Goal: Complete application form: Complete application form

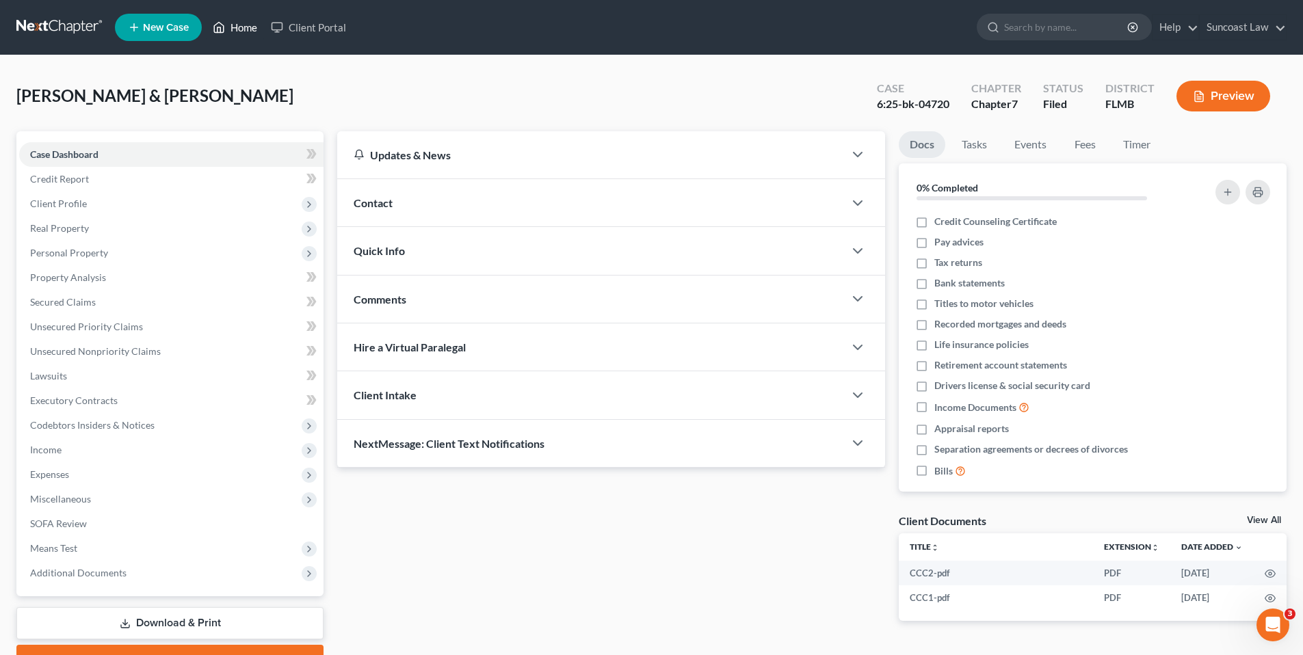
click at [231, 29] on link "Home" at bounding box center [235, 27] width 58 height 25
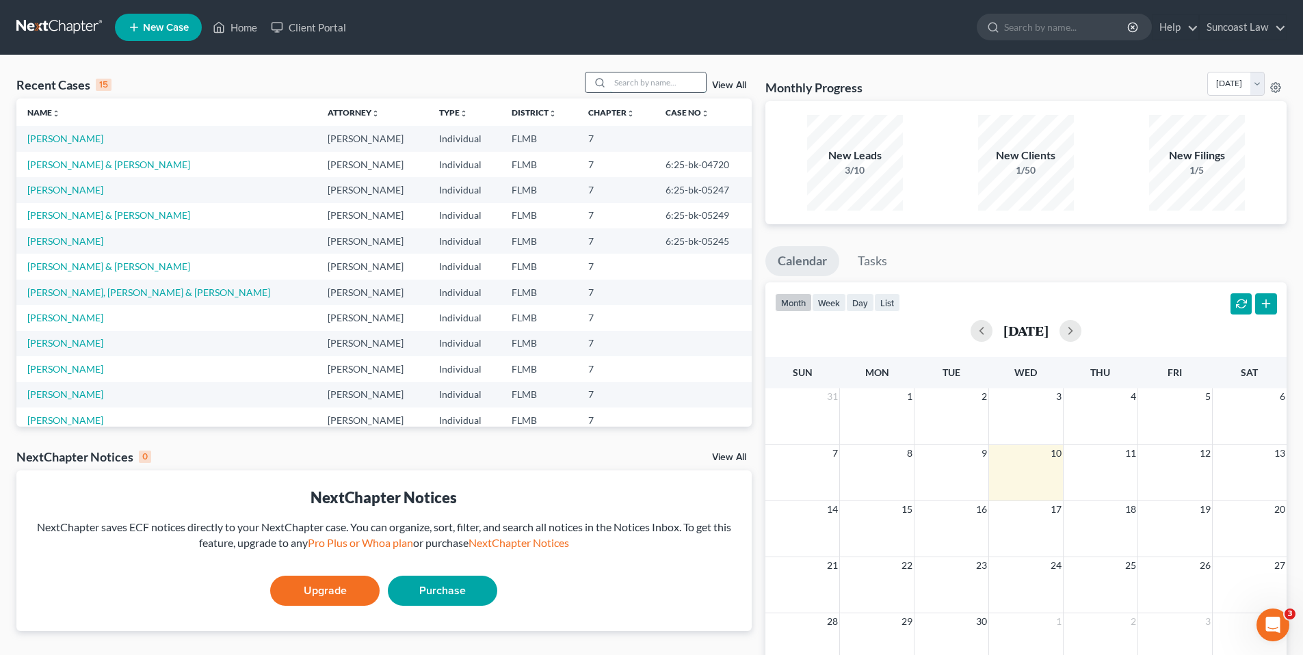
click at [686, 84] on input "search" at bounding box center [658, 83] width 96 height 20
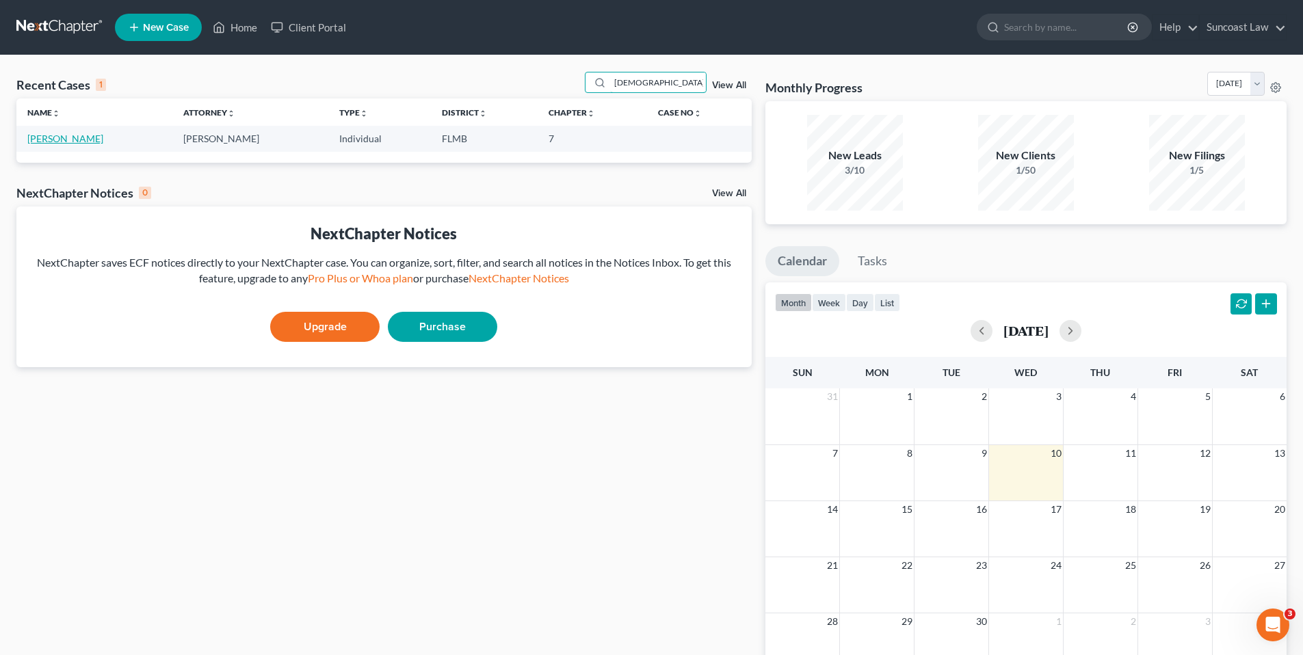
type input "[DEMOGRAPHIC_DATA]"
click at [79, 137] on link "[PERSON_NAME]" at bounding box center [65, 139] width 76 height 12
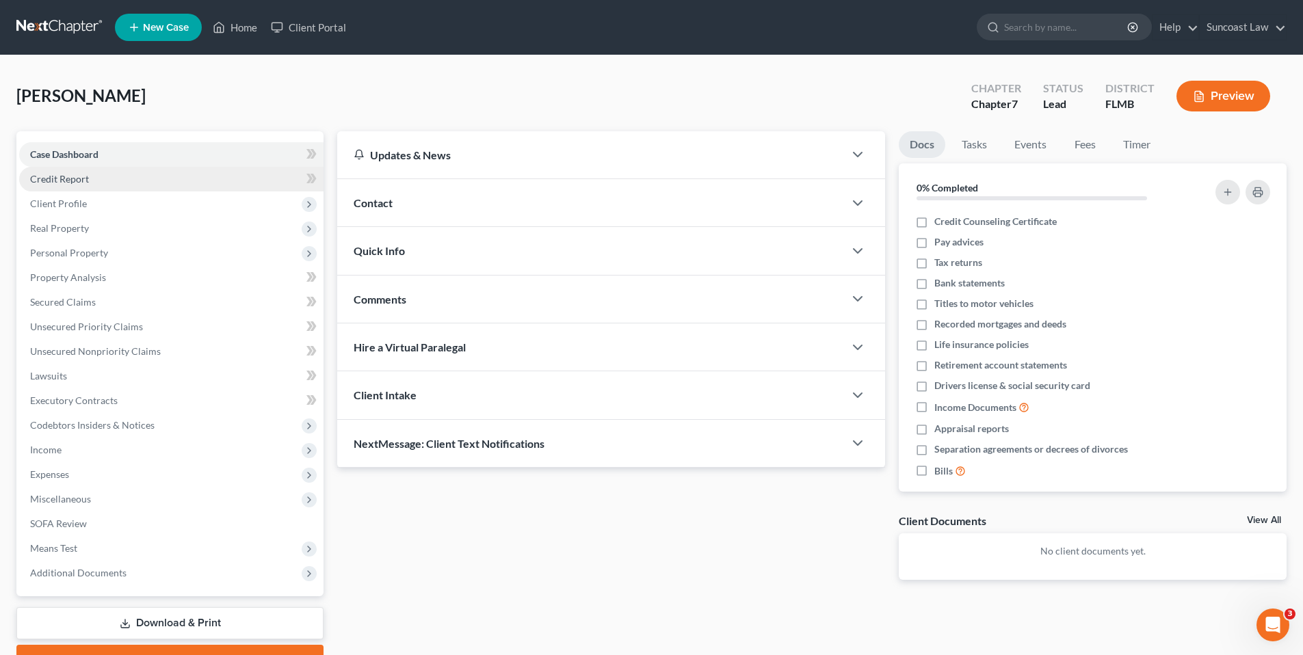
click at [131, 178] on link "Credit Report" at bounding box center [171, 179] width 304 height 25
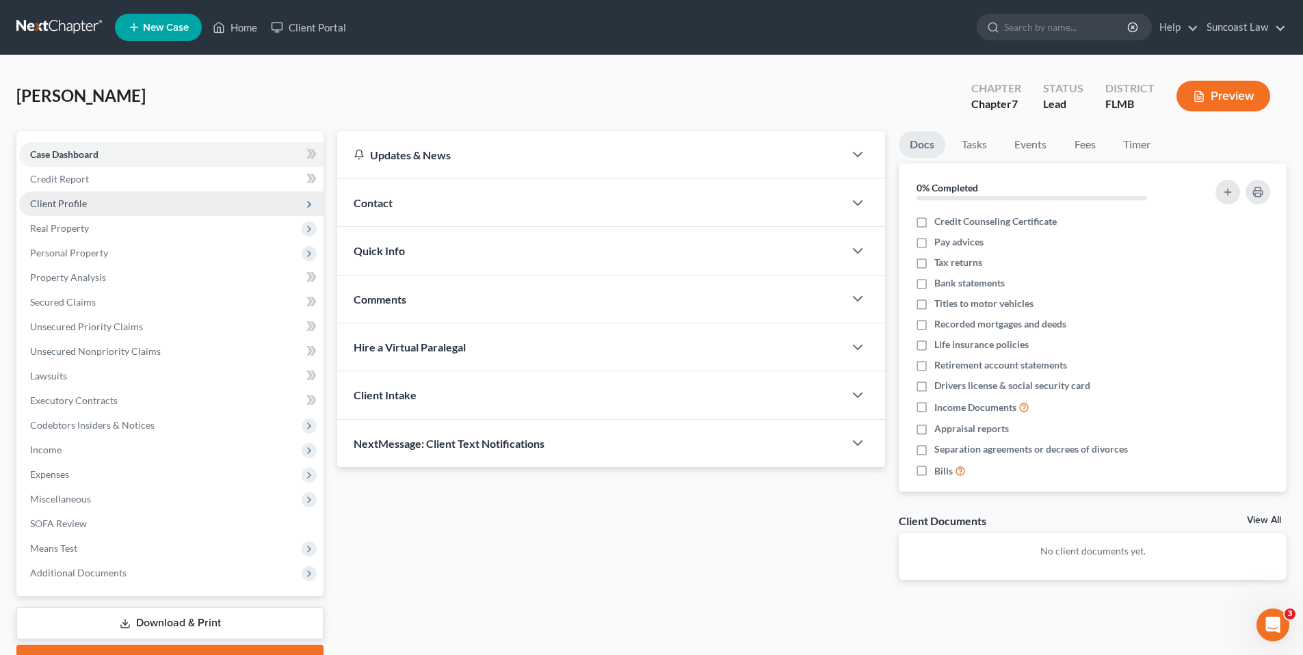
click at [133, 199] on span "Client Profile" at bounding box center [171, 204] width 304 height 25
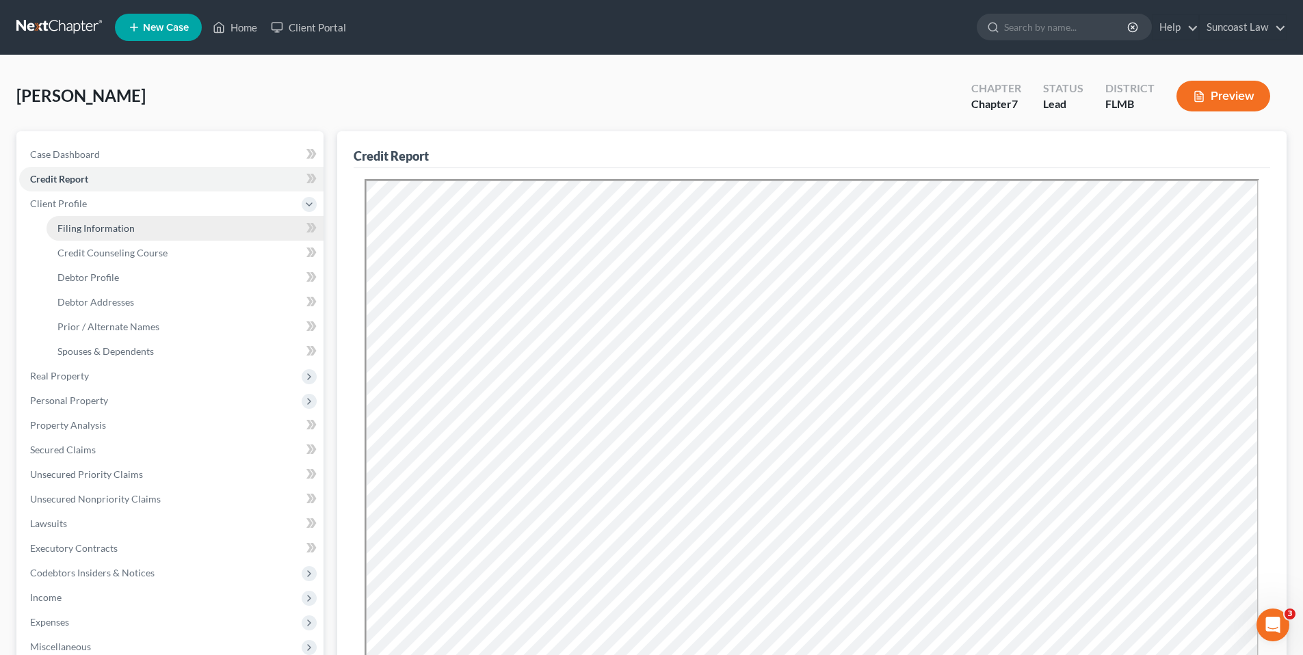
click at [119, 227] on span "Filing Information" at bounding box center [95, 228] width 77 height 12
select select "1"
select select "0"
select select "15"
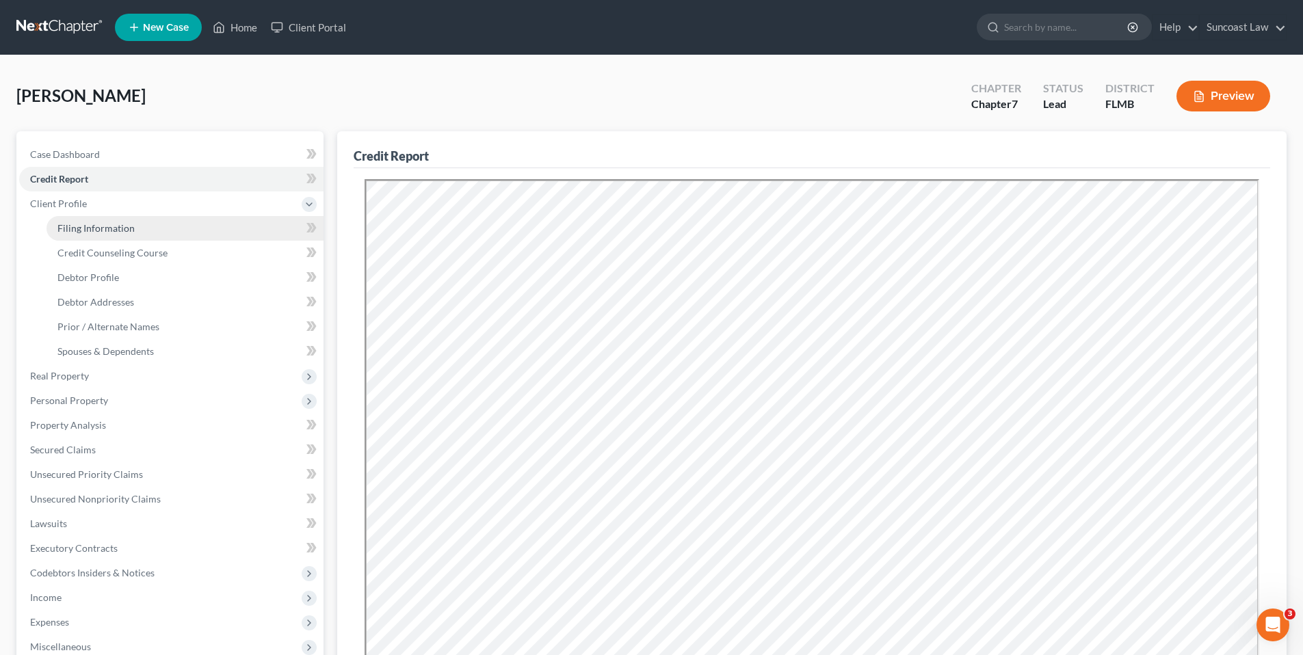
select select "9"
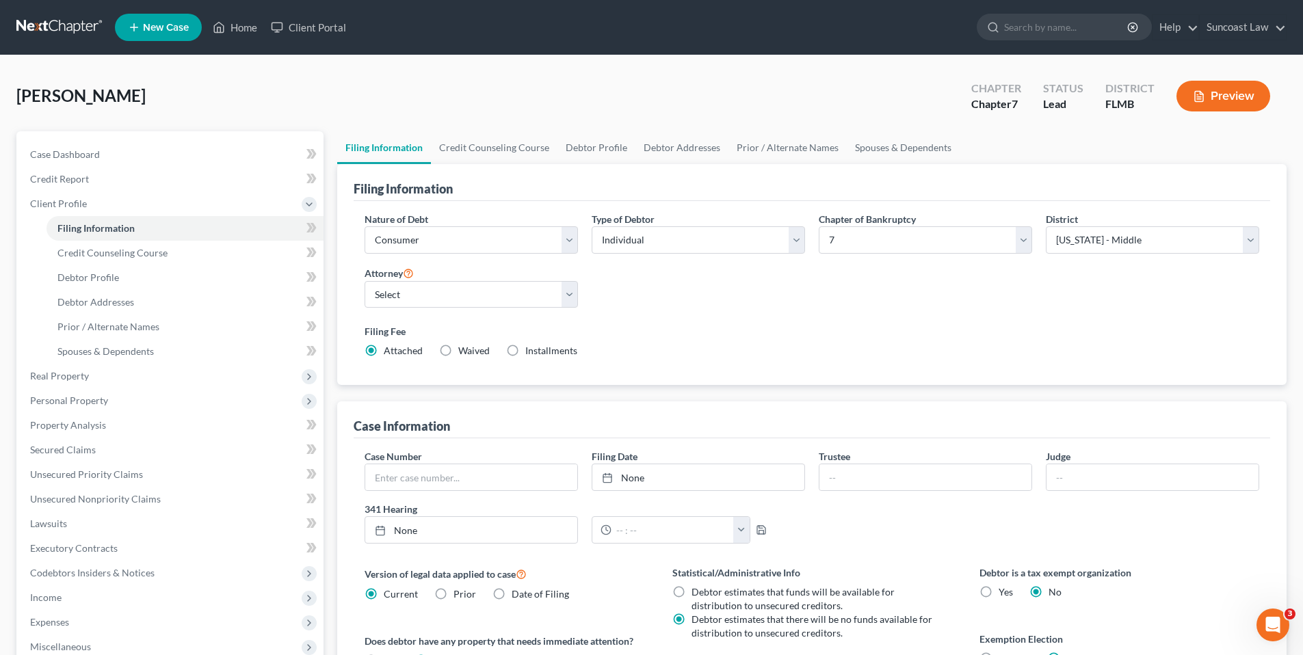
scroll to position [246, 0]
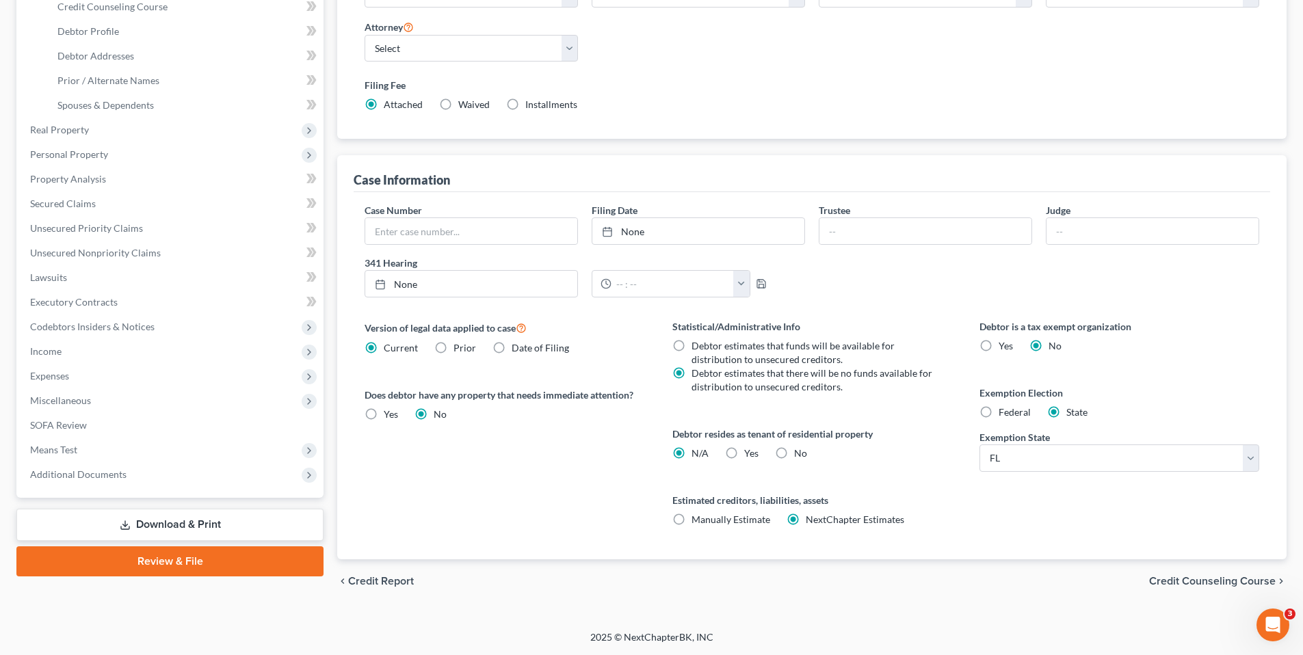
click at [1183, 581] on span "Credit Counseling Course" at bounding box center [1212, 581] width 127 height 11
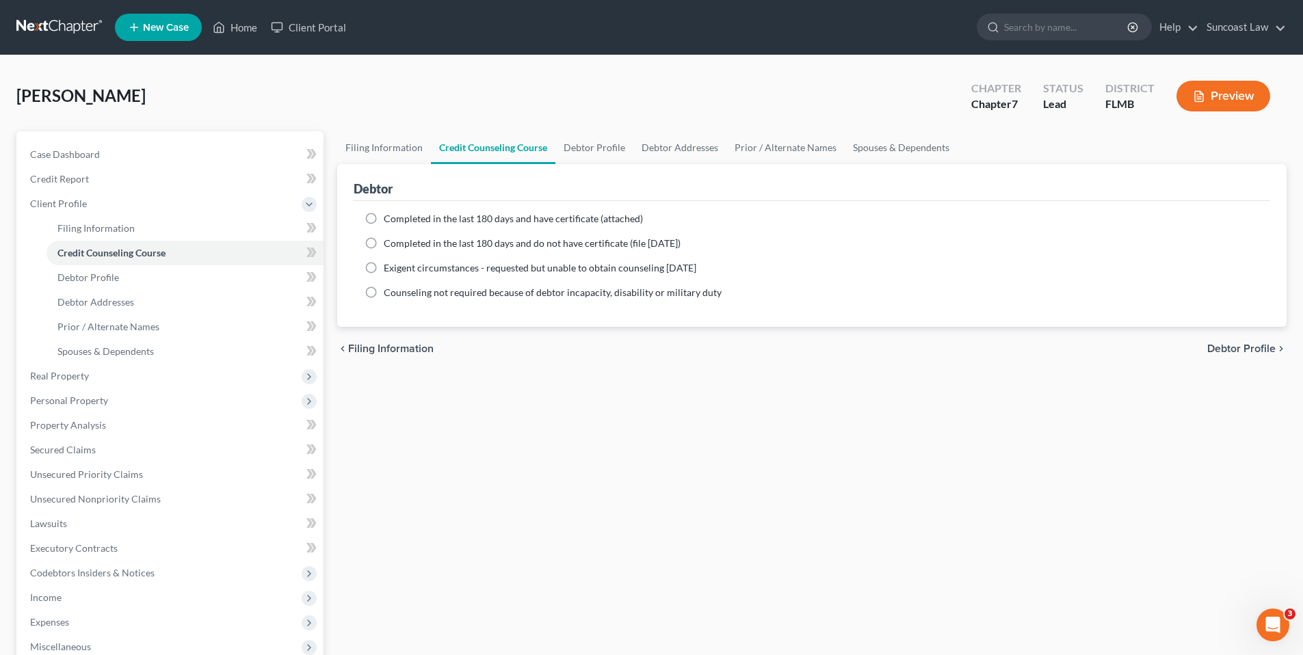
click at [384, 217] on label "Completed in the last 180 days and have certificate (attached)" at bounding box center [513, 219] width 259 height 14
click at [389, 217] on input "Completed in the last 180 days and have certificate (attached)" at bounding box center [393, 216] width 9 height 9
radio input "true"
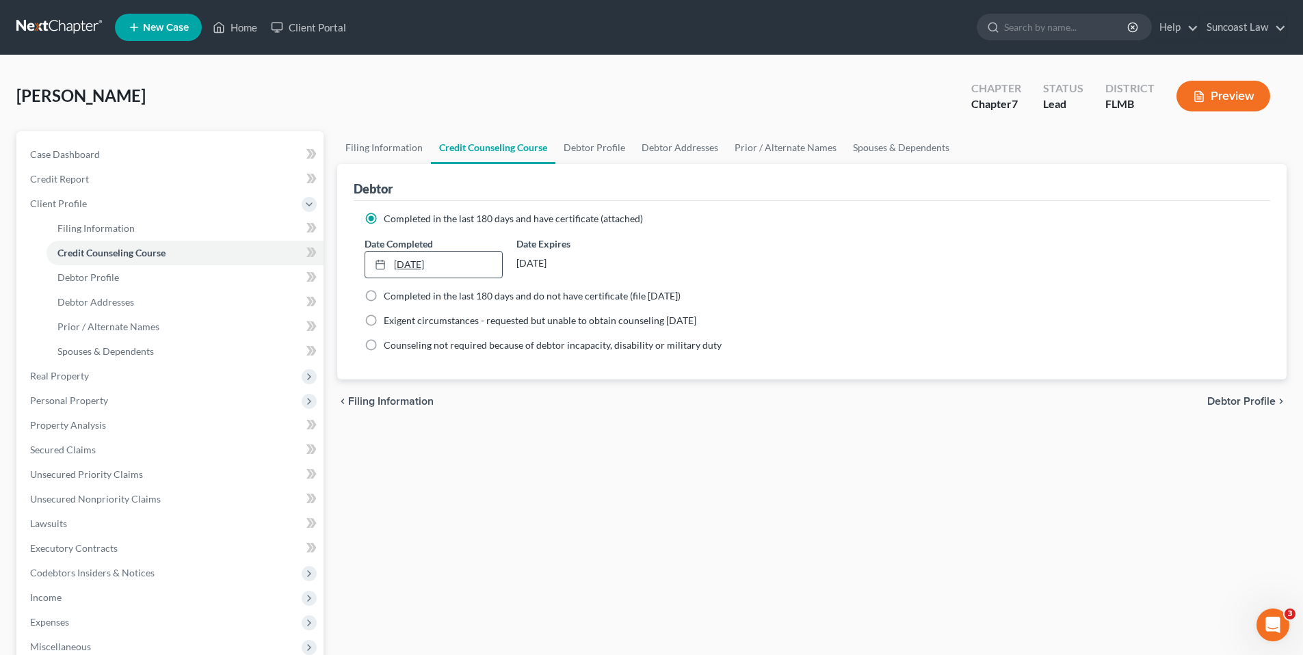
click at [432, 269] on link "[DATE]" at bounding box center [433, 265] width 136 height 26
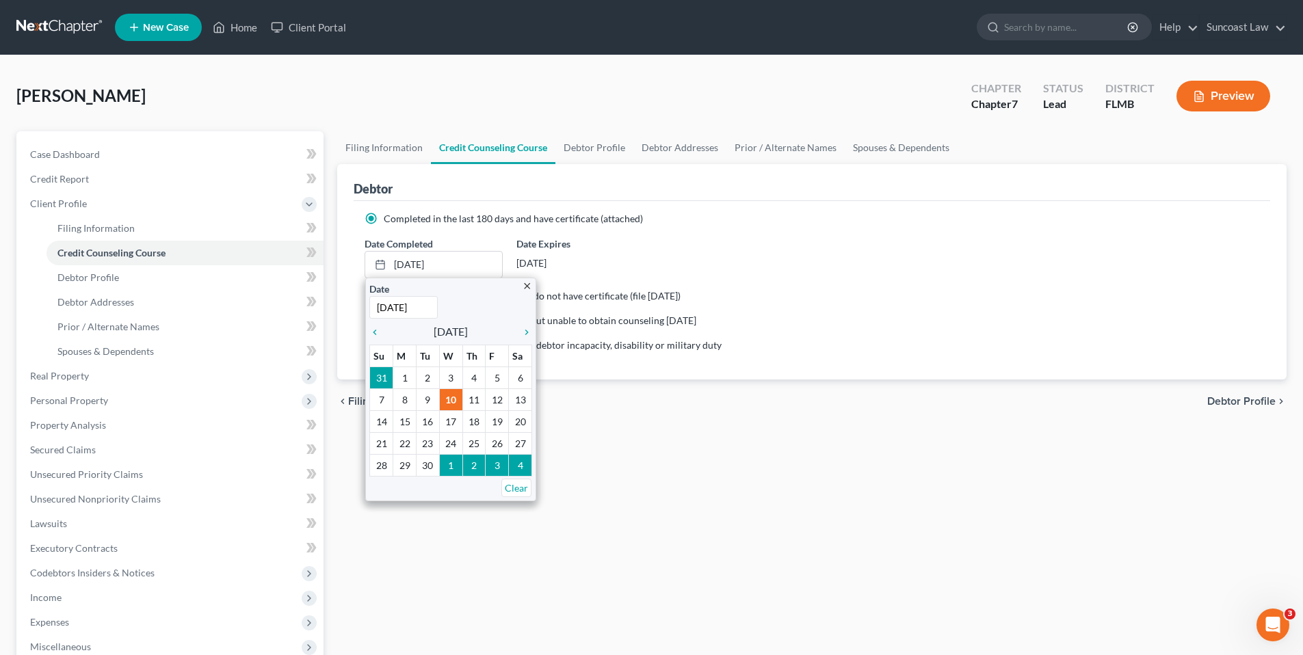
type input "[DATE]"
click at [997, 521] on div "Filing Information Credit Counseling Course Debtor Profile Debtor Addresses Pri…" at bounding box center [811, 477] width 963 height 692
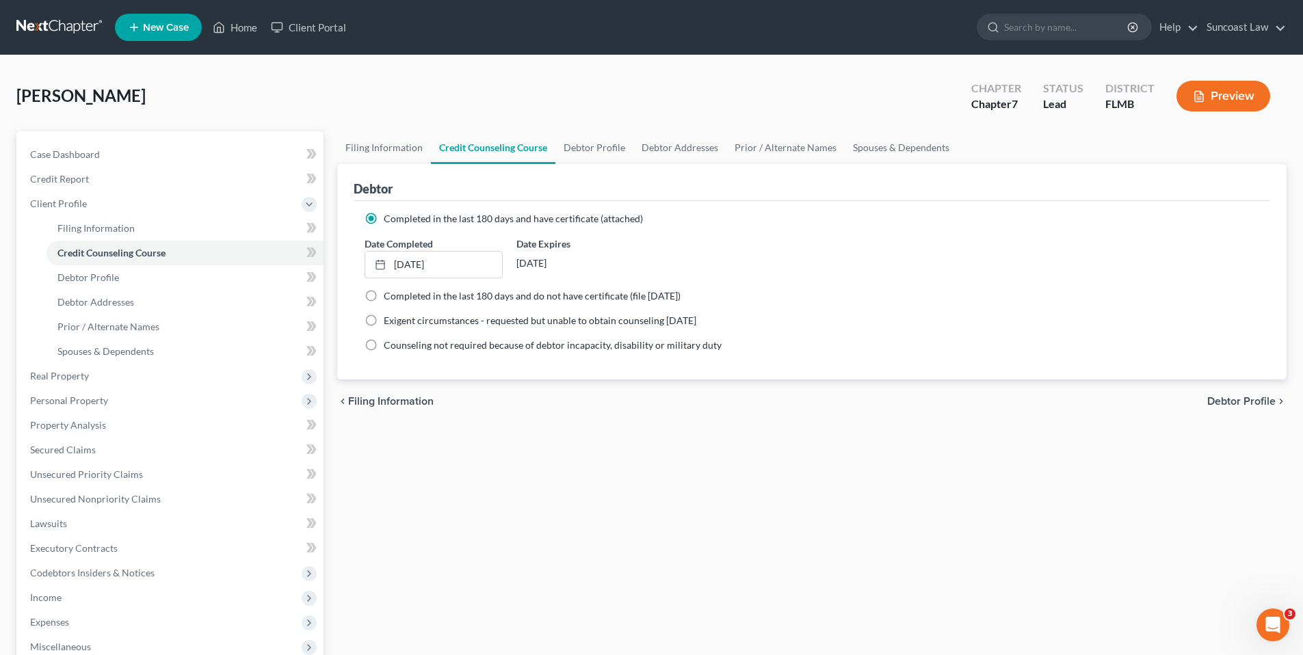
click at [1219, 402] on span "Debtor Profile" at bounding box center [1242, 401] width 68 height 11
select select "0"
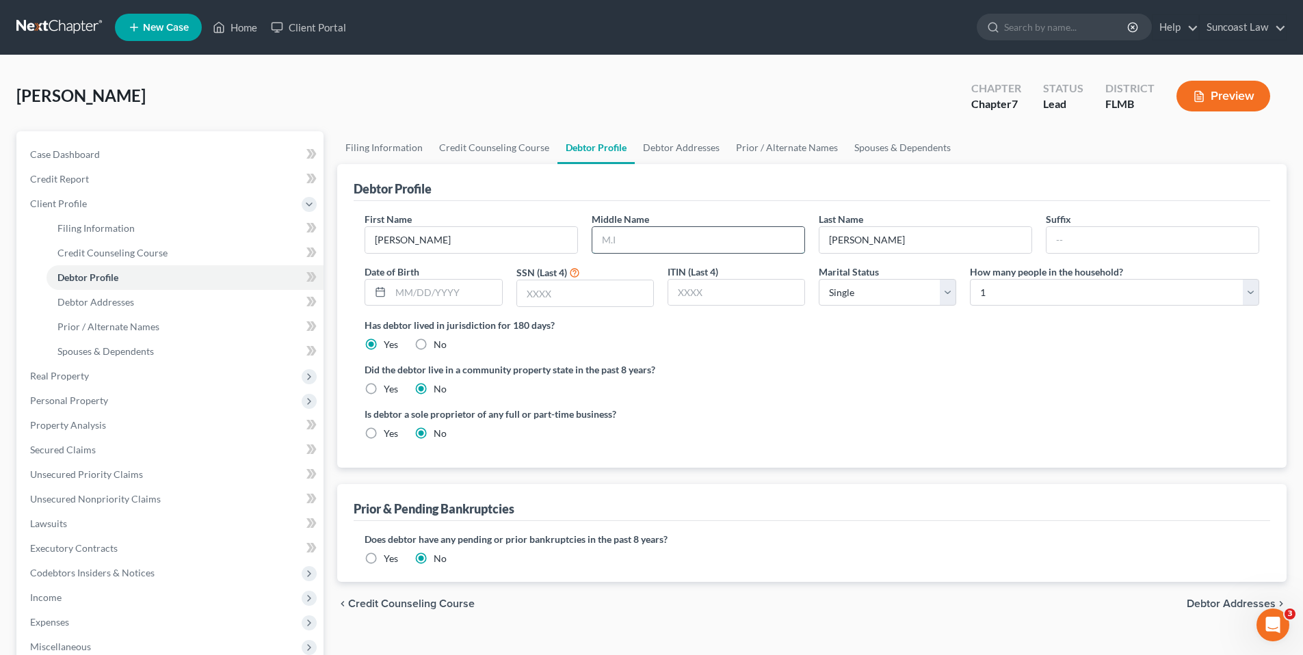
click at [636, 243] on input "text" at bounding box center [698, 240] width 212 height 26
type input "[PERSON_NAME]"
click at [417, 296] on input "text" at bounding box center [446, 293] width 111 height 26
type input "[DATE]"
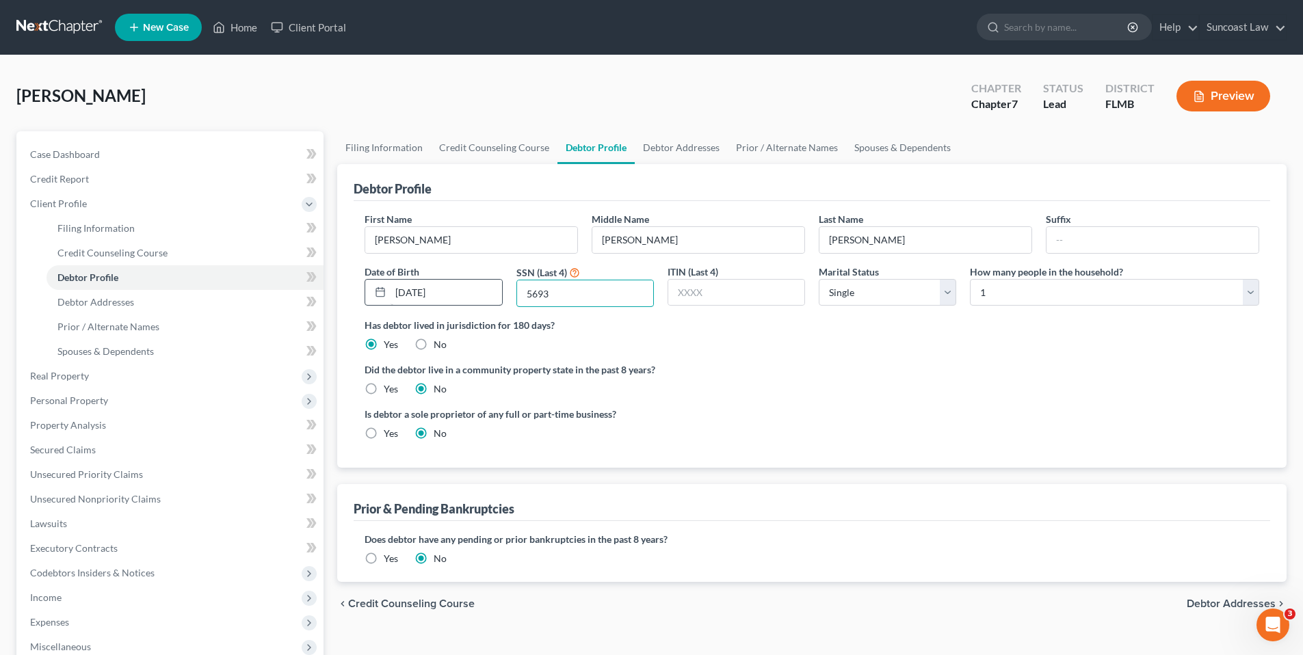
type input "5693"
click at [954, 291] on select "Select Single Married Separated Divorced Widowed" at bounding box center [888, 292] width 138 height 27
select select "1"
click at [819, 279] on select "Select Single Married Separated Divorced Widowed" at bounding box center [888, 292] width 138 height 27
click at [1154, 295] on select "Select 1 2 3 4 5 6 7 8 9 10 11 12 13 14 15 16 17 18 19 20" at bounding box center [1114, 292] width 289 height 27
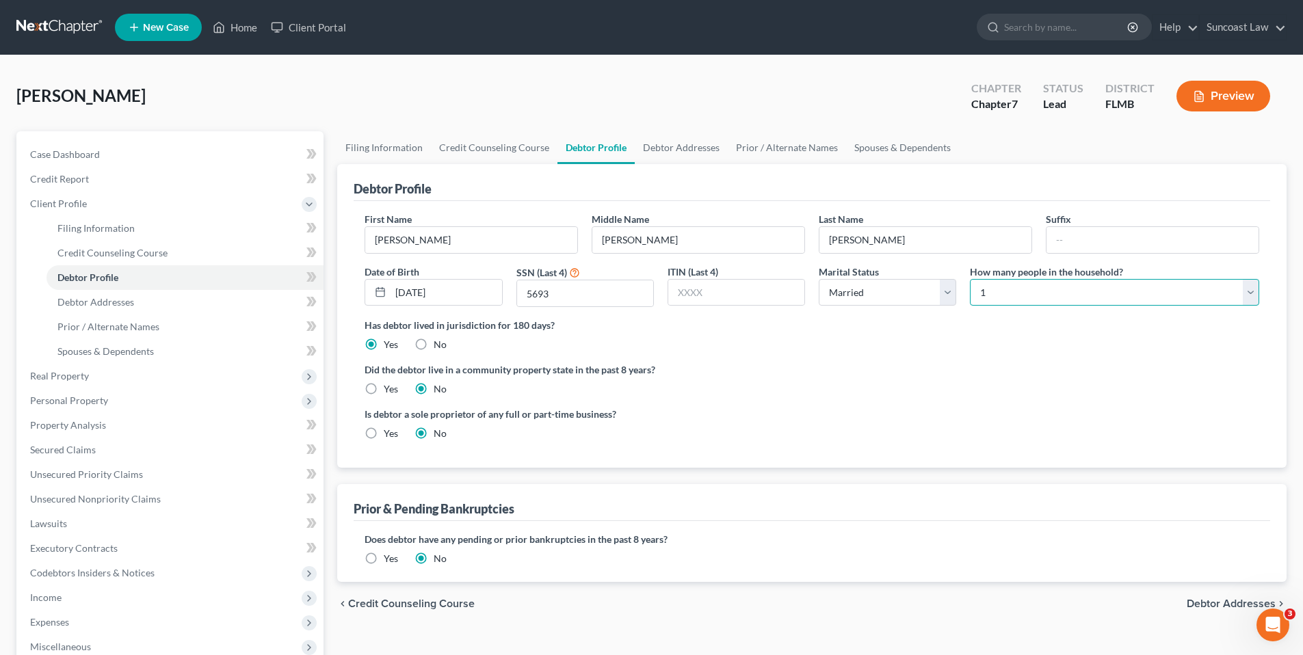
select select "1"
click at [970, 279] on select "Select 1 2 3 4 5 6 7 8 9 10 11 12 13 14 15 16 17 18 19 20" at bounding box center [1114, 292] width 289 height 27
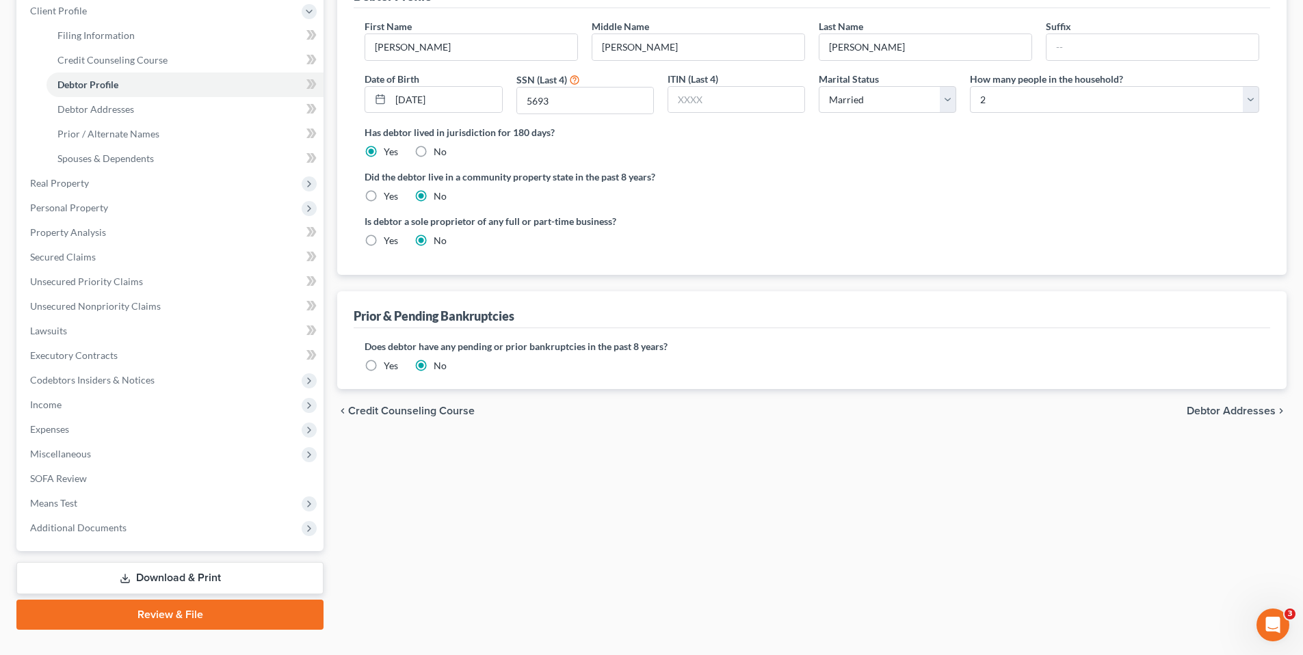
scroll to position [205, 0]
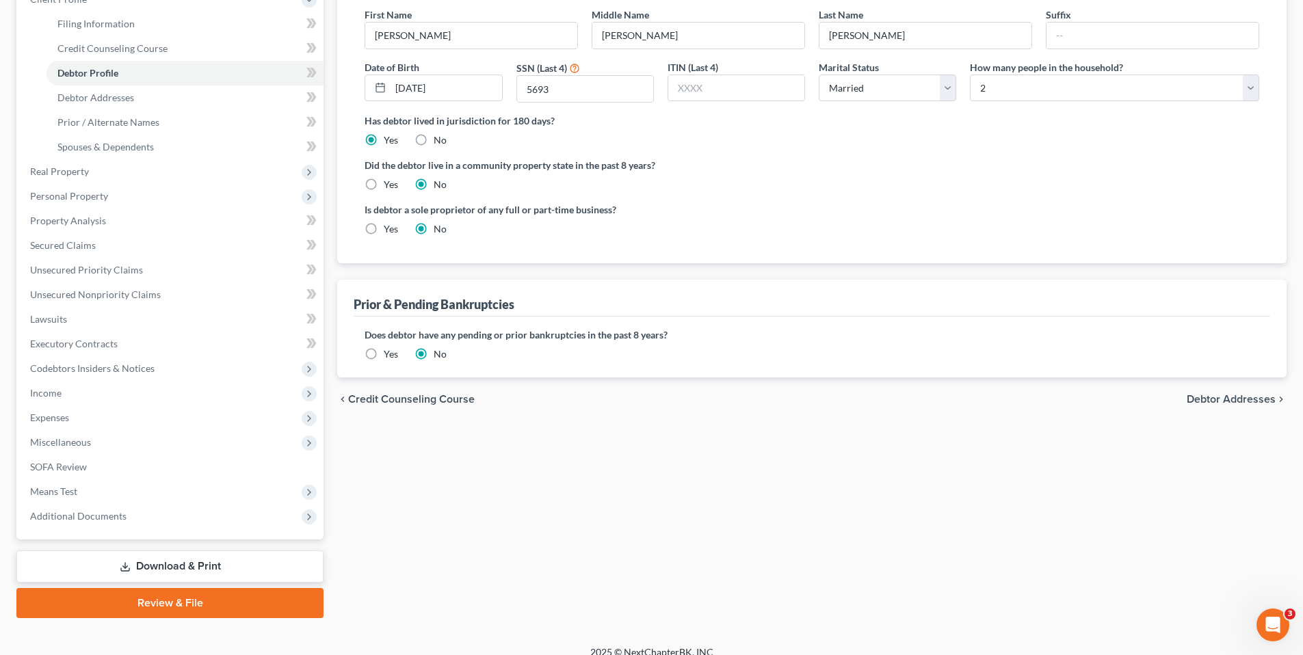
click at [1229, 400] on span "Debtor Addresses" at bounding box center [1231, 399] width 89 height 11
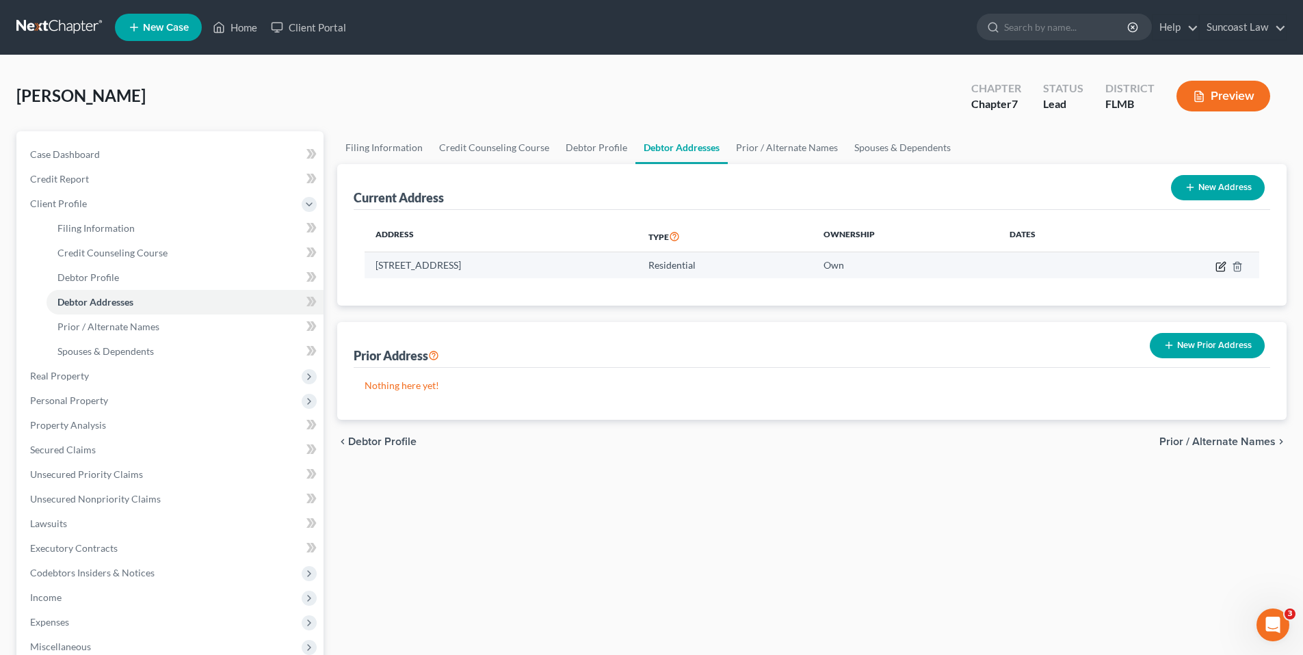
click at [1223, 266] on icon "button" at bounding box center [1221, 266] width 11 height 11
select select "9"
select select "0"
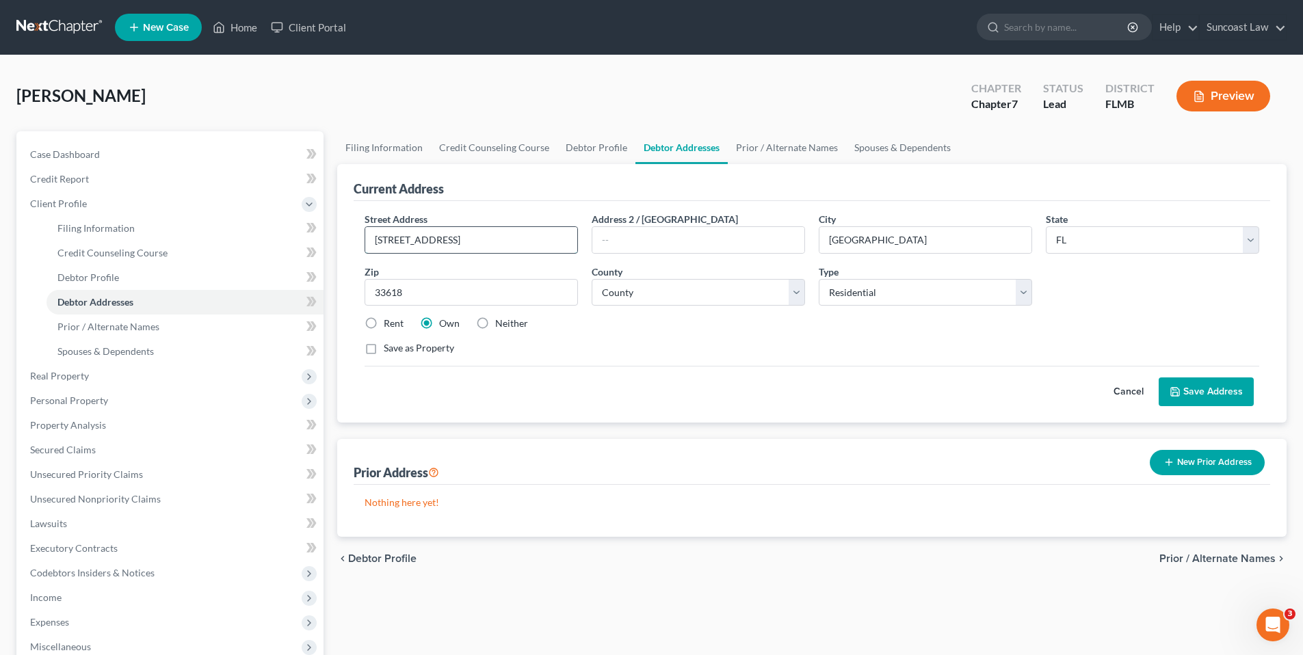
click at [396, 242] on input "[STREET_ADDRESS]" at bounding box center [471, 240] width 212 height 26
type input "[STREET_ADDRESS]"
click at [384, 323] on label "Rent" at bounding box center [394, 324] width 20 height 14
click at [389, 323] on input "Rent" at bounding box center [393, 321] width 9 height 9
radio input "true"
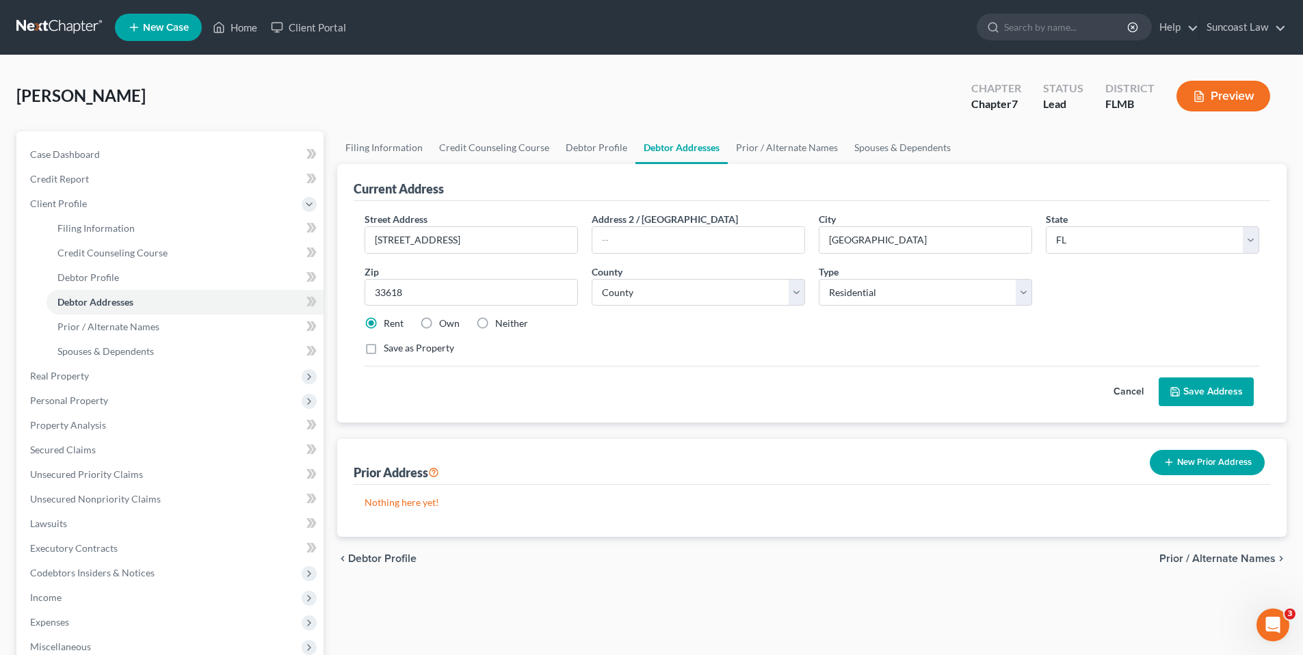
click at [1177, 393] on polyline at bounding box center [1175, 394] width 5 height 3
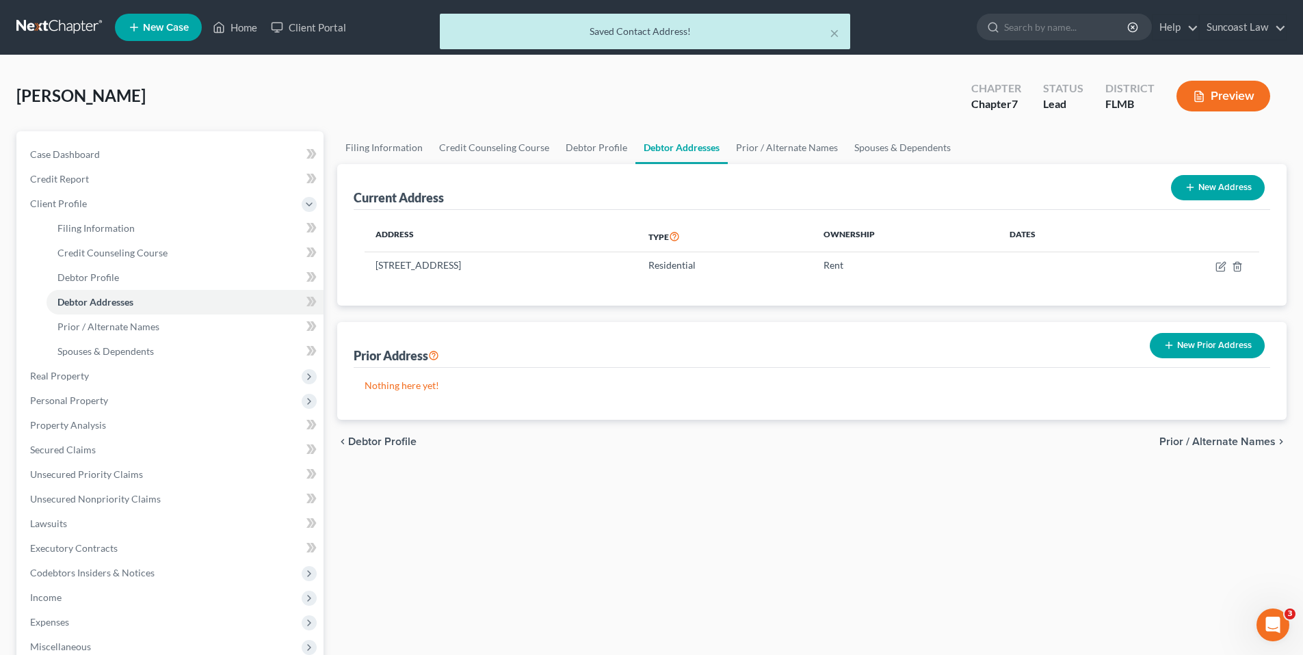
click at [1188, 343] on button "New Prior Address" at bounding box center [1207, 345] width 115 height 25
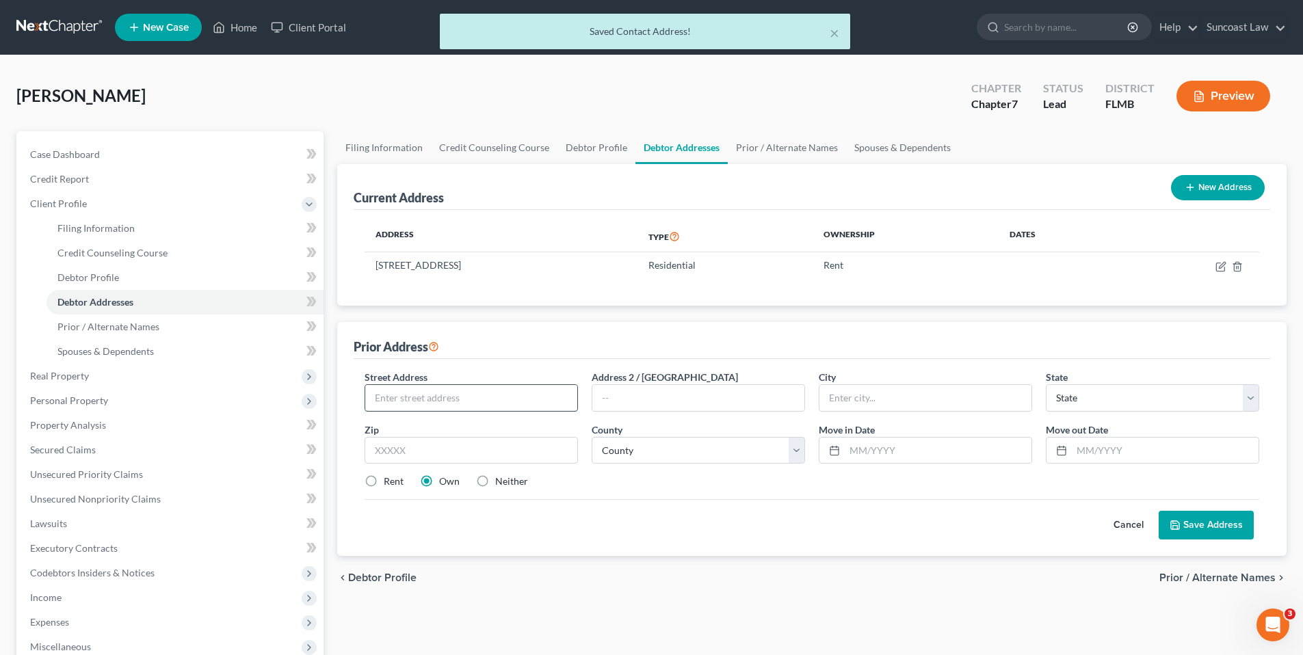
click at [464, 390] on input "text" at bounding box center [471, 398] width 212 height 26
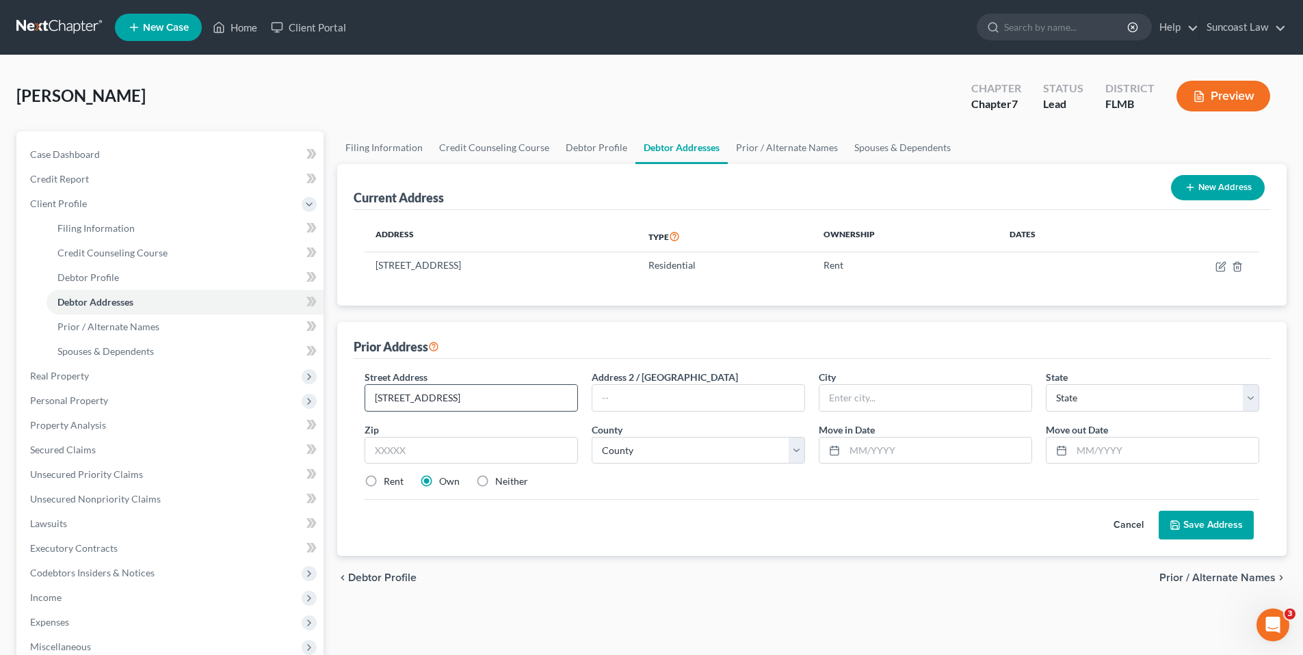
type input "[STREET_ADDRESS]"
type input "[GEOGRAPHIC_DATA]"
select select "9"
type input "6"
type input "34608"
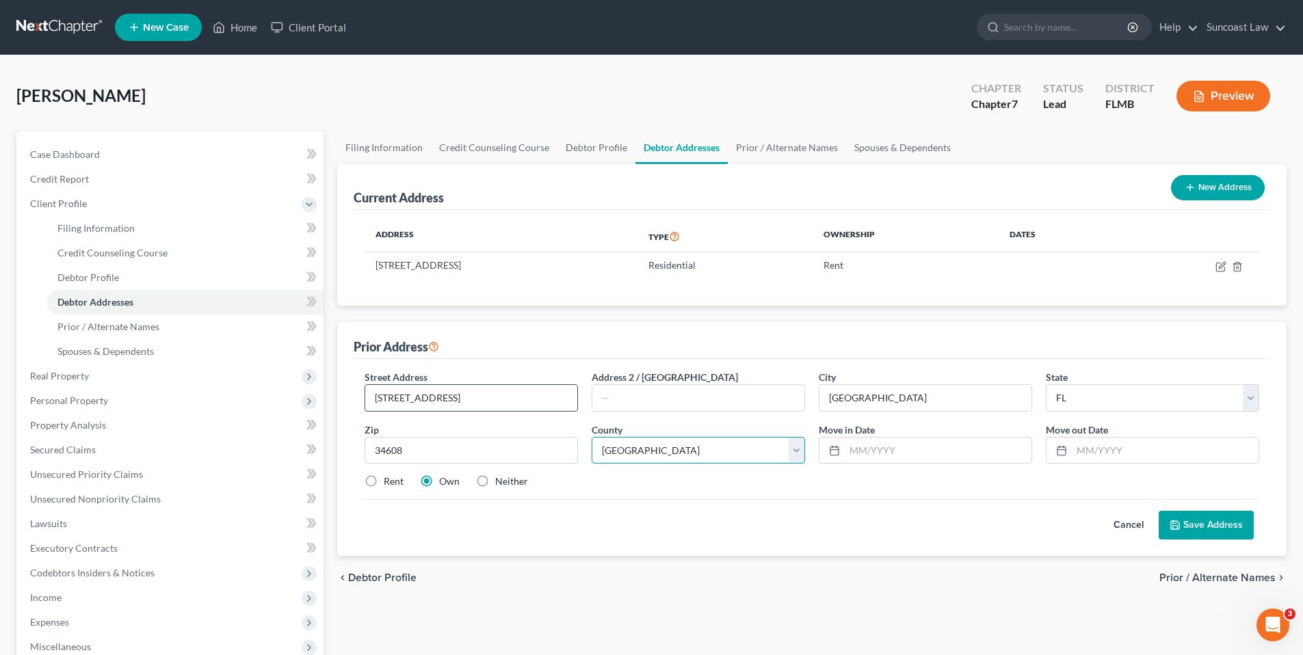
select select "25"
click at [1227, 526] on button "Save Address" at bounding box center [1206, 525] width 95 height 29
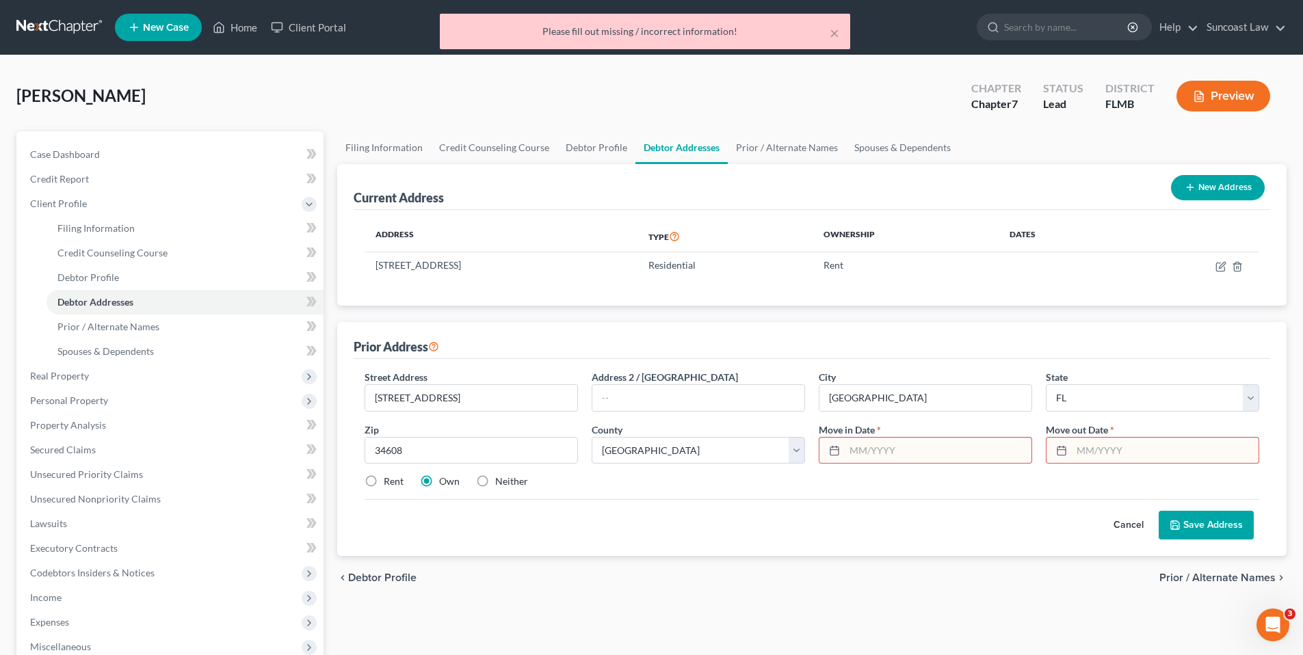
click at [853, 447] on input "text" at bounding box center [938, 451] width 187 height 26
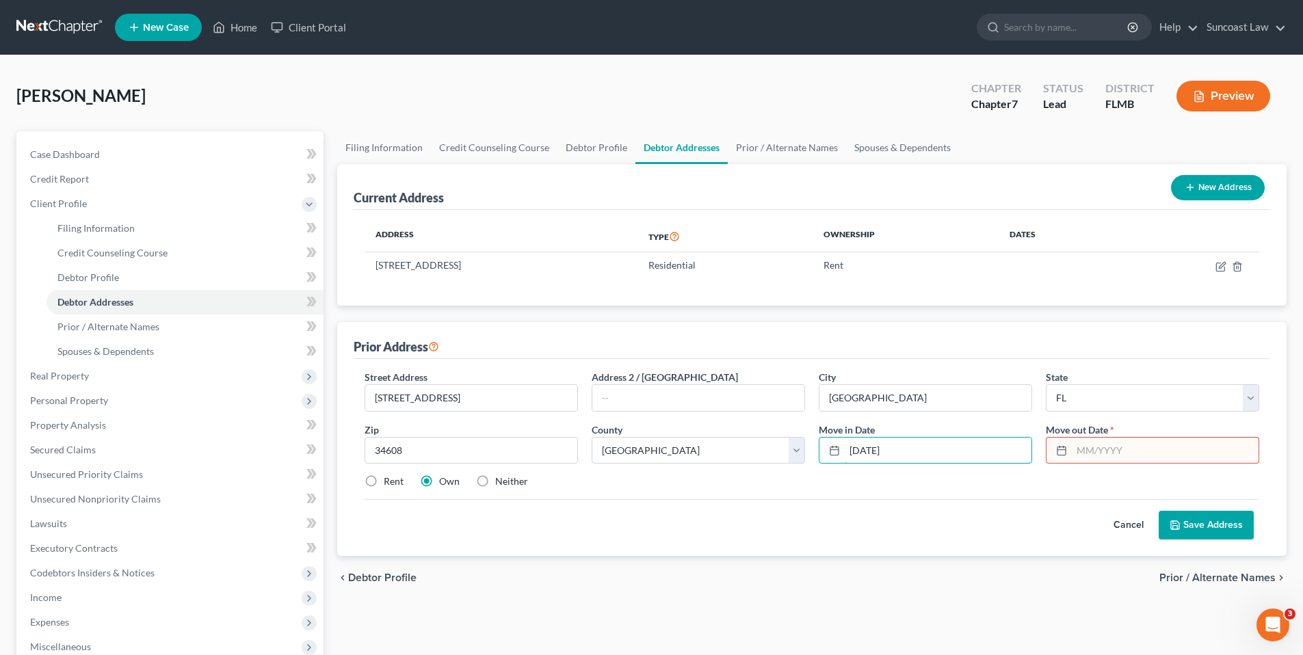
type input "[DATE]"
click at [1197, 528] on button "Save Address" at bounding box center [1206, 525] width 95 height 29
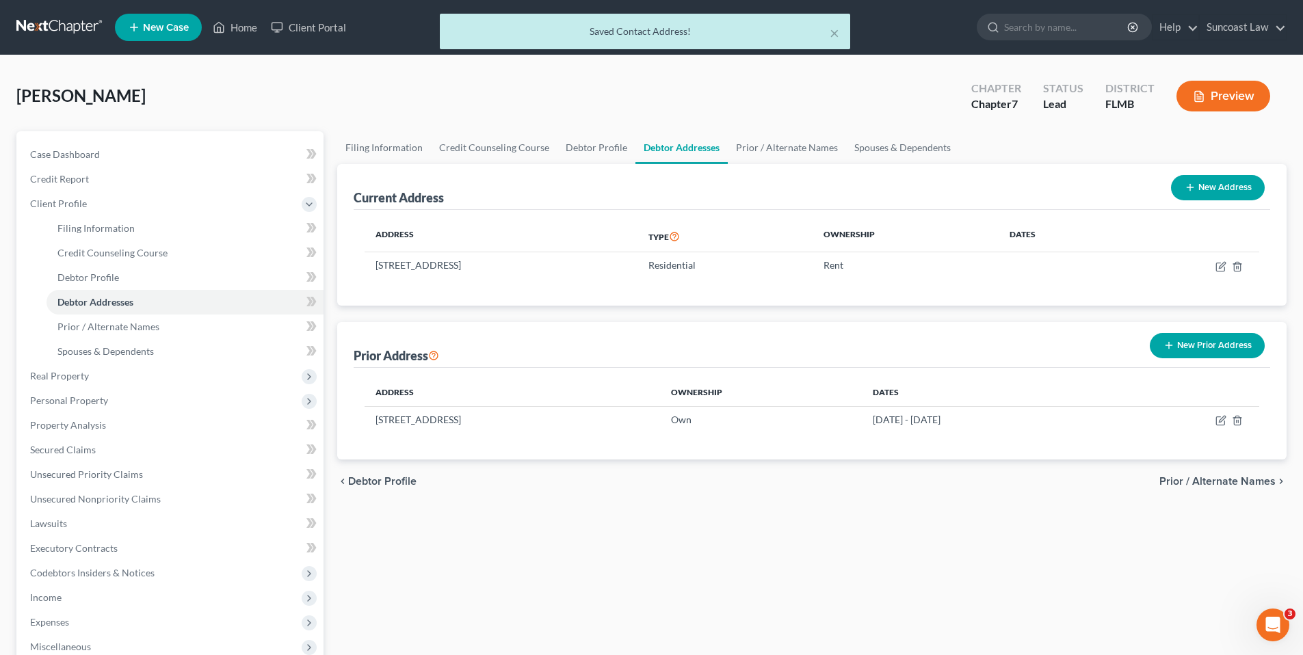
click at [1237, 480] on span "Prior / Alternate Names" at bounding box center [1218, 481] width 116 height 11
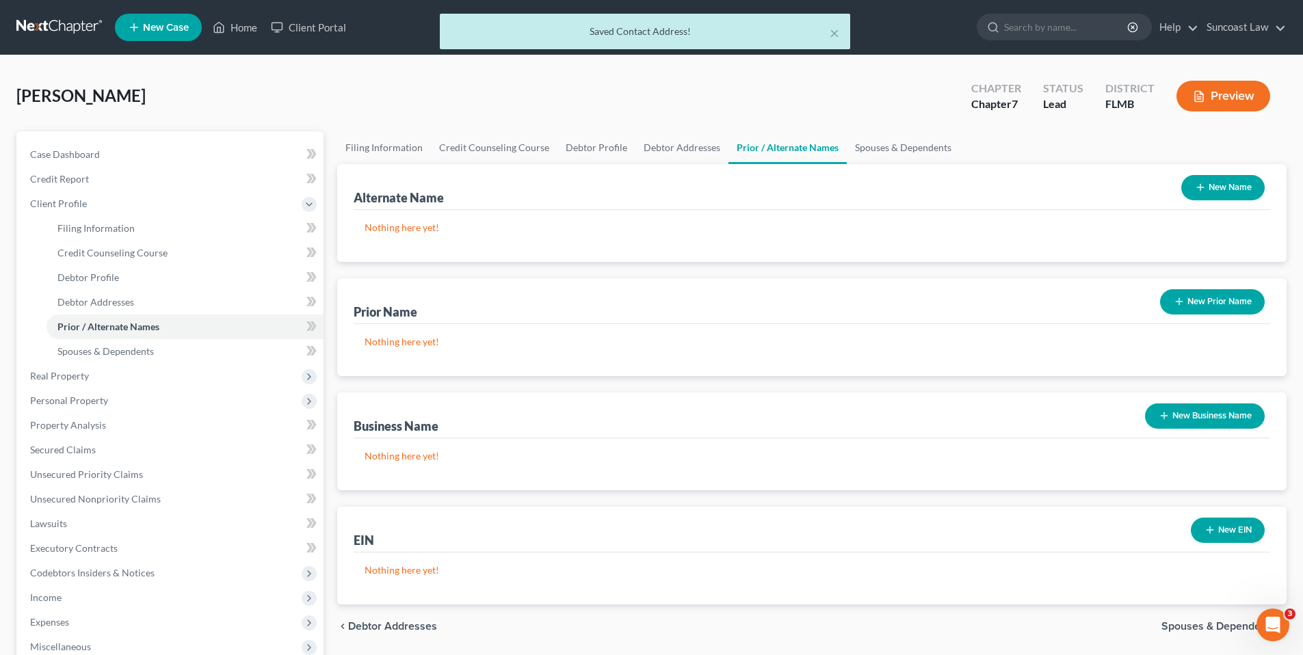
click at [1212, 189] on button "New Name" at bounding box center [1223, 187] width 83 height 25
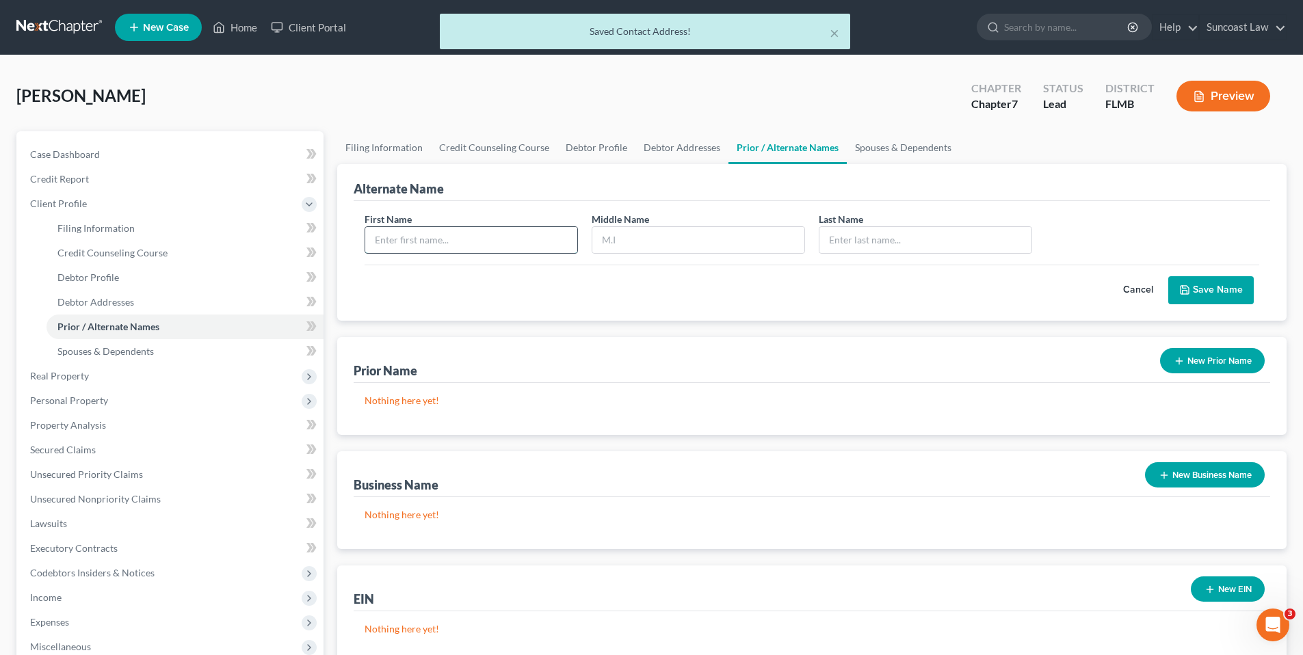
click at [426, 237] on input "text" at bounding box center [471, 240] width 212 height 26
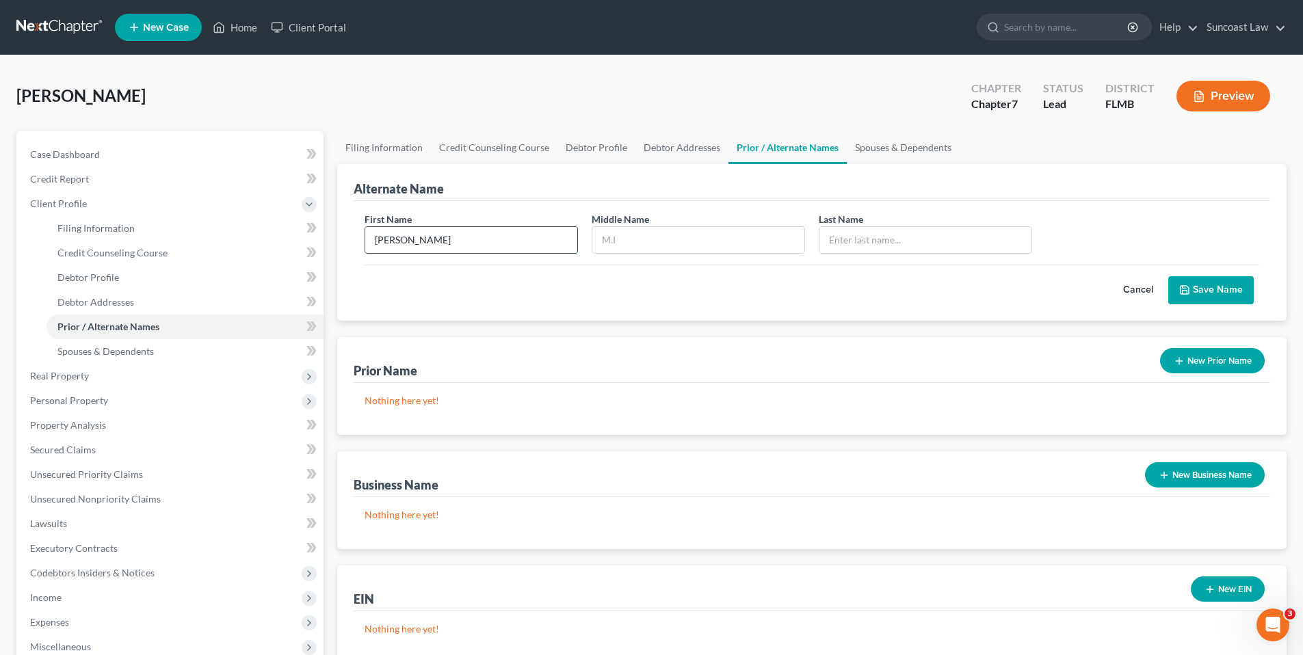
type input "[PERSON_NAME]"
click at [1210, 285] on button "Save Name" at bounding box center [1212, 290] width 86 height 29
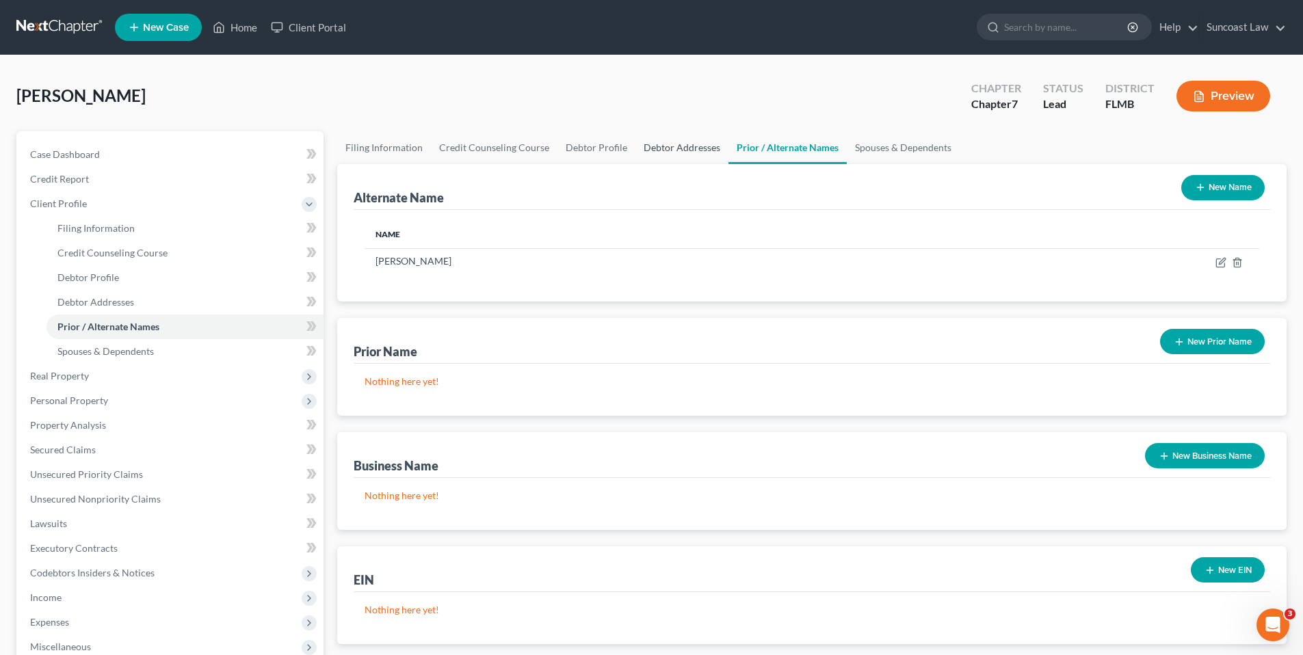
click at [683, 148] on link "Debtor Addresses" at bounding box center [682, 147] width 93 height 33
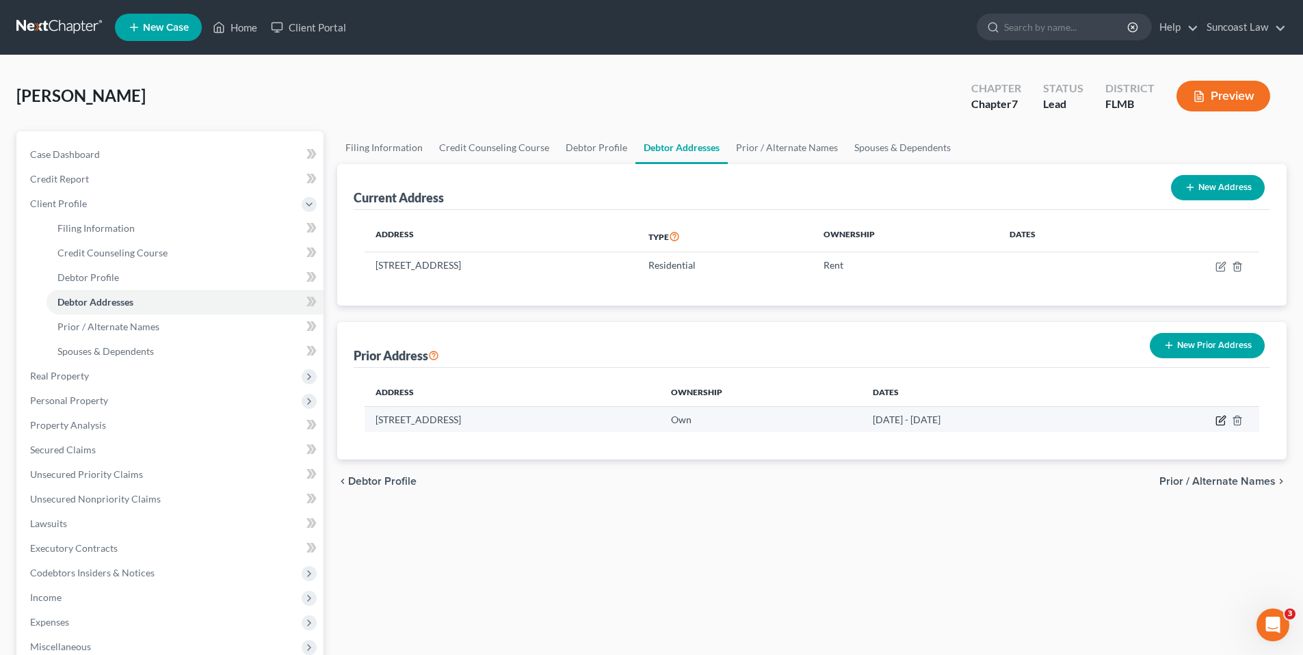
click at [1223, 419] on icon "button" at bounding box center [1221, 420] width 11 height 11
select select "9"
select select "25"
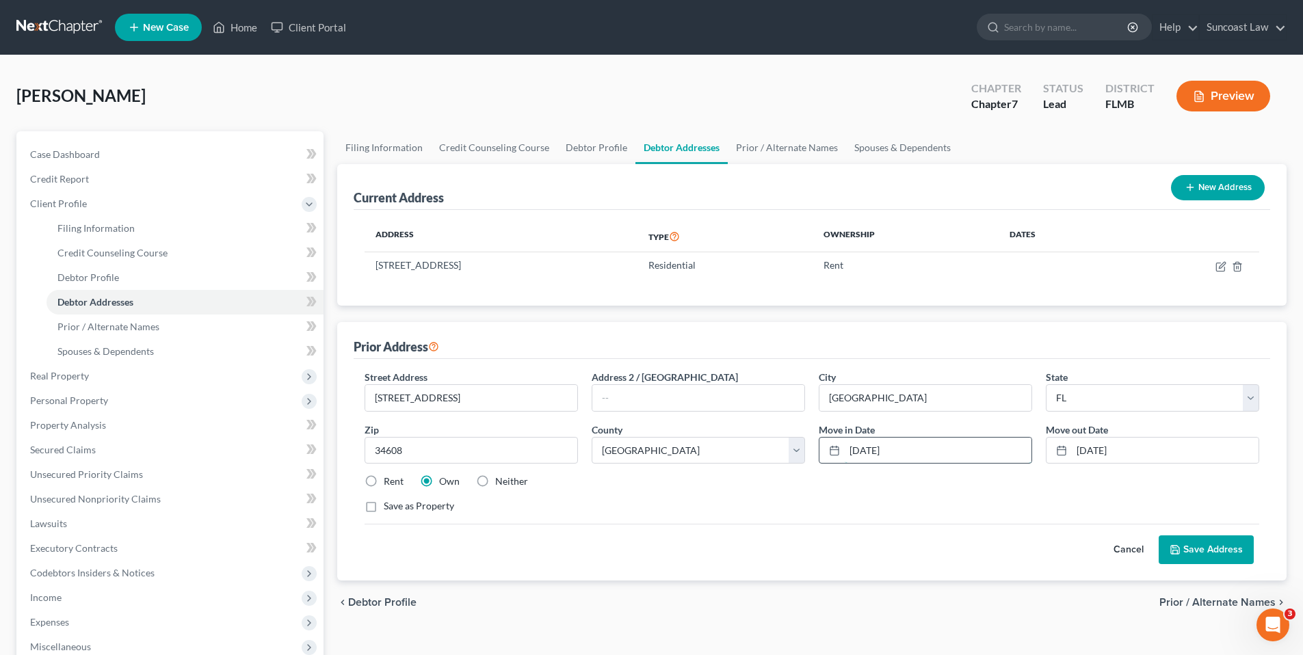
click at [919, 447] on input "[DATE]" at bounding box center [938, 451] width 187 height 26
type input "[DATE]"
click at [1190, 550] on button "Save Address" at bounding box center [1206, 550] width 95 height 29
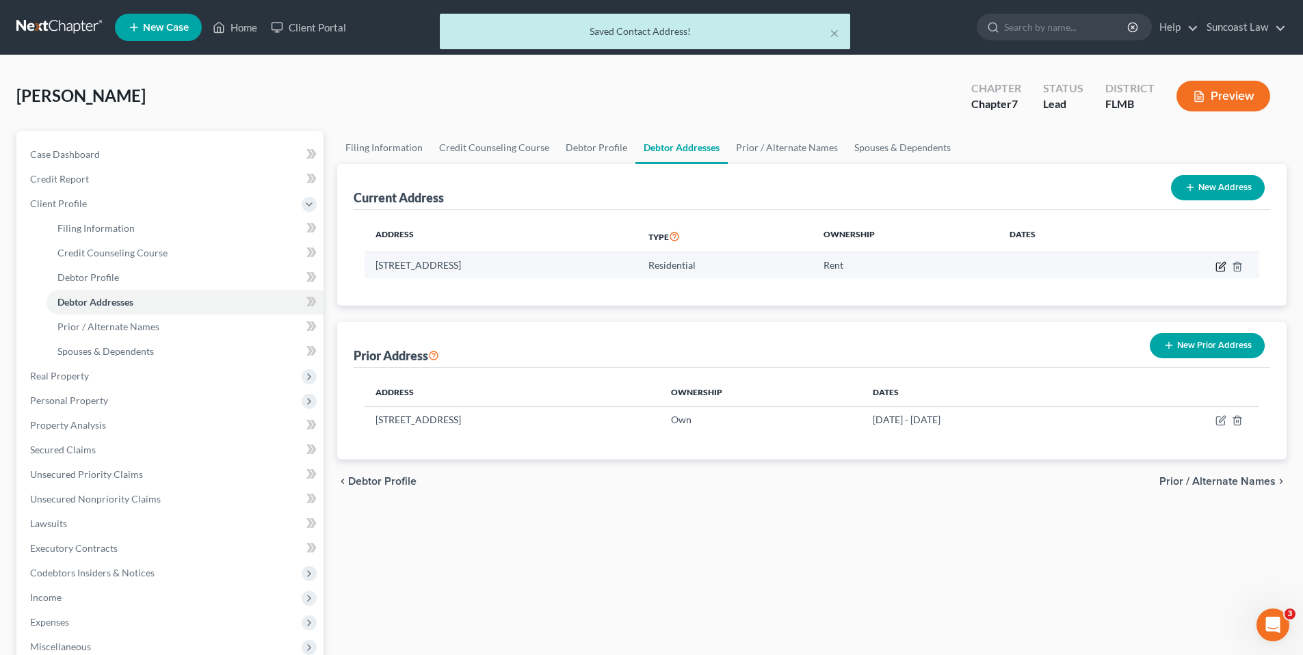
click at [1221, 265] on icon "button" at bounding box center [1222, 265] width 6 height 6
select select "9"
select select "27"
select select "0"
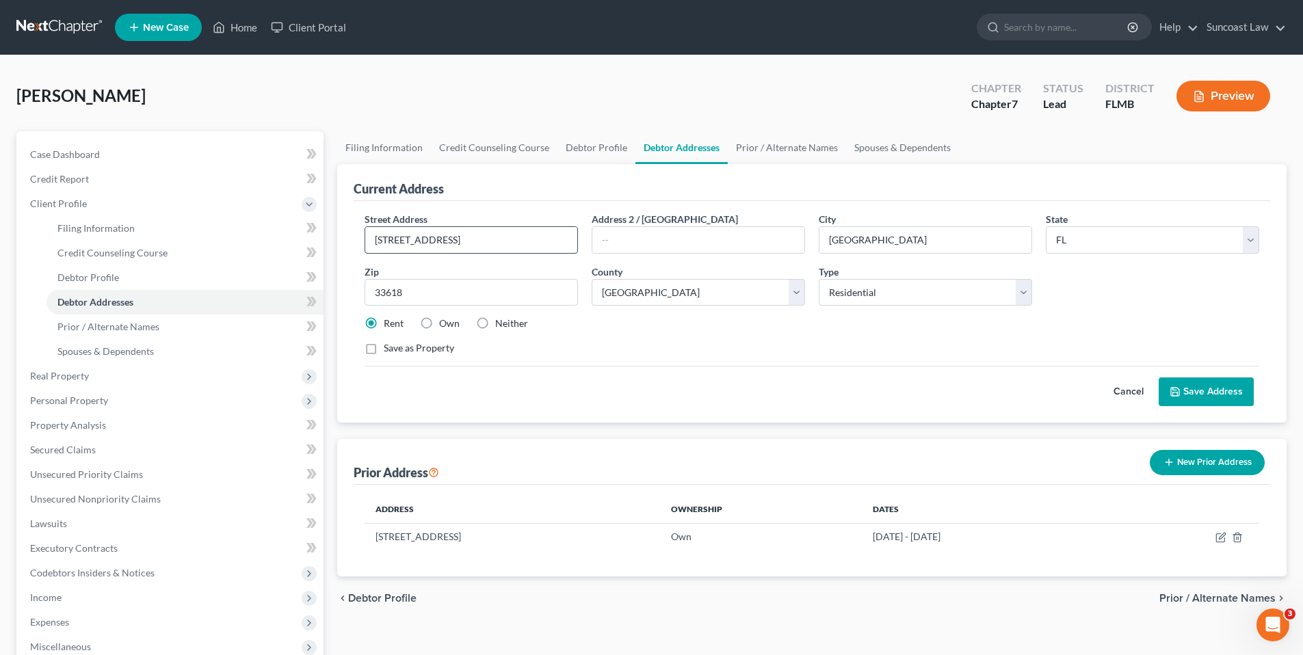
click at [397, 241] on input "[STREET_ADDRESS]" at bounding box center [471, 240] width 212 height 26
type input "[STREET_ADDRESS]"
click at [629, 242] on input "text" at bounding box center [698, 240] width 212 height 26
type input "#102"
click at [1191, 397] on button "Save Address" at bounding box center [1206, 392] width 95 height 29
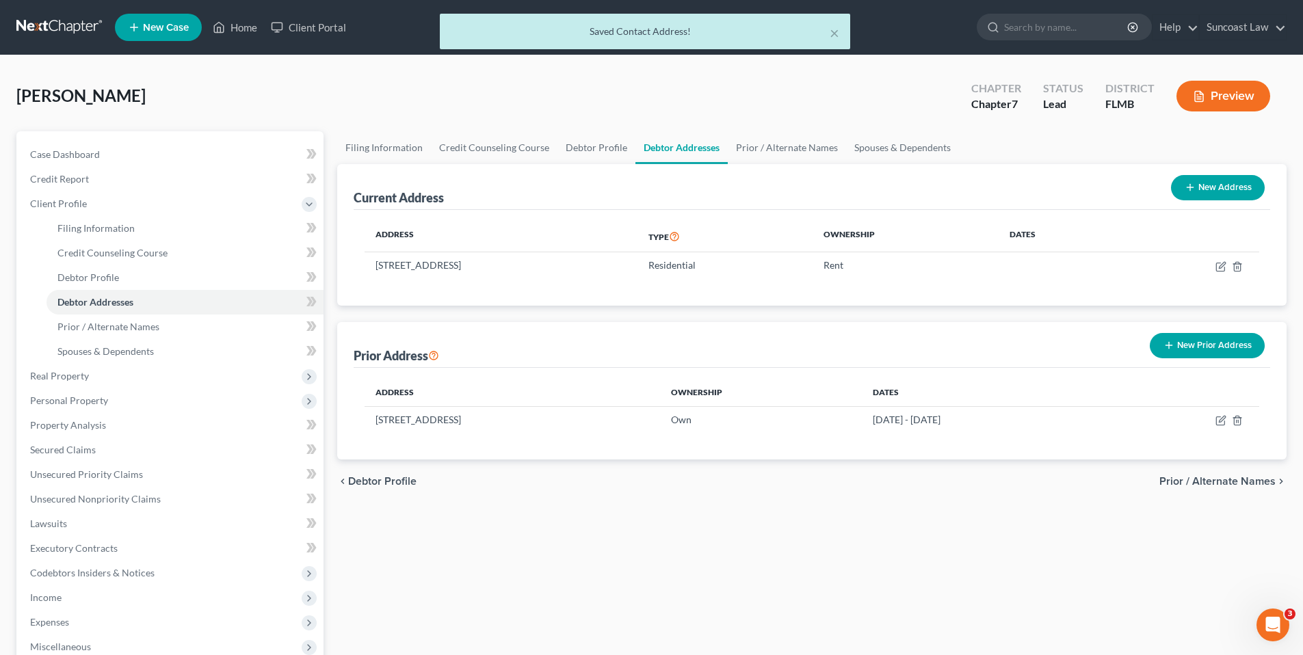
click at [1180, 480] on span "Prior / Alternate Names" at bounding box center [1218, 481] width 116 height 11
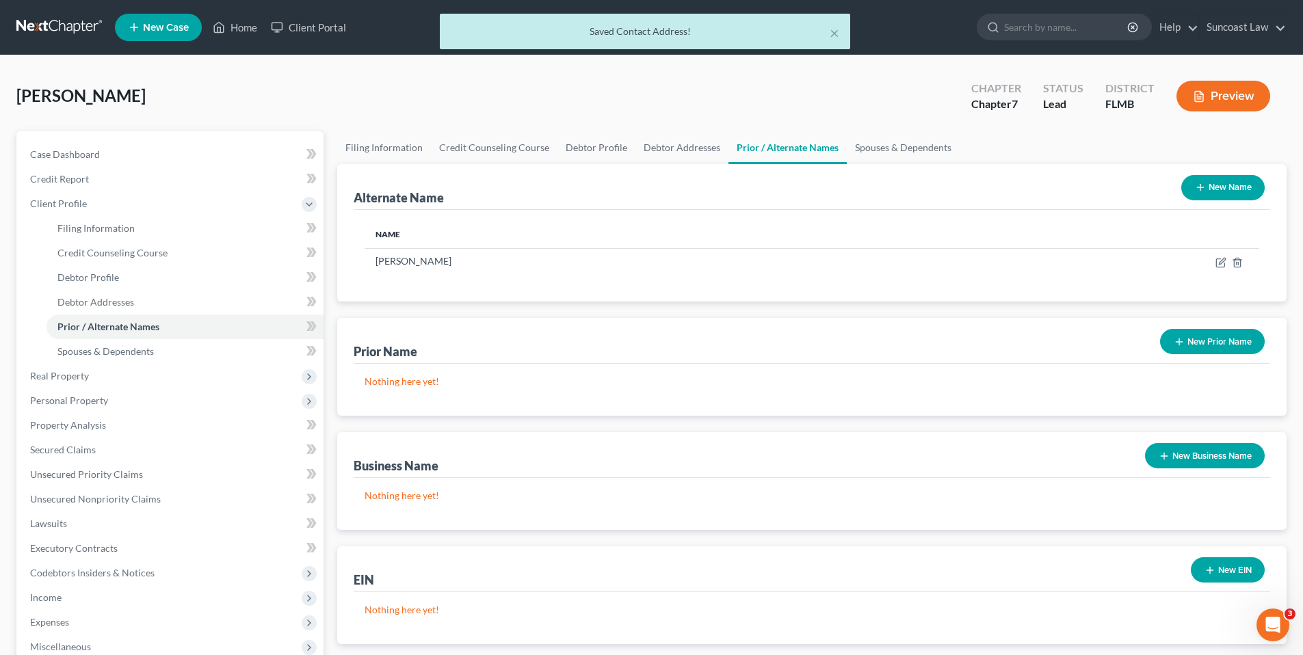
scroll to position [220, 0]
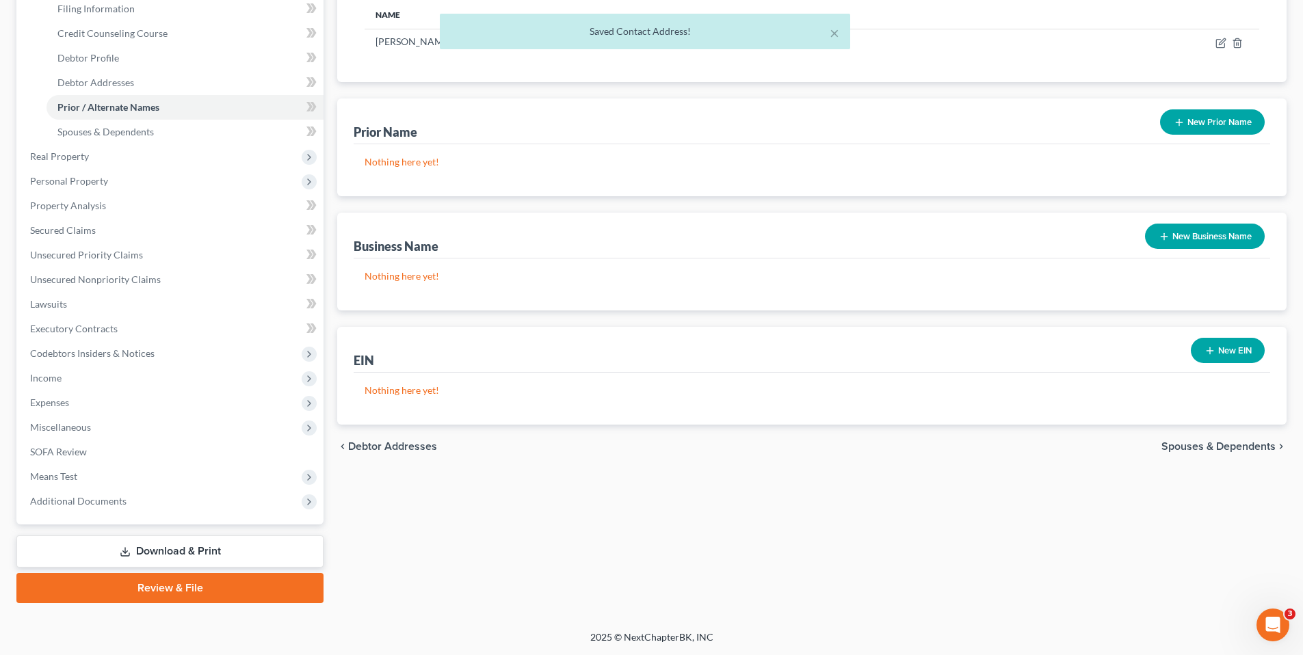
click at [1193, 442] on span "Spouses & Dependents" at bounding box center [1219, 446] width 114 height 11
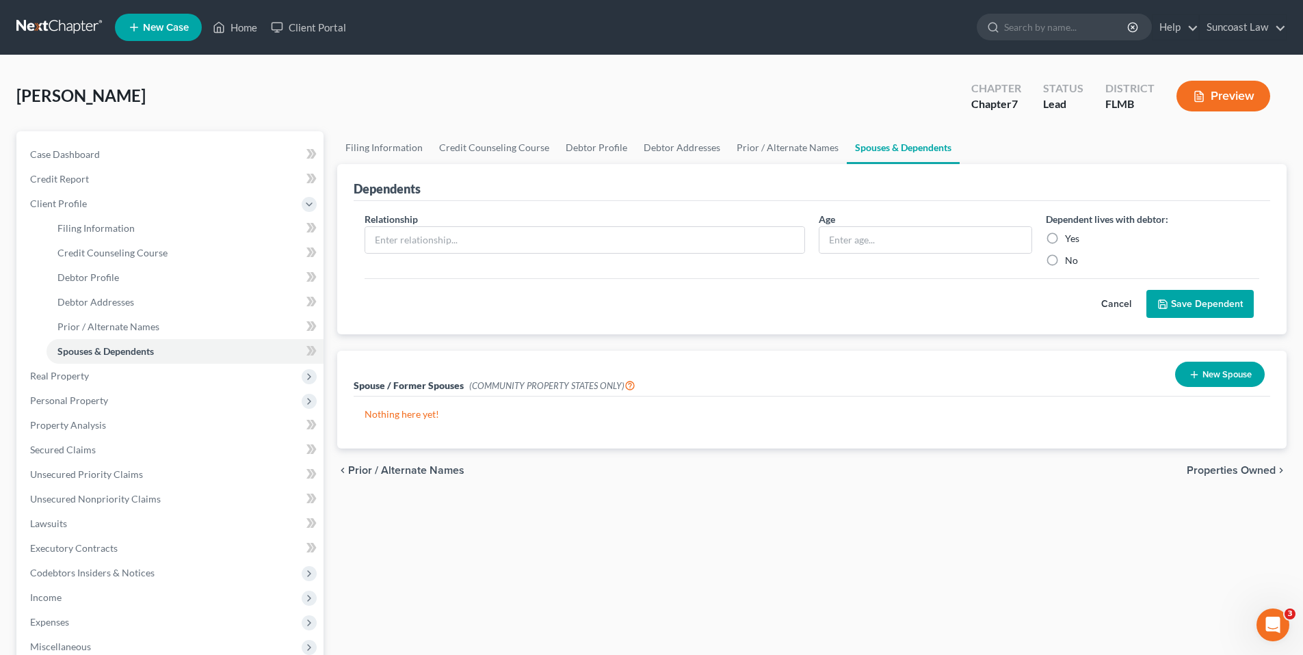
click at [1232, 469] on span "Properties Owned" at bounding box center [1231, 470] width 89 height 11
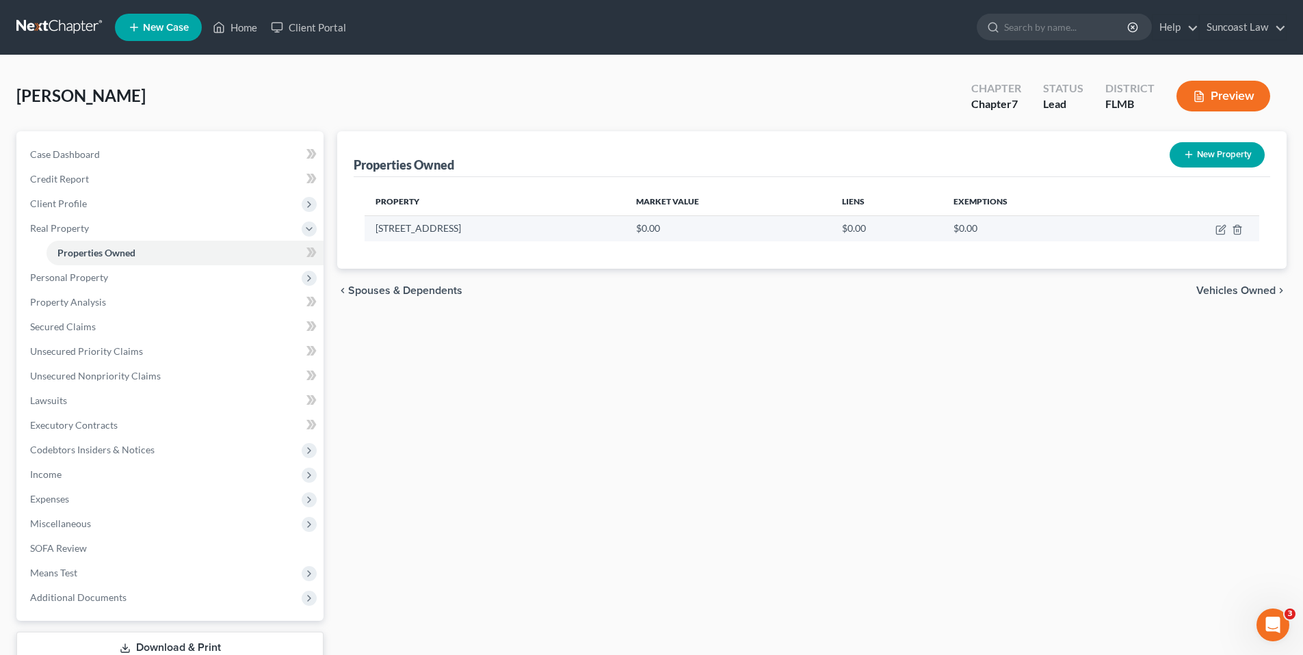
click at [1239, 235] on td at bounding box center [1193, 229] width 133 height 26
click at [1238, 232] on icon "button" at bounding box center [1237, 229] width 11 height 11
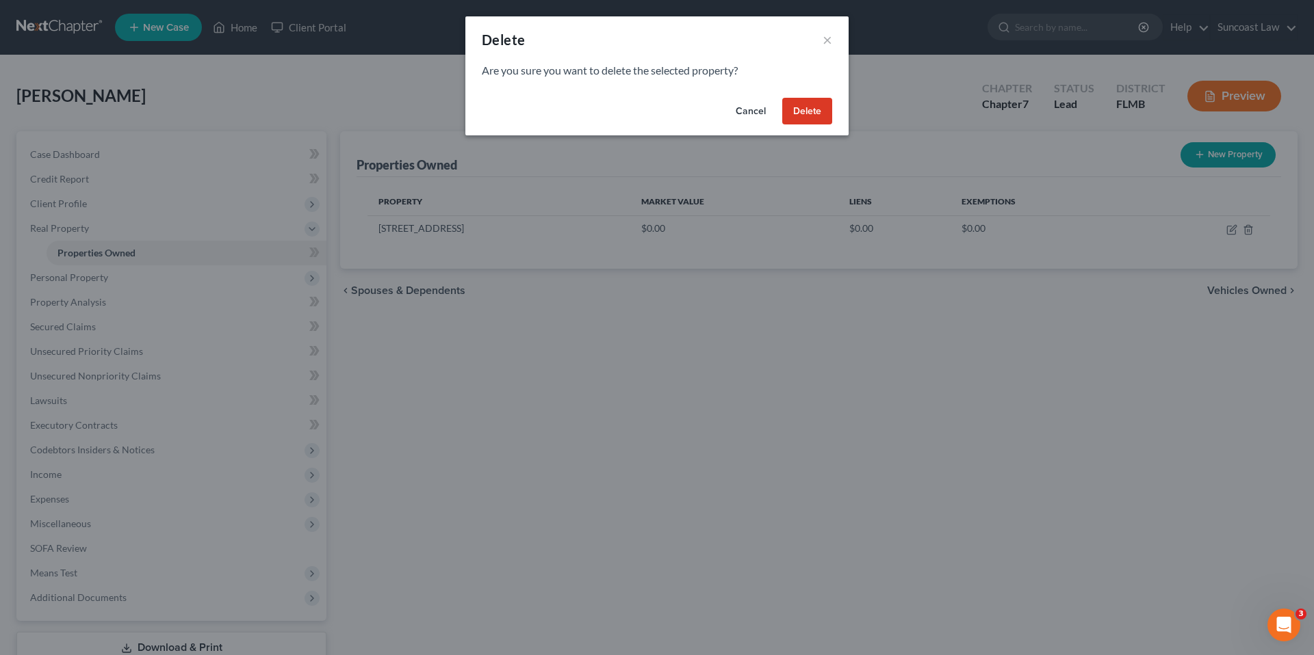
click at [801, 114] on button "Delete" at bounding box center [807, 111] width 50 height 27
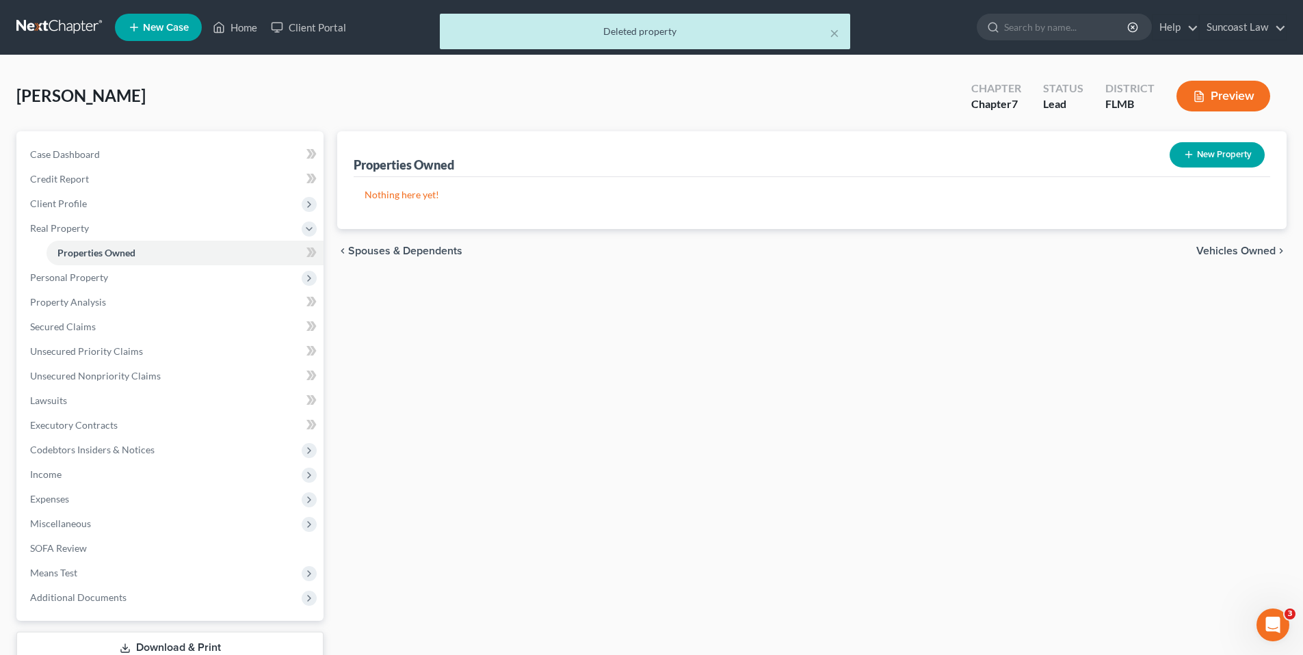
click at [1227, 249] on span "Vehicles Owned" at bounding box center [1236, 251] width 79 height 11
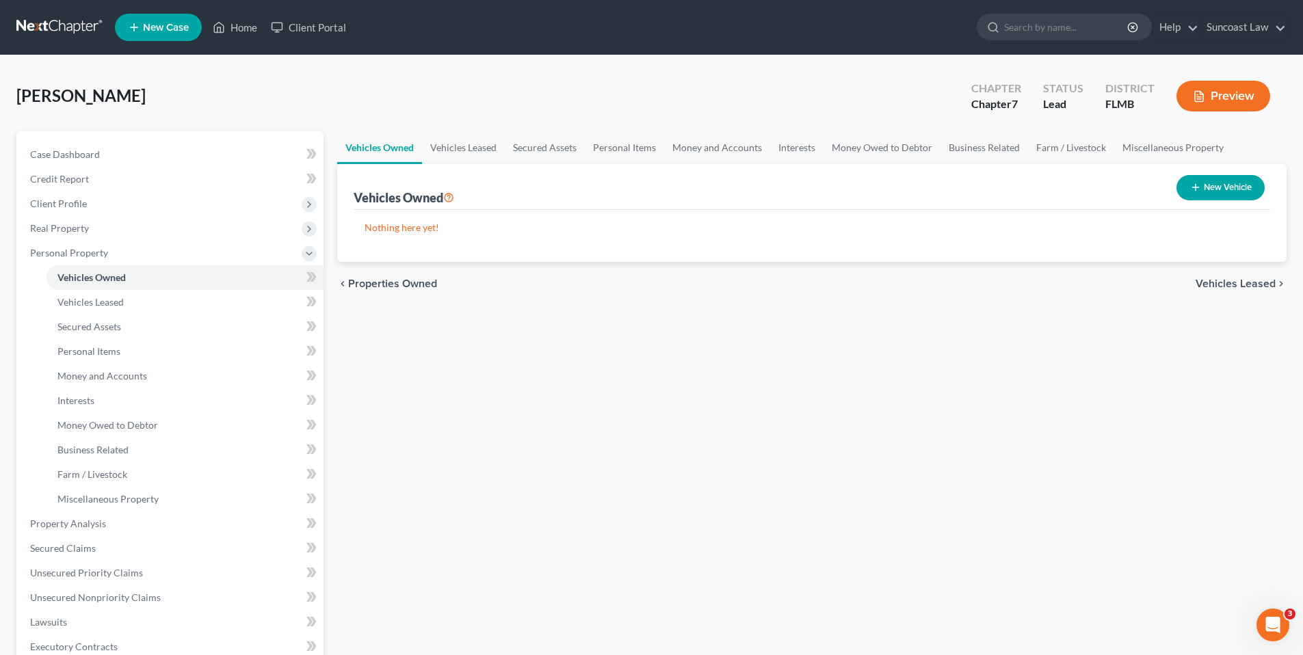
click at [1219, 186] on button "New Vehicle" at bounding box center [1221, 187] width 88 height 25
select select "0"
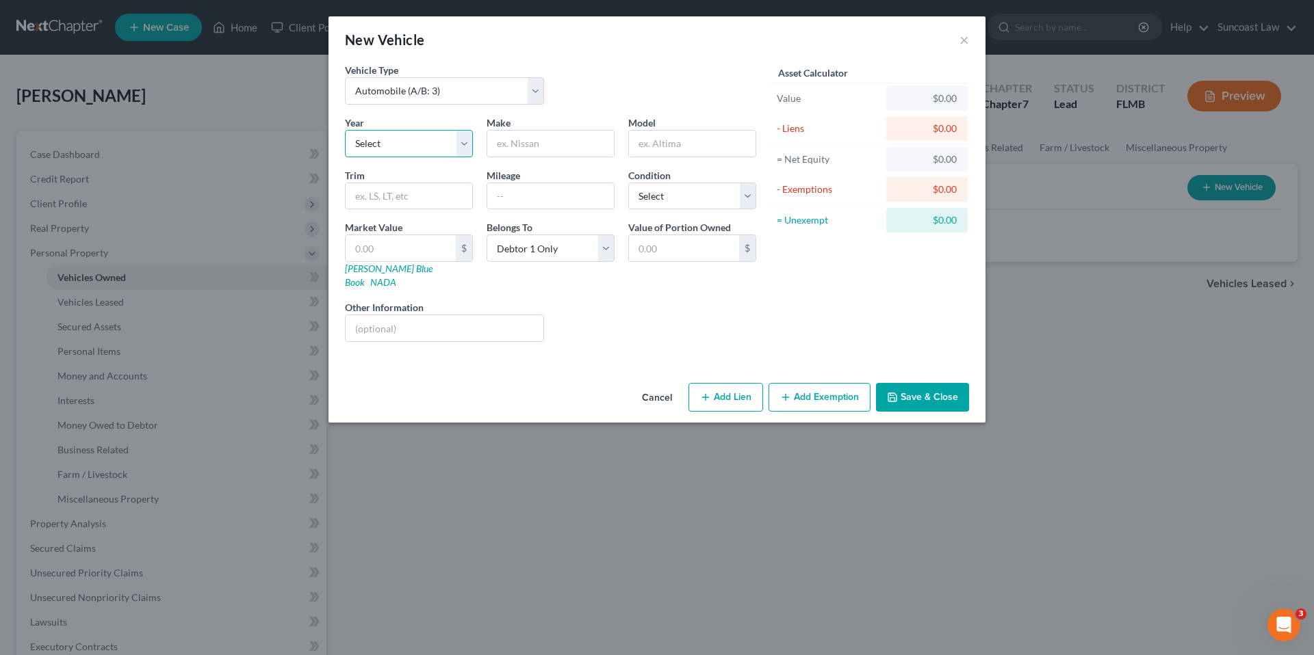
click at [465, 146] on select "Select 2026 2025 2024 2023 2022 2021 2020 2019 2018 2017 2016 2015 2014 2013 20…" at bounding box center [409, 143] width 128 height 27
click at [345, 130] on select "Select 2026 2025 2024 2023 2022 2021 2020 2019 2018 2017 2016 2015 2014 2013 20…" at bounding box center [409, 143] width 128 height 27
click at [469, 144] on select "Select 2026 2025 2024 2023 2022 2021 2020 2019 2018 2017 2016 2015 2014 2013 20…" at bounding box center [409, 143] width 128 height 27
select select "11"
click at [345, 130] on select "Select 2026 2025 2024 2023 2022 2021 2020 2019 2018 2017 2016 2015 2014 2013 20…" at bounding box center [409, 143] width 128 height 27
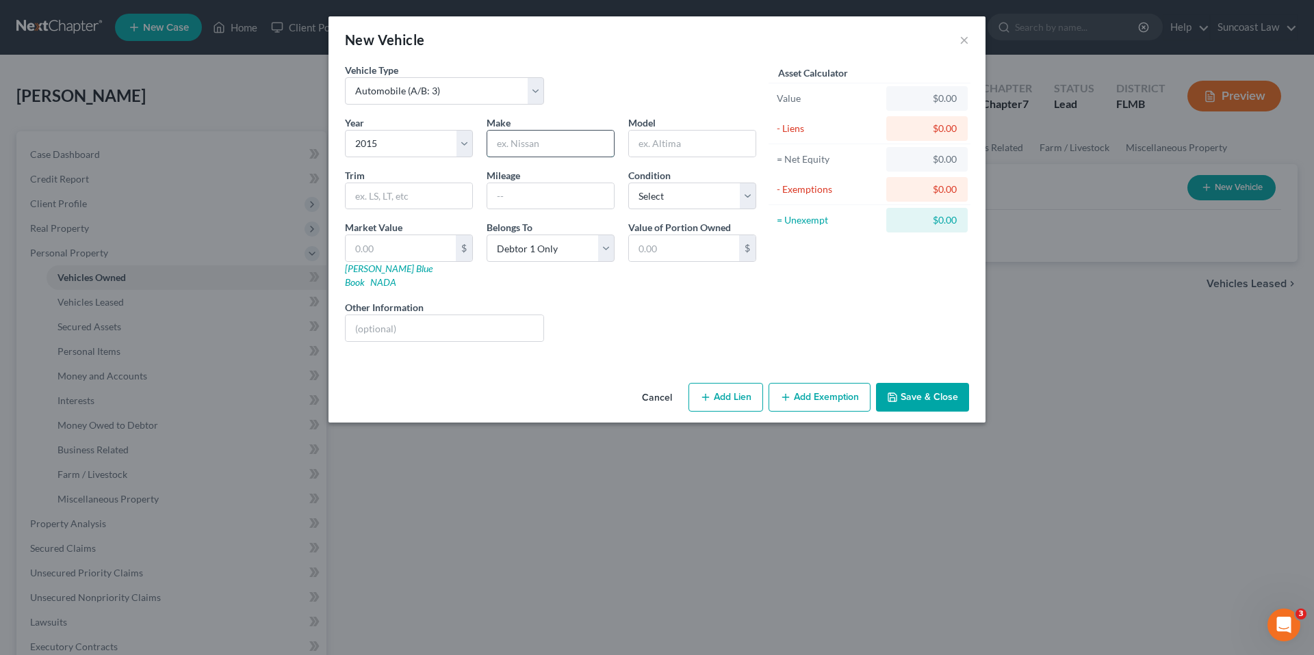
click at [506, 145] on input "text" at bounding box center [550, 144] width 127 height 26
type input "Suburu"
type input "Sport"
click at [533, 200] on input "text" at bounding box center [550, 196] width 127 height 26
type input "225000"
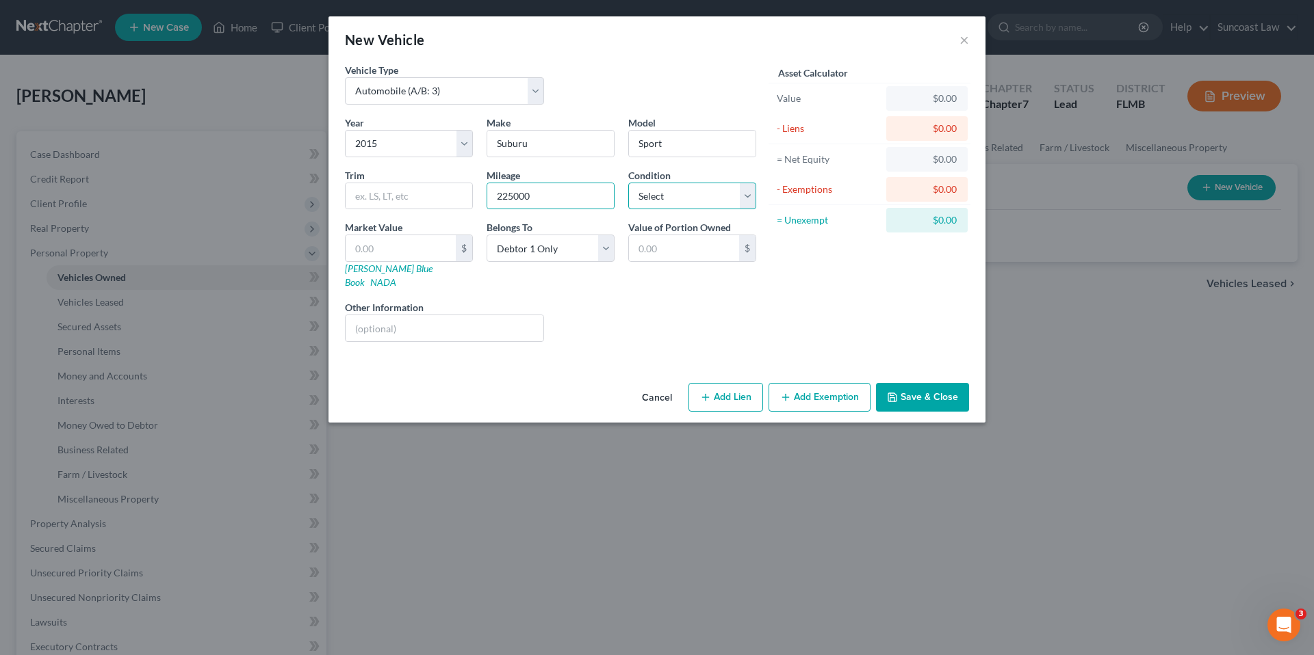
click at [751, 193] on select "Select Excellent Very Good Good Fair Poor" at bounding box center [692, 196] width 128 height 27
select select "3"
click at [628, 183] on select "Select Excellent Very Good Good Fair Poor" at bounding box center [692, 196] width 128 height 27
click at [703, 142] on input "Sport" at bounding box center [692, 144] width 127 height 26
type input "Sport 4d"
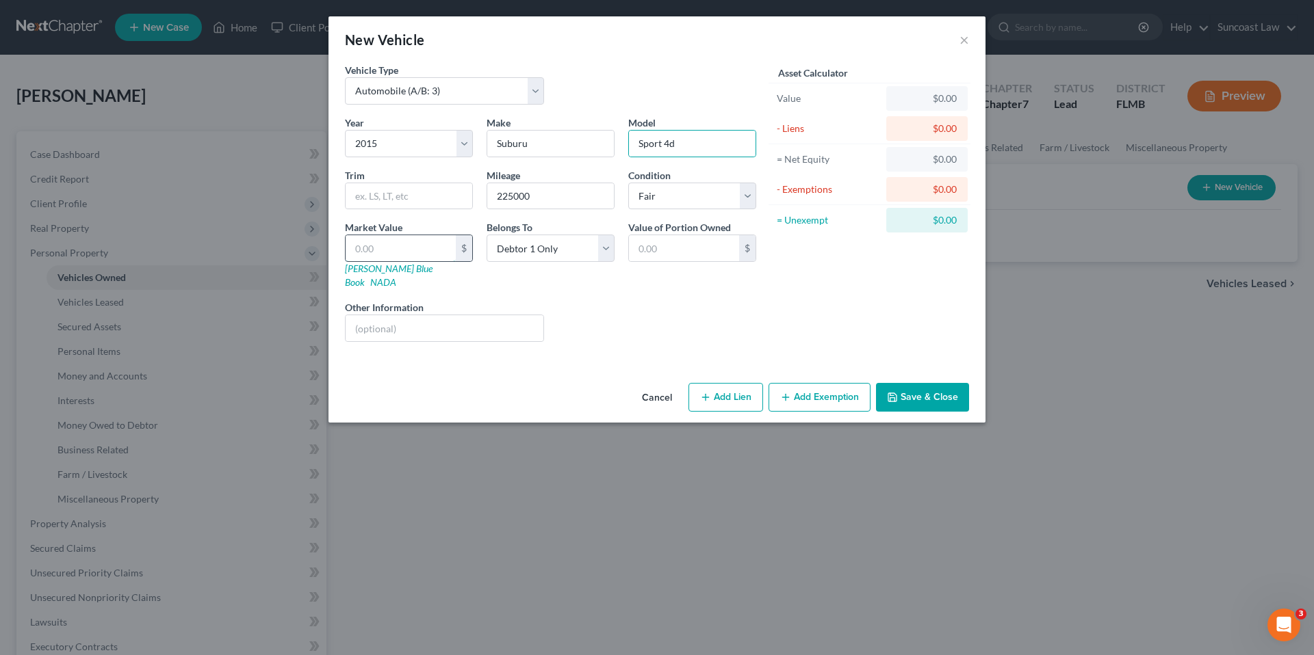
click at [391, 246] on input "text" at bounding box center [401, 248] width 110 height 26
type input "4"
type input "4.00"
type input "40"
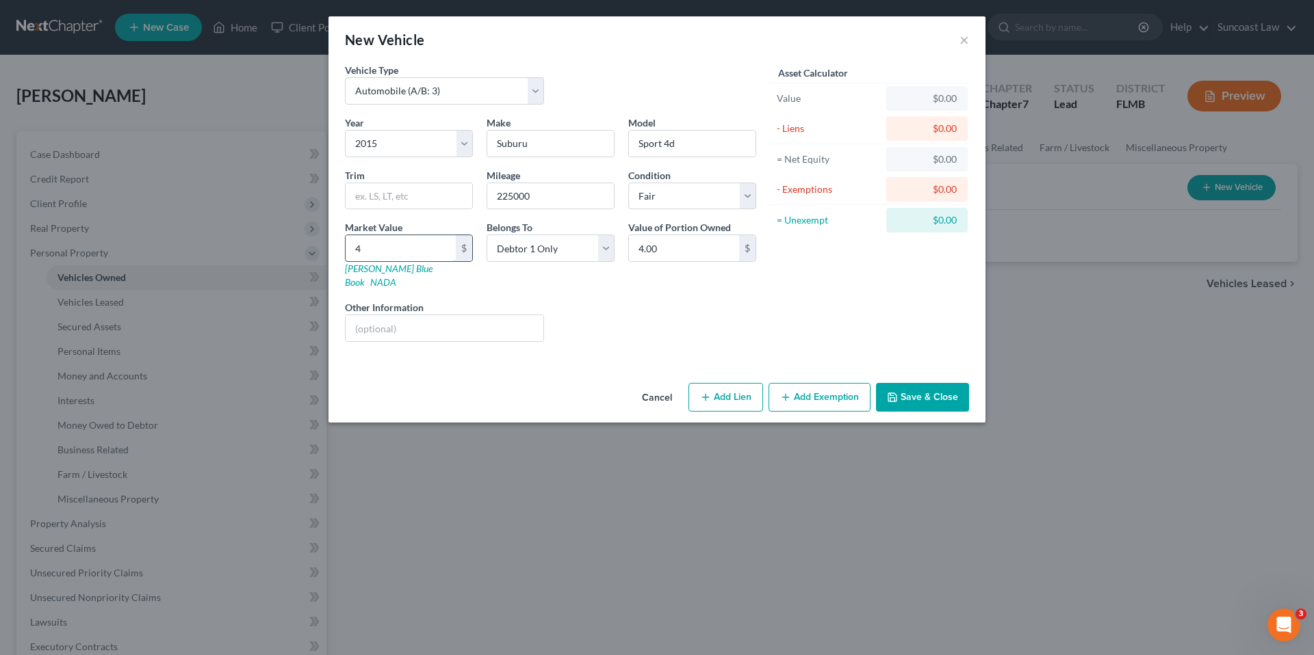
type input "40.00"
type input "405"
type input "405.00"
type input "4050"
type input "4,050.00"
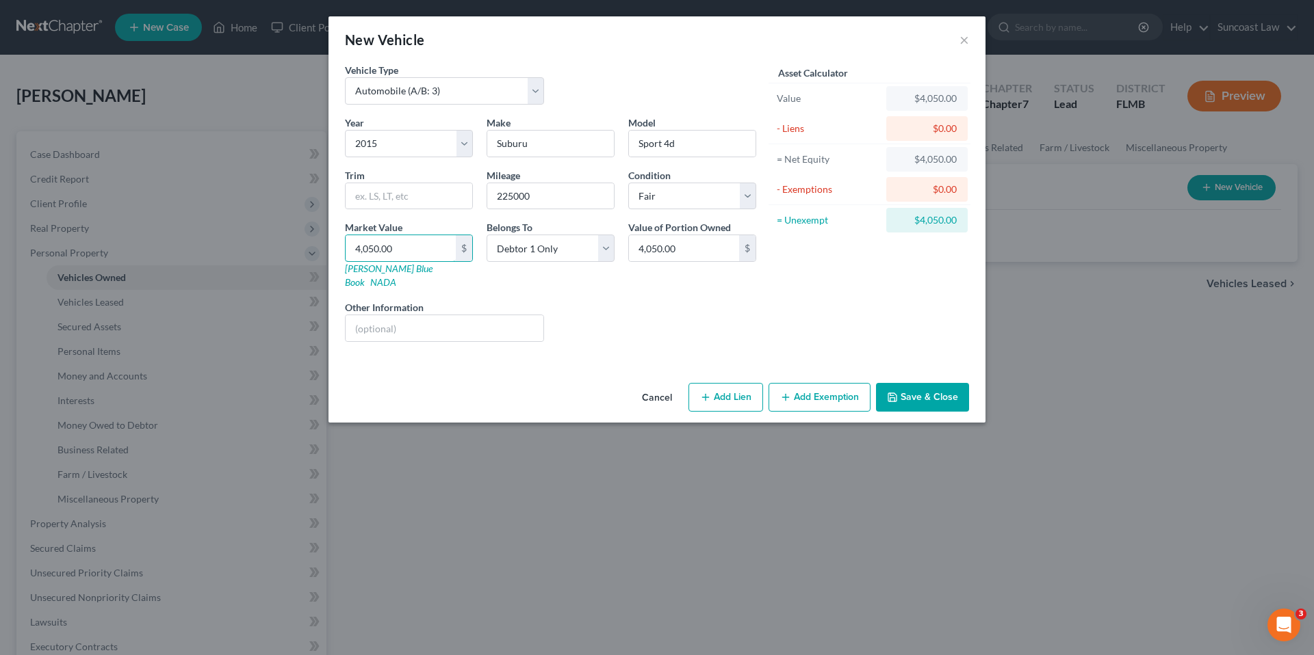
type input "4,050.00"
click at [817, 383] on button "Add Exemption" at bounding box center [819, 397] width 102 height 29
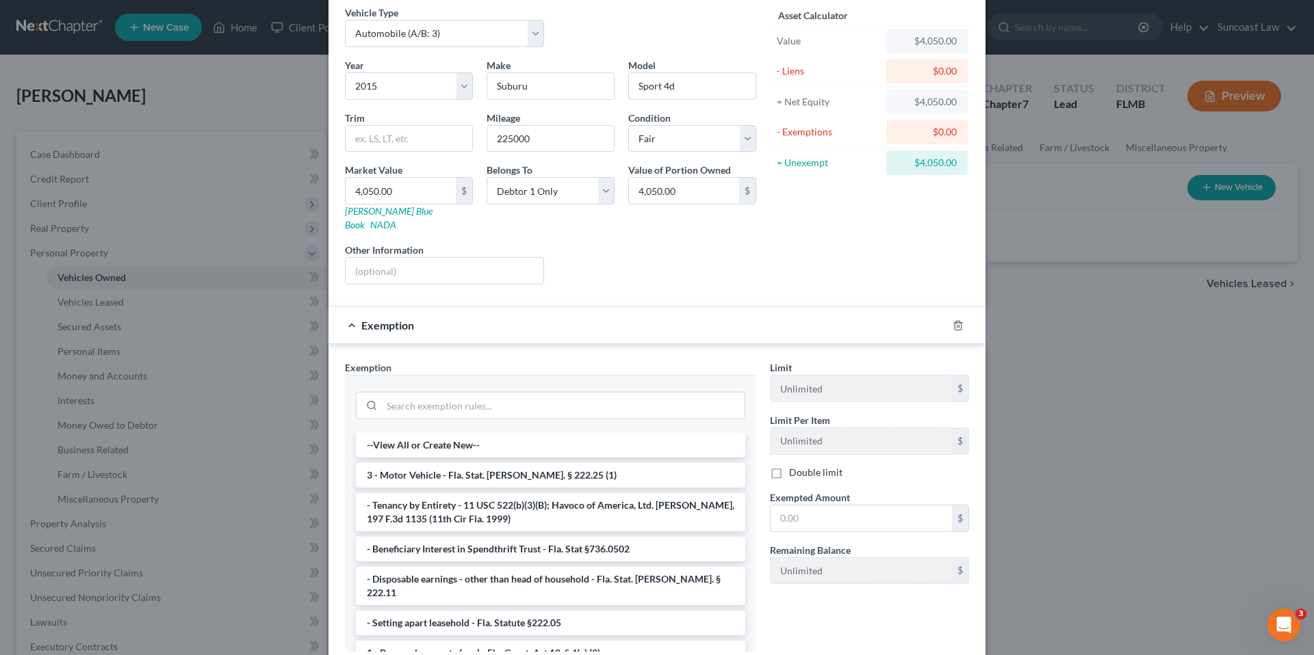
scroll to position [138, 0]
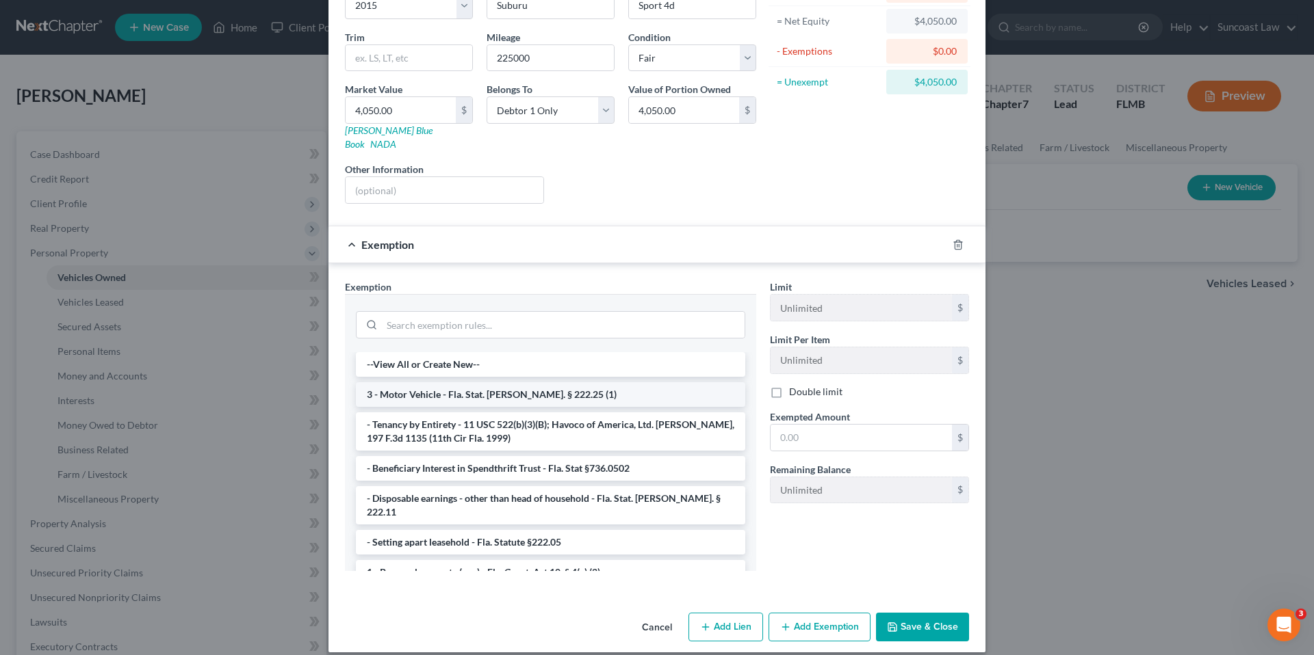
click at [481, 384] on li "3 - Motor Vehicle - Fla. Stat. [PERSON_NAME]. § 222.25 (1)" at bounding box center [550, 394] width 389 height 25
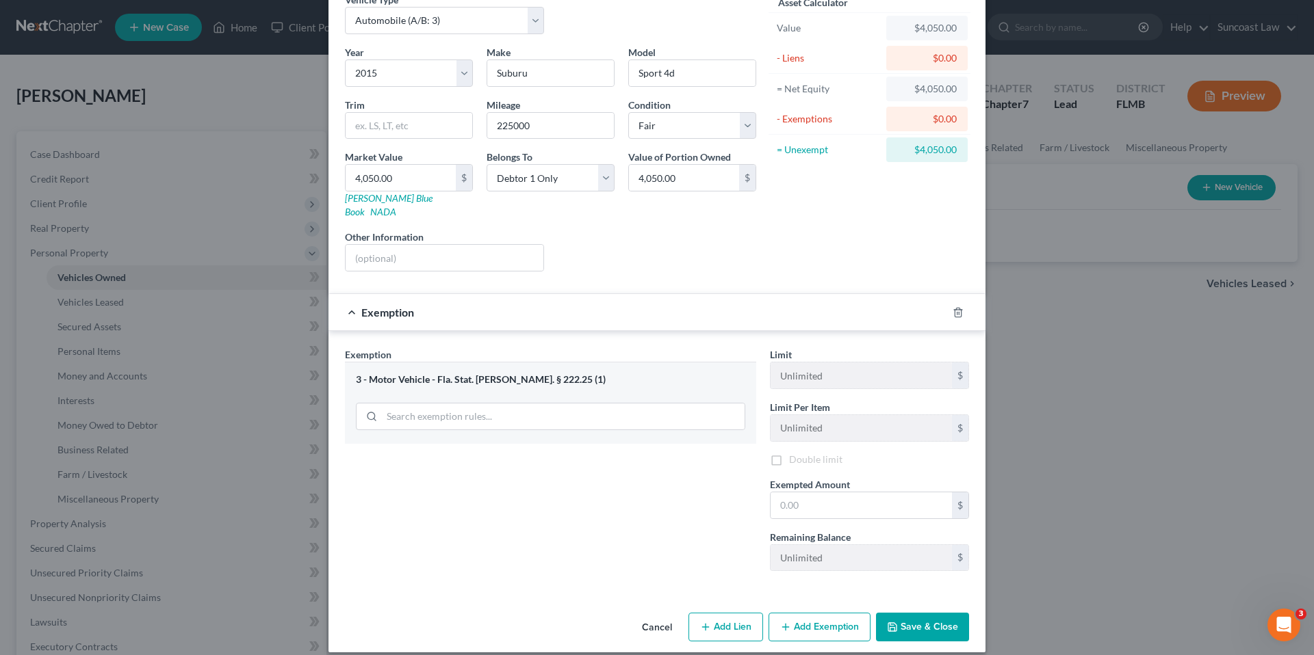
scroll to position [73, 0]
click at [809, 493] on input "text" at bounding box center [860, 506] width 181 height 26
type input "4,050.00"
click at [921, 615] on button "Save & Close" at bounding box center [922, 627] width 93 height 29
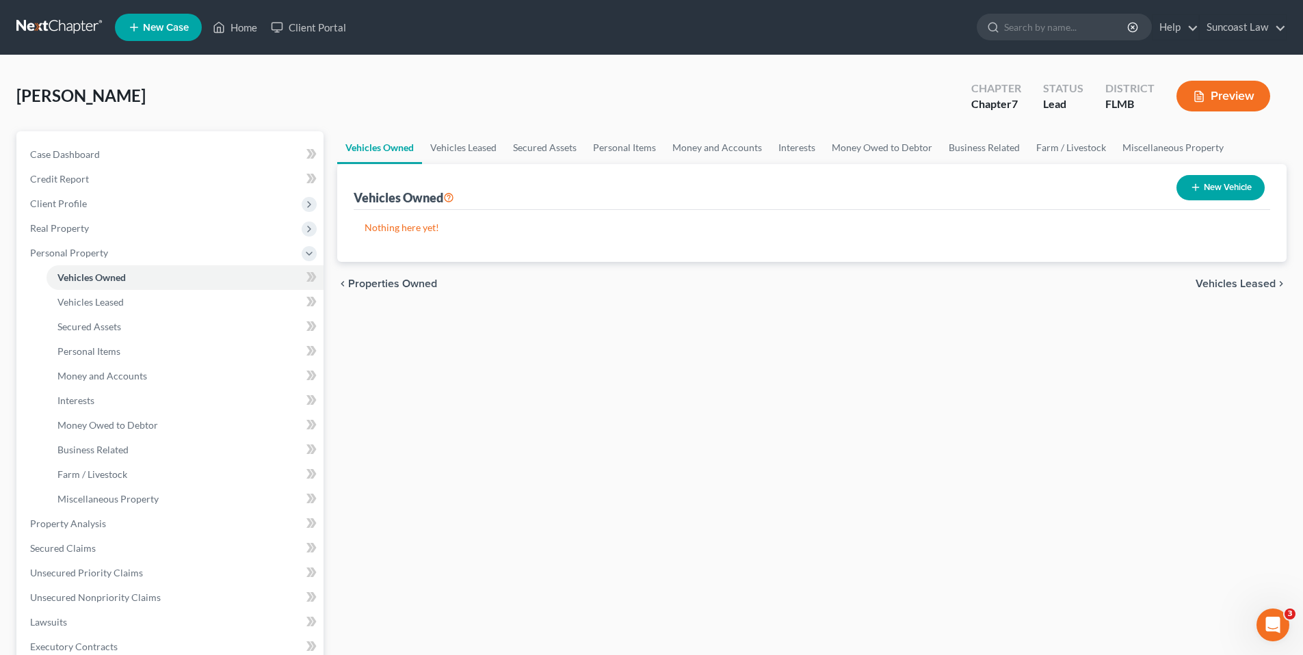
click at [1219, 280] on ui-view "Vehicles Owned Vehicles Leased Secured Assets Personal Items Money and Accounts…" at bounding box center [812, 218] width 950 height 174
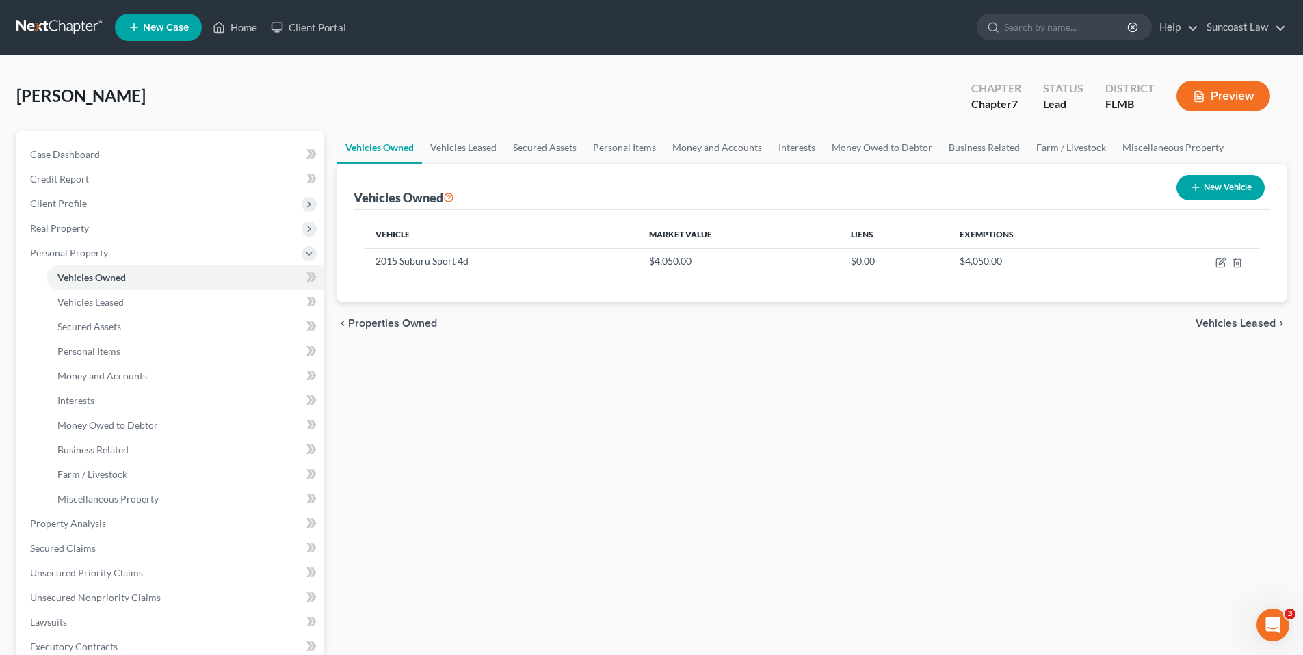
click at [1218, 322] on span "Vehicles Leased" at bounding box center [1236, 323] width 80 height 11
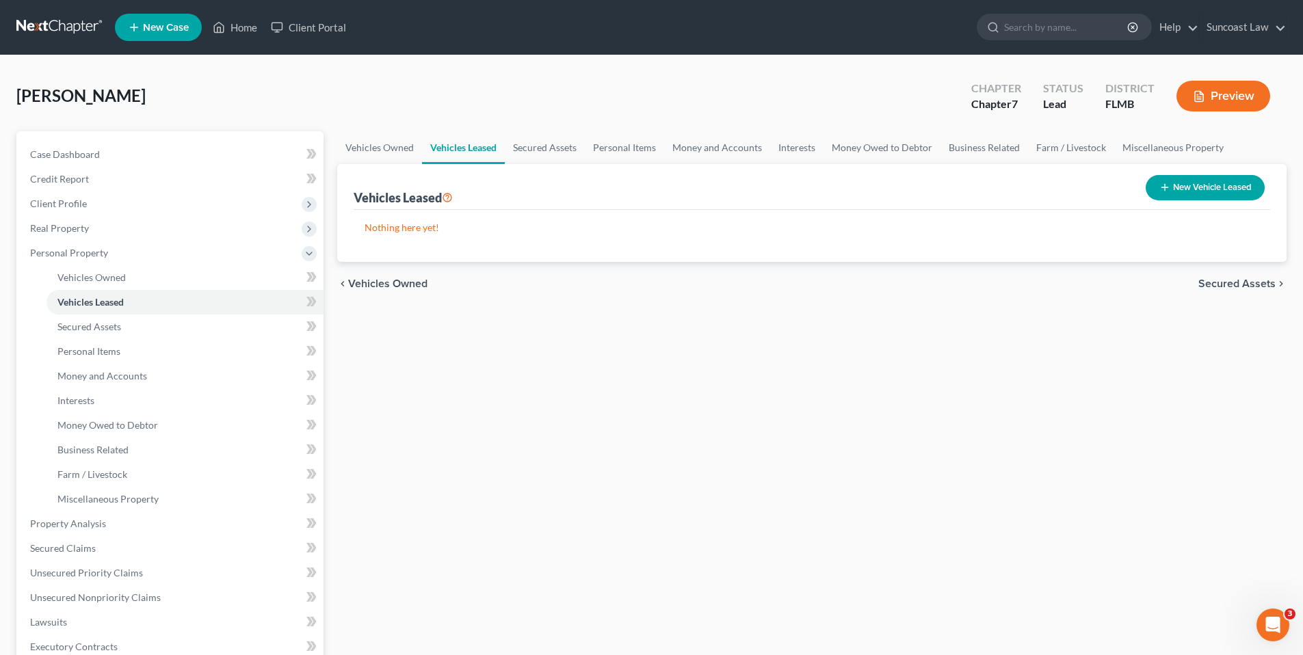
click at [1223, 283] on span "Secured Assets" at bounding box center [1237, 283] width 77 height 11
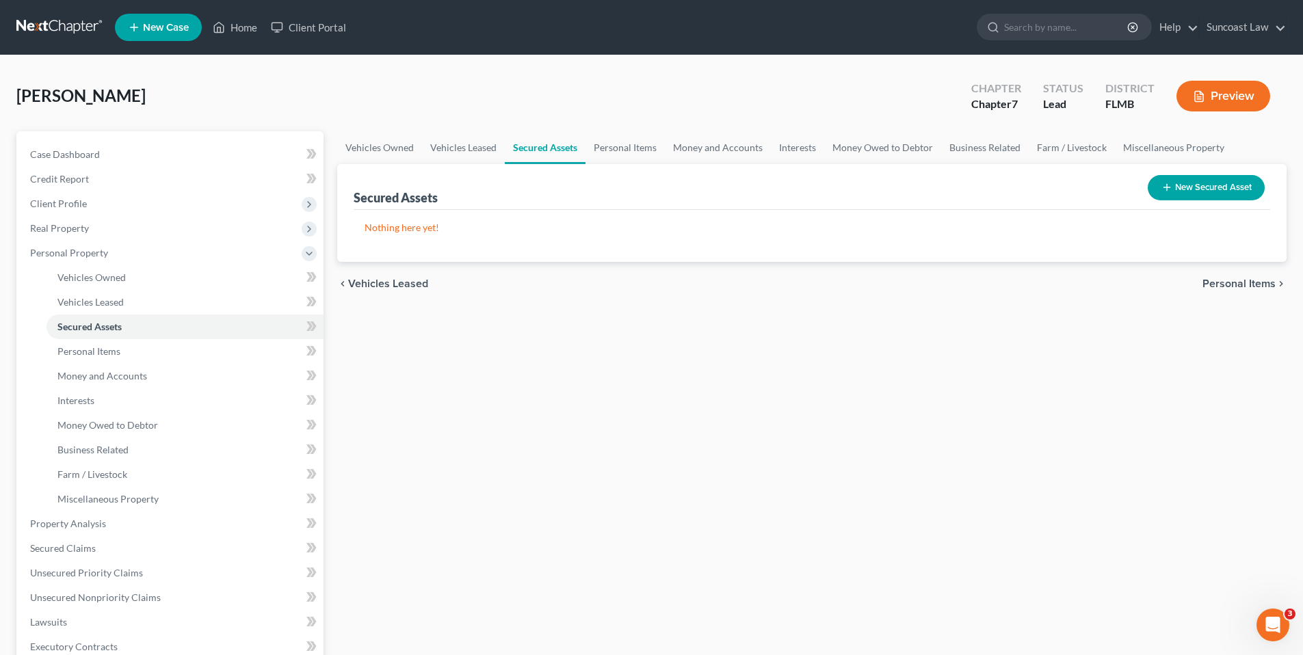
click at [1218, 283] on span "Personal Items" at bounding box center [1239, 283] width 73 height 11
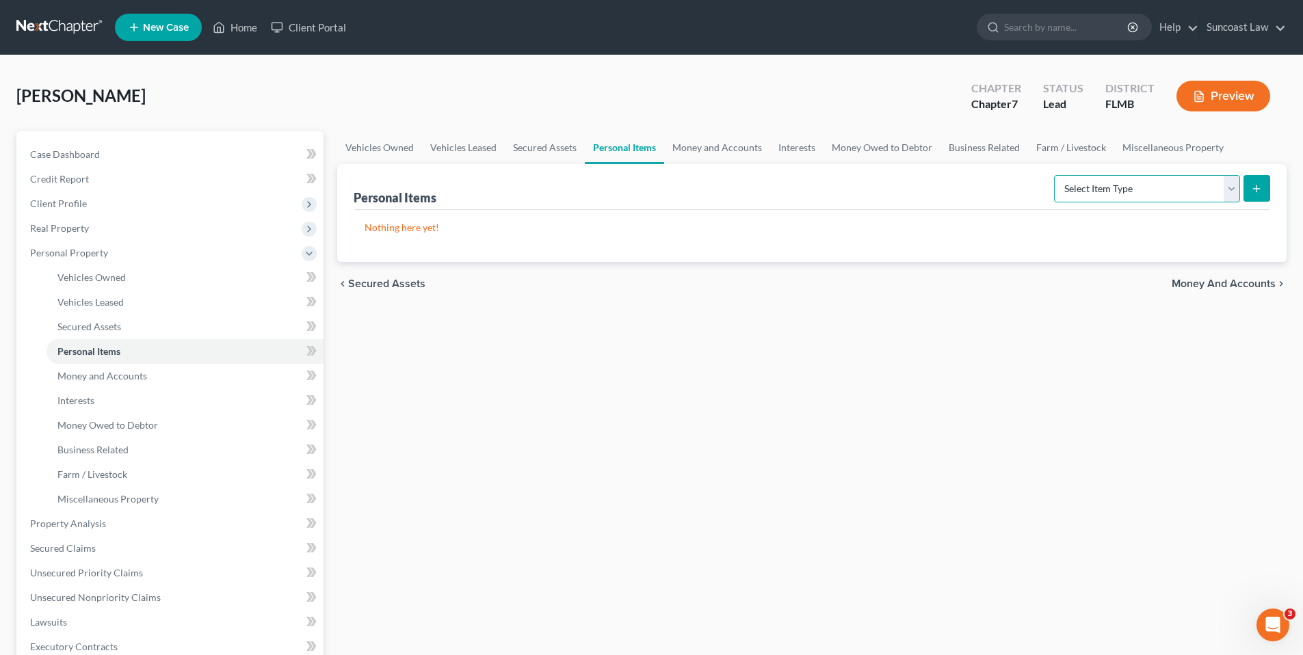
click at [1234, 183] on select "Select Item Type Clothing (A/B: 11) Collectibles Of Value (A/B: 8) Electronics …" at bounding box center [1147, 188] width 186 height 27
select select "household_goods"
click at [1056, 175] on select "Select Item Type Clothing (A/B: 11) Collectibles Of Value (A/B: 8) Electronics …" at bounding box center [1147, 188] width 186 height 27
click at [1254, 190] on icon "submit" at bounding box center [1256, 188] width 11 height 11
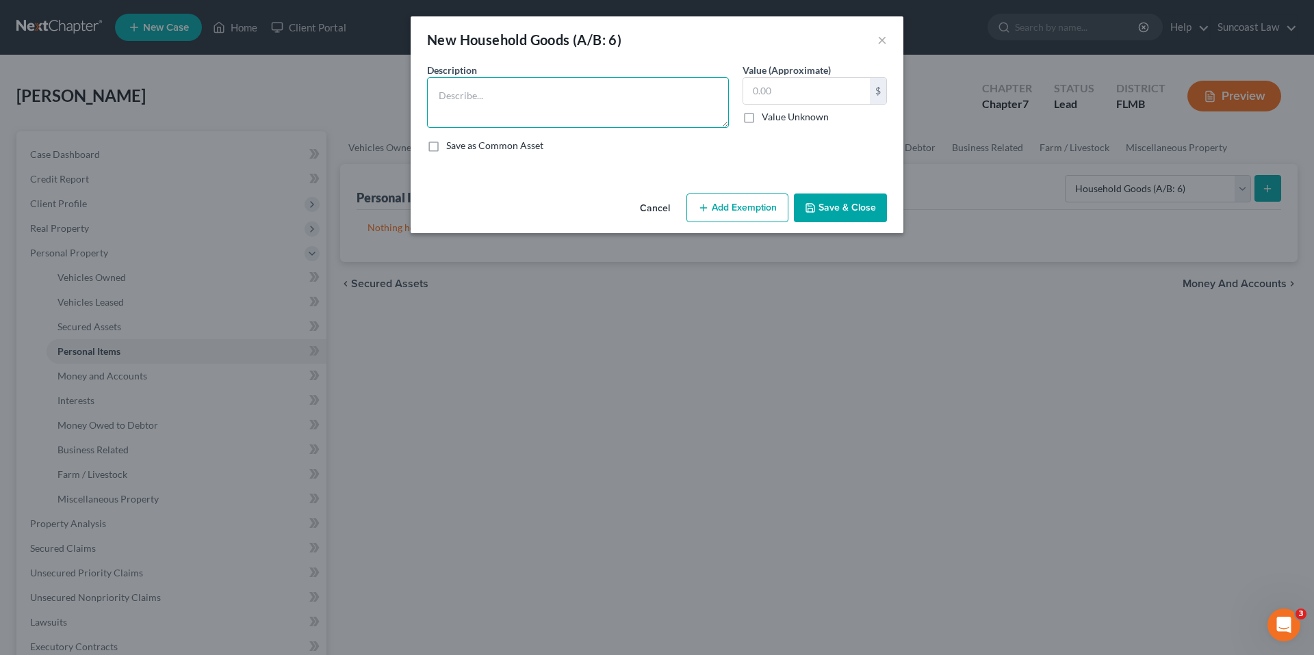
click at [506, 98] on textarea at bounding box center [578, 102] width 302 height 51
type textarea "Bed, dresser, Couch Coffee Table, Kitchen table and 2 chairs, desk and chair"
click at [797, 92] on input "text" at bounding box center [806, 91] width 127 height 26
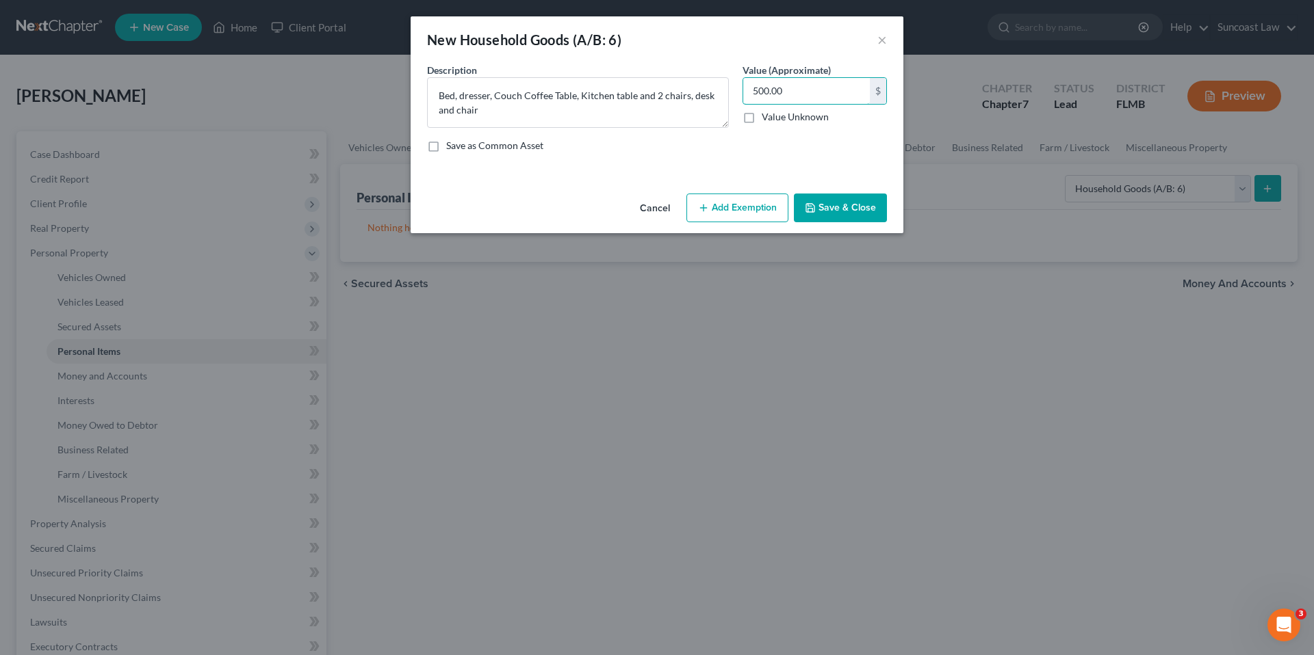
type input "500.00"
click at [755, 211] on button "Add Exemption" at bounding box center [737, 208] width 102 height 29
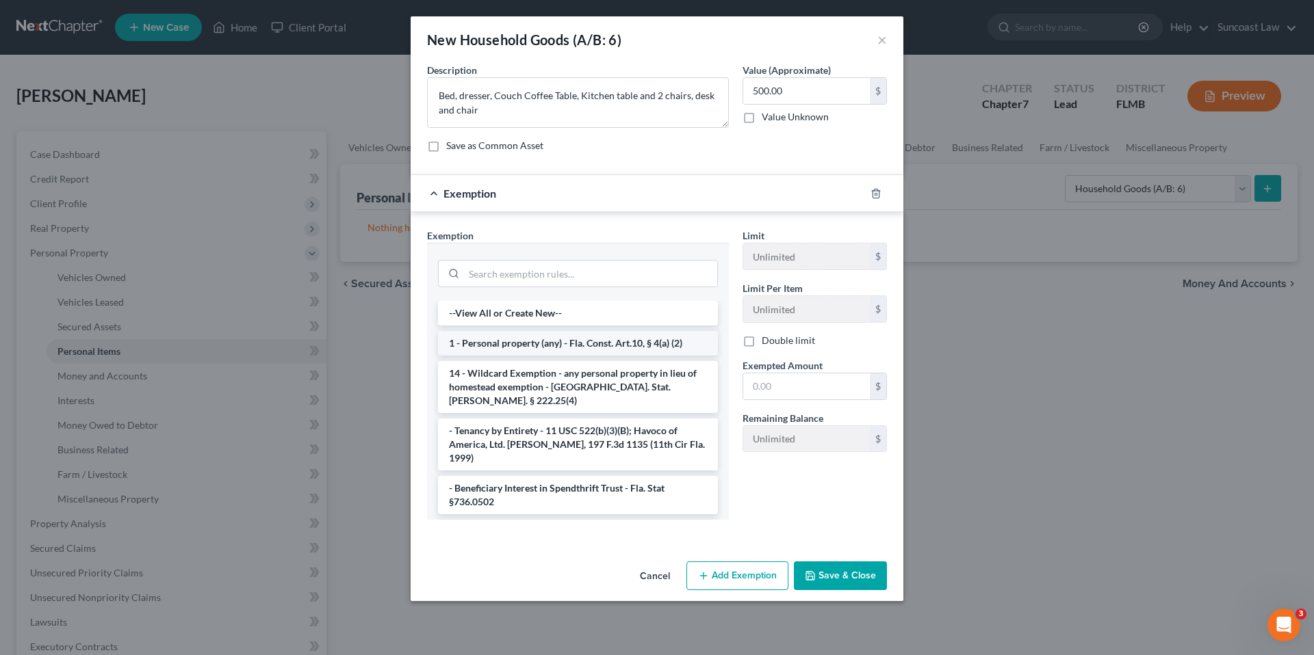
click at [566, 345] on li "1 - Personal property (any) - Fla. Const. Art.10, § 4(a) (2)" at bounding box center [578, 343] width 280 height 25
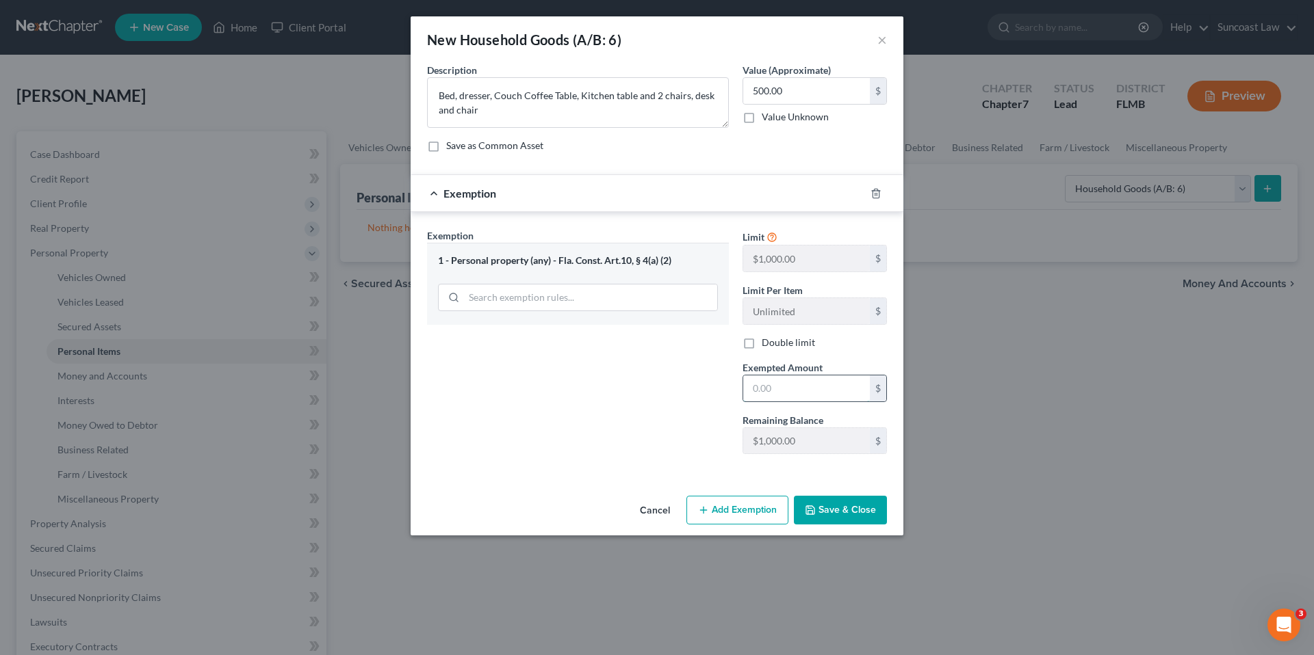
click at [777, 395] on input "text" at bounding box center [806, 389] width 127 height 26
type input "500.00"
click at [829, 517] on button "Save & Close" at bounding box center [840, 510] width 93 height 29
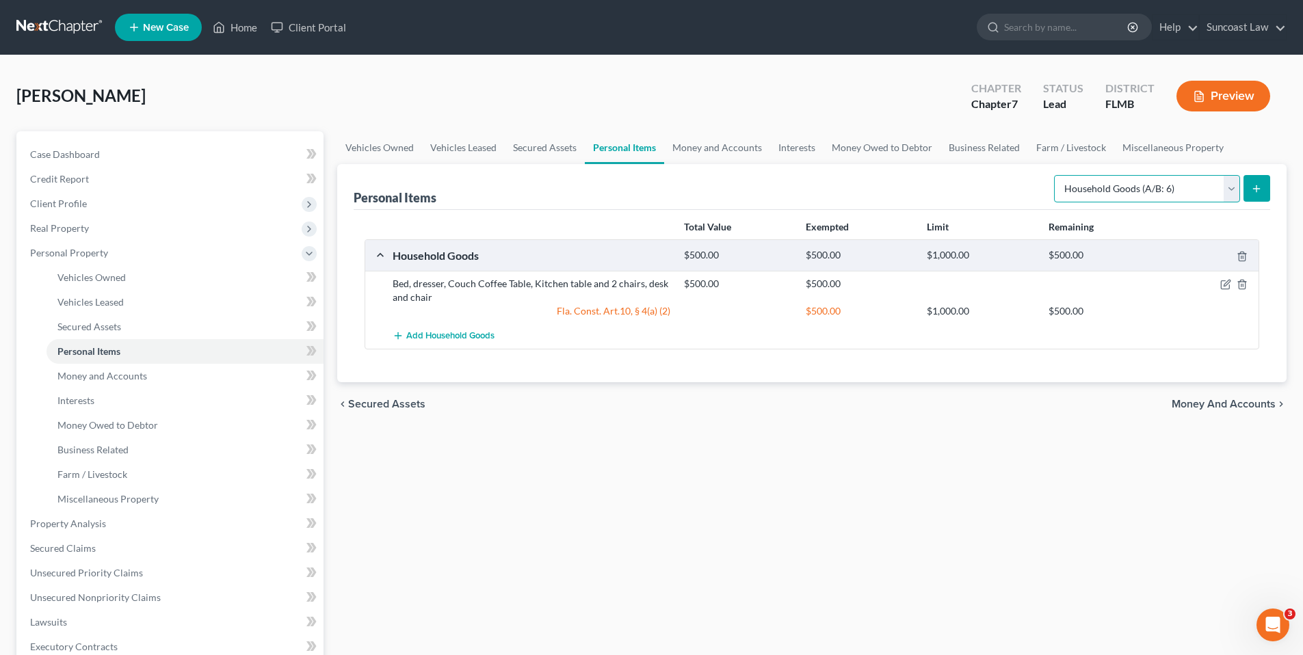
click at [1233, 187] on select "Select Item Type Clothing (A/B: 11) Collectibles Of Value (A/B: 8) Electronics …" at bounding box center [1147, 188] width 186 height 27
select select "clothing"
click at [1056, 175] on select "Select Item Type Clothing (A/B: 11) Collectibles Of Value (A/B: 8) Electronics …" at bounding box center [1147, 188] width 186 height 27
click at [1259, 190] on icon "submit" at bounding box center [1256, 188] width 11 height 11
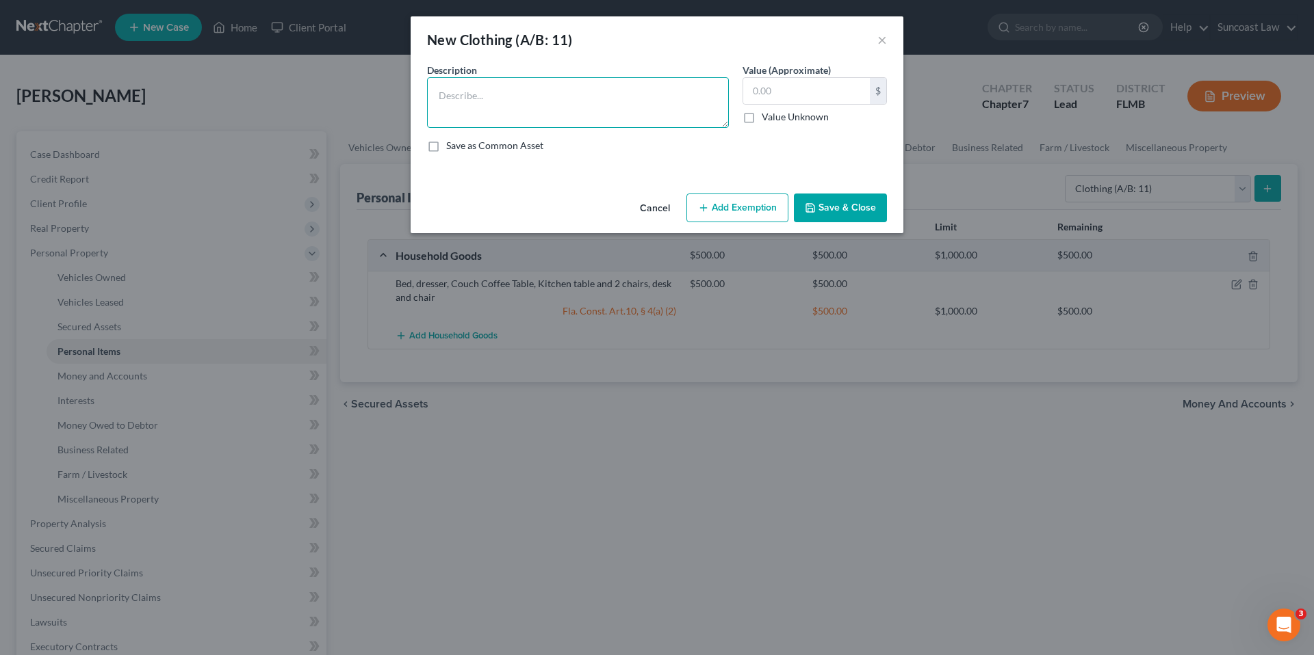
click at [534, 109] on textarea at bounding box center [578, 102] width 302 height 51
type textarea "used clothing"
type input "50.00"
click at [729, 210] on button "Add Exemption" at bounding box center [737, 208] width 102 height 29
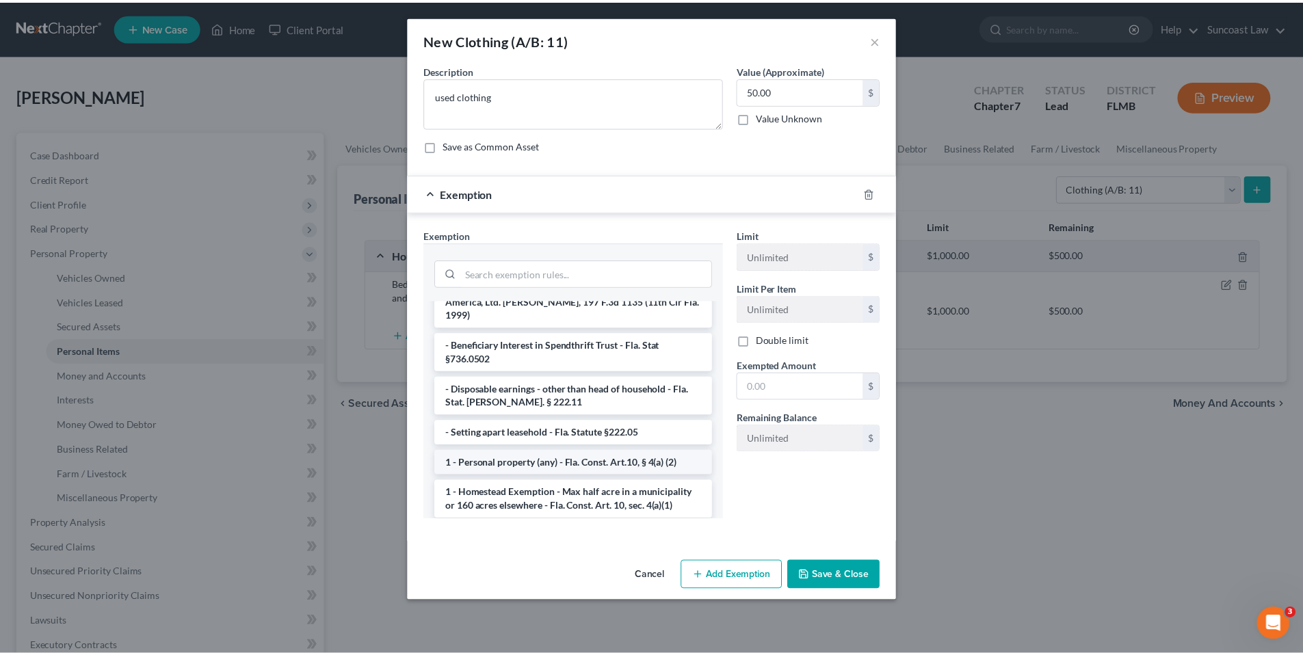
scroll to position [68, 0]
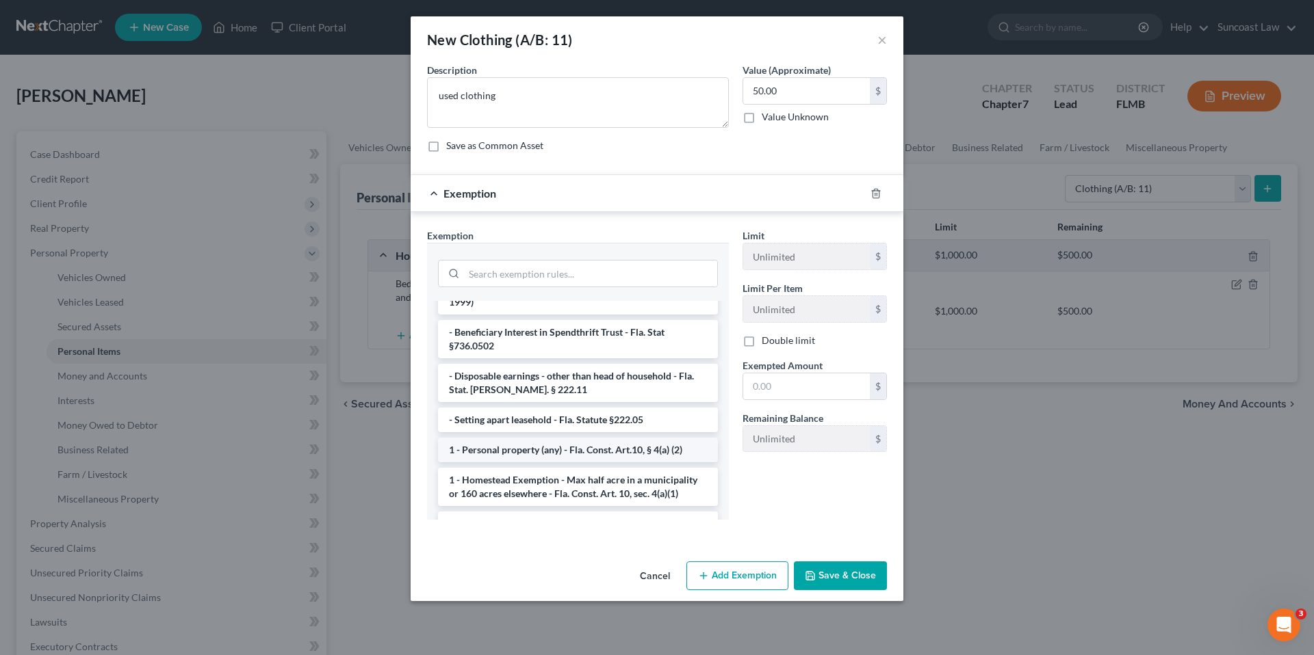
click at [518, 438] on li "1 - Personal property (any) - Fla. Const. Art.10, § 4(a) (2)" at bounding box center [578, 450] width 280 height 25
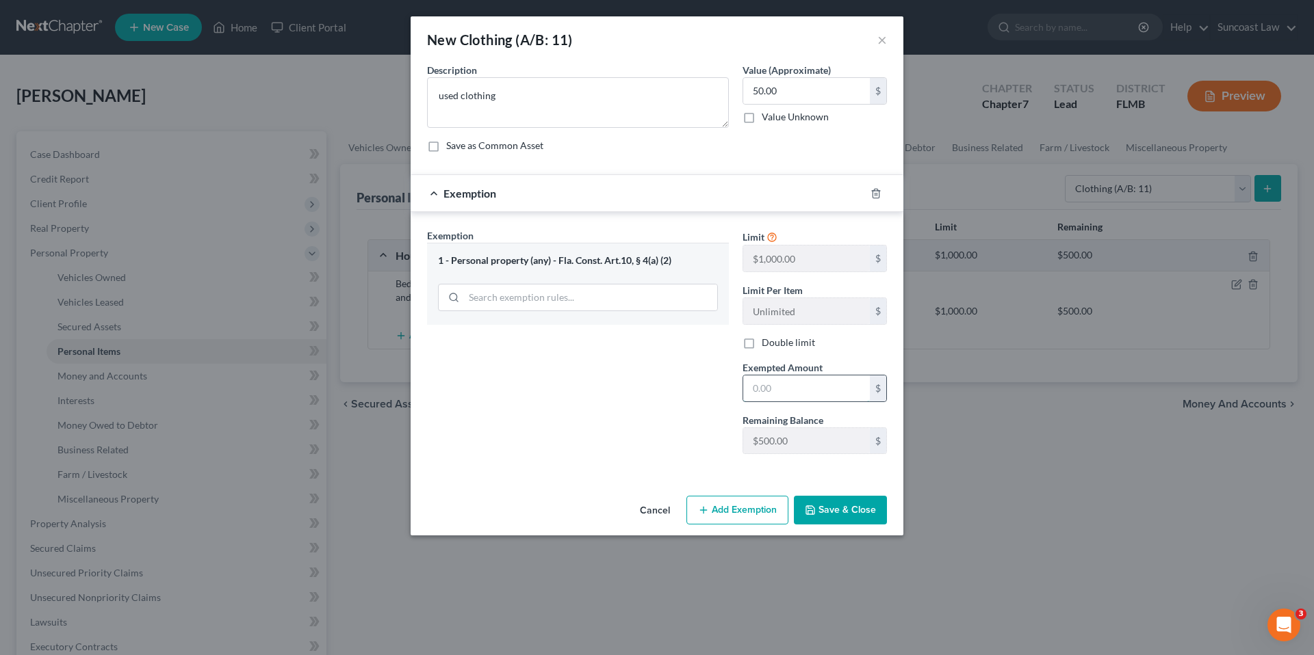
click at [810, 391] on input "text" at bounding box center [806, 389] width 127 height 26
type input "50.00"
click at [831, 509] on button "Save & Close" at bounding box center [840, 510] width 93 height 29
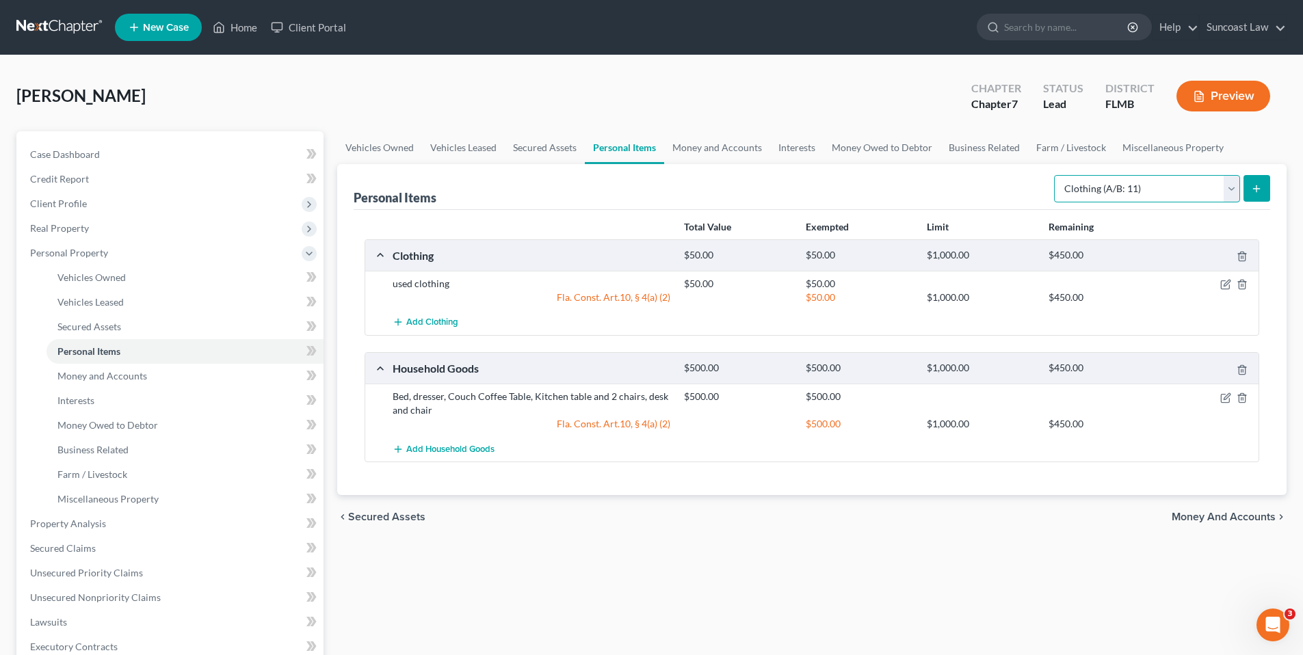
click at [1234, 189] on select "Select Item Type Clothing (A/B: 11) Collectibles Of Value (A/B: 8) Electronics …" at bounding box center [1147, 188] width 186 height 27
select select "electronics"
click at [1056, 175] on select "Select Item Type Clothing (A/B: 11) Collectibles Of Value (A/B: 8) Electronics …" at bounding box center [1147, 188] width 186 height 27
click at [1256, 185] on icon "submit" at bounding box center [1256, 188] width 11 height 11
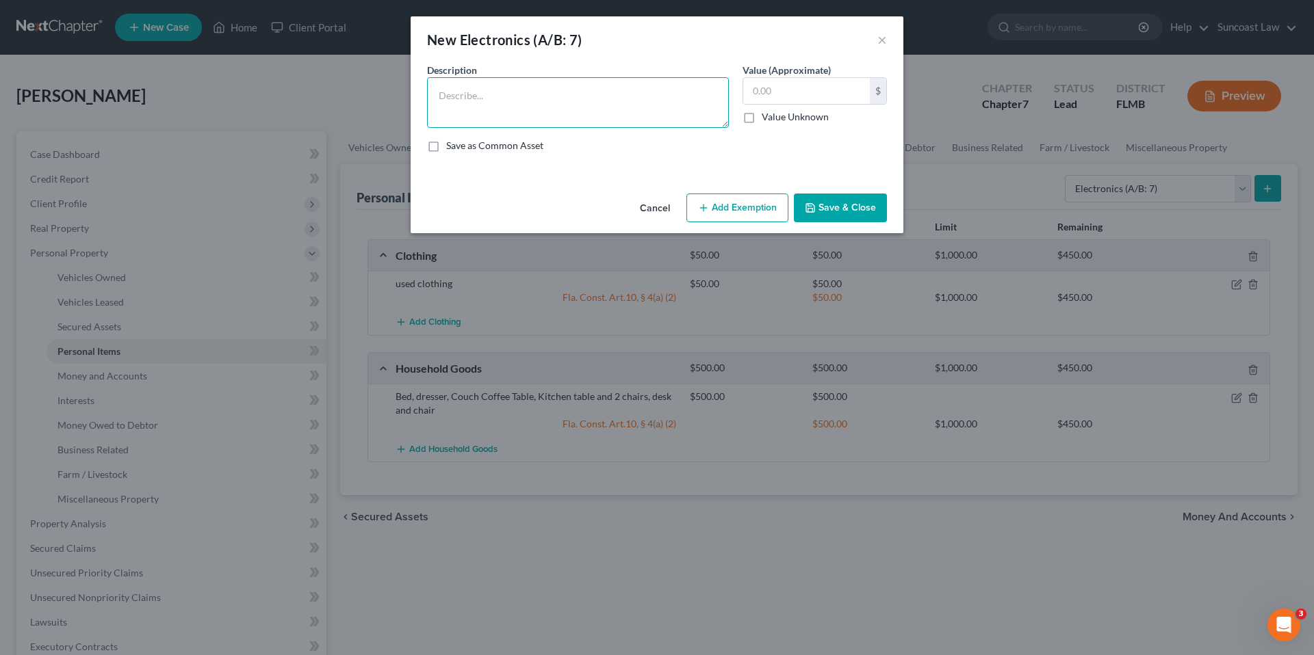
click at [538, 103] on textarea at bounding box center [578, 102] width 302 height 51
type textarea "TV, Laptop"
type input "200.00"
click at [725, 211] on button "Add Exemption" at bounding box center [737, 208] width 102 height 29
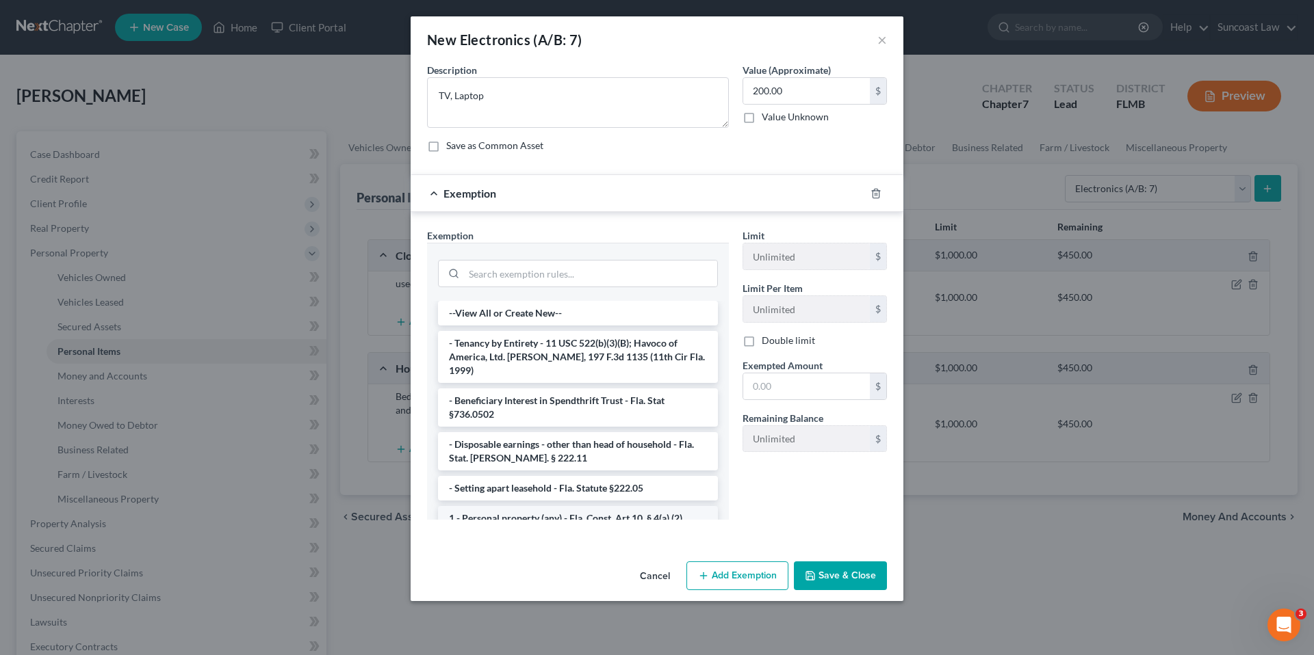
click at [536, 506] on li "1 - Personal property (any) - Fla. Const. Art.10, § 4(a) (2)" at bounding box center [578, 518] width 280 height 25
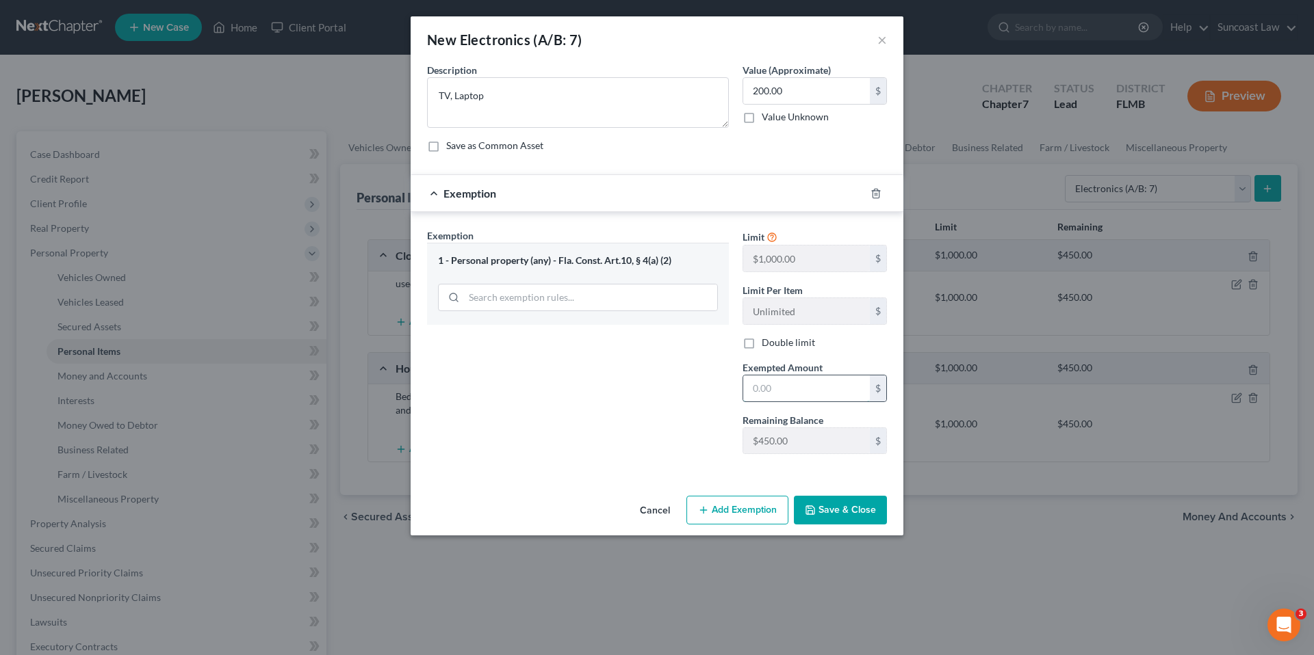
click at [777, 386] on input "text" at bounding box center [806, 389] width 127 height 26
type input "200.00"
click at [848, 518] on button "Save & Close" at bounding box center [840, 510] width 93 height 29
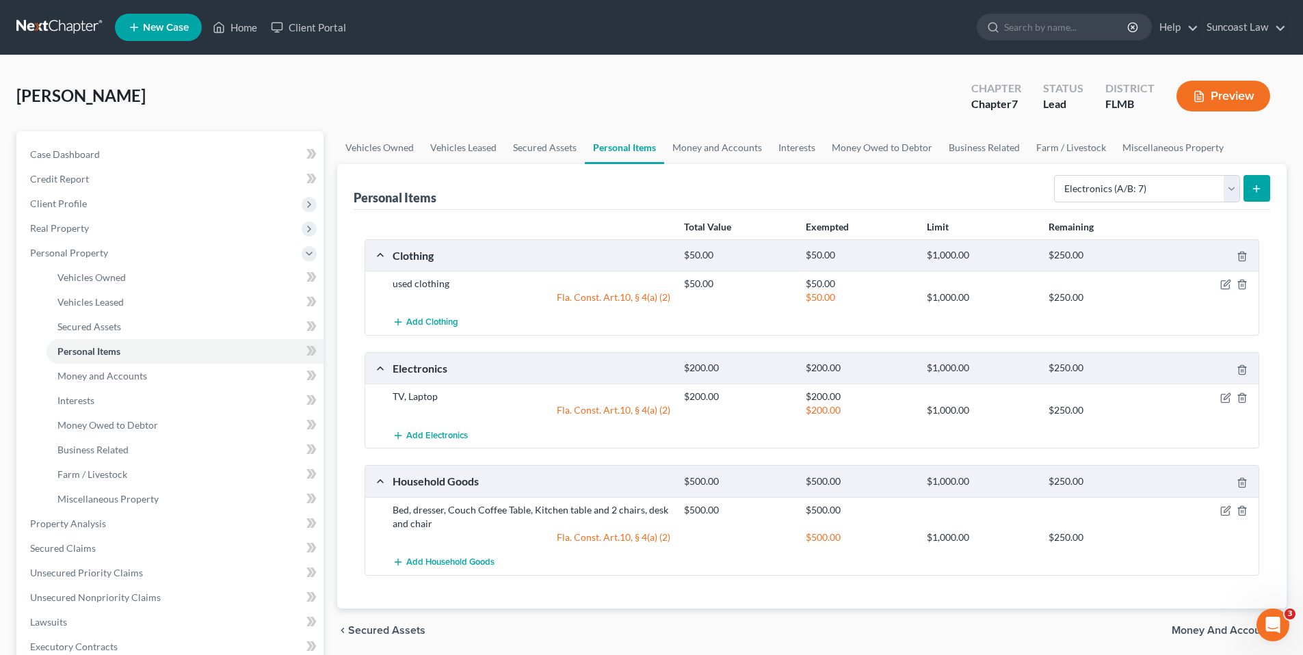
scroll to position [270, 0]
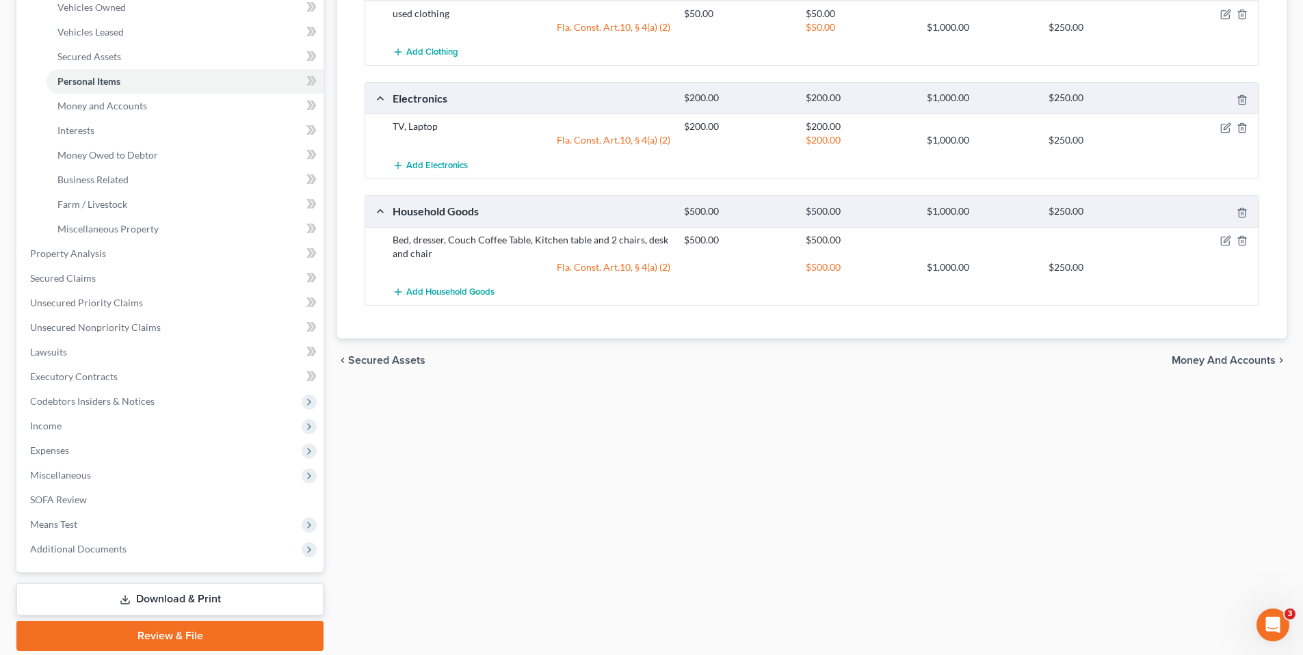
click at [1197, 361] on span "Money and Accounts" at bounding box center [1224, 360] width 104 height 11
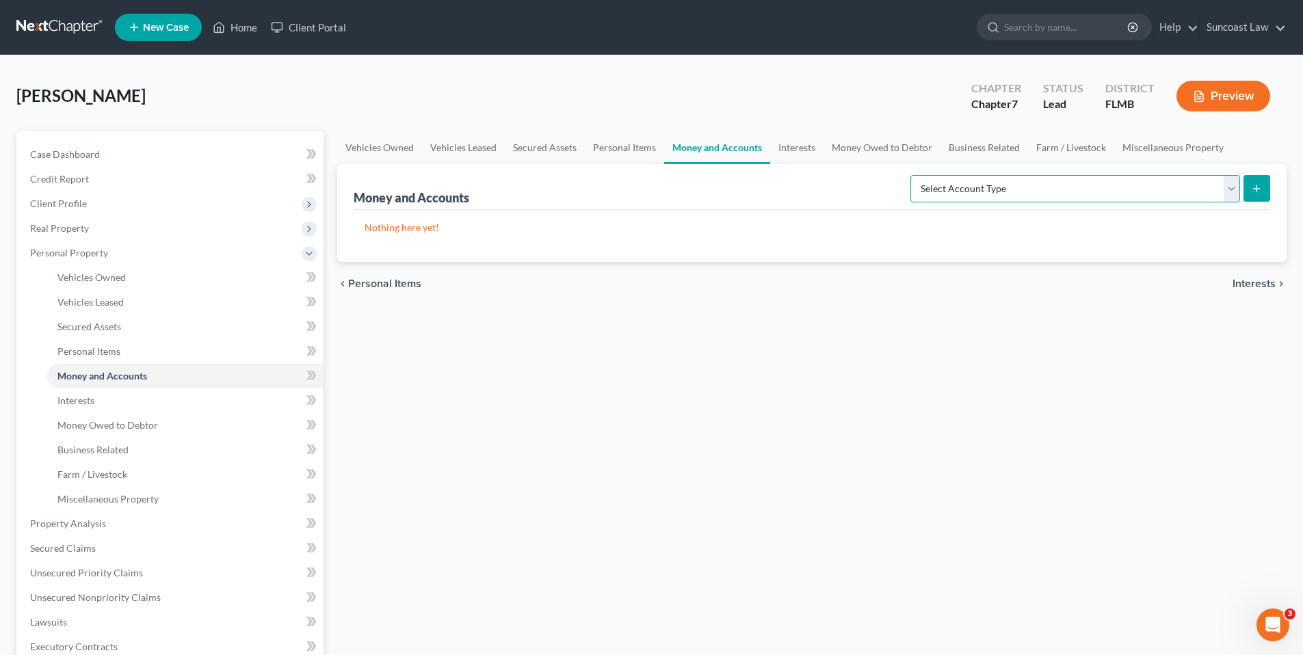
click at [1228, 188] on select "Select Account Type Brokerage (A/B: 18, SOFA: 20) Cash on Hand (A/B: 16) Certif…" at bounding box center [1076, 188] width 330 height 27
select select "checking"
click at [914, 175] on select "Select Account Type Brokerage (A/B: 18, SOFA: 20) Cash on Hand (A/B: 16) Certif…" at bounding box center [1076, 188] width 330 height 27
click at [1255, 191] on icon "submit" at bounding box center [1256, 188] width 11 height 11
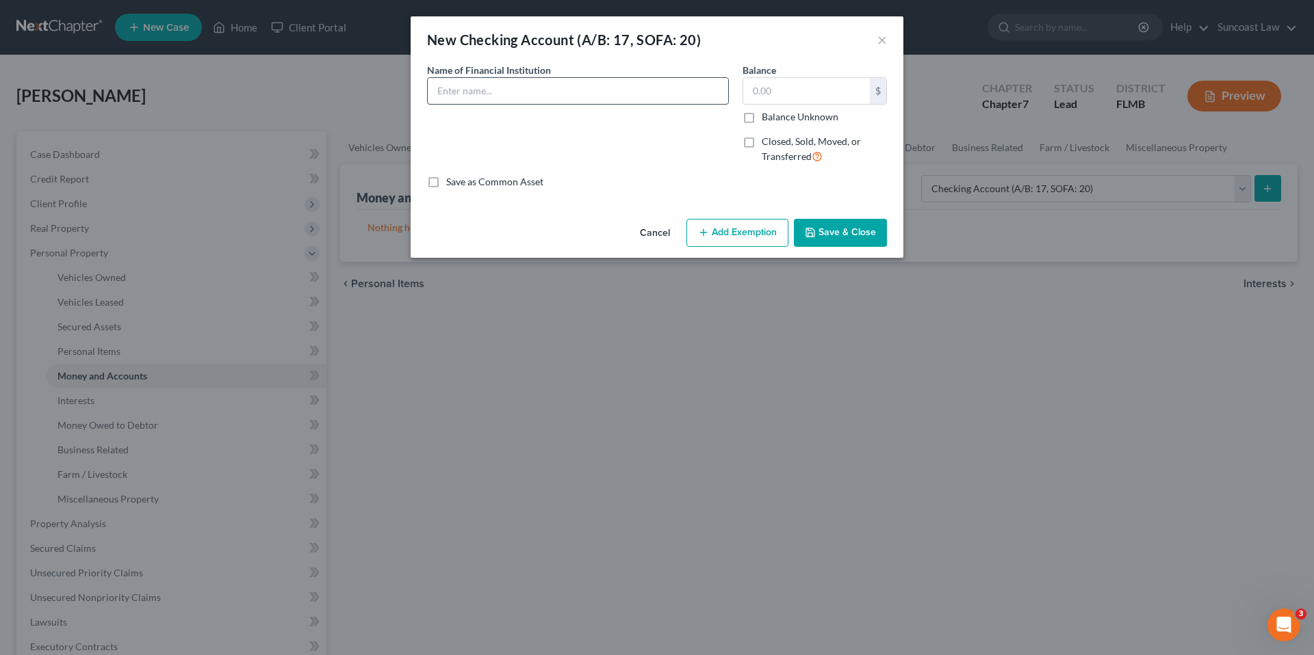
click at [510, 97] on input "text" at bounding box center [578, 91] width 300 height 26
type input "Centenial Bank * 3605"
type input "309.49"
click at [736, 232] on button "Add Exemption" at bounding box center [737, 233] width 102 height 29
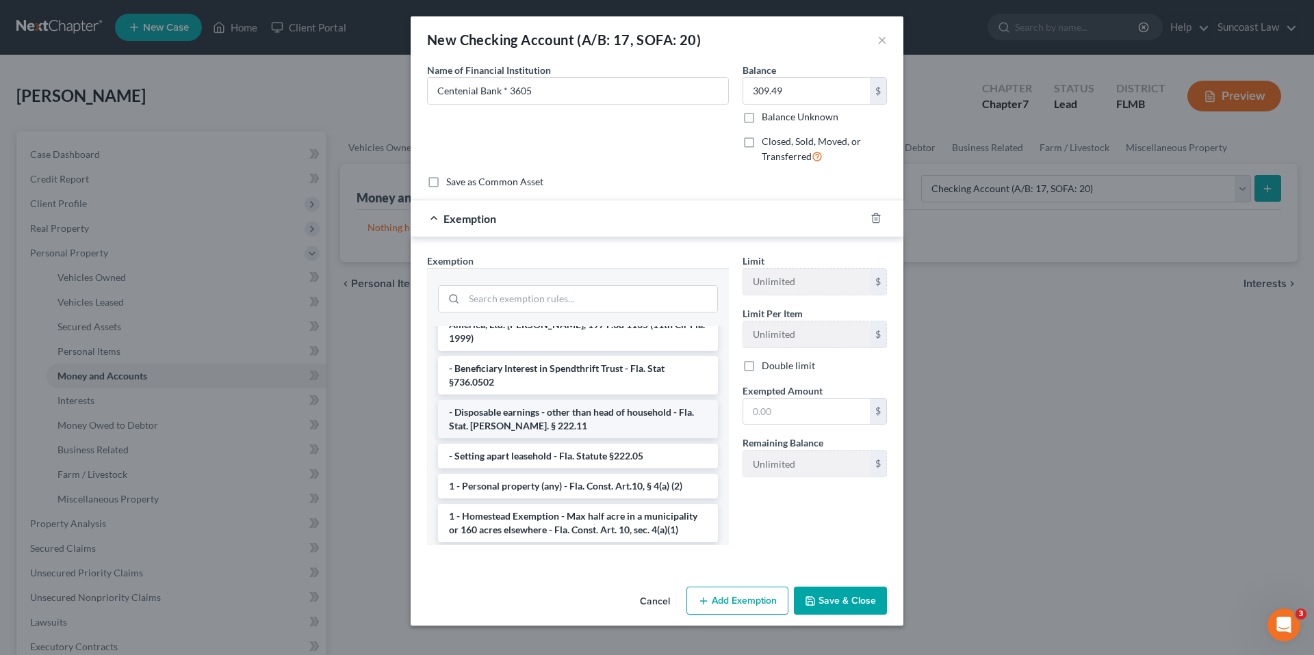
scroll to position [69, 0]
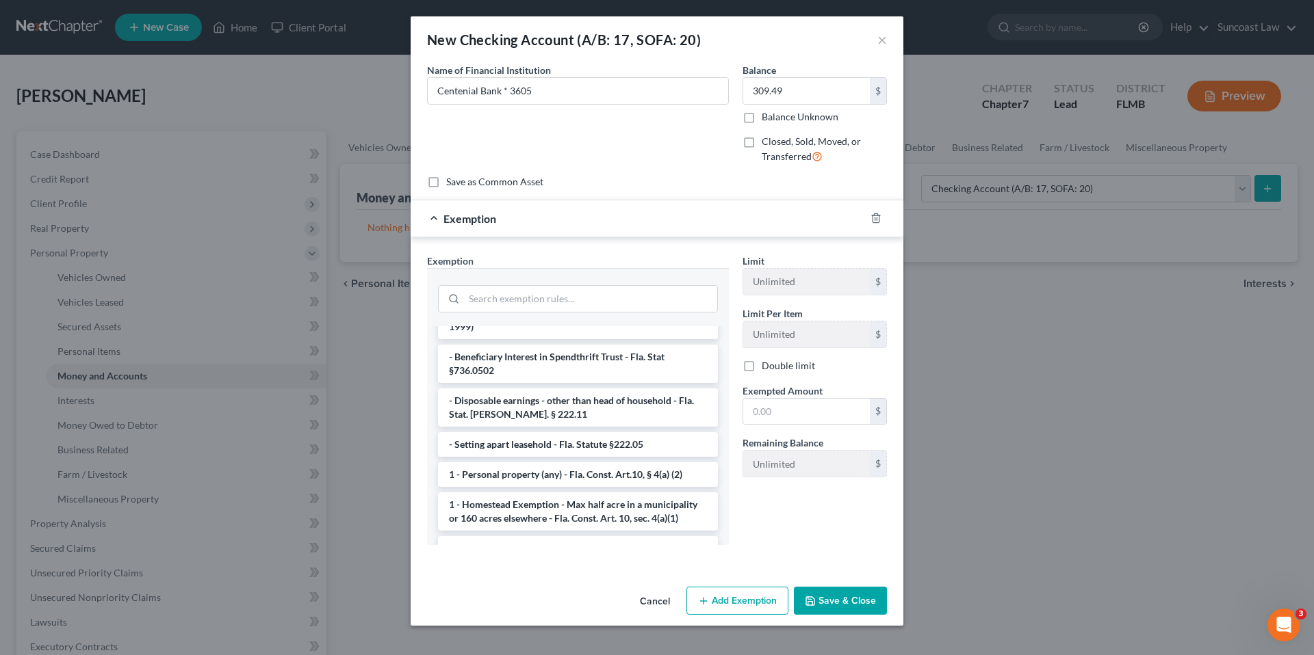
click at [554, 463] on li "1 - Personal property (any) - Fla. Const. Art.10, § 4(a) (2)" at bounding box center [578, 475] width 280 height 25
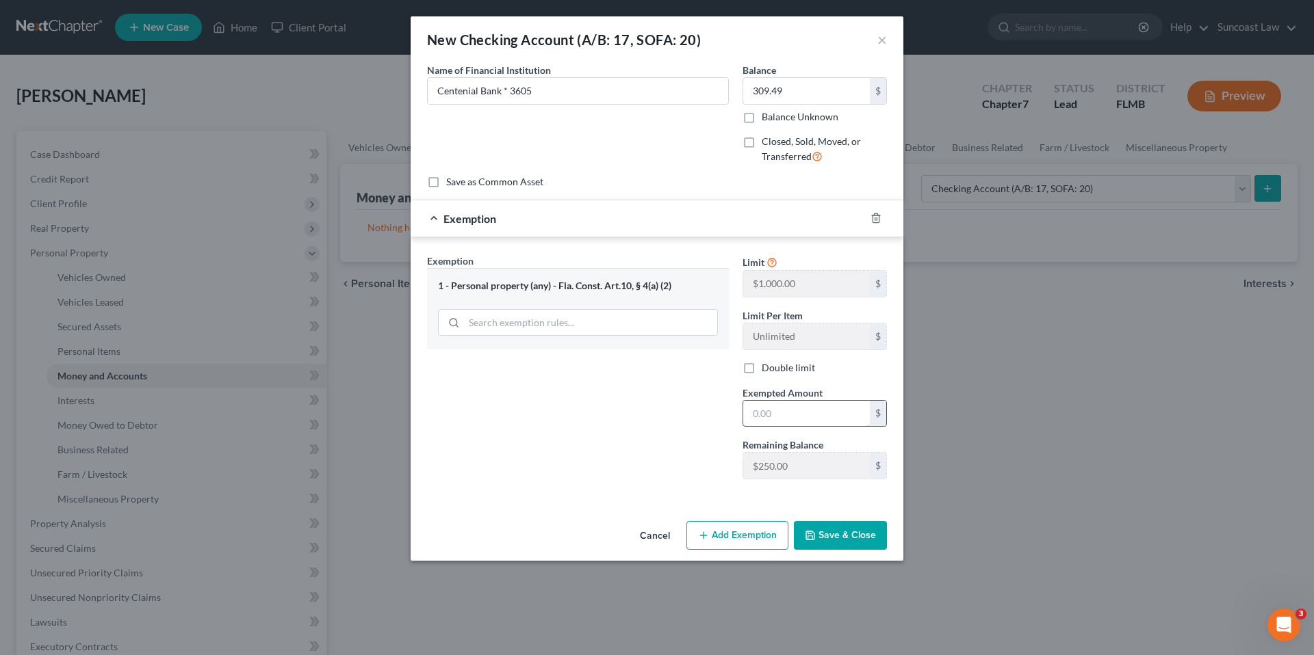
click at [777, 412] on input "text" at bounding box center [806, 414] width 127 height 26
type input "250.00"
click at [773, 534] on button "Add Exemption" at bounding box center [737, 535] width 102 height 29
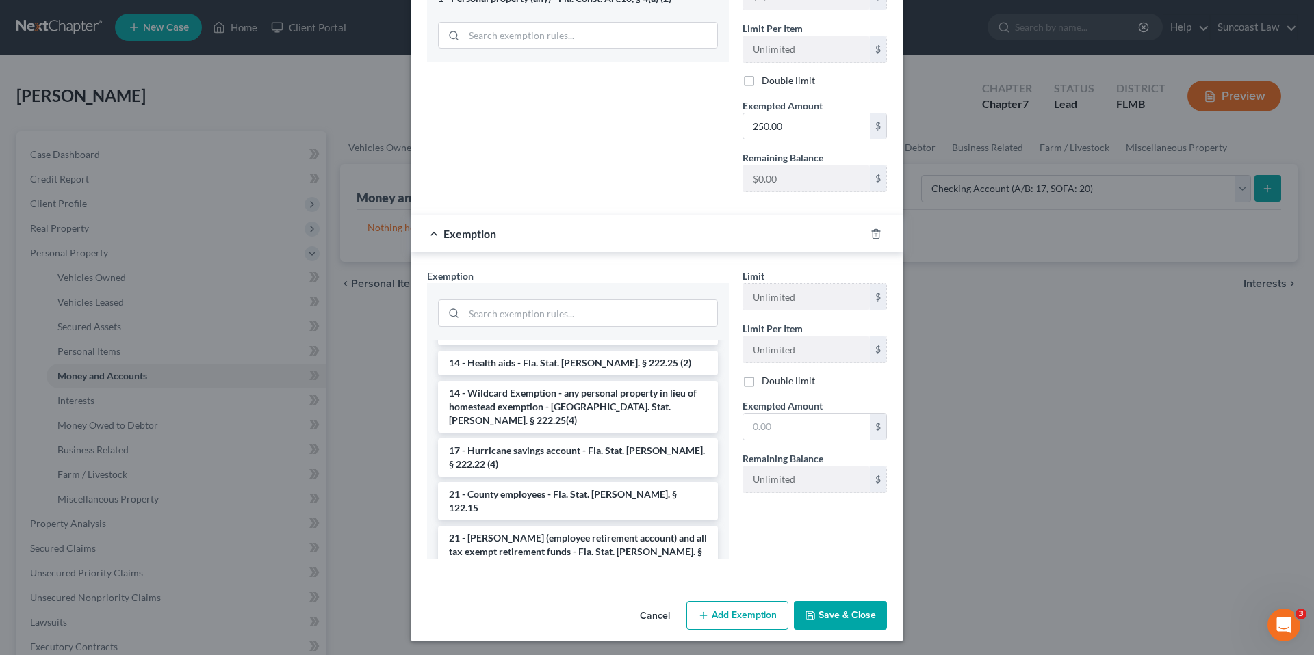
scroll to position [300, 0]
click at [520, 386] on li "14 - Wildcard Exemption - any personal property in lieu of homestead exemption …" at bounding box center [578, 406] width 280 height 52
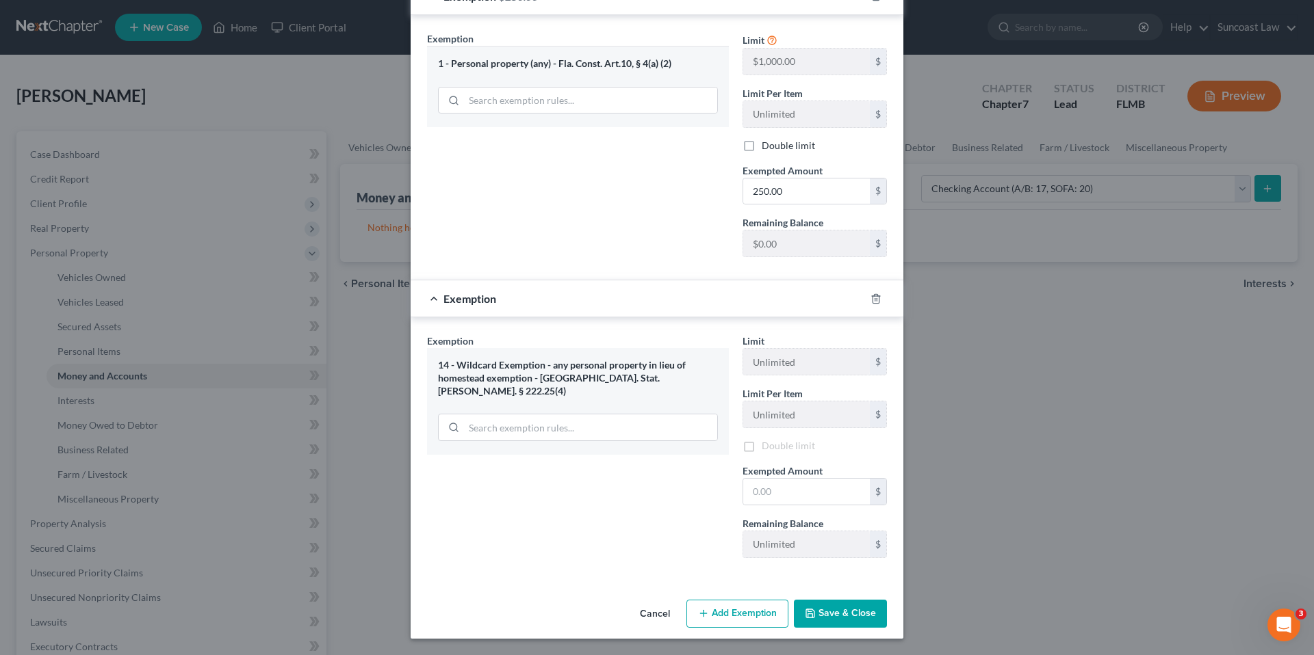
scroll to position [224, 0]
click at [759, 492] on input "text" at bounding box center [806, 492] width 127 height 26
type input "59.49"
click at [845, 613] on button "Save & Close" at bounding box center [840, 614] width 93 height 29
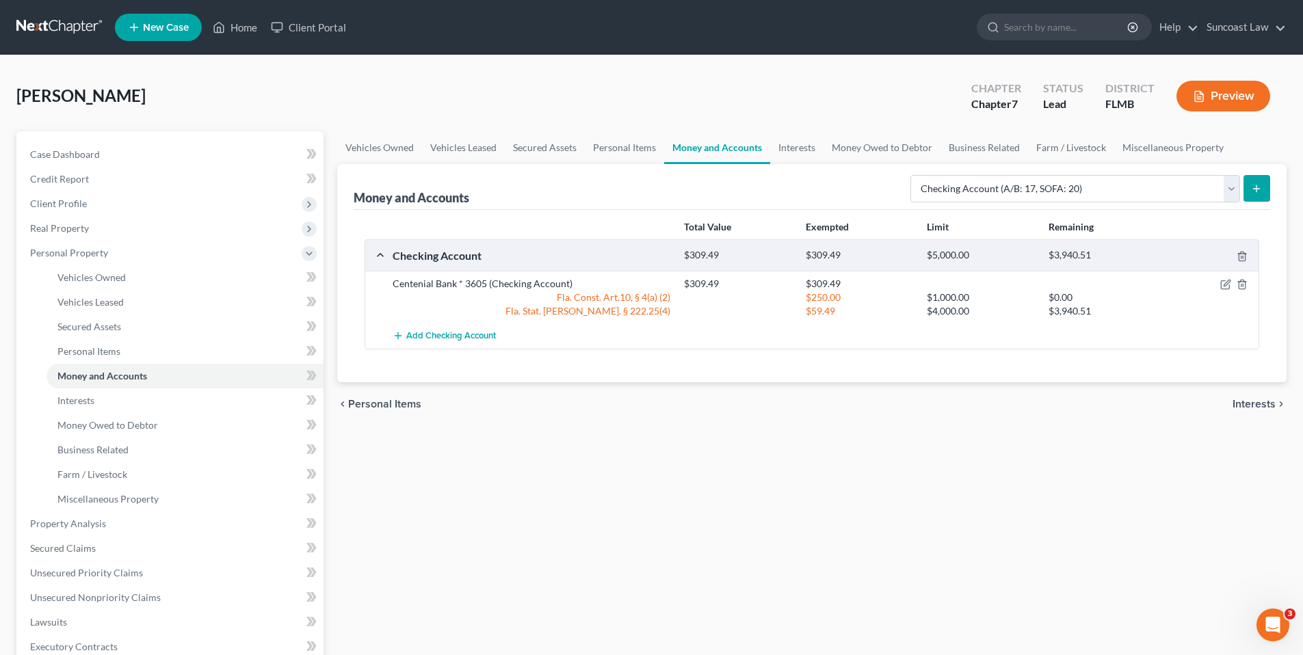
click at [1260, 186] on icon "submit" at bounding box center [1256, 188] width 11 height 11
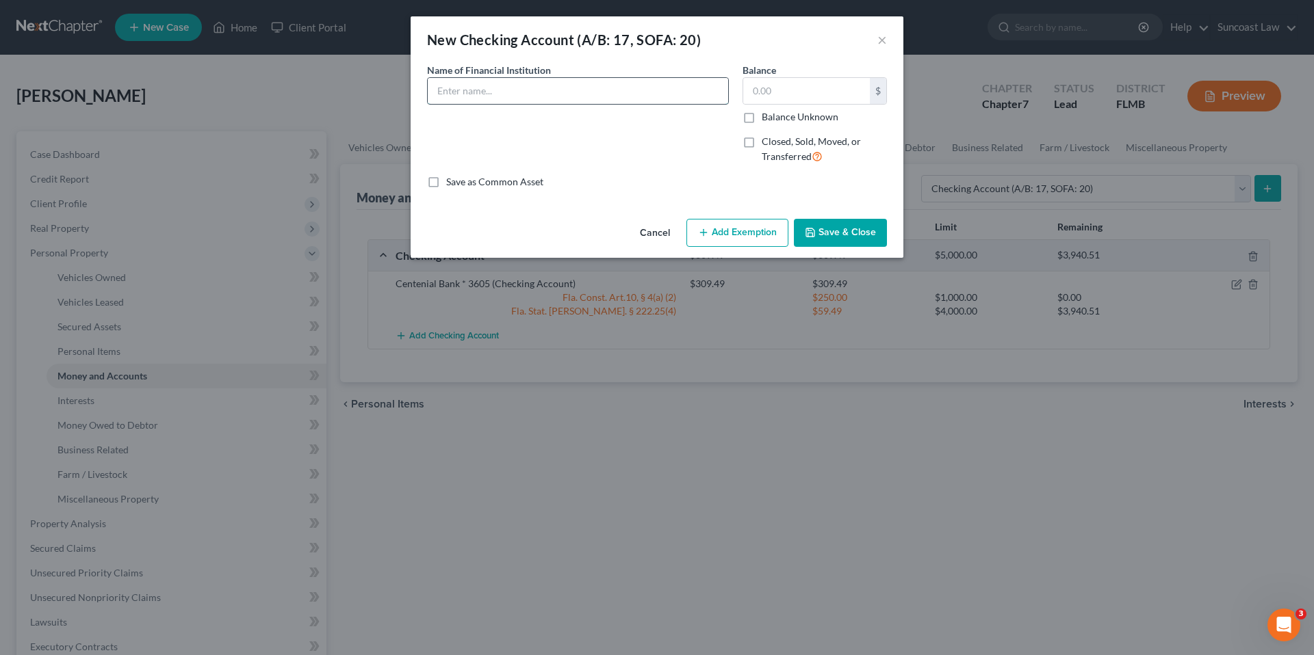
click at [578, 95] on input "text" at bounding box center [578, 91] width 300 height 26
click at [525, 90] on input "US Bank" at bounding box center [578, 91] width 300 height 26
type input "US Bank *0521"
click at [805, 101] on input "text" at bounding box center [806, 91] width 127 height 26
type input "188.76"
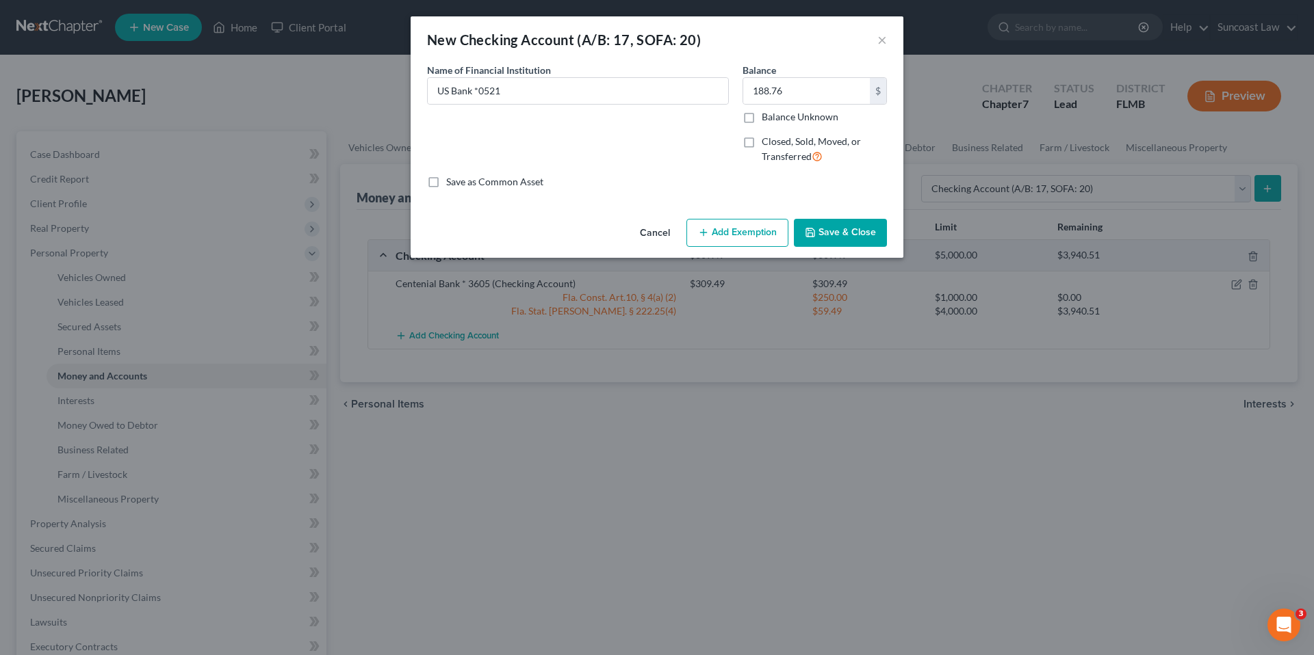
click at [742, 235] on button "Add Exemption" at bounding box center [737, 233] width 102 height 29
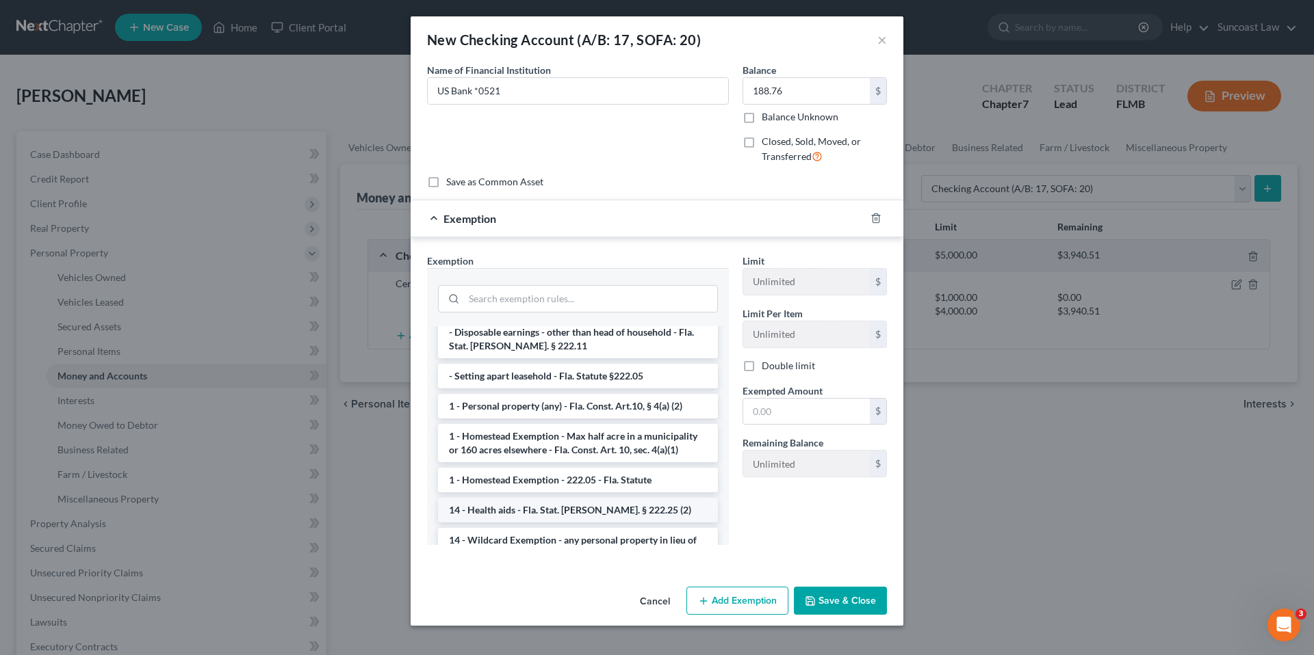
scroll to position [157, 0]
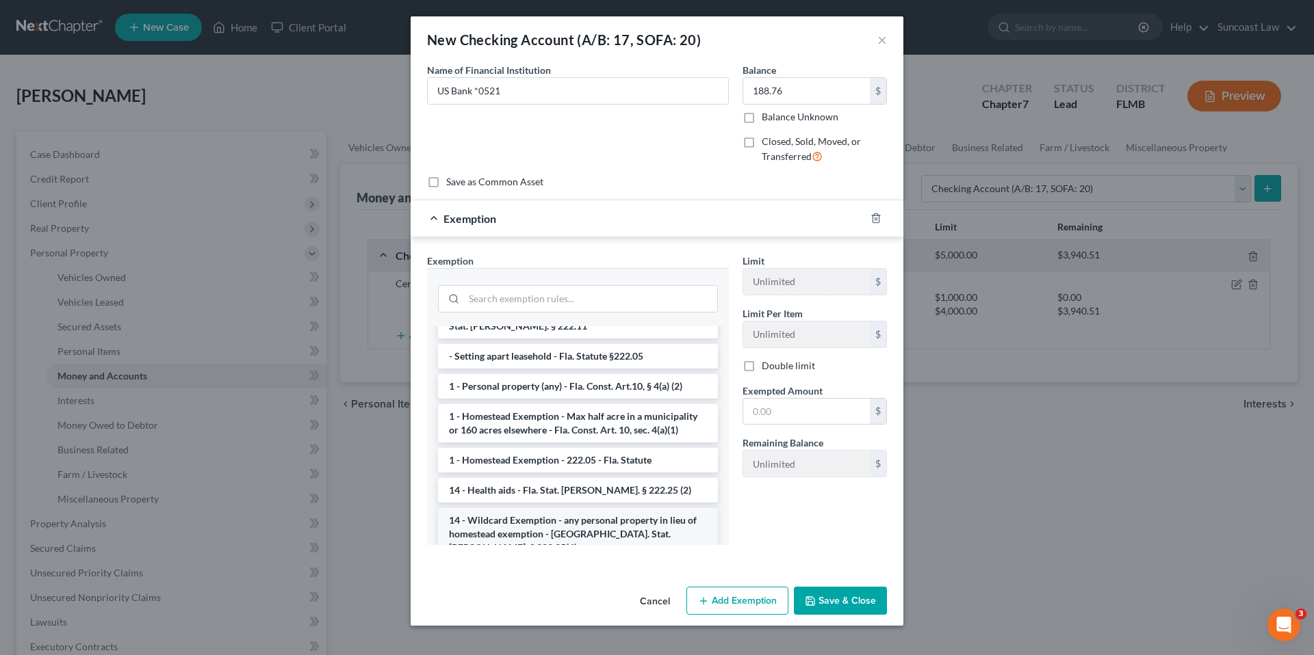
click at [545, 512] on li "14 - Wildcard Exemption - any personal property in lieu of homestead exemption …" at bounding box center [578, 534] width 280 height 52
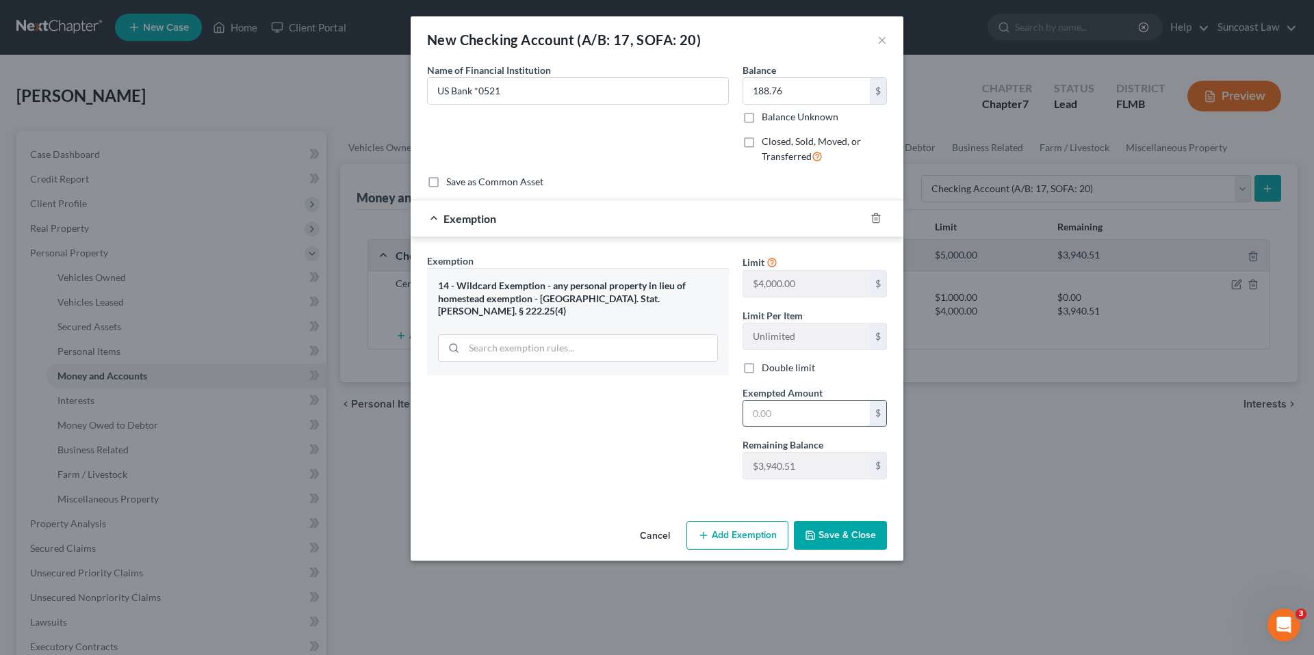
click at [795, 413] on input "text" at bounding box center [806, 414] width 127 height 26
type input "188.76"
click at [842, 532] on button "Save & Close" at bounding box center [840, 535] width 93 height 29
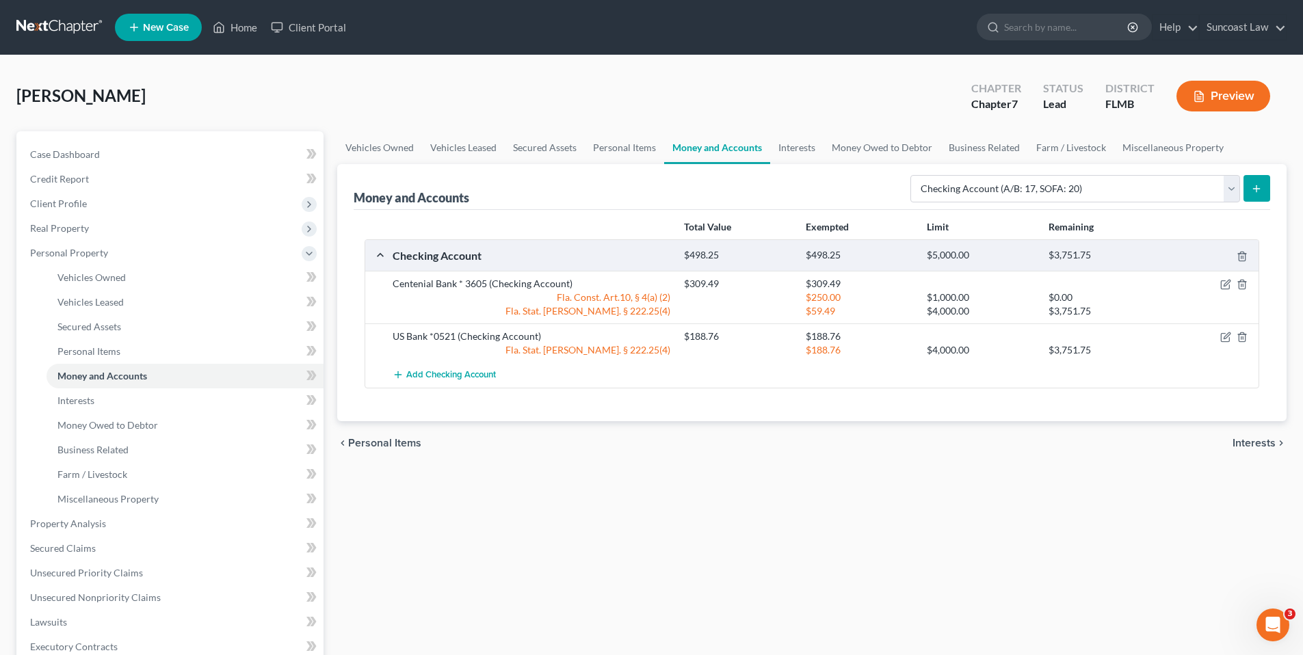
click at [1255, 189] on icon "submit" at bounding box center [1256, 188] width 11 height 11
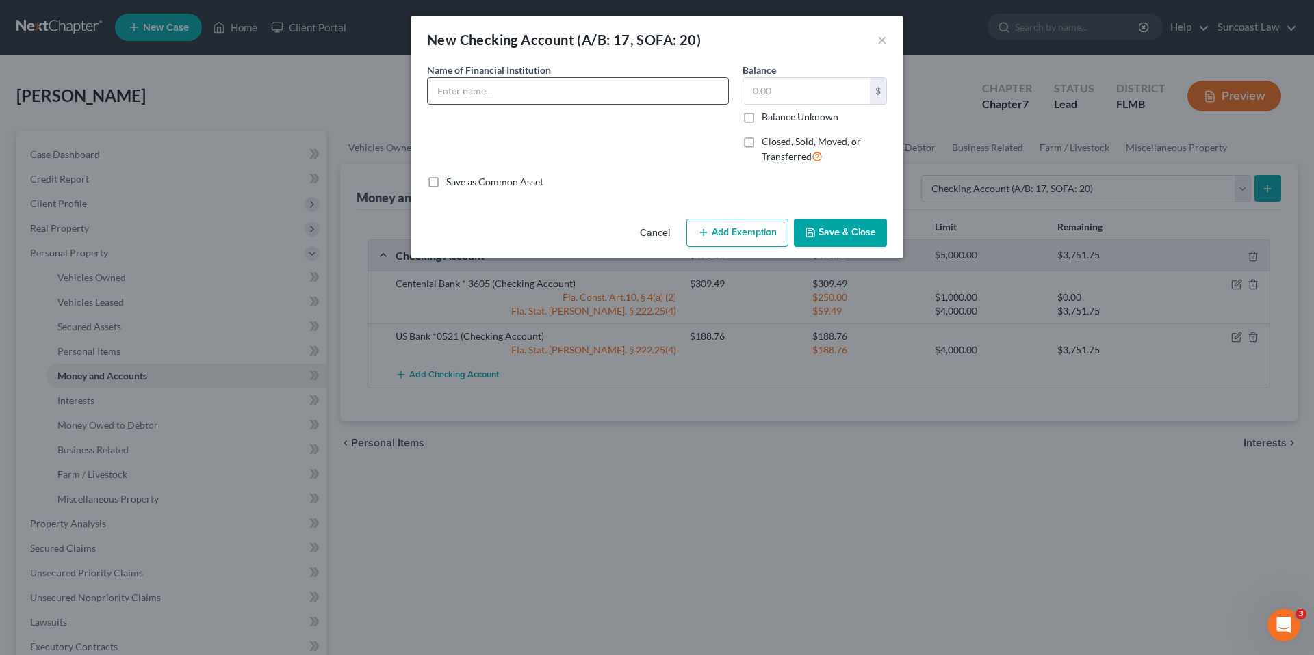
click at [616, 88] on input "text" at bounding box center [578, 91] width 300 height 26
type input "Bank of America * 7443"
click at [783, 93] on input "text" at bounding box center [806, 91] width 127 height 26
type input "81.37"
click at [748, 230] on button "Add Exemption" at bounding box center [737, 233] width 102 height 29
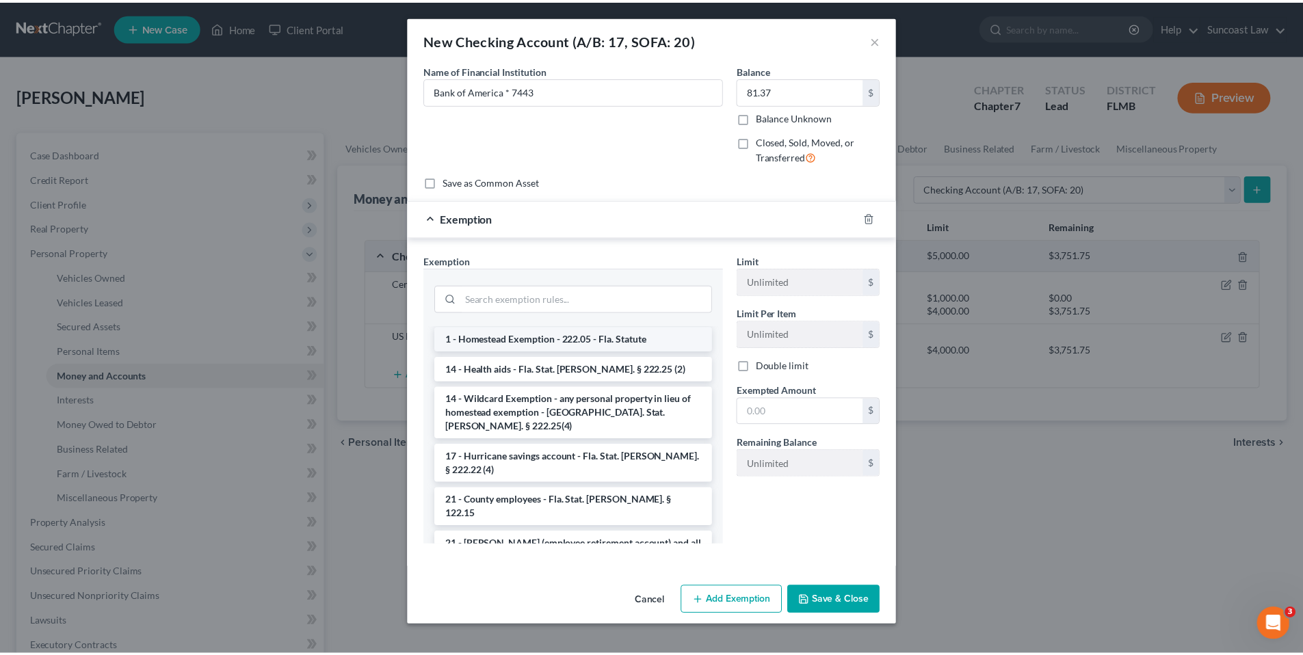
scroll to position [331, 0]
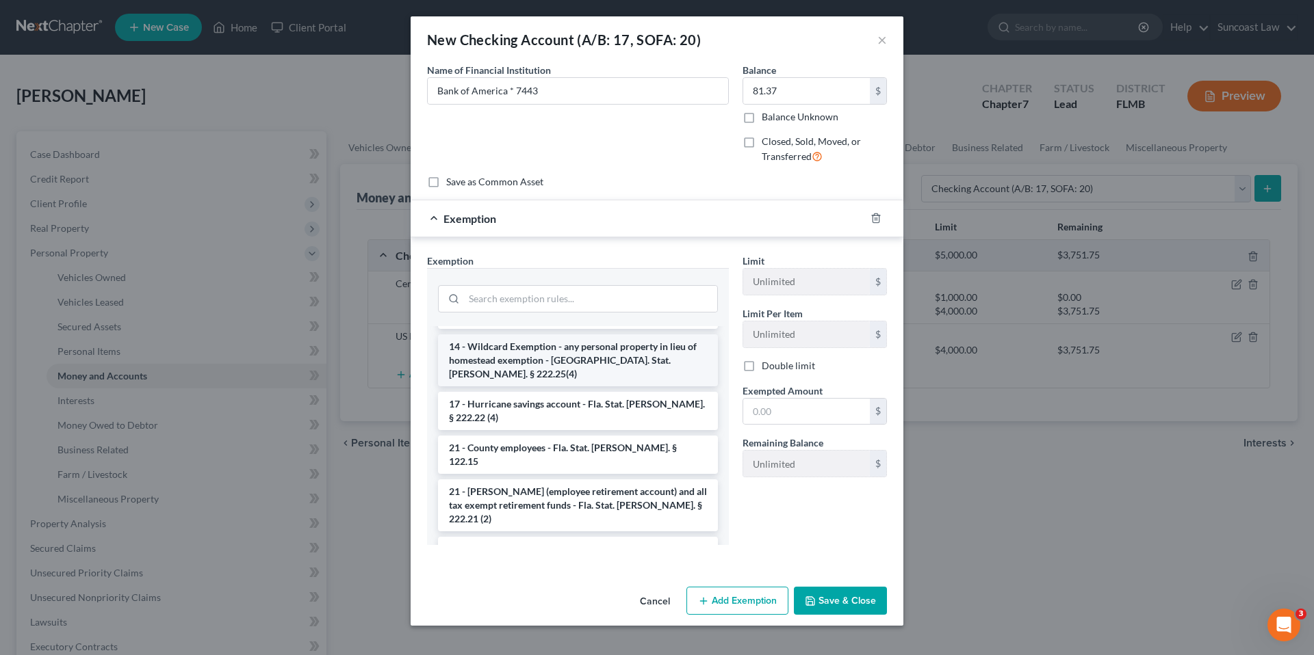
click at [530, 348] on li "14 - Wildcard Exemption - any personal property in lieu of homestead exemption …" at bounding box center [578, 361] width 280 height 52
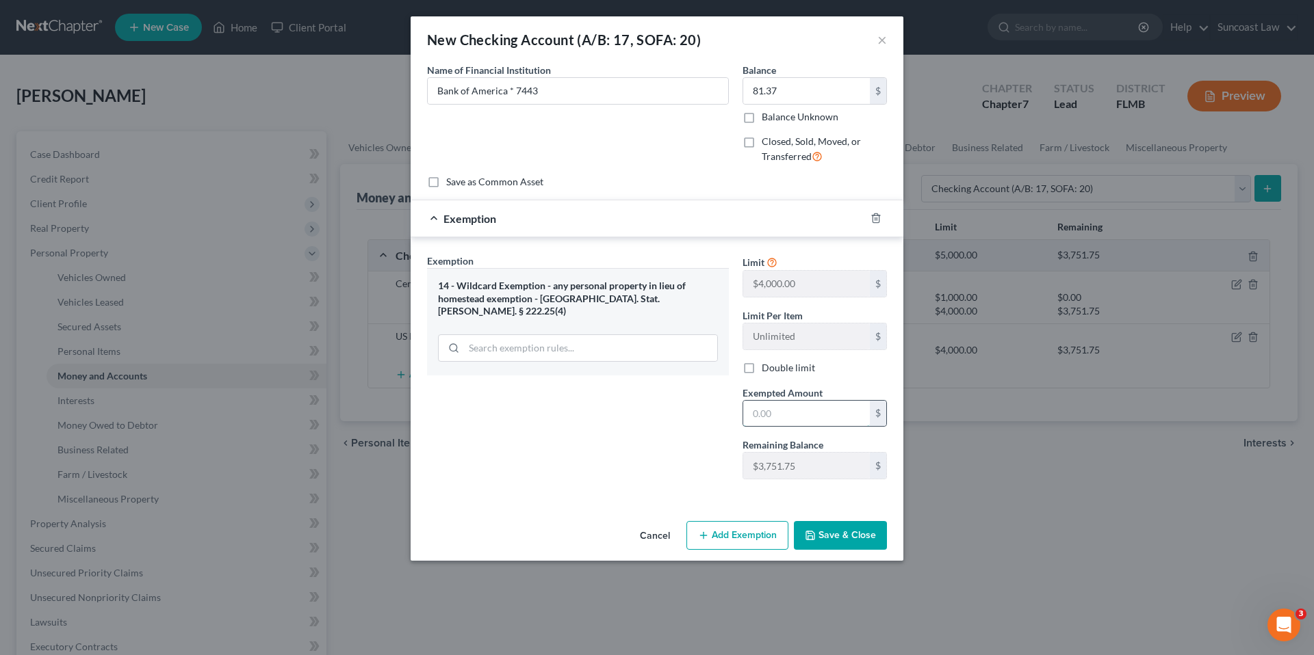
click at [787, 415] on input "text" at bounding box center [806, 414] width 127 height 26
type input "81.37"
click at [849, 532] on button "Save & Close" at bounding box center [840, 535] width 93 height 29
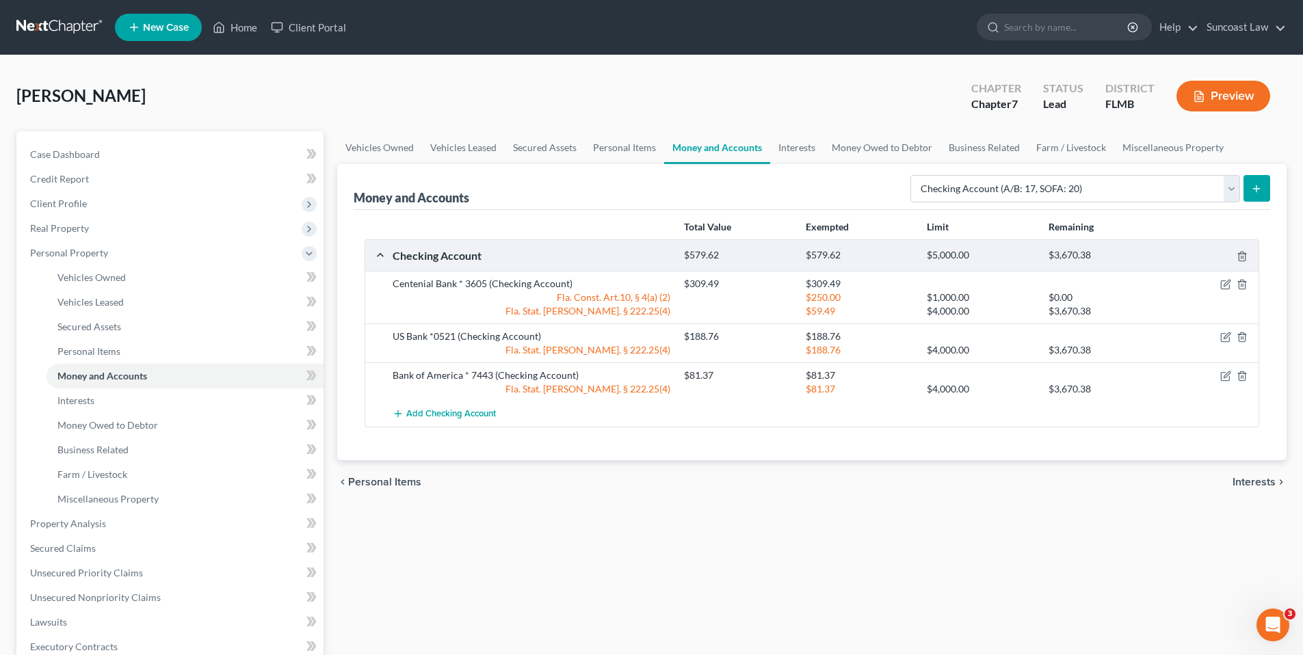
click at [1256, 482] on span "Interests" at bounding box center [1254, 482] width 43 height 11
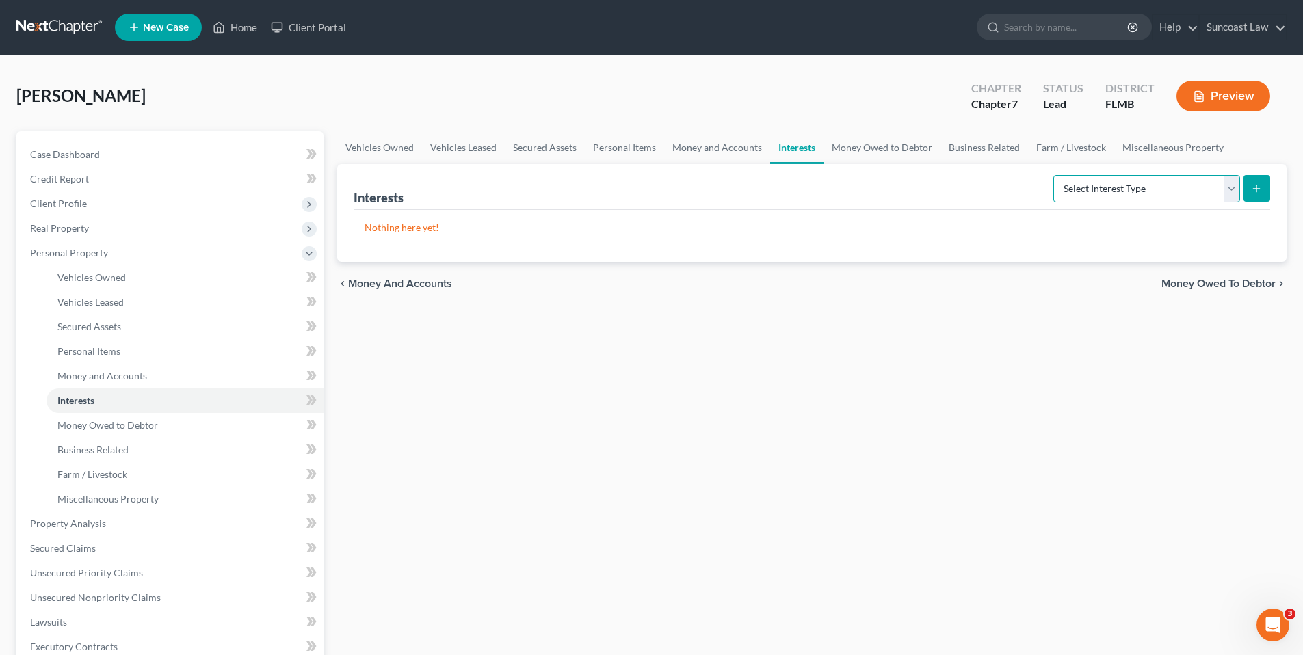
click at [1232, 187] on select "Select Interest Type 401K (A/B: 21) Annuity (A/B: 23) Bond (A/B: 18) Education …" at bounding box center [1147, 188] width 187 height 27
select select "term_life_insurance"
click at [1056, 175] on select "Select Interest Type 401K (A/B: 21) Annuity (A/B: 23) Bond (A/B: 18) Education …" at bounding box center [1147, 188] width 187 height 27
click at [1268, 189] on button "submit" at bounding box center [1257, 188] width 27 height 27
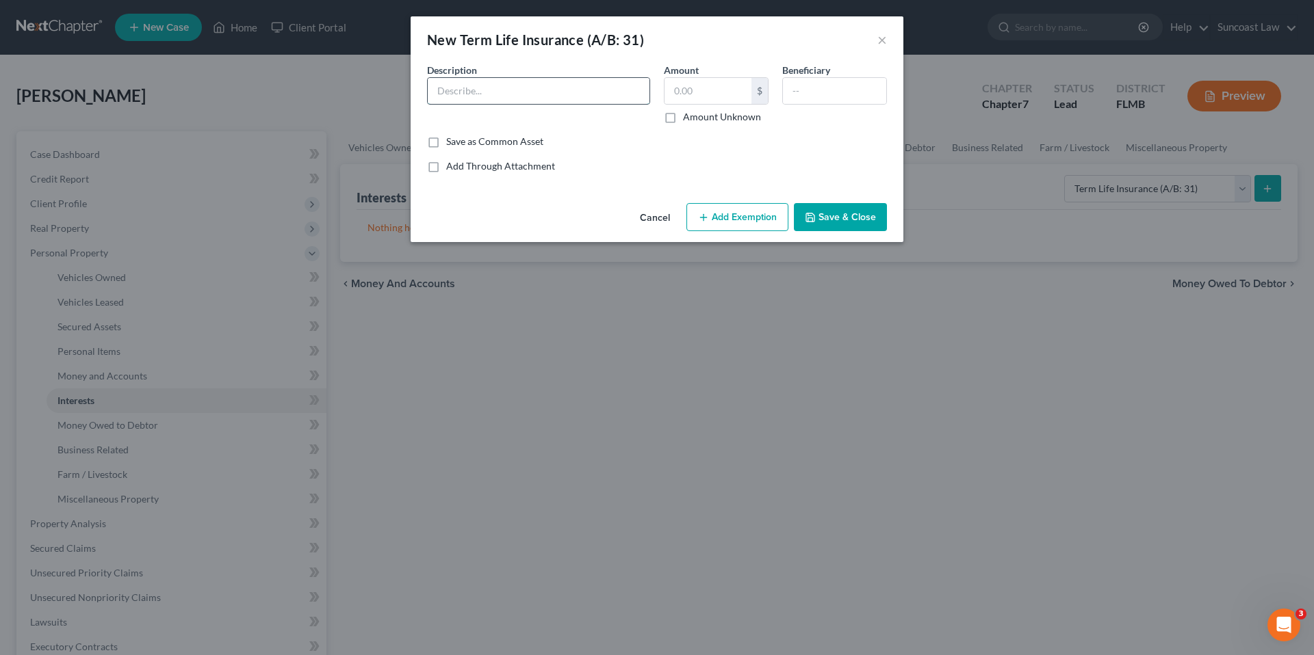
click at [608, 92] on input "text" at bounding box center [539, 91] width 222 height 26
click at [483, 94] on input "Farmers INsurance term Life" at bounding box center [539, 91] width 222 height 26
type input "Farmers Insurance term Life"
click at [725, 90] on input "text" at bounding box center [707, 91] width 87 height 26
type input "150,000.00"
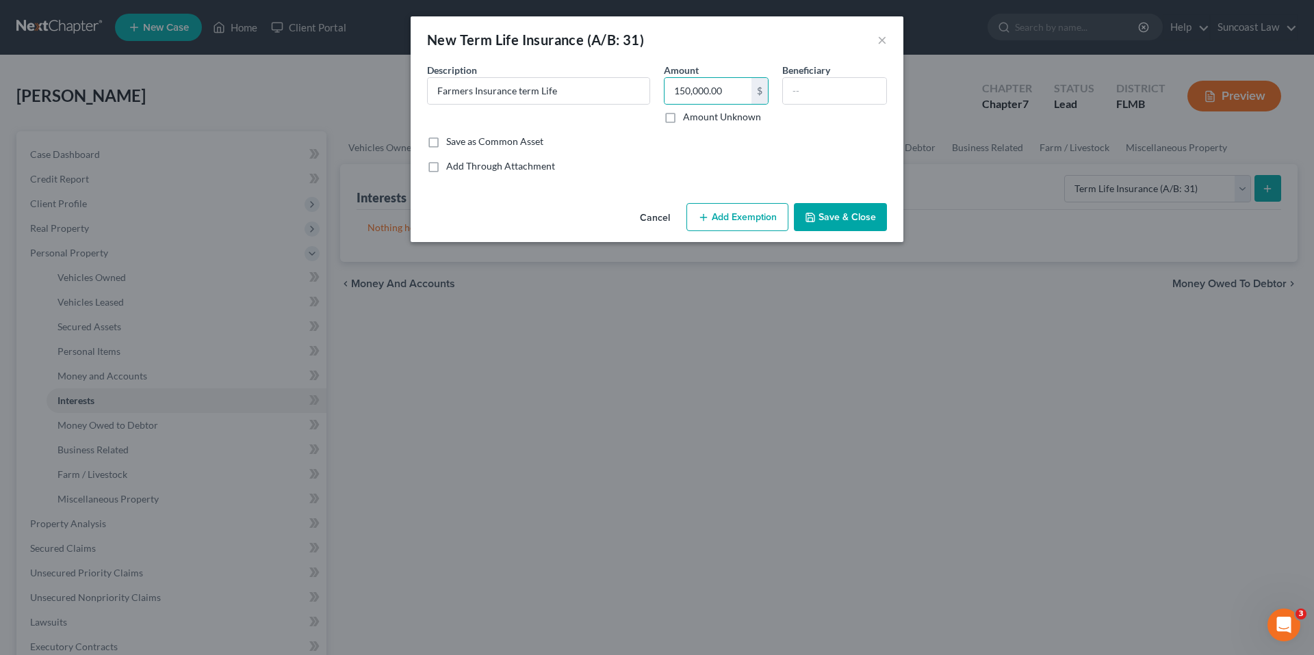
click at [757, 220] on button "Add Exemption" at bounding box center [737, 217] width 102 height 29
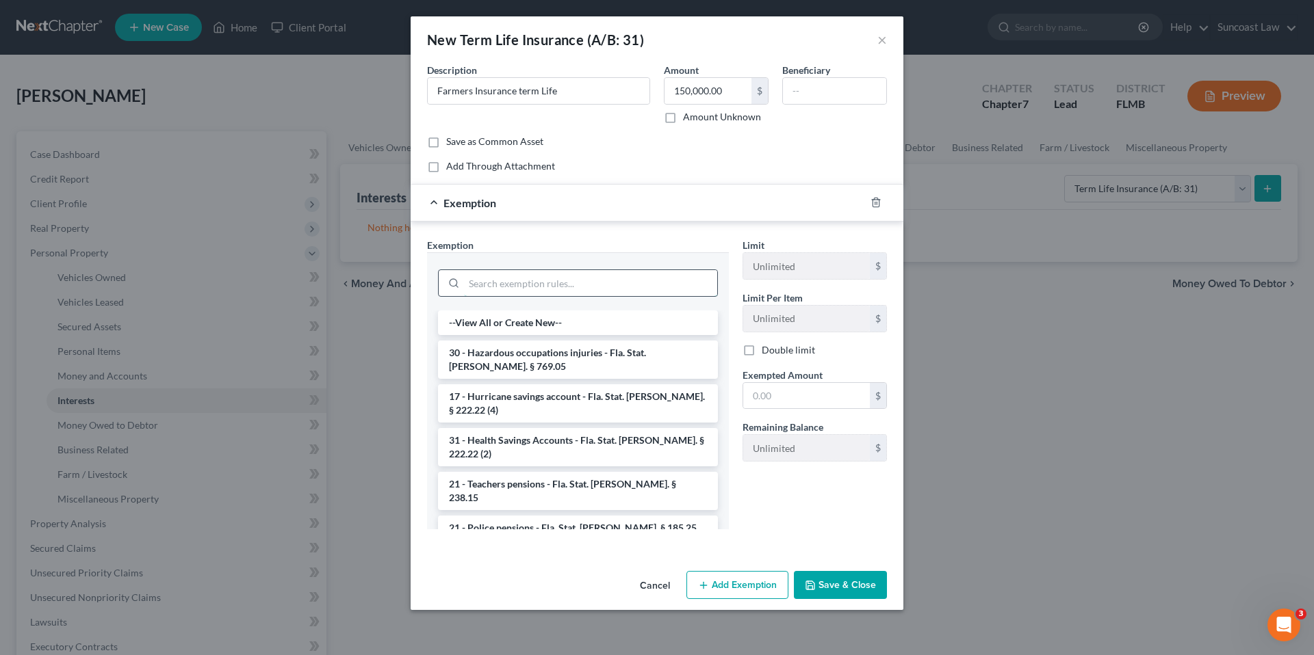
click at [596, 283] on input "search" at bounding box center [590, 283] width 253 height 26
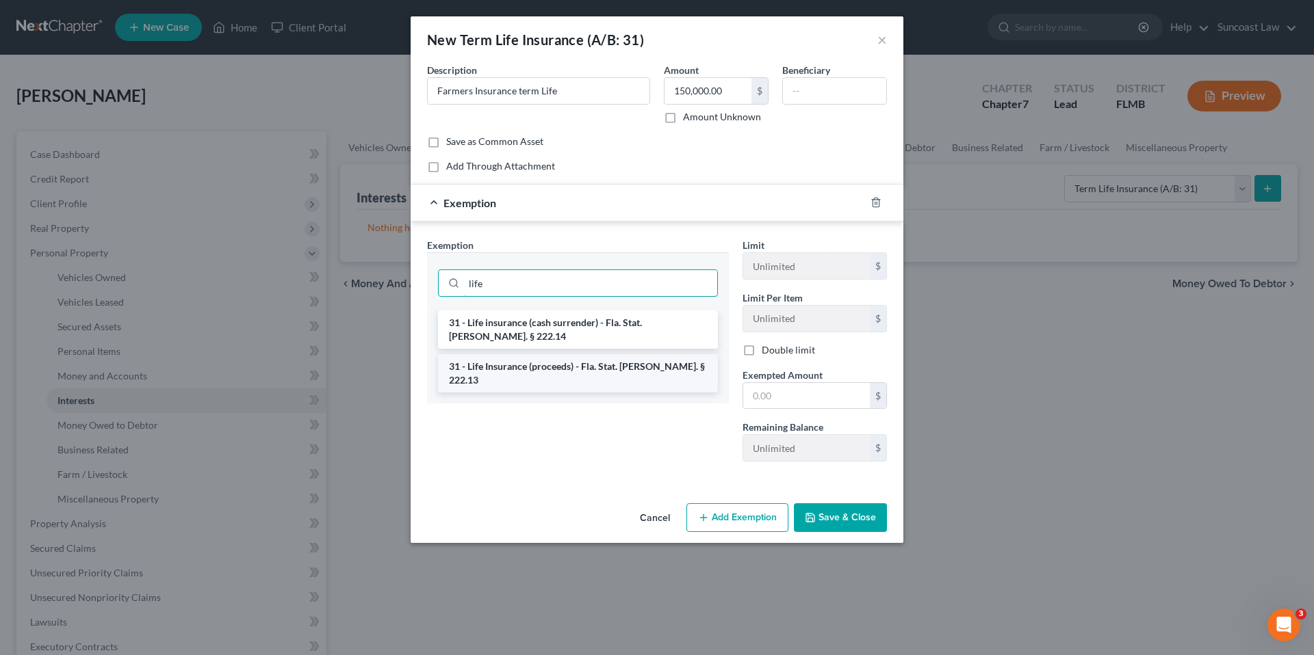
type input "life"
click at [597, 356] on li "31 - Life Insurance (proceeds) - Fla. Stat. [PERSON_NAME]. § 222.13" at bounding box center [578, 373] width 280 height 38
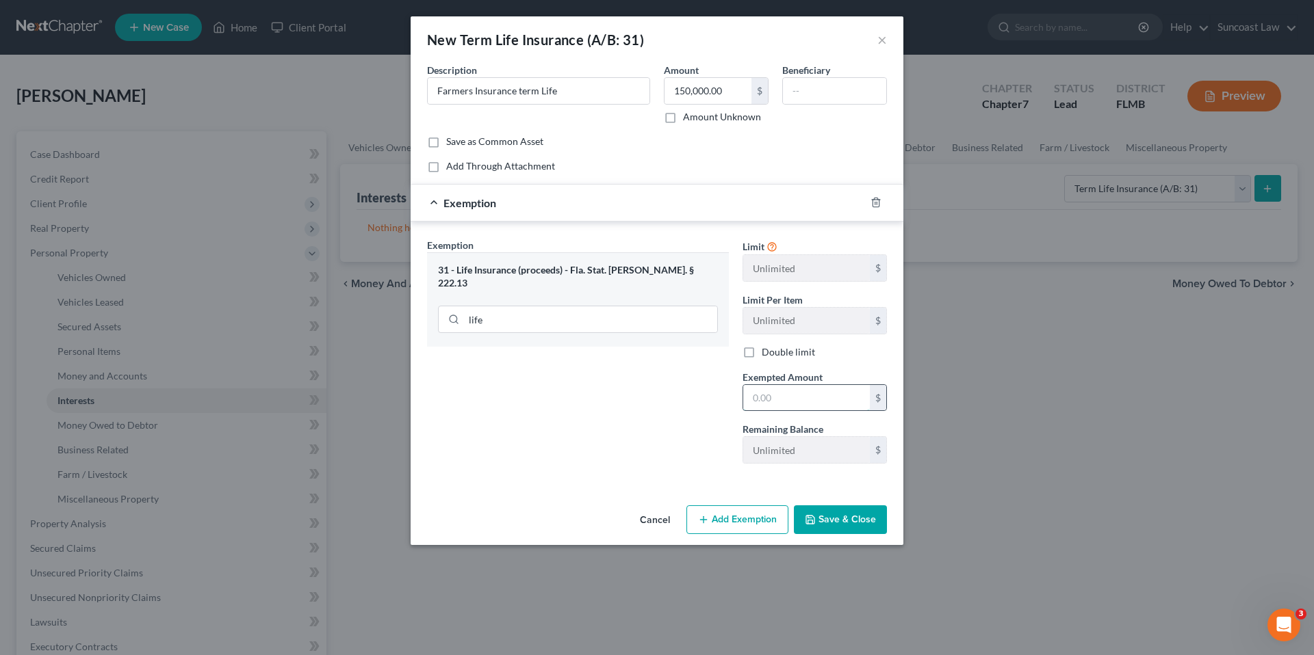
click at [791, 404] on input "text" at bounding box center [806, 398] width 127 height 26
type input "150,000.00"
click at [852, 524] on button "Save & Close" at bounding box center [840, 520] width 93 height 29
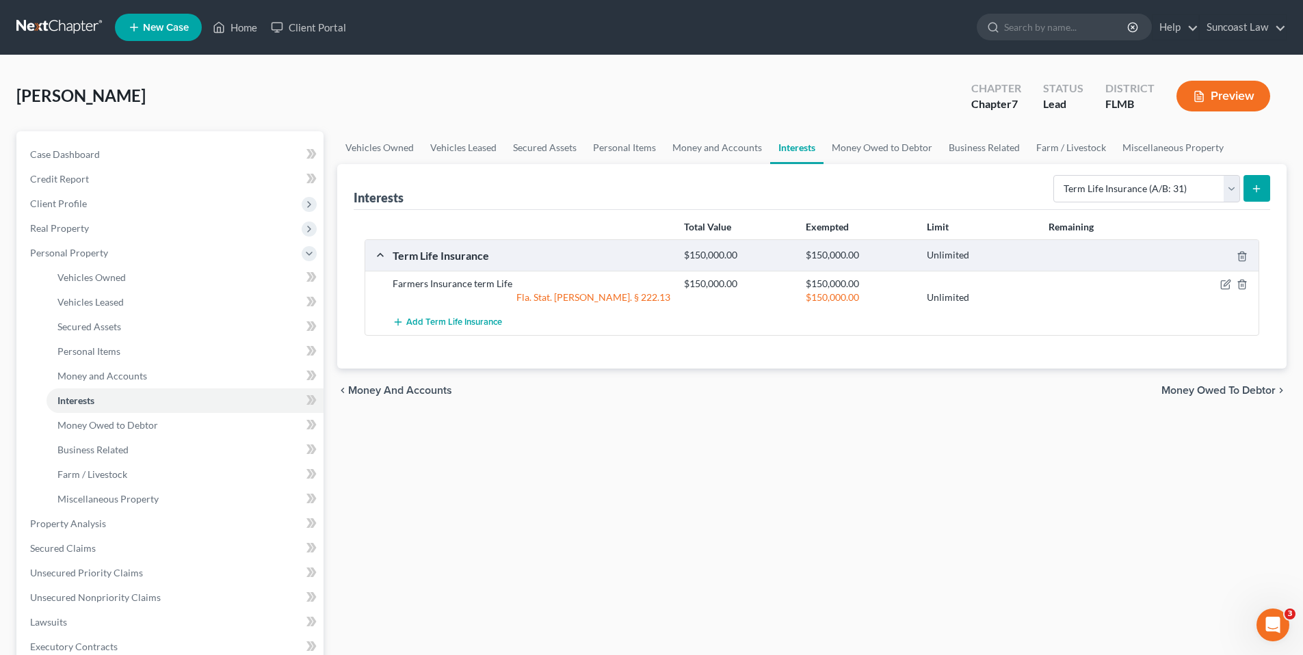
click at [1263, 181] on button "submit" at bounding box center [1257, 188] width 27 height 27
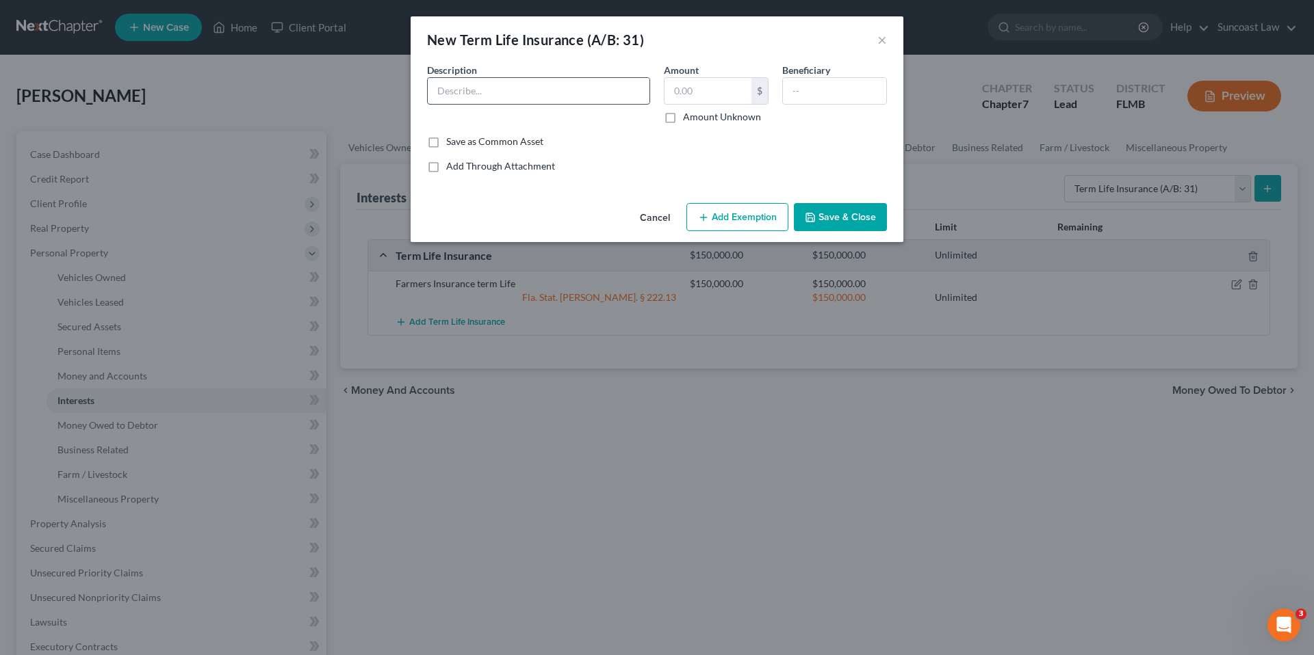
click at [452, 96] on input "text" at bounding box center [539, 91] width 222 height 26
type input "Farmers Insurance term Life"
click at [686, 90] on input "text" at bounding box center [707, 91] width 87 height 26
type input "150,000.00"
click at [714, 213] on button "Add Exemption" at bounding box center [737, 217] width 102 height 29
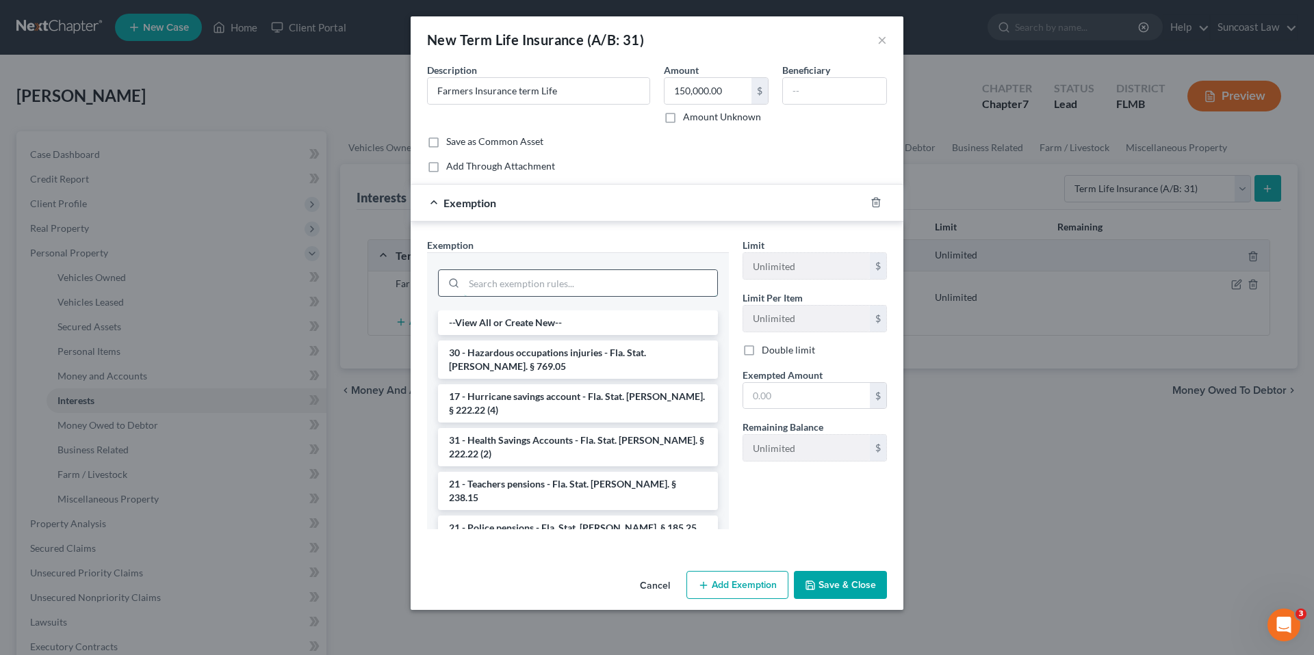
click at [541, 276] on input "search" at bounding box center [590, 283] width 253 height 26
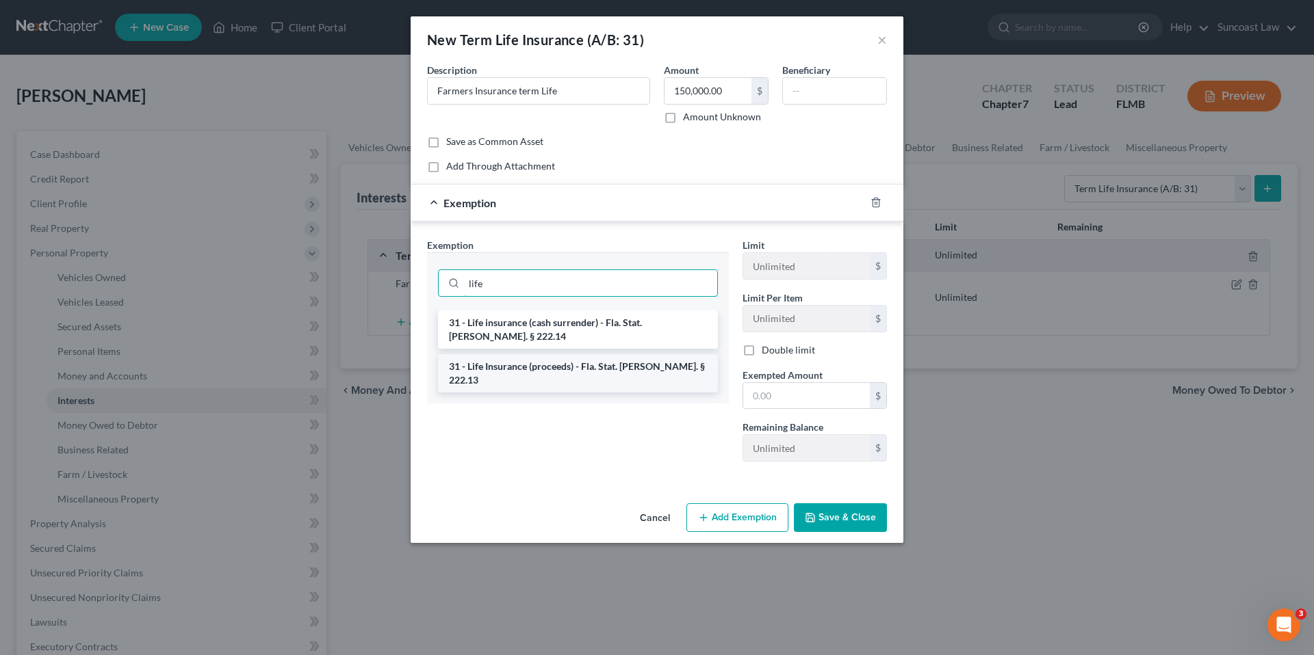
type input "life"
click at [564, 360] on li "31 - Life Insurance (proceeds) - Fla. Stat. [PERSON_NAME]. § 222.13" at bounding box center [578, 373] width 280 height 38
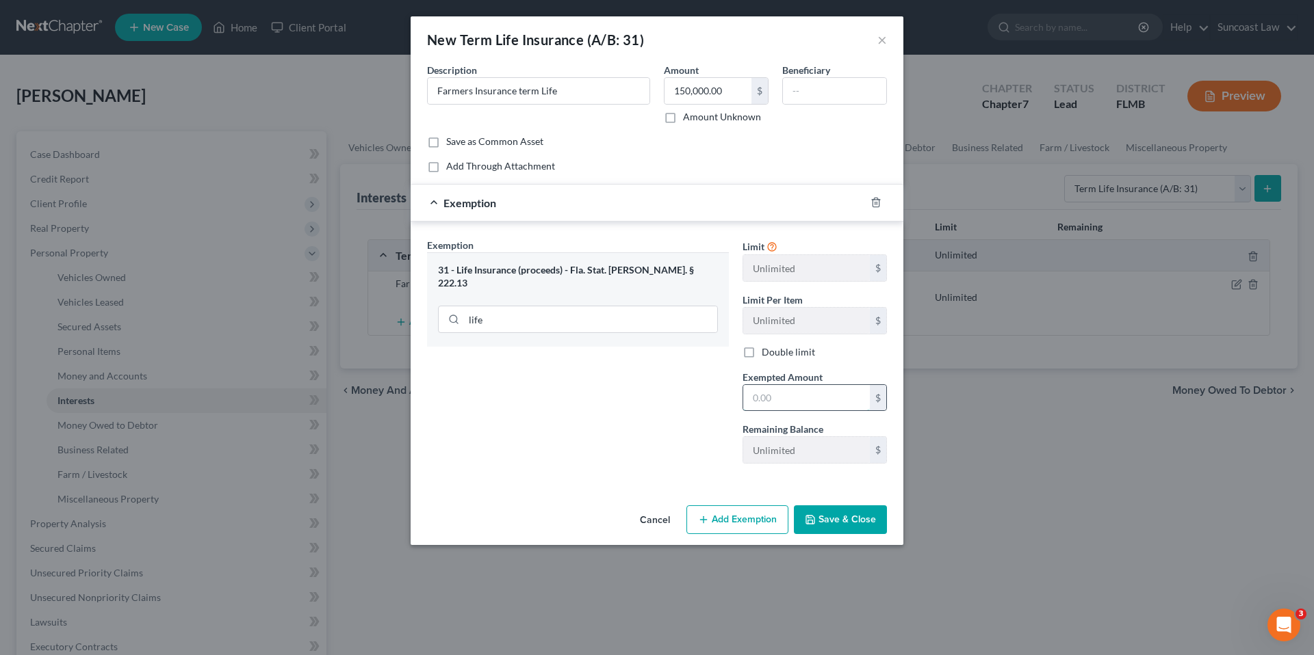
click at [795, 394] on input "text" at bounding box center [806, 398] width 127 height 26
type input "150,000.00"
click at [848, 521] on button "Save & Close" at bounding box center [840, 520] width 93 height 29
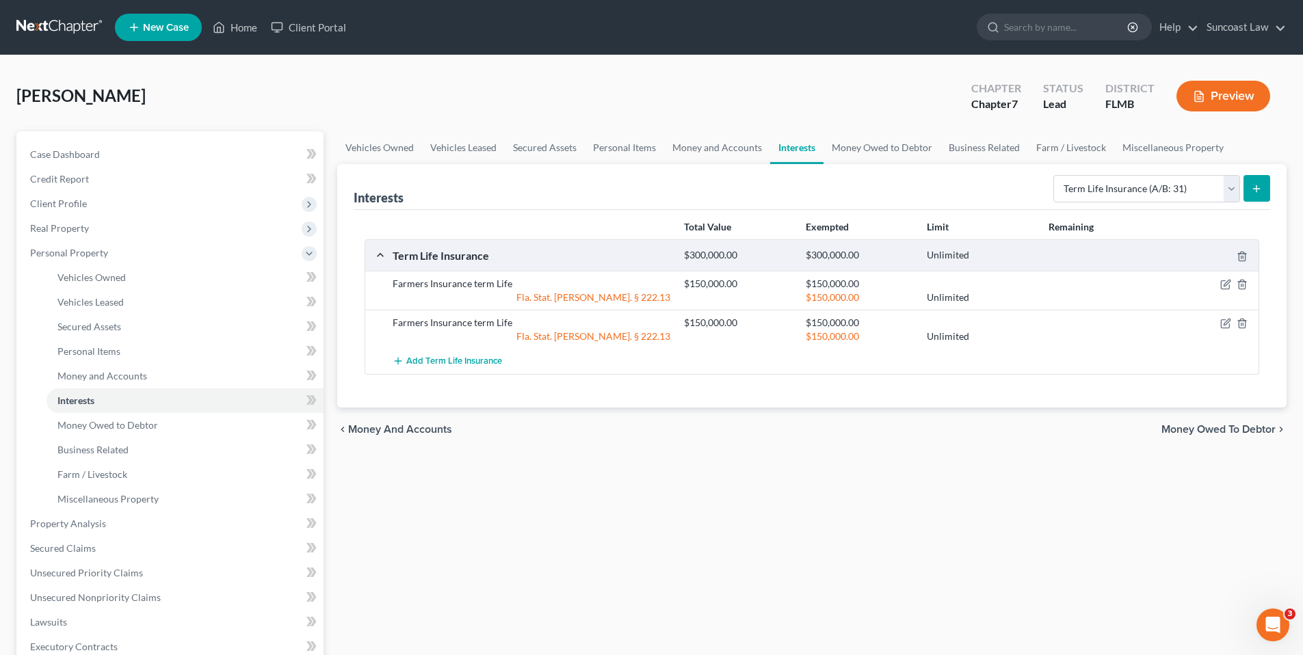
click at [1201, 429] on span "Money Owed to Debtor" at bounding box center [1219, 429] width 114 height 11
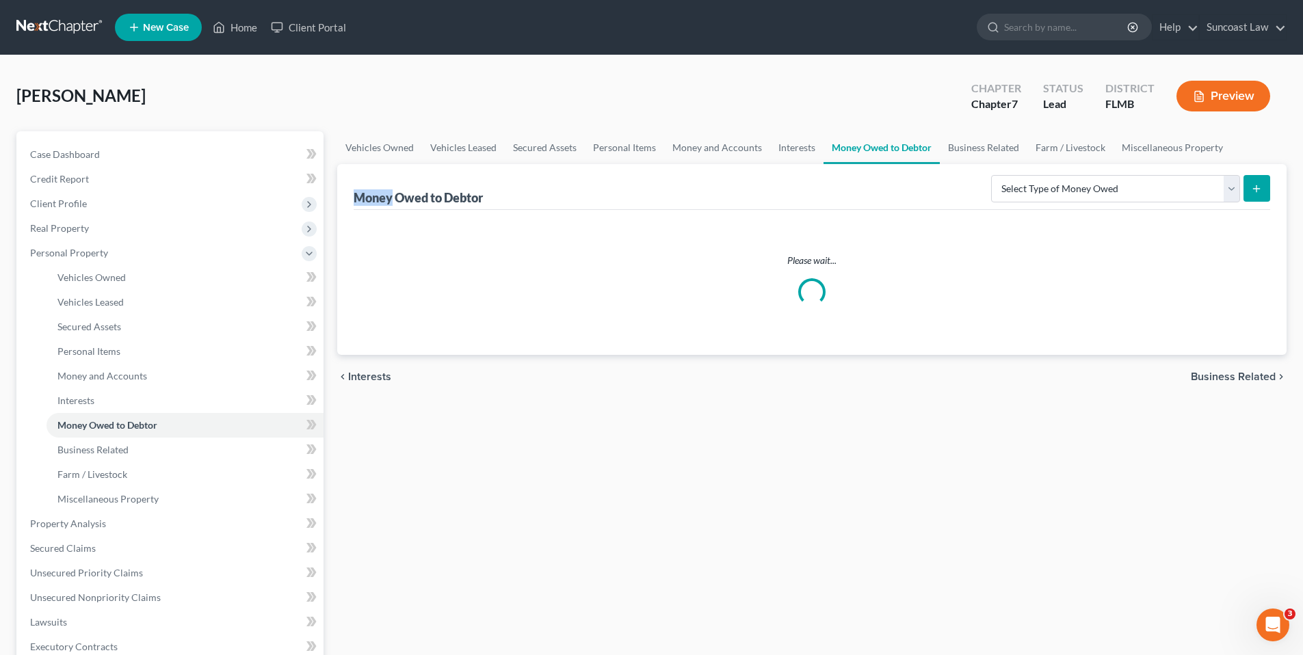
click at [1201, 429] on div "Vehicles Owned Vehicles Leased Secured Assets Personal Items Money and Accounts…" at bounding box center [811, 526] width 963 height 790
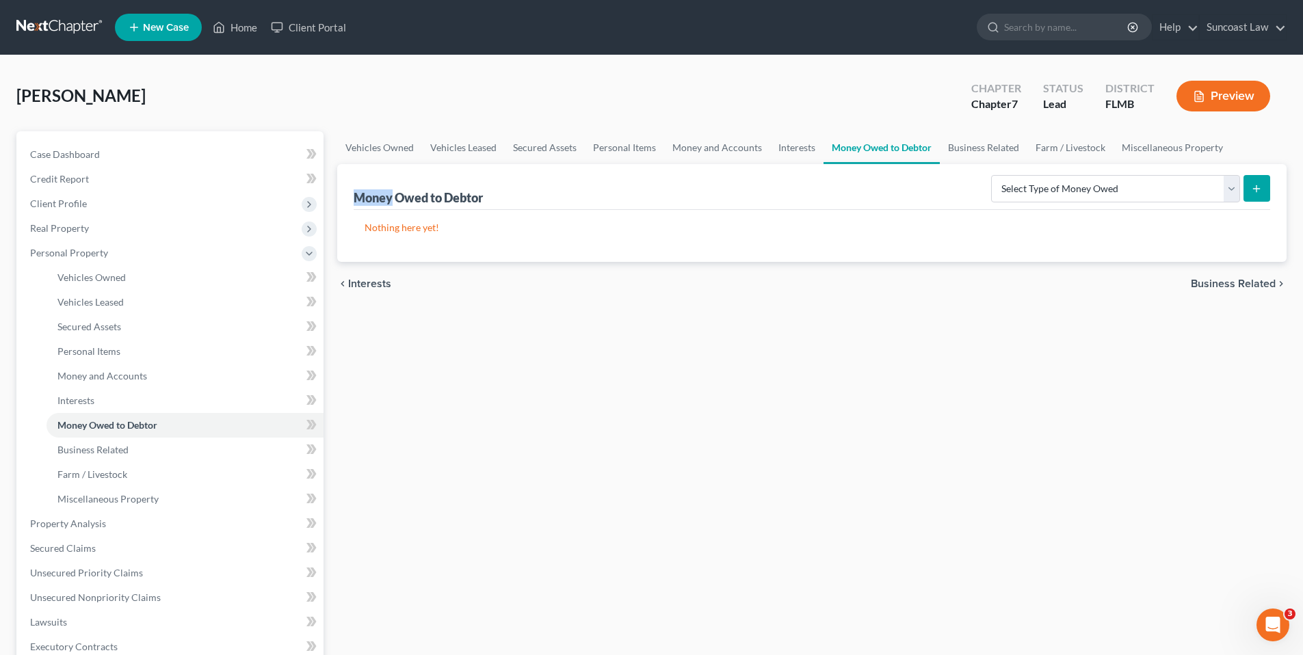
click at [1243, 283] on span "Business Related" at bounding box center [1233, 283] width 85 height 11
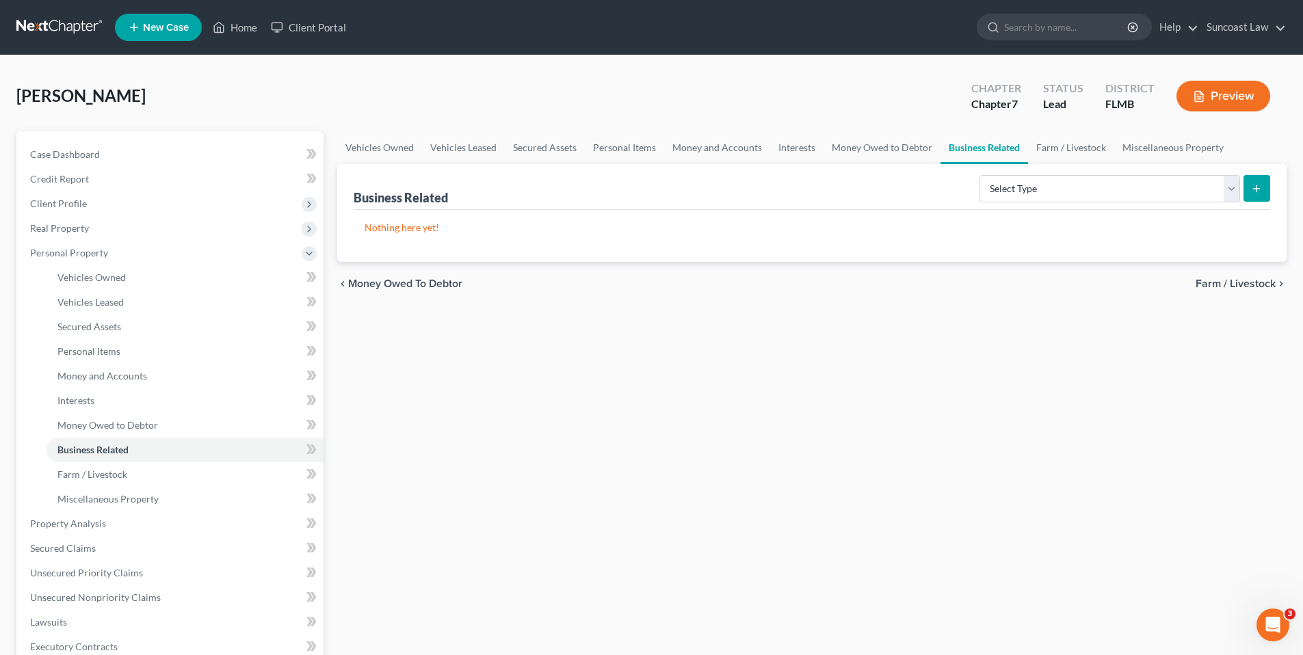
click at [1224, 279] on span "Farm / Livestock" at bounding box center [1236, 283] width 80 height 11
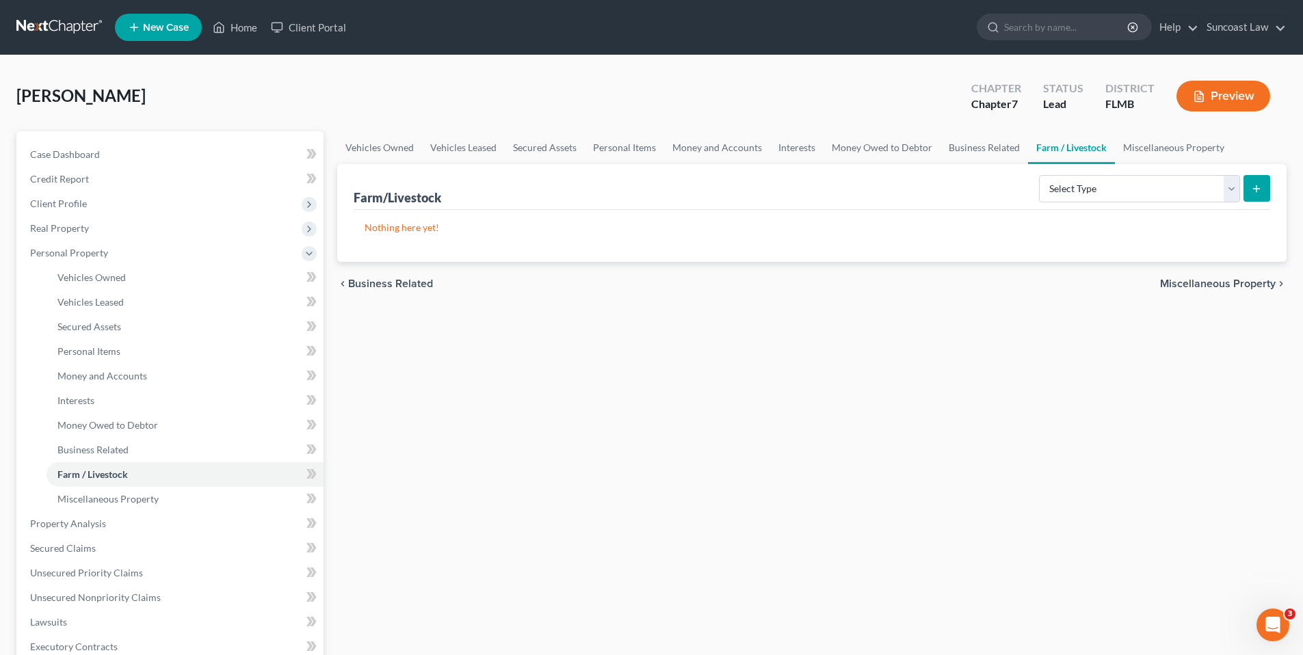
click at [1223, 279] on span "Miscellaneous Property" at bounding box center [1218, 283] width 116 height 11
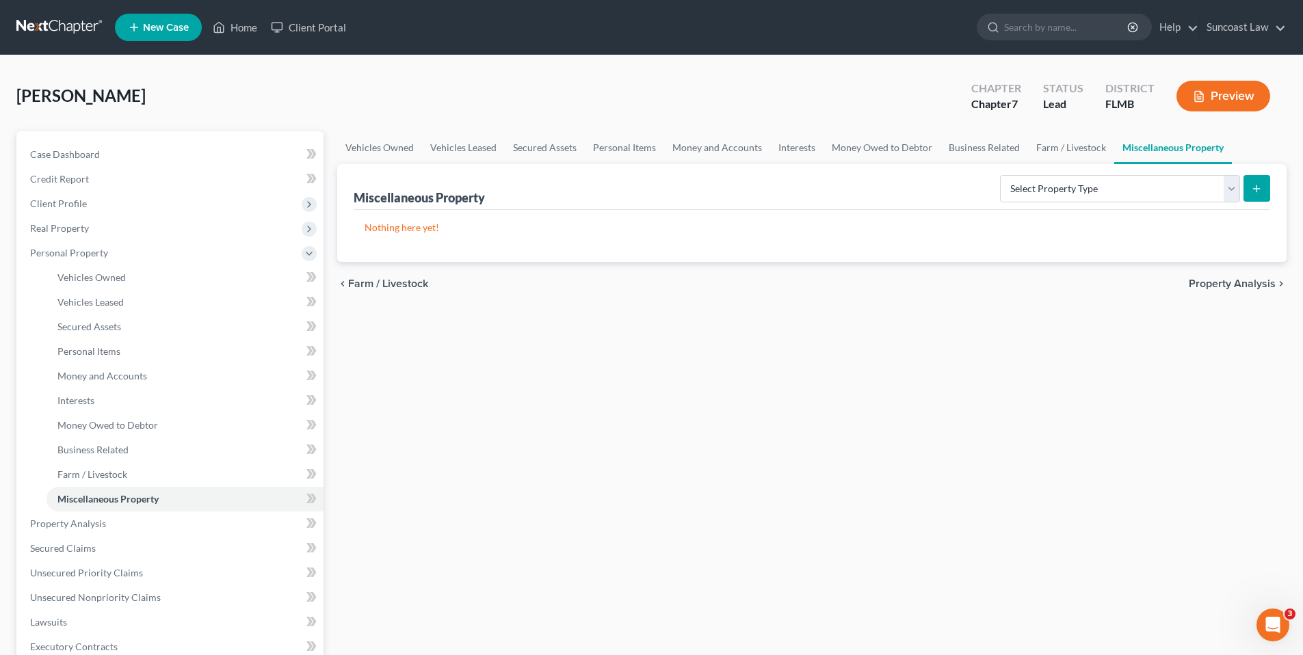
click at [1223, 279] on span "Property Analysis" at bounding box center [1232, 283] width 87 height 11
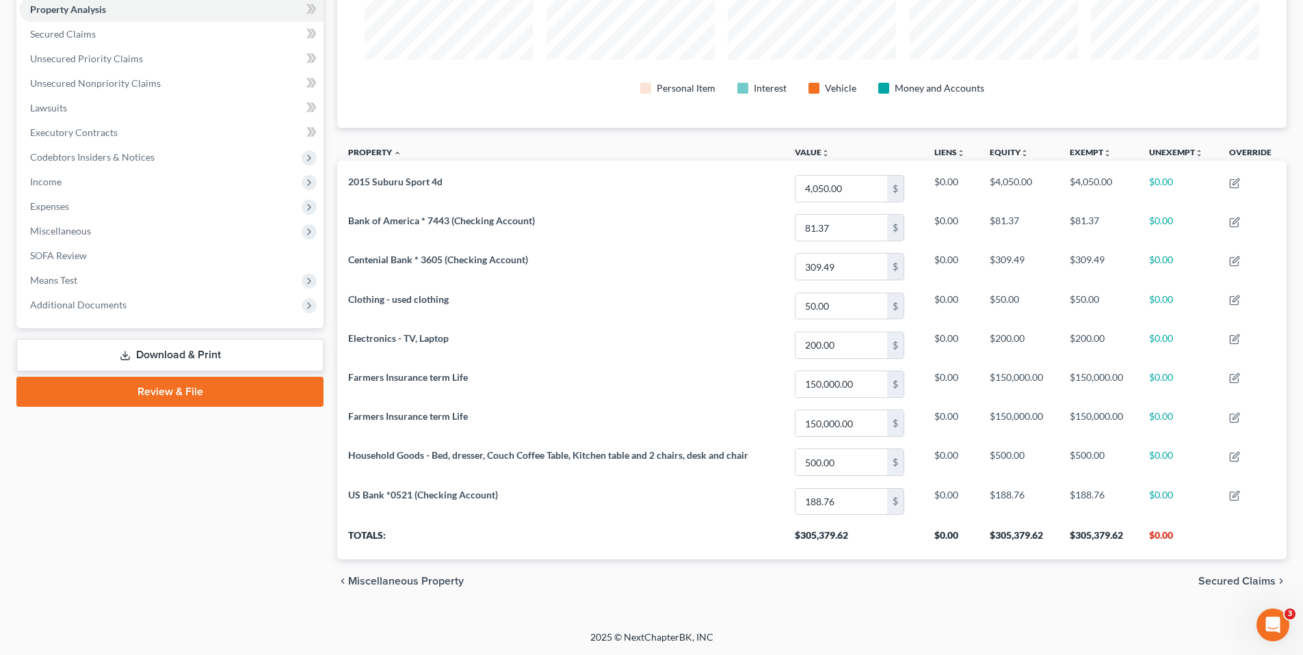
click at [1233, 582] on span "Secured Claims" at bounding box center [1237, 581] width 77 height 11
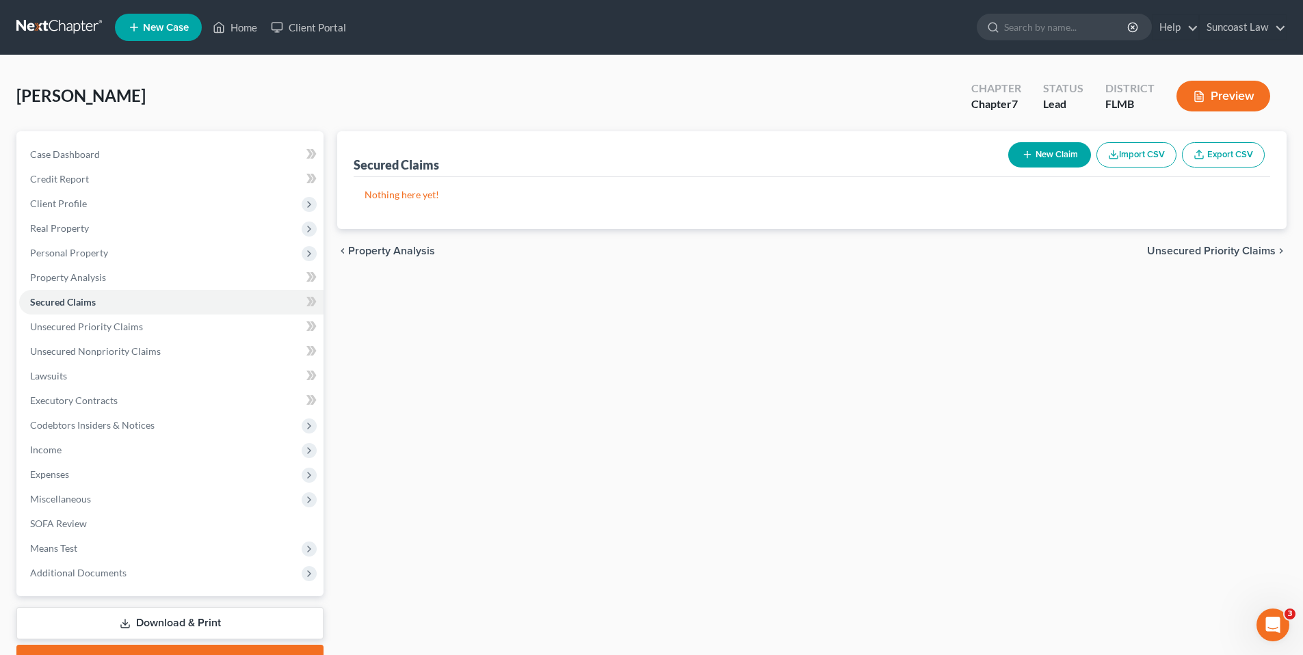
click at [1173, 249] on span "Unsecured Priority Claims" at bounding box center [1211, 251] width 129 height 11
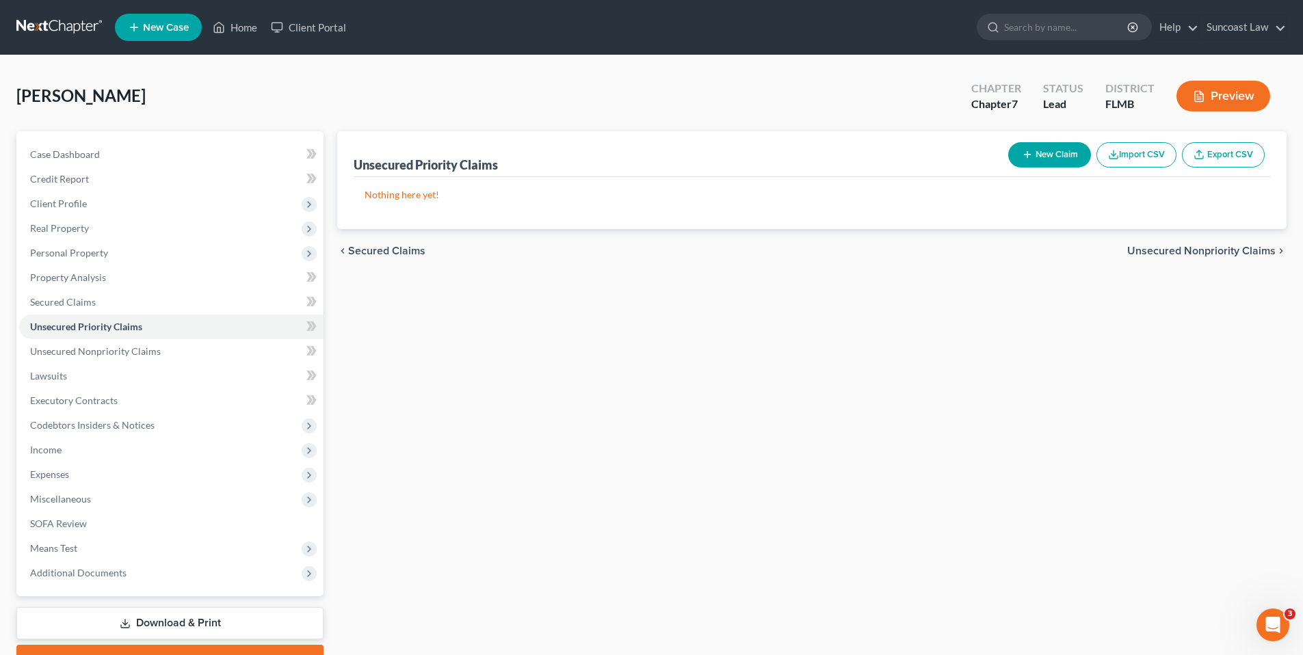
click at [1175, 249] on span "Unsecured Nonpriority Claims" at bounding box center [1202, 251] width 148 height 11
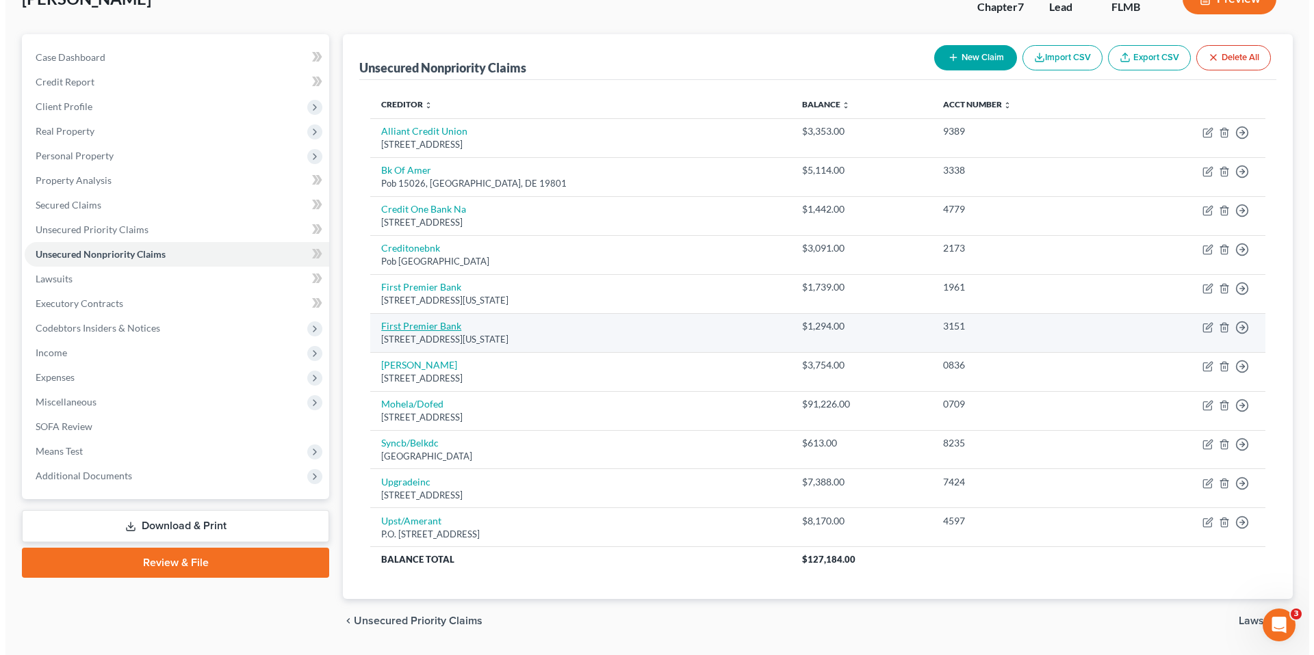
scroll to position [81, 0]
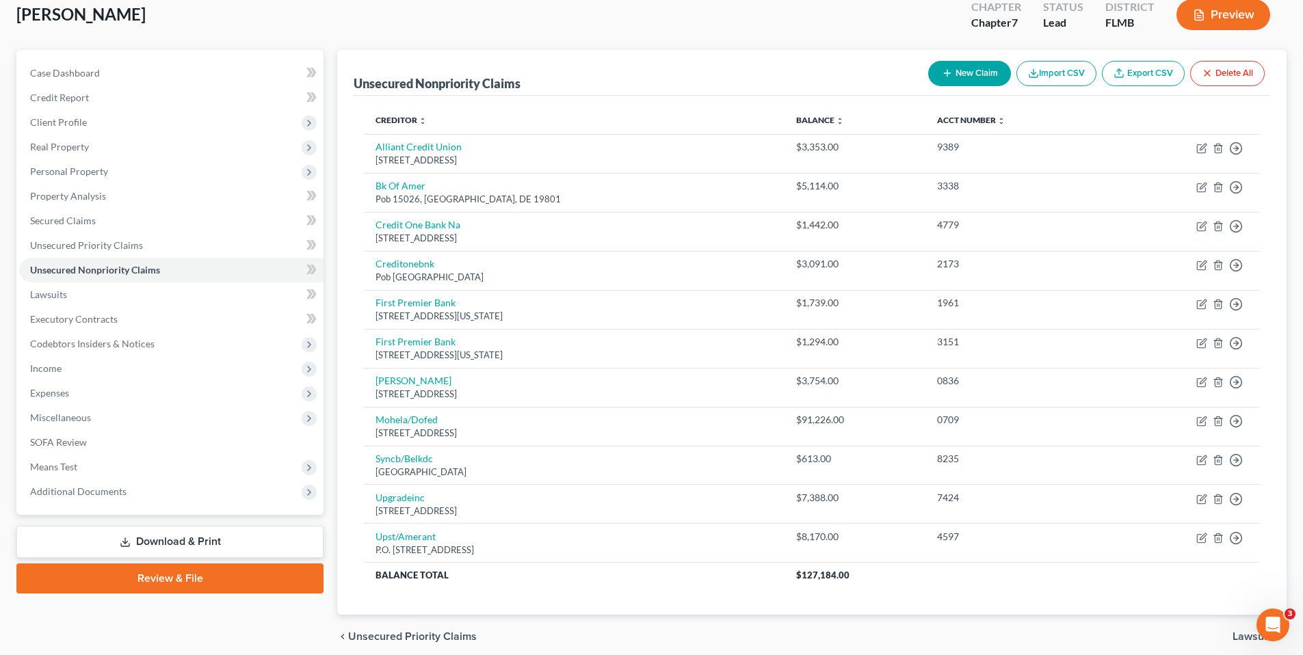
click at [954, 75] on button "New Claim" at bounding box center [969, 73] width 83 height 25
select select "0"
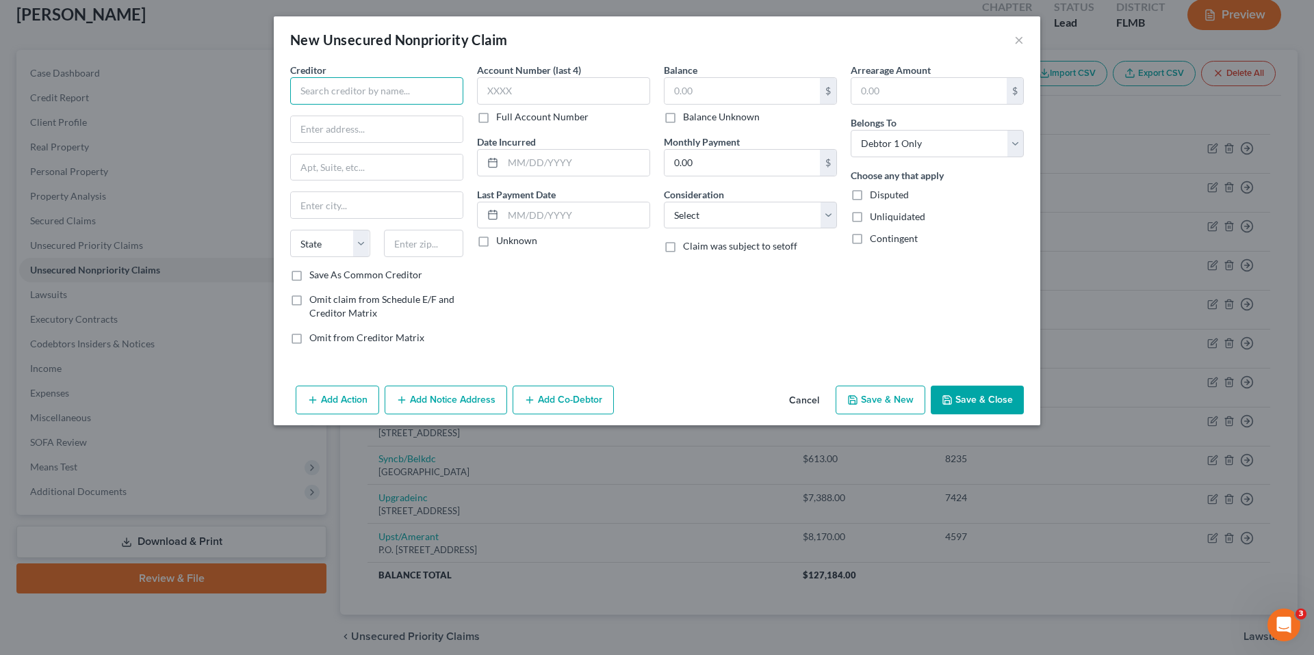
click at [439, 101] on input "text" at bounding box center [376, 90] width 173 height 27
type input "f"
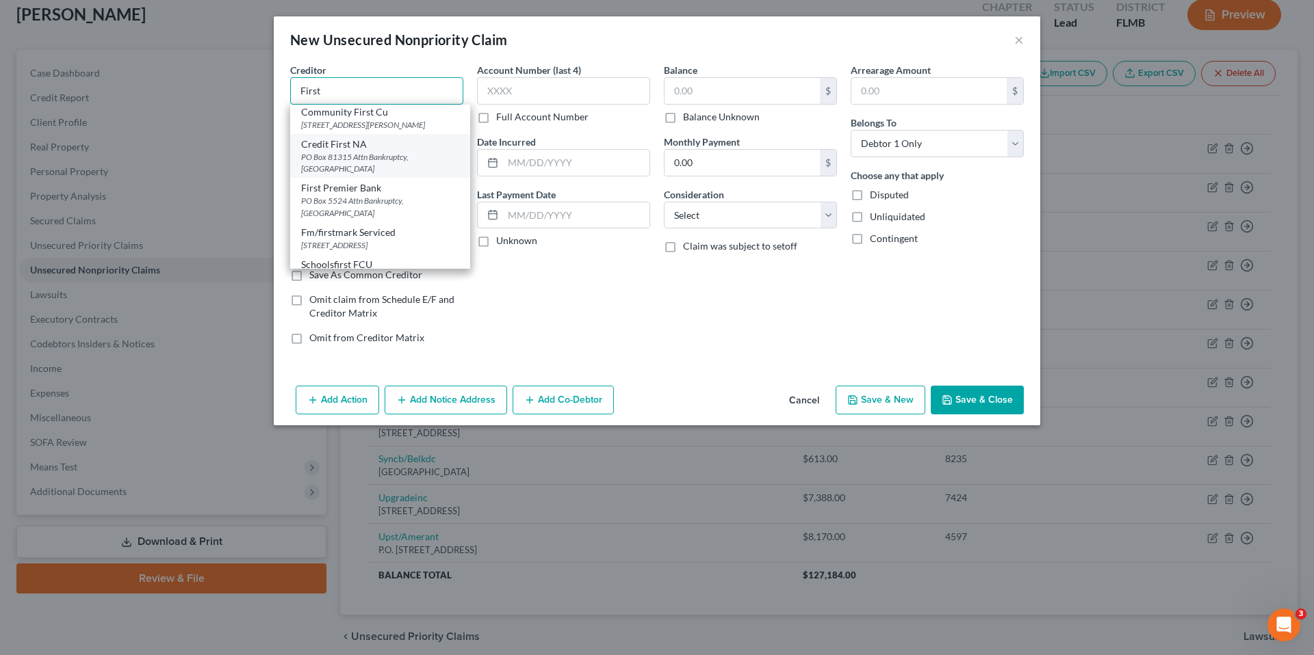
scroll to position [99, 0]
drag, startPoint x: 355, startPoint y: 94, endPoint x: 200, endPoint y: 94, distance: 154.6
click at [200, 94] on div "New Unsecured Nonpriority Claim × Creditor * First ccs/First savings bank PO Bo…" at bounding box center [657, 327] width 1314 height 655
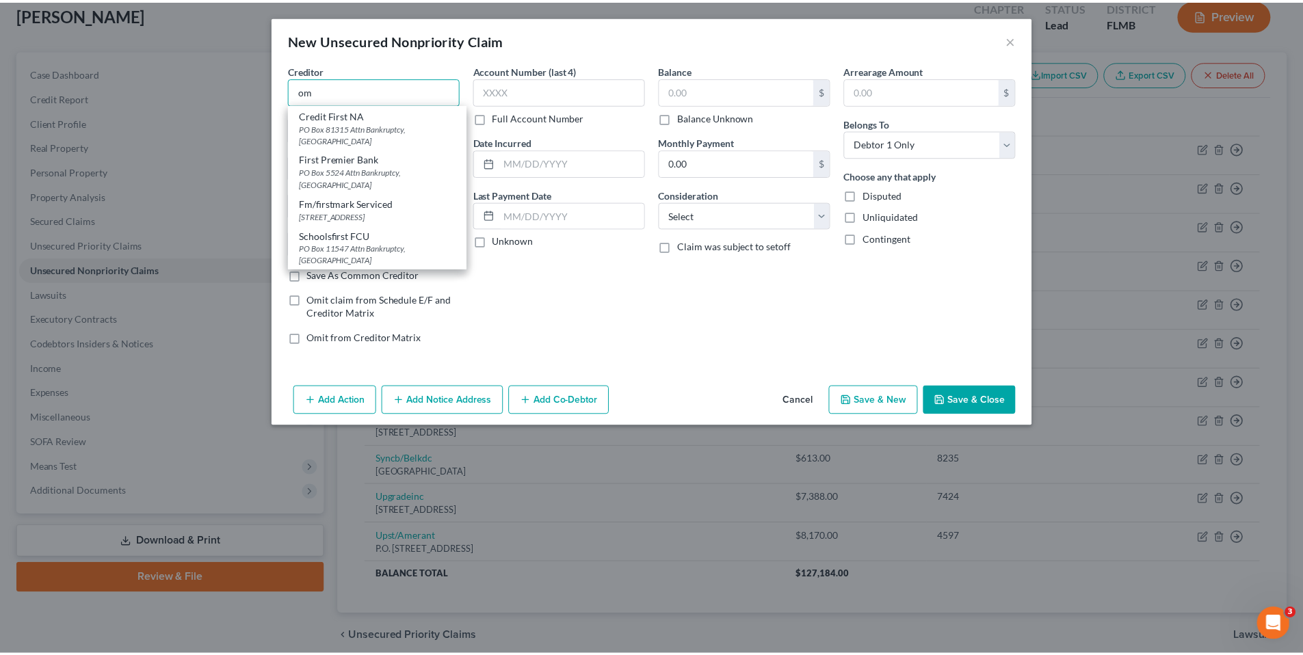
scroll to position [0, 0]
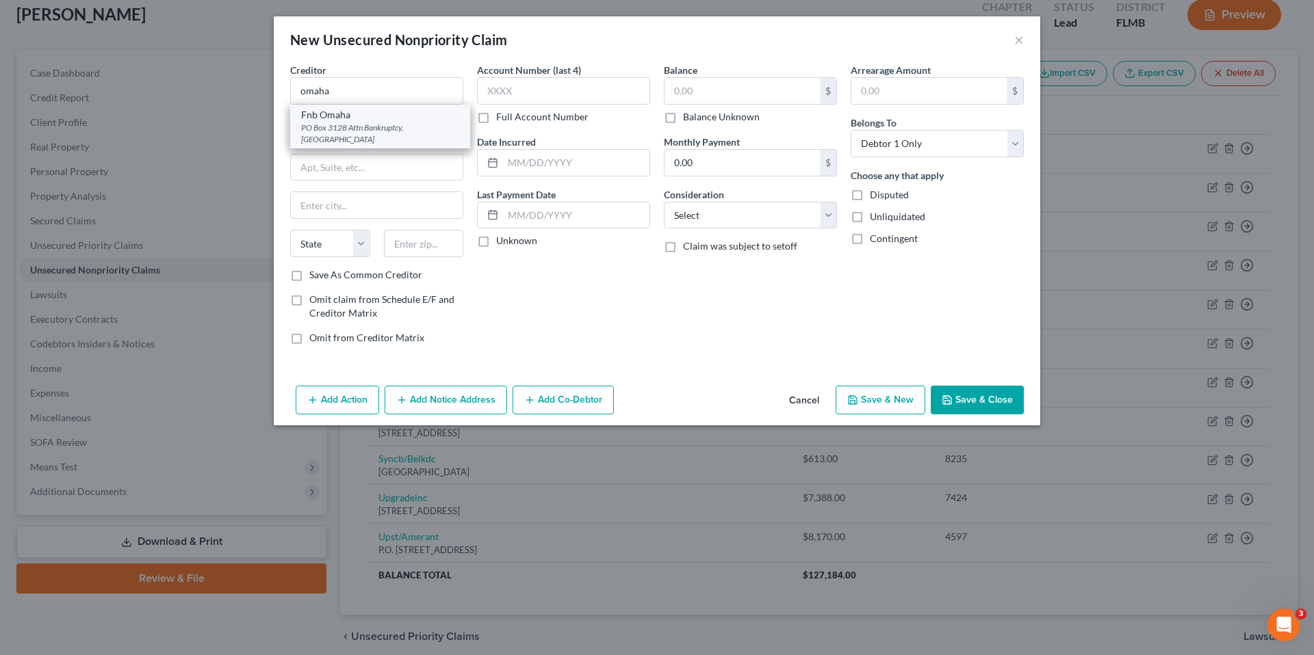
click at [341, 133] on div "PO Box 3128 Attn Bankruptcy, [GEOGRAPHIC_DATA]" at bounding box center [380, 133] width 158 height 23
type input "Fnb Omaha"
type input "PO Box 3128"
type input "Attn Bankruptcy"
type input "[GEOGRAPHIC_DATA]"
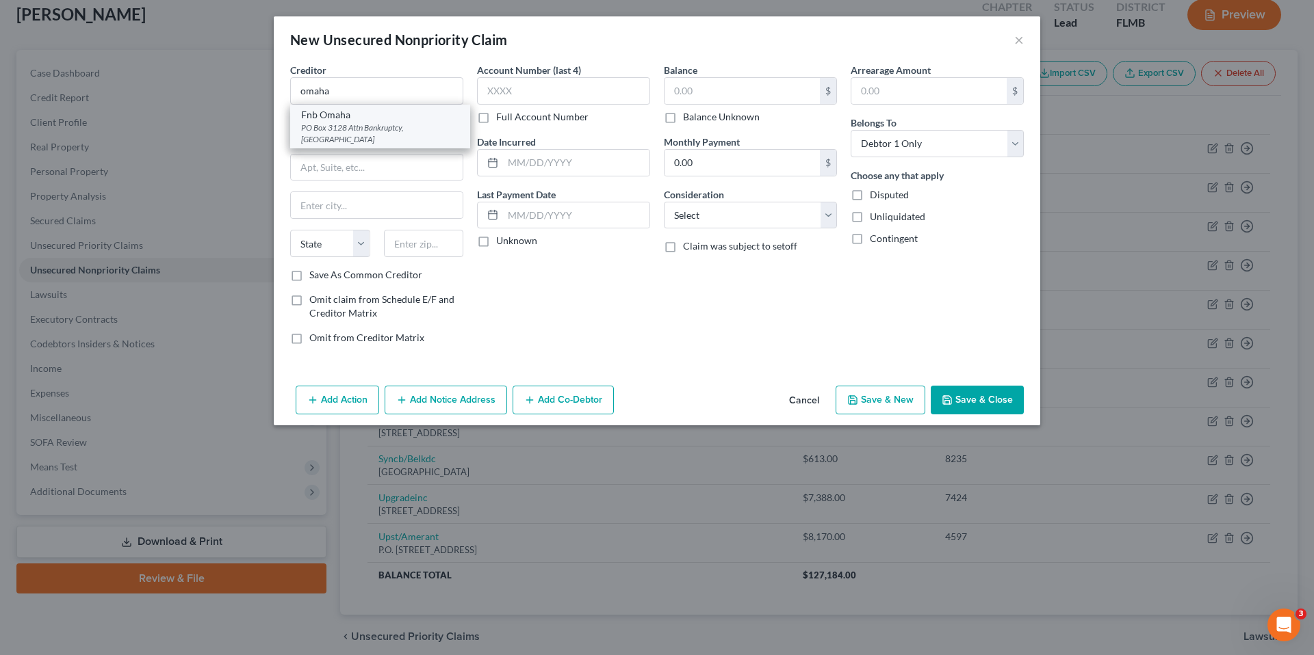
select select "30"
type input "68103"
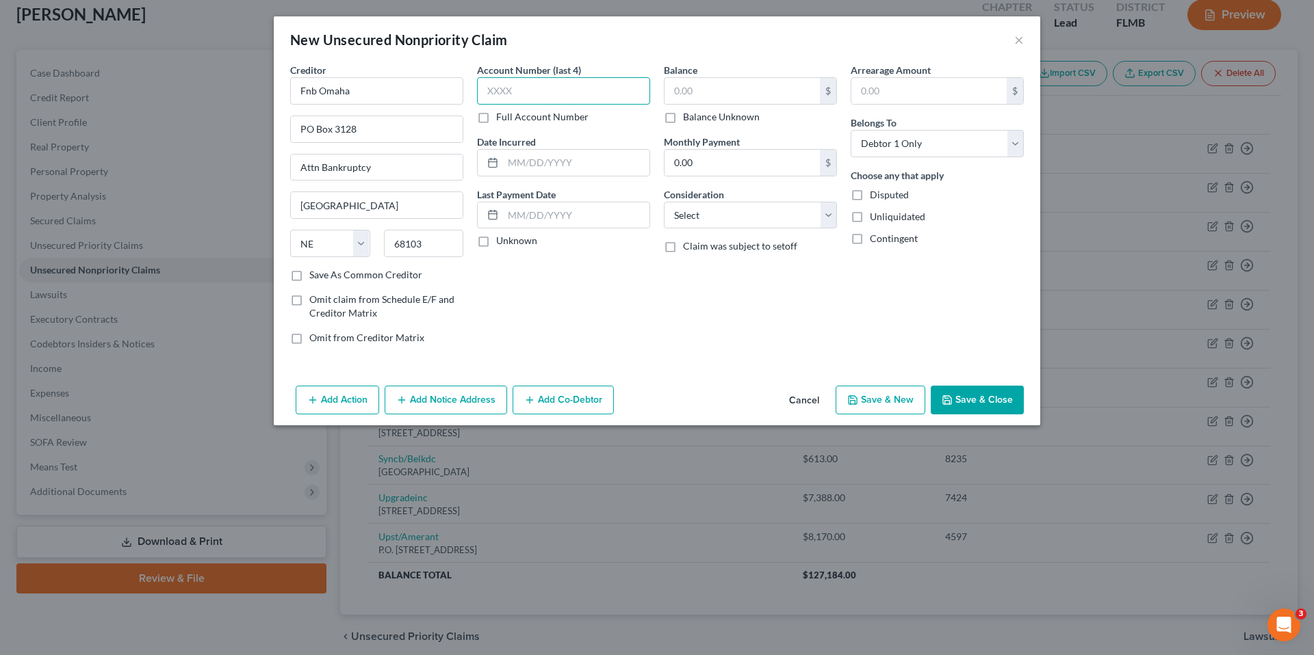
click at [560, 91] on input "text" at bounding box center [563, 90] width 173 height 27
type input "7254"
type input "[DATE]"
click at [578, 166] on input "[DATE]" at bounding box center [576, 163] width 146 height 26
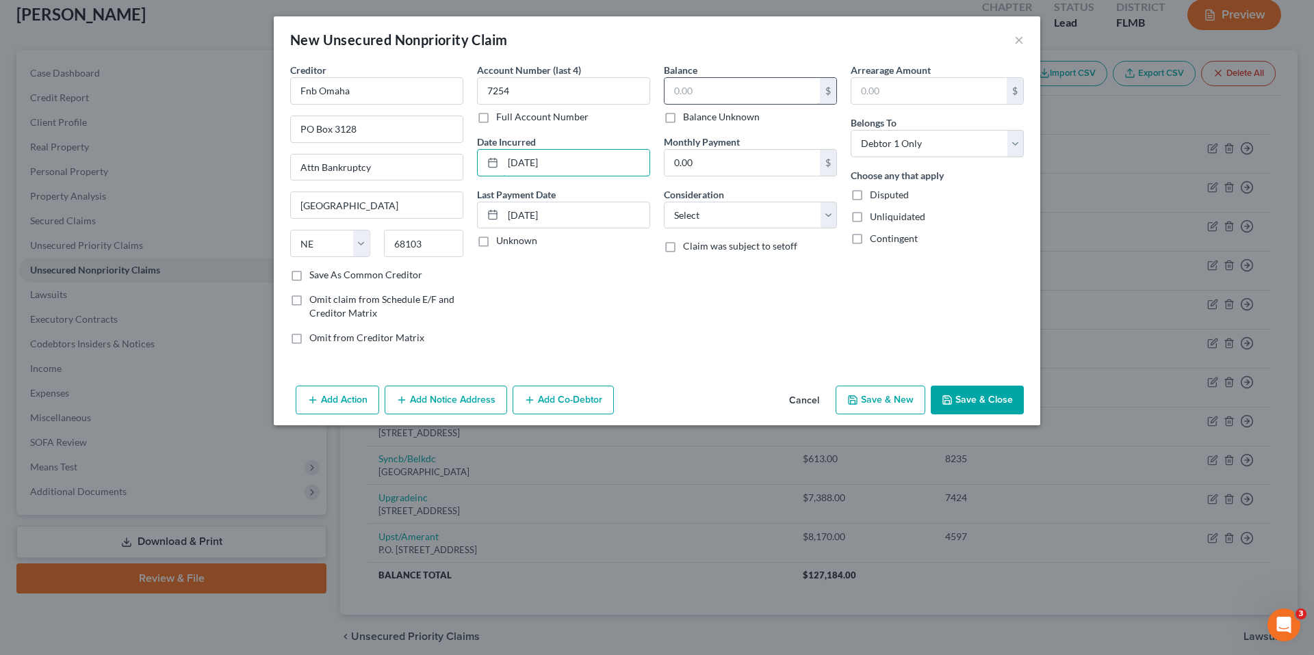
type input "[DATE]"
click at [746, 86] on input "text" at bounding box center [741, 91] width 155 height 26
type input "225.00"
click at [772, 220] on select "Select Cable / Satellite Services Collection Agency Credit Card Debt Debt Couns…" at bounding box center [750, 215] width 173 height 27
click at [738, 218] on select "Select Cable / Satellite Services Collection Agency Credit Card Debt Debt Couns…" at bounding box center [750, 215] width 173 height 27
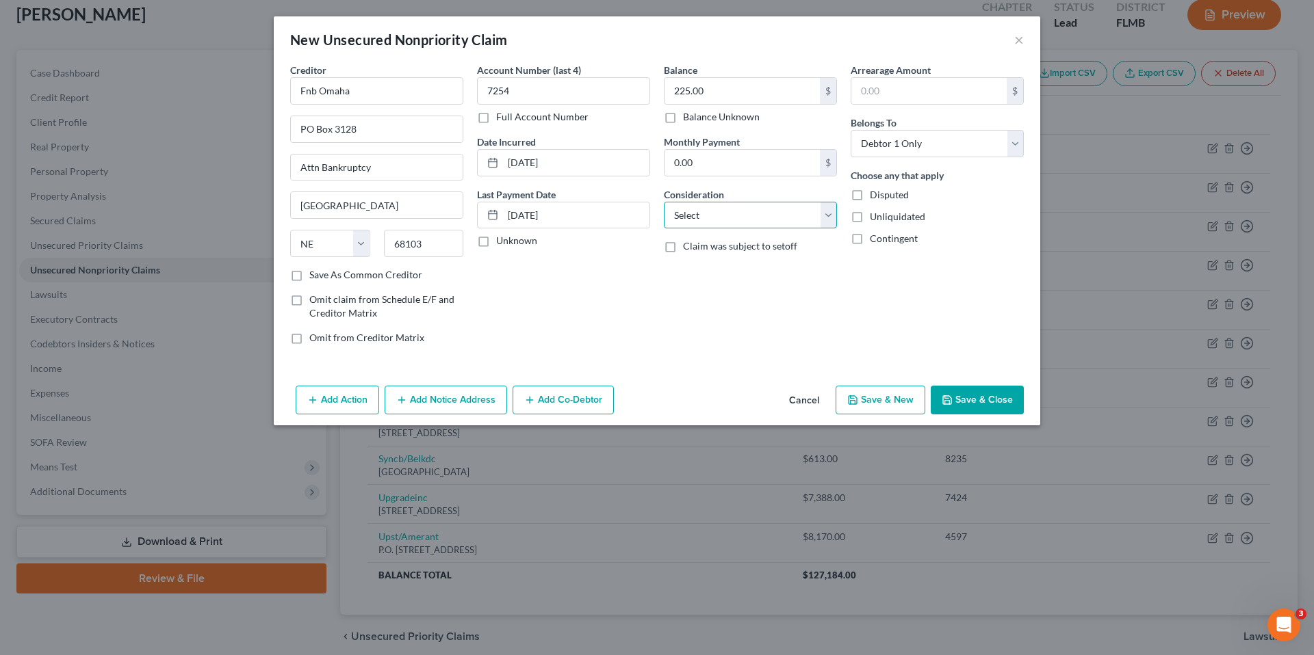
select select "2"
click at [664, 202] on select "Select Cable / Satellite Services Collection Agency Credit Card Debt Debt Couns…" at bounding box center [750, 215] width 173 height 27
click at [965, 404] on button "Save & Close" at bounding box center [976, 400] width 93 height 29
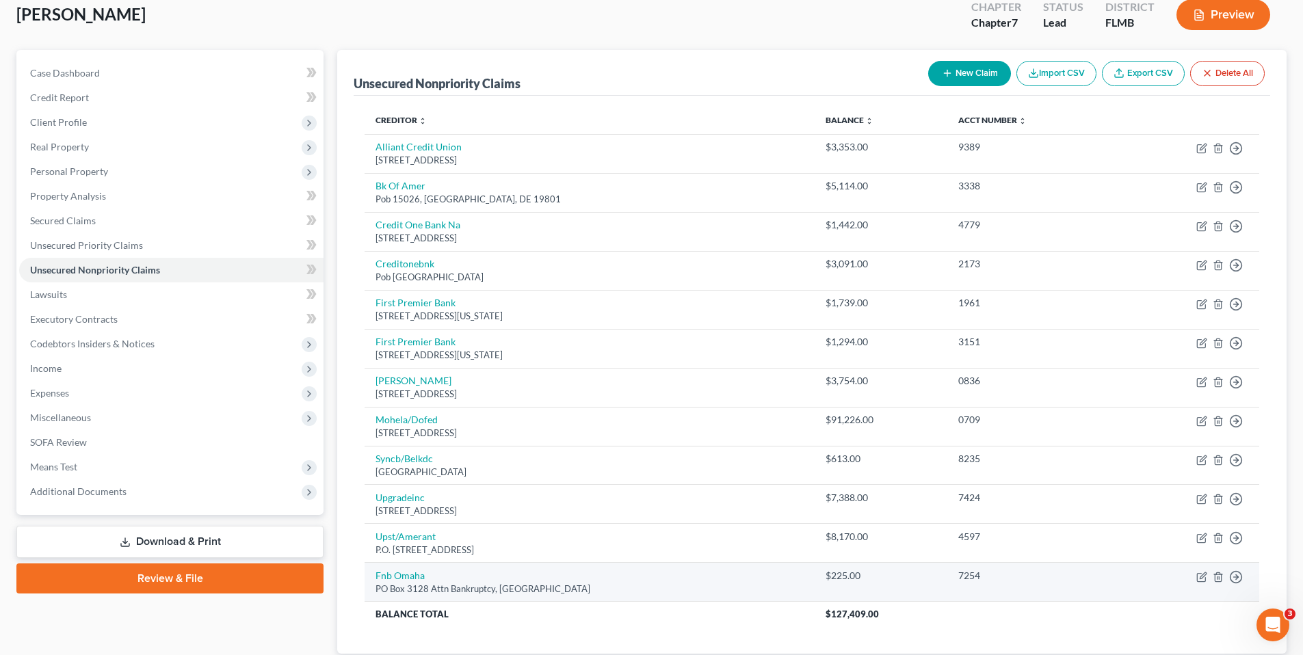
scroll to position [176, 0]
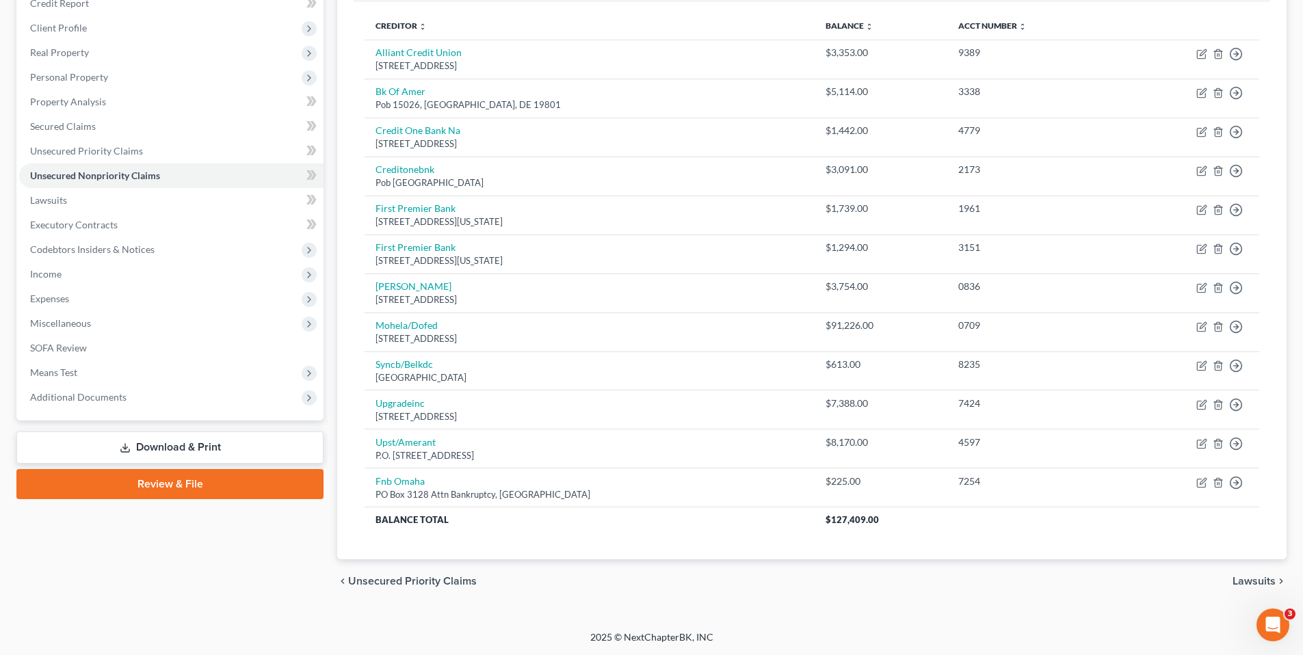
click at [1236, 582] on span "Lawsuits" at bounding box center [1254, 581] width 43 height 11
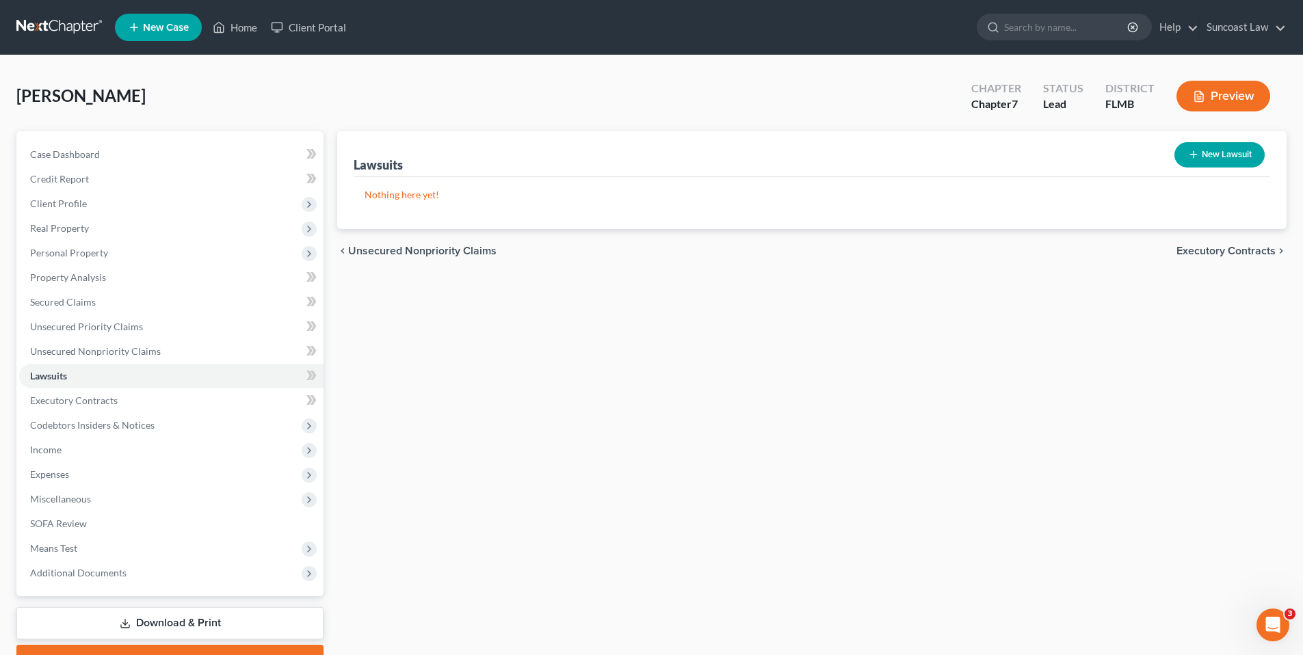
click at [1202, 248] on span "Executory Contracts" at bounding box center [1226, 251] width 99 height 11
click at [1244, 246] on span "Codebtors" at bounding box center [1250, 251] width 51 height 11
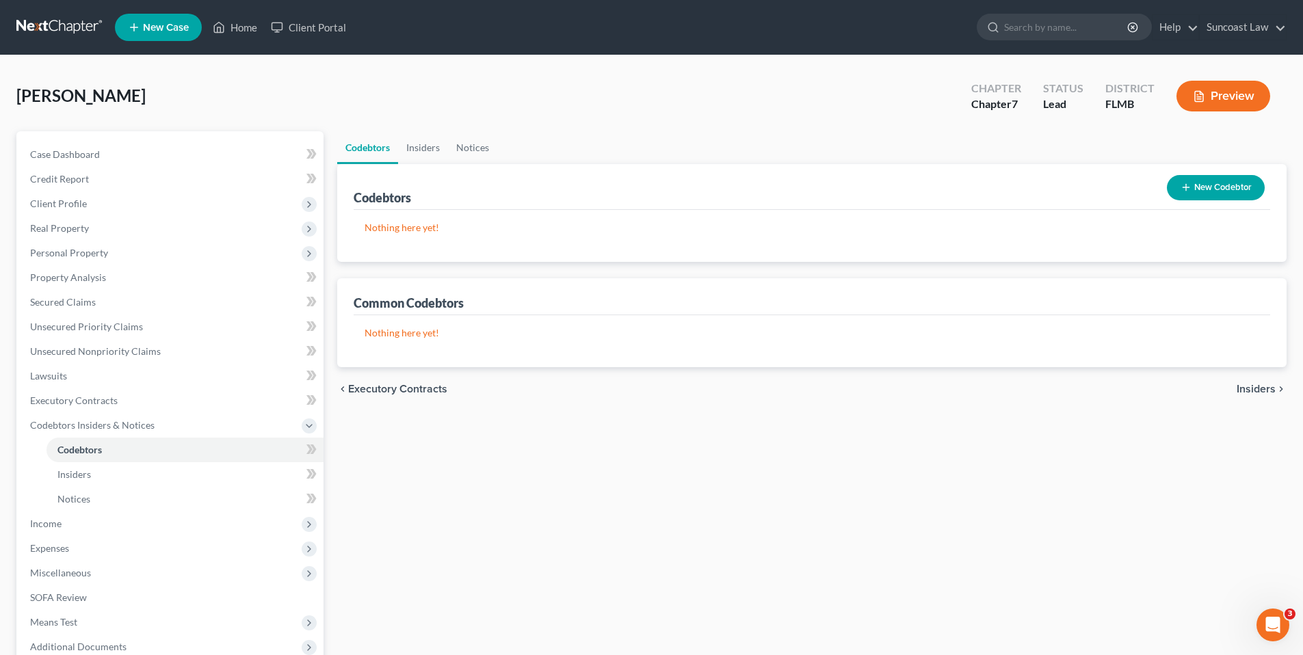
click at [1246, 395] on span "Insiders" at bounding box center [1256, 389] width 39 height 11
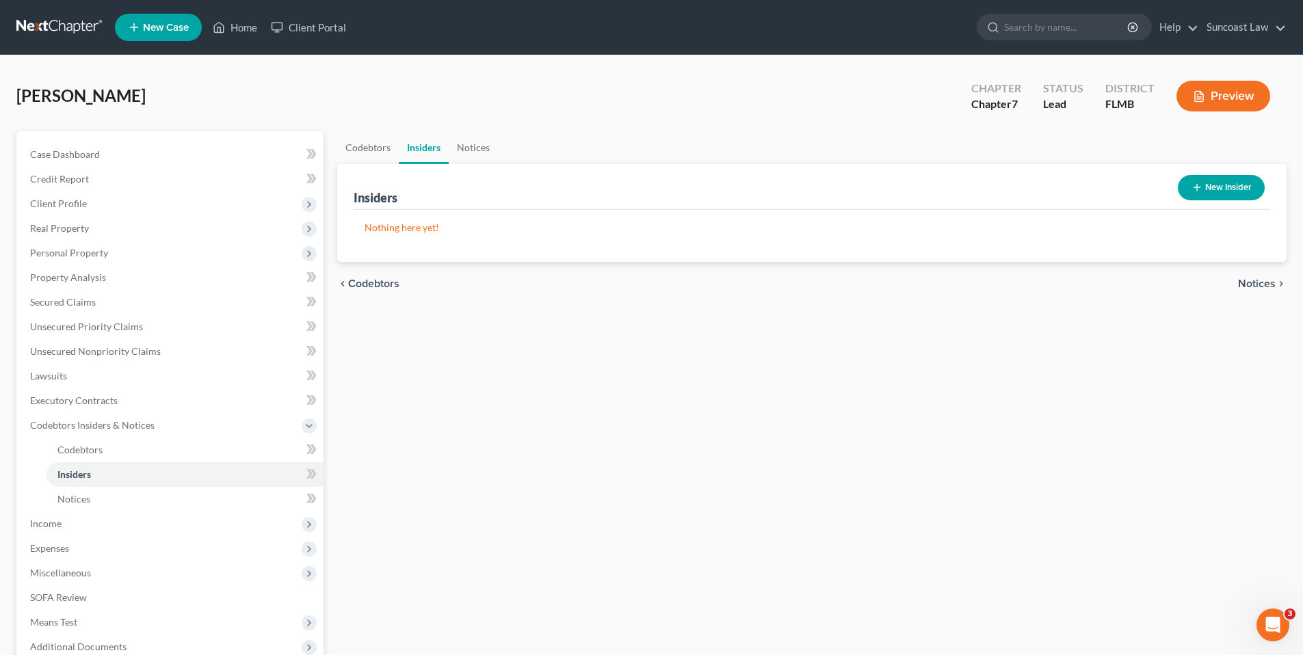
click at [1247, 287] on span "Notices" at bounding box center [1257, 283] width 38 height 11
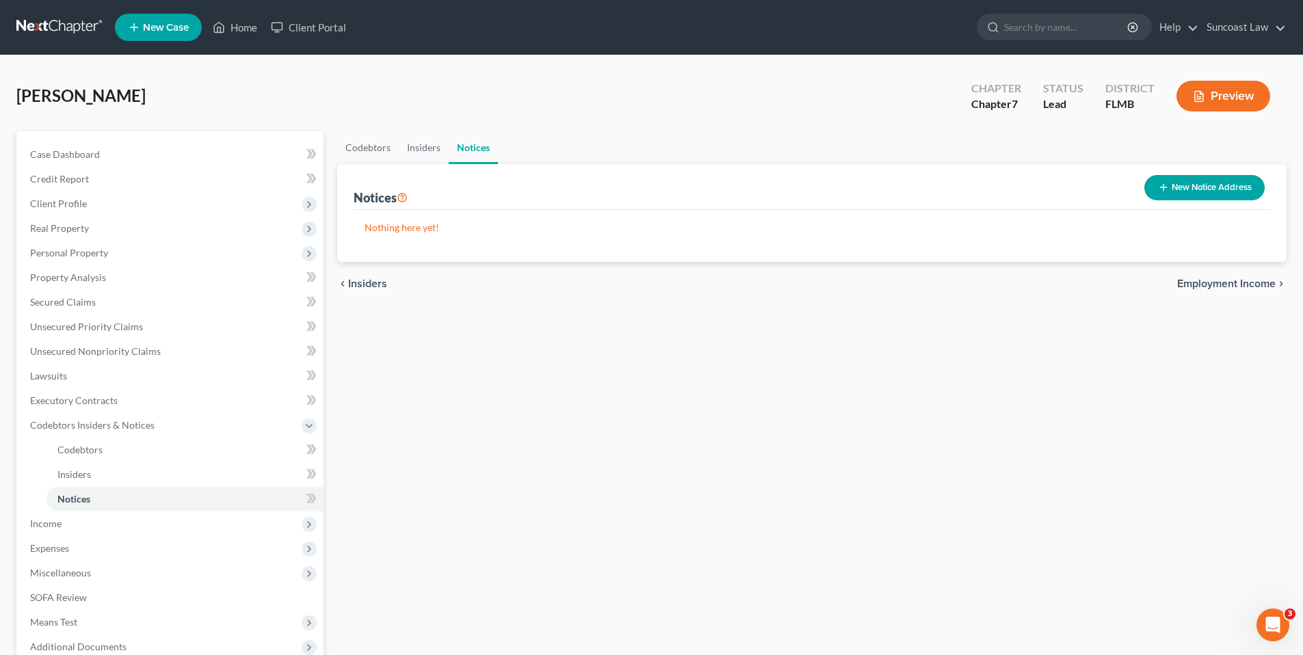
click at [1242, 284] on span "Employment Income" at bounding box center [1226, 283] width 99 height 11
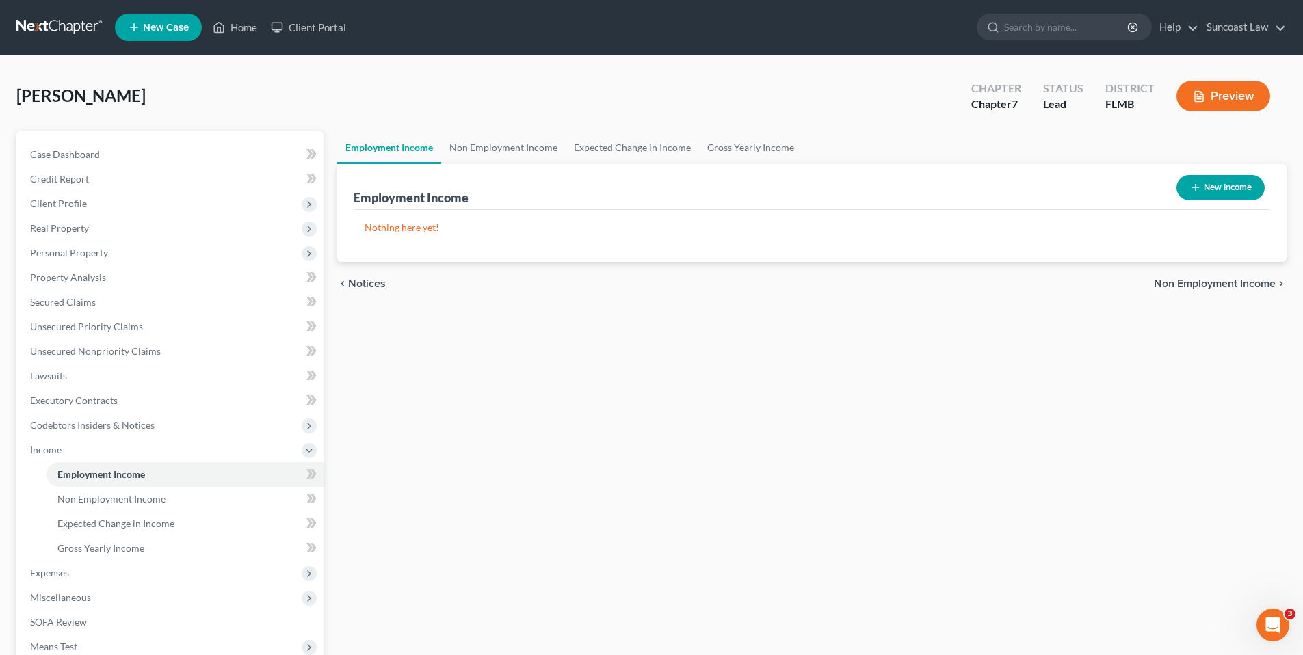
click at [1199, 183] on button "New Income" at bounding box center [1221, 187] width 88 height 25
select select "0"
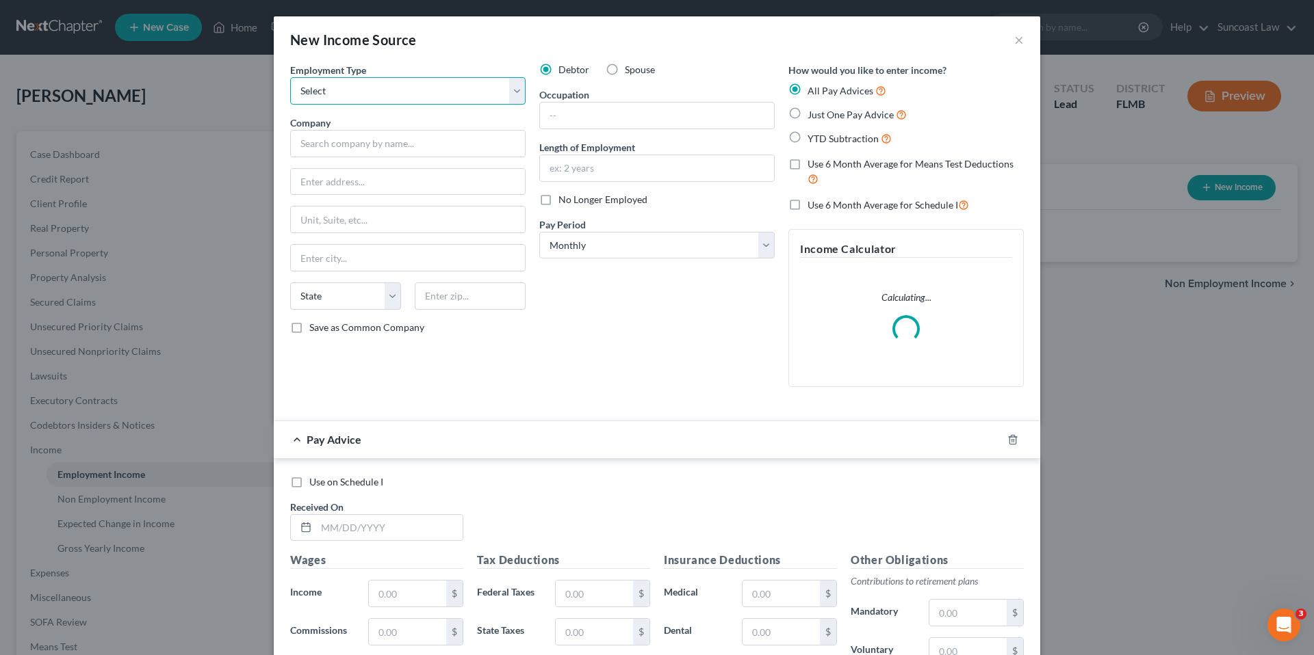
click at [362, 91] on select "Select Full or [DEMOGRAPHIC_DATA] Employment Self Employment" at bounding box center [407, 90] width 235 height 27
select select "0"
click at [290, 77] on select "Select Full or [DEMOGRAPHIC_DATA] Employment Self Employment" at bounding box center [407, 90] width 235 height 27
click at [366, 146] on input "text" at bounding box center [407, 143] width 235 height 27
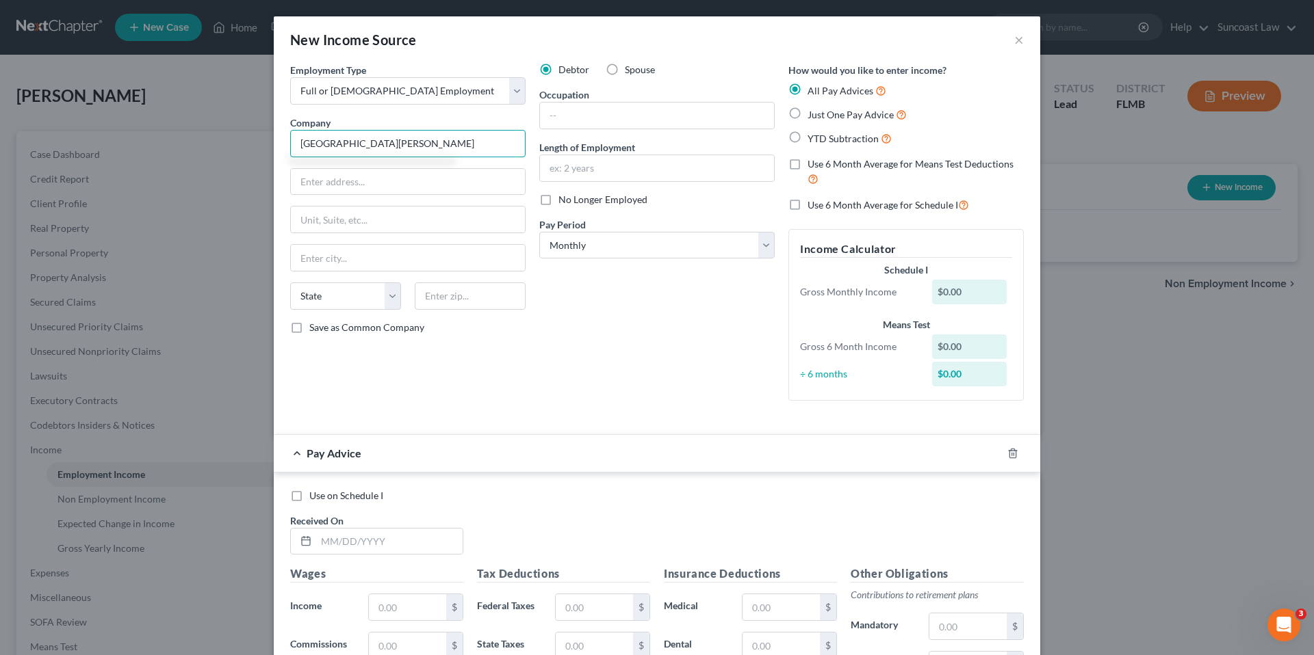
type input "[GEOGRAPHIC_DATA][PERSON_NAME]"
type input "[STREET_ADDRESS][PERSON_NAME]"
type input "T"
type input "[GEOGRAPHIC_DATA]"
select select "9"
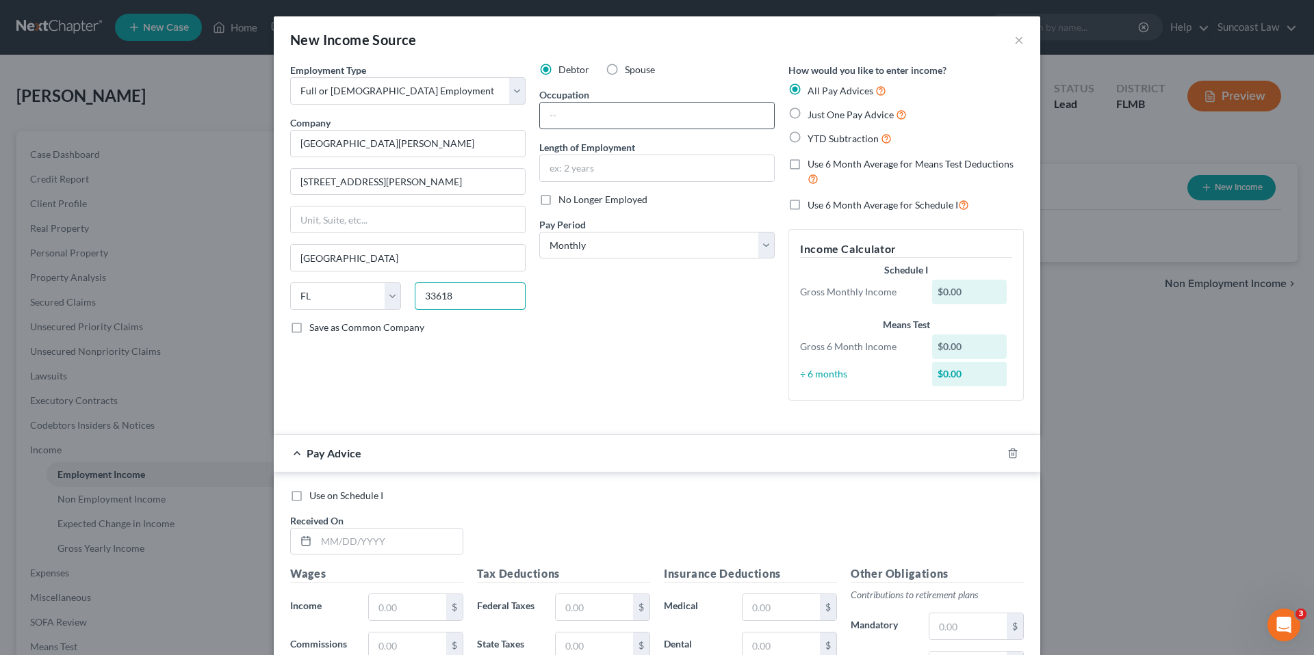
type input "33618"
click at [625, 110] on input "text" at bounding box center [657, 116] width 234 height 26
click at [548, 114] on input "campus Coordinator" at bounding box center [657, 116] width 234 height 26
type input "Campus Coordinator"
click at [591, 176] on input "text" at bounding box center [657, 168] width 234 height 26
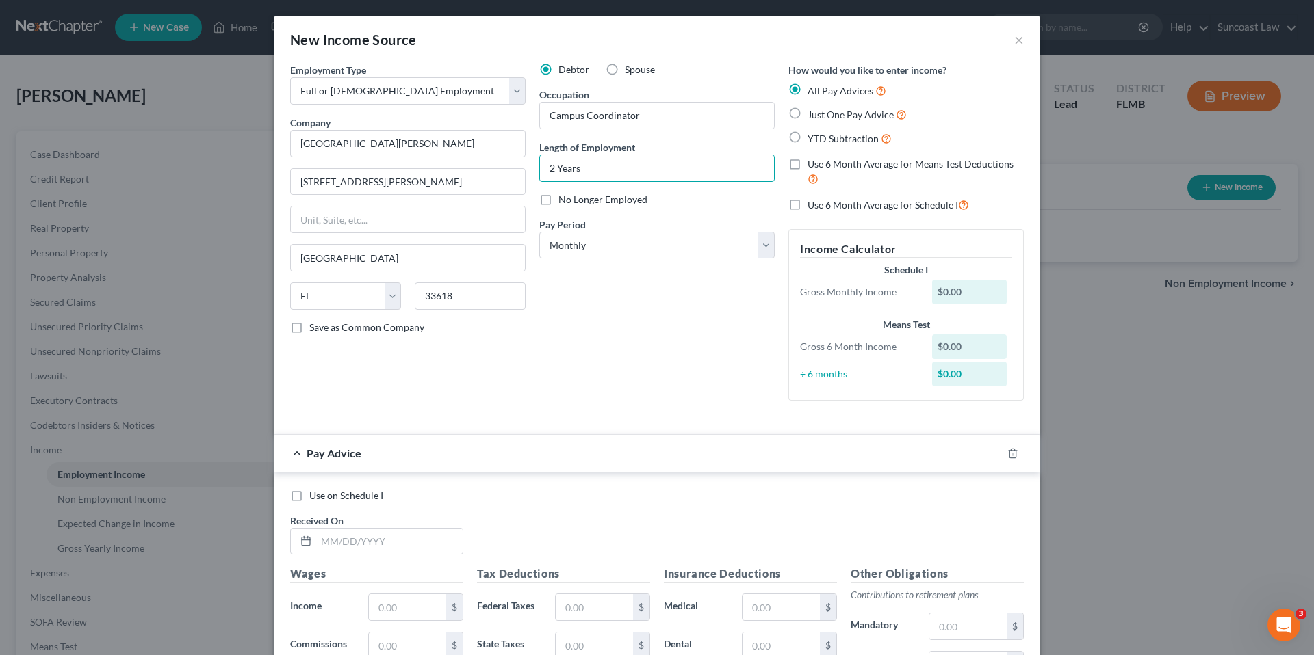
type input "2 Years"
click at [686, 247] on select "Select Monthly Twice Monthly Every Other Week Weekly" at bounding box center [656, 245] width 235 height 27
select select "1"
click at [539, 232] on select "Select Monthly Twice Monthly Every Other Week Weekly" at bounding box center [656, 245] width 235 height 27
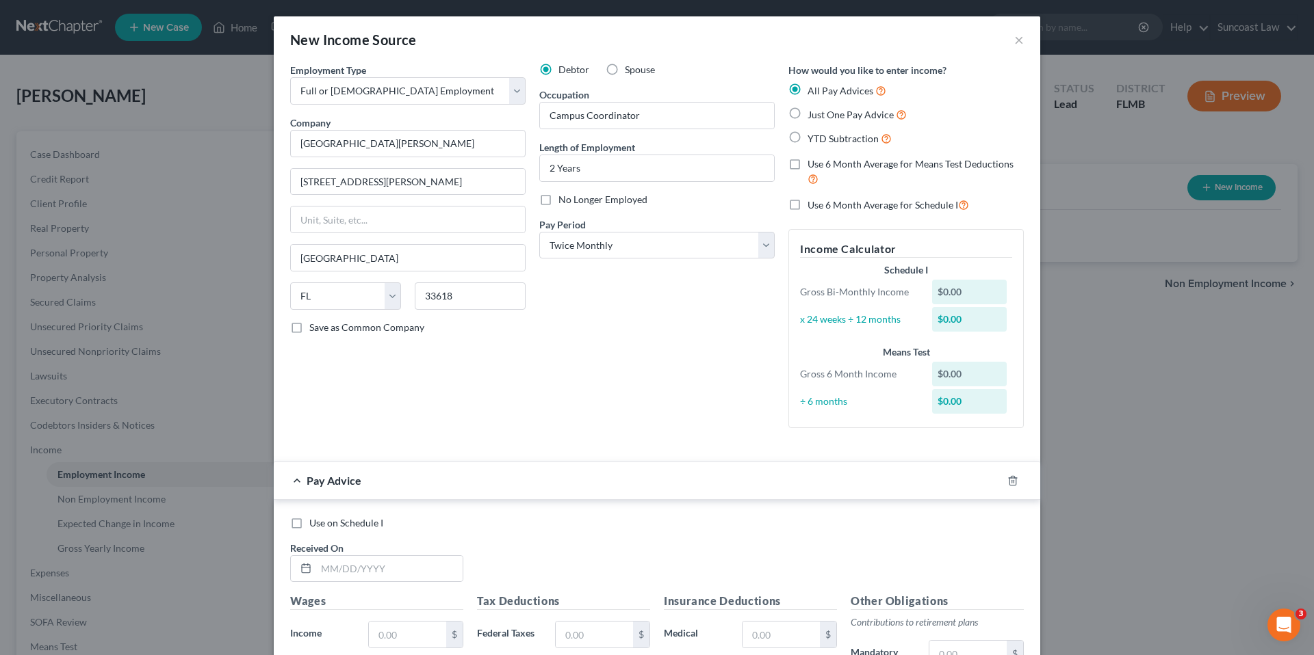
click at [807, 204] on label "Use 6 Month Average for Schedule I" at bounding box center [887, 205] width 161 height 16
click at [813, 204] on input "Use 6 Month Average for Schedule I" at bounding box center [817, 201] width 9 height 9
checkbox input "true"
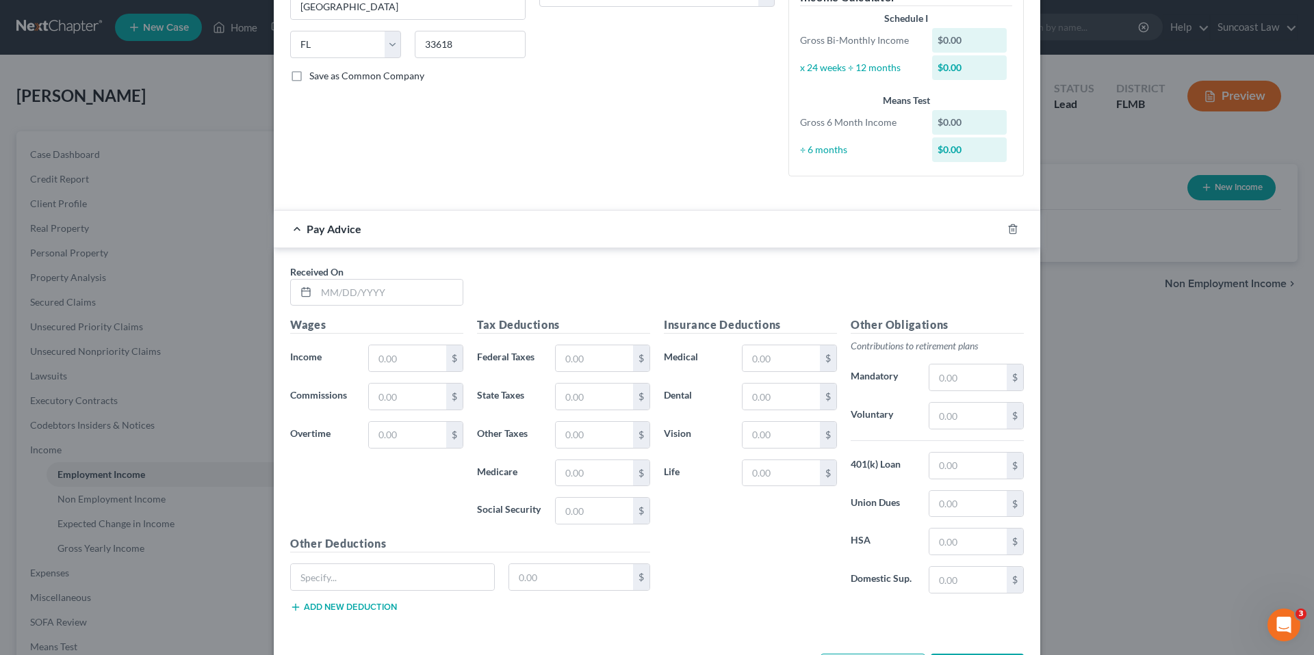
scroll to position [264, 0]
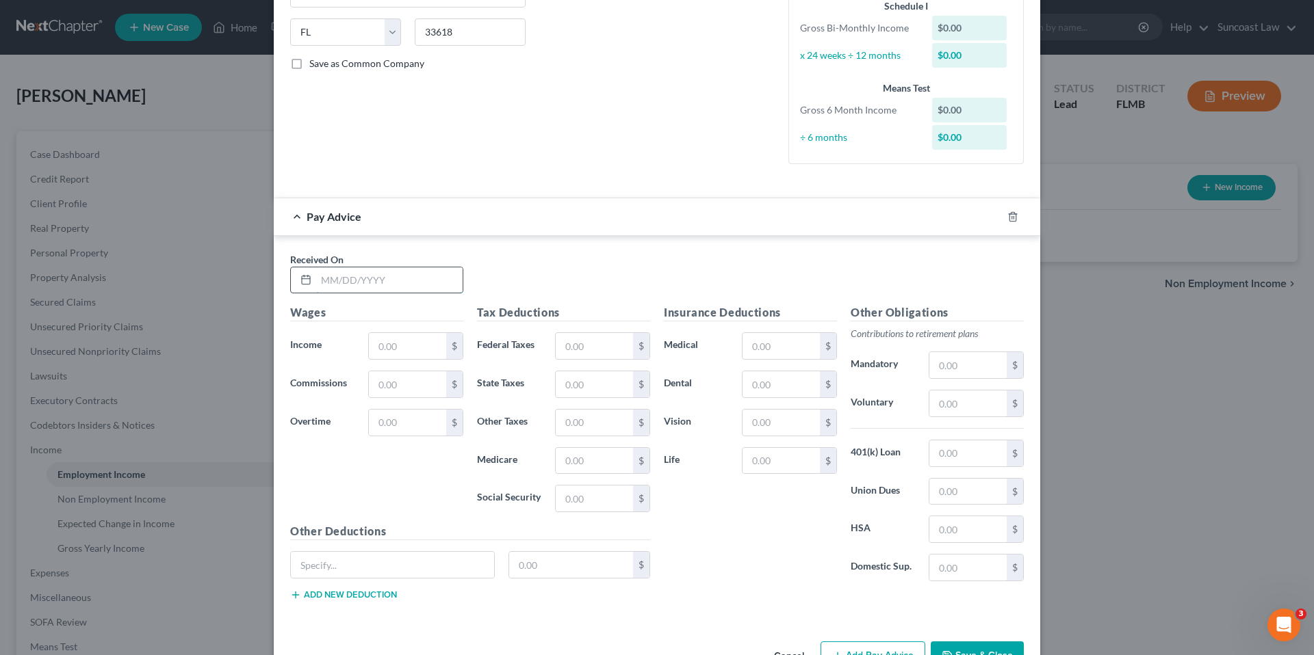
click at [354, 277] on input "text" at bounding box center [389, 281] width 146 height 26
type input "08/29/25025"
type input "918.00"
click at [569, 348] on input "text" at bounding box center [594, 346] width 77 height 26
type input "50.00"
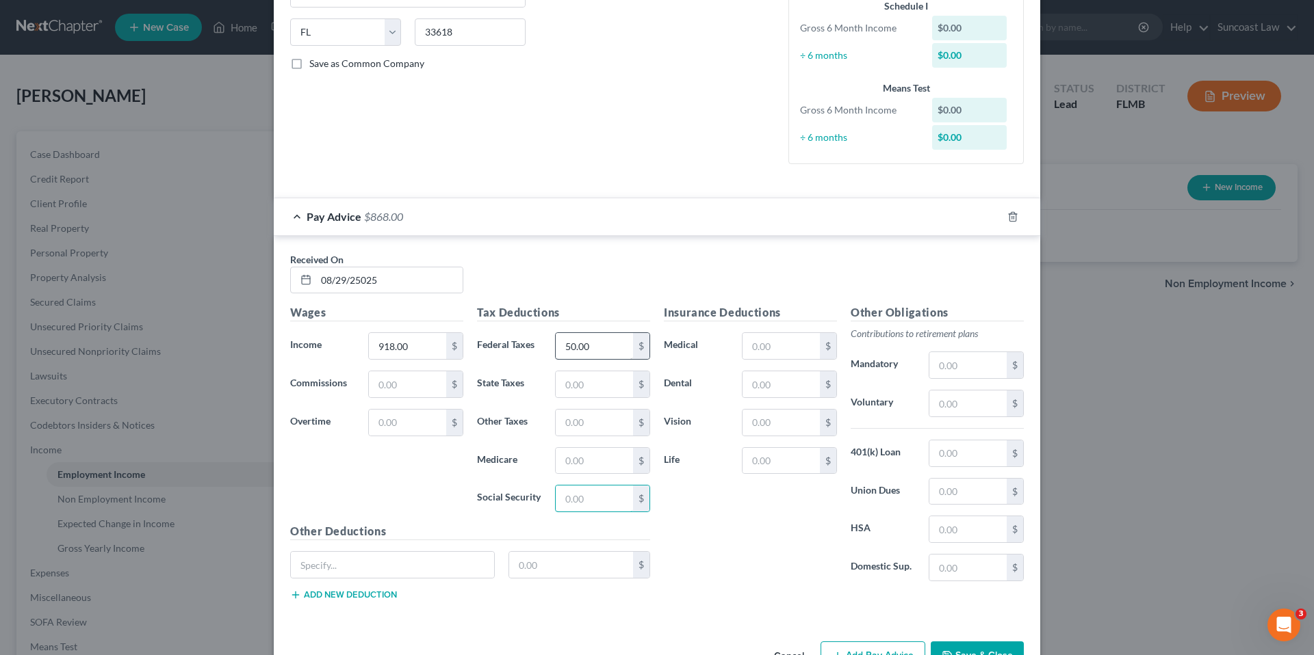
type input "2"
type input "56.92"
type input "13.31"
click at [957, 403] on input "text" at bounding box center [967, 404] width 77 height 26
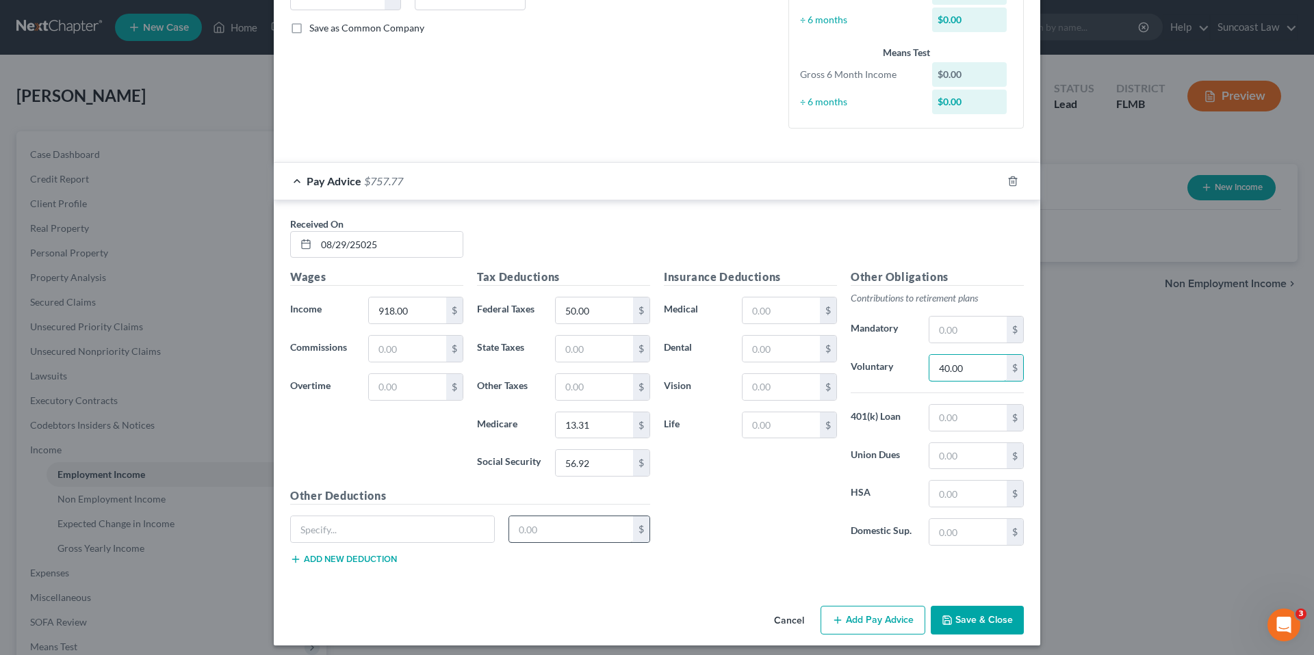
scroll to position [307, 0]
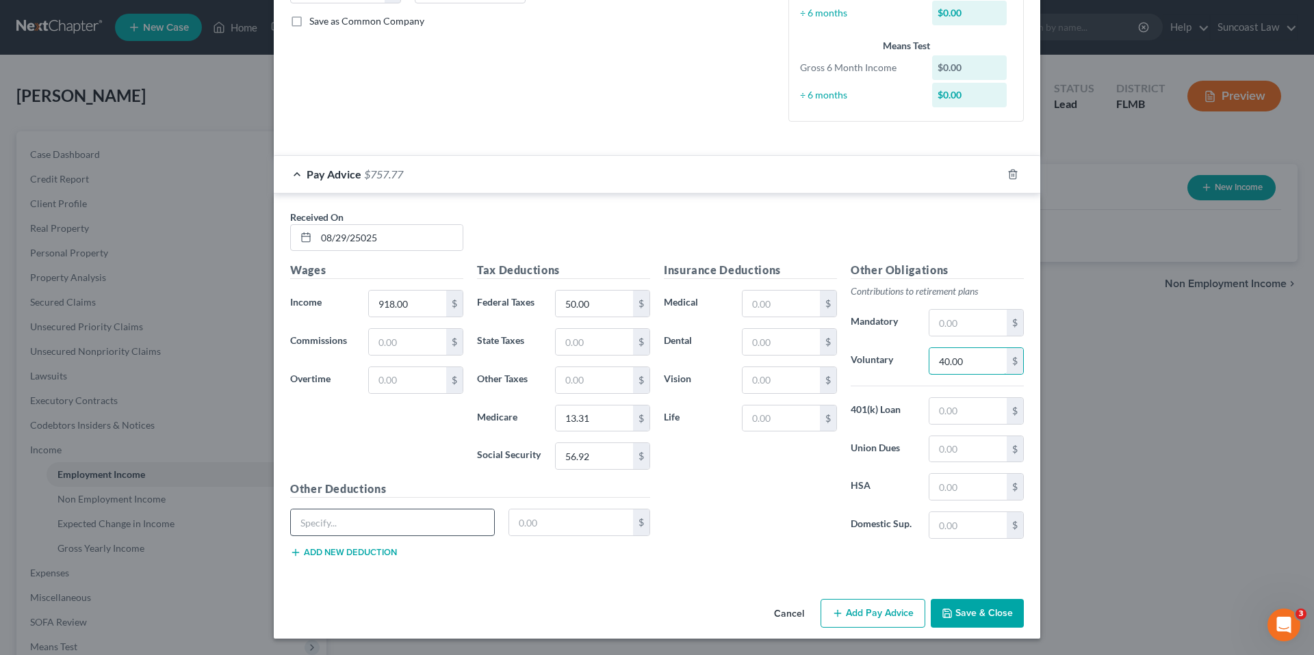
type input "40.00"
click at [420, 521] on input "text" at bounding box center [392, 523] width 203 height 26
type input "Fl Childrens Home"
drag, startPoint x: 534, startPoint y: 523, endPoint x: 476, endPoint y: 521, distance: 58.2
click at [476, 521] on div "Fl Childrens Home 5.00 $" at bounding box center [470, 528] width 374 height 38
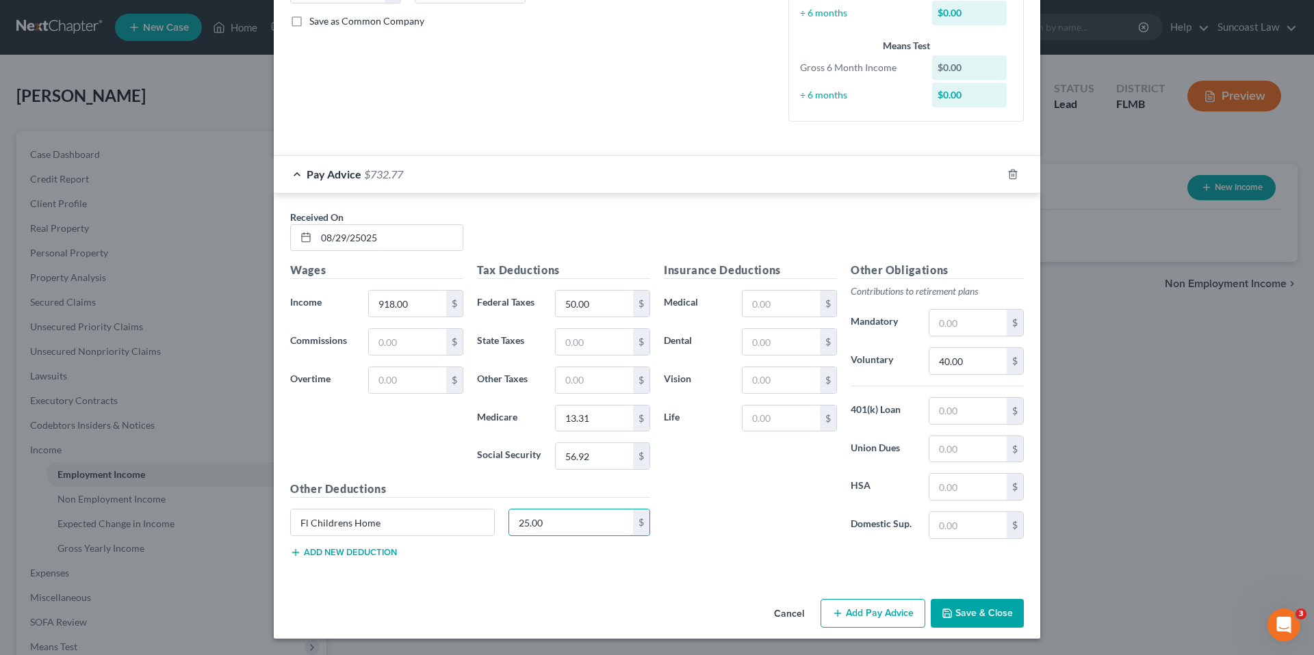
type input "25.00"
click at [348, 553] on button "Add new deduction" at bounding box center [343, 552] width 107 height 11
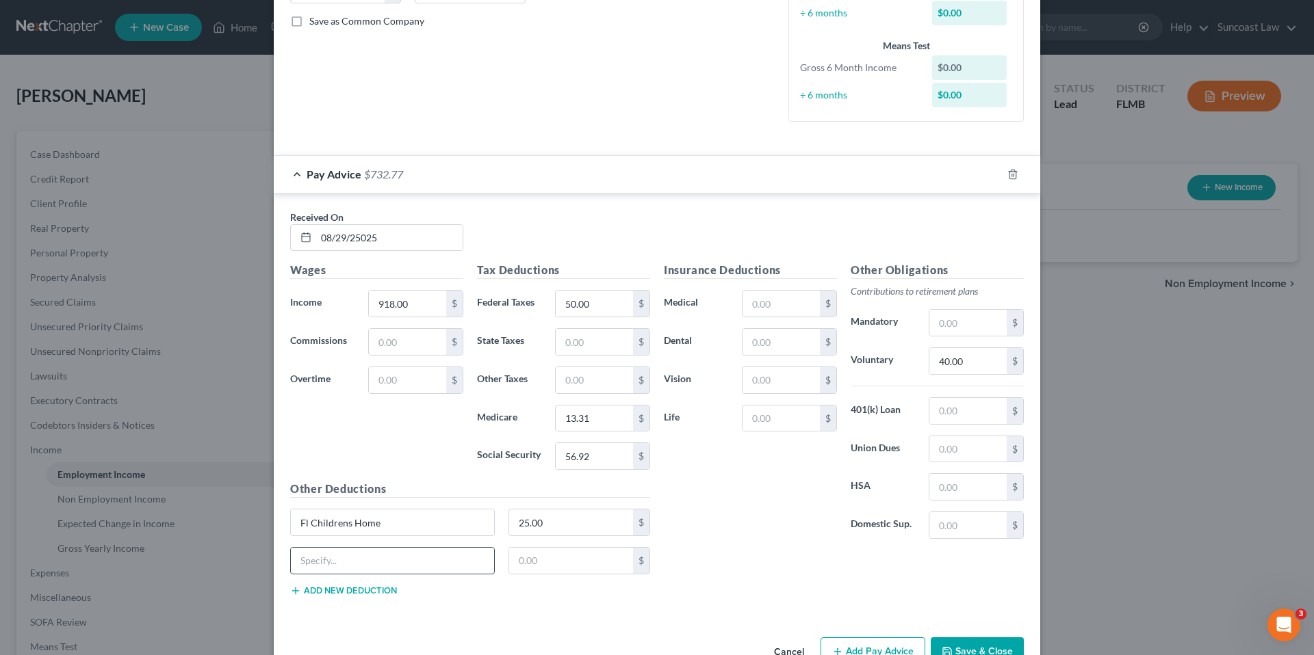
click at [348, 561] on input "text" at bounding box center [392, 561] width 203 height 26
type input "Media Coord."
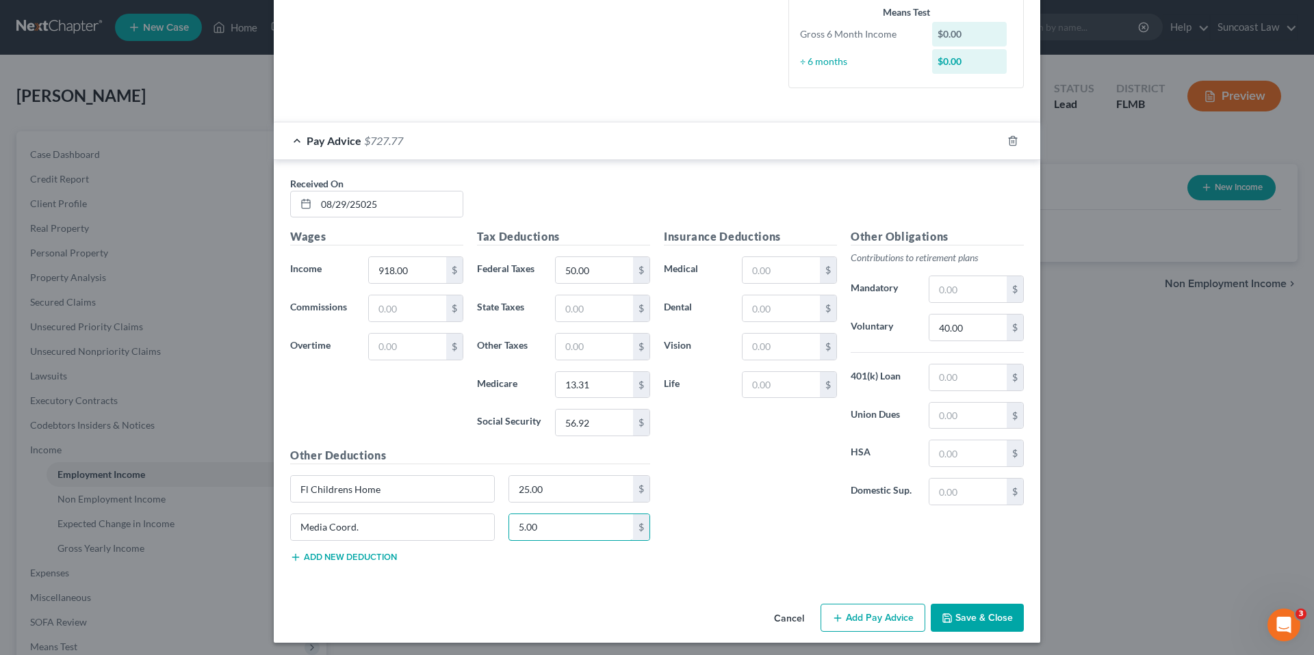
scroll to position [344, 0]
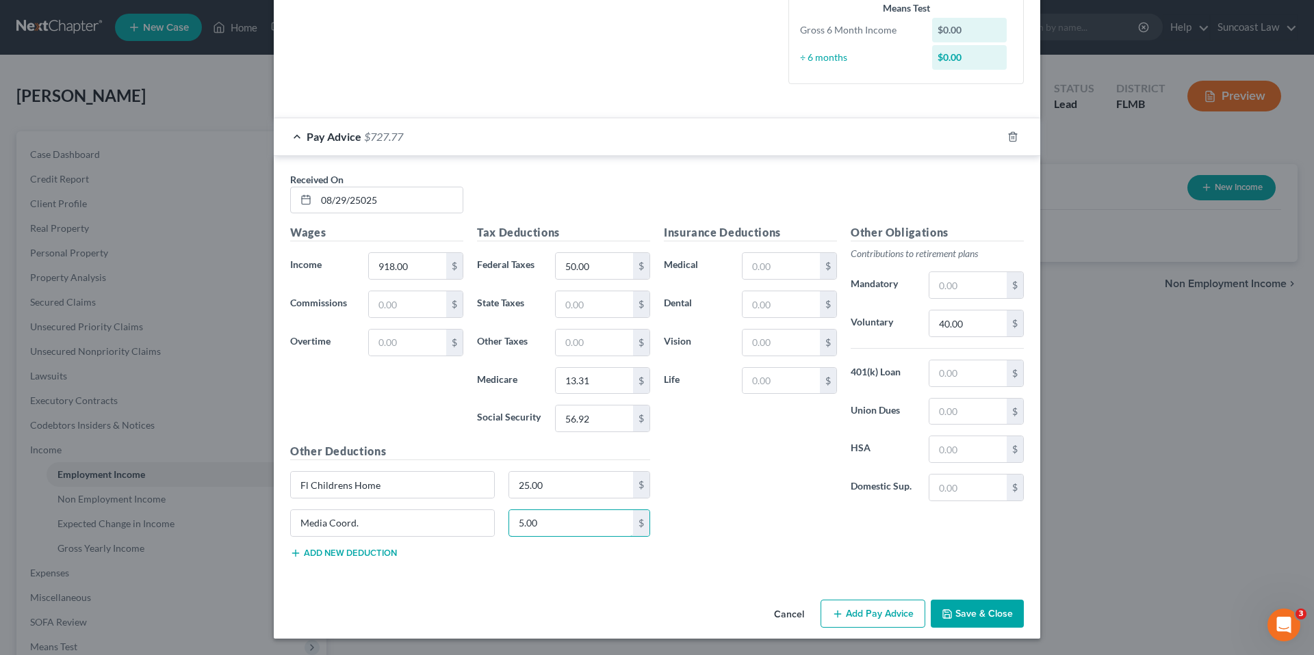
type input "5.00"
click at [876, 613] on button "Add Pay Advice" at bounding box center [872, 614] width 105 height 29
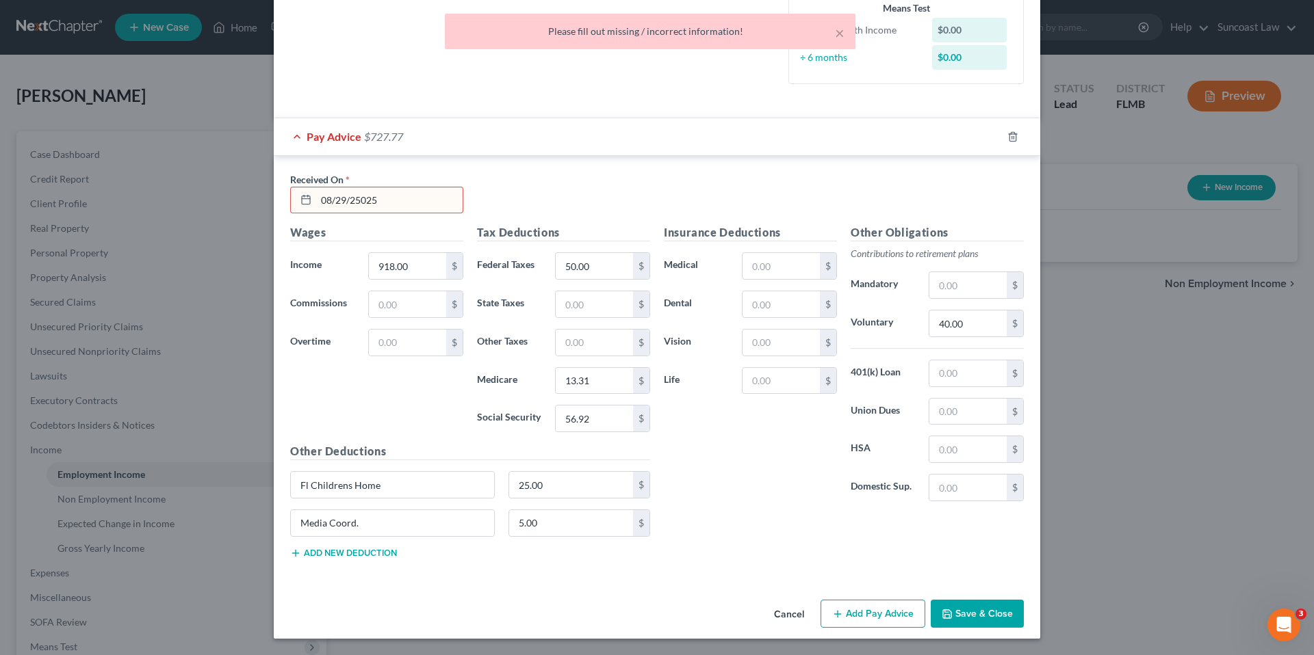
click at [391, 205] on input "08/29/25025" at bounding box center [389, 200] width 146 height 26
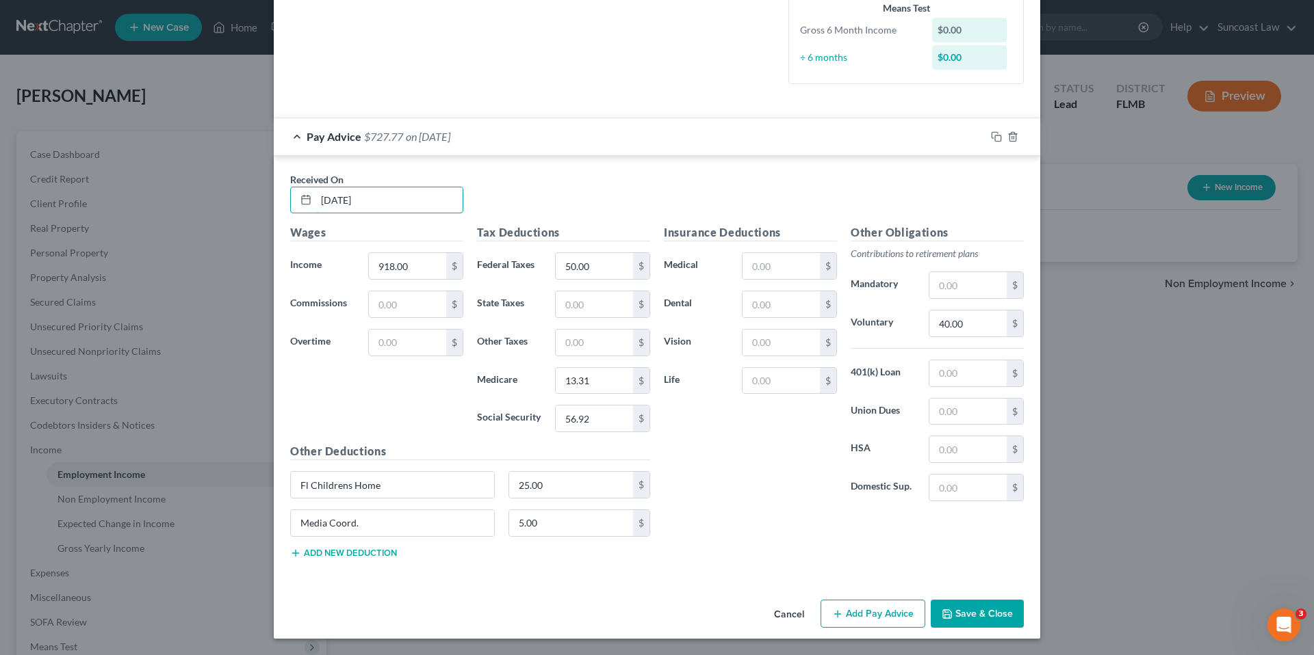
type input "[DATE]"
click at [869, 618] on button "Add Pay Advice" at bounding box center [872, 614] width 105 height 29
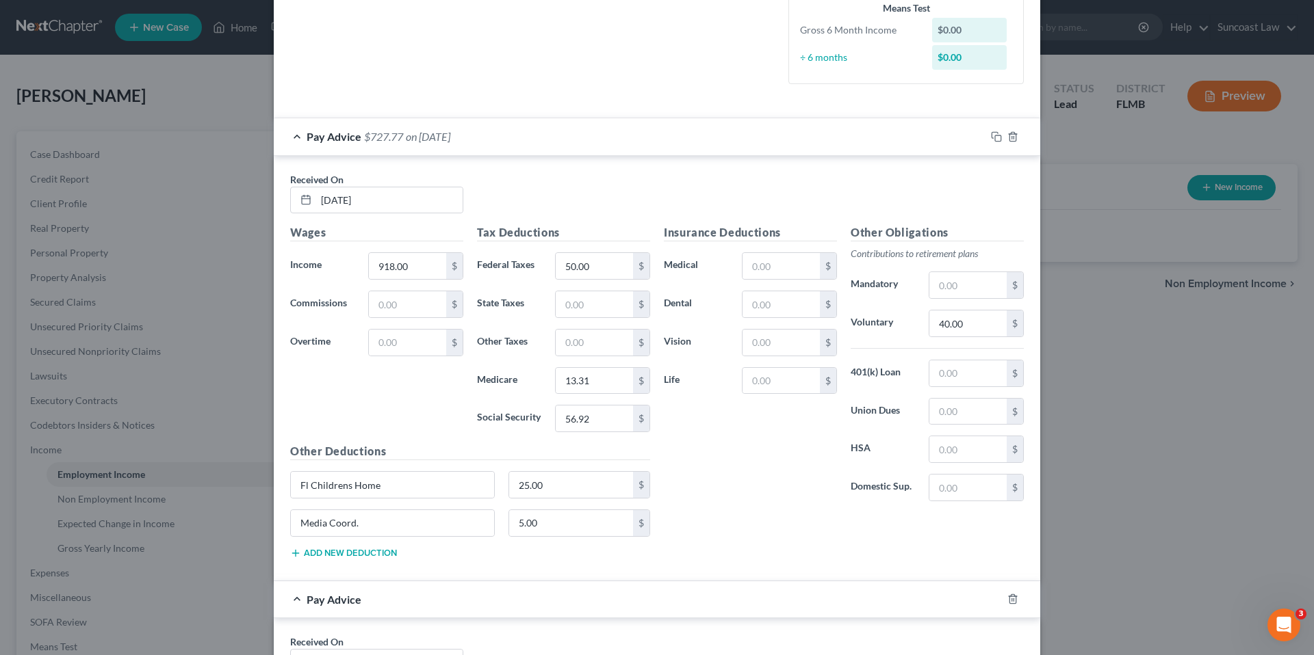
scroll to position [769, 0]
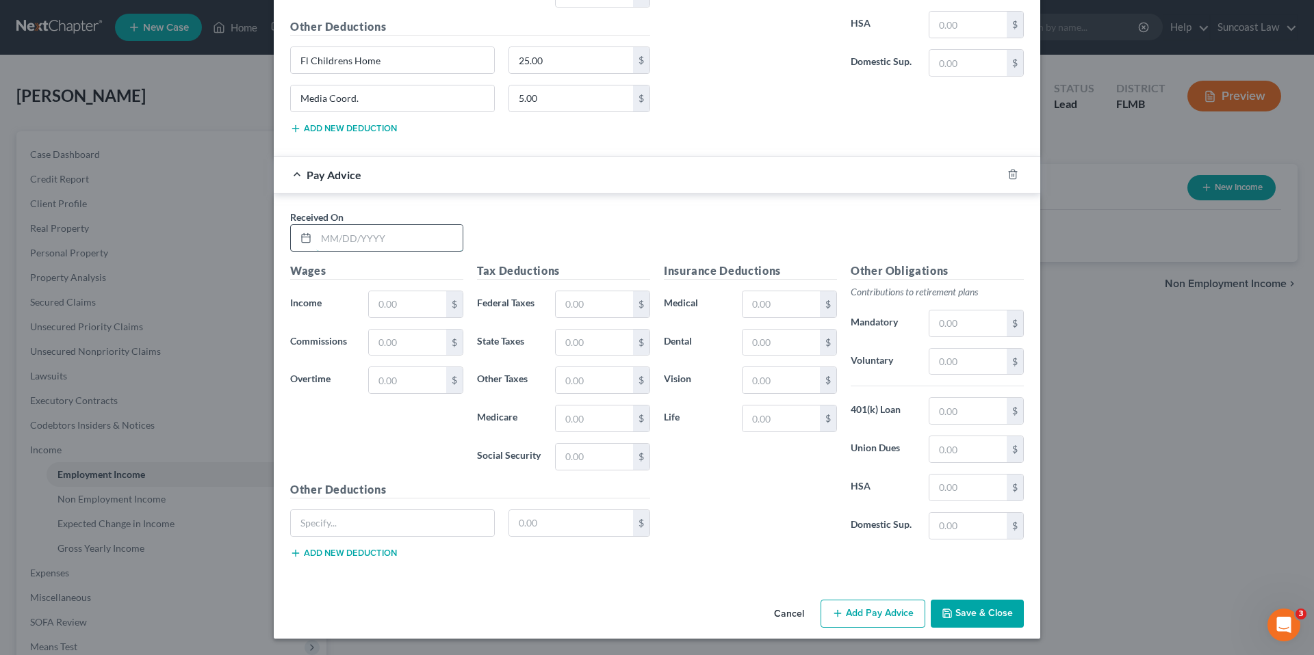
click at [400, 239] on input "text" at bounding box center [389, 238] width 146 height 26
type input "[DATE]"
type input "966.00"
type input "50.00"
type input "14.01"
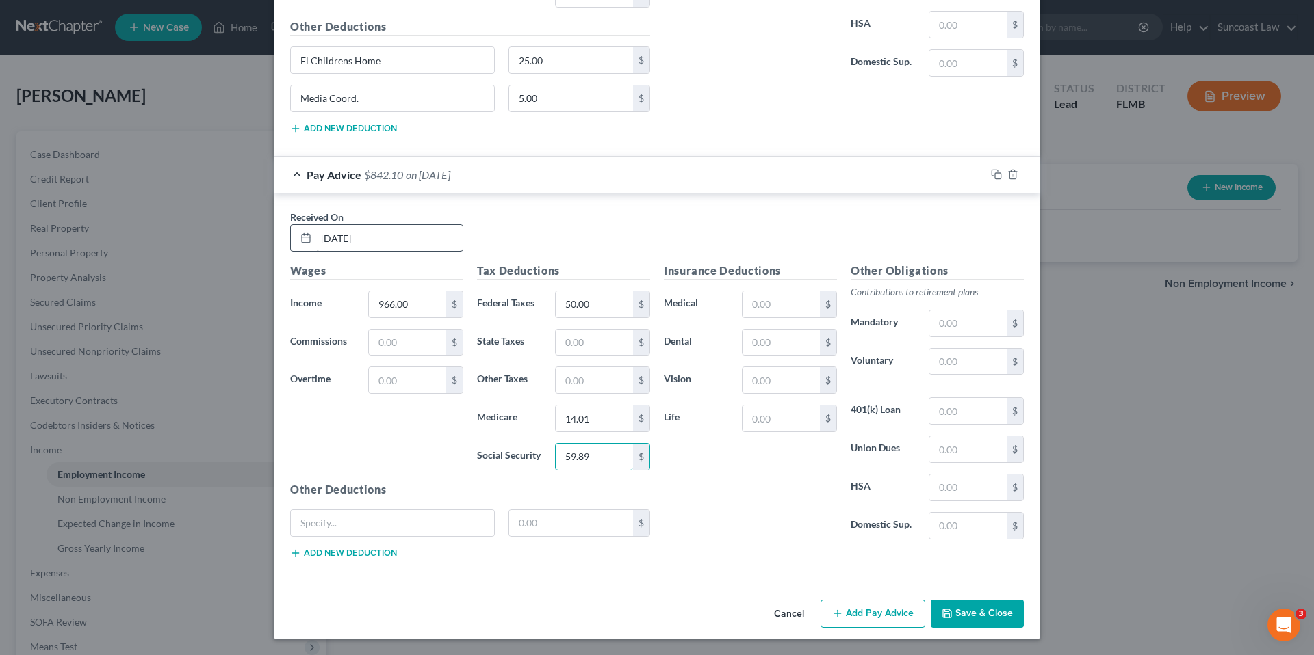
type input "59.89"
type input "Fl Childrens Home"
type input "25.00"
click at [334, 553] on button "Add new deduction" at bounding box center [343, 553] width 107 height 11
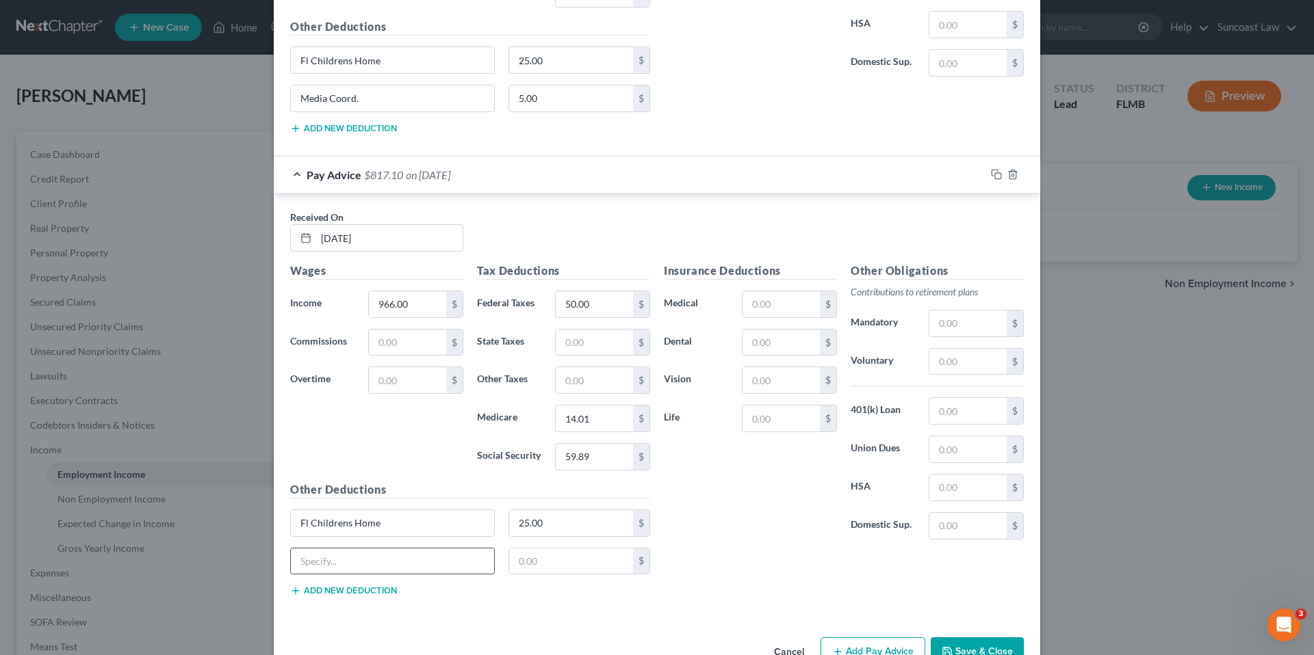
click at [335, 560] on input "text" at bounding box center [392, 562] width 203 height 26
type input "Media Coord."
type input "5.00"
click at [940, 363] on input "text" at bounding box center [967, 362] width 77 height 26
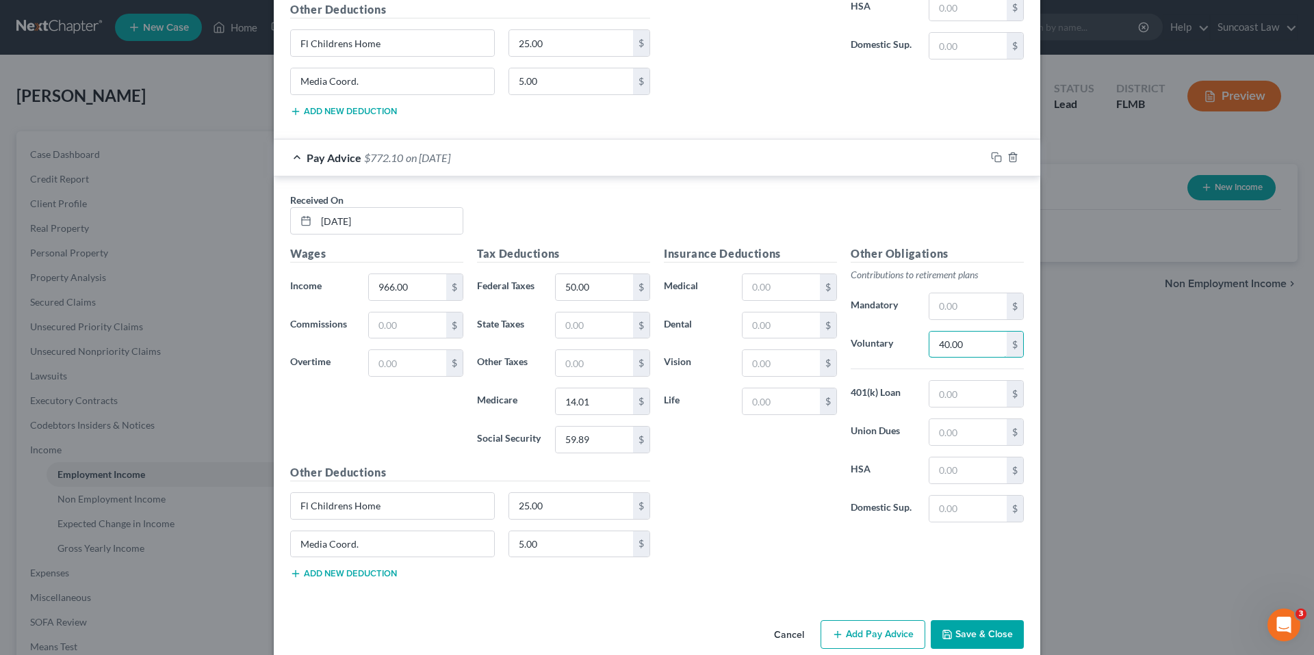
scroll to position [807, 0]
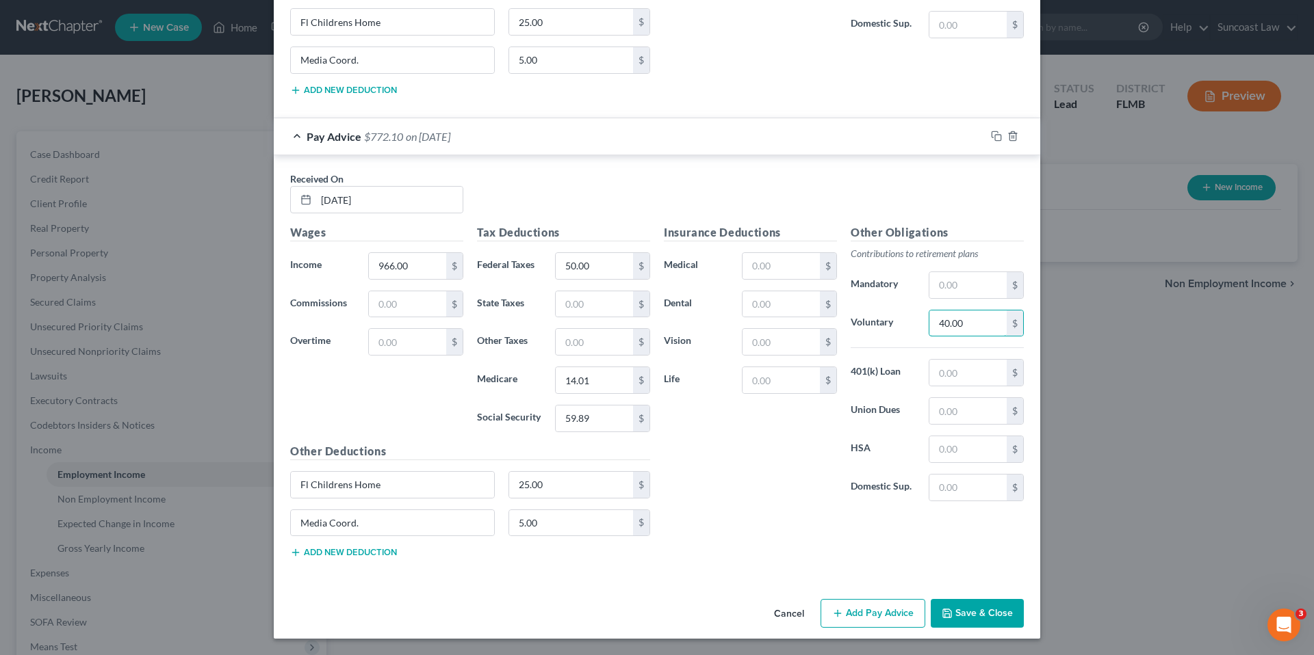
type input "40.00"
click at [881, 613] on button "Add Pay Advice" at bounding box center [872, 613] width 105 height 29
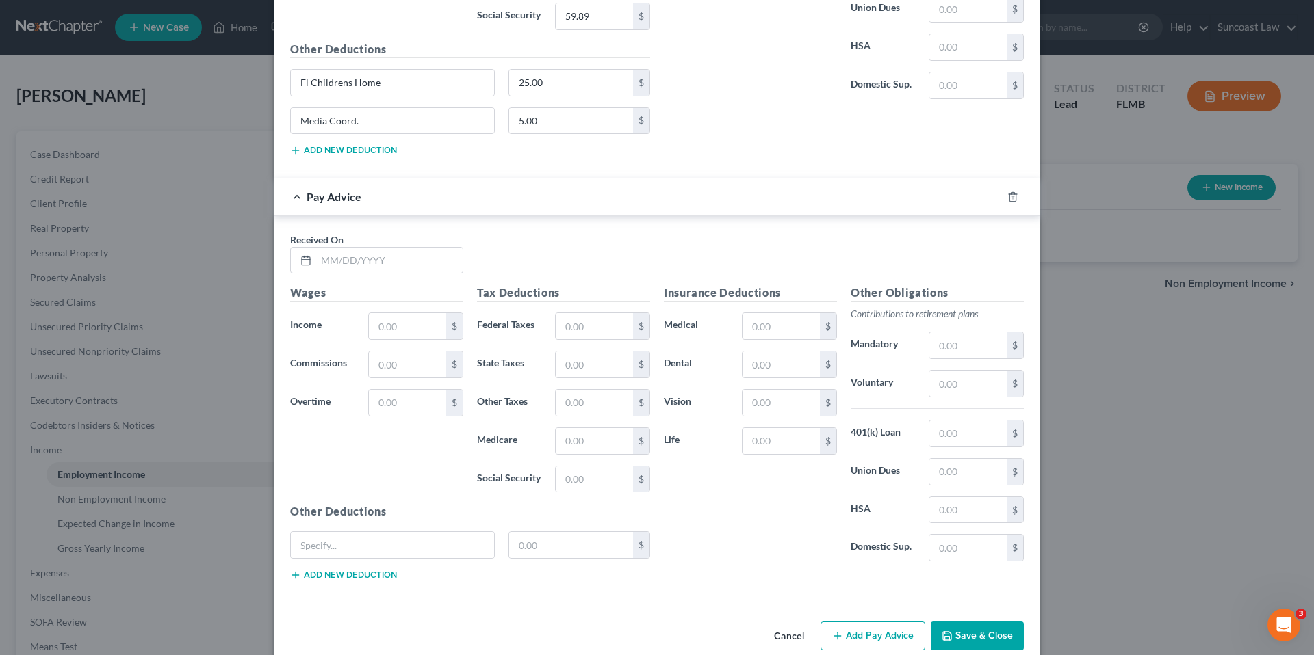
scroll to position [1232, 0]
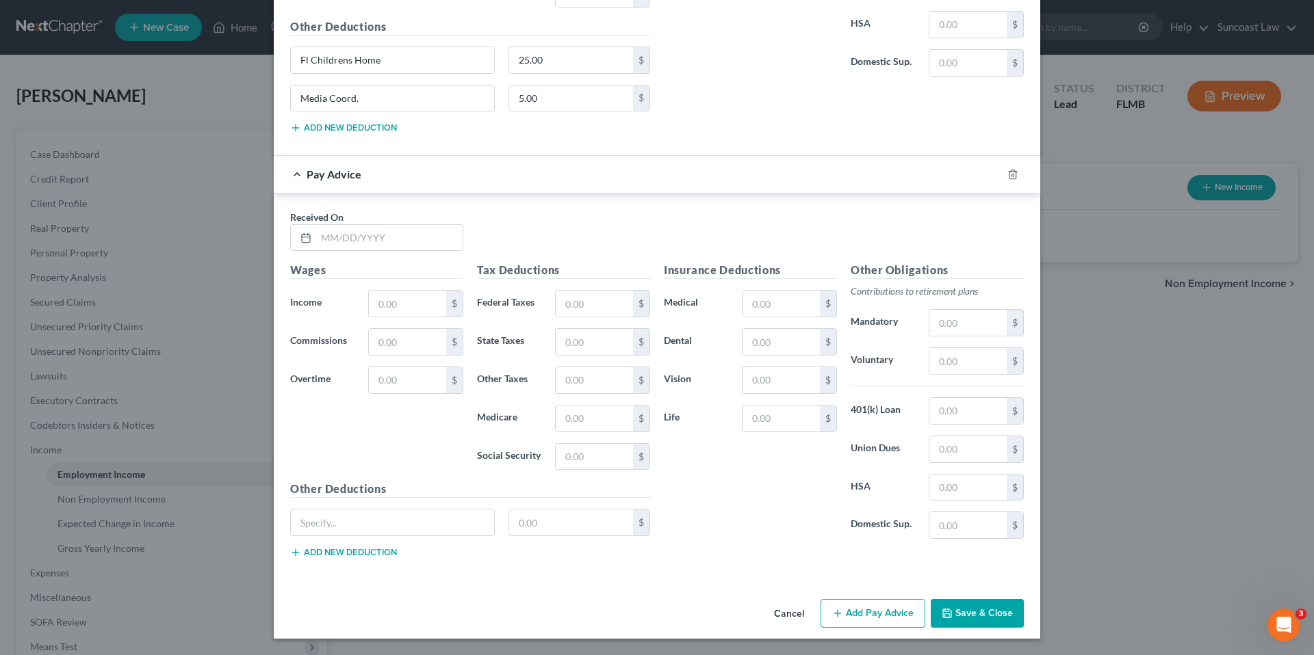
click at [355, 256] on div "Received On *" at bounding box center [656, 236] width 747 height 53
click at [350, 237] on input "text" at bounding box center [389, 238] width 146 height 26
type input "[DATE]"
type input "1,147.50"
type input "50.00"
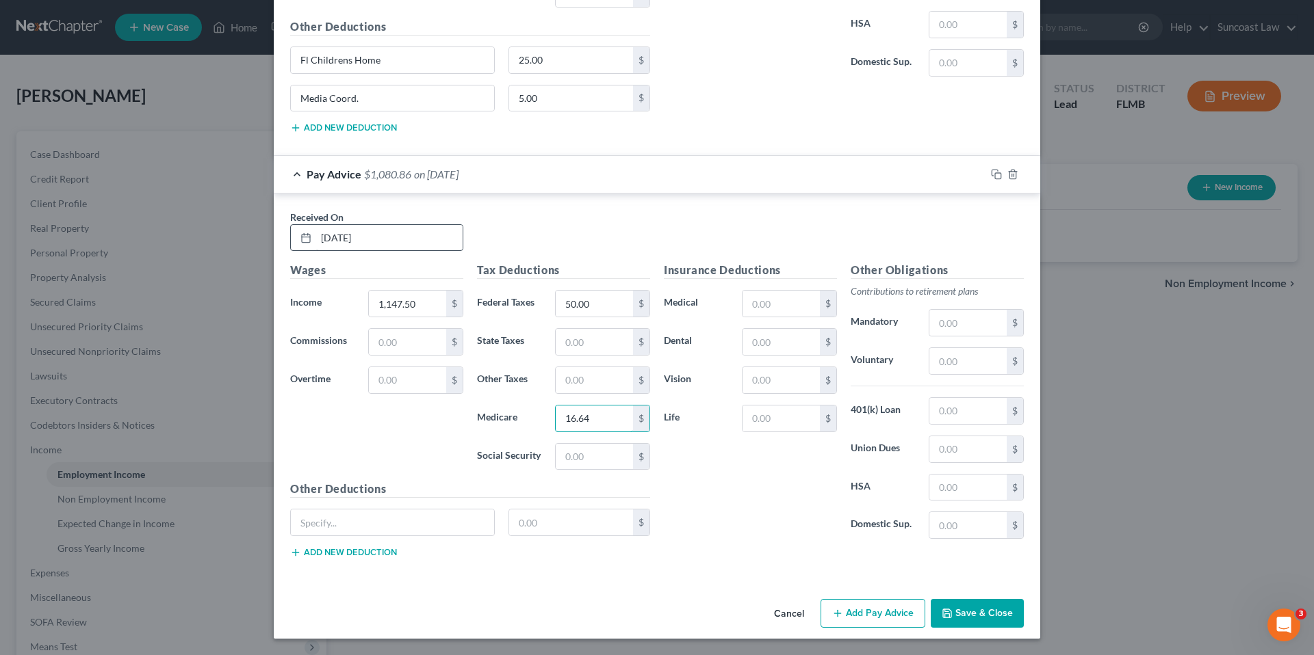
type input "16.64"
type input "71.15"
type input "Childrens Home"
type input "25.00"
click at [337, 556] on button "Add new deduction" at bounding box center [343, 552] width 107 height 11
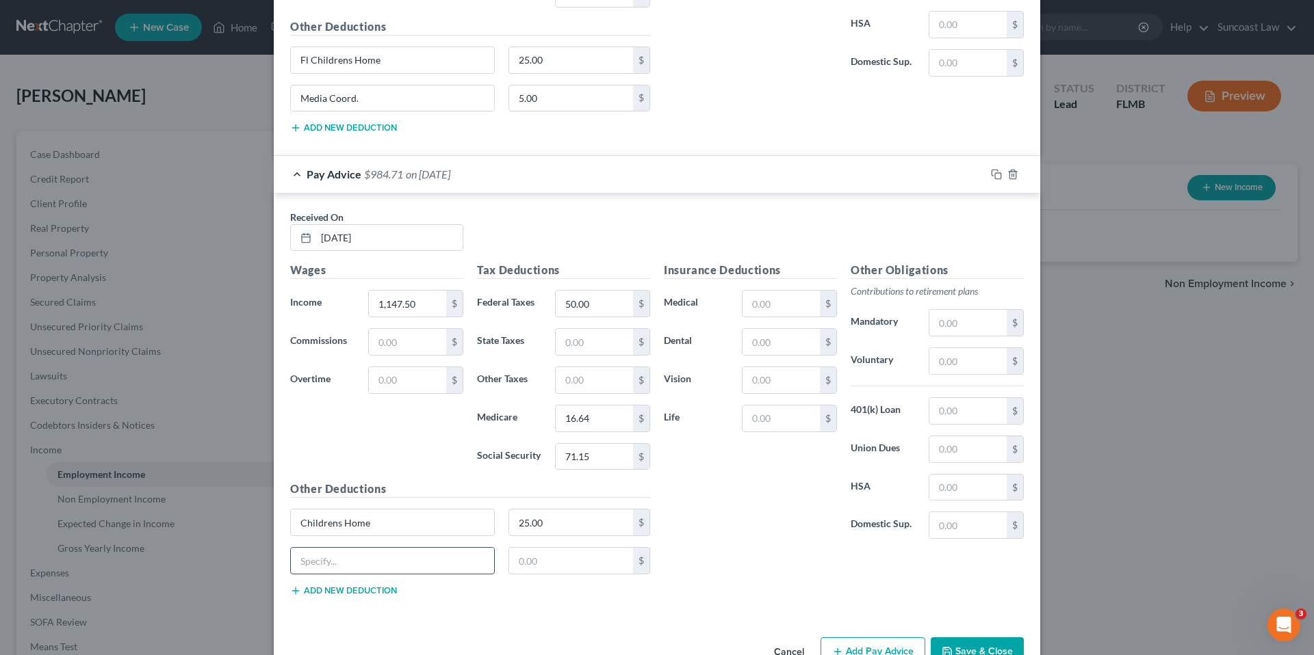
click at [290, 586] on button "Add new deduction" at bounding box center [343, 591] width 107 height 11
click at [337, 554] on input "text" at bounding box center [392, 561] width 203 height 26
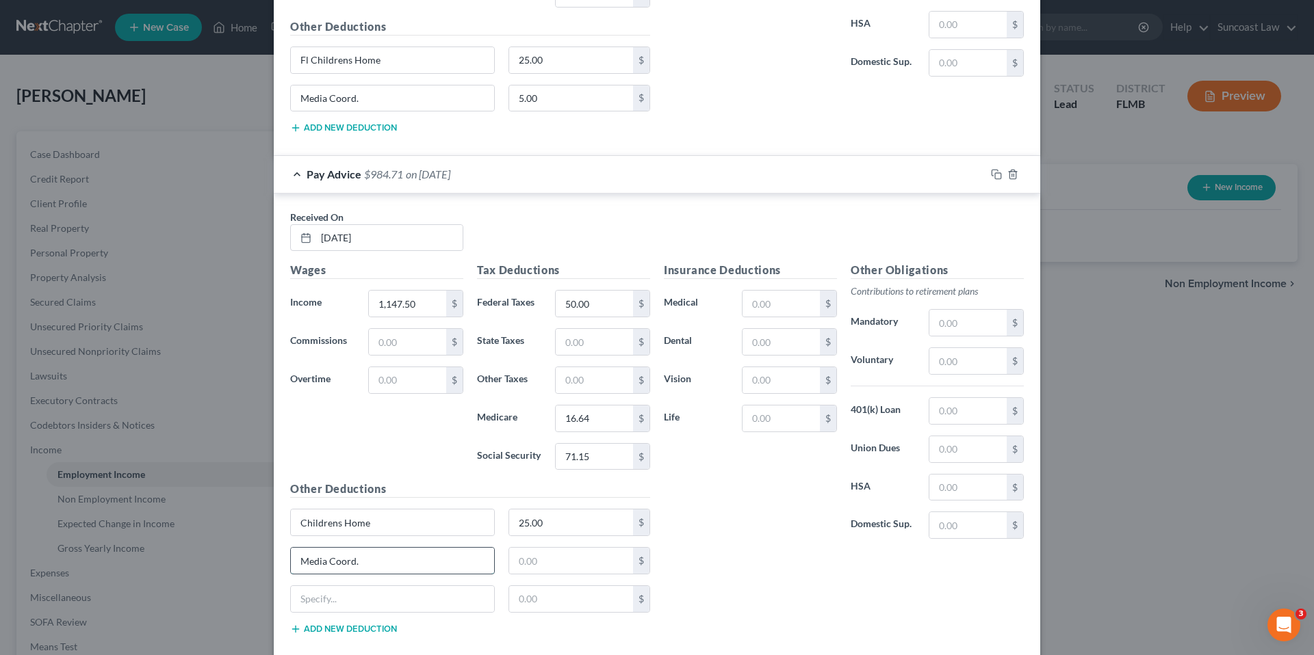
type input "Media Coord."
type input "5.00"
click at [969, 361] on input "text" at bounding box center [967, 361] width 77 height 26
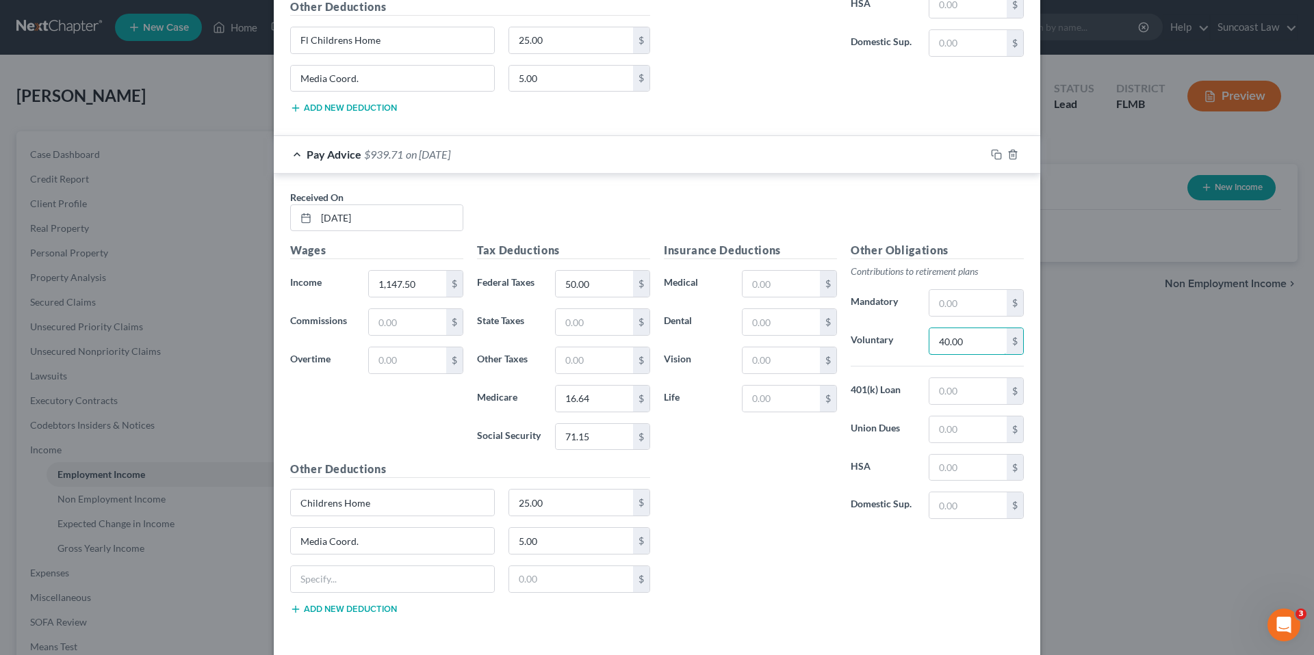
scroll to position [1308, 0]
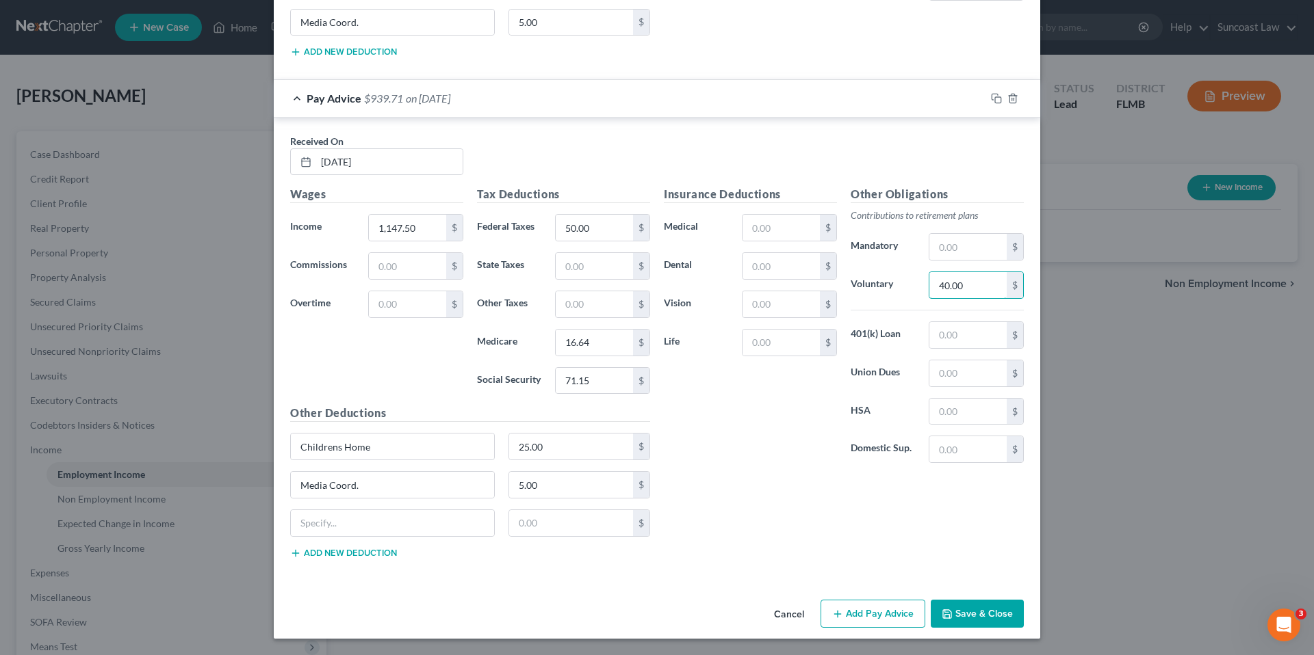
type input "40.00"
click at [852, 616] on button "Add Pay Advice" at bounding box center [872, 614] width 105 height 29
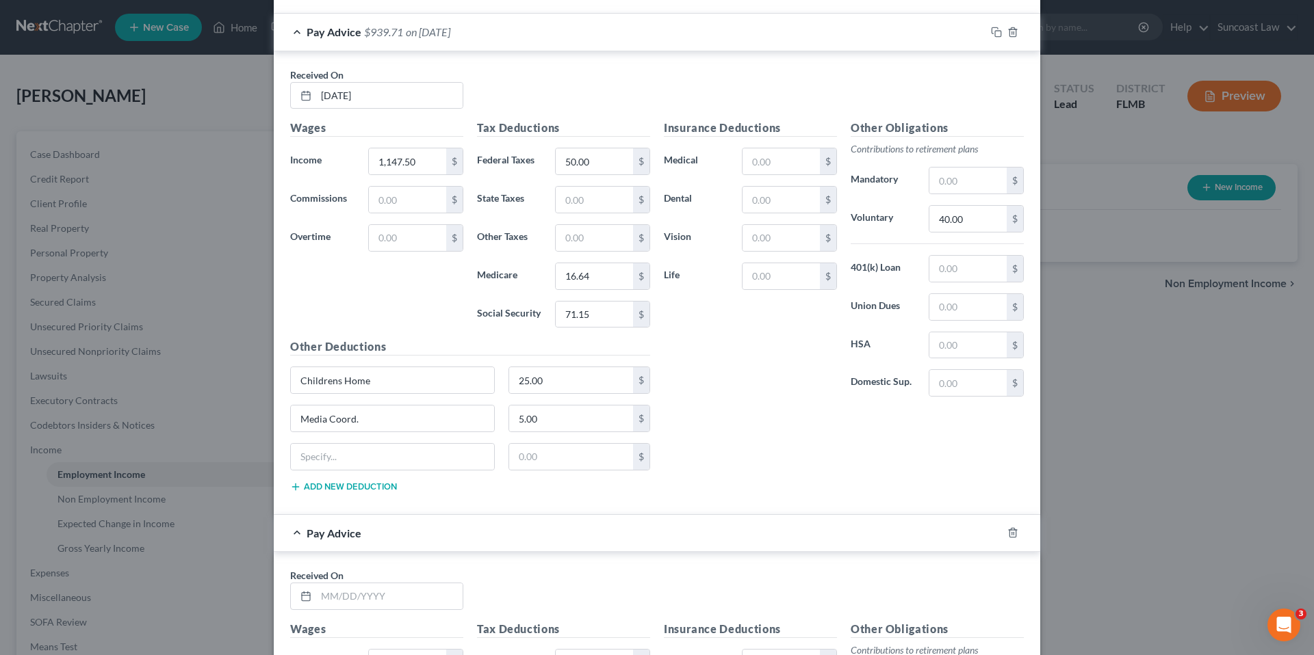
scroll to position [1733, 0]
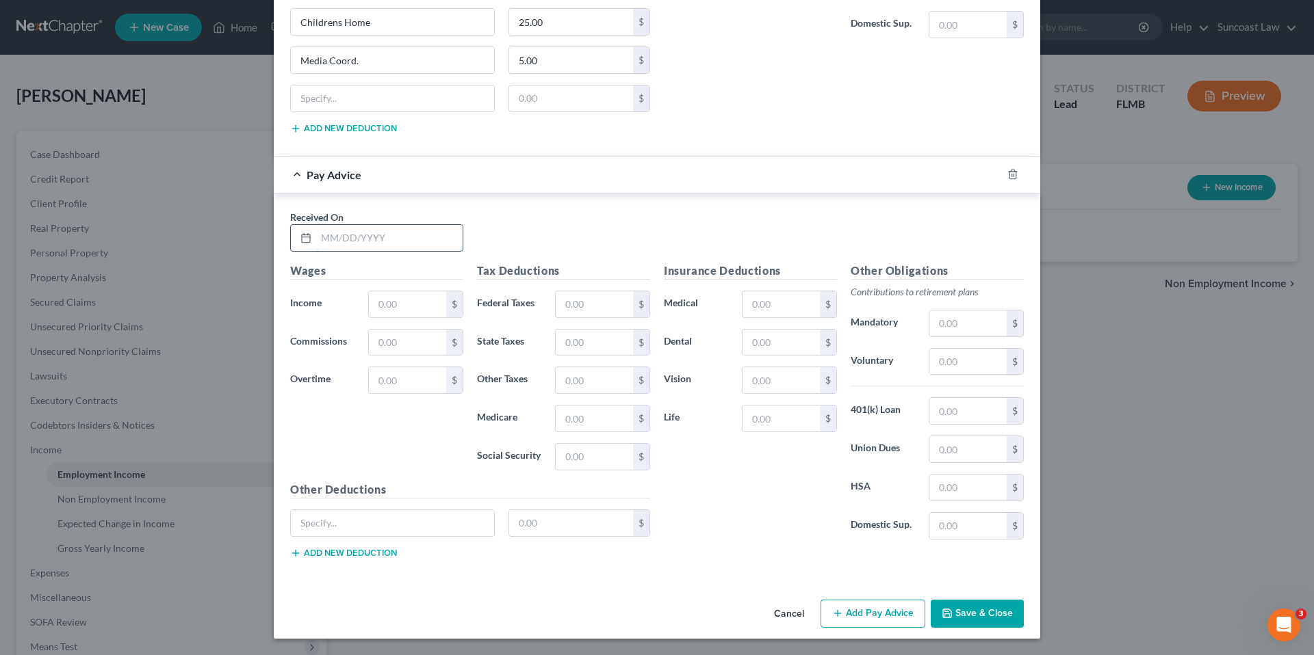
click at [343, 237] on input "text" at bounding box center [389, 238] width 146 height 26
type input "[DATE]"
type input "855.78"
type input "50.00"
type input "9.13"
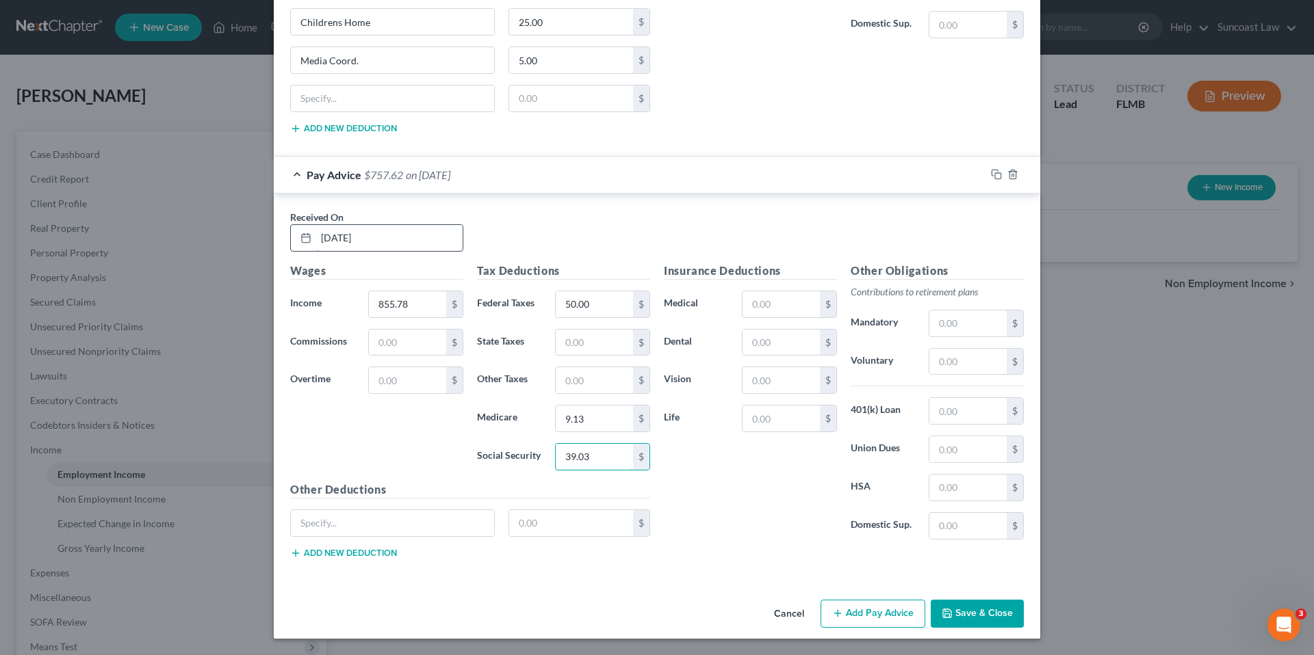
type input "39.03"
type input "Childrens Home"
type input "25.00"
click at [940, 365] on input "text" at bounding box center [967, 362] width 77 height 26
type input "40.00"
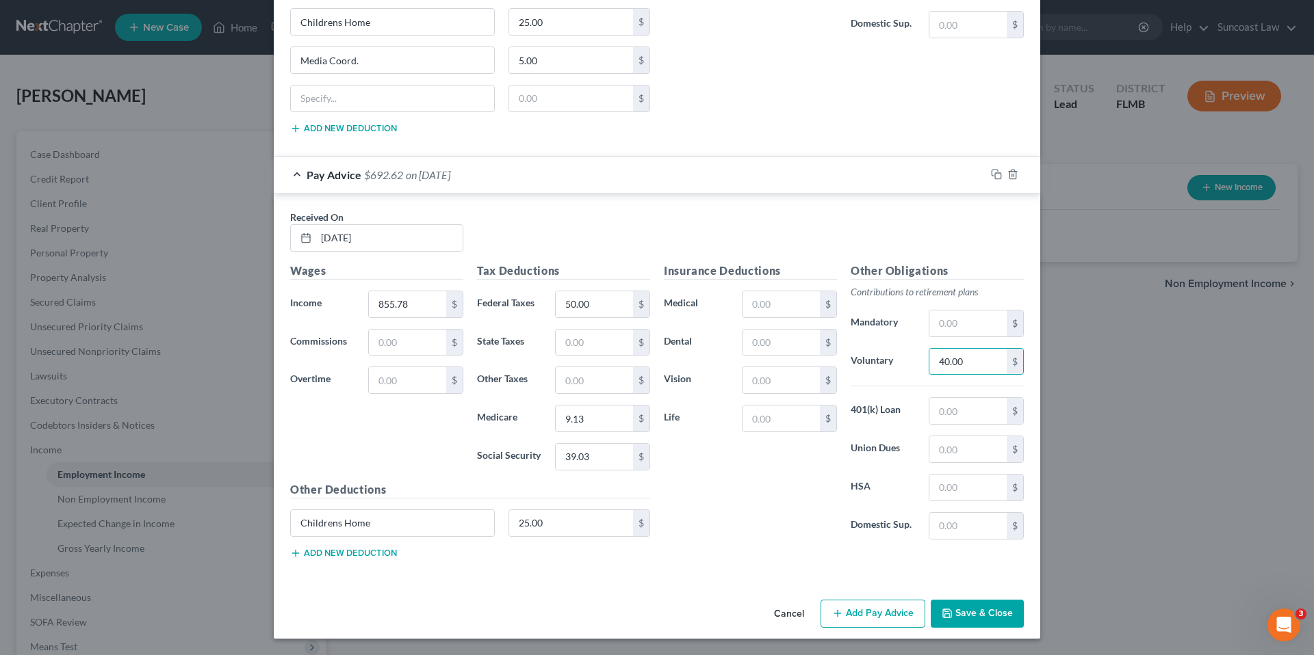
click at [348, 553] on button "Add new deduction" at bounding box center [343, 553] width 107 height 11
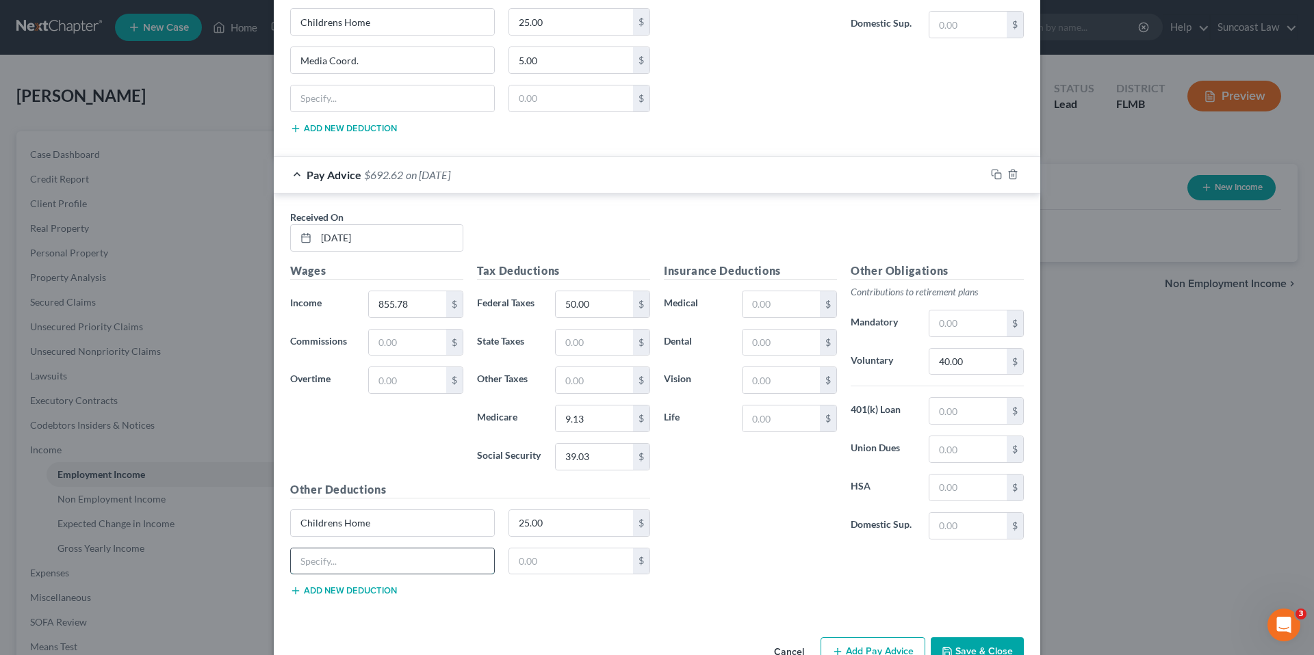
click at [340, 561] on input "text" at bounding box center [392, 562] width 203 height 26
type input "Media Coord."
type input "5.00"
drag, startPoint x: 406, startPoint y: 304, endPoint x: 424, endPoint y: 304, distance: 17.1
click at [424, 304] on input "855.78" at bounding box center [407, 304] width 77 height 26
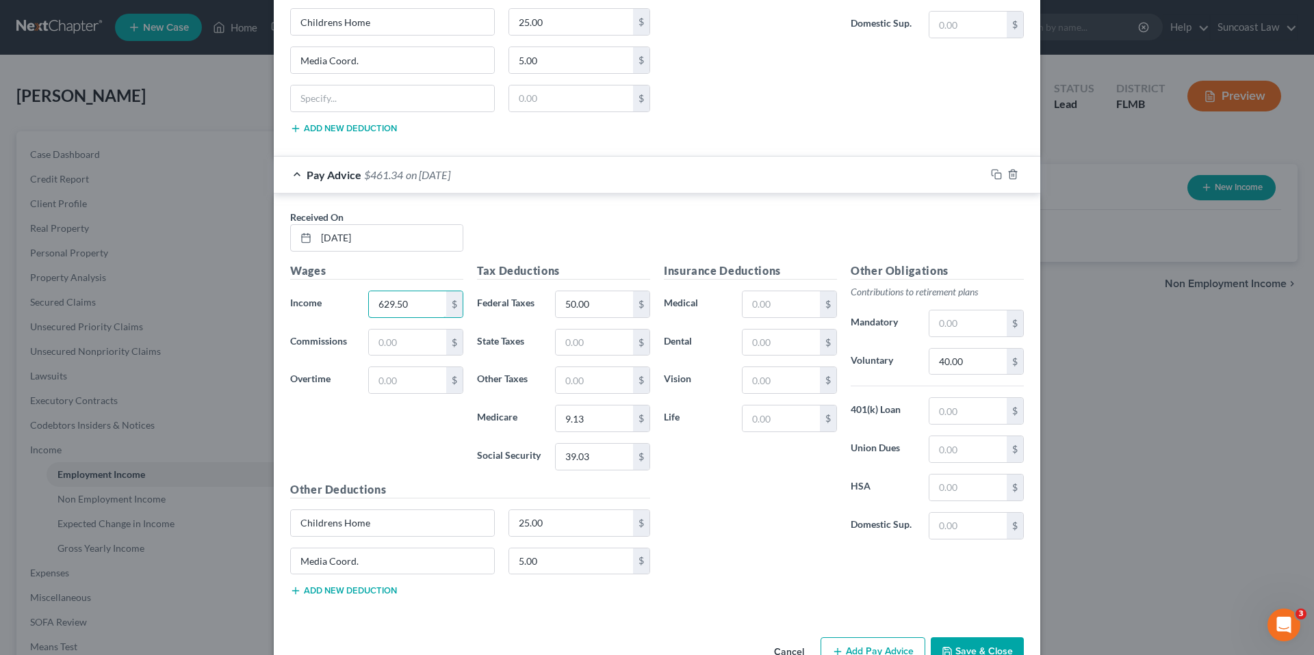
scroll to position [1771, 0]
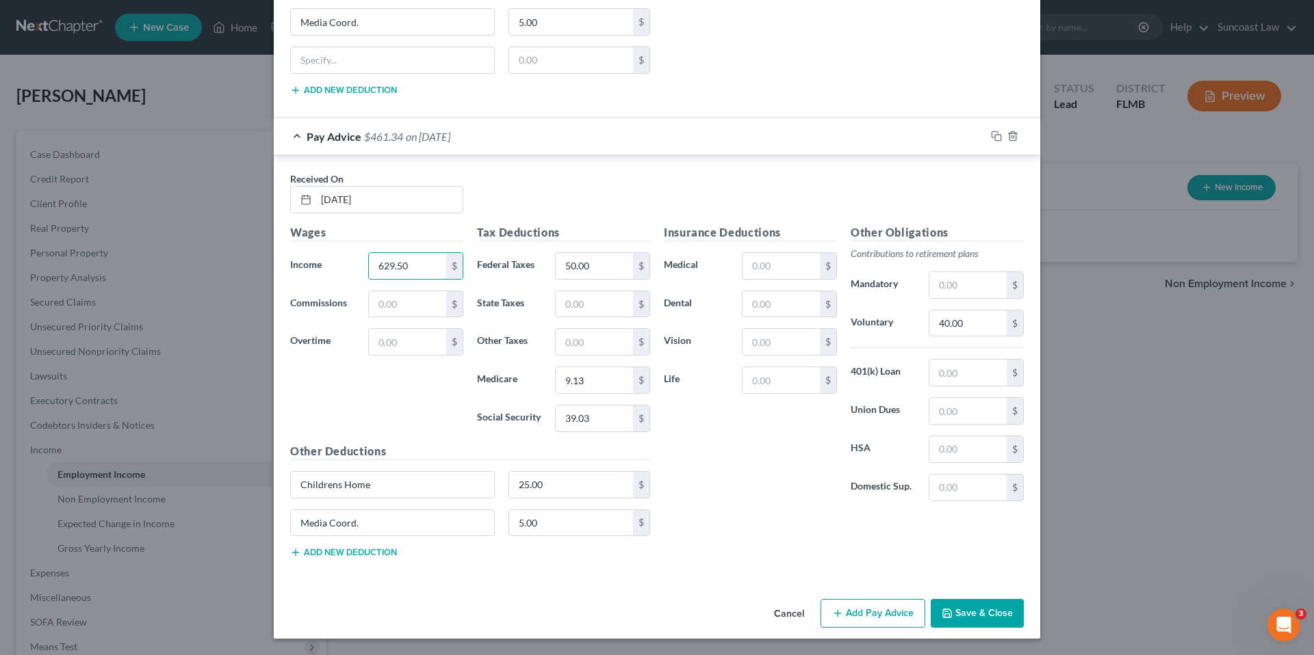
type input "629.50"
click at [868, 617] on button "Add Pay Advice" at bounding box center [872, 613] width 105 height 29
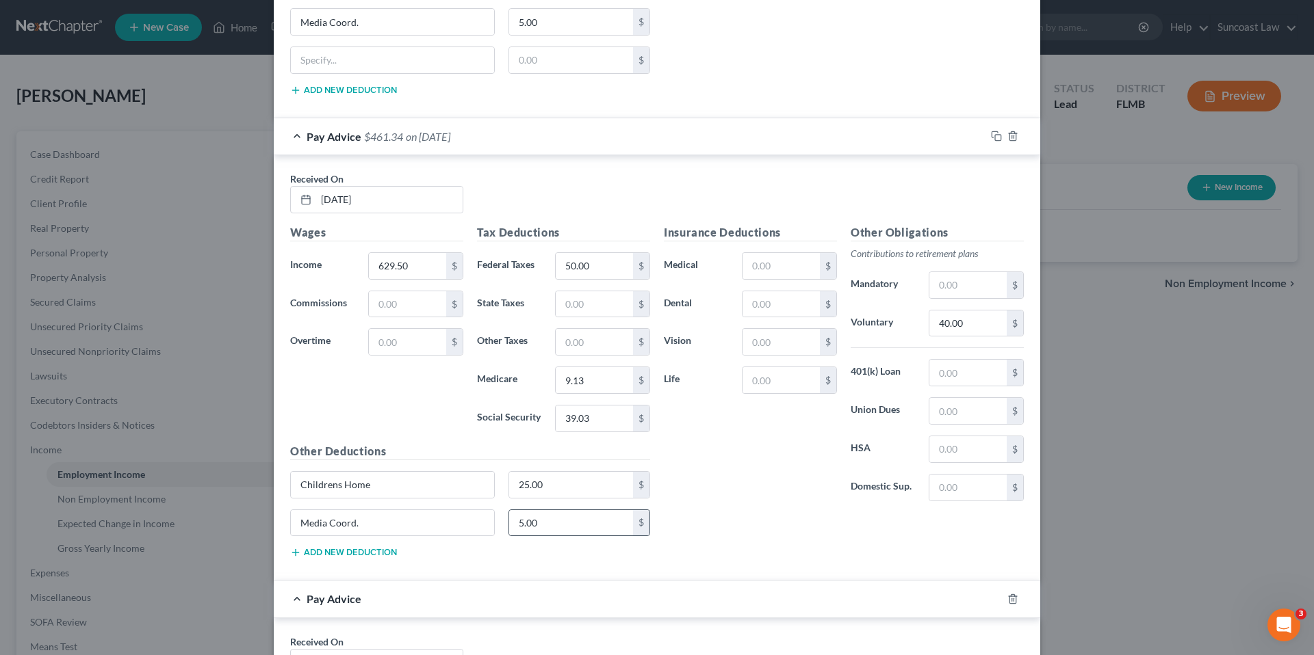
scroll to position [2196, 0]
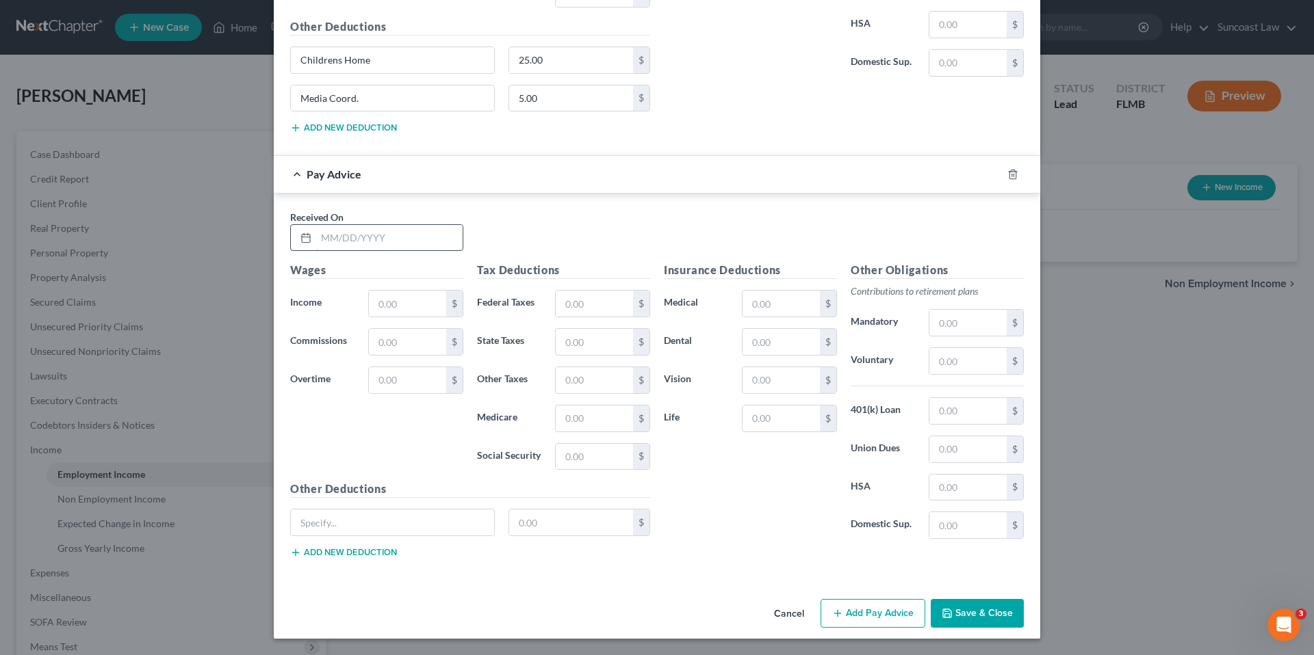
click at [377, 245] on input "text" at bounding box center [389, 238] width 146 height 26
type input "[DATE]"
type input "855.75"
type input "50.00"
type input "12.41"
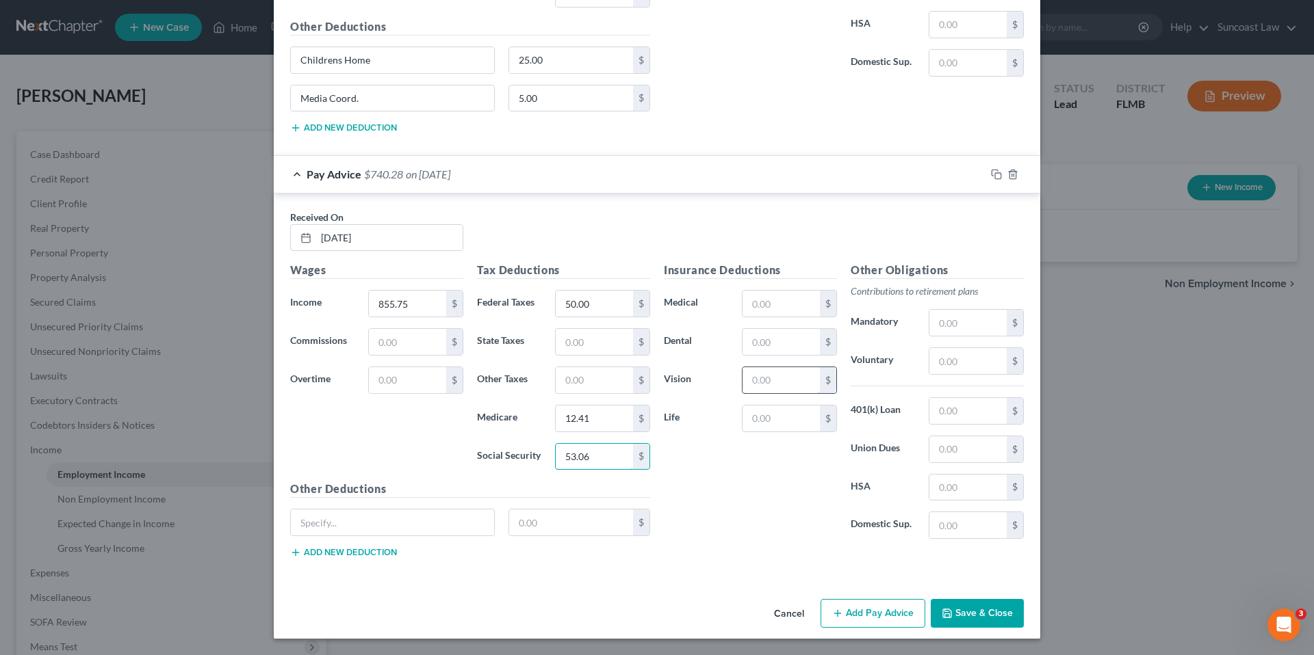
type input "53.06"
type input "Childresn Home"
type input "25.00"
click at [348, 551] on button "Add new deduction" at bounding box center [343, 552] width 107 height 11
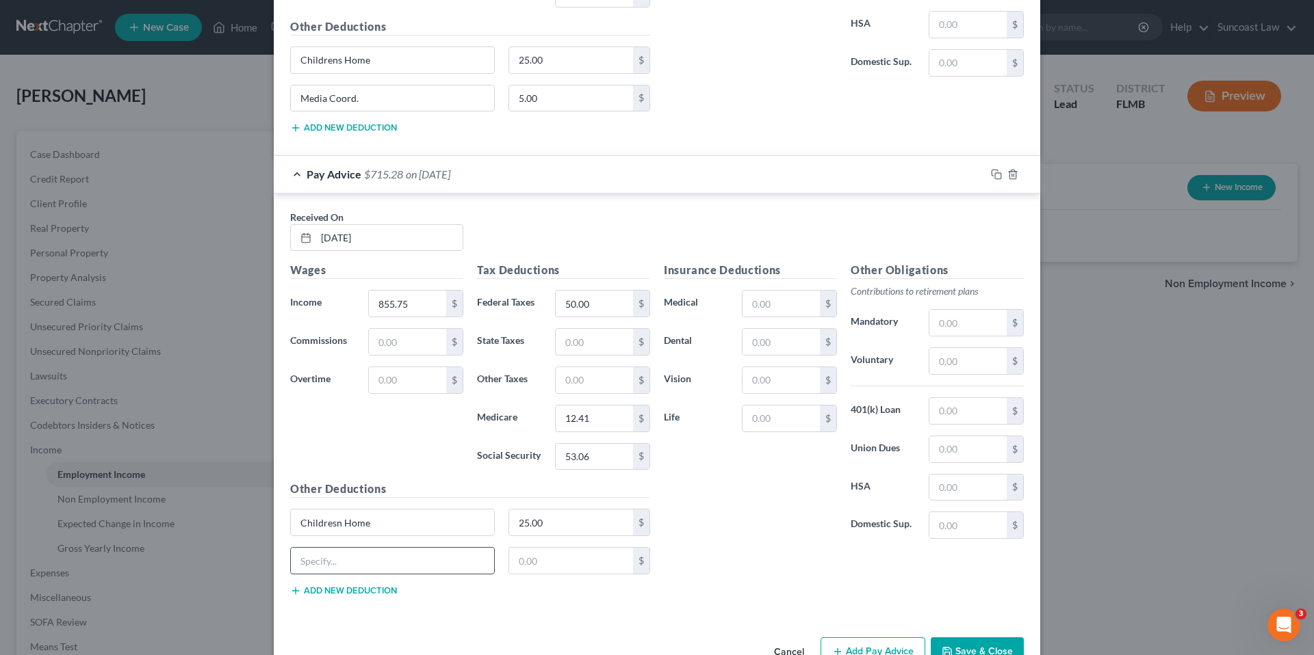
click at [361, 556] on input "text" at bounding box center [392, 561] width 203 height 26
type input "Media Coord."
type input "5.00"
click at [969, 369] on input "text" at bounding box center [967, 361] width 77 height 26
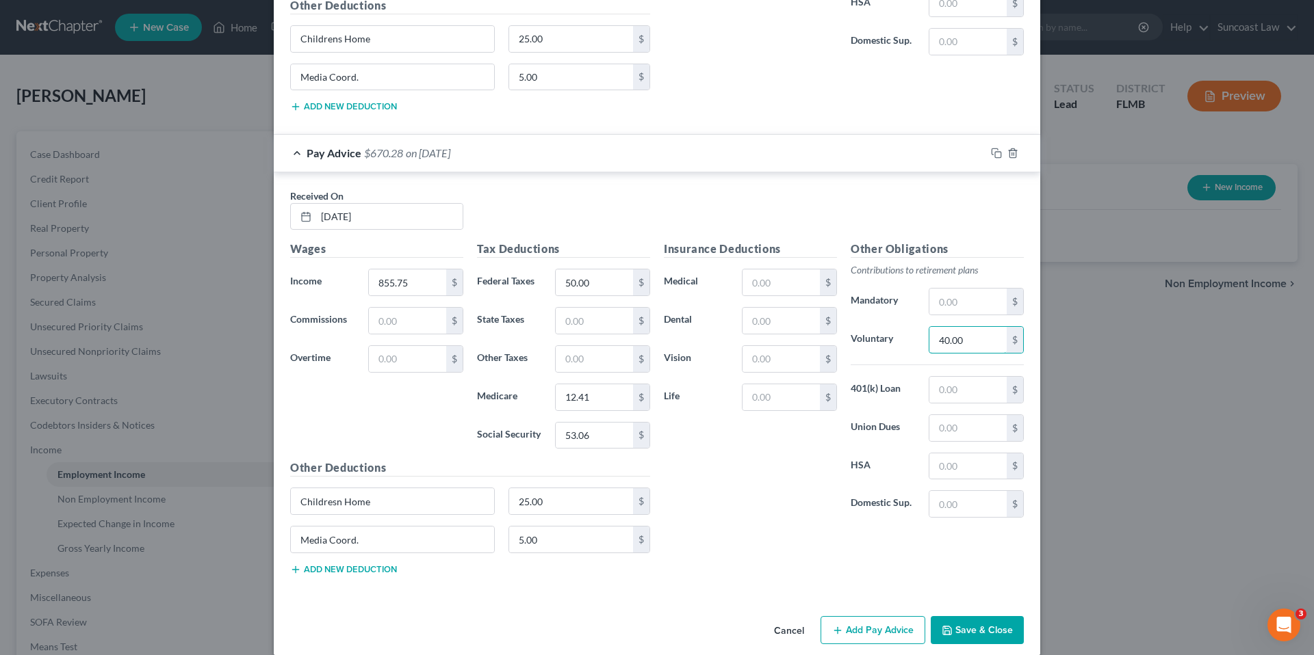
scroll to position [2234, 0]
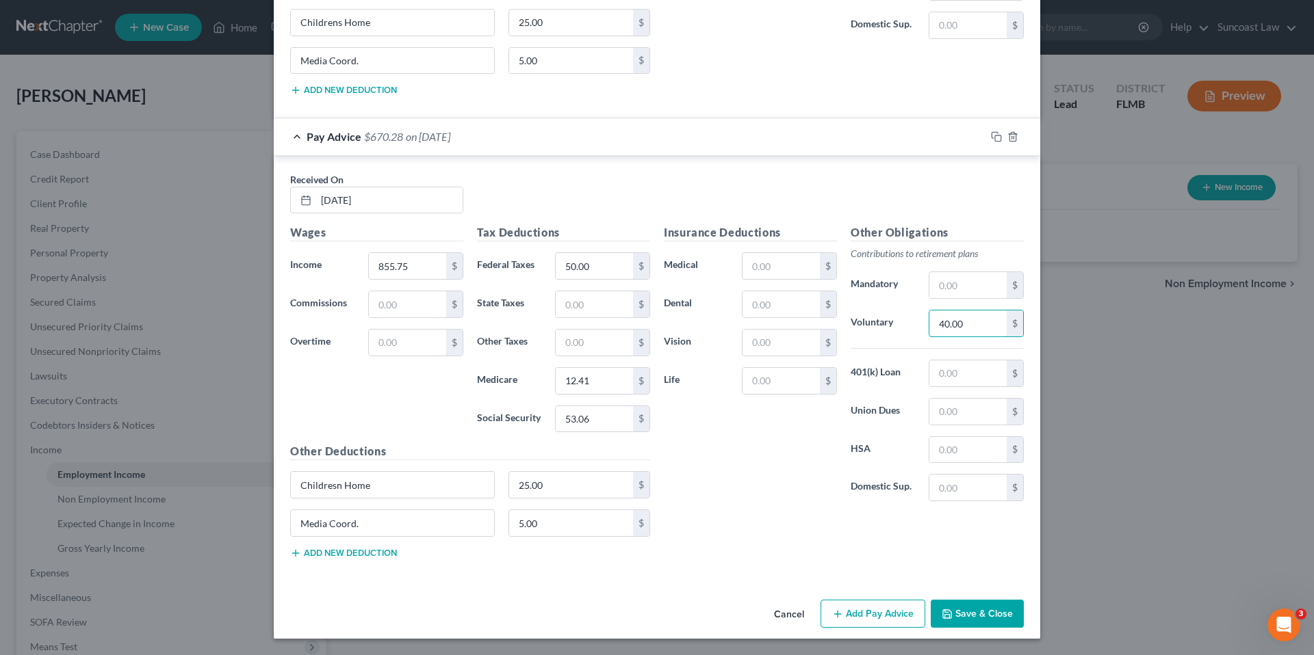
type input "40.00"
click at [865, 614] on button "Add Pay Advice" at bounding box center [872, 614] width 105 height 29
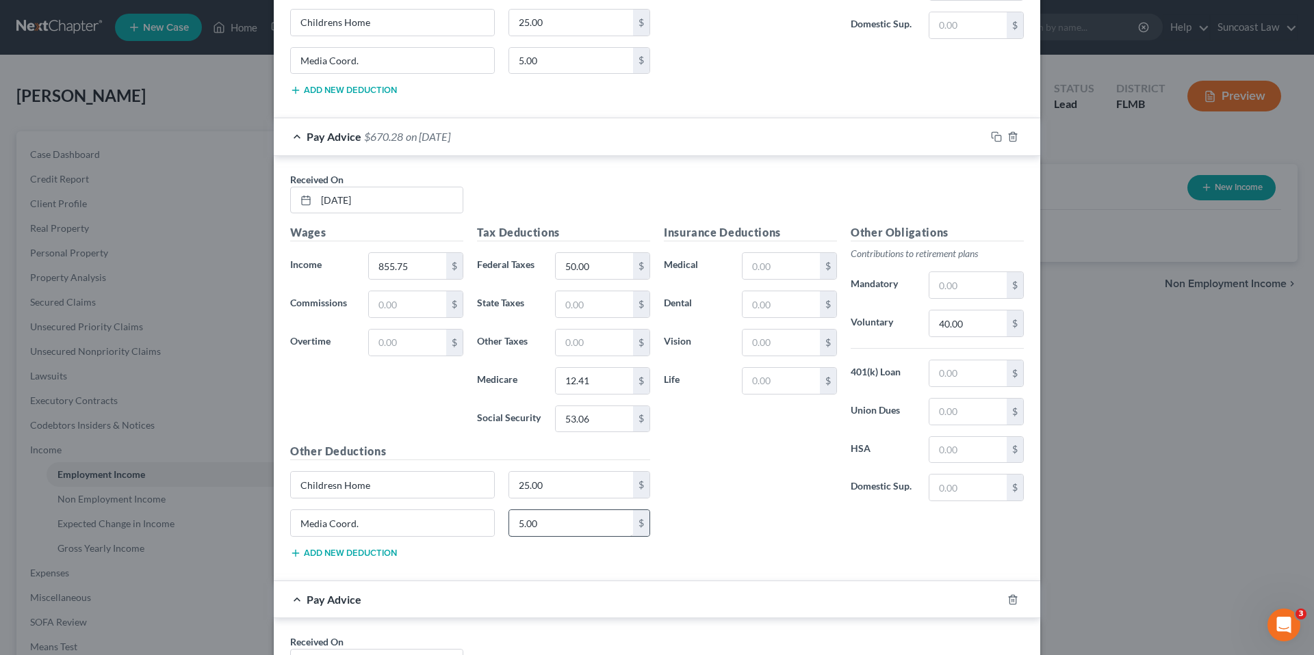
scroll to position [2659, 0]
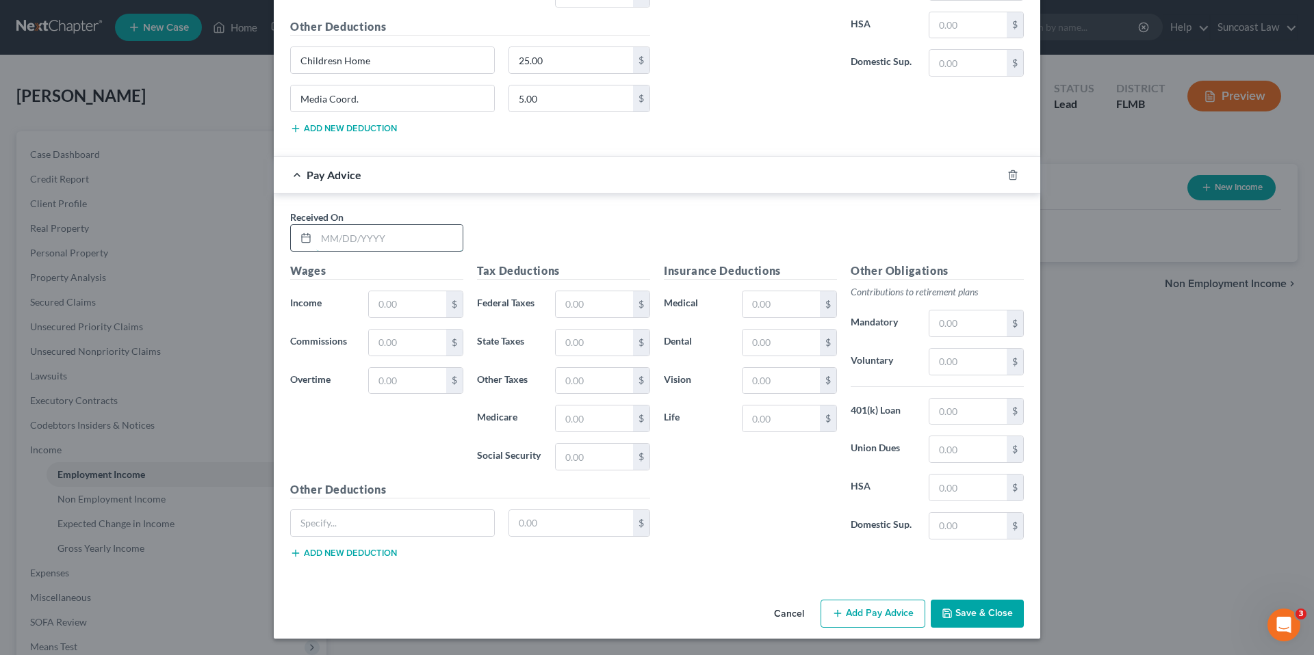
click at [363, 247] on input "text" at bounding box center [389, 238] width 146 height 26
type input "[DATE]"
type input "990.00"
type input "50.00"
type input "14.36"
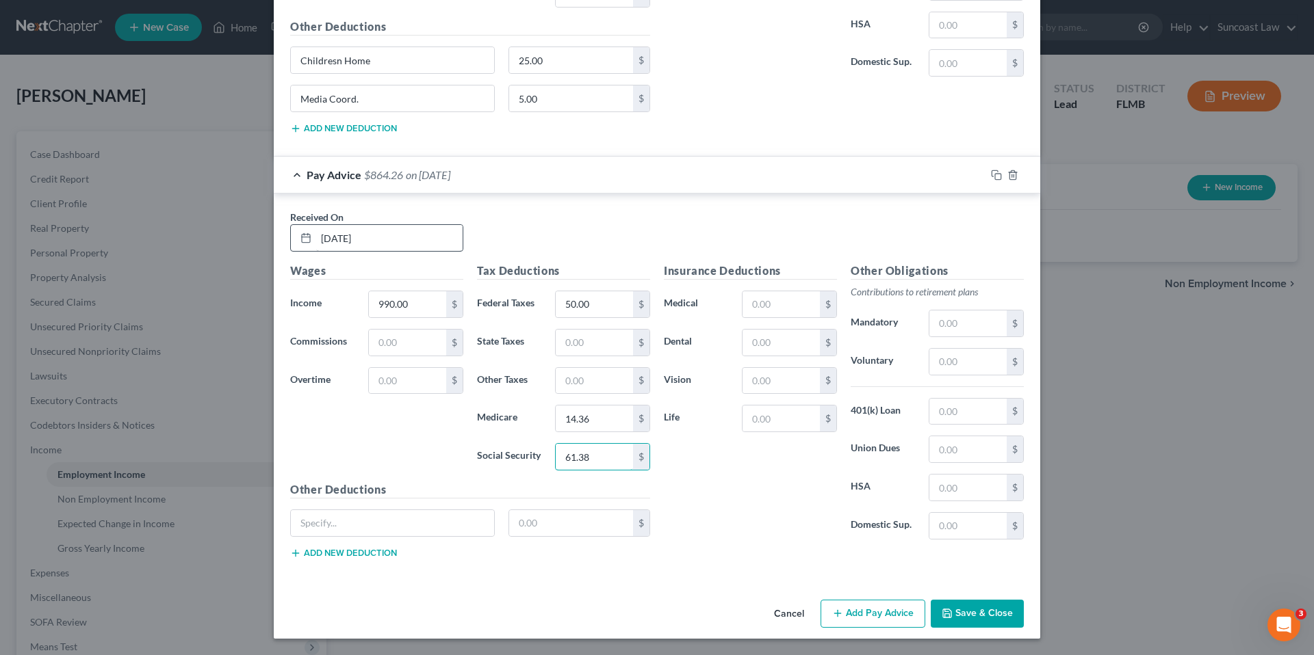
type input "61.38"
type input "childresn home"
type input "25.00"
click at [349, 551] on button "Add new deduction" at bounding box center [343, 553] width 107 height 11
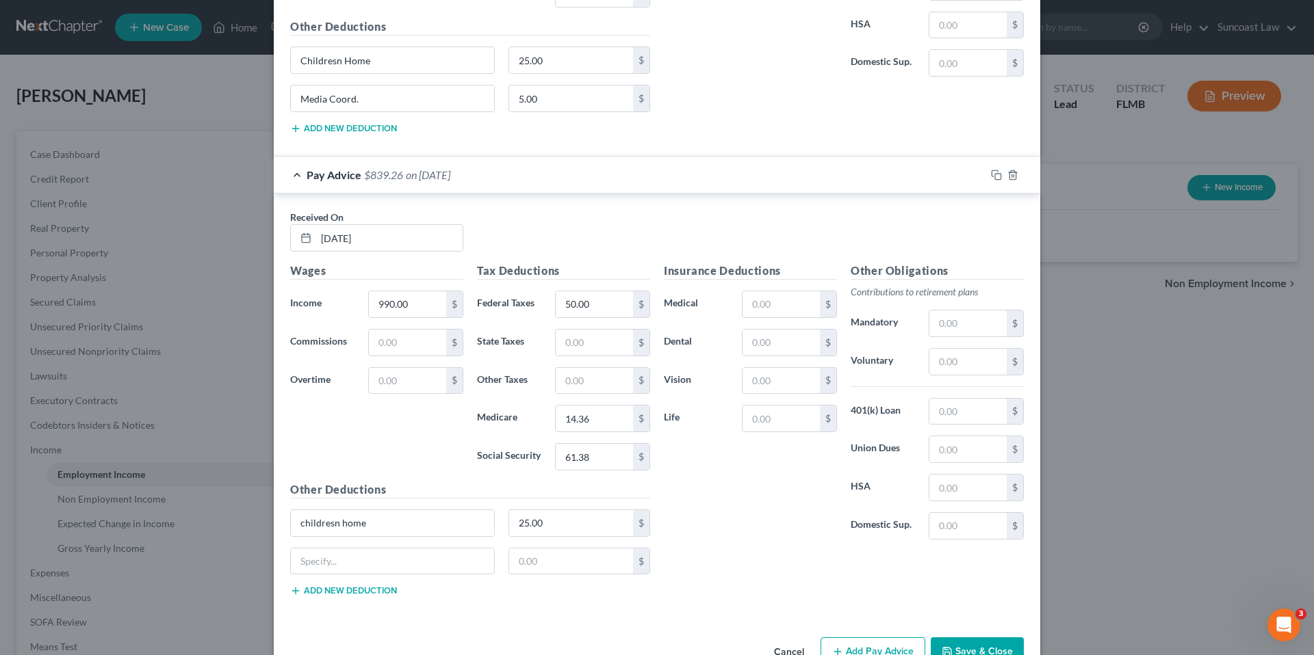
click at [290, 586] on button "Add new deduction" at bounding box center [343, 591] width 107 height 11
click at [348, 562] on input "text" at bounding box center [392, 562] width 203 height 26
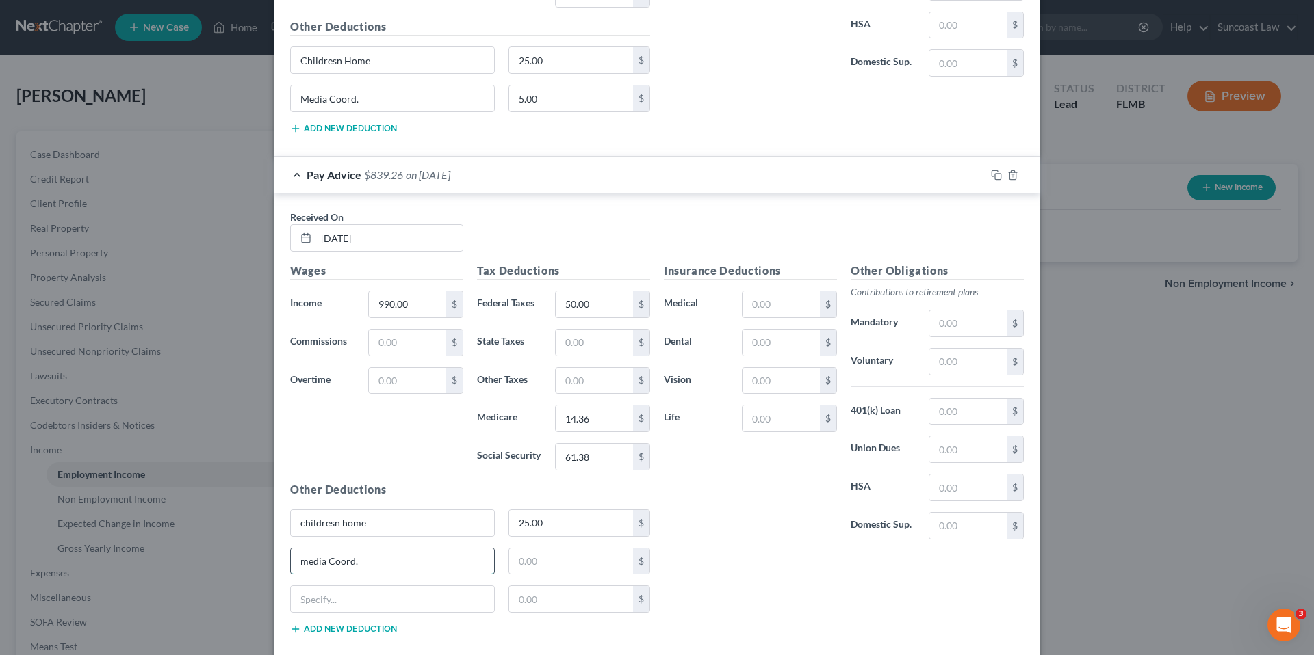
type input "media Coord."
type input "5.00"
click at [963, 369] on input "text" at bounding box center [967, 362] width 77 height 26
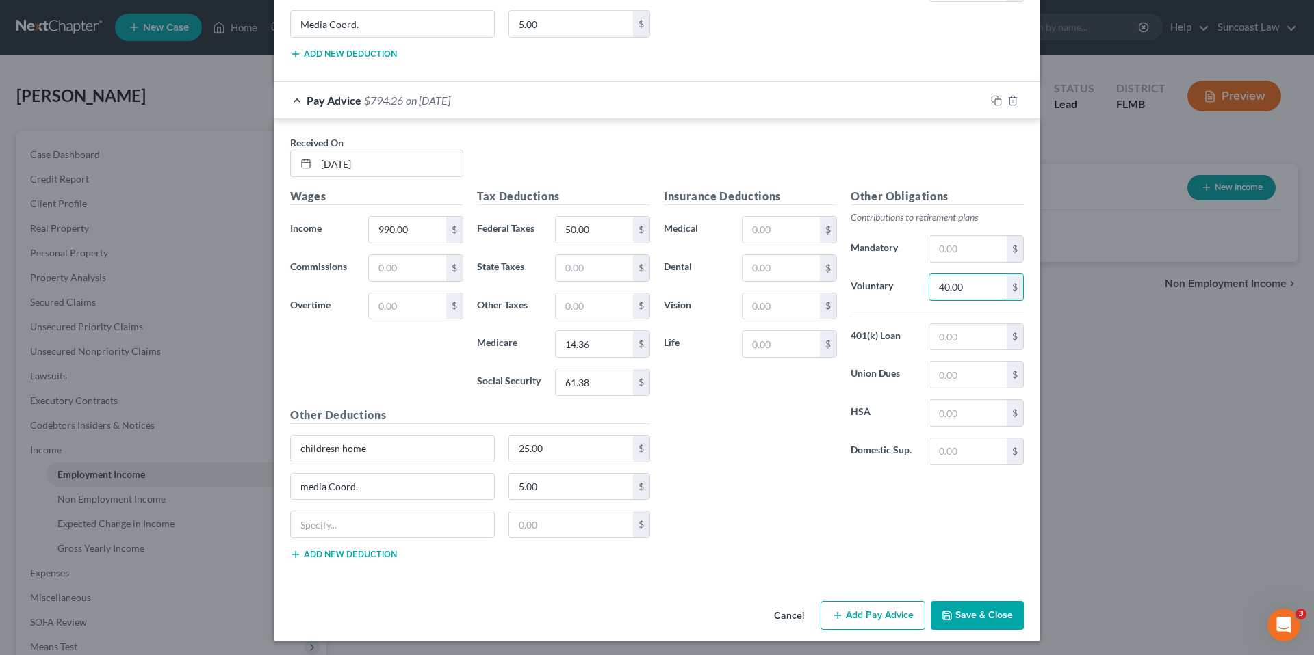
scroll to position [2735, 0]
type input "40.00"
click at [858, 614] on button "Add Pay Advice" at bounding box center [872, 613] width 105 height 29
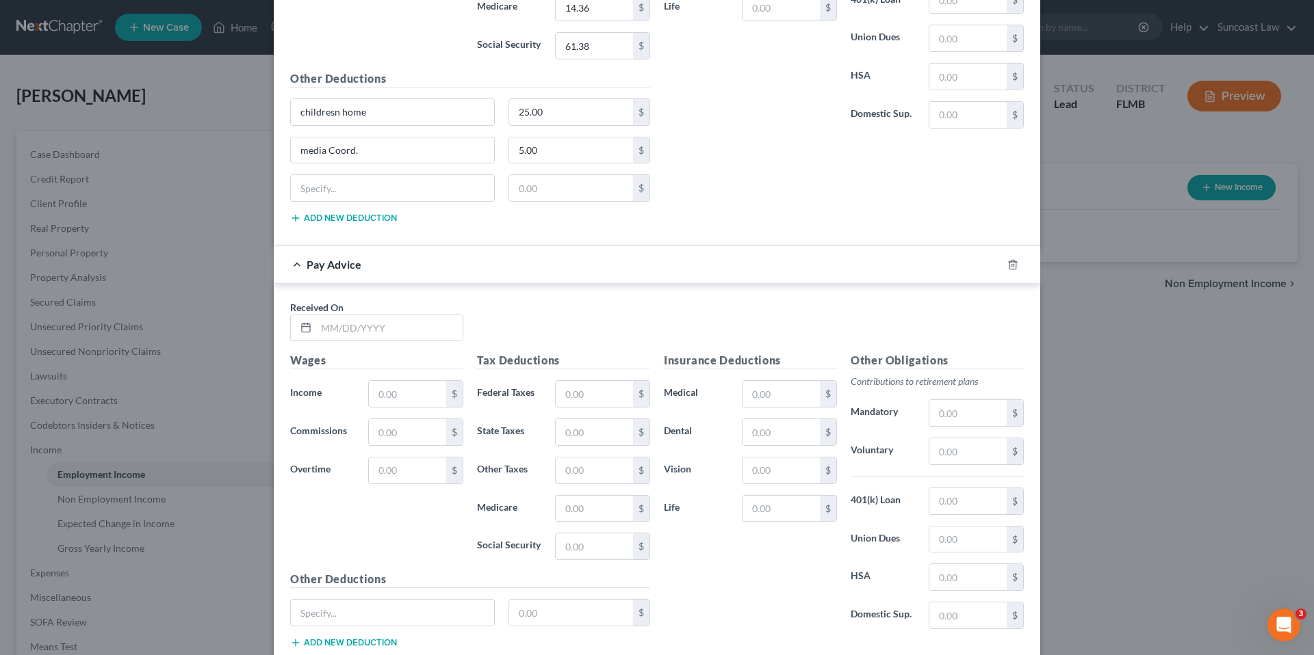
scroll to position [3160, 0]
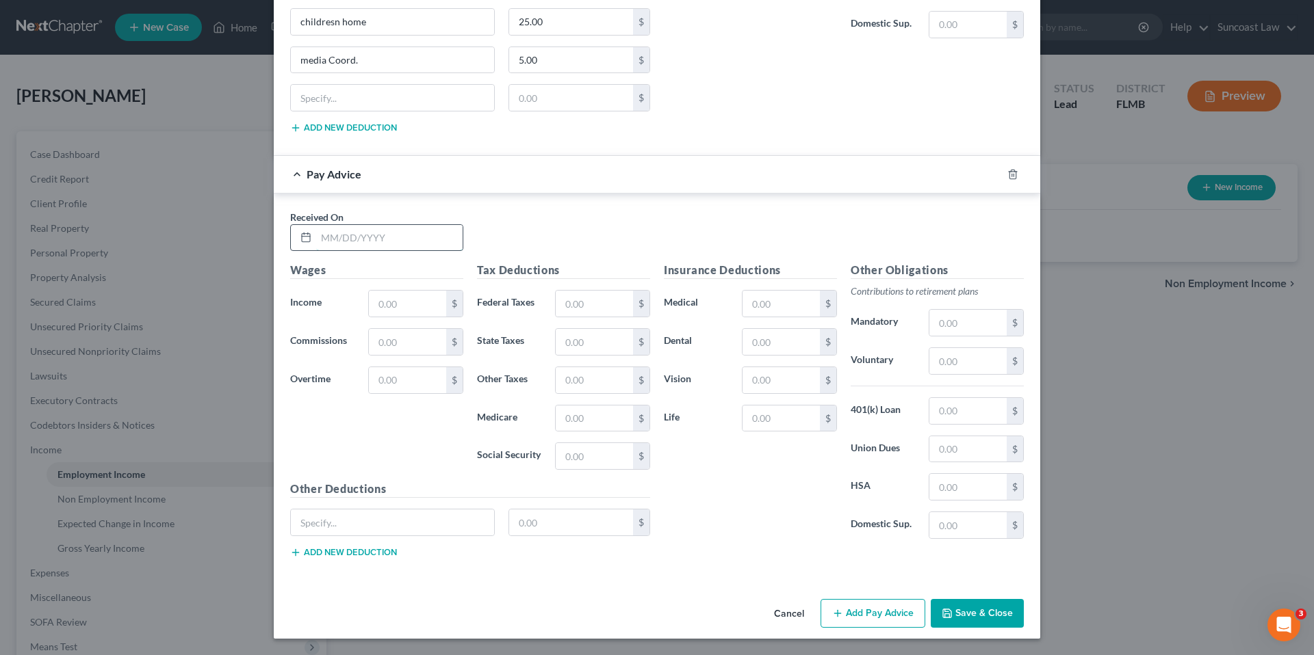
click at [360, 239] on input "text" at bounding box center [389, 238] width 146 height 26
type input "[DATE]"
type input "1,006.00"
type input "50.00"
type input "14.59"
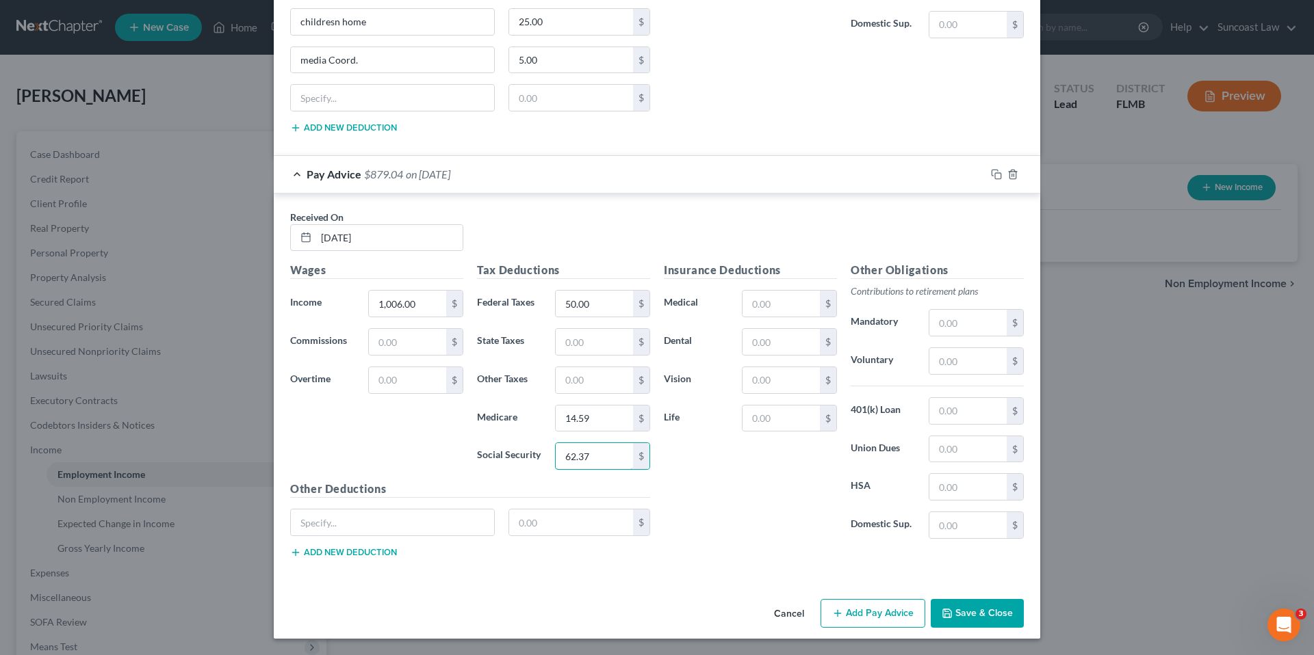
type input "62.37"
type input "Childrens Home"
type input "25.00"
click at [361, 550] on button "Add new deduction" at bounding box center [343, 552] width 107 height 11
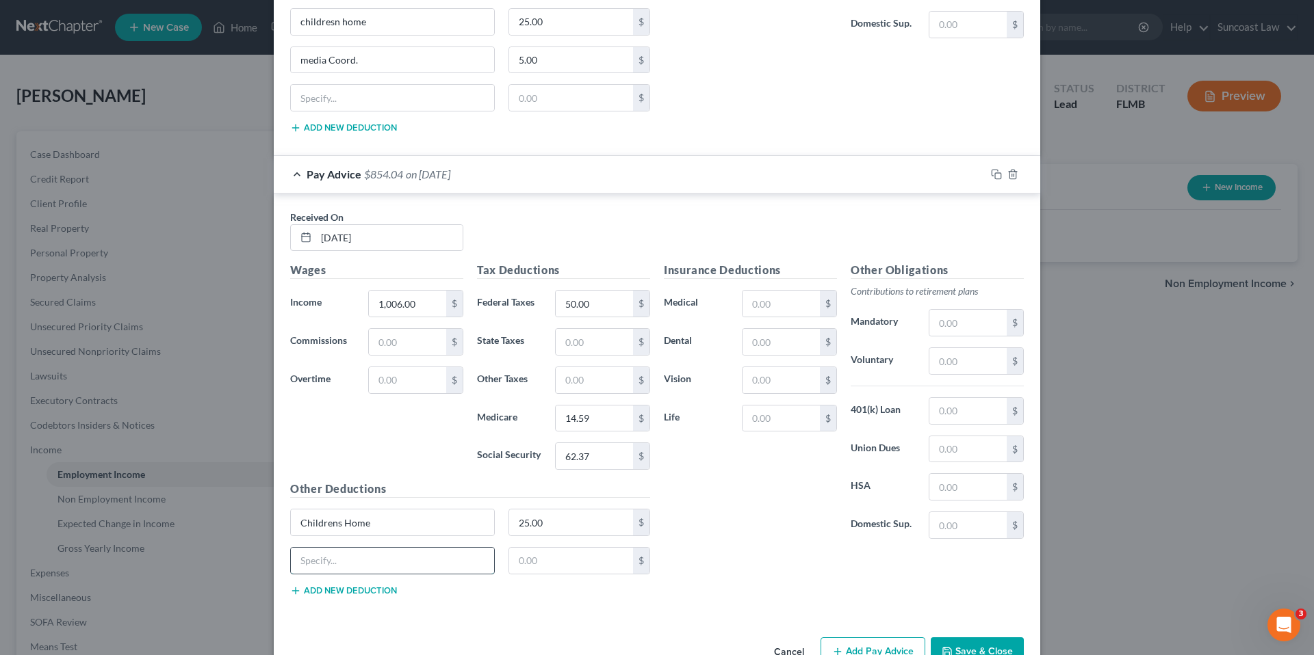
click at [360, 558] on input "text" at bounding box center [392, 561] width 203 height 26
click at [361, 558] on input "text" at bounding box center [392, 561] width 203 height 26
type input "media Coord."
type input "5.00"
click at [969, 361] on input "text" at bounding box center [967, 361] width 77 height 26
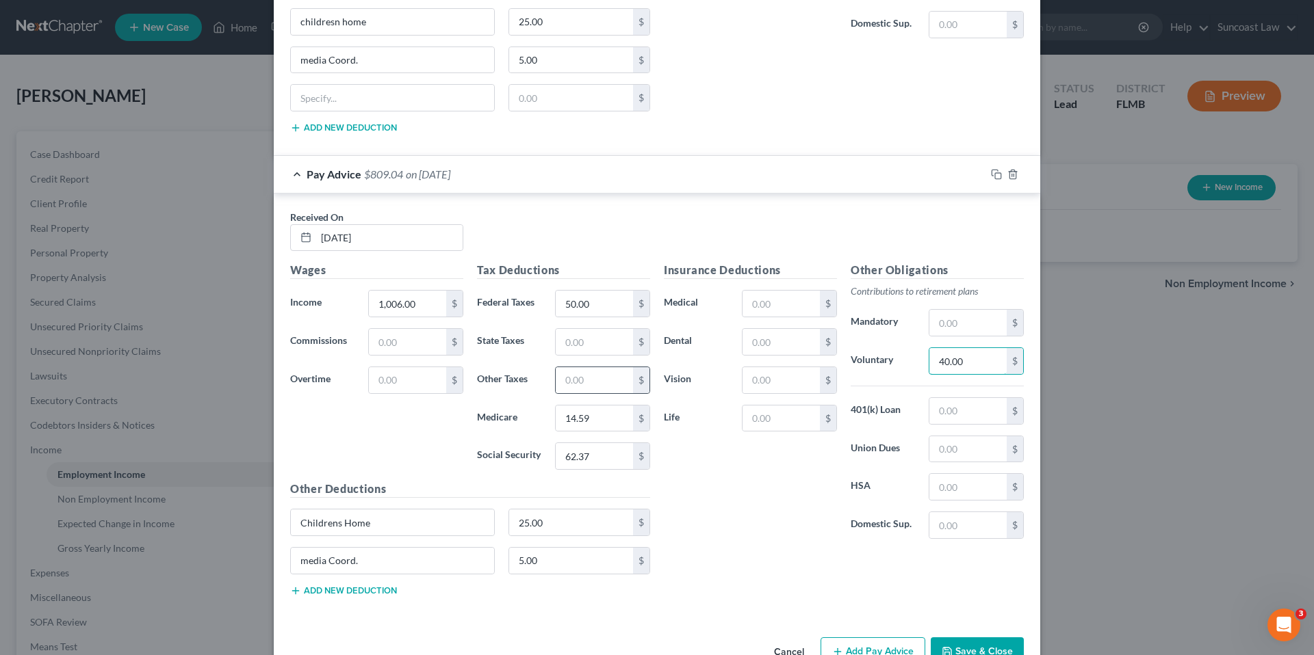
scroll to position [3198, 0]
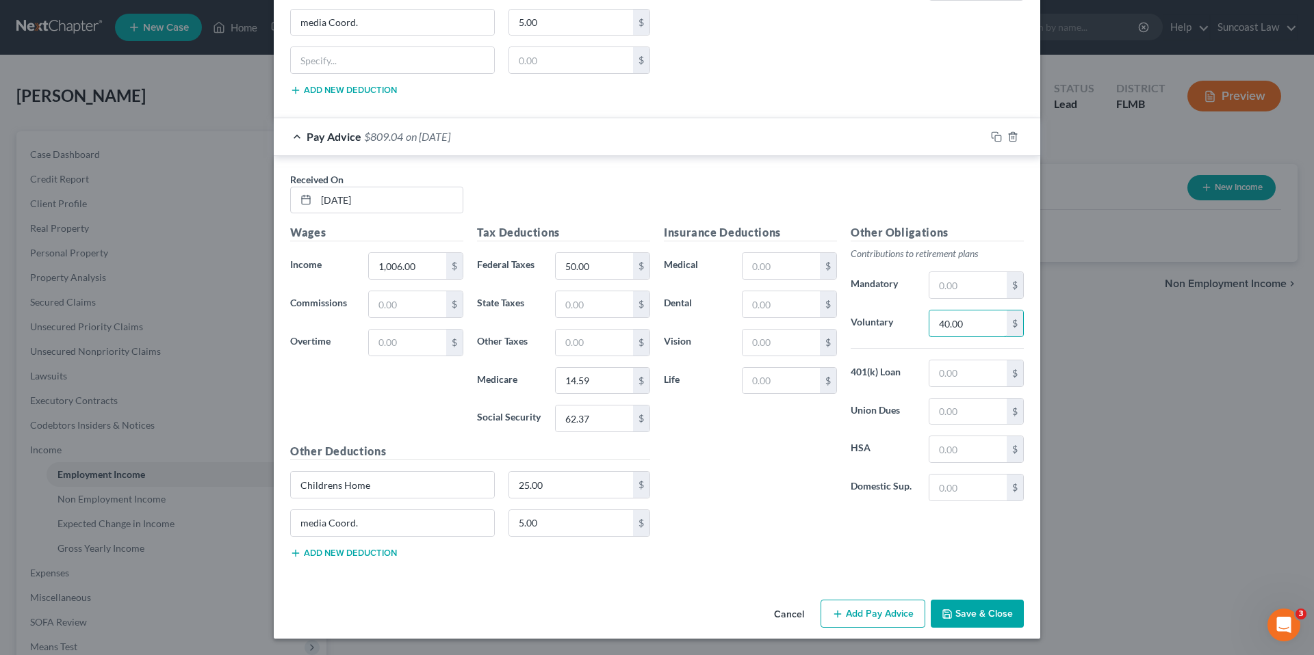
type input "40.00"
click at [870, 621] on button "Add Pay Advice" at bounding box center [872, 614] width 105 height 29
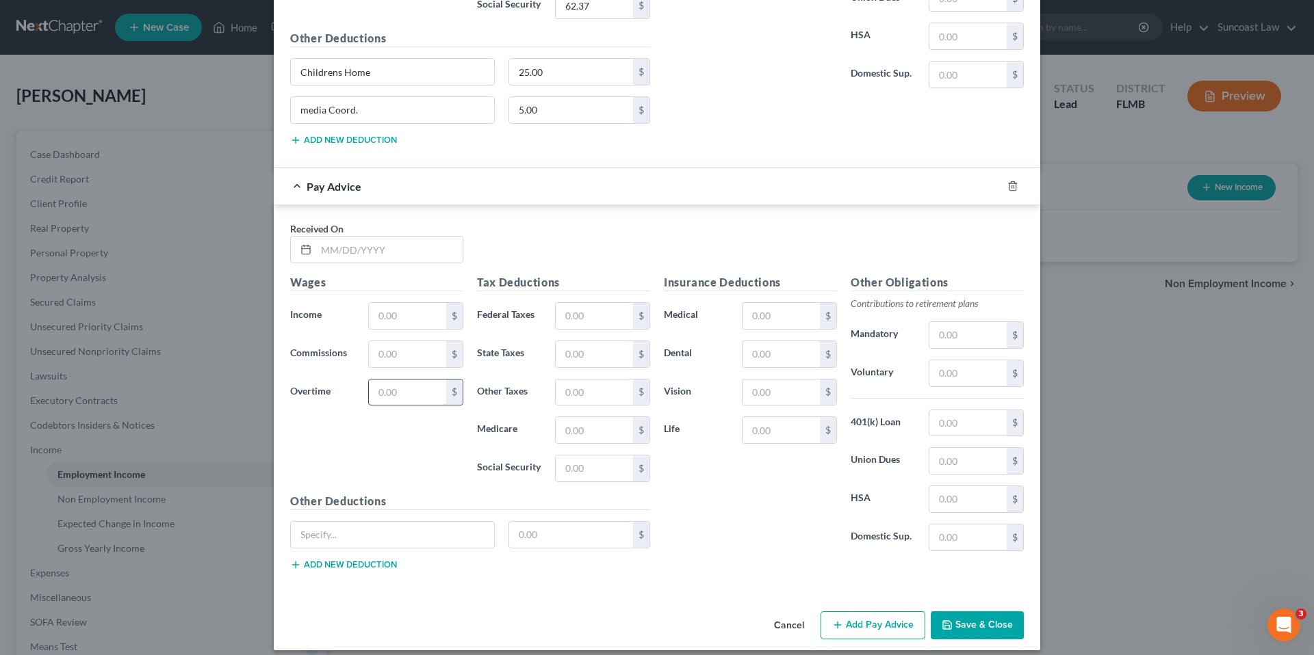
scroll to position [3623, 0]
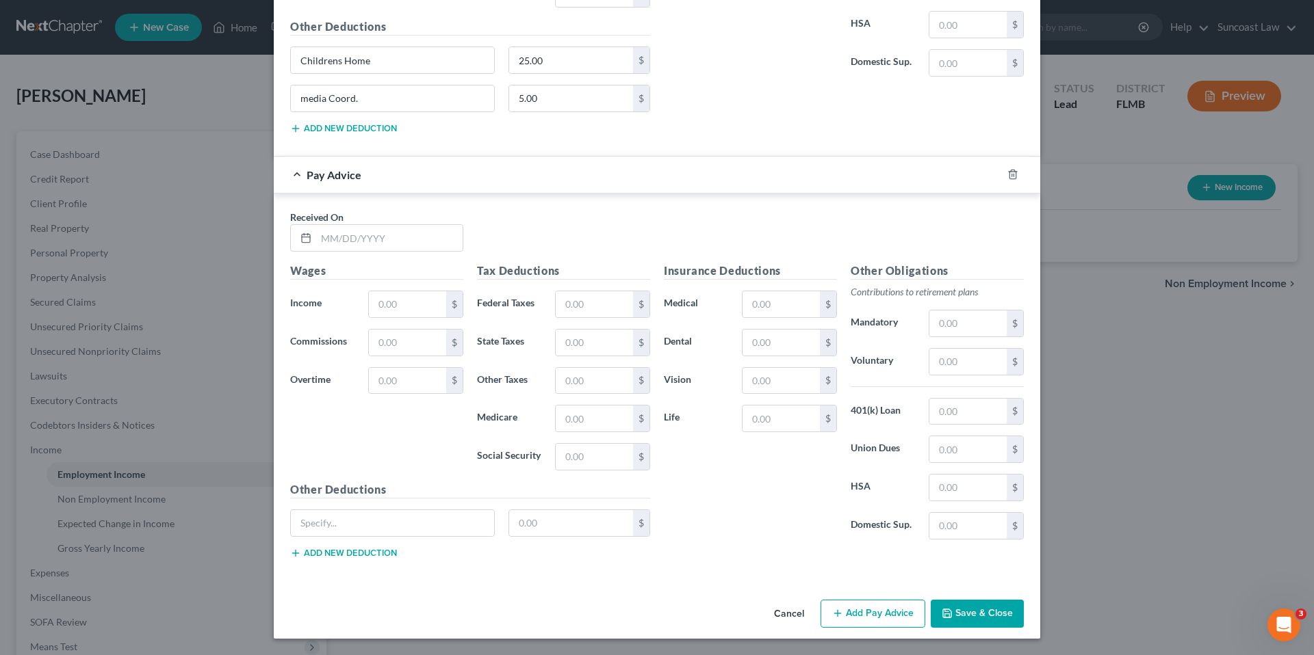
click at [854, 625] on button "Add Pay Advice" at bounding box center [872, 614] width 105 height 29
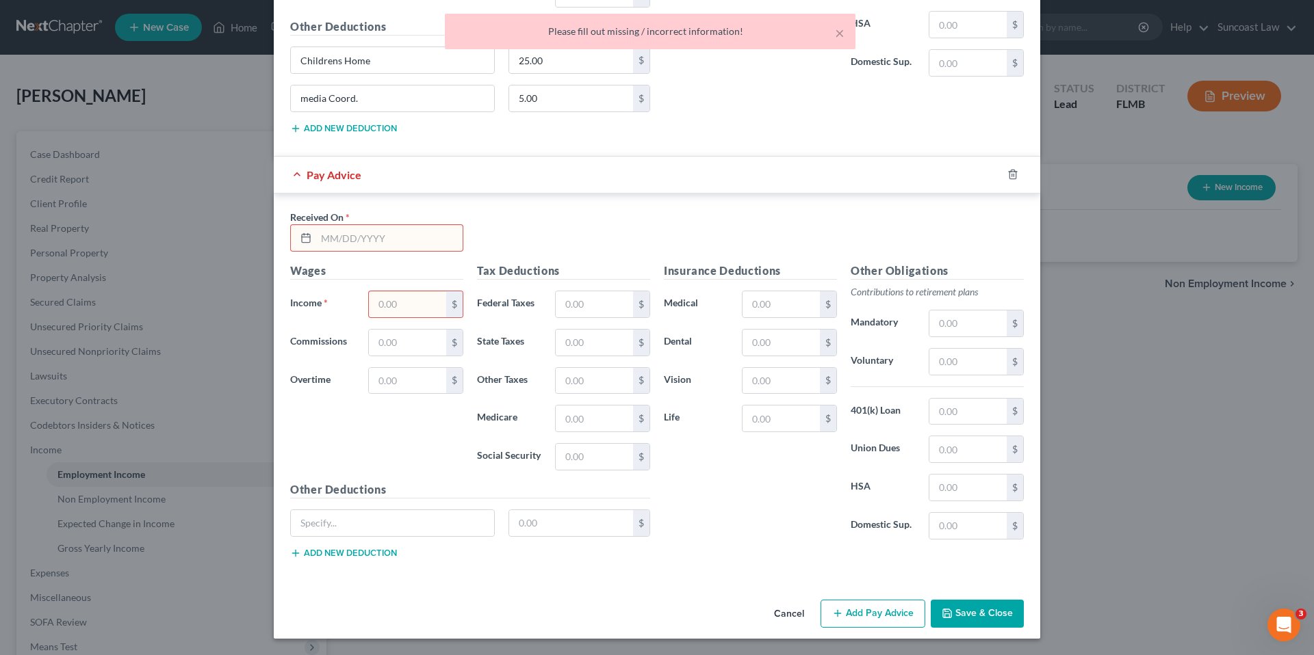
click at [358, 238] on input "text" at bounding box center [389, 238] width 146 height 26
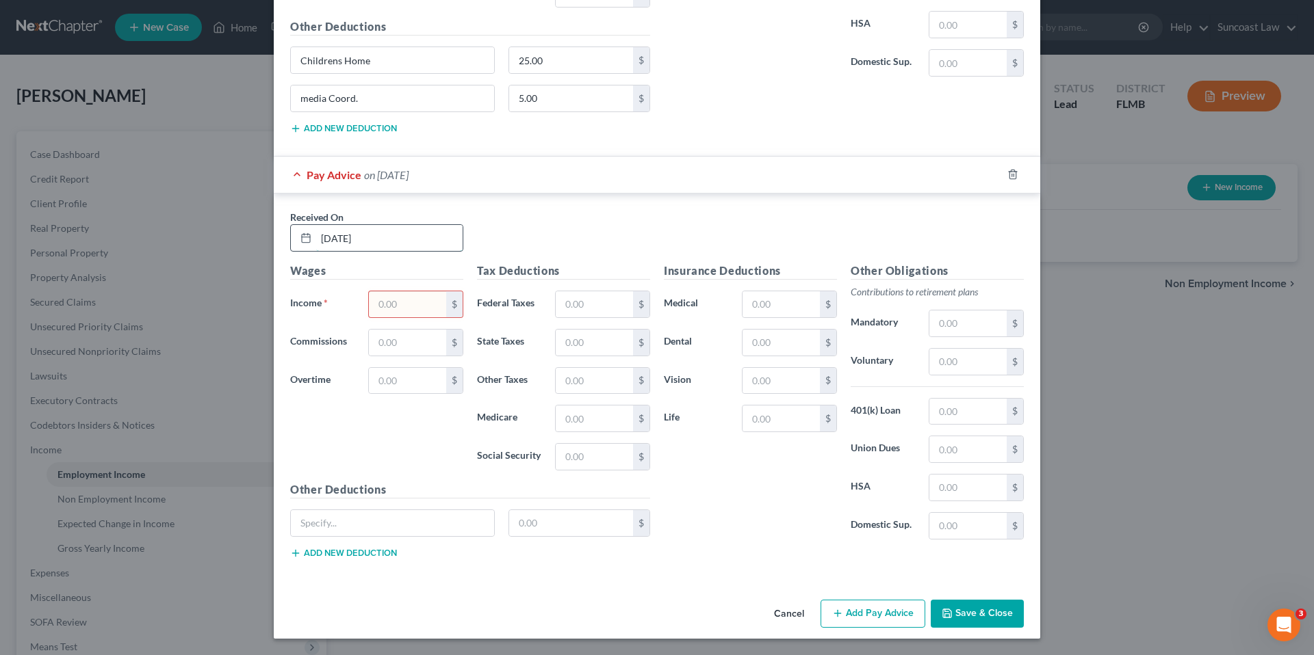
type input "[DATE]"
type input "1,018.25"
type input "50.00"
type input "14.76"
type input "63.13"
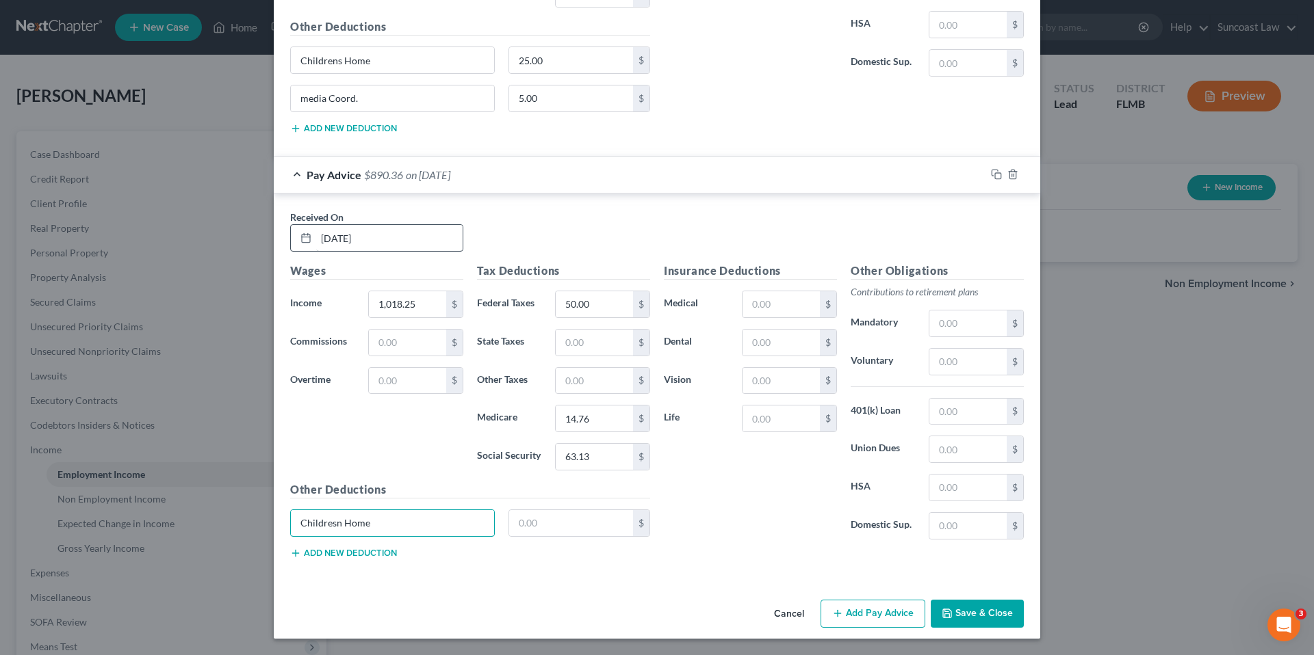
type input "Childresn Home"
type input "25.00"
click at [339, 554] on button "Add new deduction" at bounding box center [343, 553] width 107 height 11
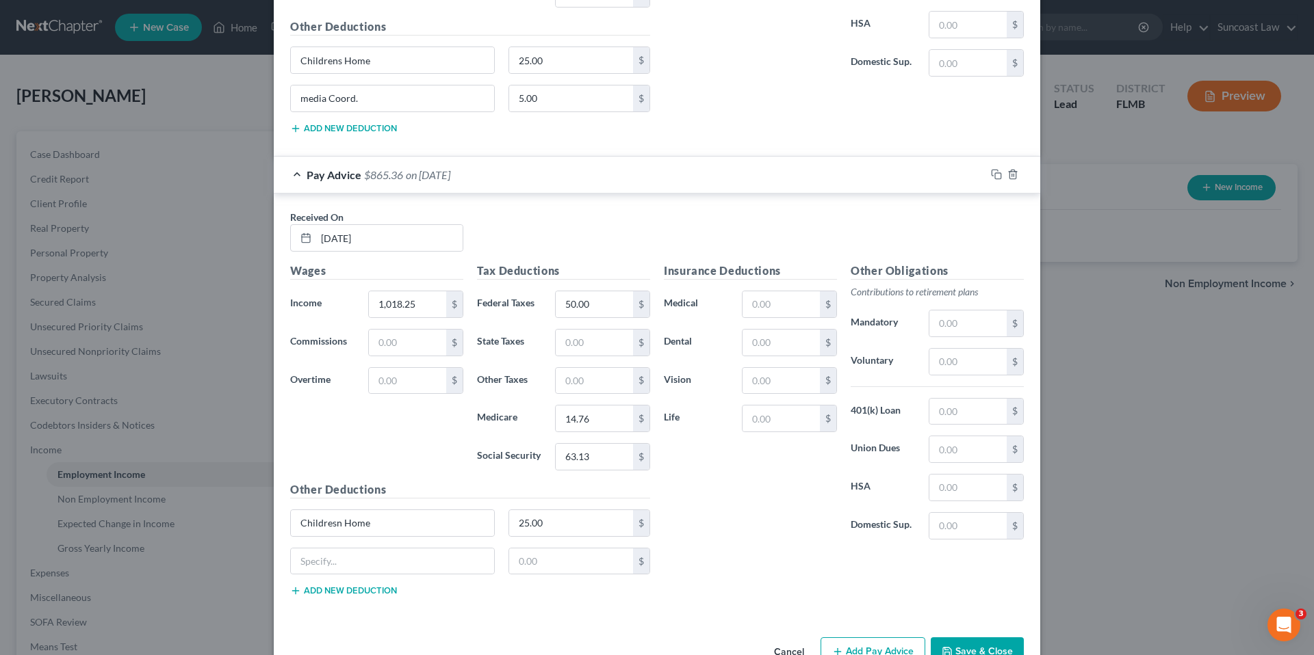
click at [290, 586] on button "Add new deduction" at bounding box center [343, 591] width 107 height 11
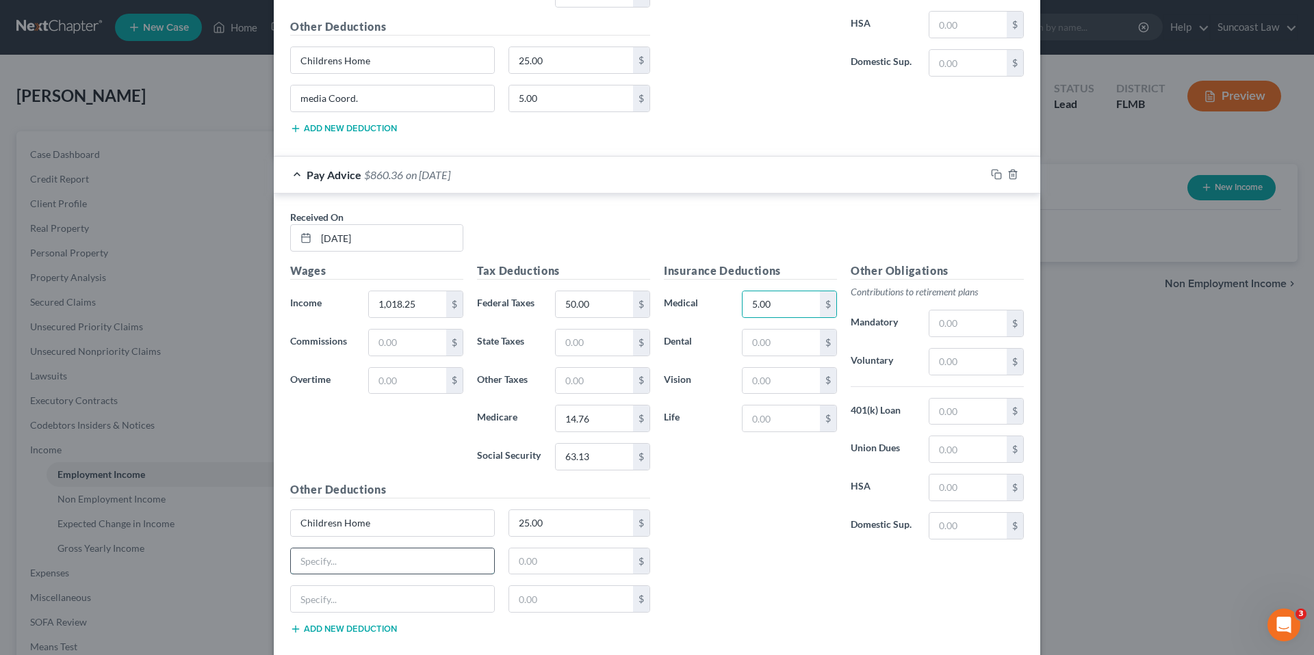
click at [326, 563] on input "text" at bounding box center [392, 562] width 203 height 26
click at [777, 310] on input "5.00" at bounding box center [780, 304] width 77 height 26
click at [972, 363] on input "text" at bounding box center [967, 362] width 77 height 26
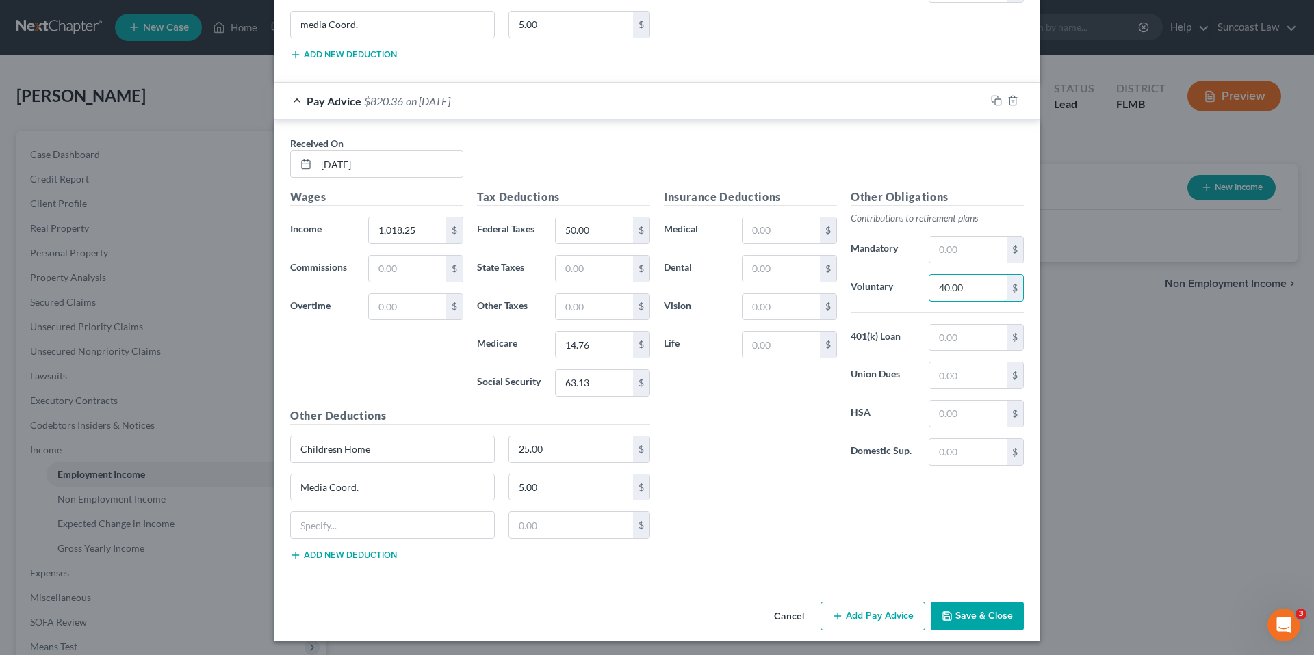
scroll to position [3699, 0]
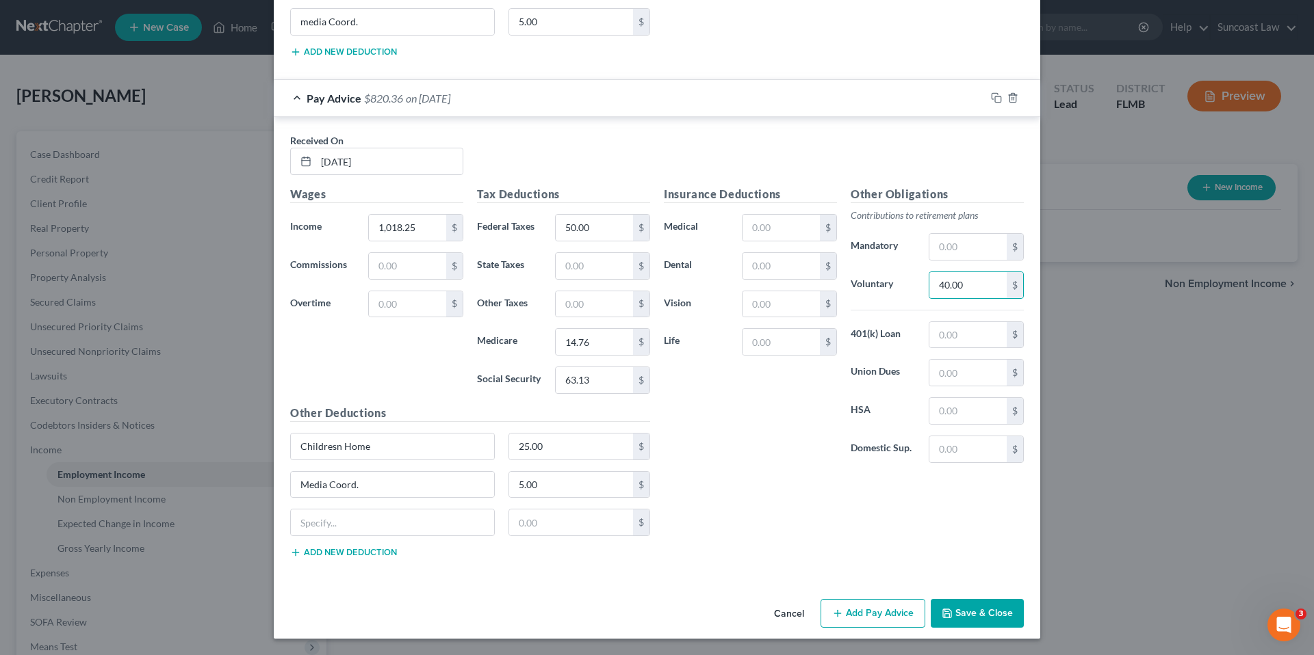
click at [859, 611] on button "Add Pay Advice" at bounding box center [872, 613] width 105 height 29
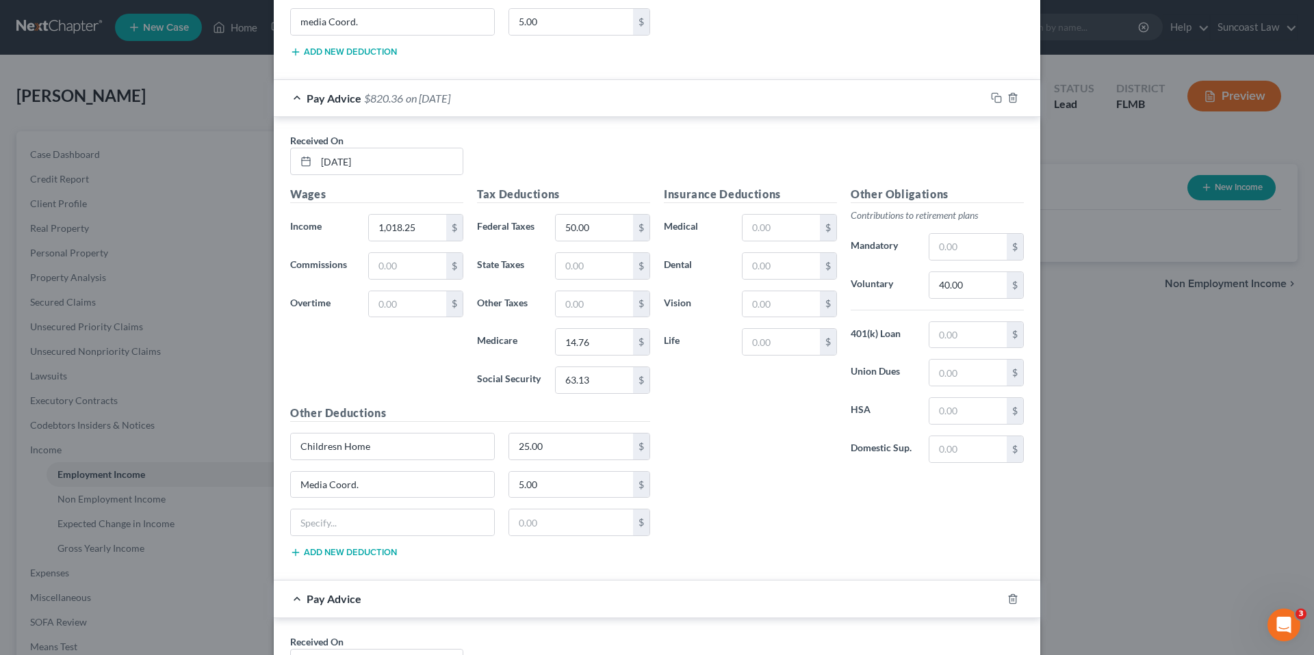
scroll to position [4124, 0]
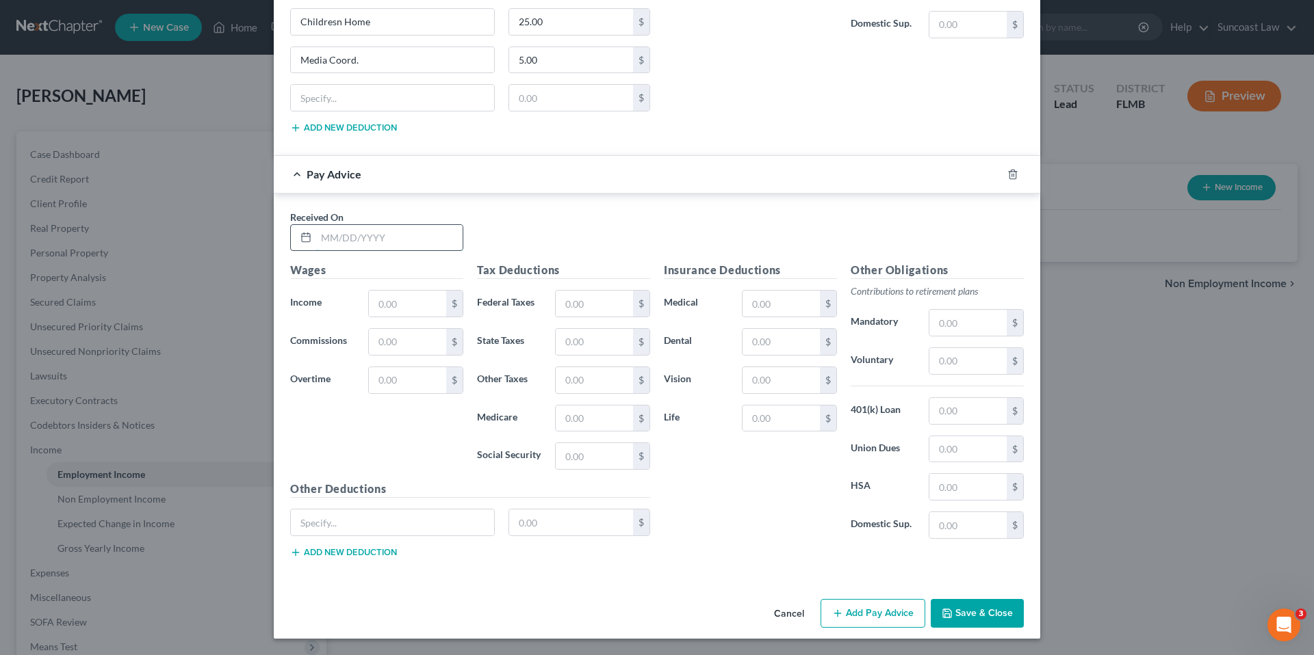
click at [428, 237] on input "text" at bounding box center [389, 238] width 146 height 26
click at [335, 550] on button "Add new deduction" at bounding box center [343, 552] width 107 height 11
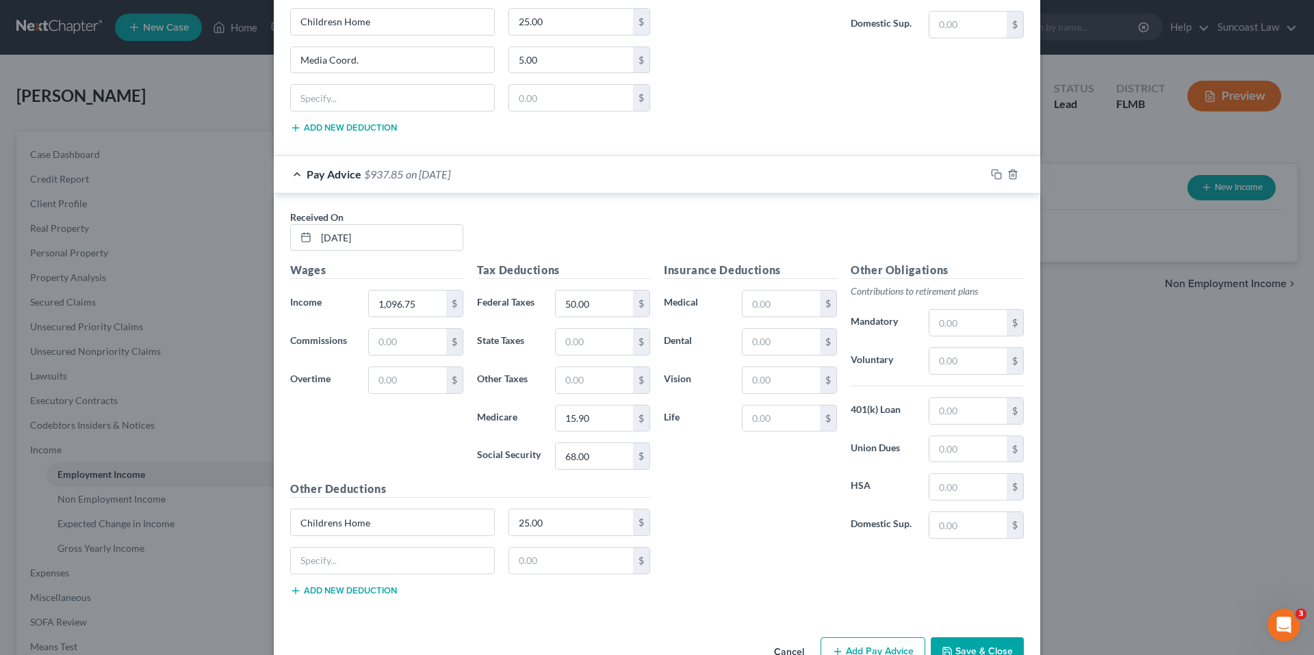
click at [343, 575] on div "$" at bounding box center [470, 566] width 374 height 38
click at [341, 549] on input "text" at bounding box center [392, 561] width 203 height 26
click at [971, 363] on input "text" at bounding box center [967, 361] width 77 height 26
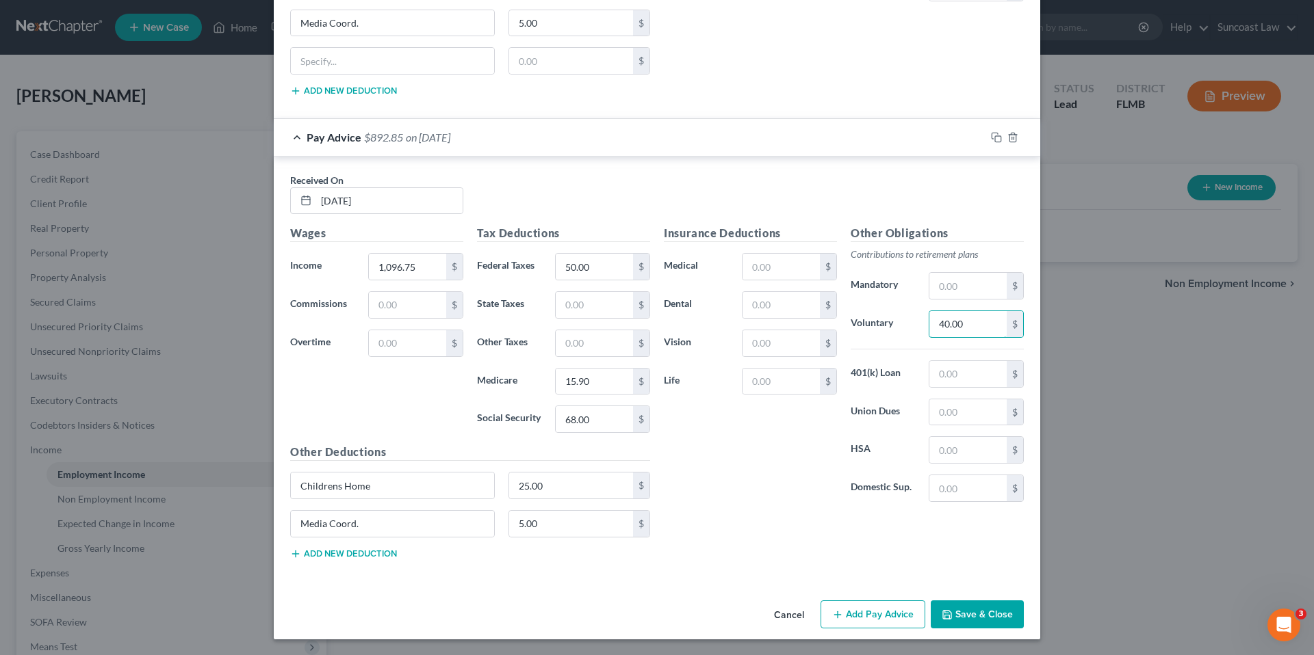
scroll to position [4162, 0]
click at [874, 616] on button "Add Pay Advice" at bounding box center [872, 614] width 105 height 29
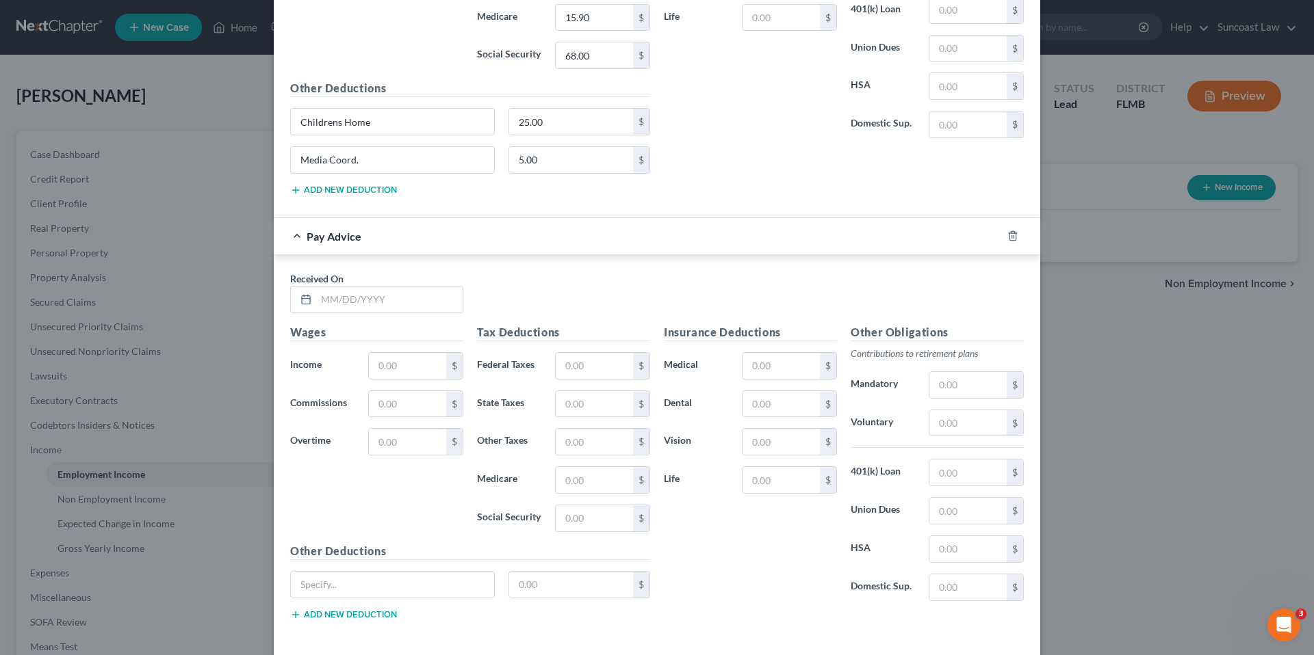
scroll to position [4587, 0]
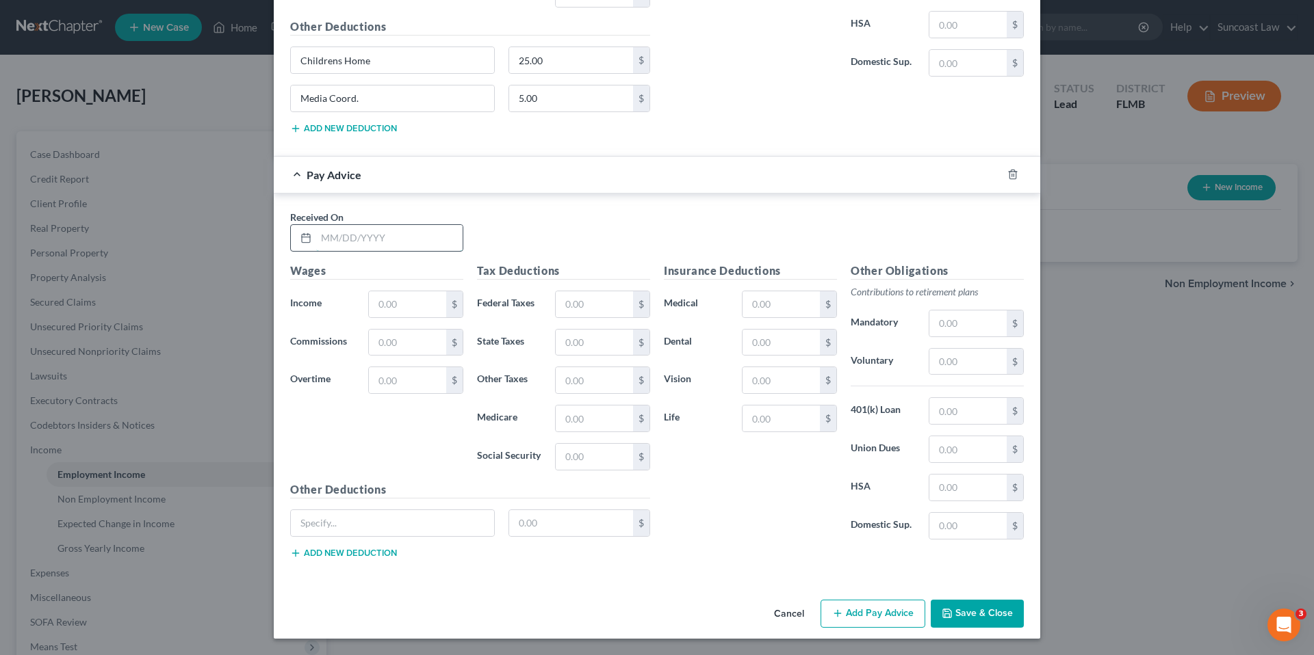
click at [362, 235] on input "text" at bounding box center [389, 238] width 146 height 26
click at [369, 550] on button "Add new deduction" at bounding box center [343, 553] width 107 height 11
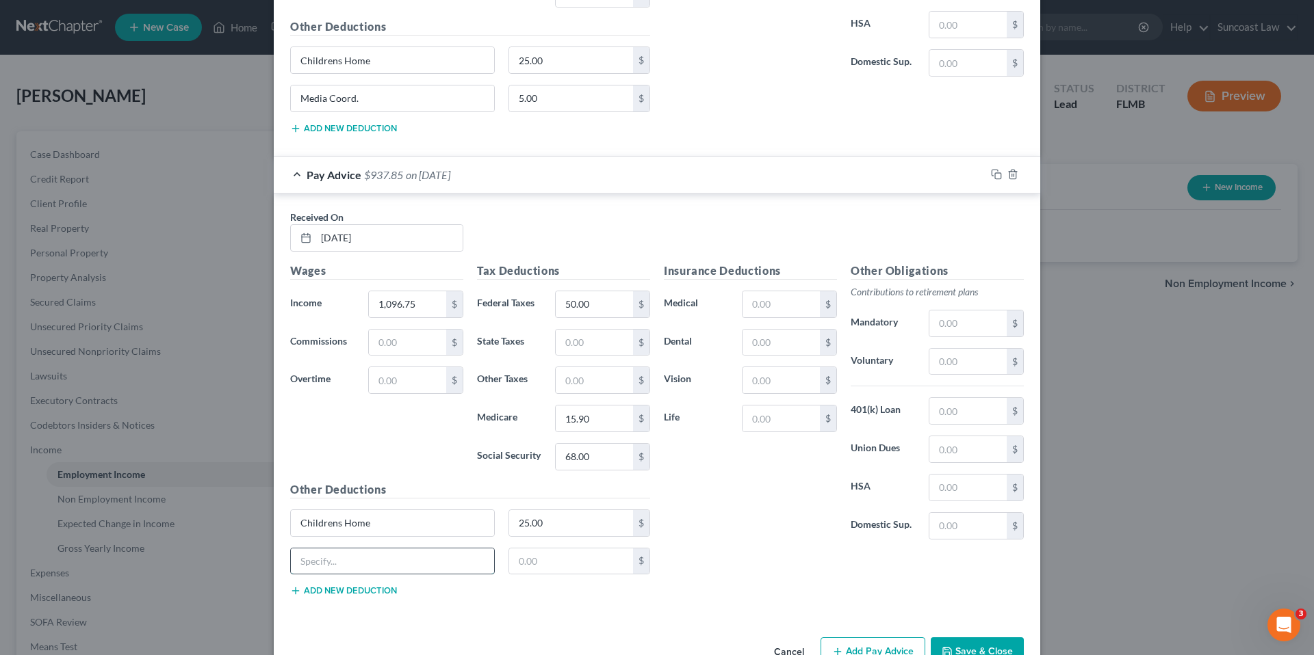
click at [369, 566] on input "text" at bounding box center [392, 562] width 203 height 26
click at [951, 362] on input "text" at bounding box center [967, 362] width 77 height 26
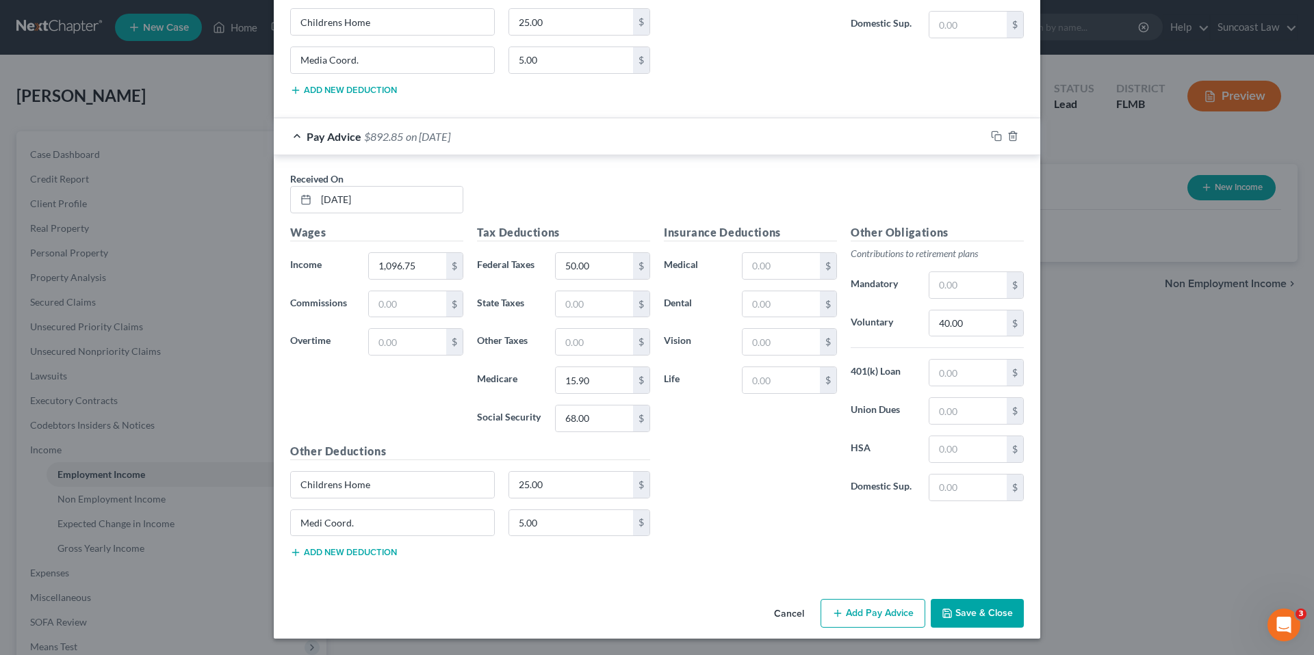
click at [865, 611] on button "Add Pay Advice" at bounding box center [872, 613] width 105 height 29
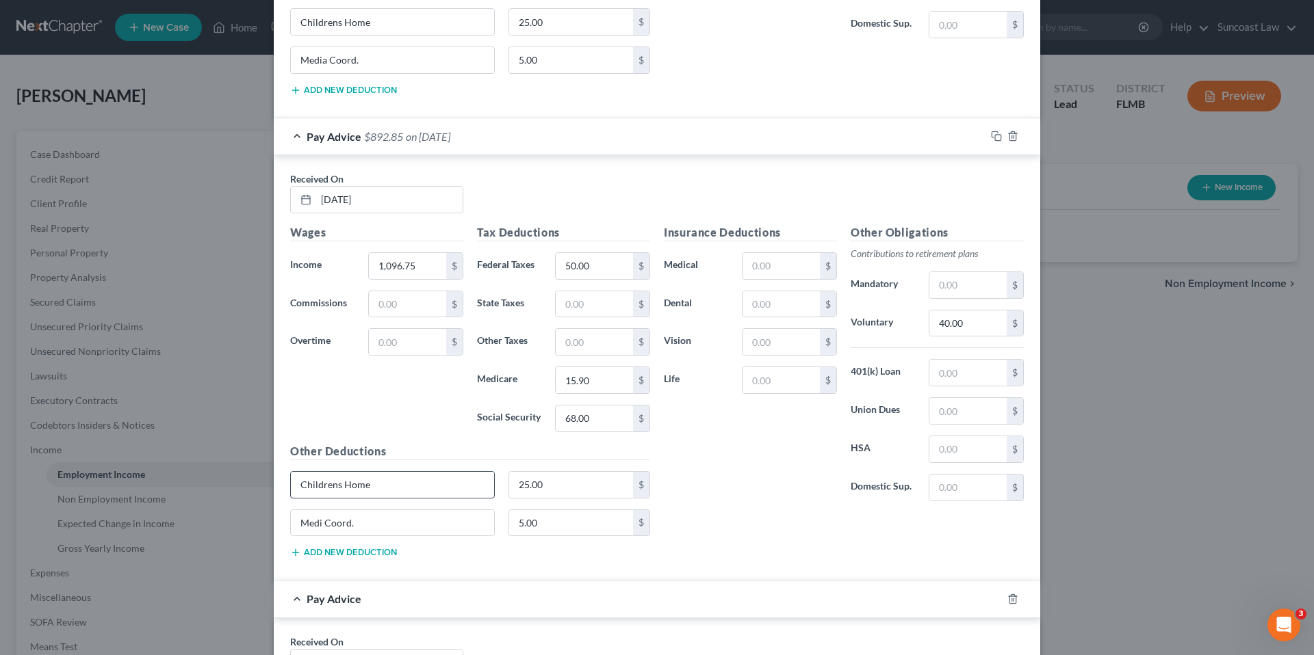
scroll to position [5050, 0]
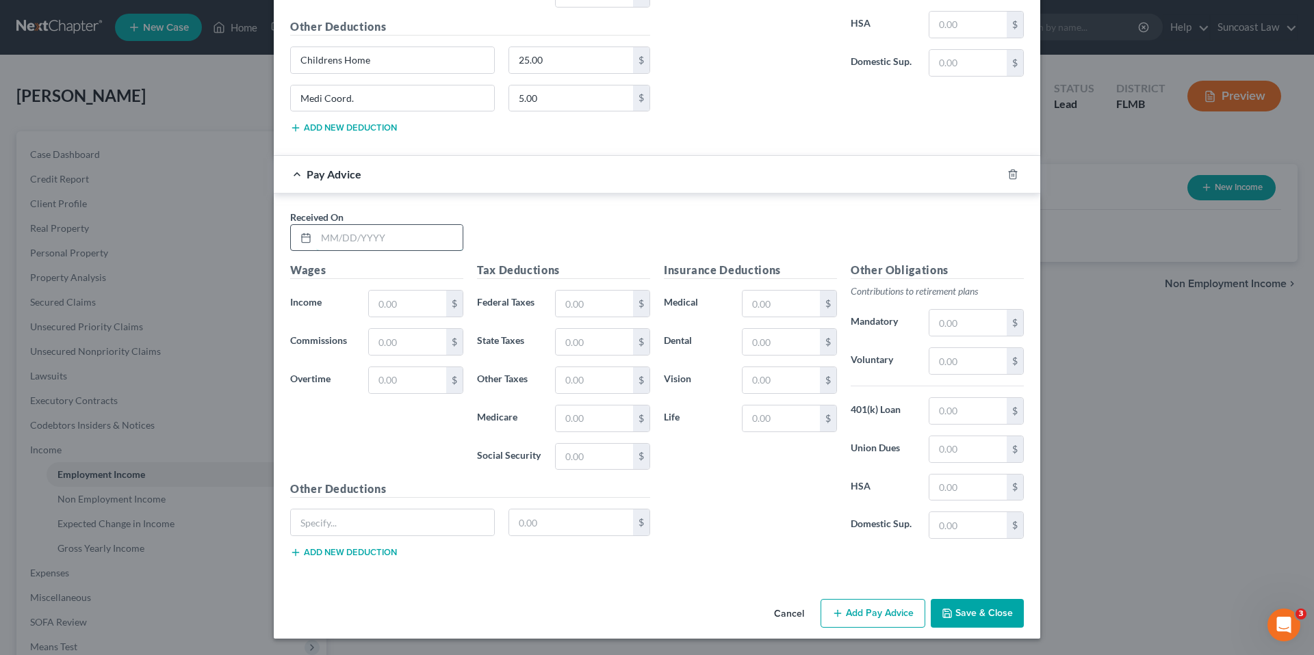
drag, startPoint x: 365, startPoint y: 241, endPoint x: 372, endPoint y: 237, distance: 7.4
click at [365, 241] on input "text" at bounding box center [389, 238] width 146 height 26
click at [337, 551] on button "Add new deduction" at bounding box center [343, 552] width 107 height 11
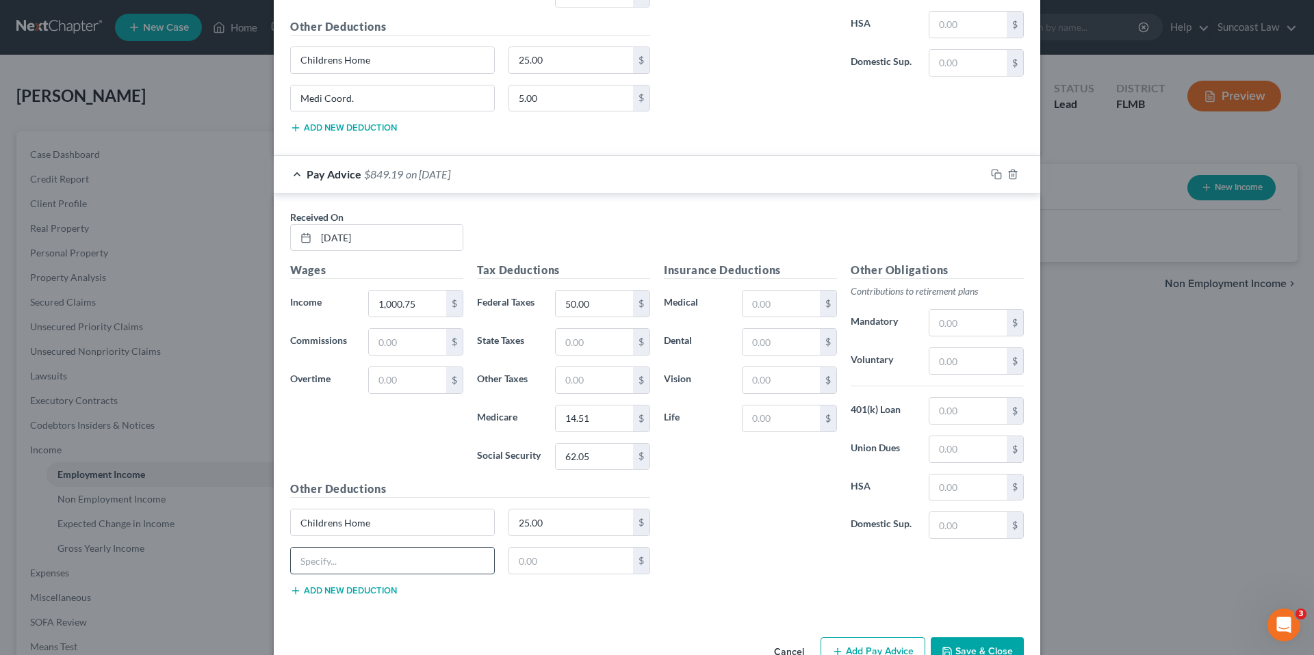
click at [339, 558] on input "text" at bounding box center [392, 561] width 203 height 26
click at [963, 360] on input "text" at bounding box center [967, 361] width 77 height 26
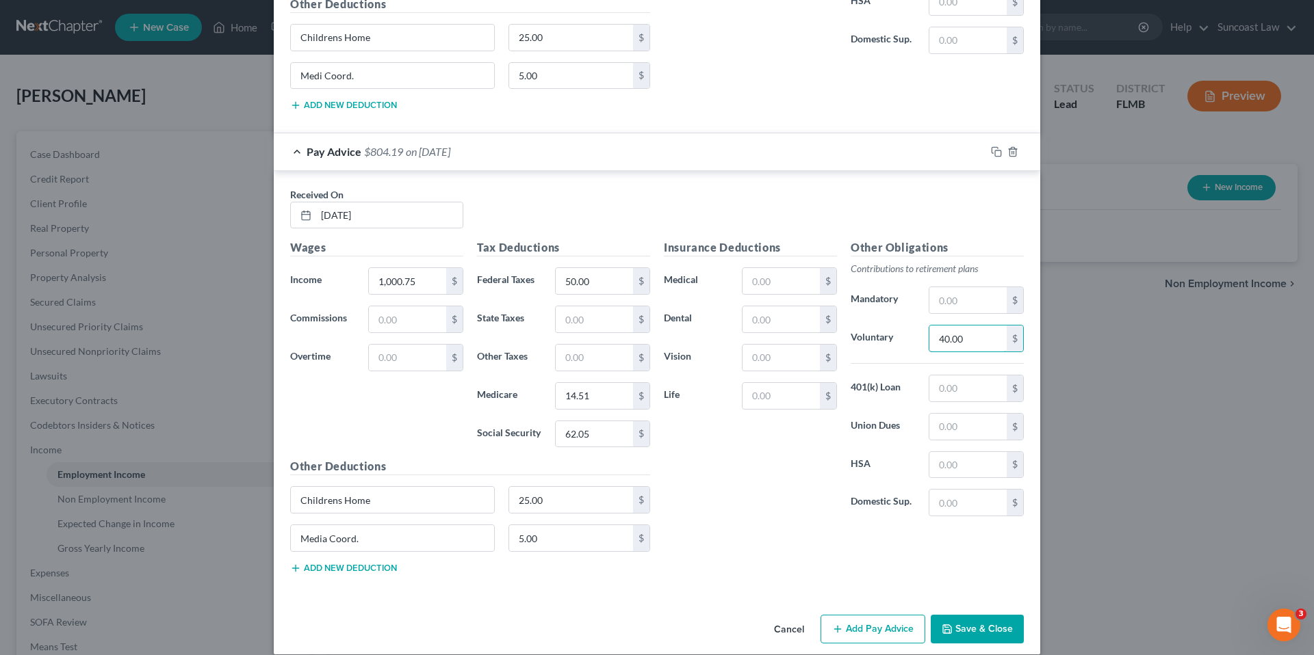
scroll to position [5088, 0]
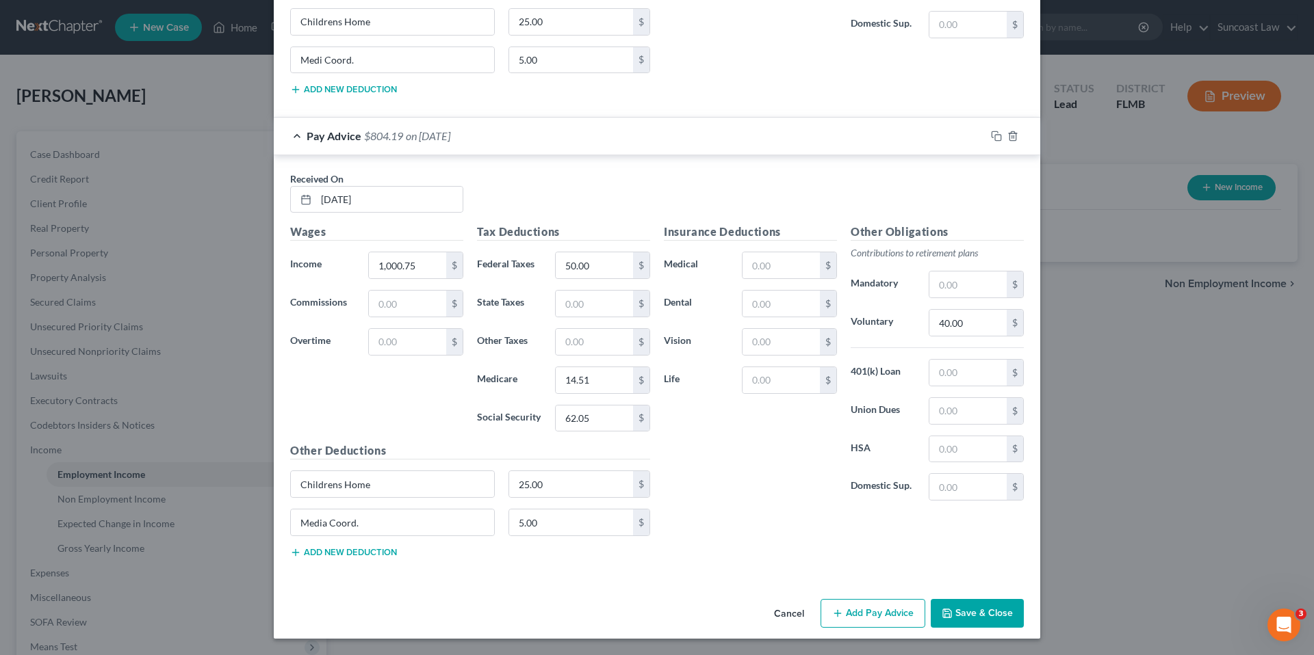
click at [870, 618] on button "Add Pay Advice" at bounding box center [872, 613] width 105 height 29
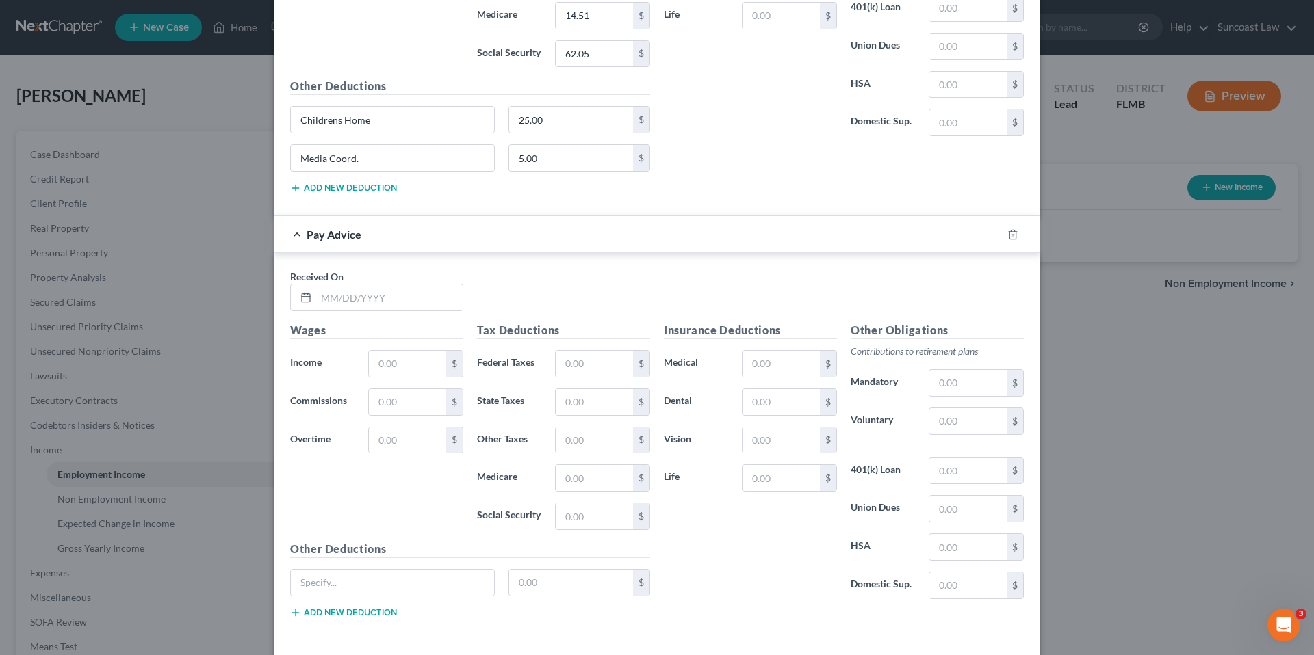
scroll to position [5512, 0]
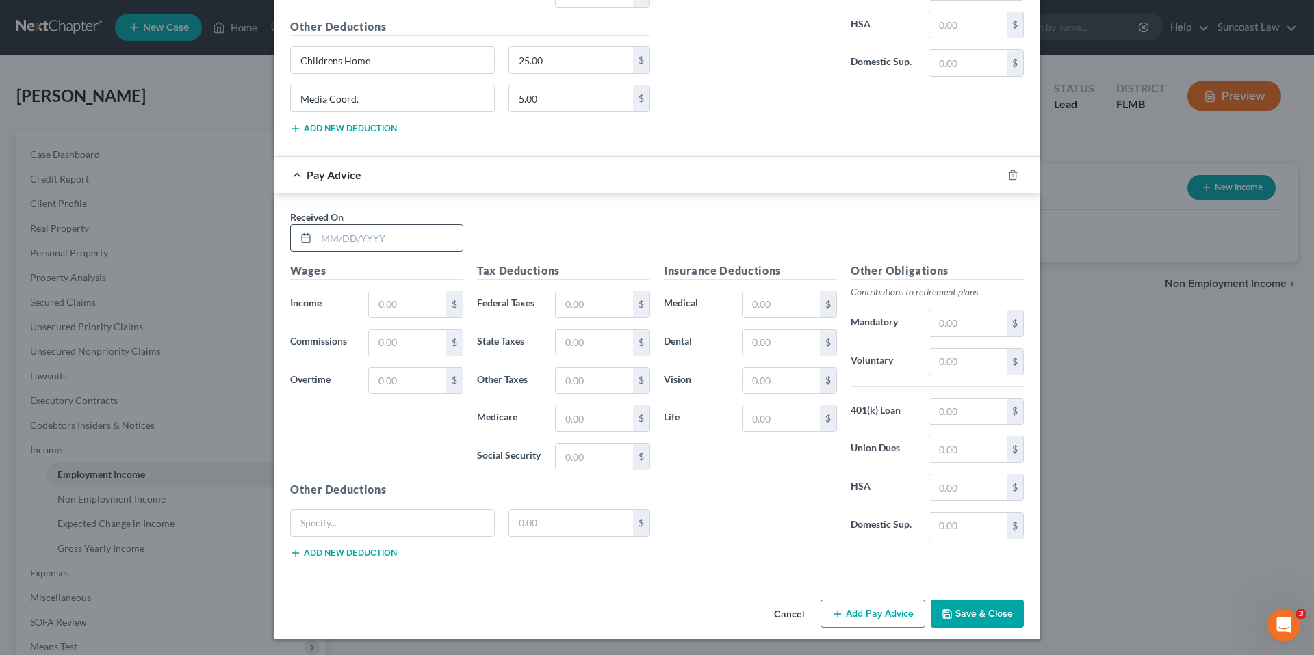
click at [354, 251] on div at bounding box center [376, 237] width 173 height 27
click at [353, 247] on input "text" at bounding box center [389, 238] width 146 height 26
click at [330, 551] on button "Add new deduction" at bounding box center [343, 553] width 107 height 11
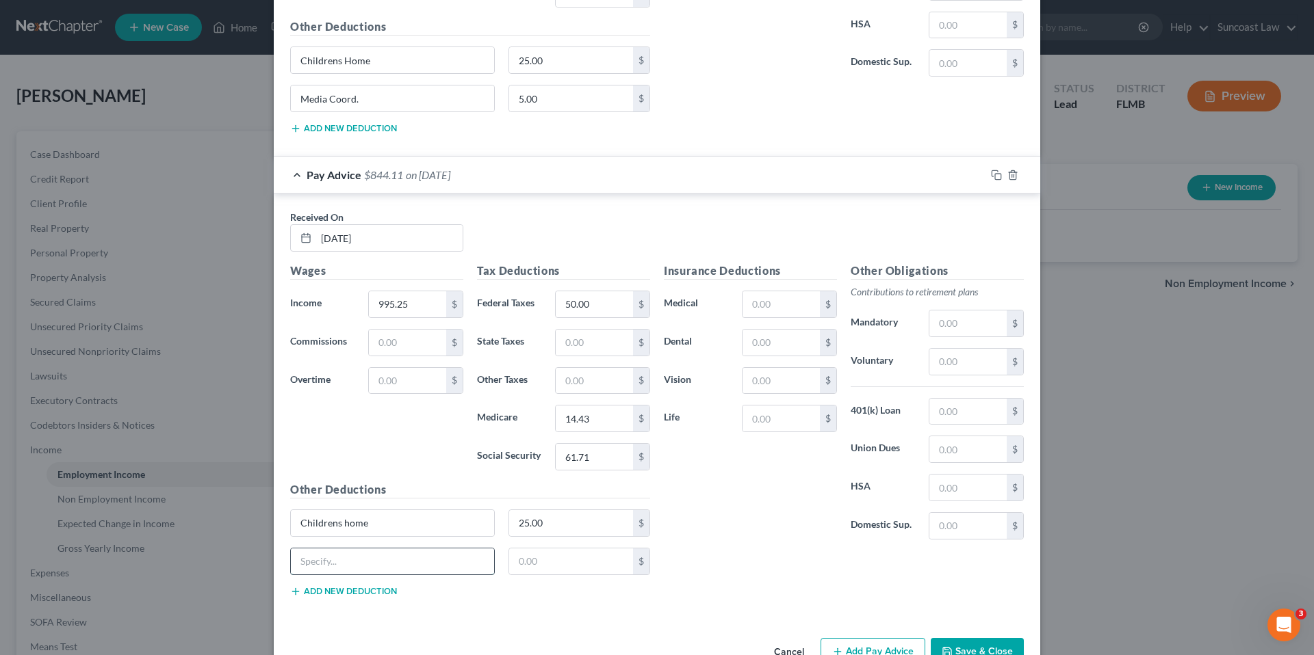
click at [346, 562] on input "text" at bounding box center [392, 562] width 203 height 26
click at [950, 366] on input "text" at bounding box center [967, 362] width 77 height 26
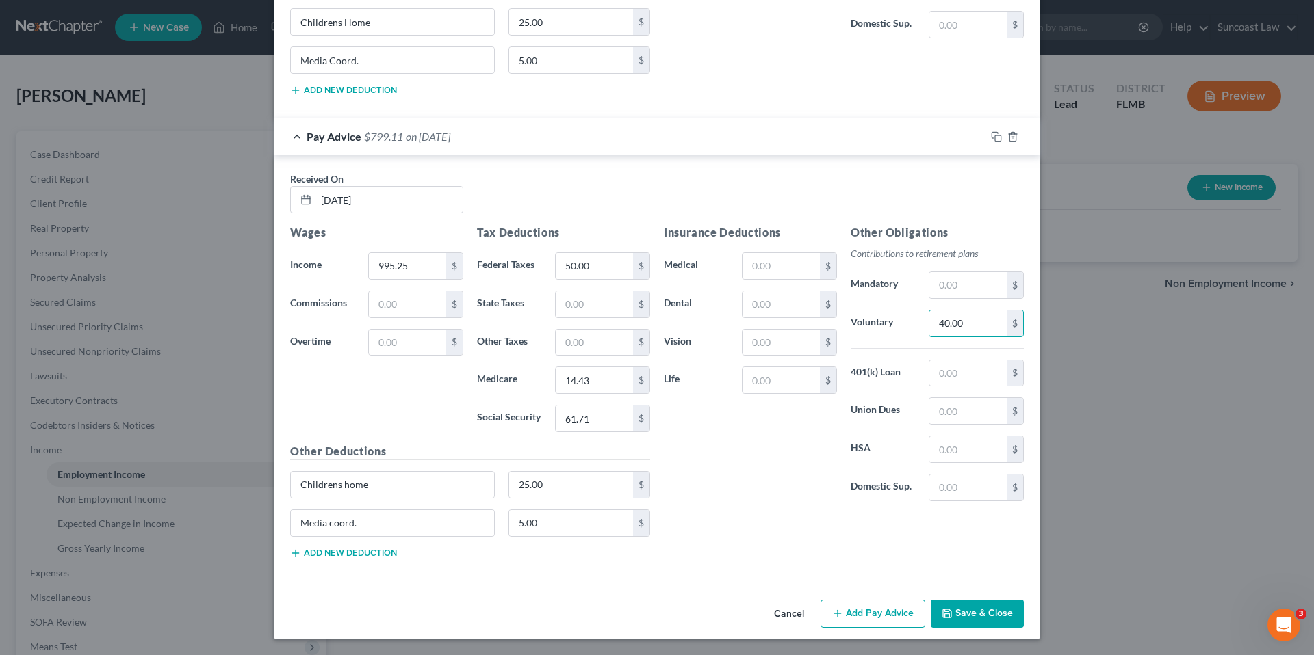
click at [980, 612] on button "Save & Close" at bounding box center [976, 614] width 93 height 29
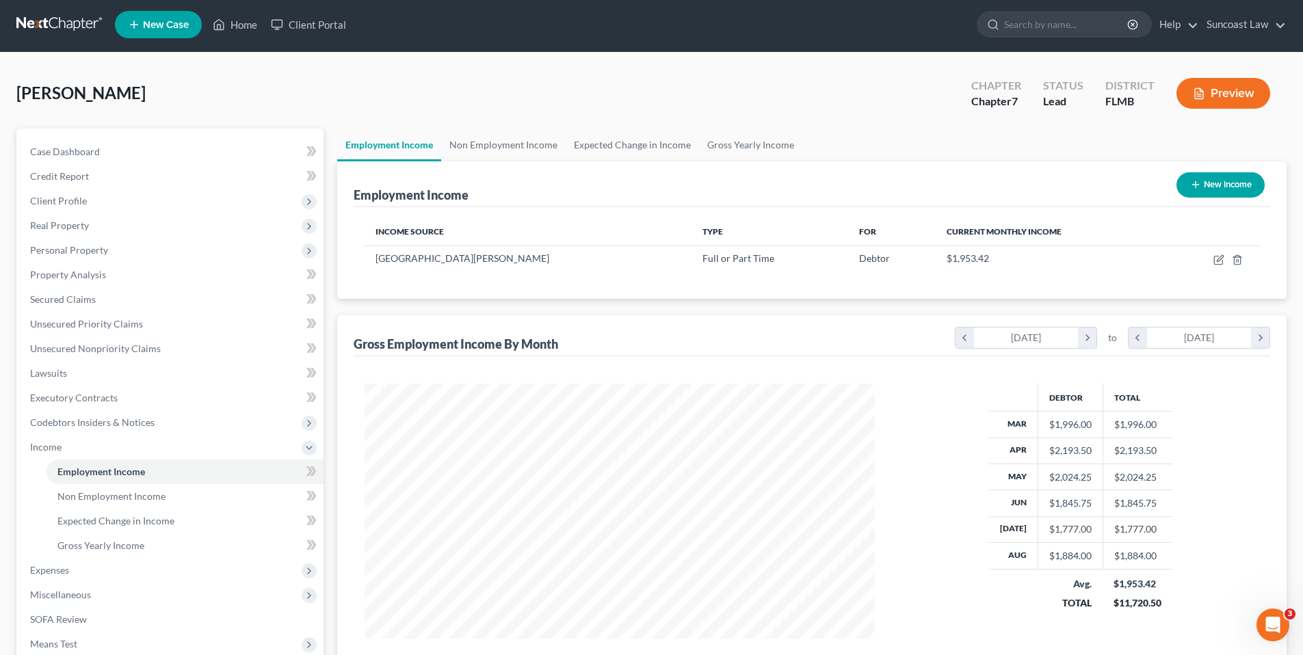
scroll to position [0, 0]
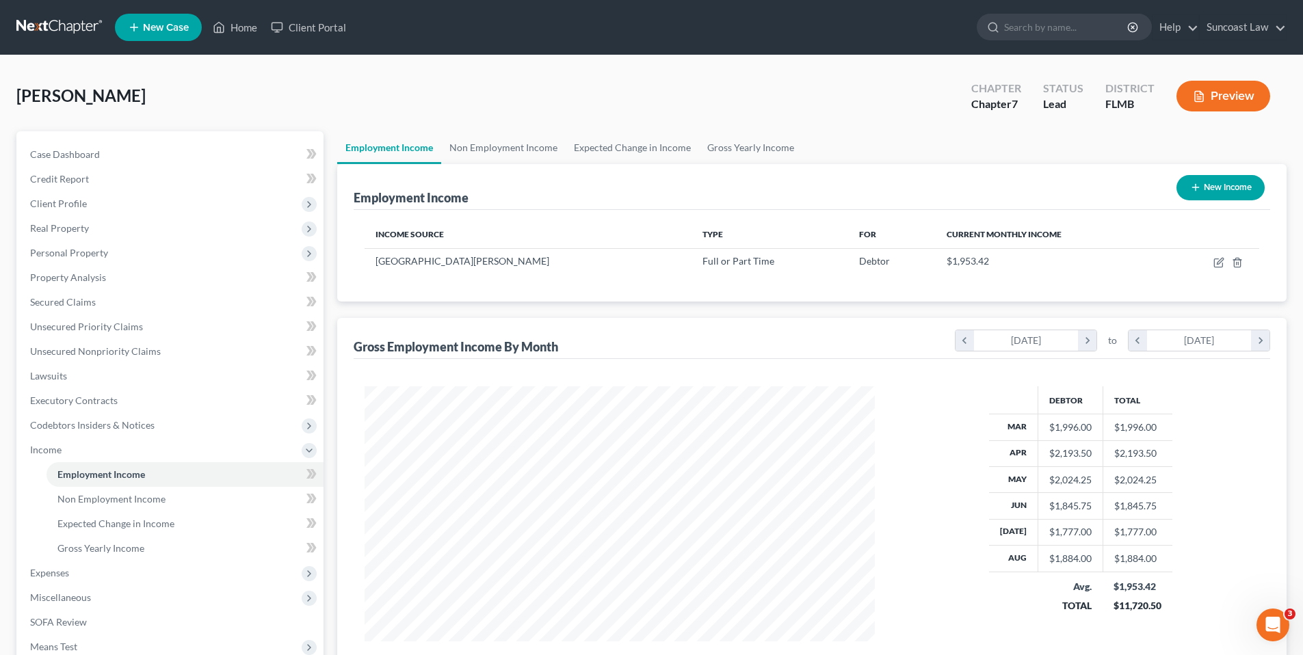
click at [1212, 192] on button "New Income" at bounding box center [1221, 187] width 88 height 25
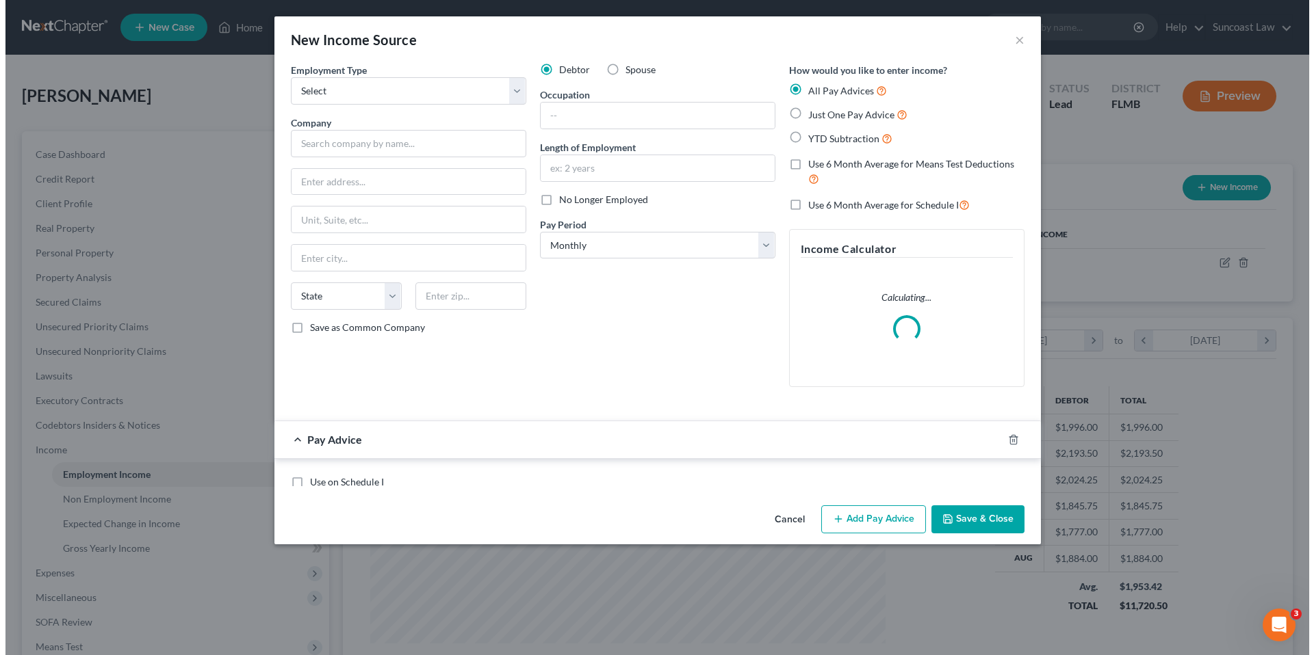
scroll to position [257, 543]
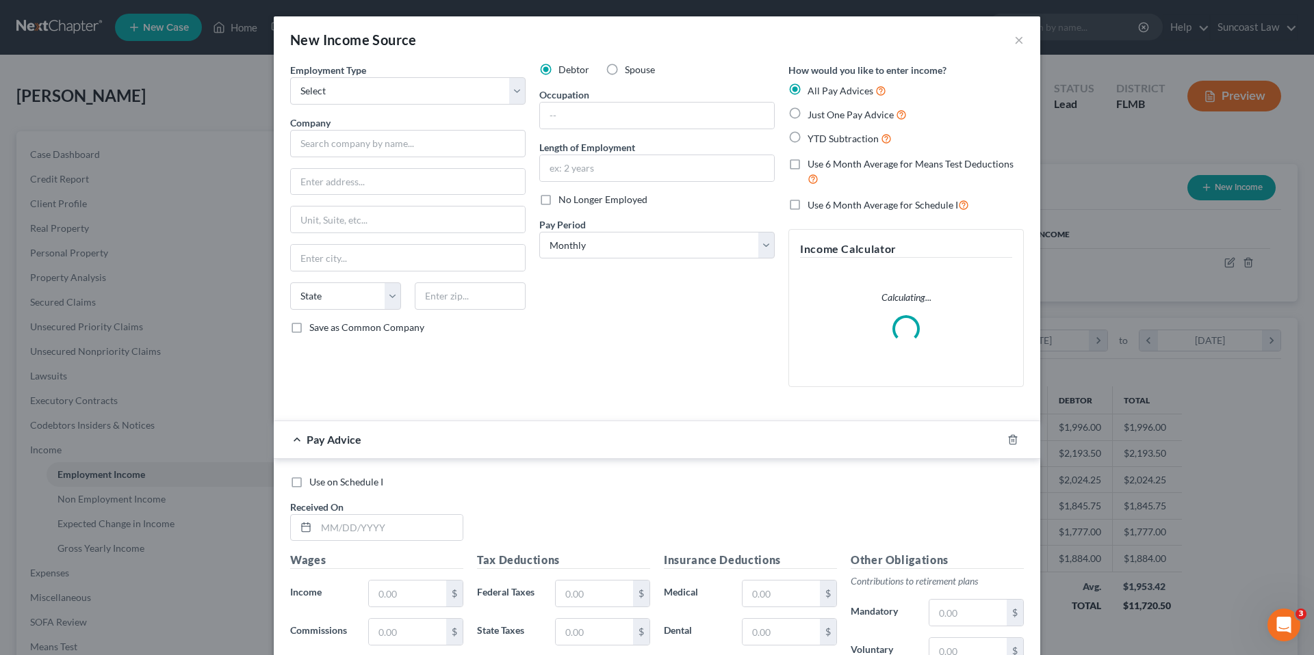
click at [625, 71] on label "Spouse" at bounding box center [640, 70] width 30 height 14
click at [630, 71] on input "Spouse" at bounding box center [634, 67] width 9 height 9
click at [512, 92] on select "Select Full or [DEMOGRAPHIC_DATA] Employment Self Employment" at bounding box center [407, 90] width 235 height 27
click at [290, 77] on select "Select Full or [DEMOGRAPHIC_DATA] Employment Self Employment" at bounding box center [407, 90] width 235 height 27
click at [459, 143] on input "text" at bounding box center [407, 143] width 235 height 27
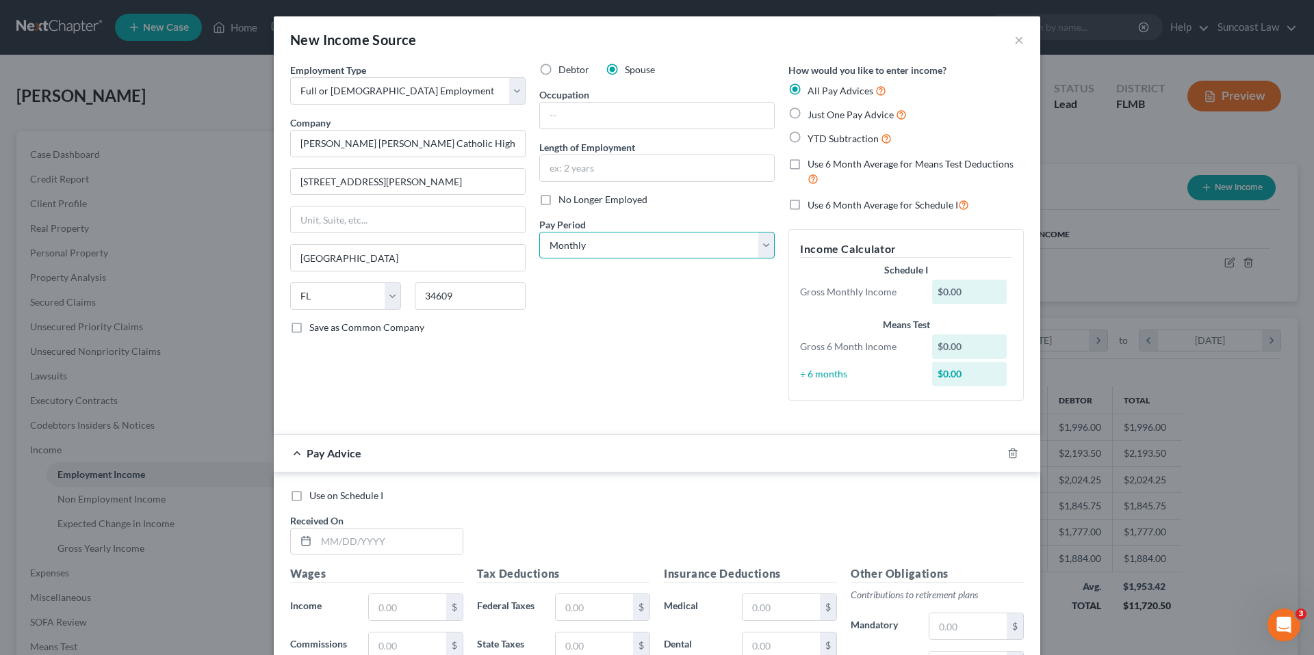
click at [595, 243] on select "Select Monthly Twice Monthly Every Other Week Weekly" at bounding box center [656, 245] width 235 height 27
click at [539, 232] on select "Select Monthly Twice Monthly Every Other Week Weekly" at bounding box center [656, 245] width 235 height 27
click at [807, 162] on label "Use 6 Month Average for Means Test Deductions" at bounding box center [915, 171] width 216 height 29
click at [813, 162] on input "Use 6 Month Average for Means Test Deductions" at bounding box center [817, 161] width 9 height 9
click at [807, 213] on label "Use 6 Month Average for Schedule I" at bounding box center [887, 205] width 161 height 16
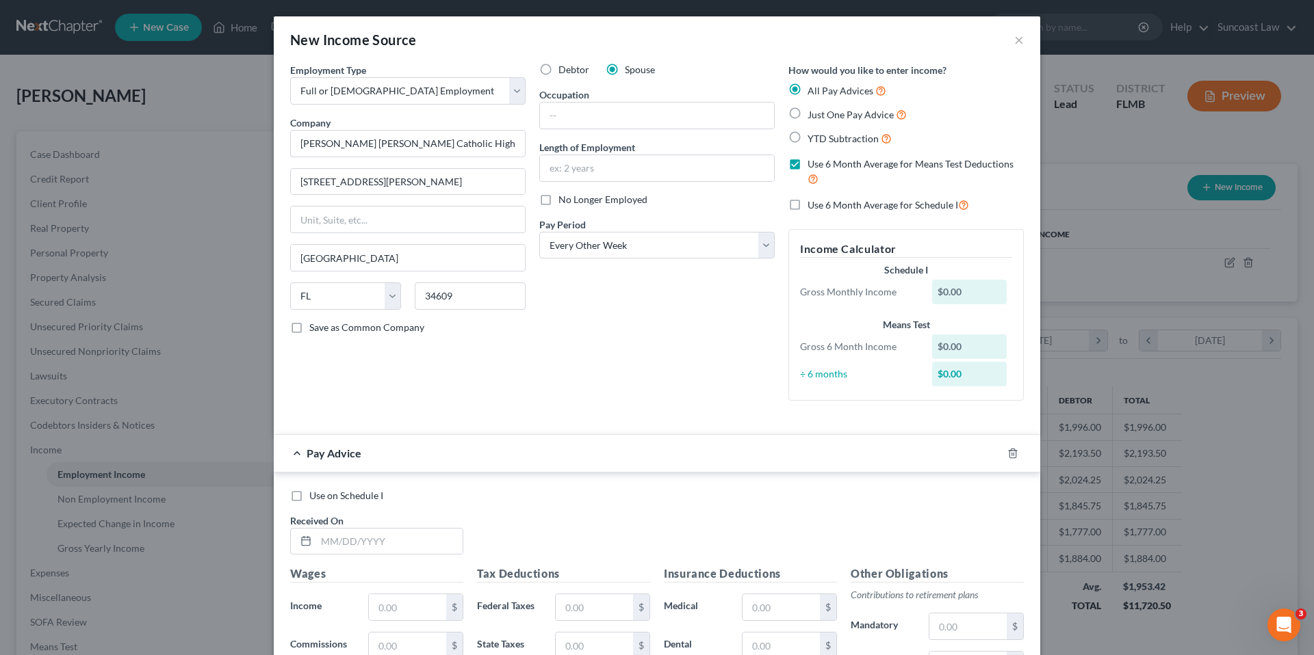
click at [813, 206] on input "Use 6 Month Average for Schedule I" at bounding box center [817, 201] width 9 height 9
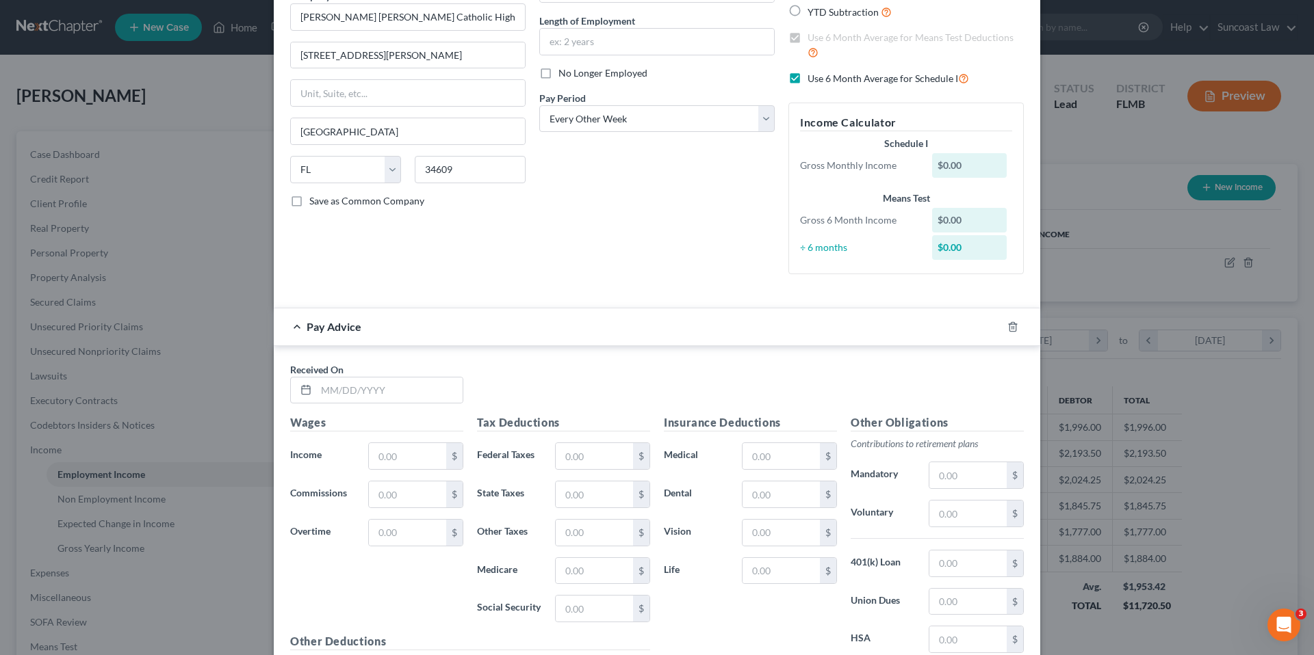
scroll to position [279, 0]
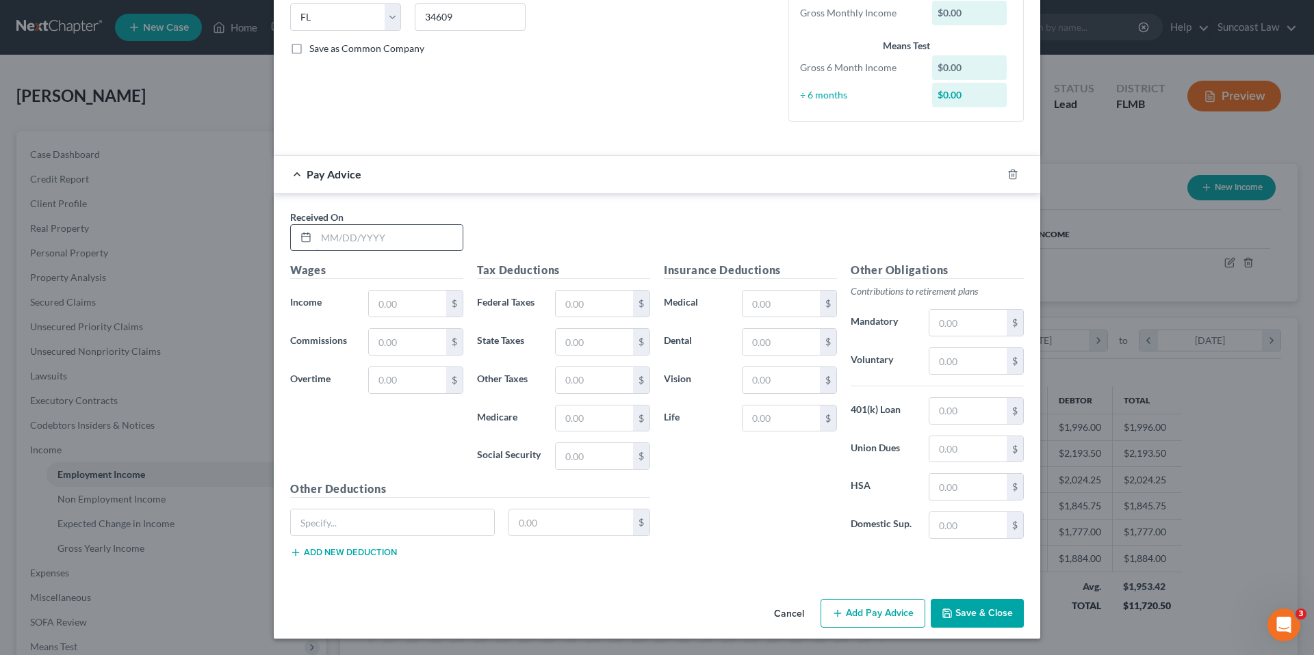
click at [363, 233] on input "text" at bounding box center [389, 238] width 146 height 26
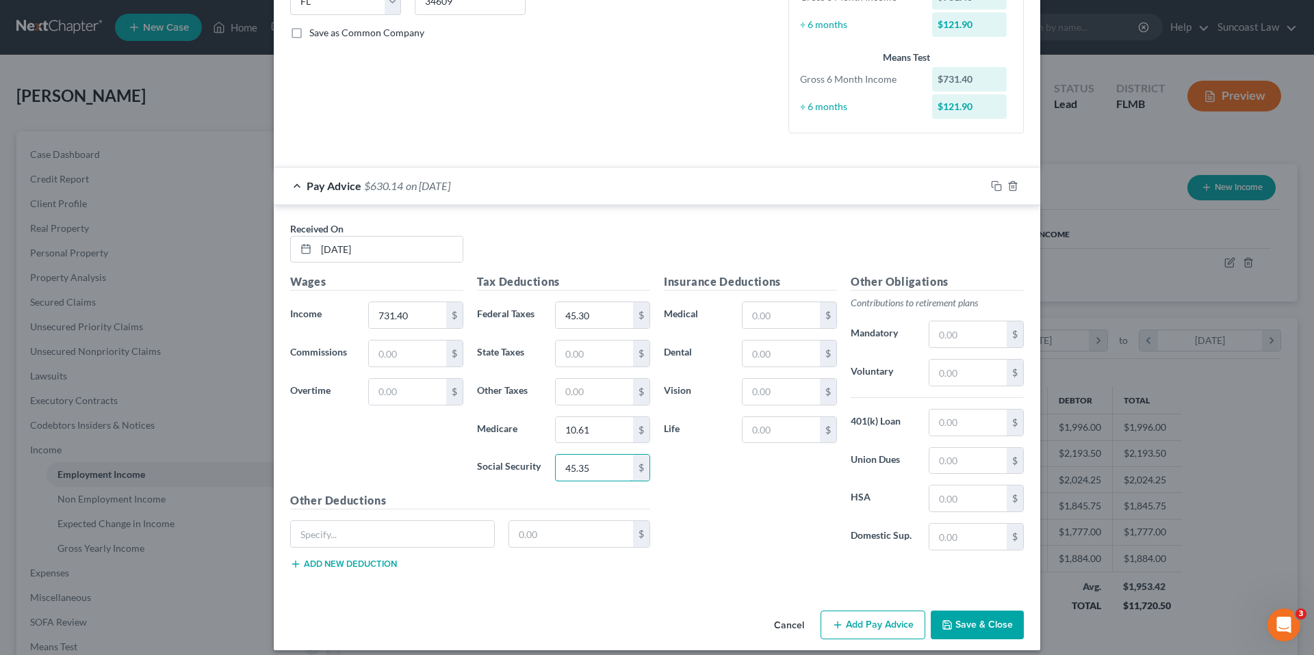
scroll to position [307, 0]
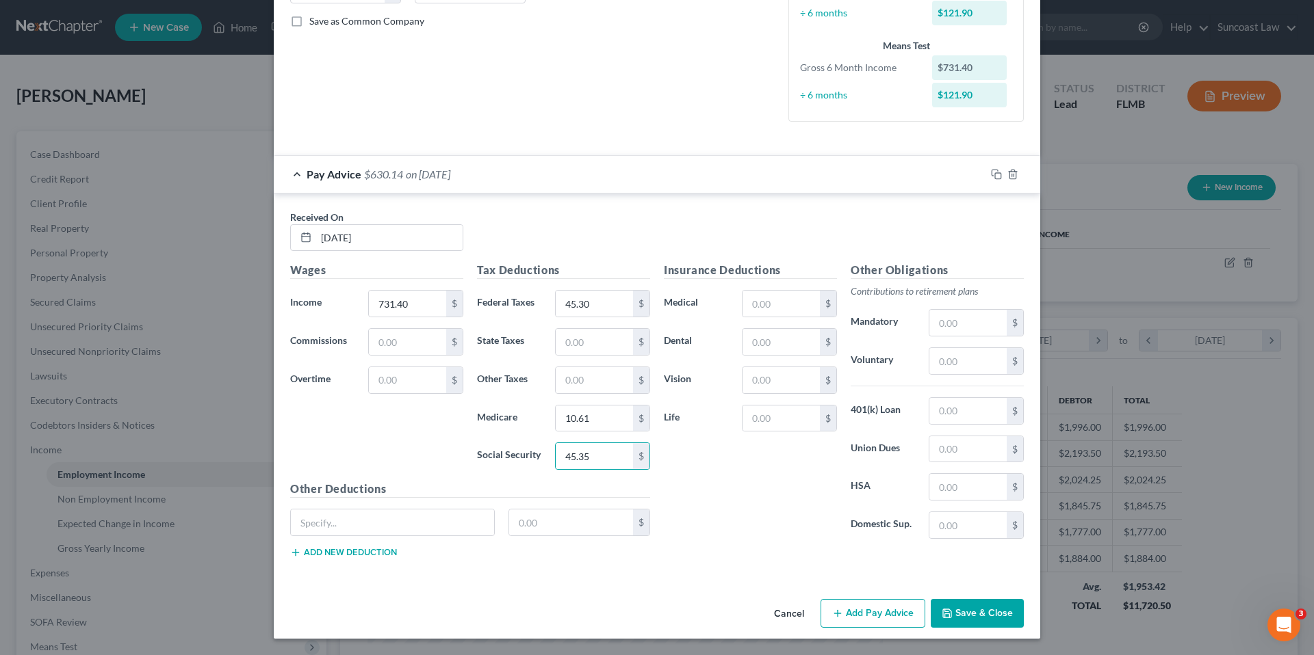
click at [874, 614] on button "Add Pay Advice" at bounding box center [872, 613] width 105 height 29
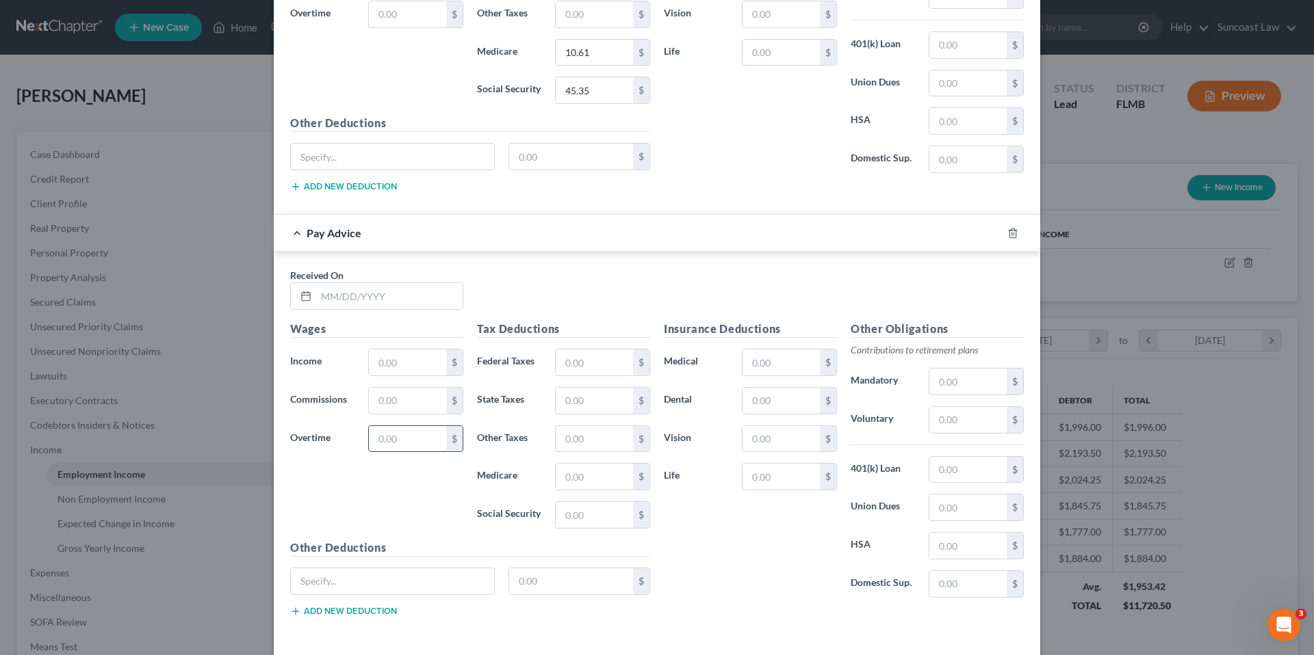
scroll to position [731, 0]
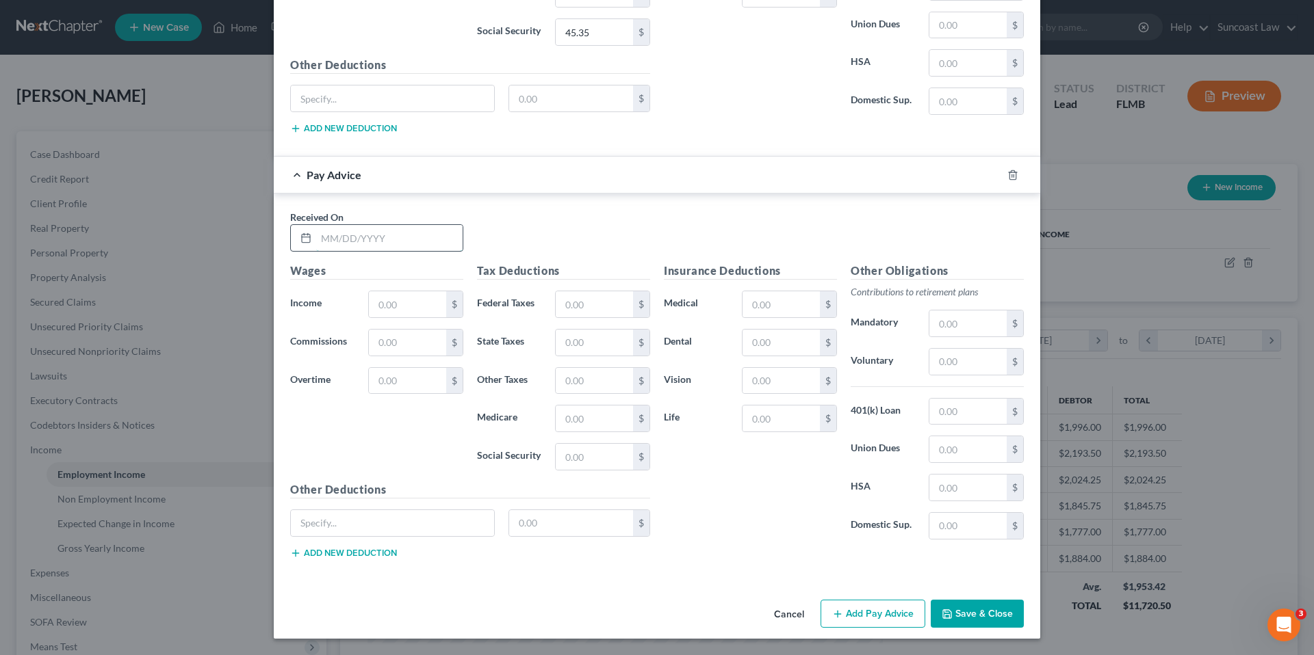
click at [367, 248] on input "text" at bounding box center [389, 238] width 146 height 26
click at [862, 619] on button "Add Pay Advice" at bounding box center [872, 614] width 105 height 29
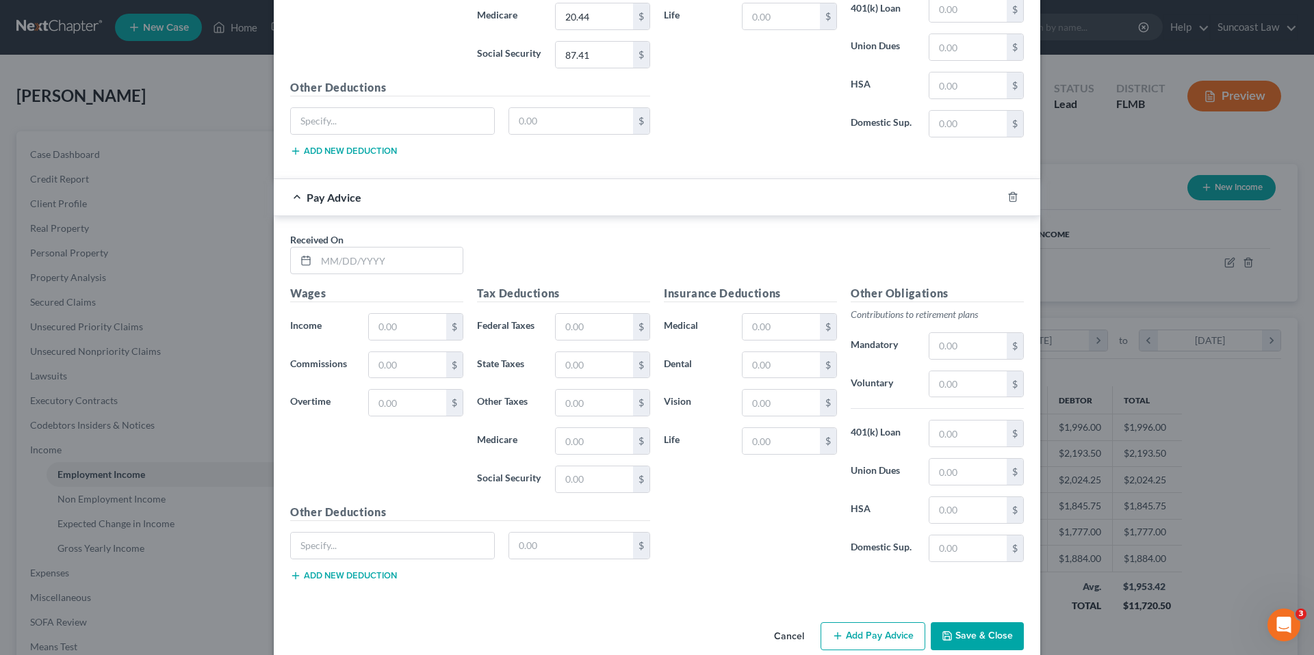
scroll to position [1156, 0]
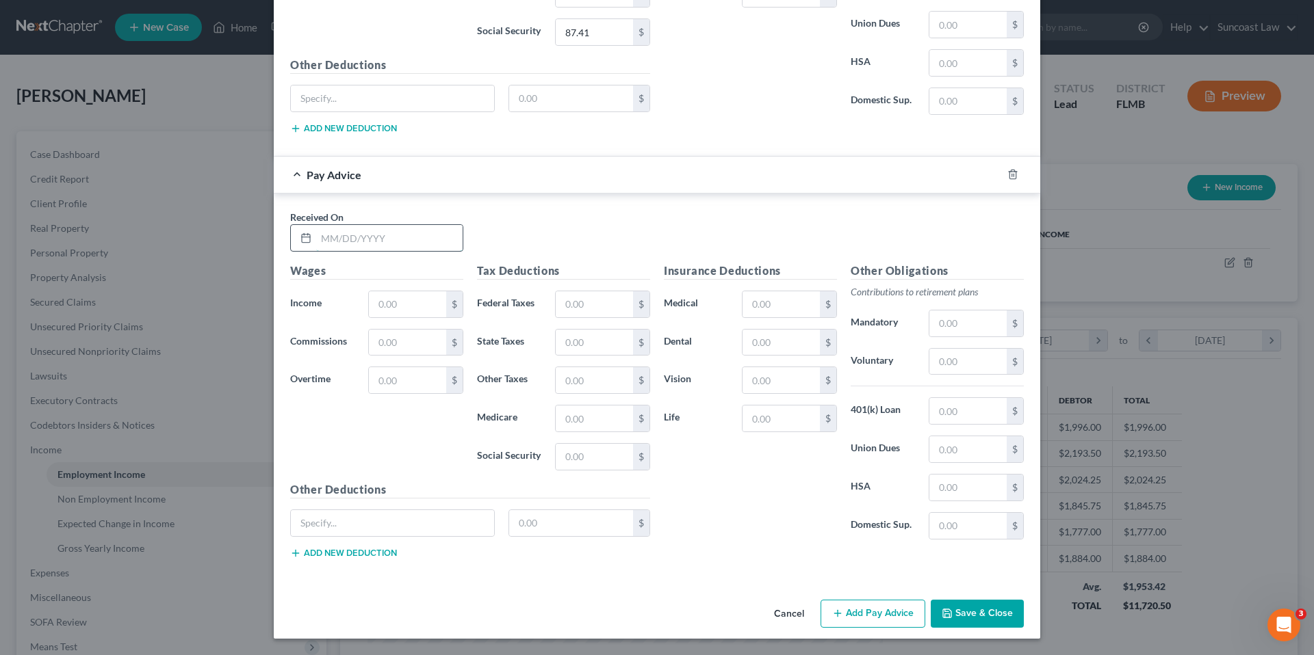
click at [371, 241] on input "text" at bounding box center [389, 238] width 146 height 26
click at [883, 614] on button "Add Pay Advice" at bounding box center [872, 614] width 105 height 29
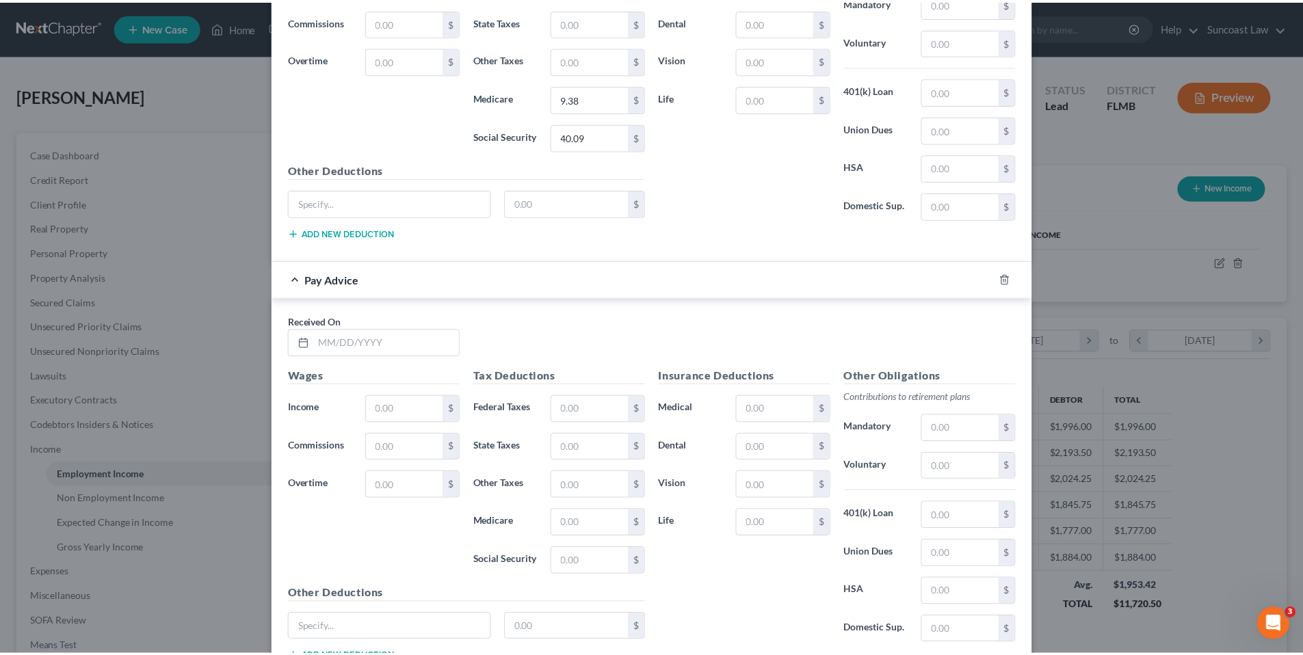
scroll to position [1580, 0]
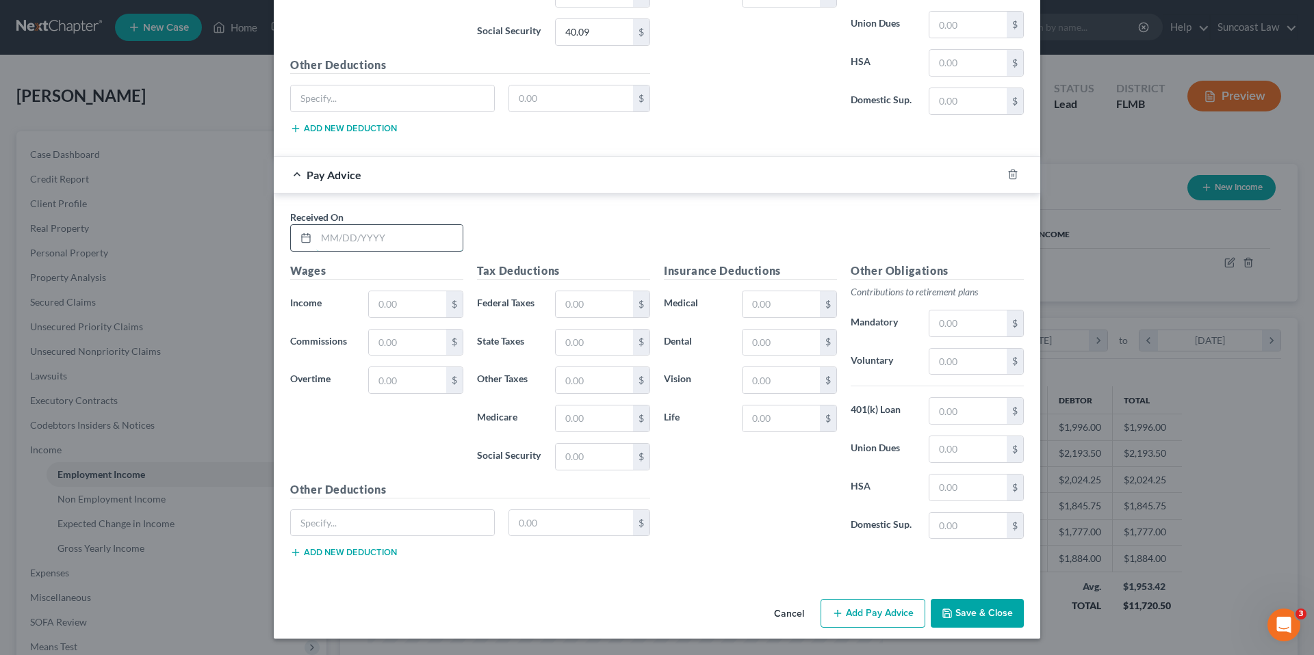
click at [372, 231] on input "text" at bounding box center [389, 238] width 146 height 26
click at [960, 611] on button "Save & Close" at bounding box center [976, 613] width 93 height 29
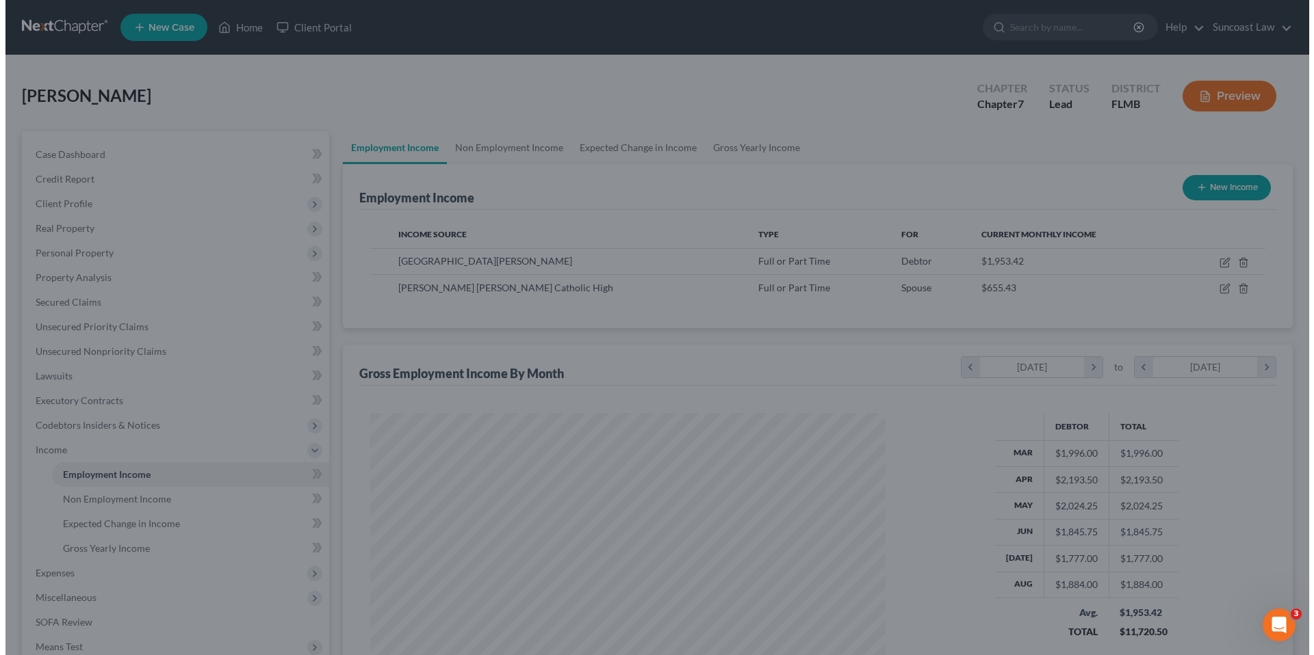
scroll to position [683922, 683639]
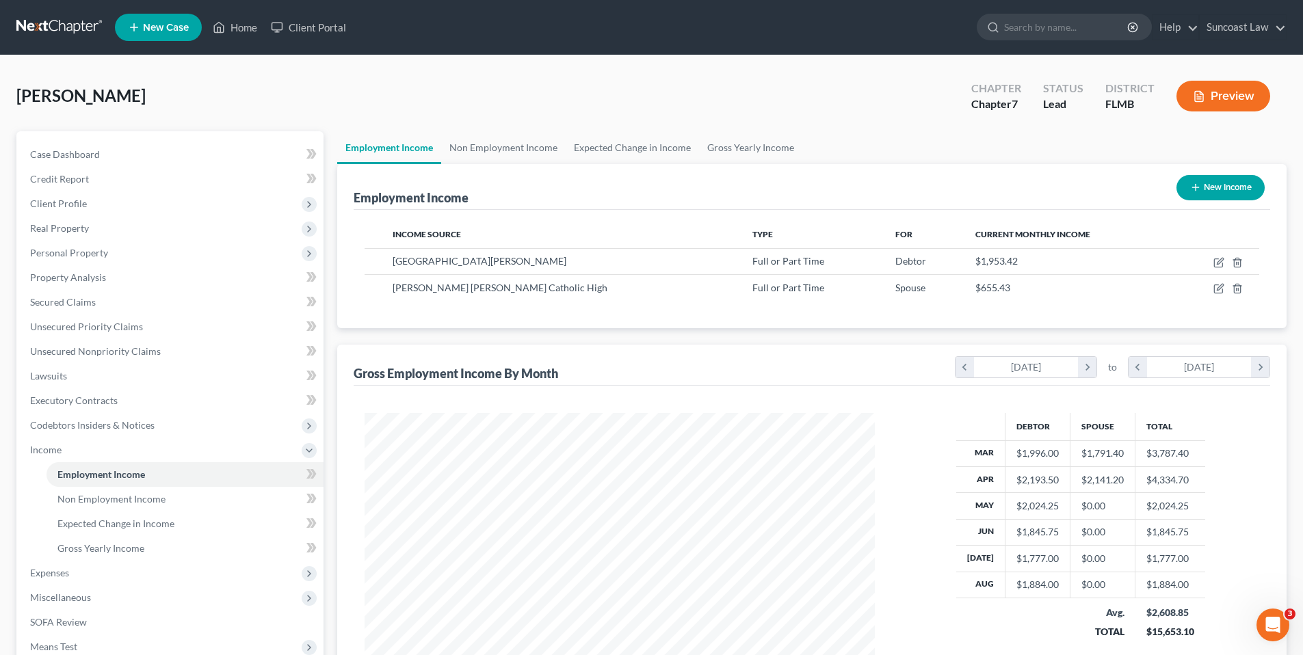
click at [1218, 185] on button "New Income" at bounding box center [1221, 187] width 88 height 25
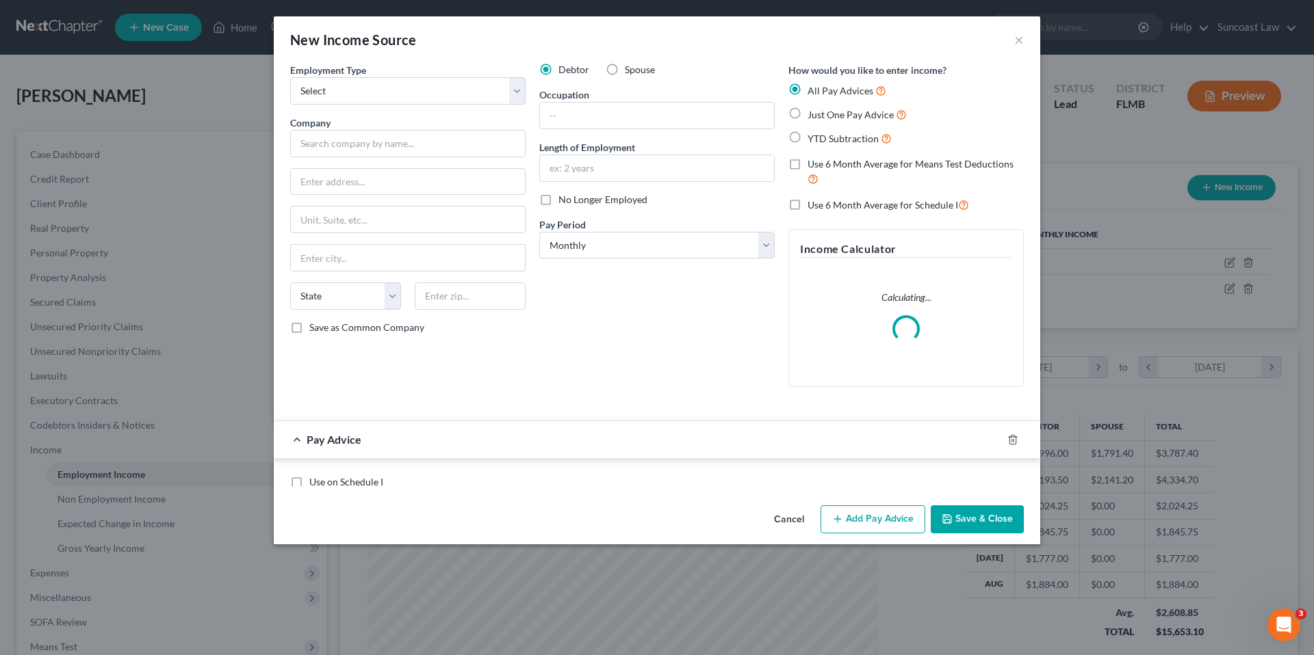
scroll to position [257, 543]
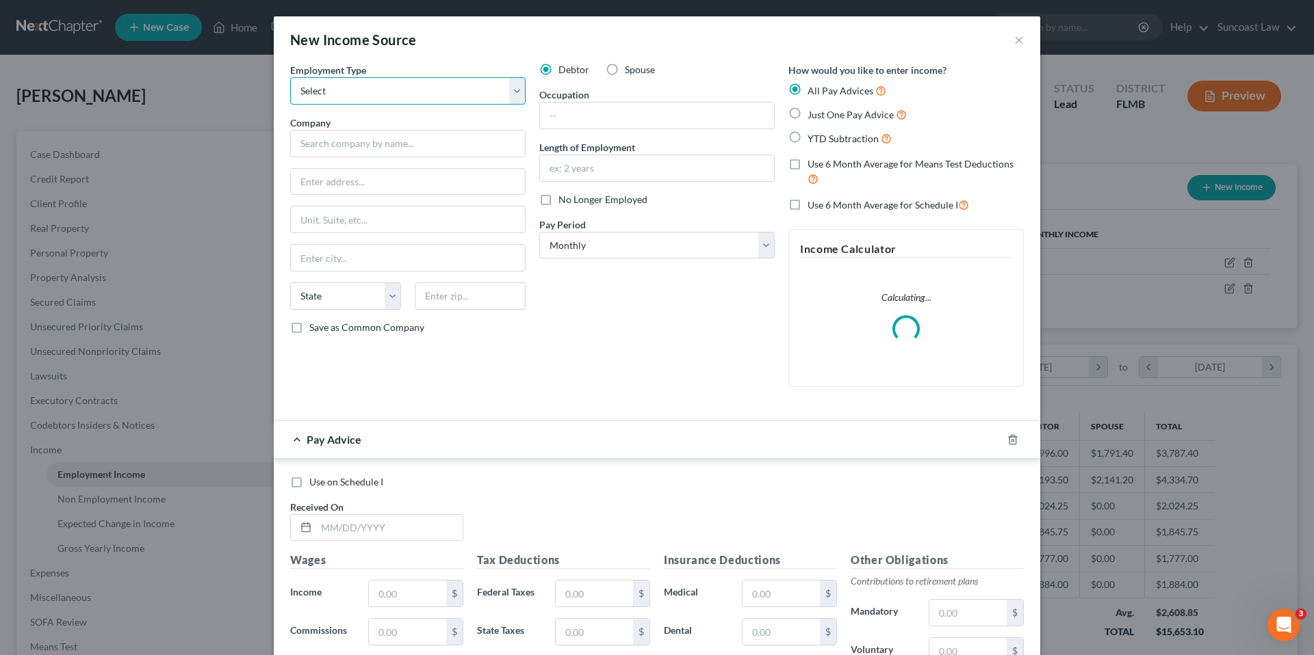
click at [352, 94] on select "Select Full or [DEMOGRAPHIC_DATA] Employment Self Employment" at bounding box center [407, 90] width 235 height 27
click at [290, 77] on select "Select Full or [DEMOGRAPHIC_DATA] Employment Self Employment" at bounding box center [407, 90] width 235 height 27
click at [625, 70] on label "Spouse" at bounding box center [640, 70] width 30 height 14
click at [630, 70] on input "Spouse" at bounding box center [634, 67] width 9 height 9
click at [422, 152] on input "text" at bounding box center [407, 143] width 235 height 27
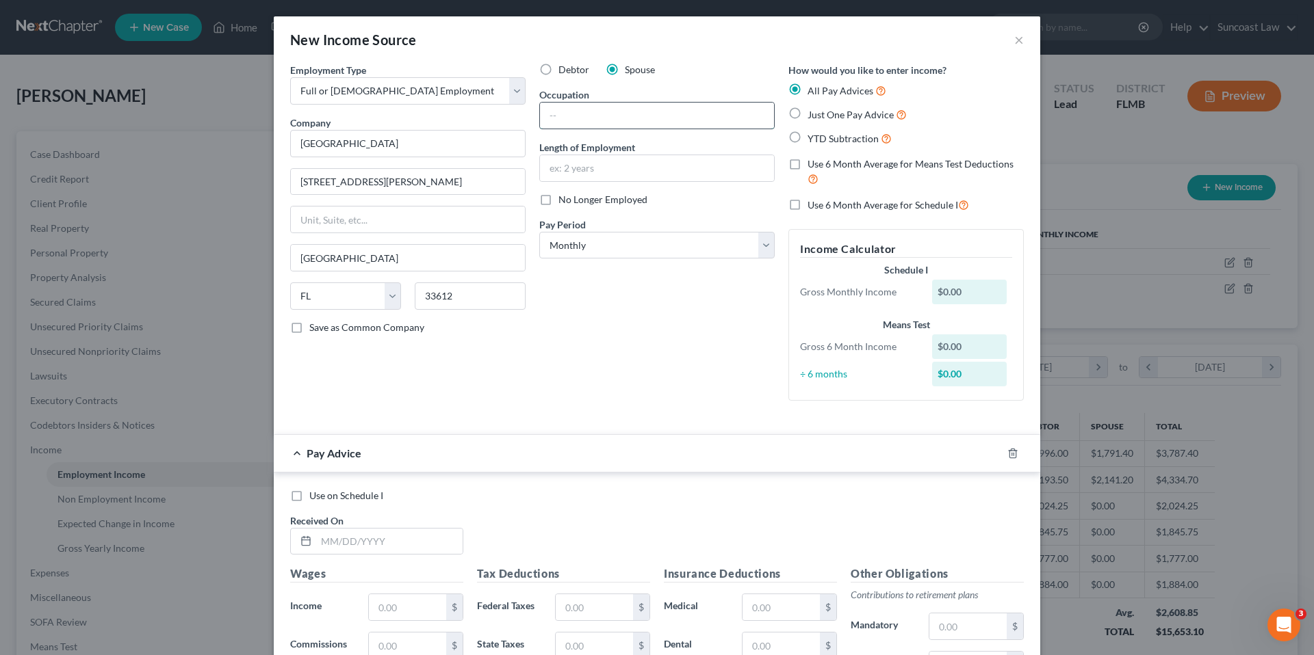
click at [634, 111] on input "text" at bounding box center [657, 116] width 234 height 26
click at [580, 172] on input "text" at bounding box center [657, 168] width 234 height 26
click at [630, 248] on select "Select Monthly Twice Monthly Every Other Week Weekly" at bounding box center [656, 245] width 235 height 27
click at [539, 232] on select "Select Monthly Twice Monthly Every Other Week Weekly" at bounding box center [656, 245] width 235 height 27
click at [807, 138] on label "YTD Subtraction" at bounding box center [849, 139] width 84 height 16
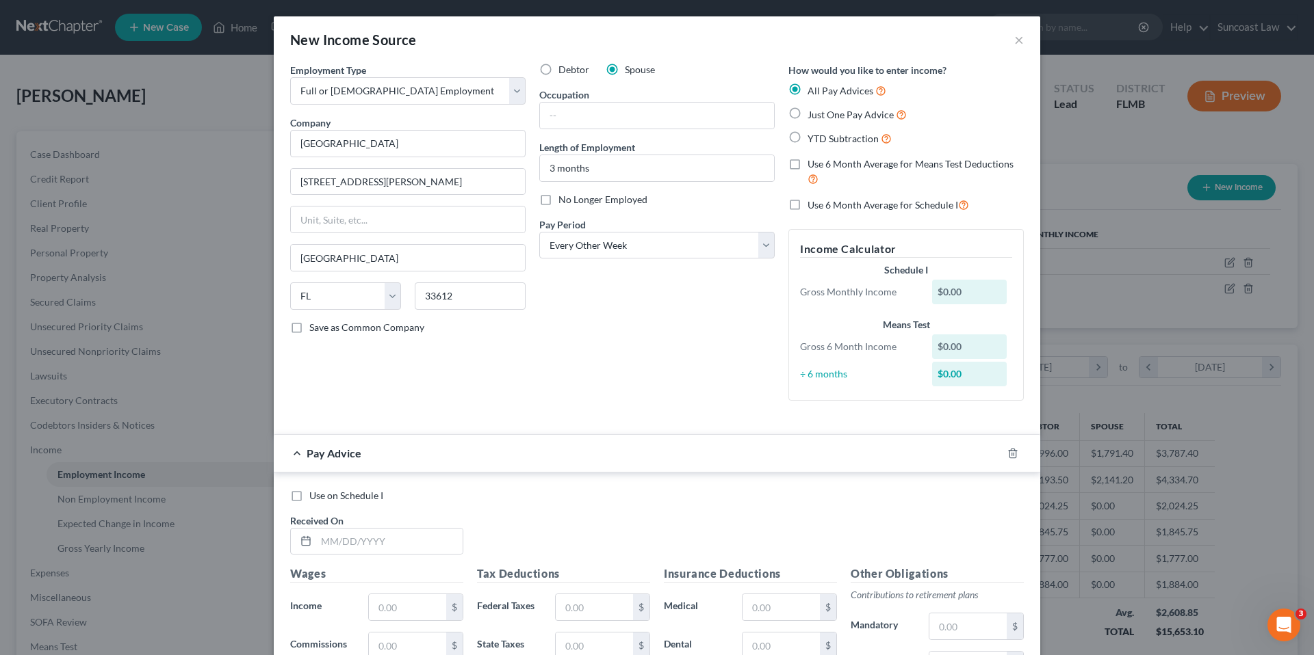
click at [813, 138] on input "YTD Subtraction" at bounding box center [817, 135] width 9 height 9
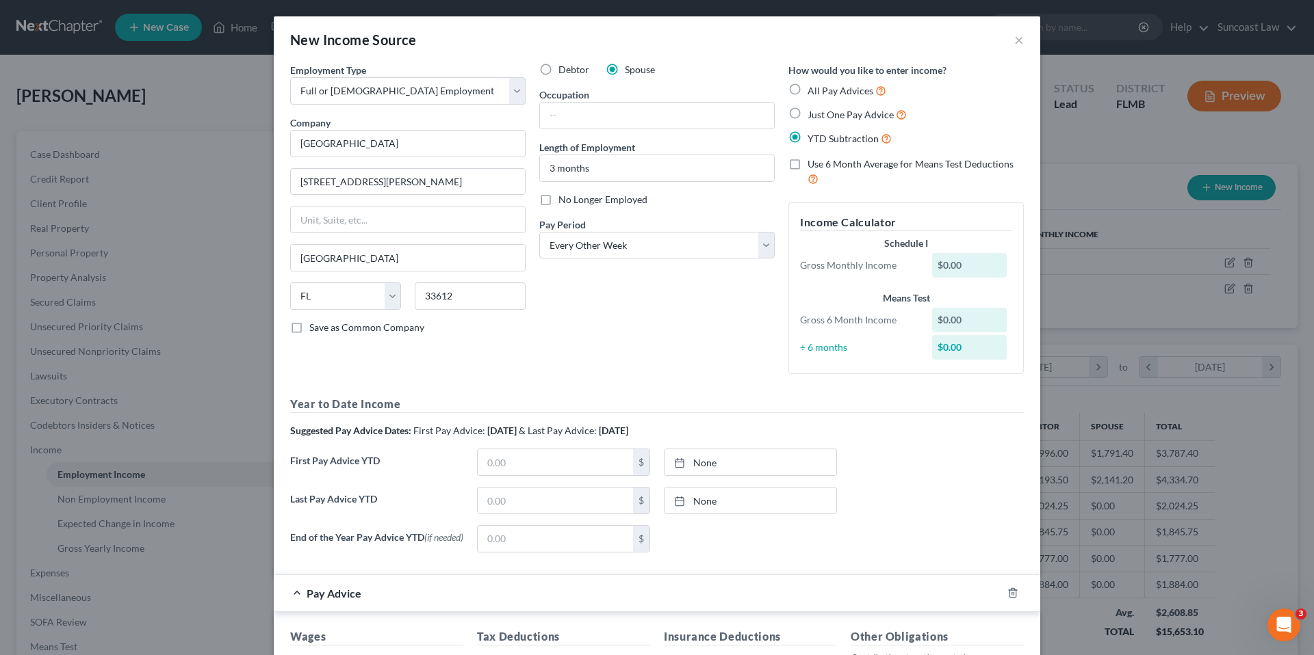
click at [807, 86] on label "All Pay Advices" at bounding box center [846, 91] width 79 height 16
click at [813, 86] on input "All Pay Advices" at bounding box center [817, 87] width 9 height 9
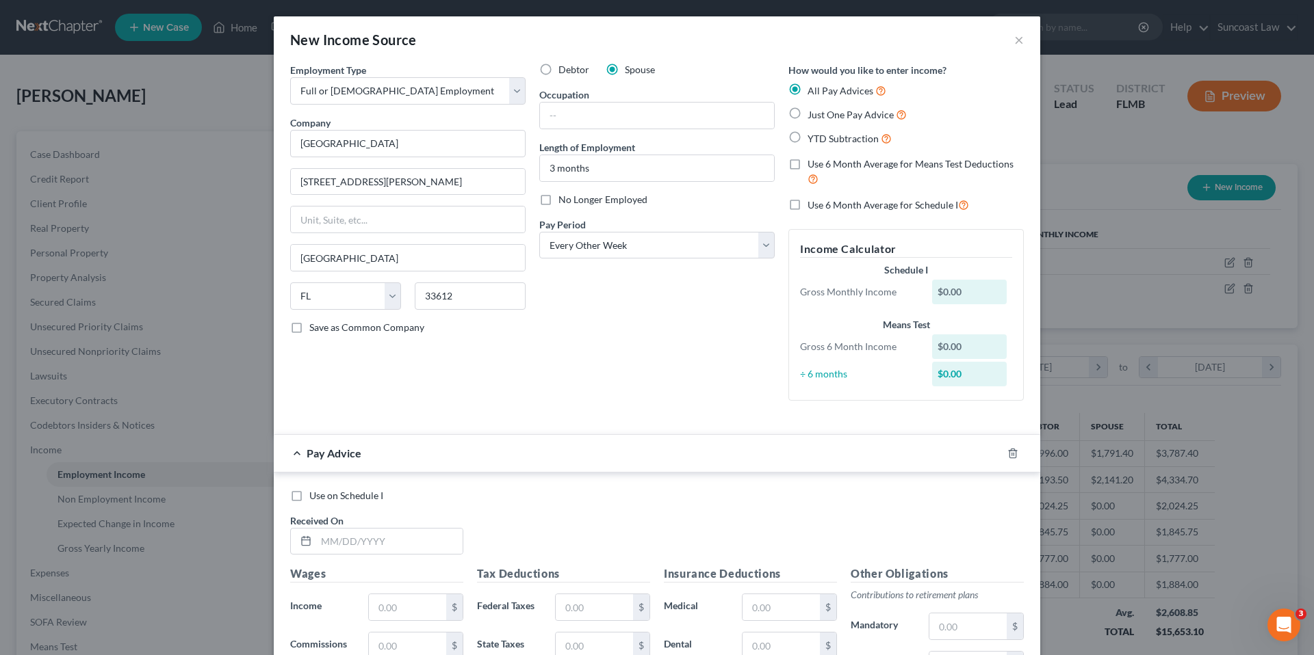
click at [807, 164] on label "Use 6 Month Average for Means Test Deductions" at bounding box center [915, 171] width 216 height 29
click at [813, 164] on input "Use 6 Month Average for Means Test Deductions" at bounding box center [817, 161] width 9 height 9
drag, startPoint x: 792, startPoint y: 197, endPoint x: 791, endPoint y: 207, distance: 9.6
click at [807, 198] on label "Use 6 Month Average for Schedule I" at bounding box center [887, 205] width 161 height 16
click at [813, 198] on input "Use 6 Month Average for Schedule I" at bounding box center [817, 201] width 9 height 9
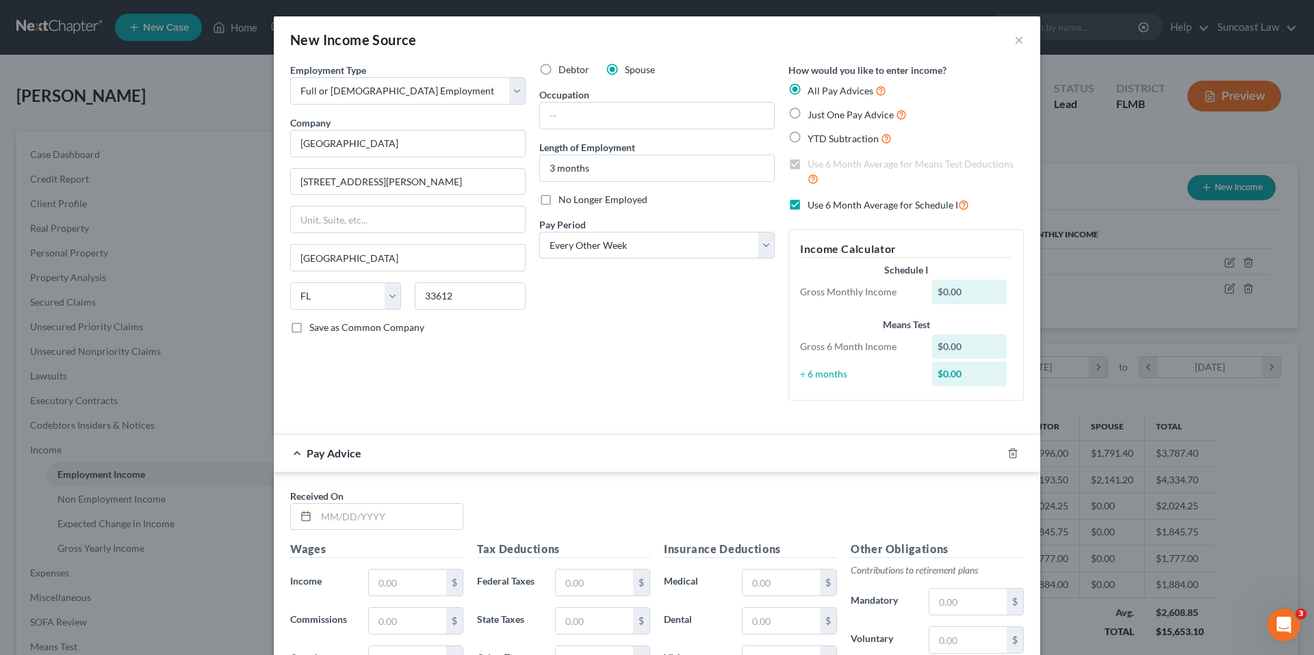
scroll to position [279, 0]
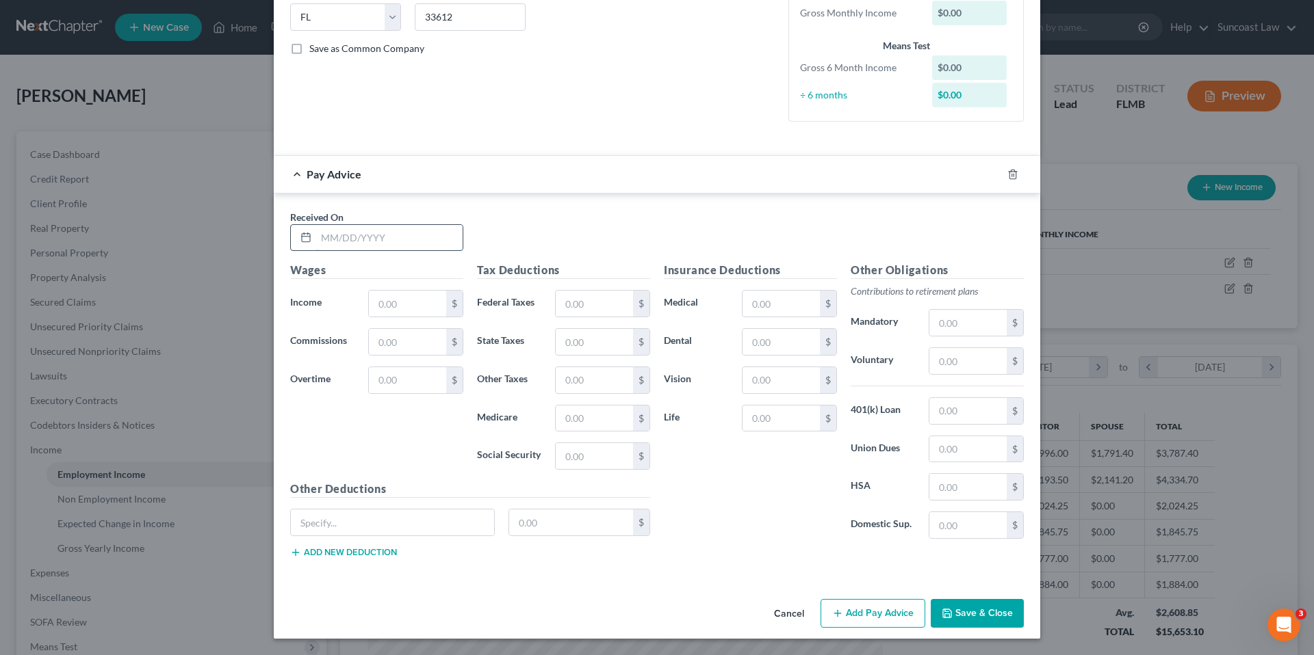
click at [359, 243] on input "text" at bounding box center [389, 238] width 146 height 26
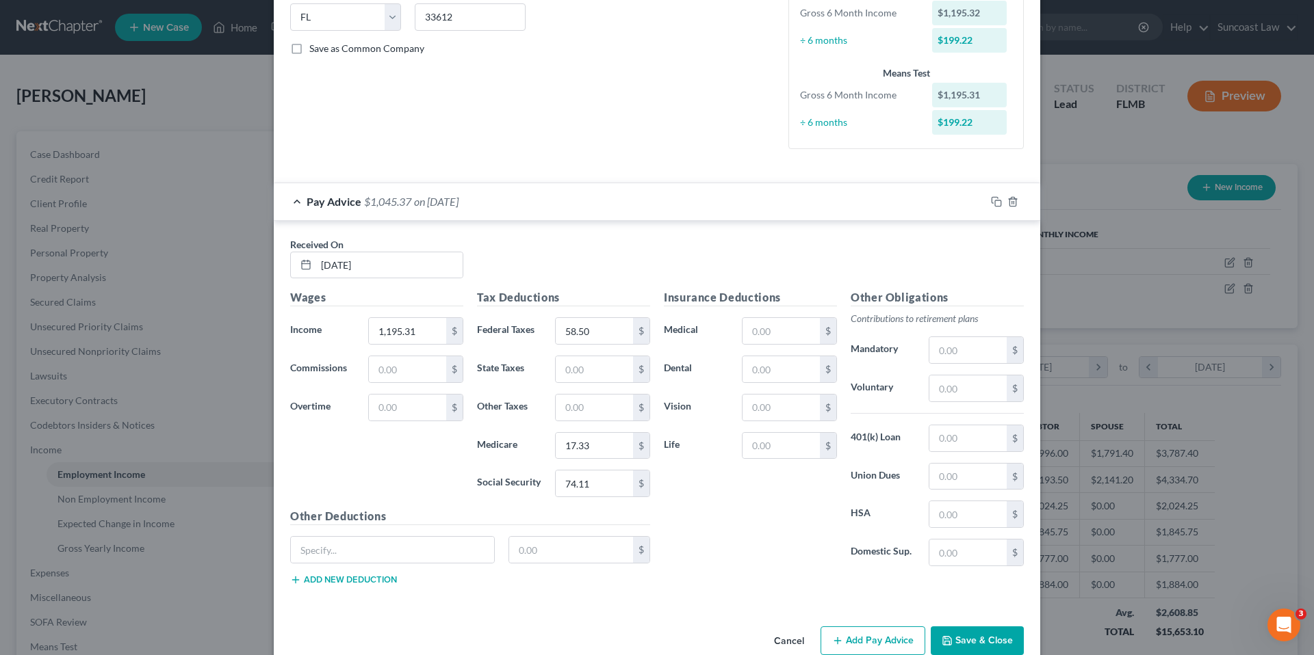
click at [887, 644] on button "Add Pay Advice" at bounding box center [872, 641] width 105 height 29
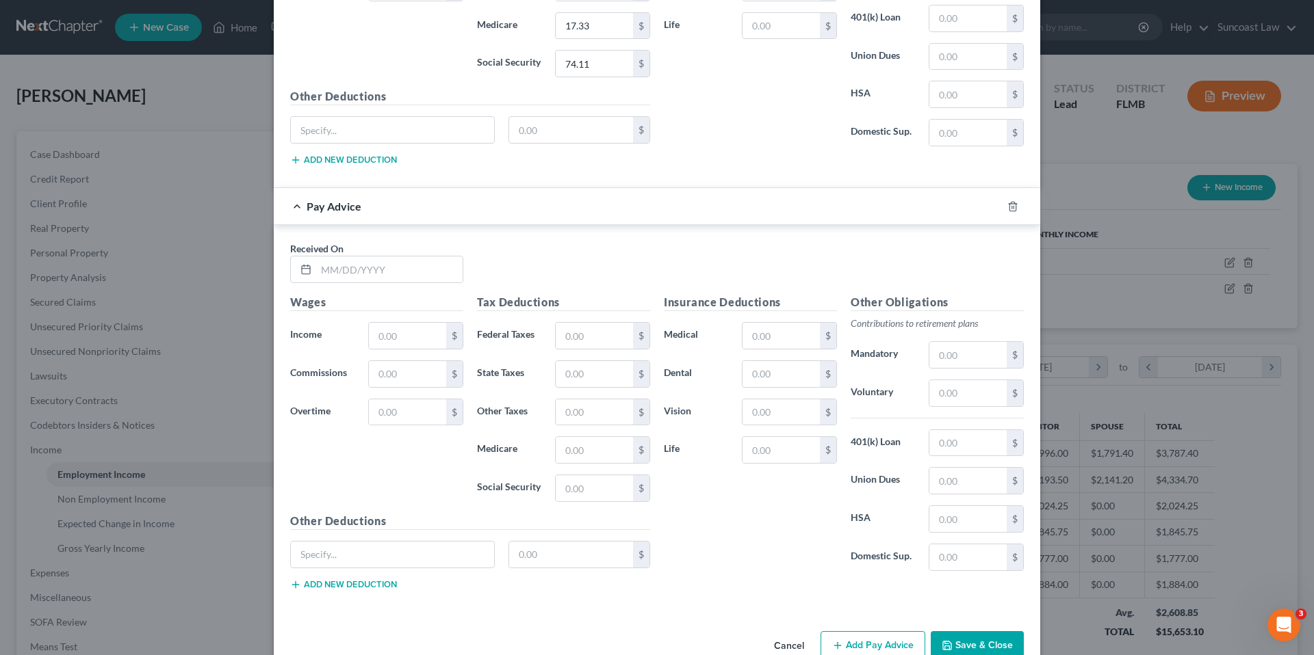
scroll to position [731, 0]
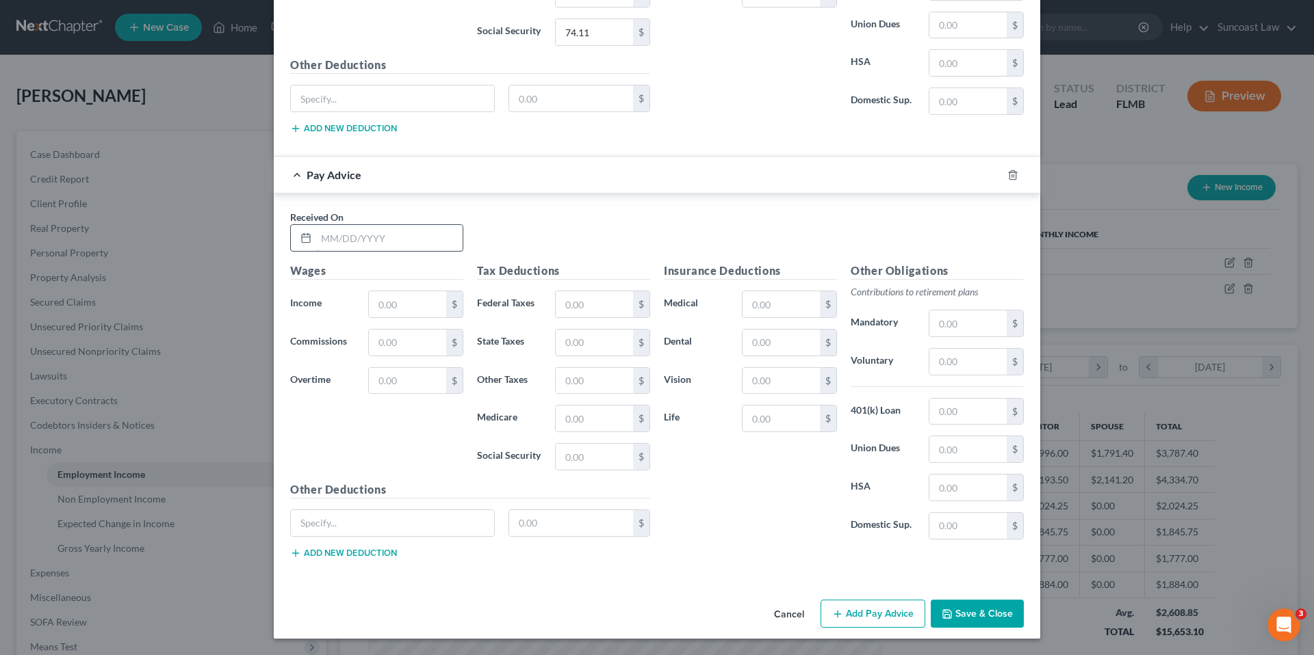
click at [374, 243] on input "text" at bounding box center [389, 238] width 146 height 26
click at [891, 614] on button "Add Pay Advice" at bounding box center [872, 614] width 105 height 29
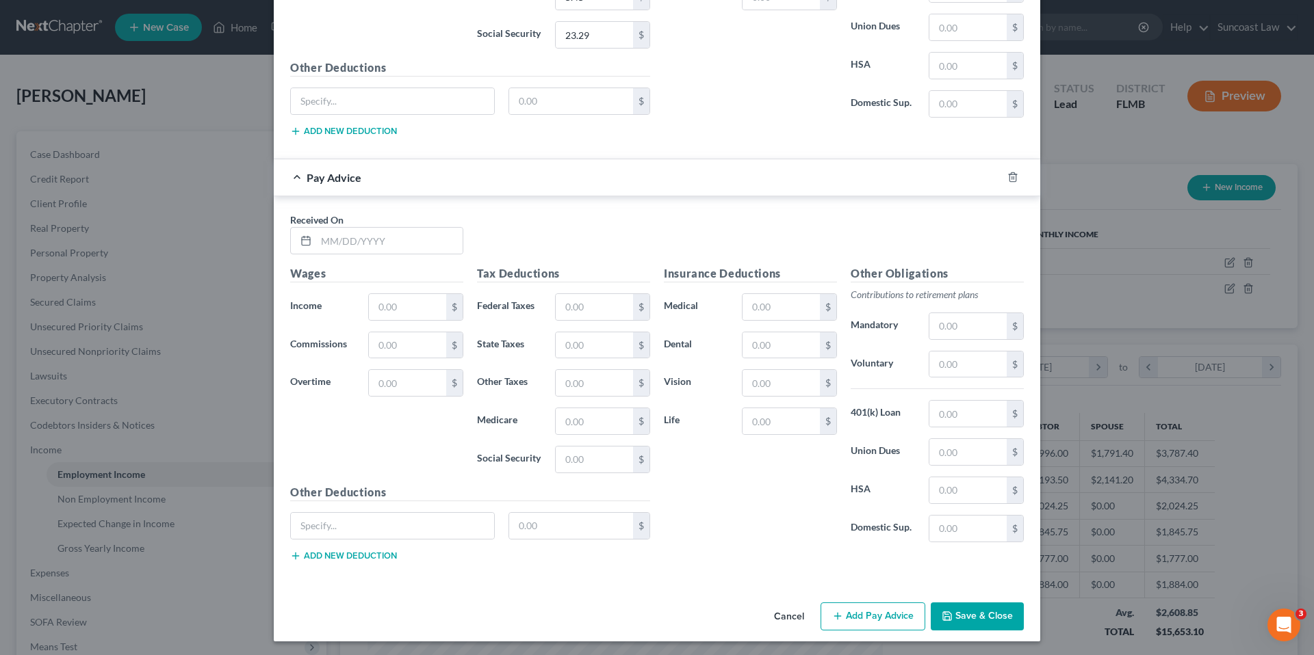
scroll to position [1156, 0]
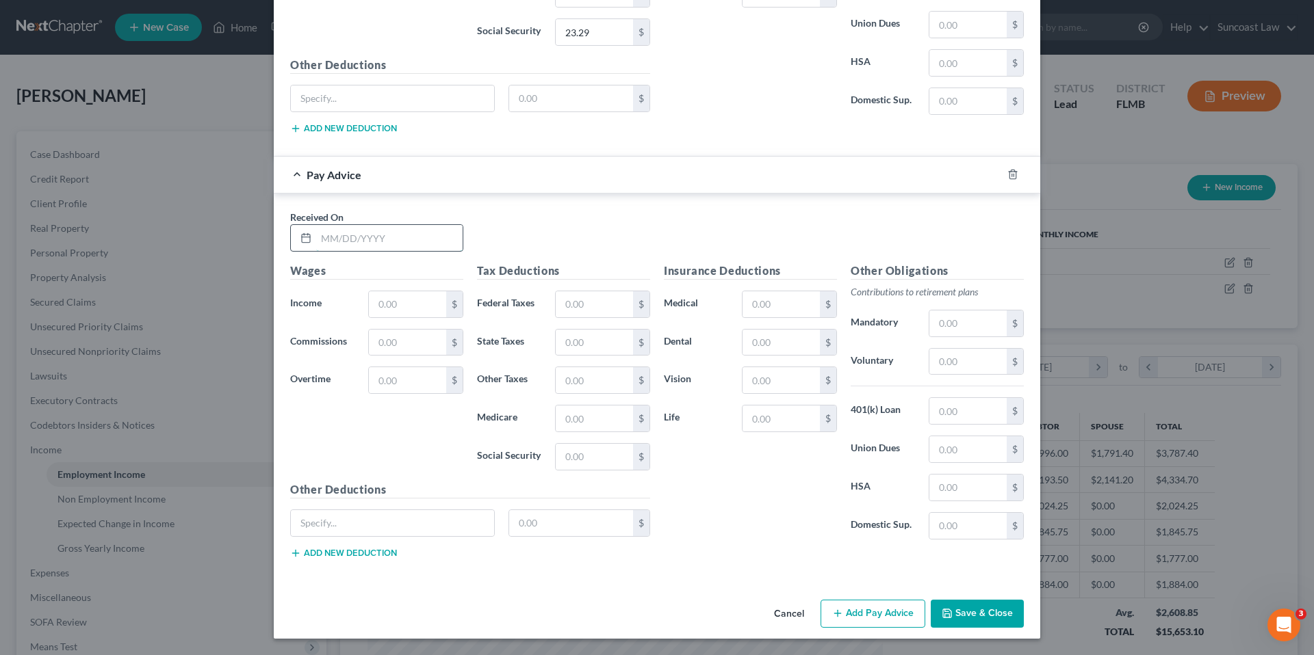
click at [368, 229] on input "text" at bounding box center [389, 238] width 146 height 26
click at [873, 614] on button "Add Pay Advice" at bounding box center [872, 614] width 105 height 29
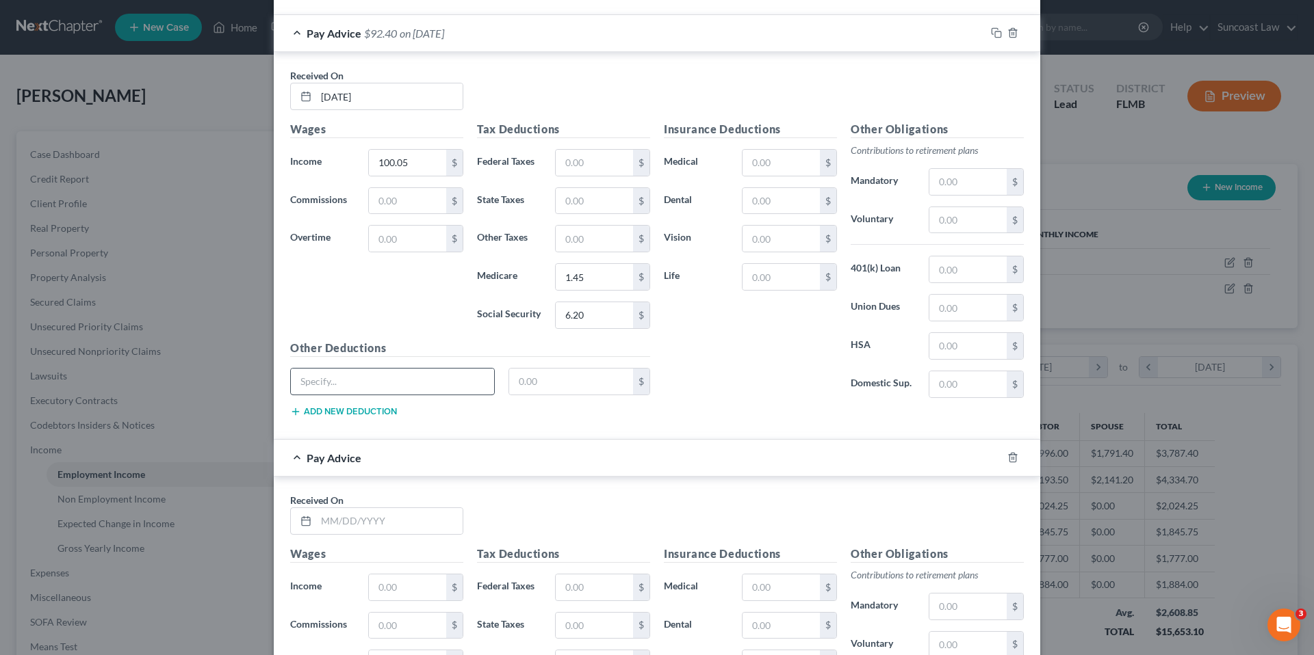
scroll to position [1296, 0]
click at [341, 99] on input "[DATE]" at bounding box center [389, 98] width 146 height 26
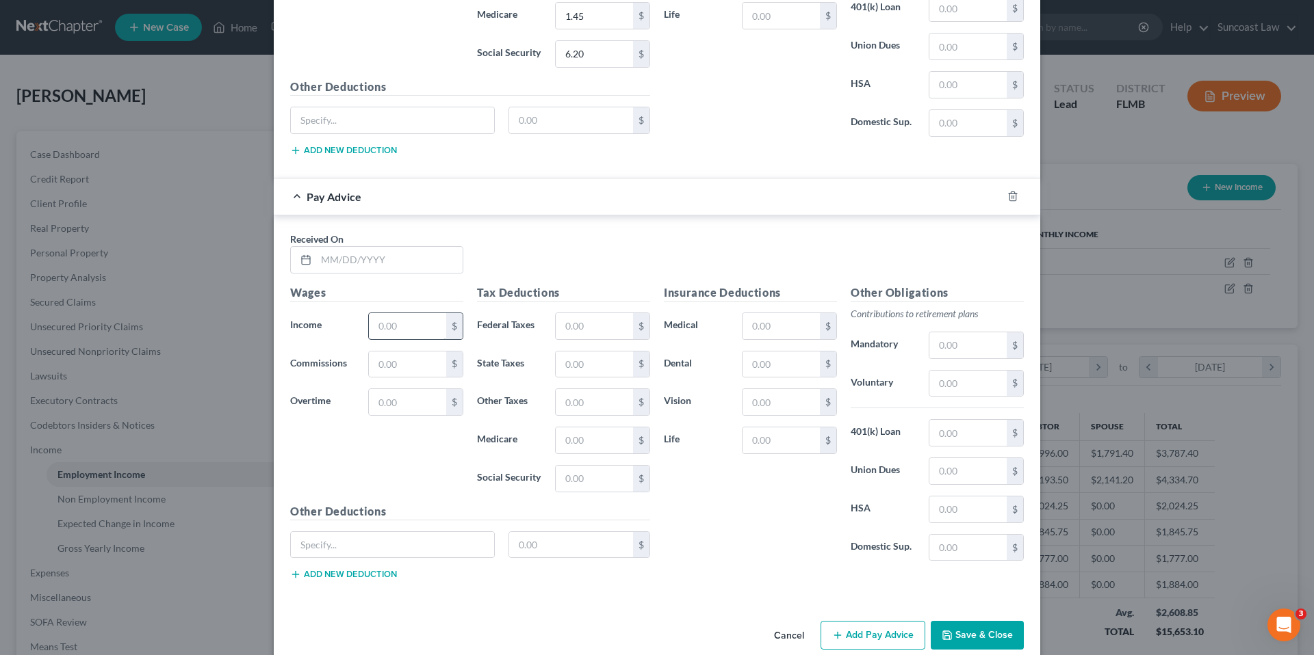
scroll to position [1580, 0]
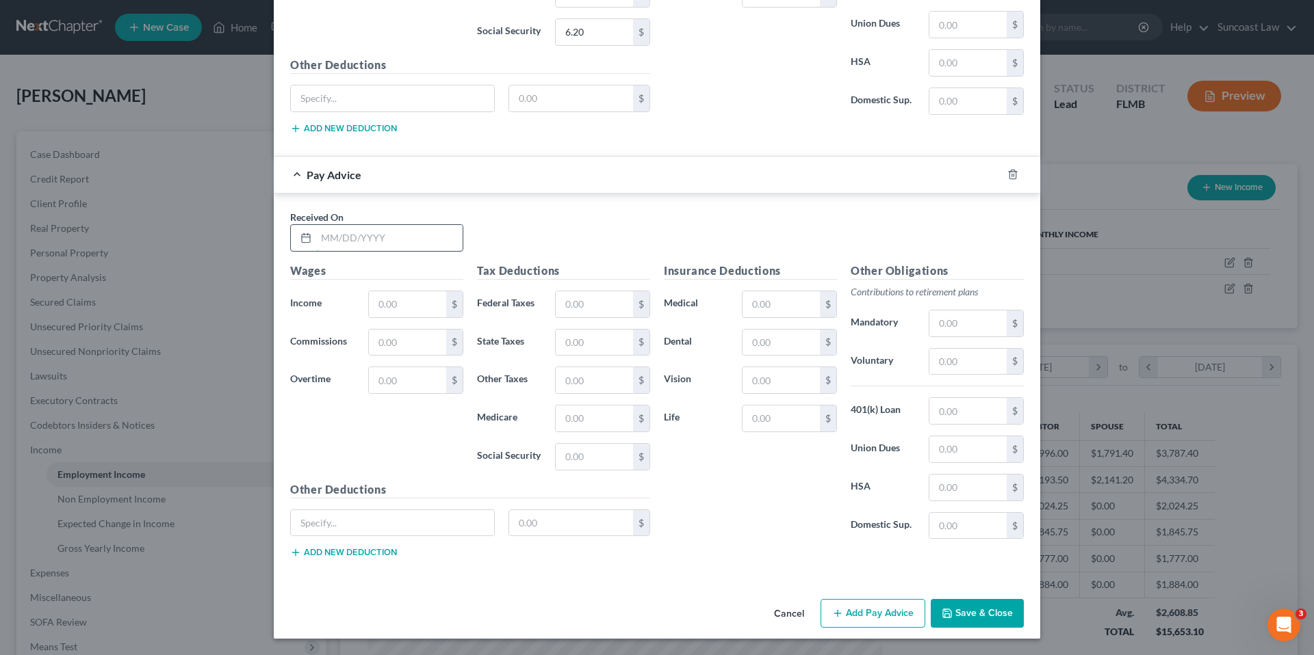
click at [355, 233] on input "text" at bounding box center [389, 238] width 146 height 26
click at [875, 616] on button "Add Pay Advice" at bounding box center [872, 613] width 105 height 29
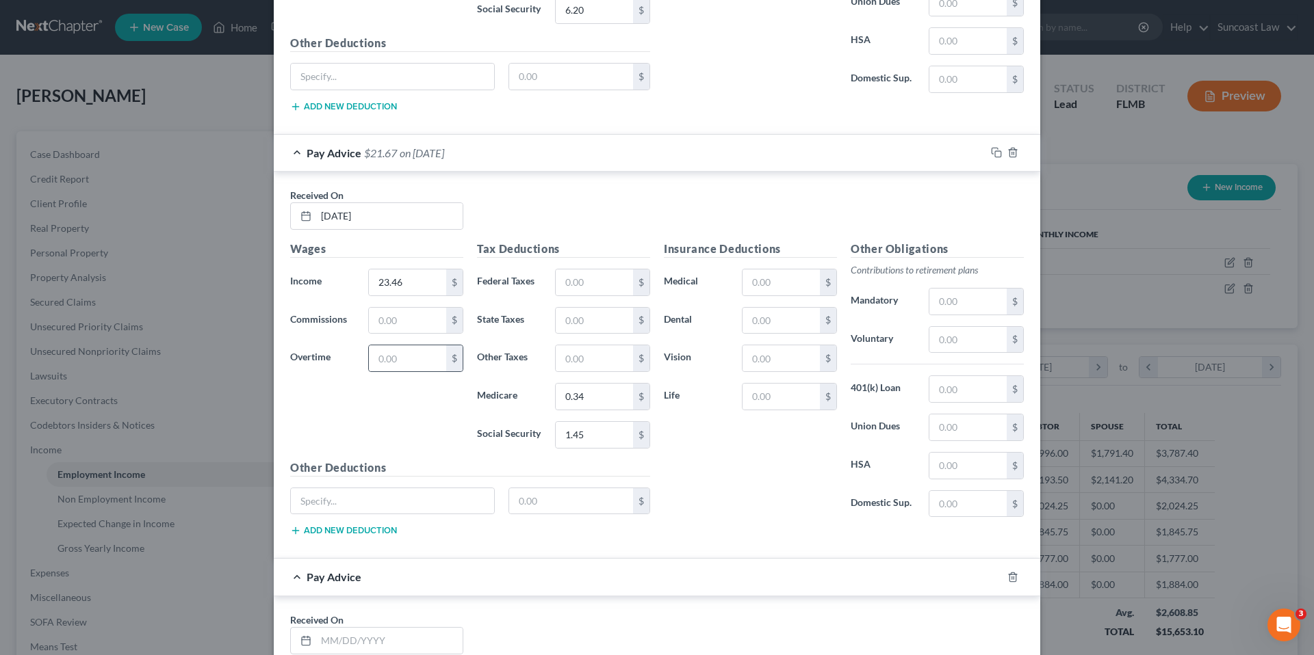
scroll to position [1890, 0]
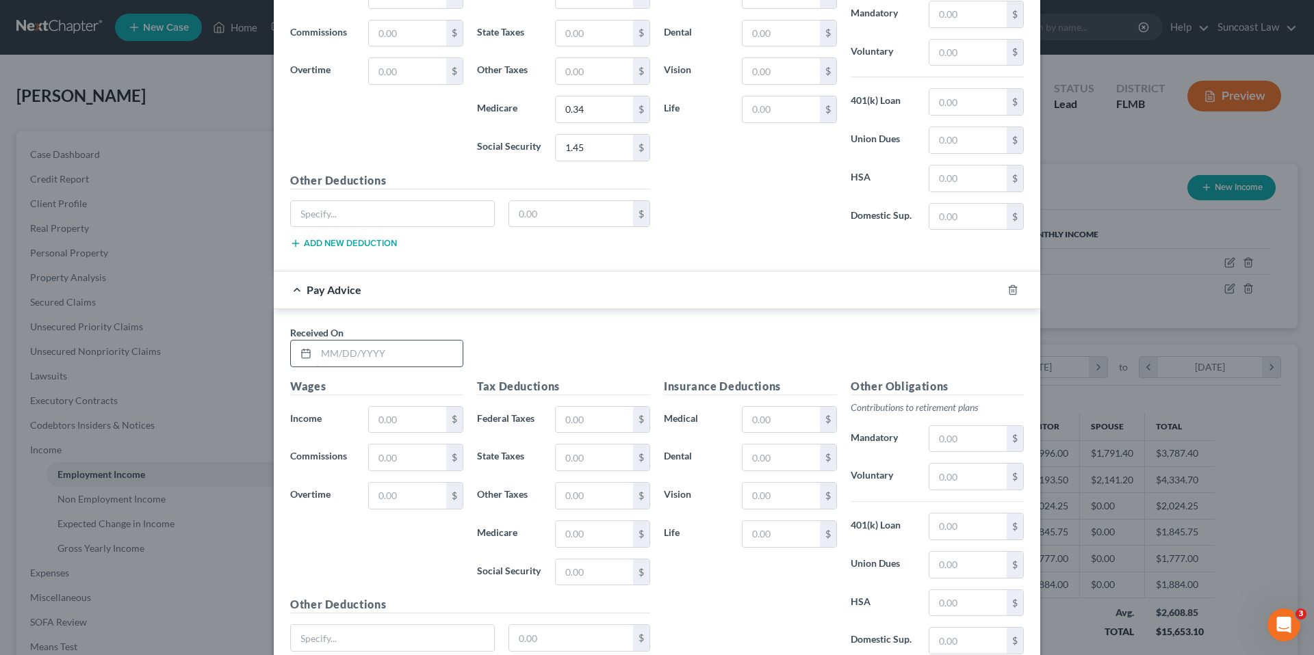
click at [357, 351] on input "text" at bounding box center [389, 354] width 146 height 26
click at [390, 423] on input "336.96" at bounding box center [407, 420] width 77 height 26
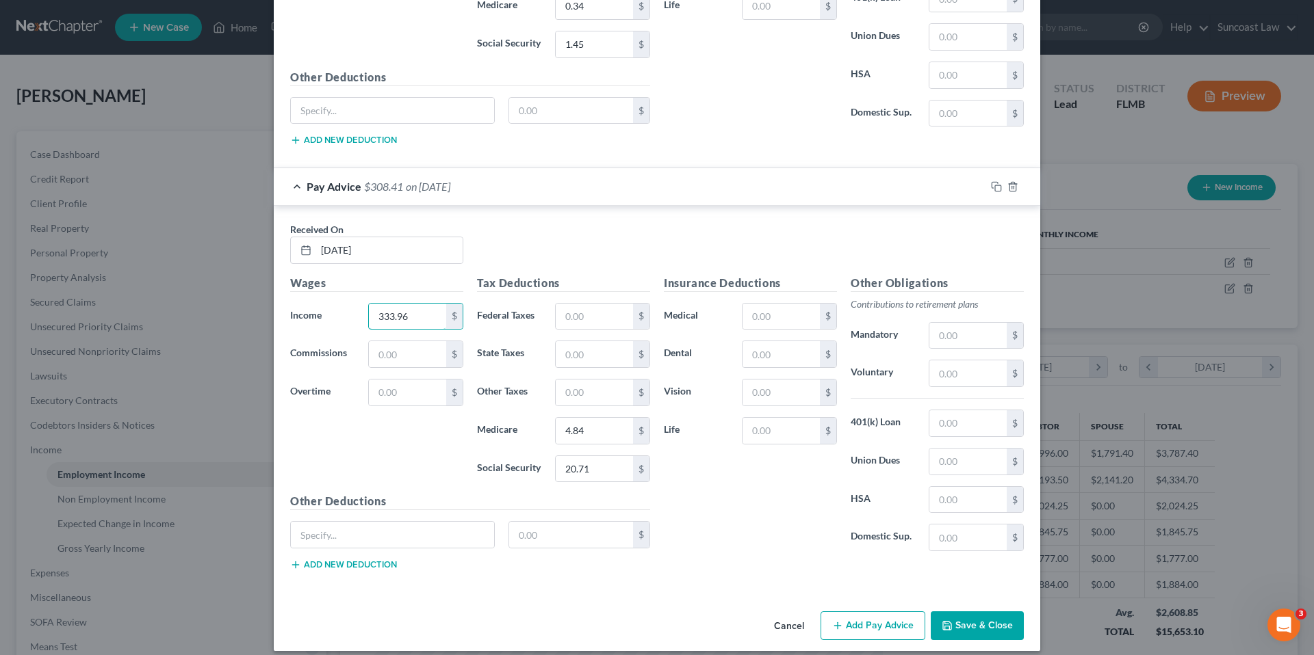
scroll to position [2005, 0]
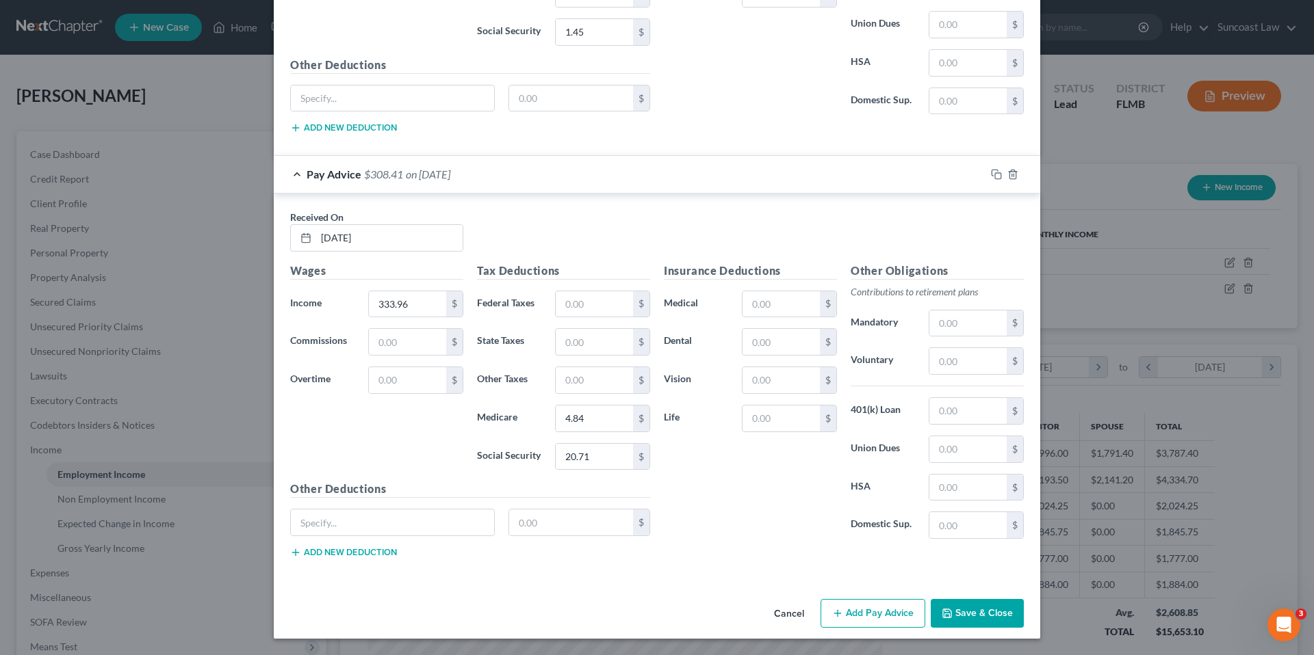
click at [859, 617] on button "Add Pay Advice" at bounding box center [872, 613] width 105 height 29
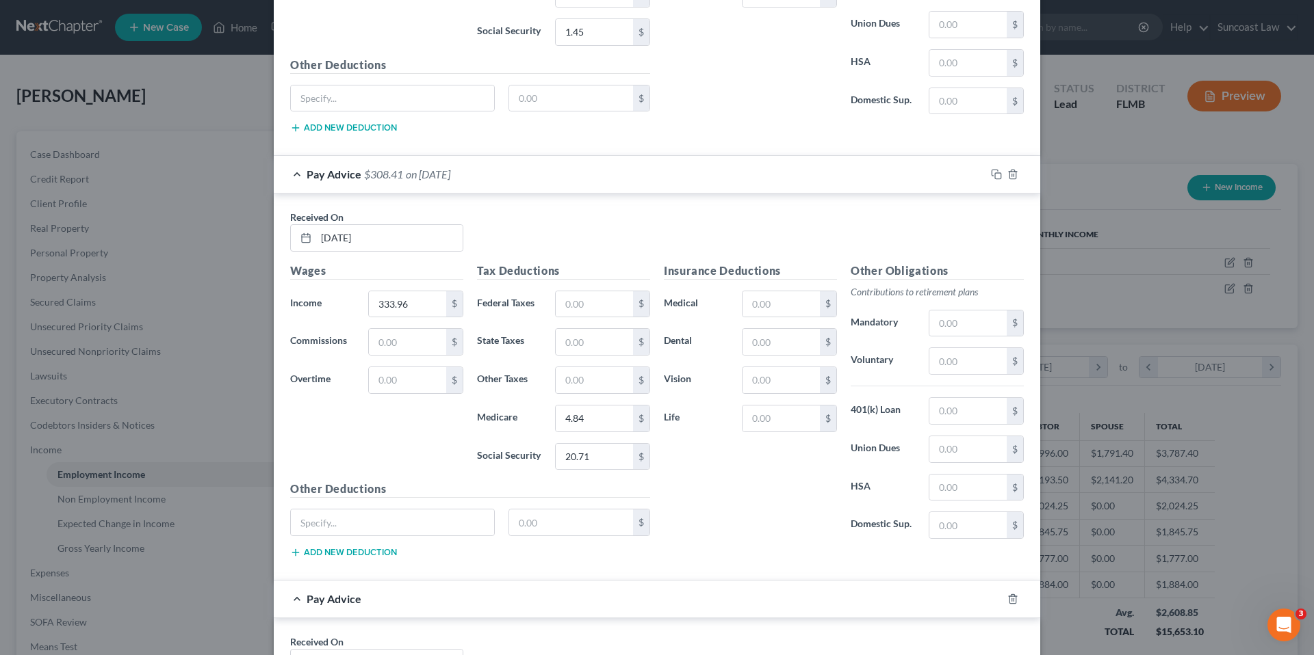
scroll to position [2430, 0]
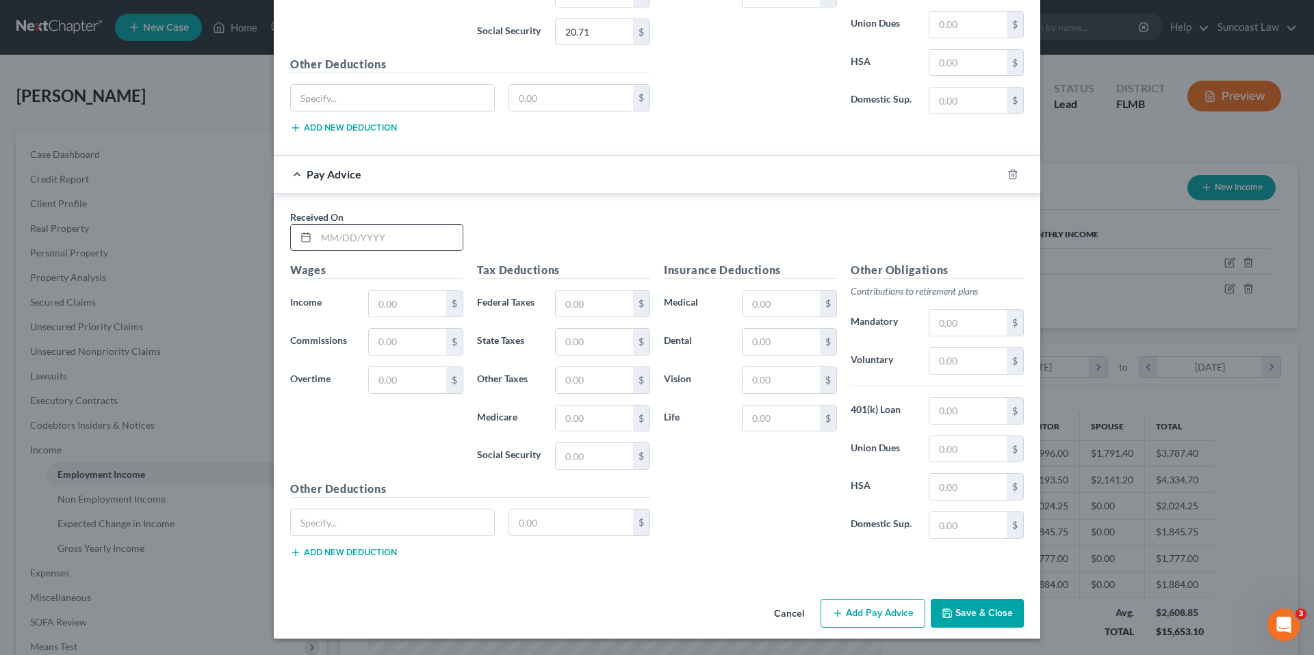
click at [374, 239] on input "text" at bounding box center [389, 238] width 146 height 26
click at [868, 612] on button "Add Pay Advice" at bounding box center [872, 613] width 105 height 29
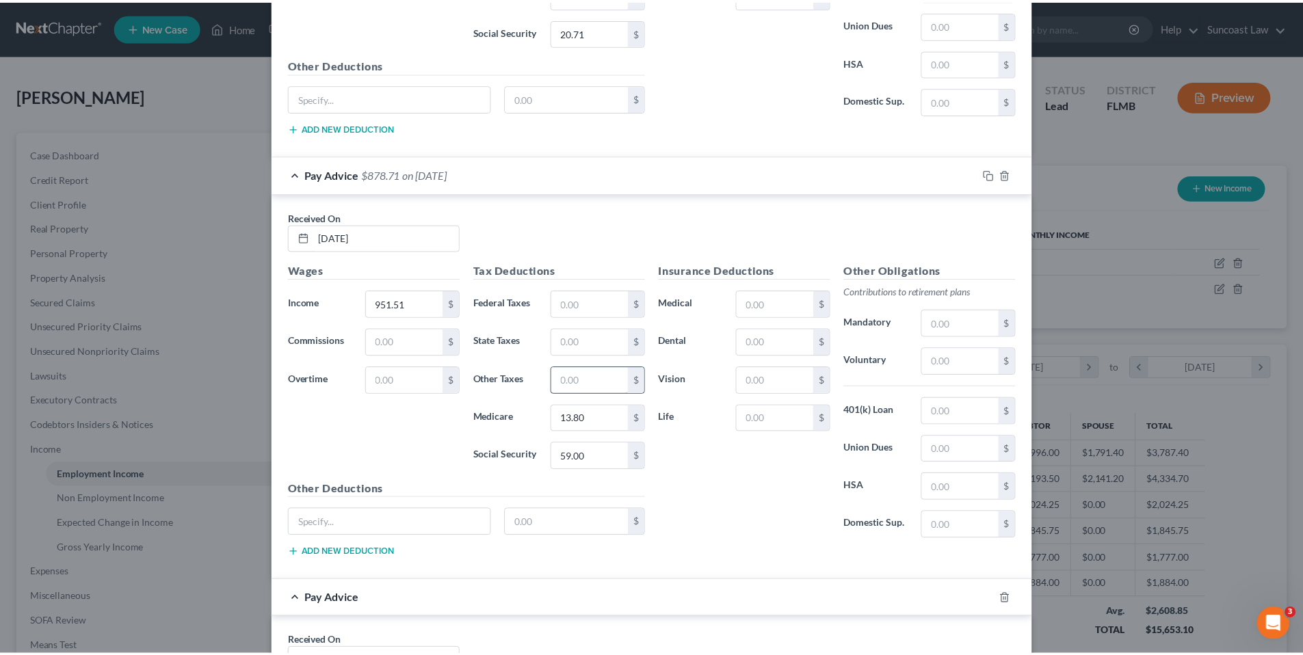
scroll to position [2854, 0]
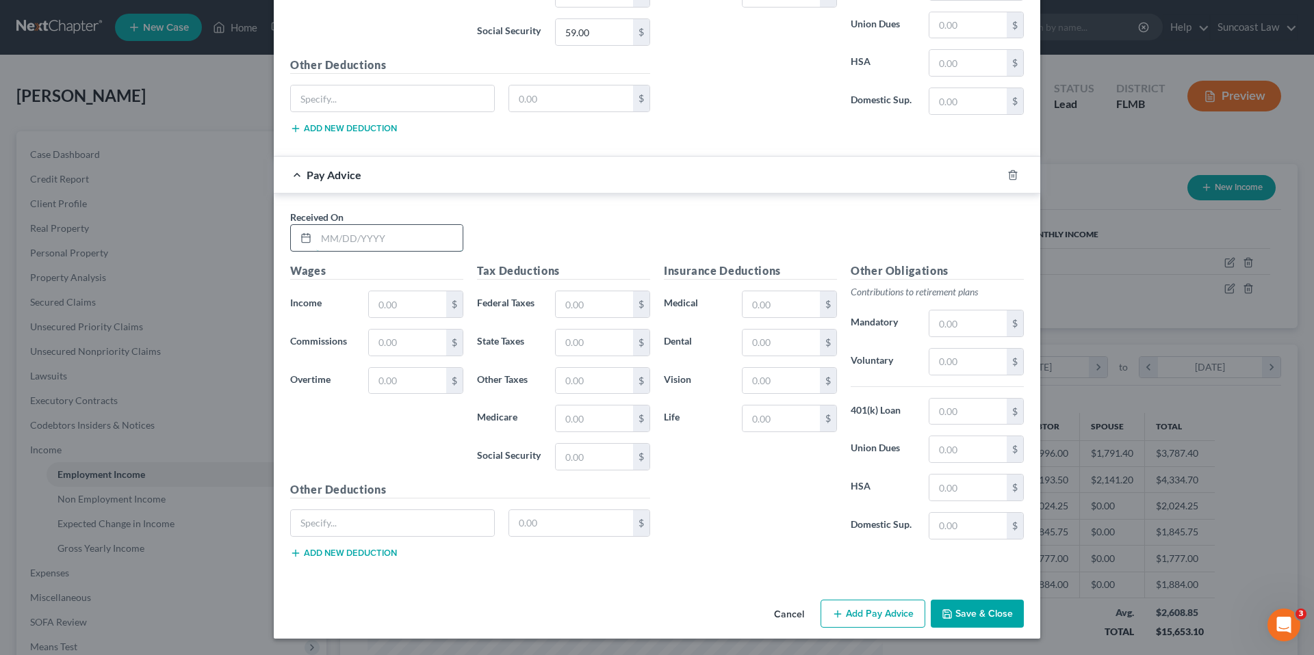
click at [379, 237] on input "text" at bounding box center [389, 238] width 146 height 26
click at [981, 623] on button "Save & Close" at bounding box center [976, 614] width 93 height 29
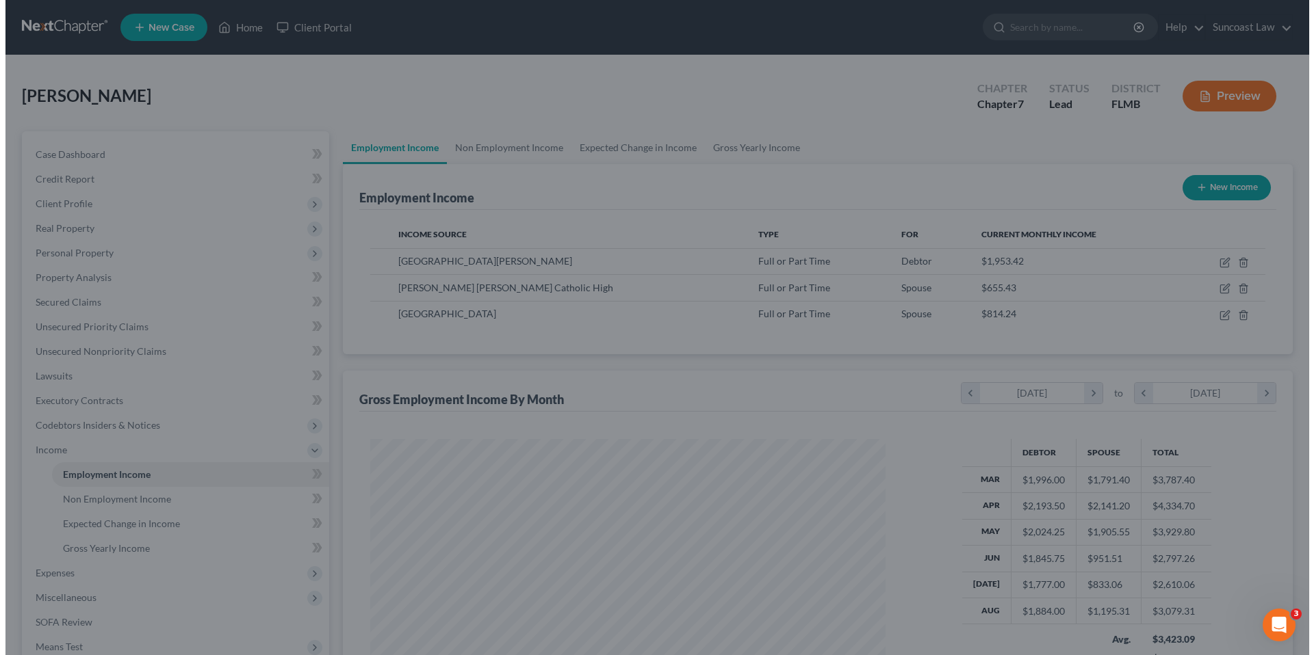
scroll to position [683922, 683639]
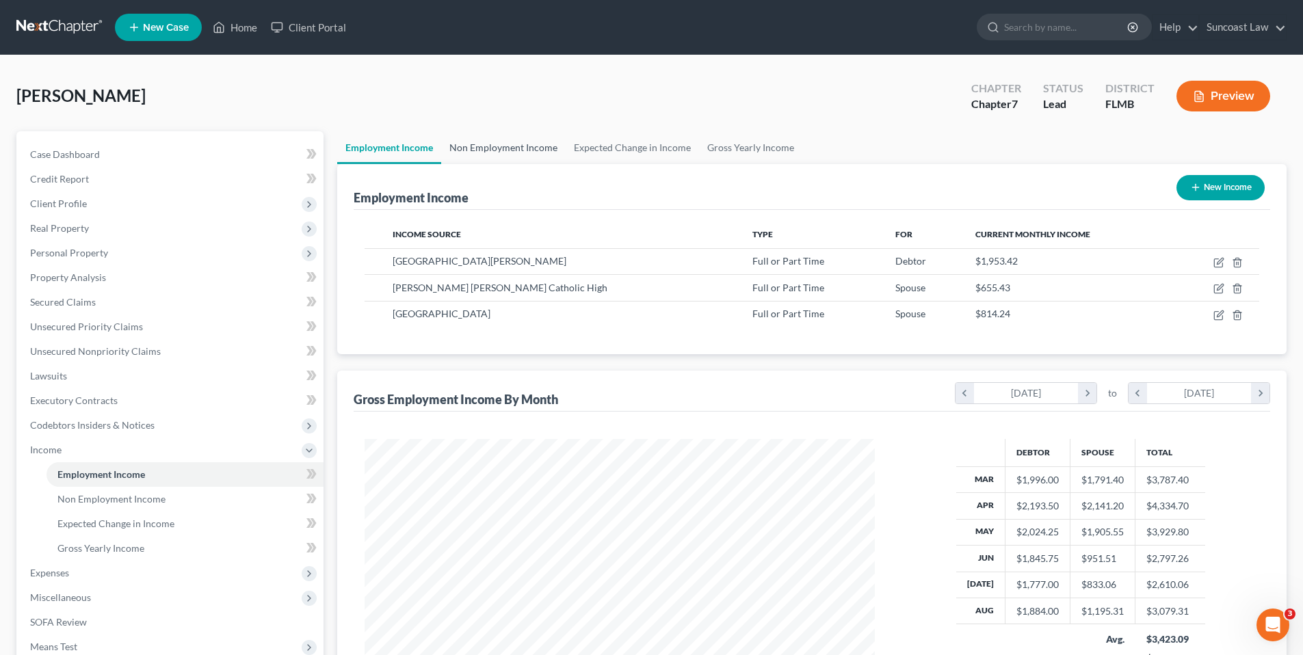
click at [488, 148] on link "Non Employment Income" at bounding box center [503, 147] width 125 height 33
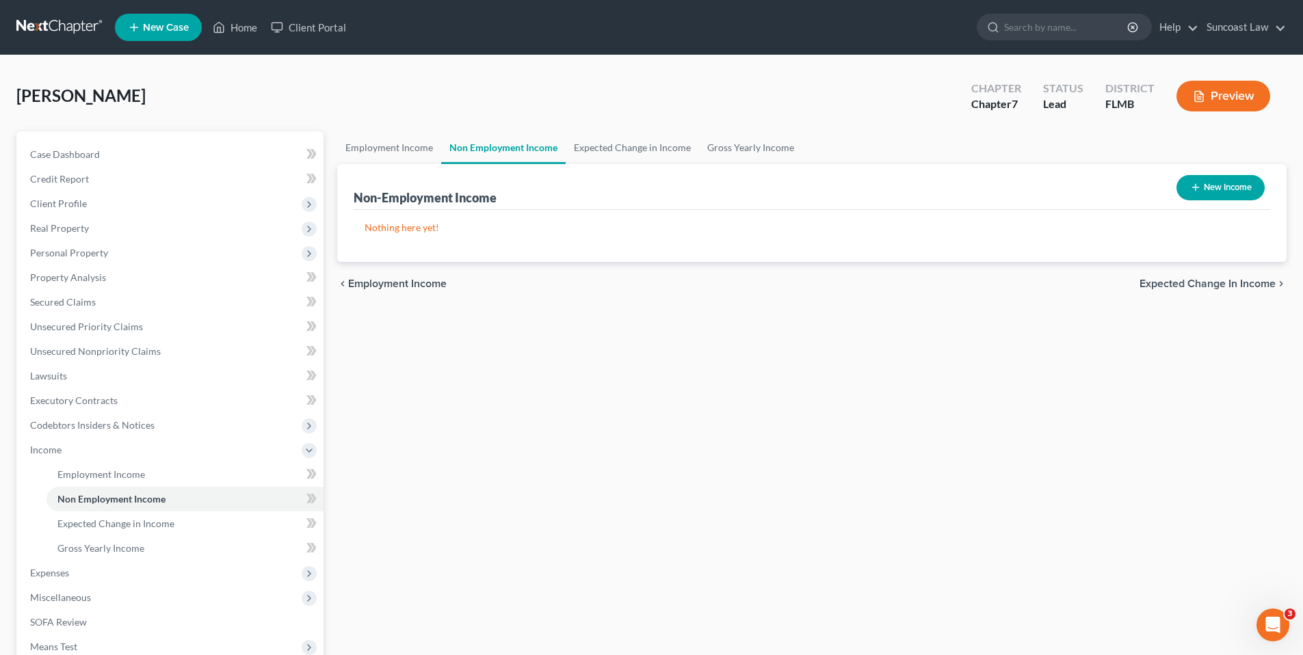
click at [1203, 191] on button "New Income" at bounding box center [1221, 187] width 88 height 25
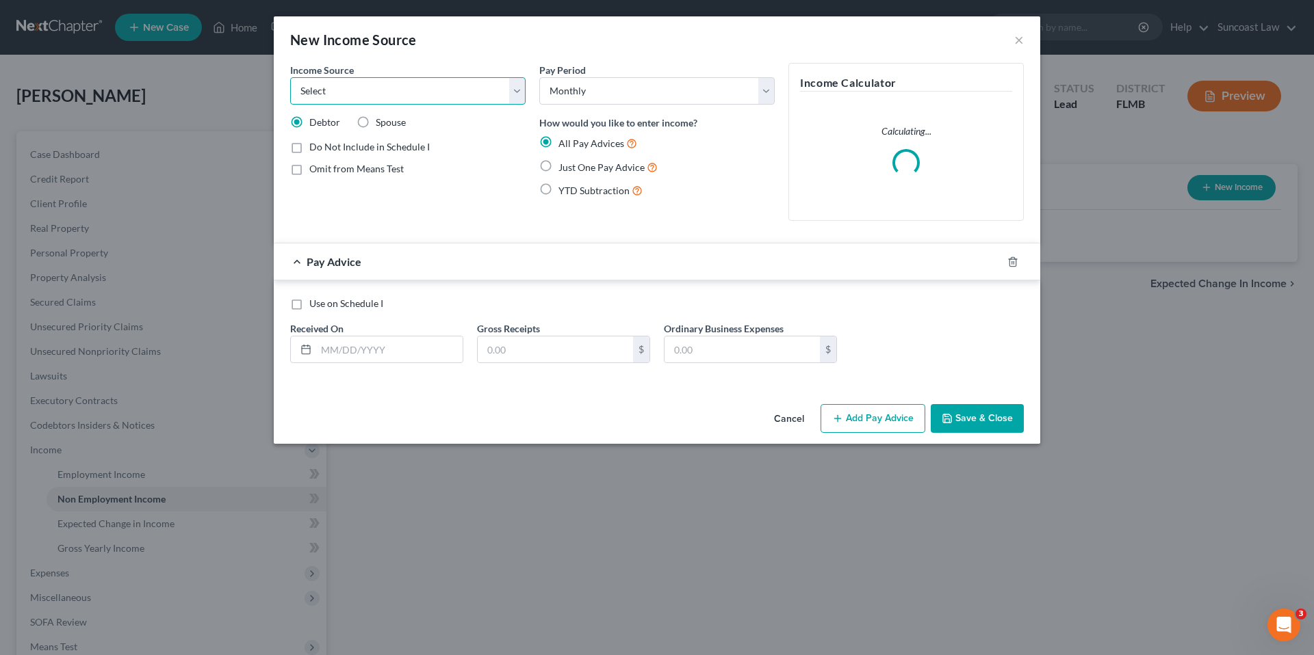
click at [354, 83] on select "Select Unemployment Disability (from employer) Pension Retirement Social Securi…" at bounding box center [407, 90] width 235 height 27
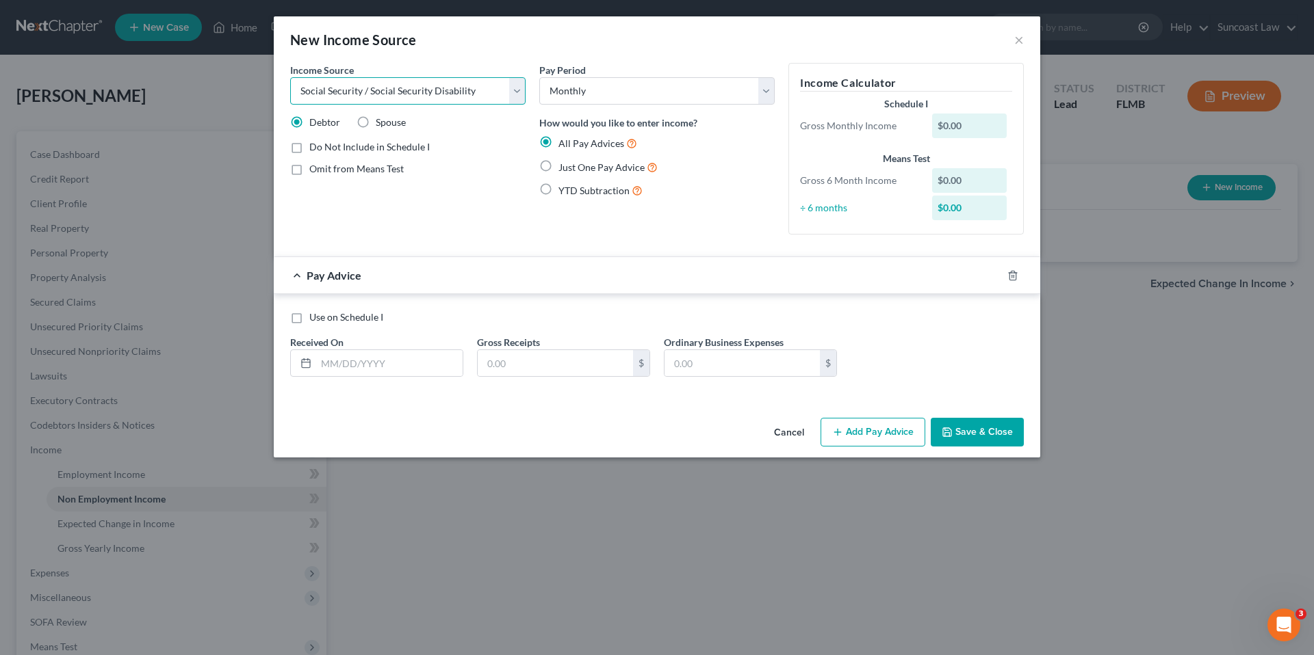
click at [290, 77] on select "Select Unemployment Disability (from employer) Pension Retirement Social Securi…" at bounding box center [407, 90] width 235 height 27
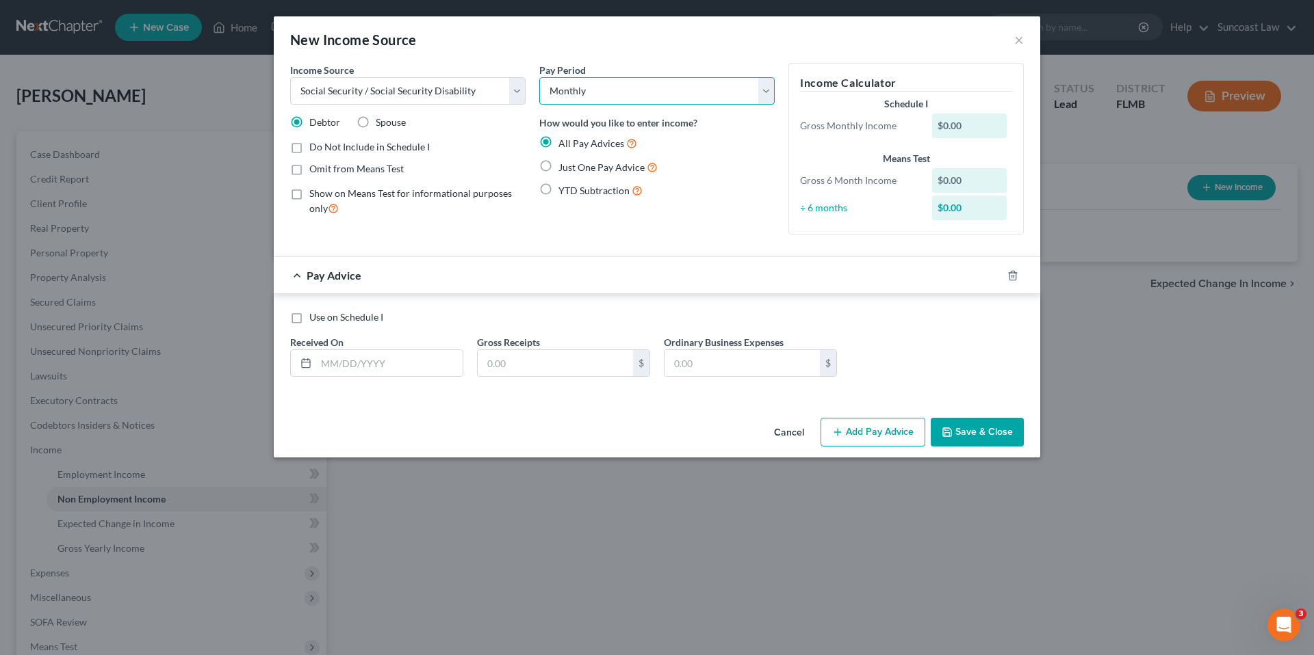
click at [573, 93] on select "Select Monthly Twice Monthly Every Other Week Weekly" at bounding box center [656, 90] width 235 height 27
click at [539, 77] on select "Select Monthly Twice Monthly Every Other Week Weekly" at bounding box center [656, 90] width 235 height 27
click at [558, 169] on label "Just One Pay Advice" at bounding box center [607, 167] width 99 height 16
click at [564, 168] on input "Just One Pay Advice" at bounding box center [568, 163] width 9 height 9
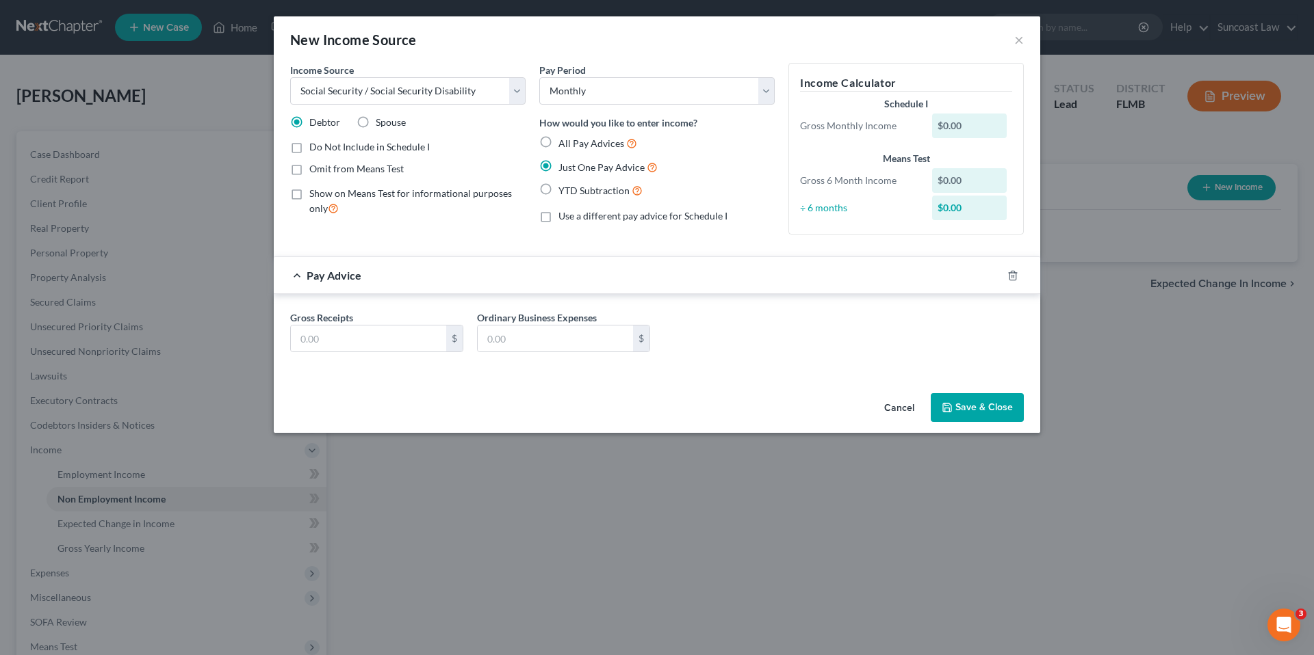
click at [309, 170] on label "Omit from Means Test" at bounding box center [356, 169] width 94 height 14
click at [315, 170] on input "Omit from Means Test" at bounding box center [319, 166] width 9 height 9
click at [324, 343] on input "text" at bounding box center [368, 339] width 155 height 26
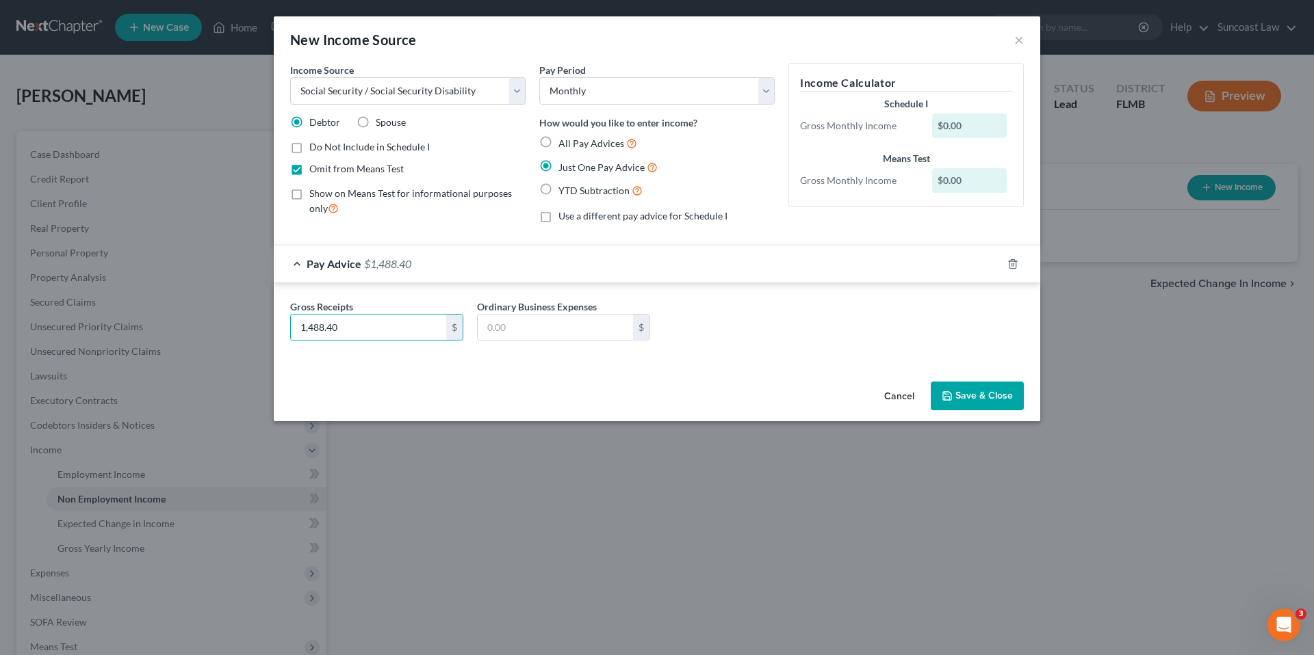
click at [989, 398] on button "Save & Close" at bounding box center [976, 396] width 93 height 29
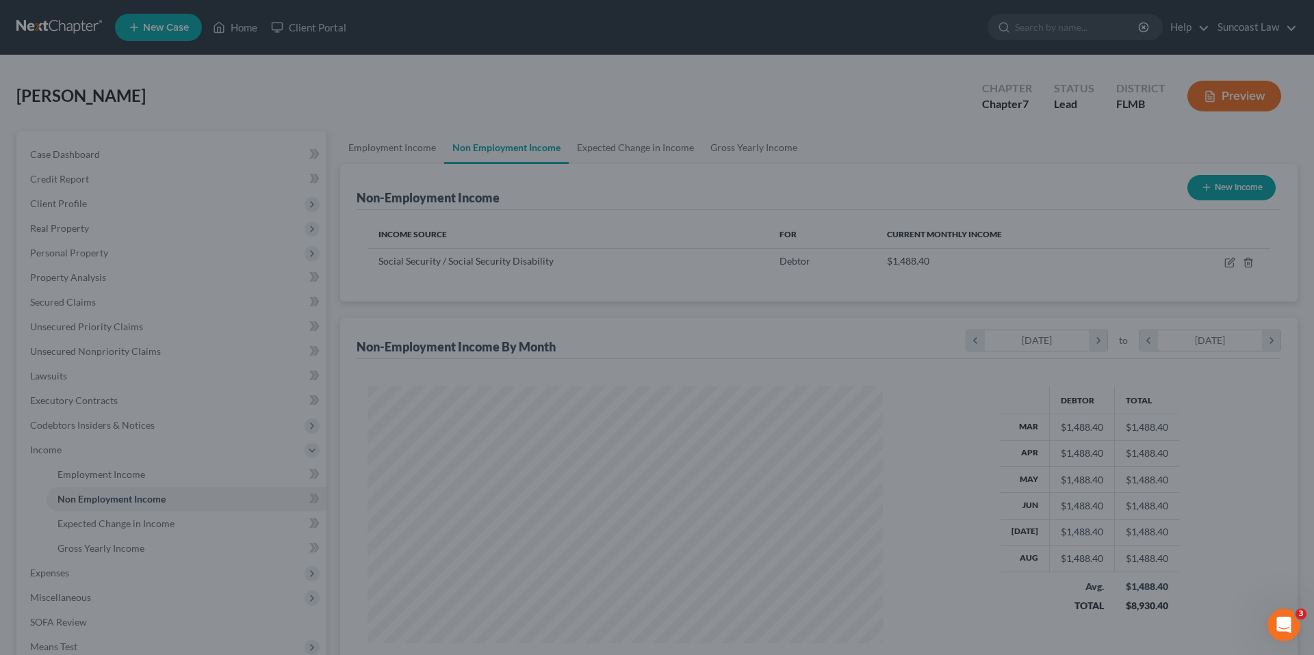
scroll to position [255, 538]
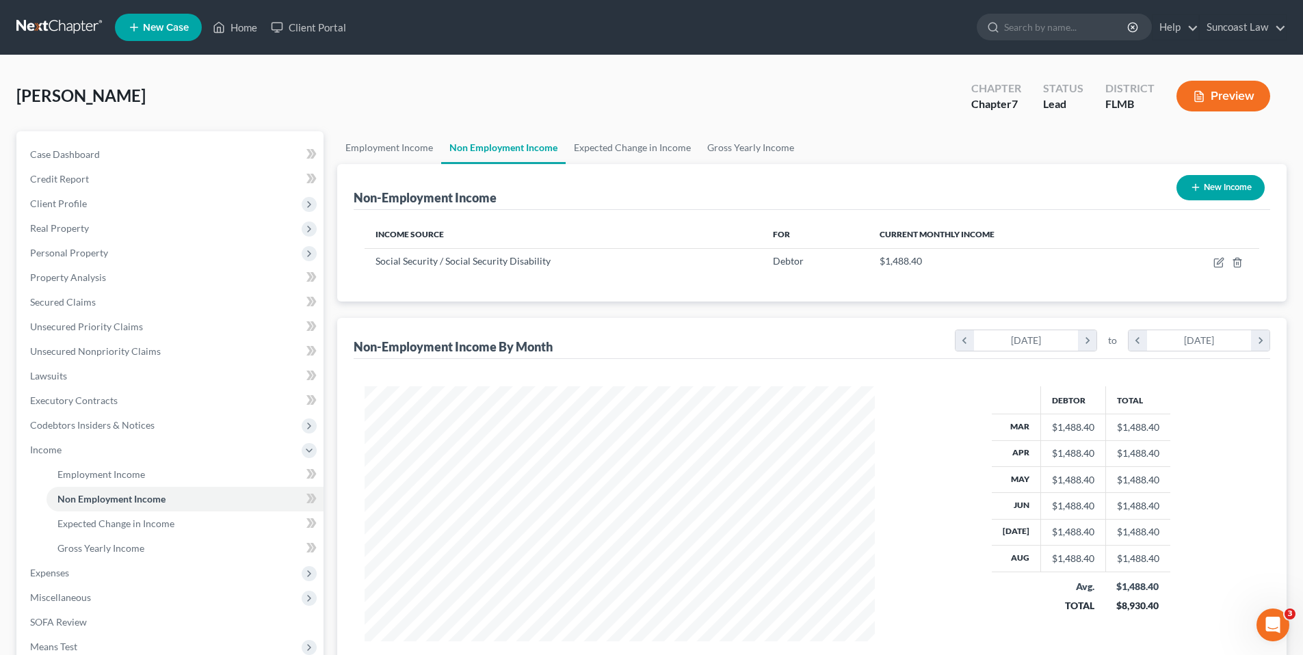
click at [1207, 187] on button "New Income" at bounding box center [1221, 187] width 88 height 25
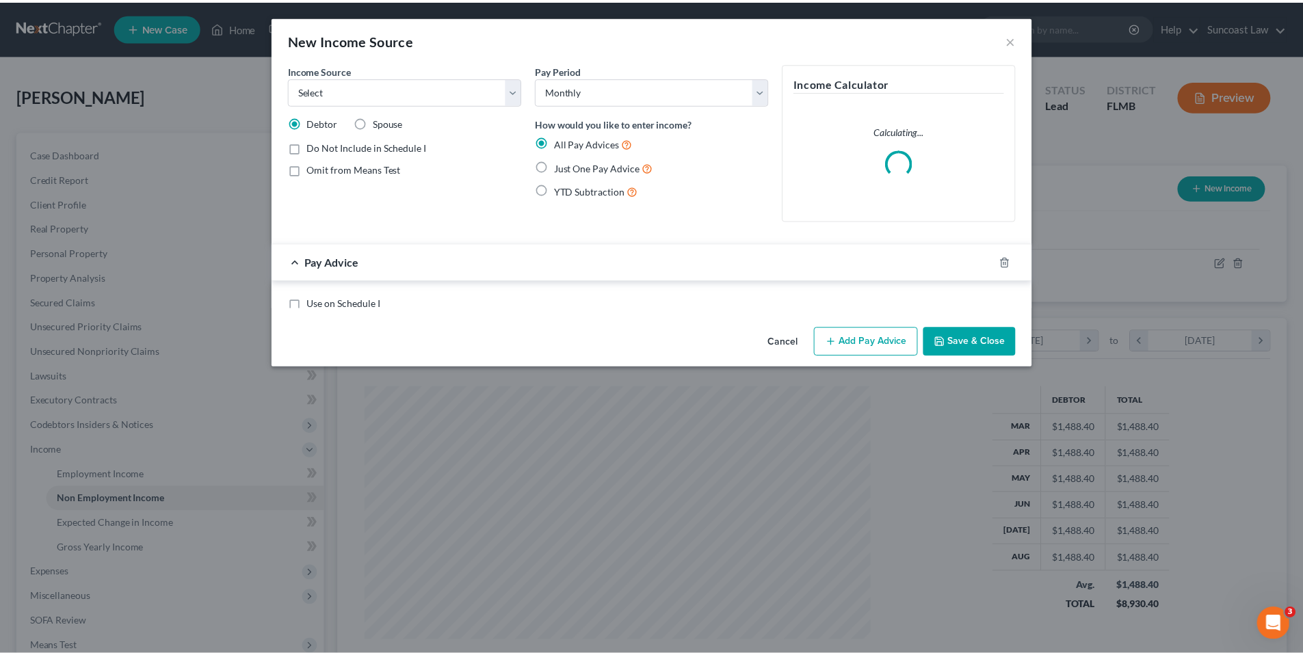
scroll to position [257, 543]
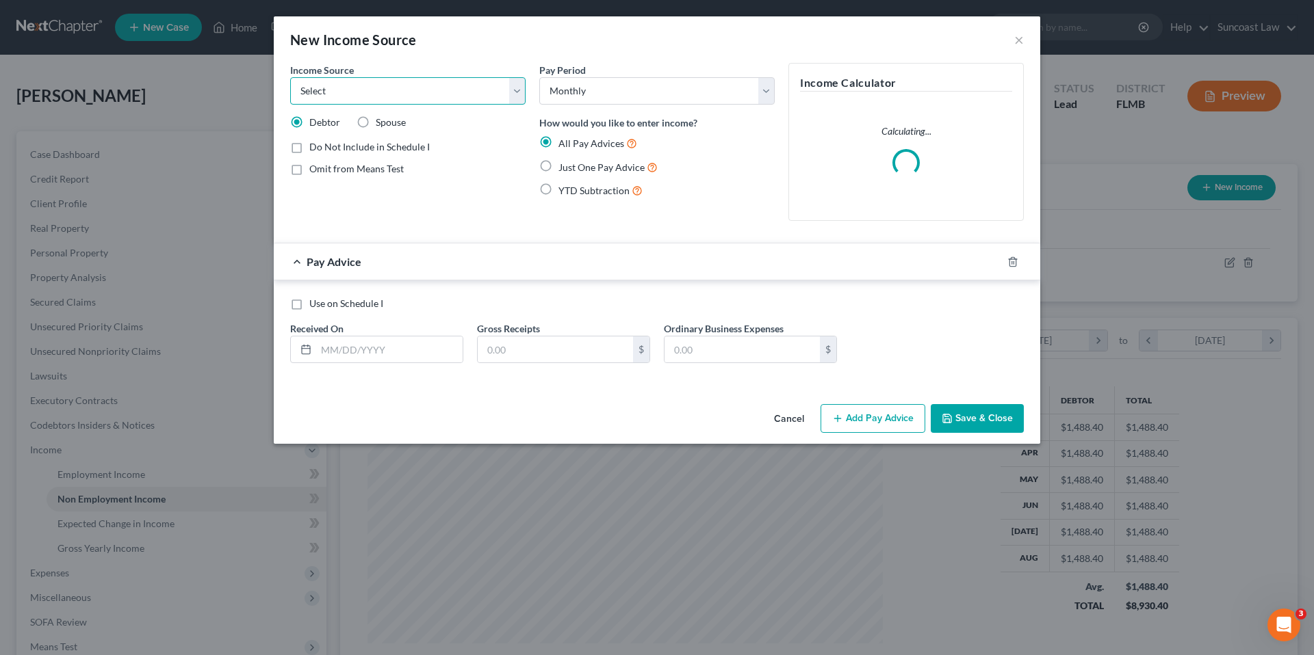
click at [432, 92] on select "Select Unemployment Disability (from employer) Pension Retirement Social Securi…" at bounding box center [407, 90] width 235 height 27
click at [290, 77] on select "Select Unemployment Disability (from employer) Pension Retirement Social Securi…" at bounding box center [407, 90] width 235 height 27
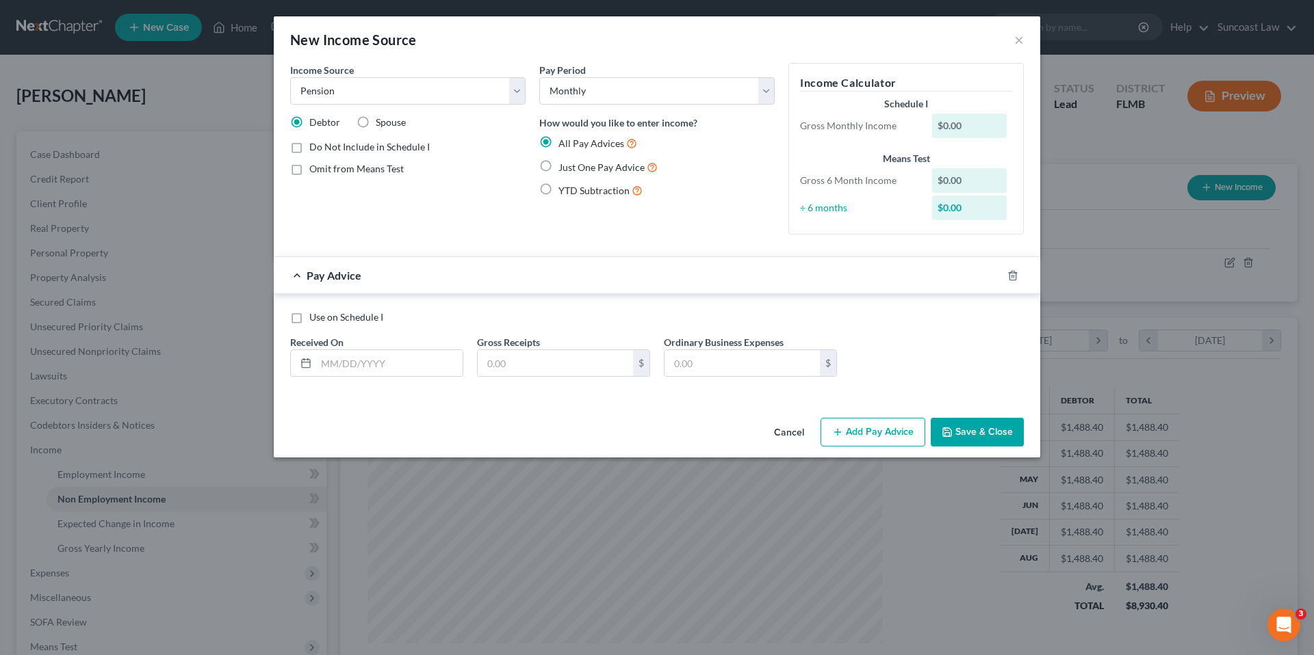
click at [558, 169] on label "Just One Pay Advice" at bounding box center [607, 167] width 99 height 16
click at [564, 168] on input "Just One Pay Advice" at bounding box center [568, 163] width 9 height 9
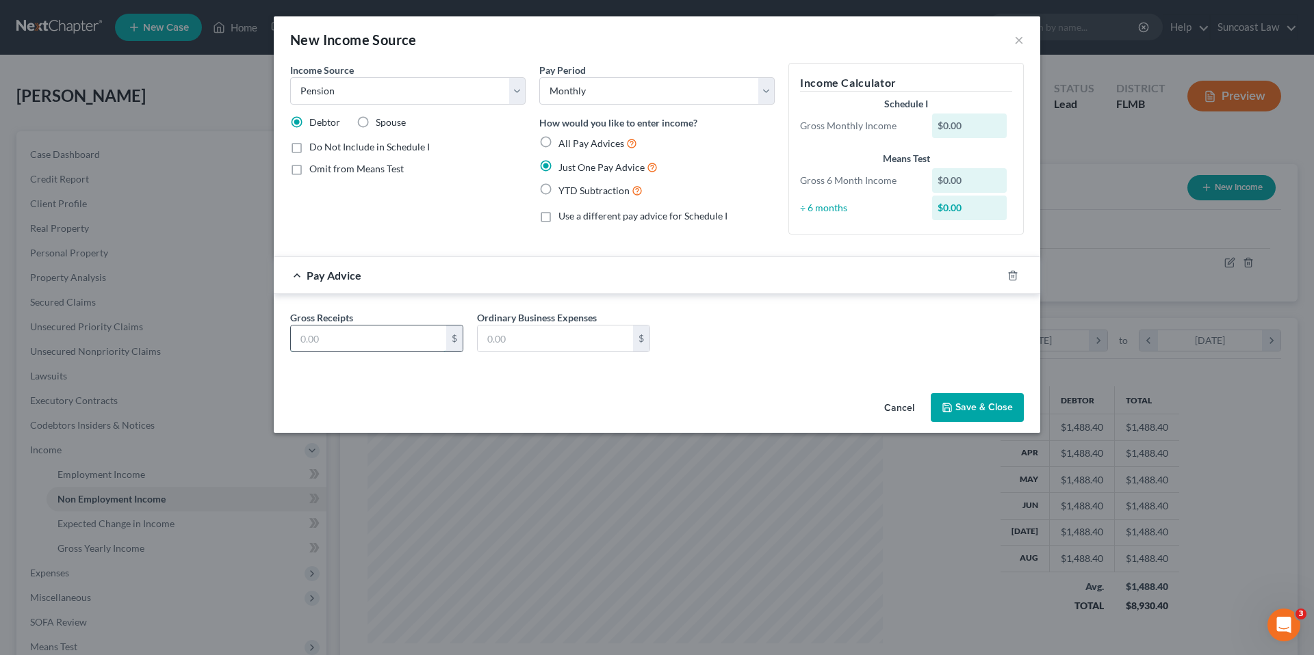
click at [395, 346] on input "text" at bounding box center [368, 339] width 155 height 26
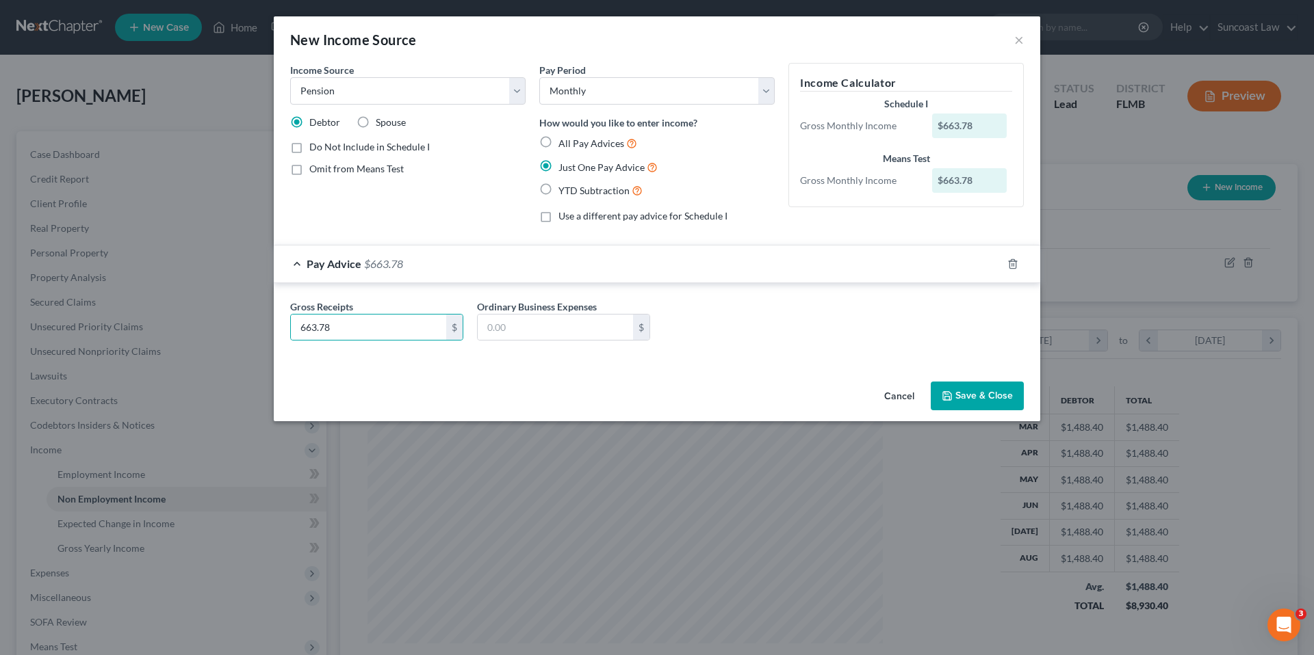
click at [309, 170] on label "Omit from Means Test" at bounding box center [356, 169] width 94 height 14
click at [315, 170] on input "Omit from Means Test" at bounding box center [319, 166] width 9 height 9
click at [309, 170] on label "Omit from Means Test" at bounding box center [356, 169] width 94 height 14
click at [315, 170] on input "Omit from Means Test" at bounding box center [319, 166] width 9 height 9
click at [946, 393] on icon "button" at bounding box center [946, 396] width 11 height 11
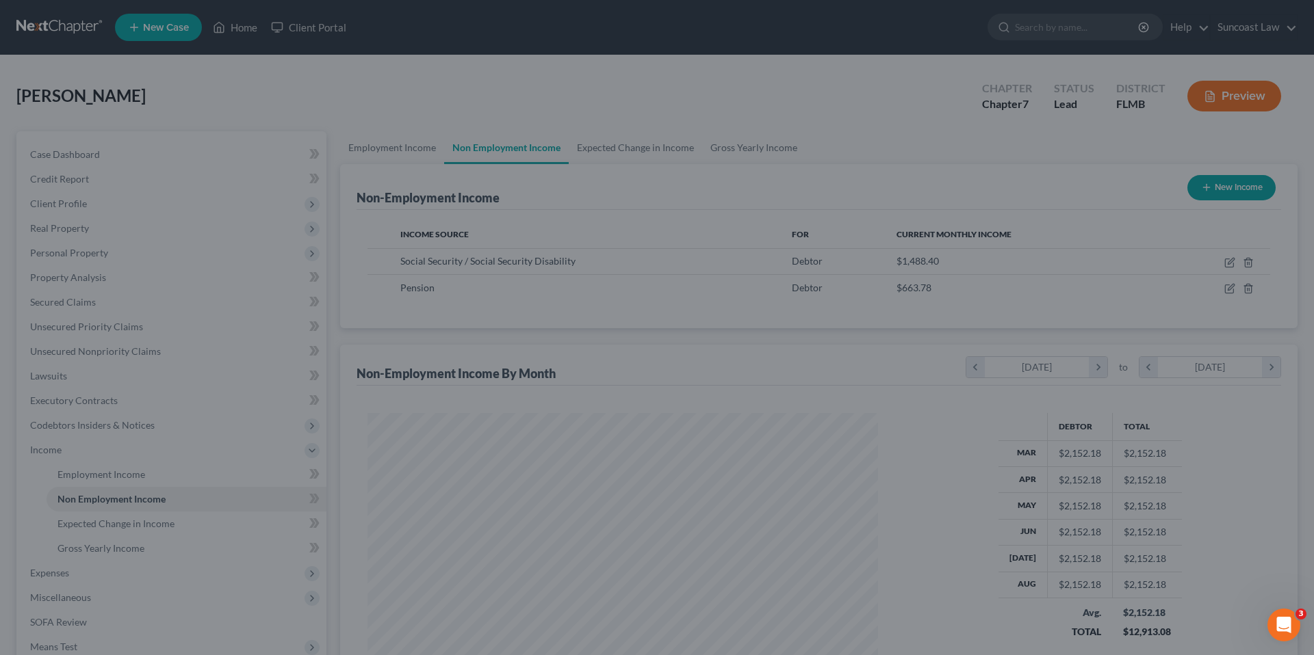
scroll to position [683922, 683639]
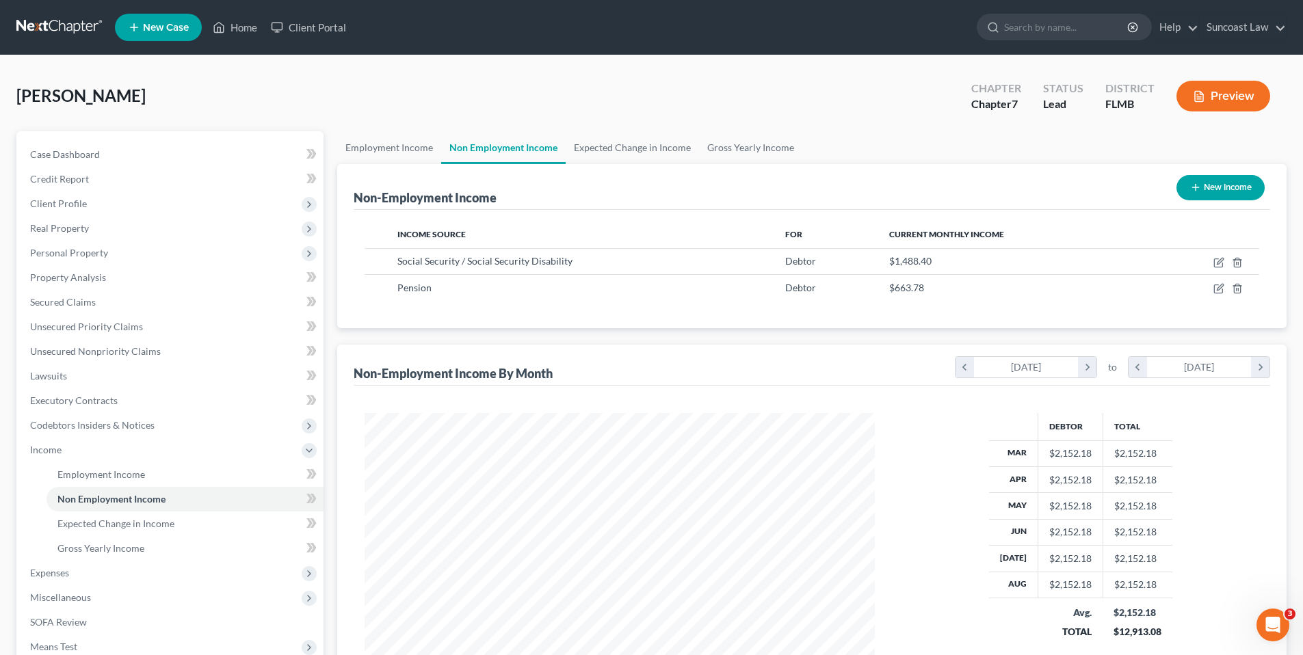
click at [1229, 190] on button "New Income" at bounding box center [1221, 187] width 88 height 25
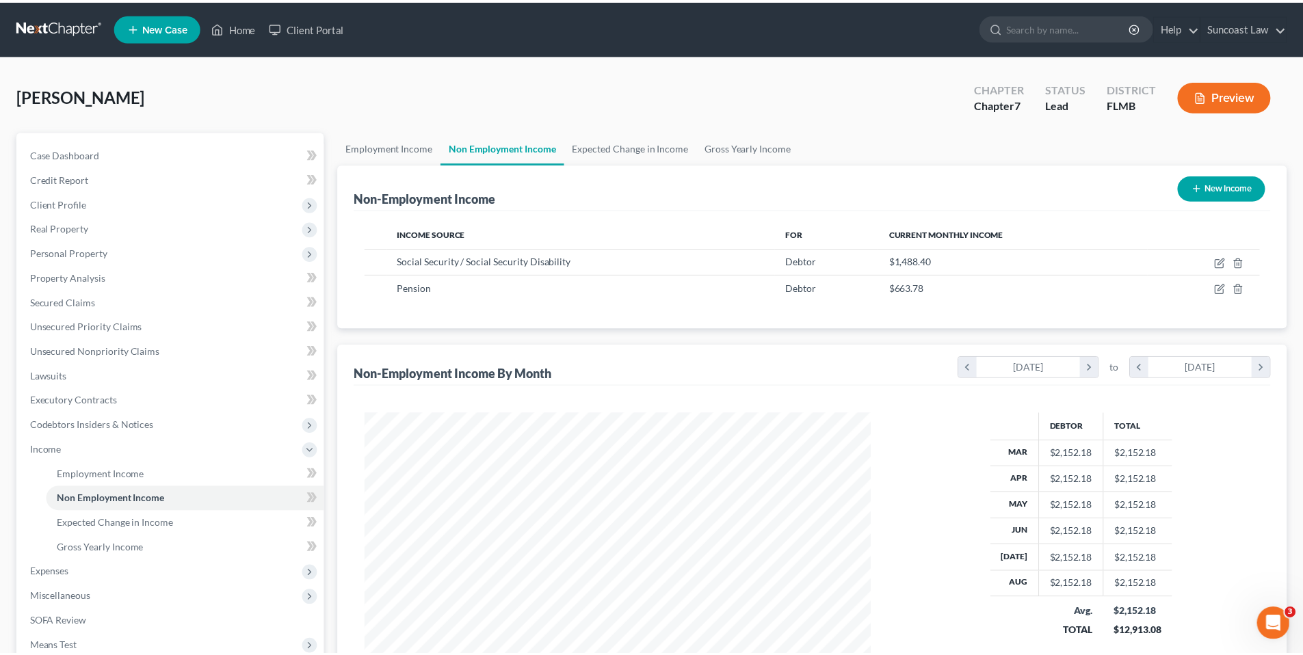
scroll to position [257, 543]
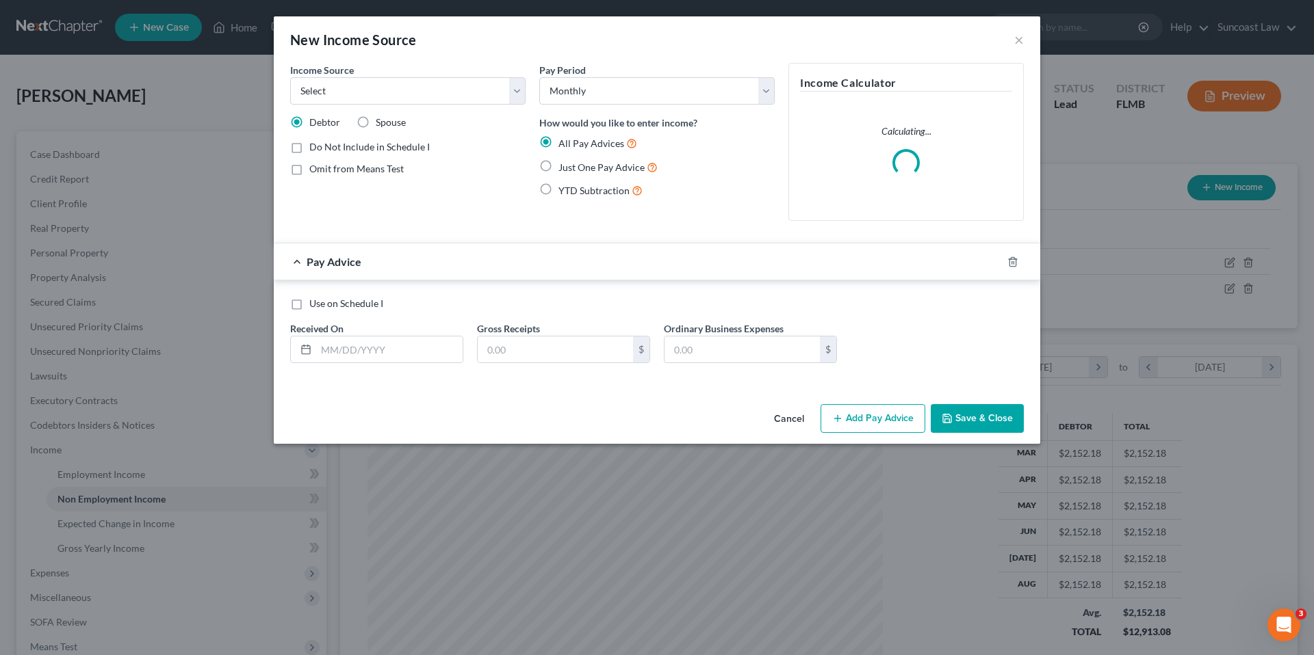
click at [376, 121] on label "Spouse" at bounding box center [391, 123] width 30 height 14
click at [381, 121] on input "Spouse" at bounding box center [385, 120] width 9 height 9
click at [401, 99] on select "Select Unemployment Disability (from employer) Pension Retirement Social Securi…" at bounding box center [407, 90] width 235 height 27
click at [290, 77] on select "Select Unemployment Disability (from employer) Pension Retirement Social Securi…" at bounding box center [407, 90] width 235 height 27
click at [558, 167] on label "Just One Pay Advice" at bounding box center [607, 167] width 99 height 16
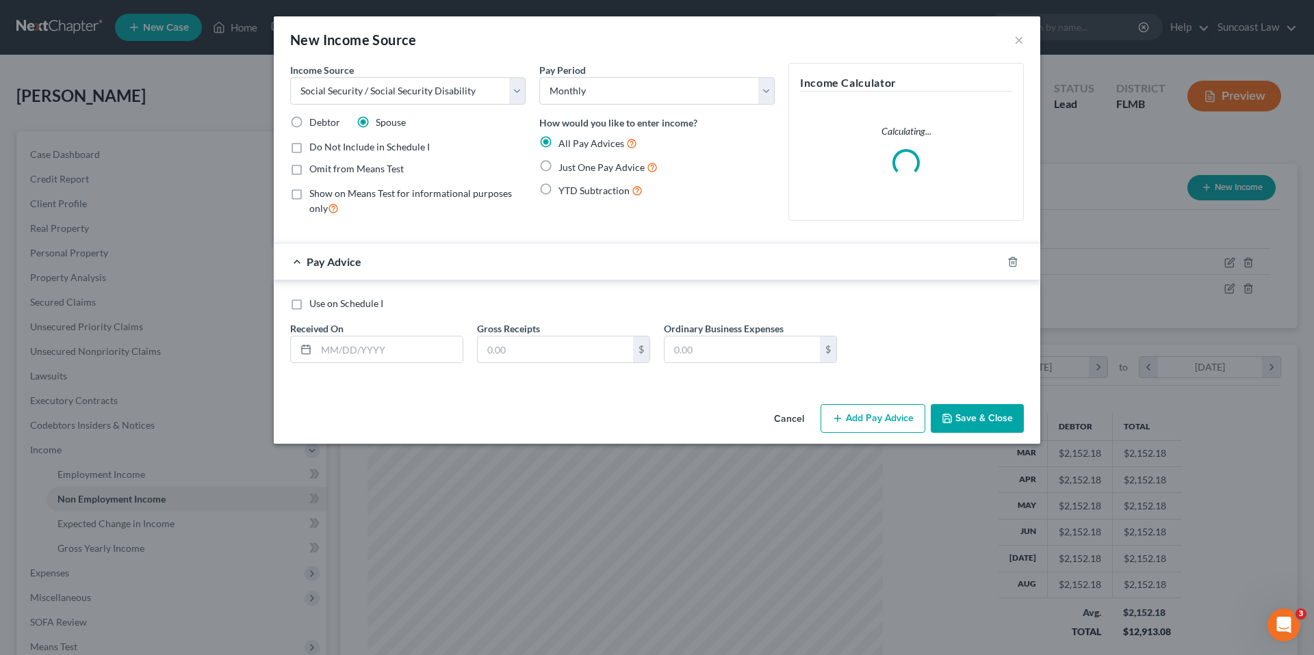
click at [564, 167] on input "Just One Pay Advice" at bounding box center [568, 163] width 9 height 9
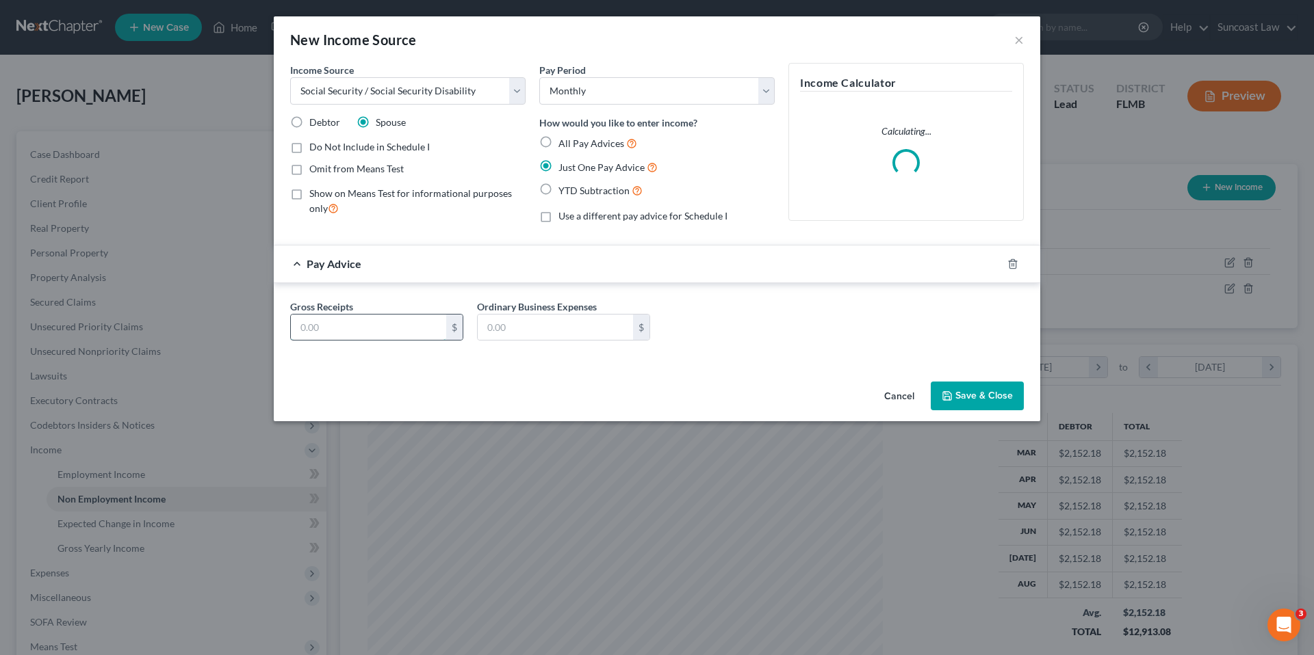
click at [399, 331] on input "text" at bounding box center [368, 328] width 155 height 26
click at [970, 400] on button "Save & Close" at bounding box center [976, 396] width 93 height 29
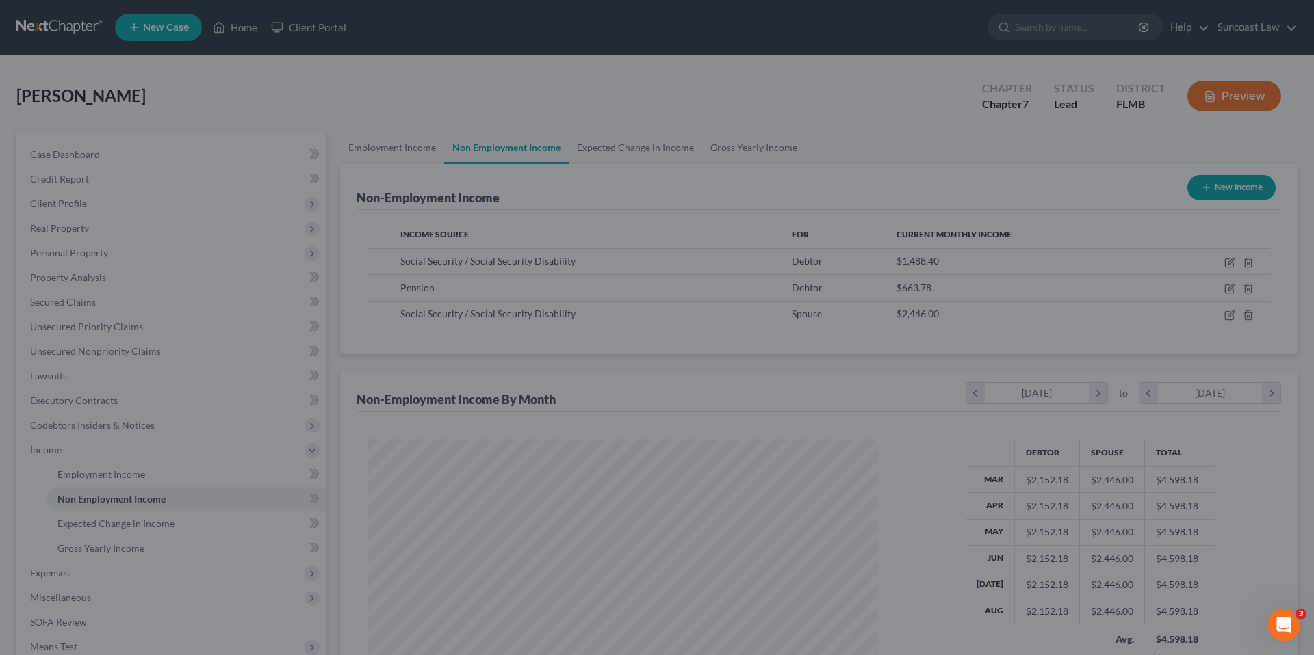
scroll to position [683922, 683639]
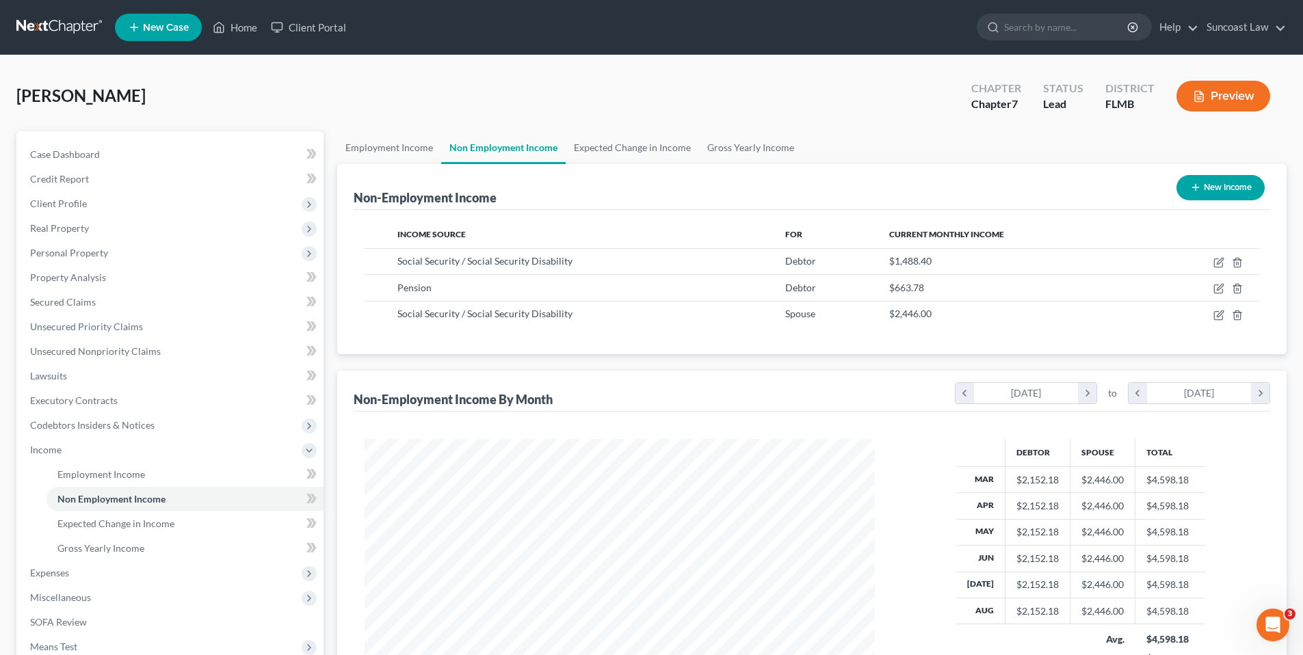
click at [1212, 193] on button "New Income" at bounding box center [1221, 187] width 88 height 25
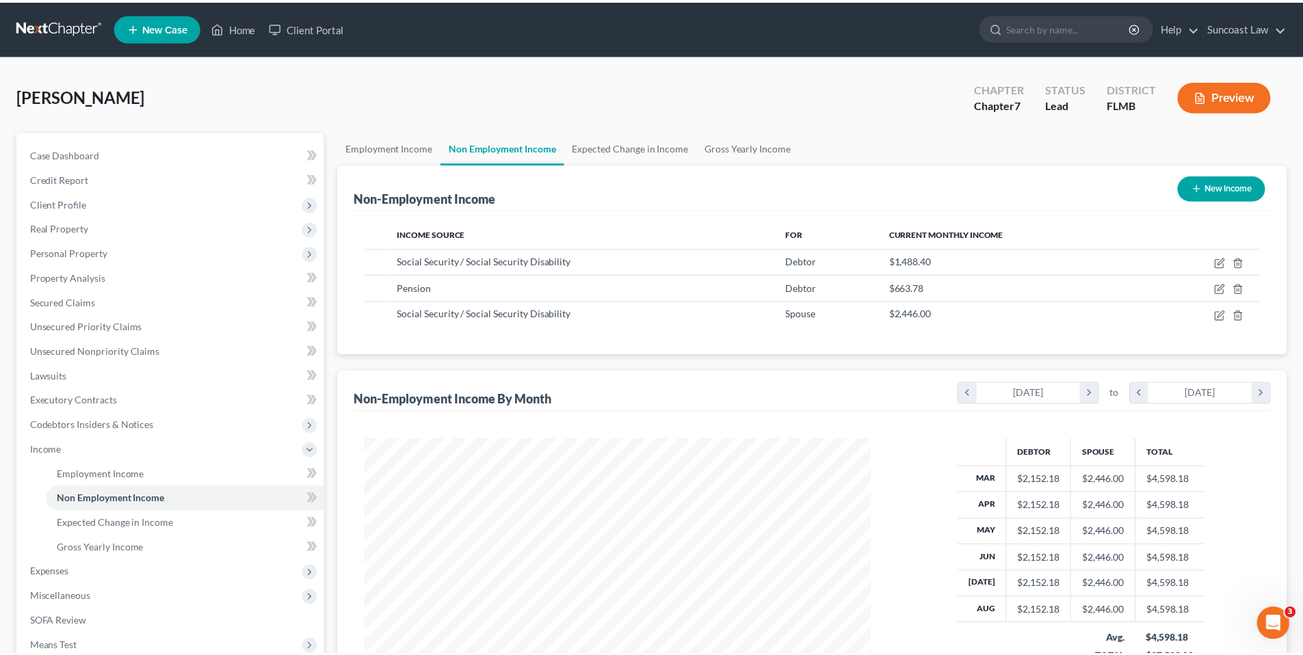
scroll to position [257, 543]
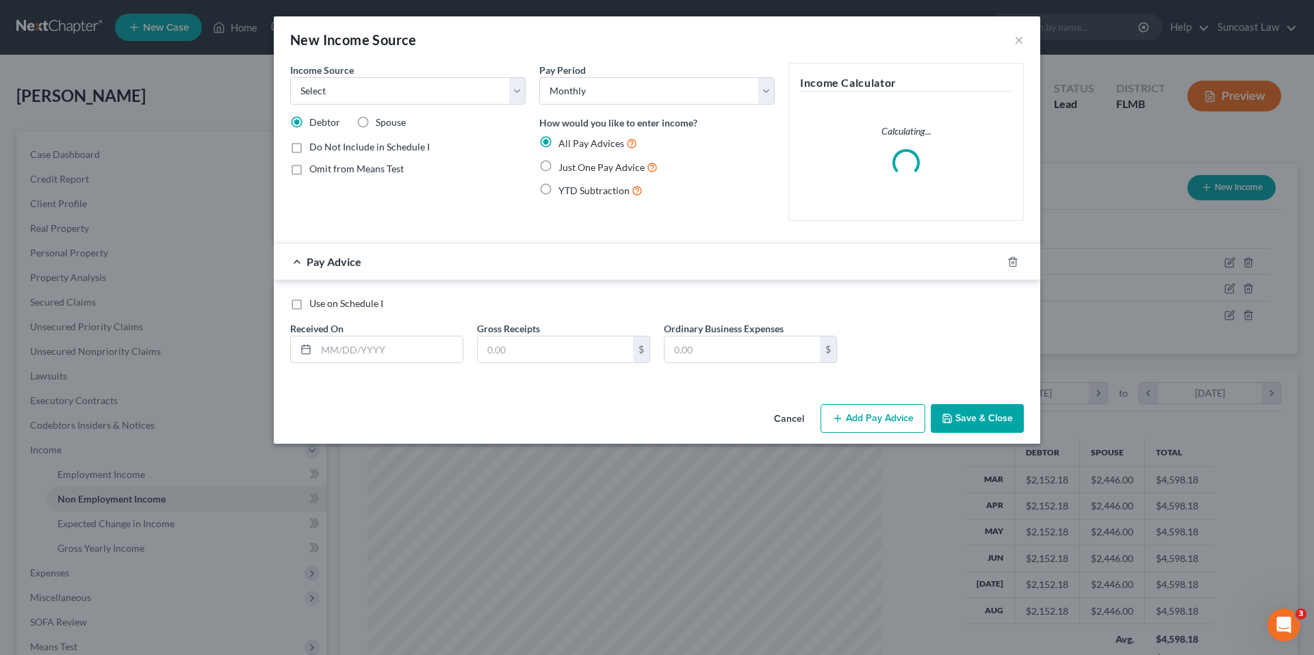
click at [376, 120] on label "Spouse" at bounding box center [391, 123] width 30 height 14
click at [381, 120] on input "Spouse" at bounding box center [385, 120] width 9 height 9
click at [359, 97] on select "Select Unemployment Disability (from employer) Pension Retirement Social Securi…" at bounding box center [407, 90] width 235 height 27
click at [290, 77] on select "Select Unemployment Disability (from employer) Pension Retirement Social Securi…" at bounding box center [407, 90] width 235 height 27
click at [348, 91] on select "Select Unemployment Disability (from employer) Pension Retirement Social Securi…" at bounding box center [407, 90] width 235 height 27
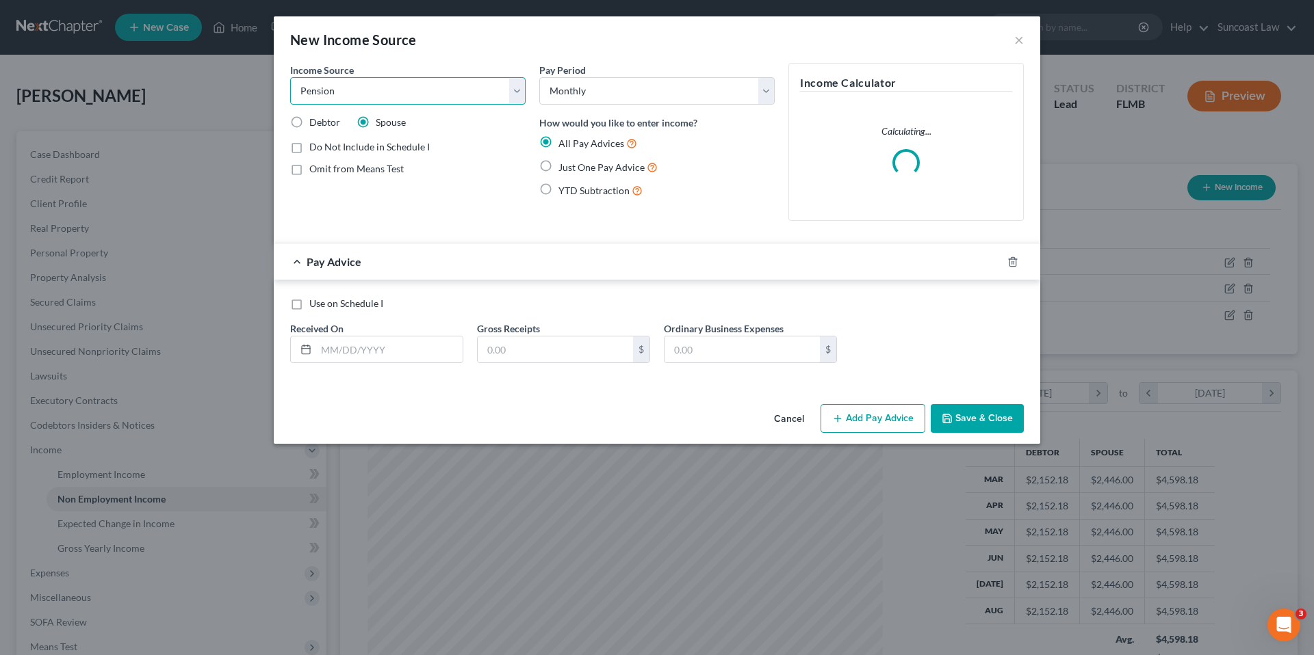
click at [290, 77] on select "Select Unemployment Disability (from employer) Pension Retirement Social Securi…" at bounding box center [407, 90] width 235 height 27
click at [558, 168] on label "Just One Pay Advice" at bounding box center [607, 167] width 99 height 16
click at [564, 168] on input "Just One Pay Advice" at bounding box center [568, 163] width 9 height 9
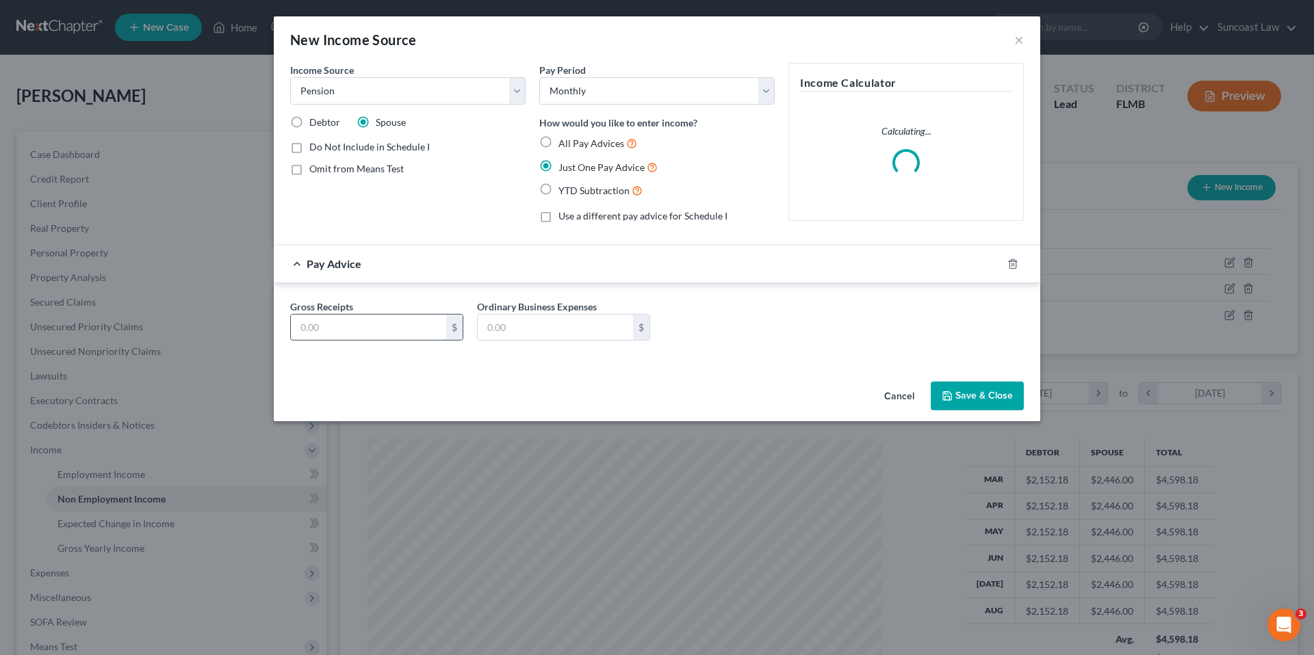
click at [346, 331] on input "text" at bounding box center [368, 328] width 155 height 26
click at [956, 391] on button "Save & Close" at bounding box center [976, 396] width 93 height 29
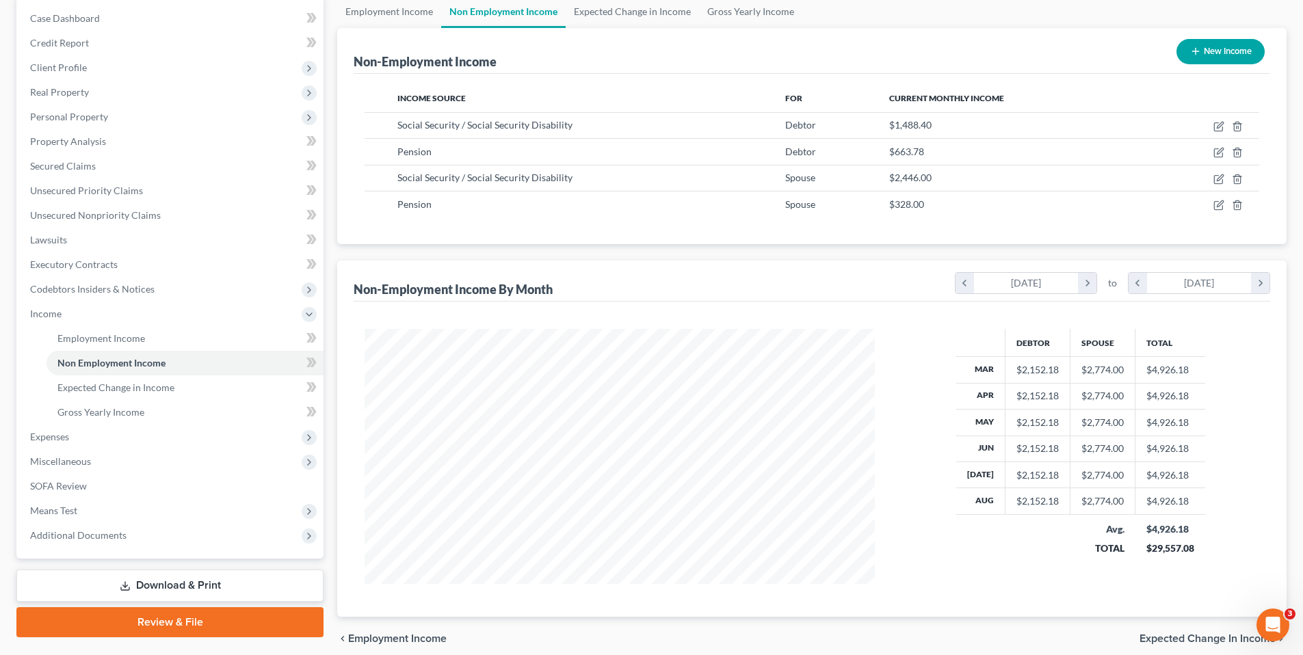
scroll to position [194, 0]
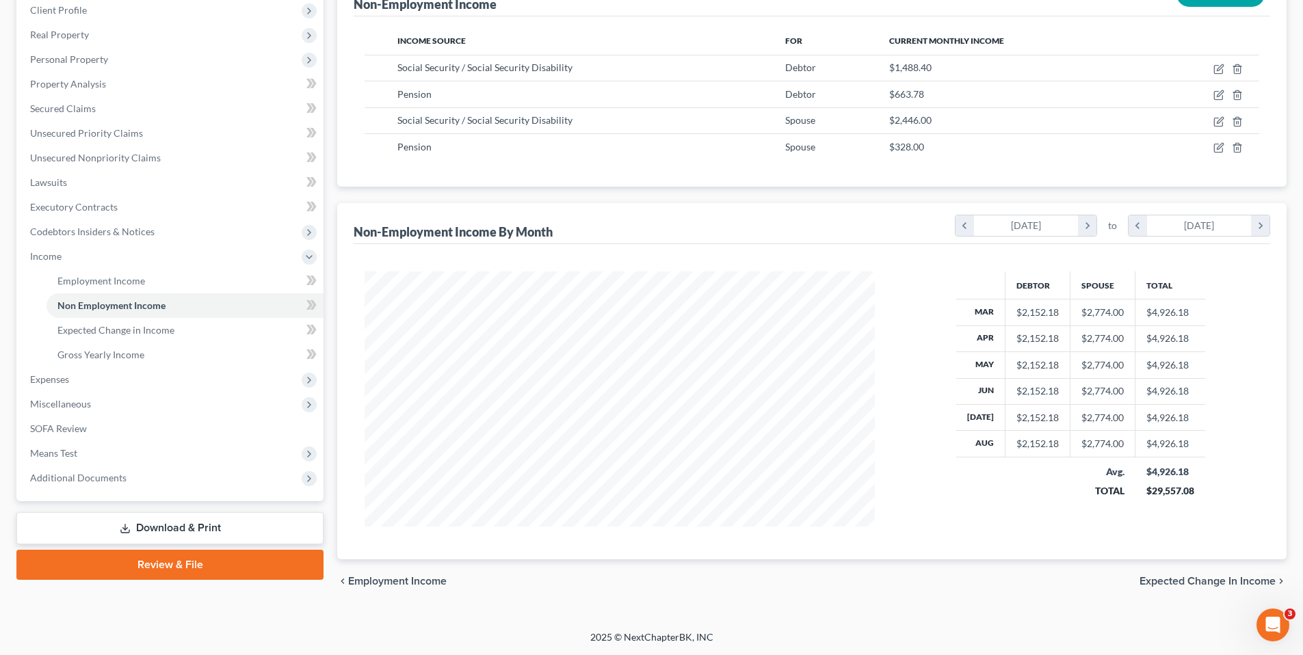
click at [1192, 580] on span "Expected Change in Income" at bounding box center [1208, 581] width 136 height 11
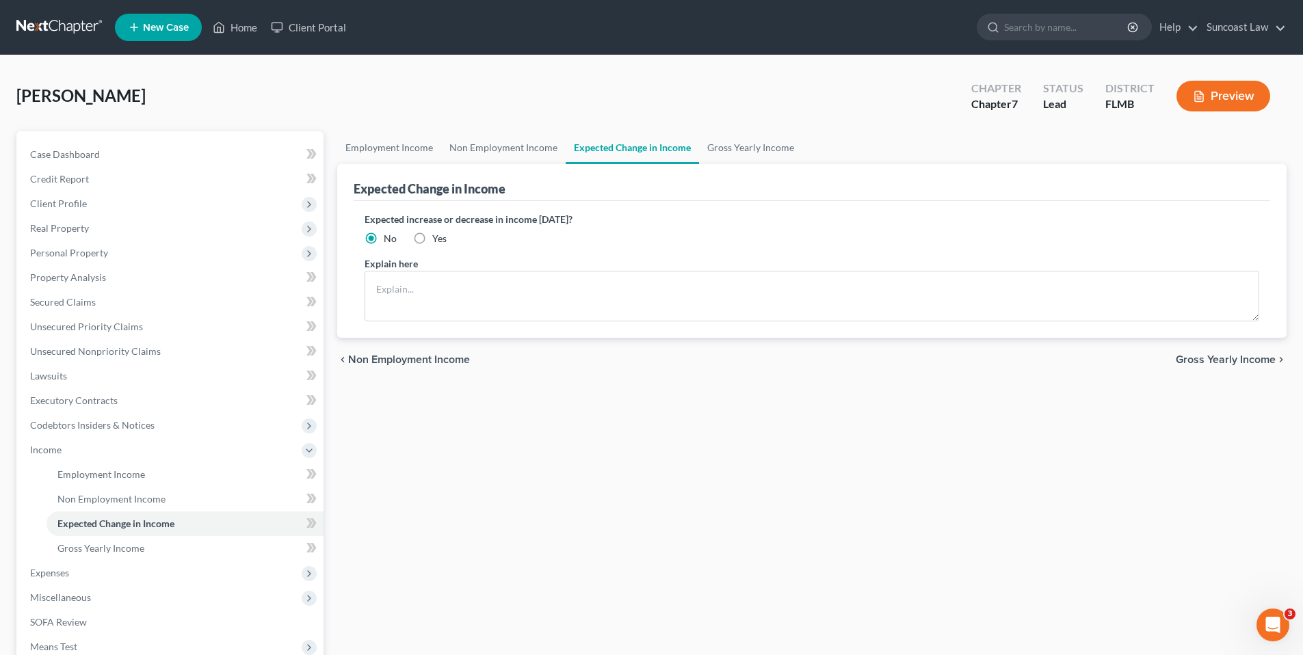
click at [1199, 361] on span "Gross Yearly Income" at bounding box center [1226, 359] width 100 height 11
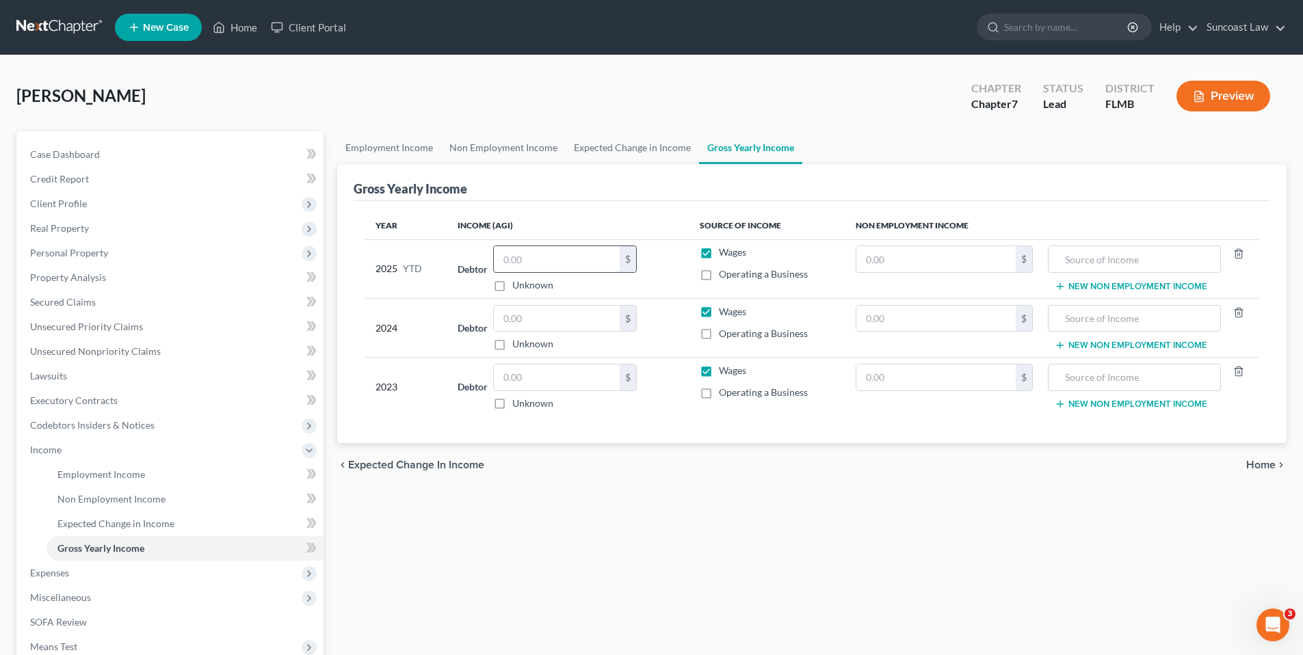
click at [575, 263] on input "text" at bounding box center [557, 259] width 126 height 26
click at [905, 260] on input "text" at bounding box center [936, 259] width 159 height 26
click at [540, 143] on link "Non Employment Income" at bounding box center [503, 147] width 125 height 33
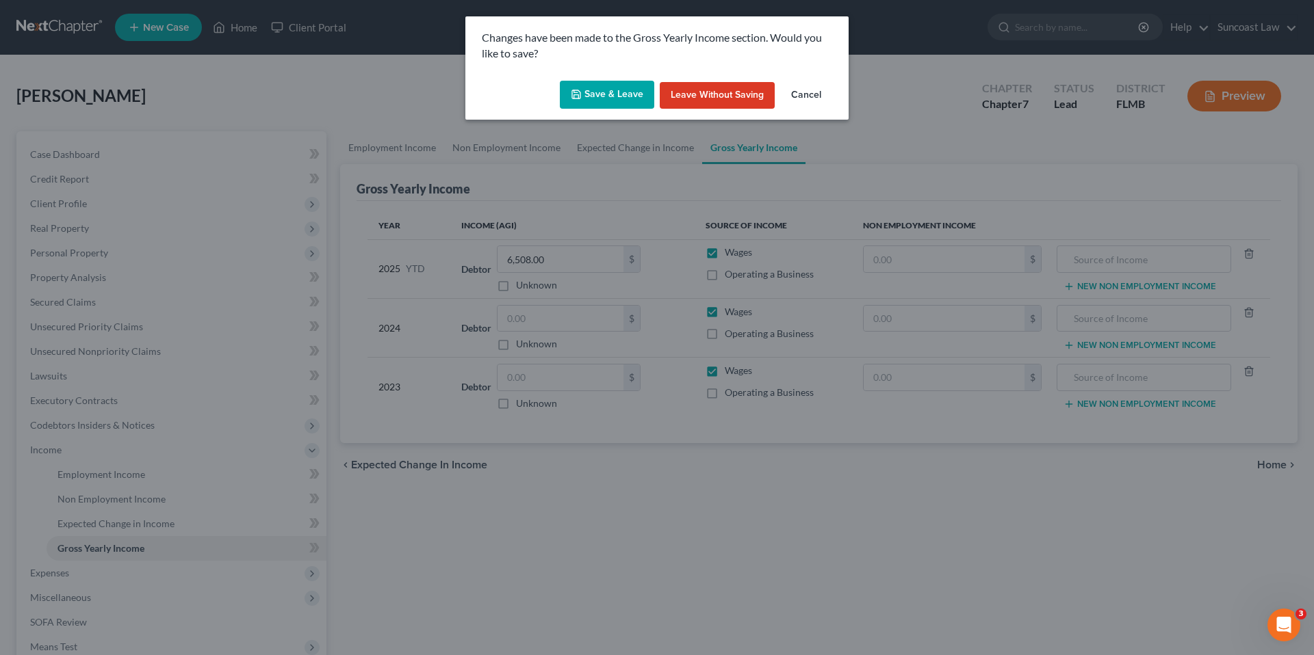
click at [623, 90] on button "Save & Leave" at bounding box center [607, 95] width 94 height 29
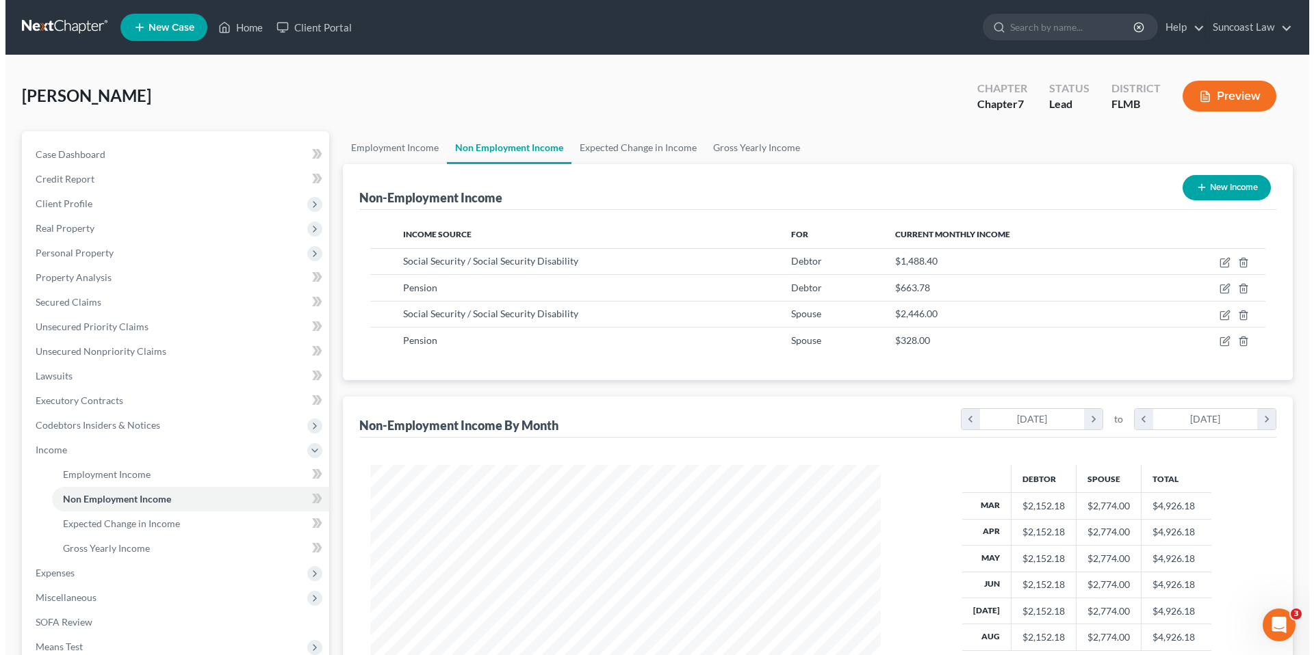
scroll to position [255, 538]
click at [631, 150] on link "Expected Change in Income" at bounding box center [632, 147] width 133 height 33
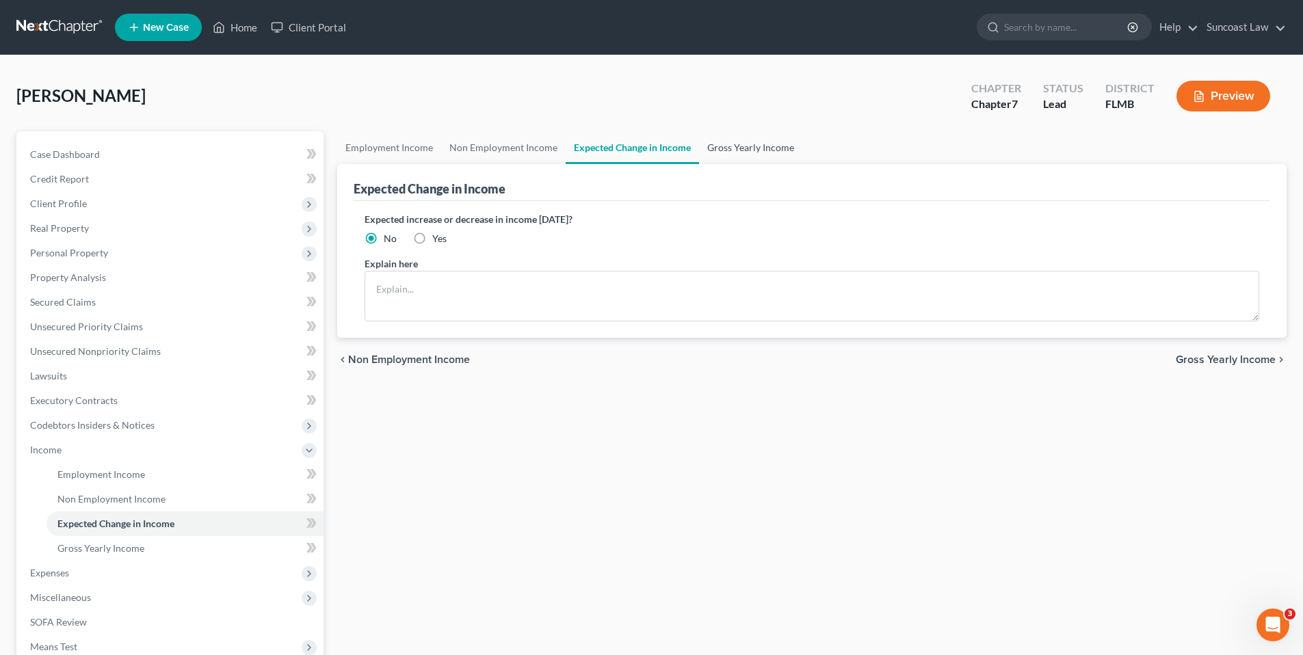
click at [725, 148] on link "Gross Yearly Income" at bounding box center [750, 147] width 103 height 33
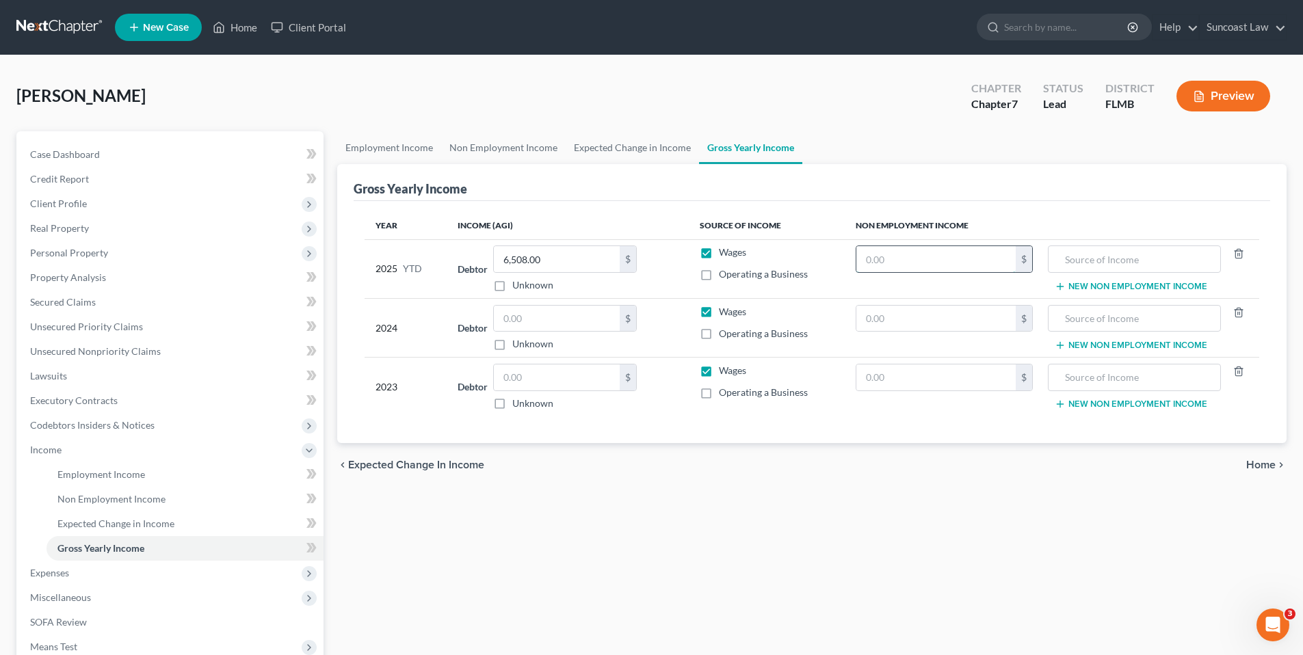
click at [894, 254] on input "text" at bounding box center [936, 259] width 159 height 26
click at [1091, 258] on input "text" at bounding box center [1134, 259] width 157 height 26
click at [1099, 260] on input "Pension SSI" at bounding box center [1134, 259] width 157 height 26
click at [540, 317] on input "text" at bounding box center [557, 319] width 126 height 26
drag, startPoint x: 926, startPoint y: 261, endPoint x: 996, endPoint y: 265, distance: 70.6
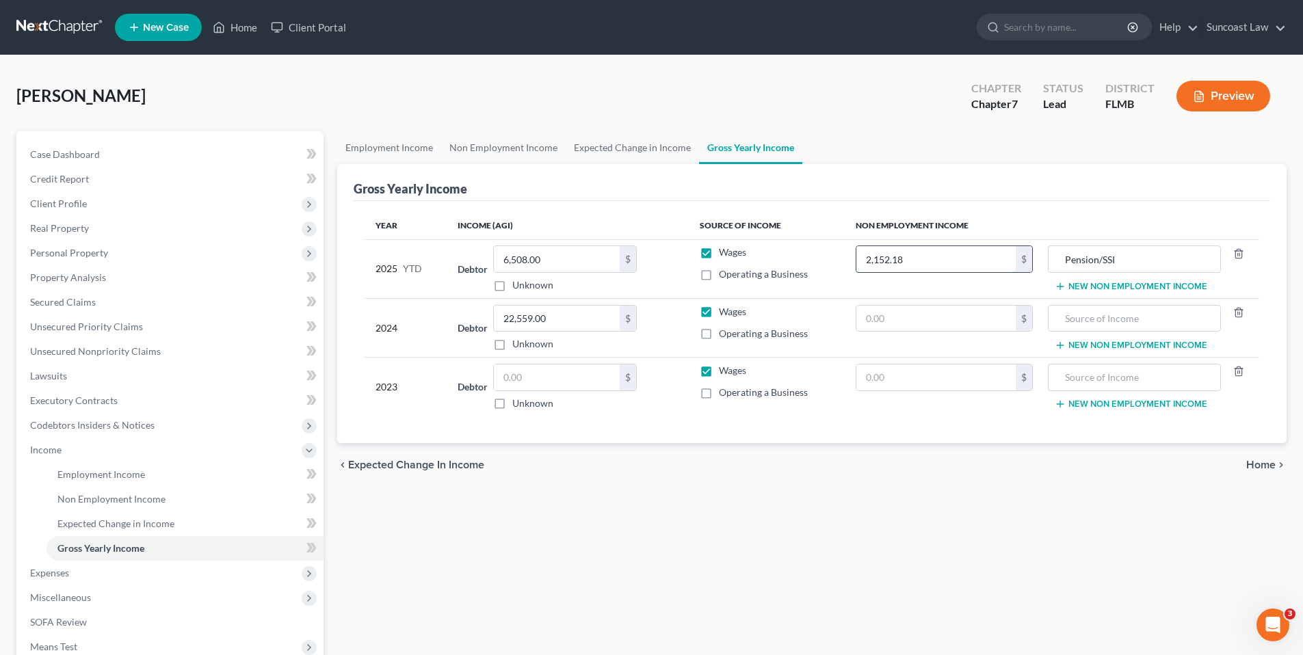
click at [952, 269] on input "2,152.18" at bounding box center [936, 259] width 159 height 26
click at [963, 322] on input "text" at bounding box center [936, 319] width 159 height 26
click at [1089, 322] on input "text" at bounding box center [1134, 319] width 157 height 26
click at [525, 386] on input "text" at bounding box center [557, 378] width 126 height 26
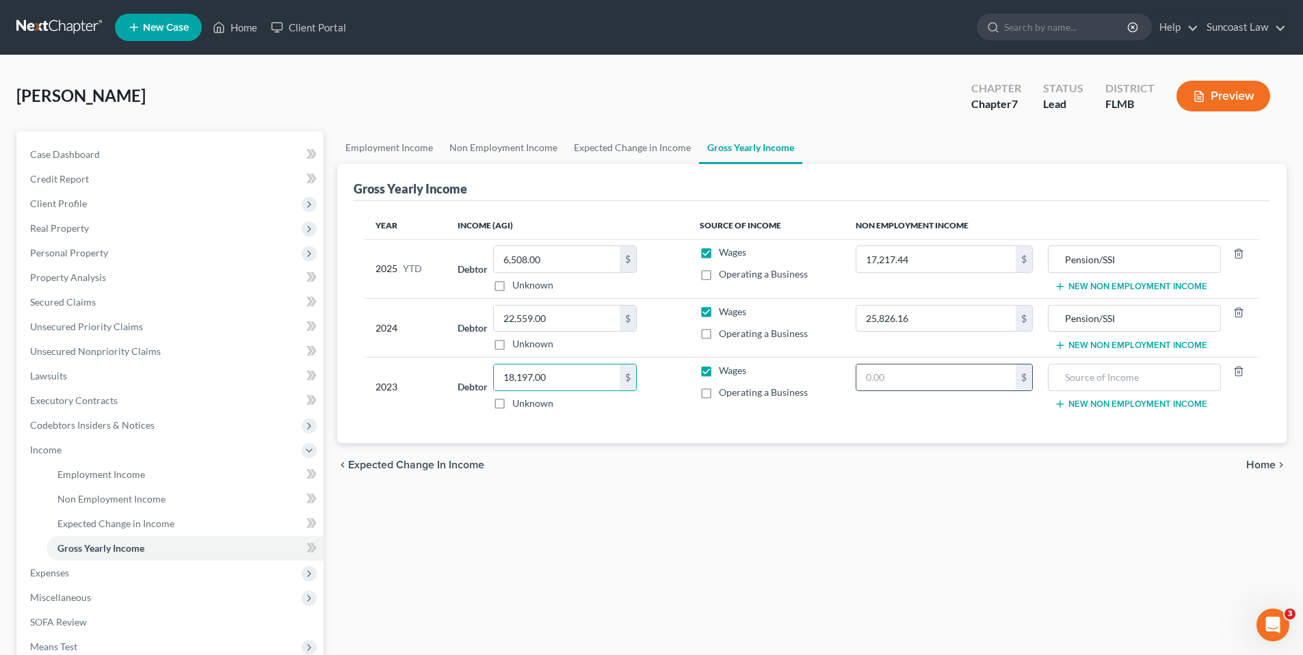
click at [888, 378] on input "text" at bounding box center [936, 378] width 159 height 26
click at [1119, 382] on input "text" at bounding box center [1134, 378] width 157 height 26
click at [1256, 465] on span "Home" at bounding box center [1261, 465] width 29 height 11
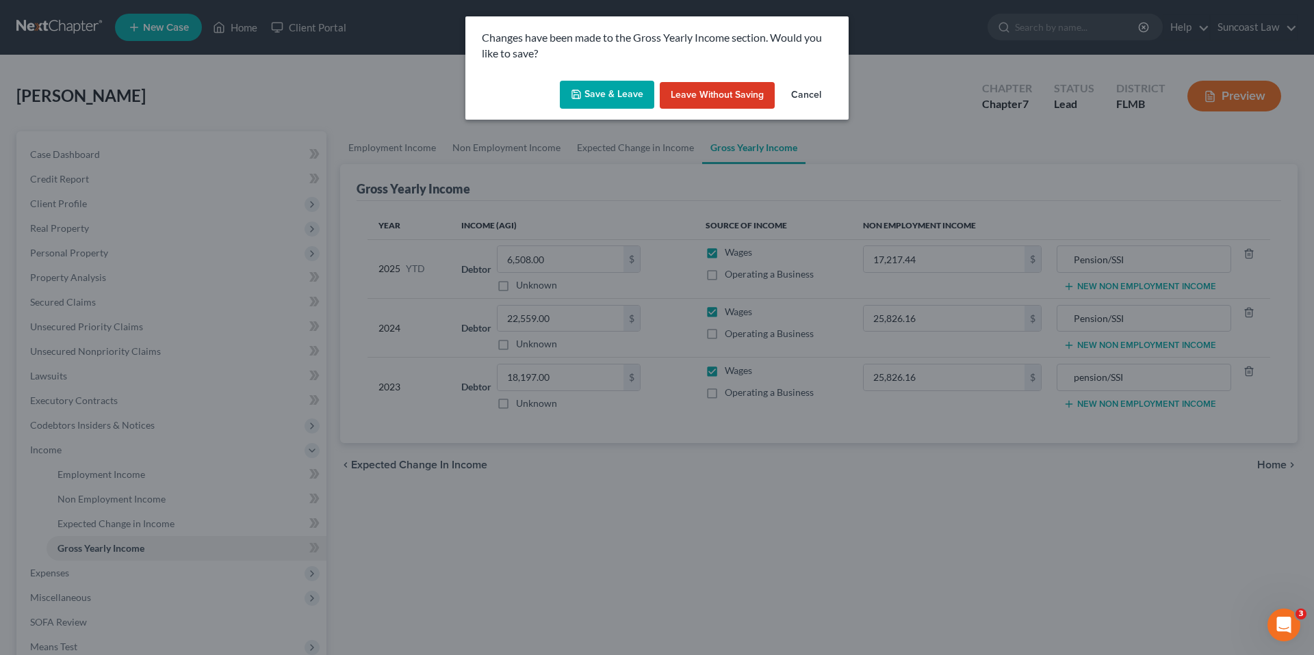
click at [618, 95] on button "Save & Leave" at bounding box center [607, 95] width 94 height 29
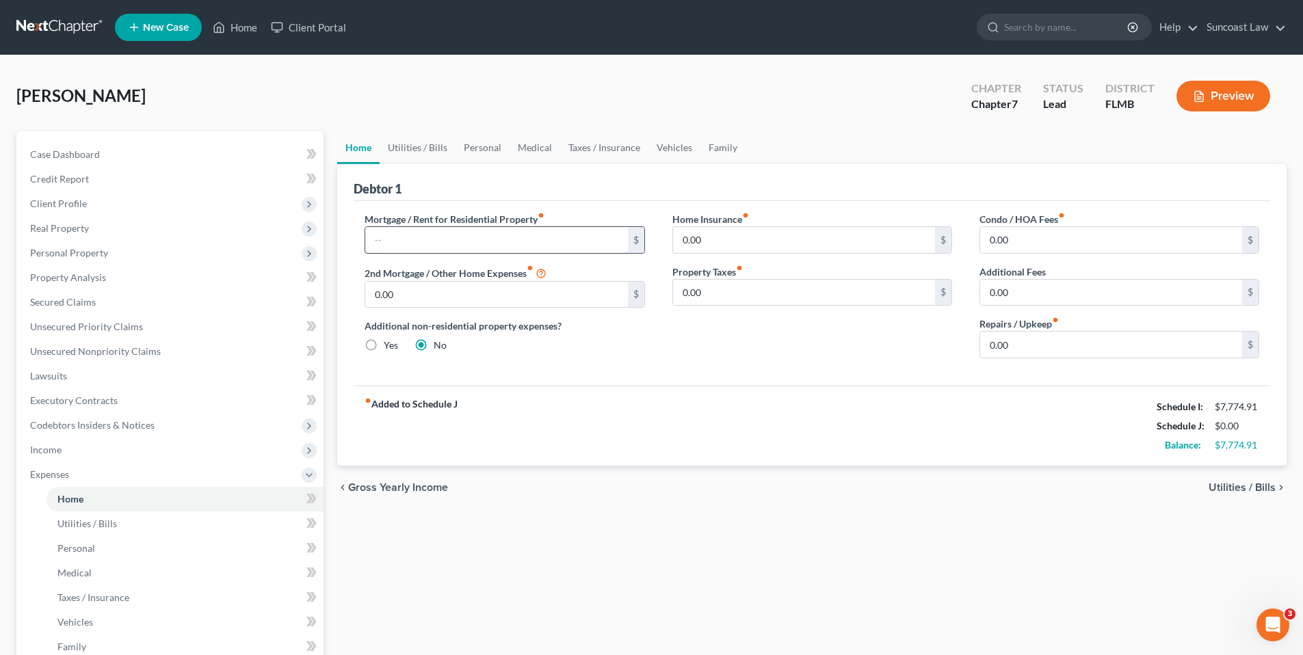
click at [479, 237] on input "text" at bounding box center [496, 240] width 262 height 26
click at [1240, 486] on span "Utilities / Bills" at bounding box center [1242, 487] width 67 height 11
type input "0.00"
radio input "true"
type input "0.00"
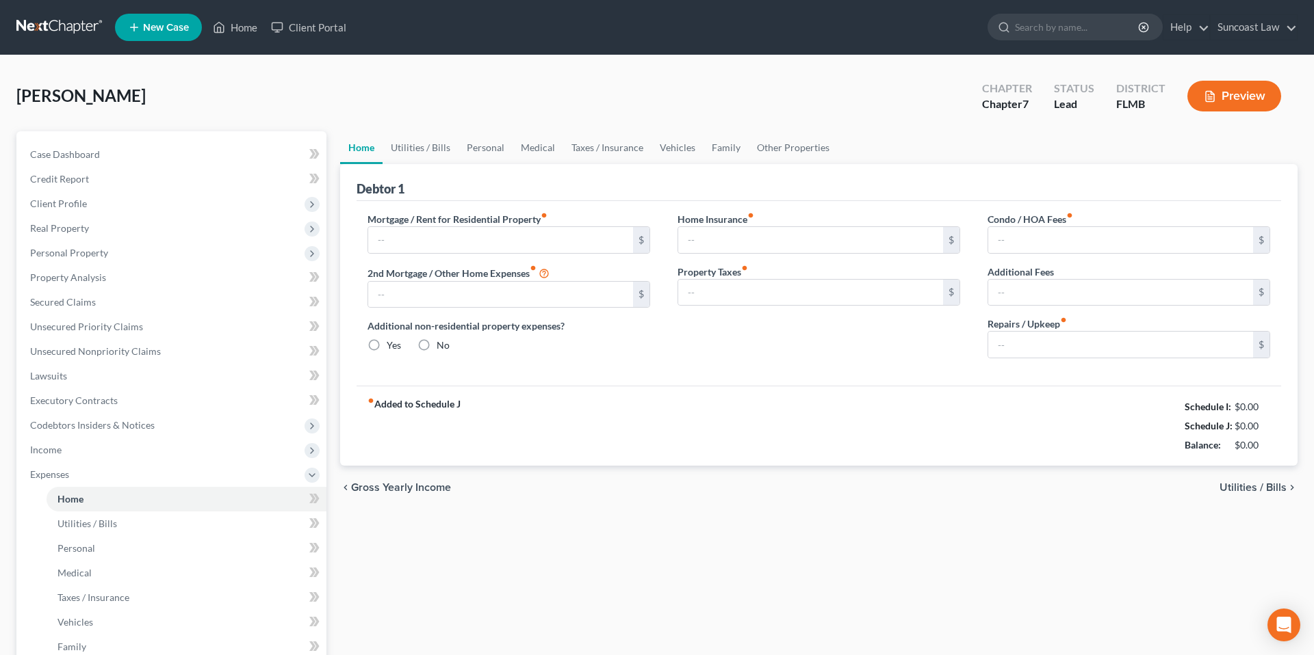
type input "0.00"
click at [476, 240] on input "text" at bounding box center [496, 240] width 262 height 26
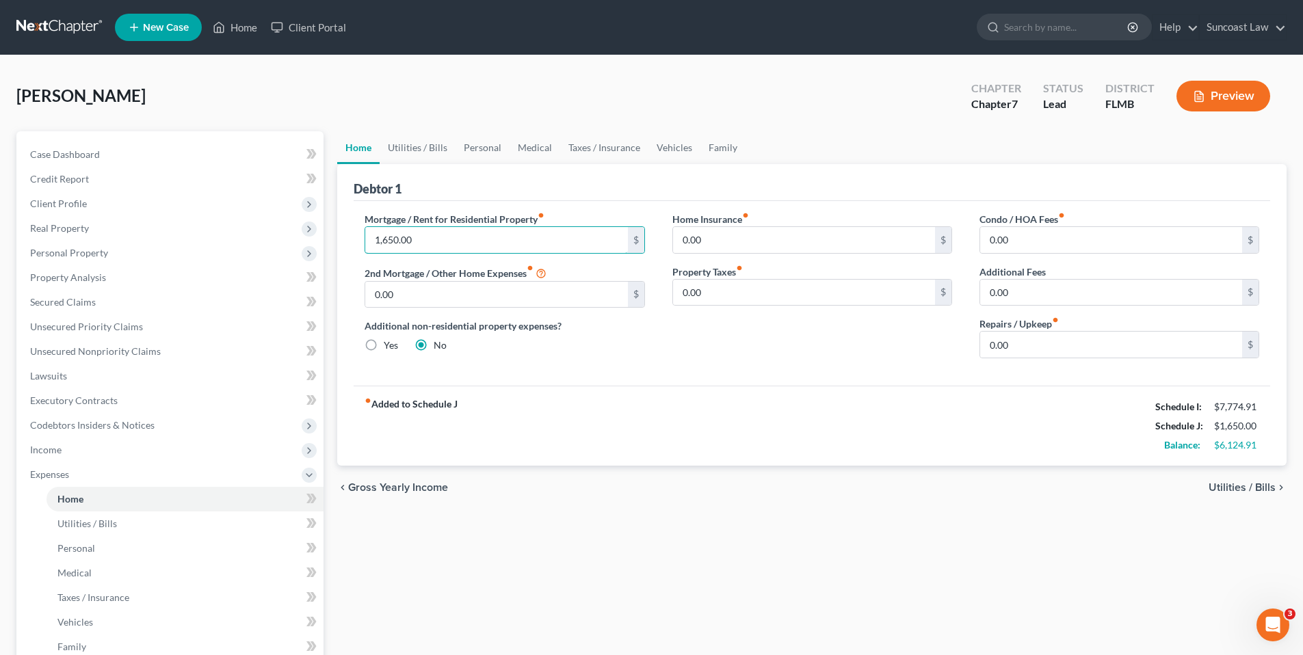
type input "1,650.00"
click at [1240, 487] on span "Utilities / Bills" at bounding box center [1242, 487] width 67 height 11
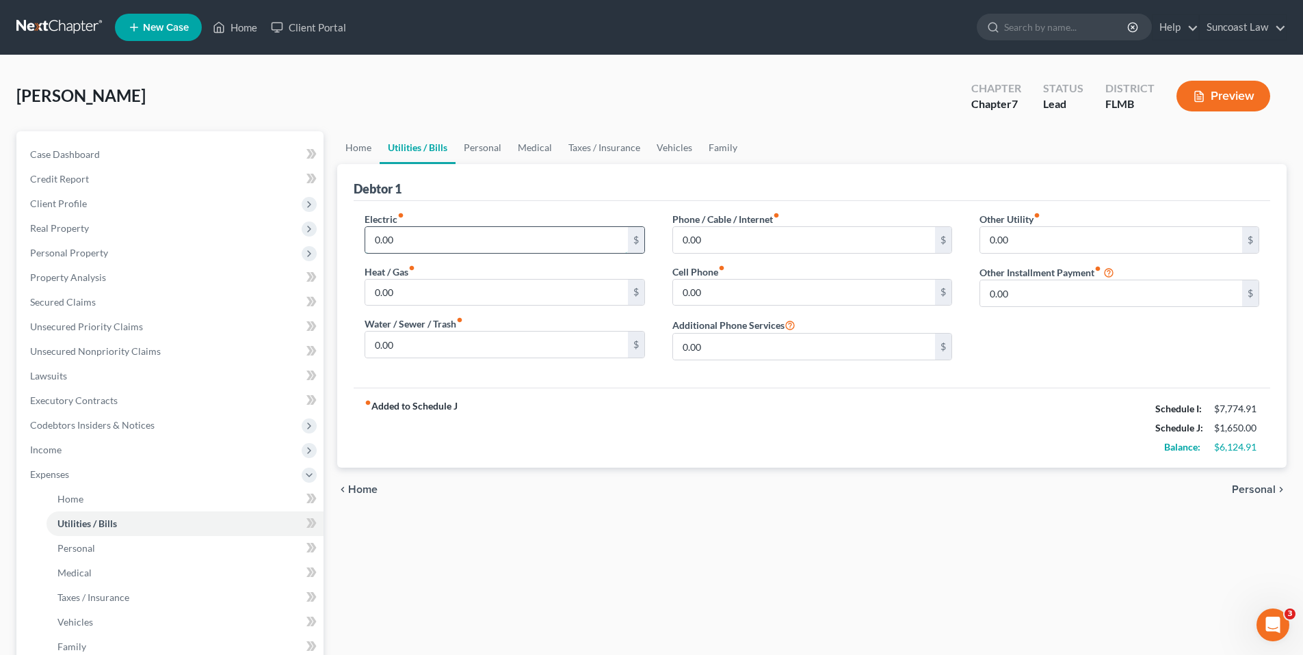
click at [480, 239] on input "0.00" at bounding box center [496, 240] width 262 height 26
type input "200.00"
click at [522, 354] on input "0.00" at bounding box center [496, 345] width 262 height 26
type input "50.00"
click at [729, 239] on input "0.00" at bounding box center [804, 240] width 262 height 26
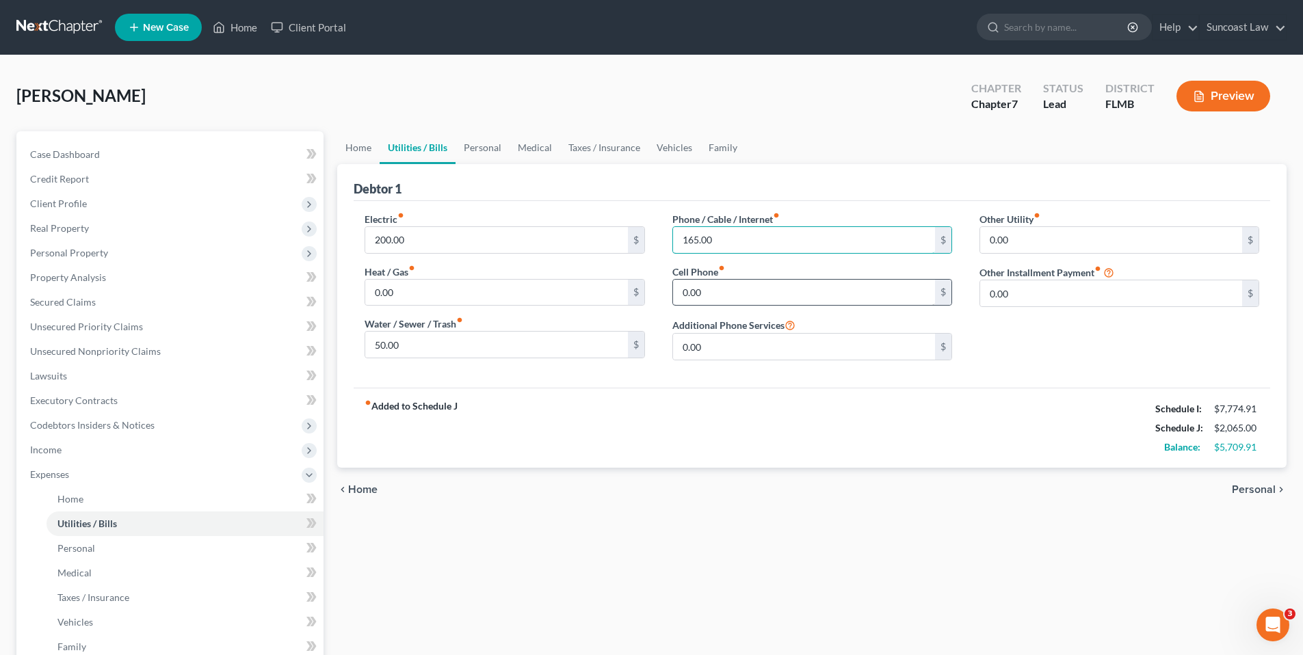
type input "165.00"
click at [767, 289] on input "0.00" at bounding box center [804, 293] width 262 height 26
type input "225.00"
click at [1258, 495] on span "Personal" at bounding box center [1254, 489] width 44 height 11
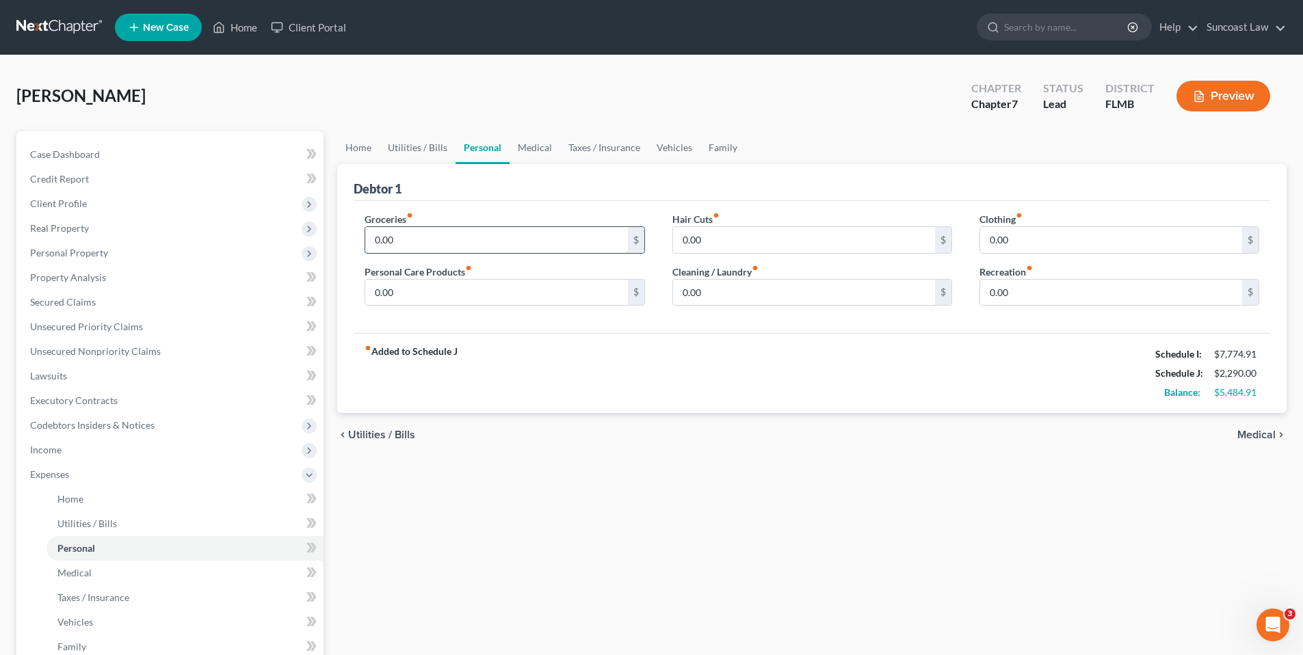
click at [473, 239] on input "0.00" at bounding box center [496, 240] width 262 height 26
type input "600.00"
click at [729, 244] on input "0.00" at bounding box center [804, 240] width 262 height 26
type input "100.00"
click at [1038, 242] on input "0.00" at bounding box center [1111, 240] width 262 height 26
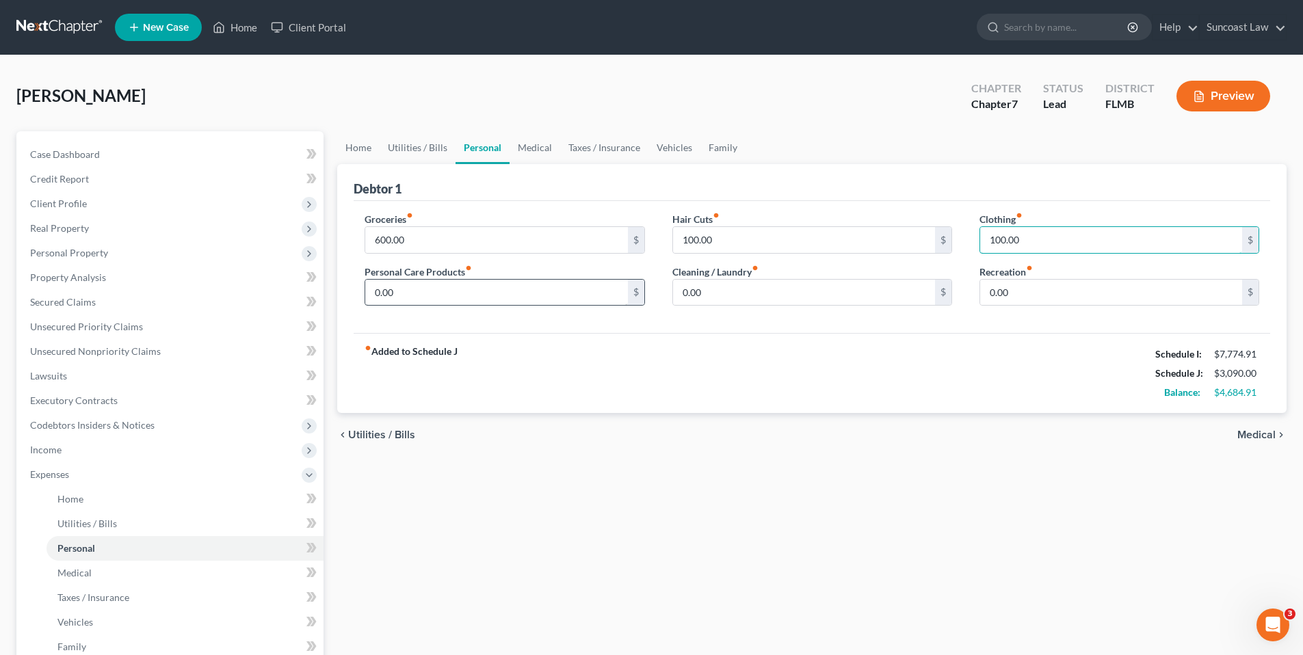
type input "100.00"
click at [396, 290] on input "0.00" at bounding box center [496, 293] width 262 height 26
type input "100.00"
click at [727, 287] on input "0.00" at bounding box center [804, 293] width 262 height 26
type input "100.00"
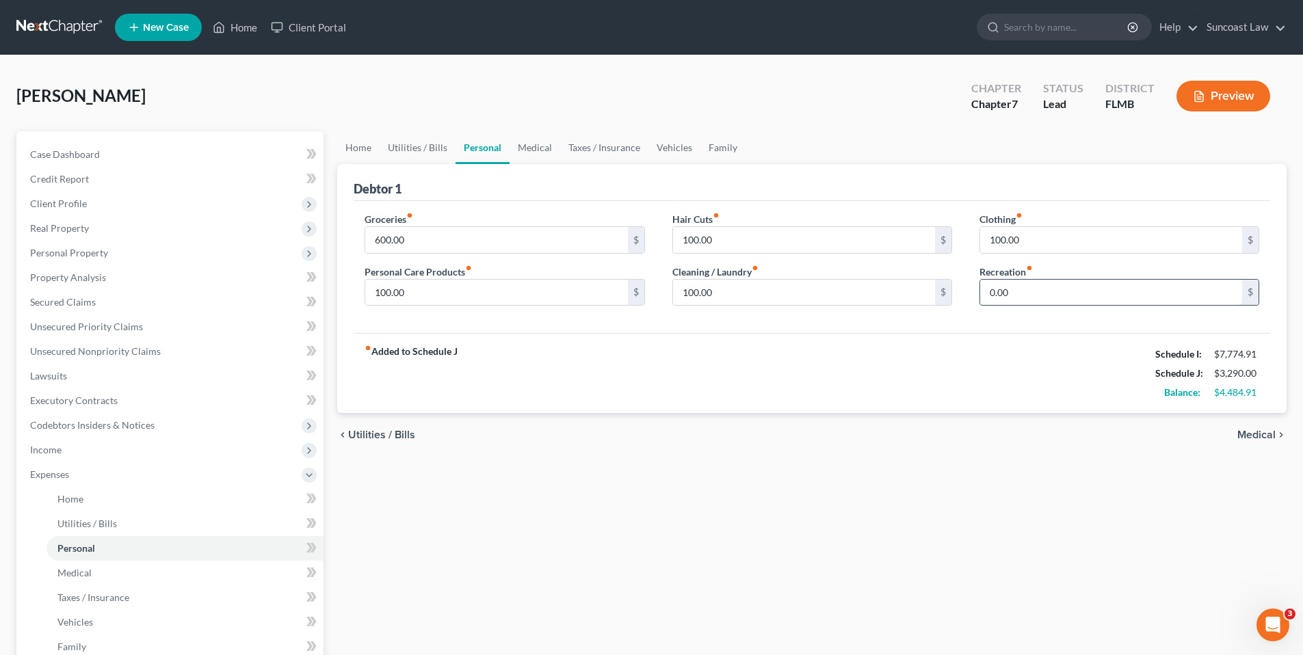
click at [1000, 293] on input "0.00" at bounding box center [1111, 293] width 262 height 26
type input "300.00"
click at [1257, 435] on span "Medical" at bounding box center [1257, 435] width 38 height 11
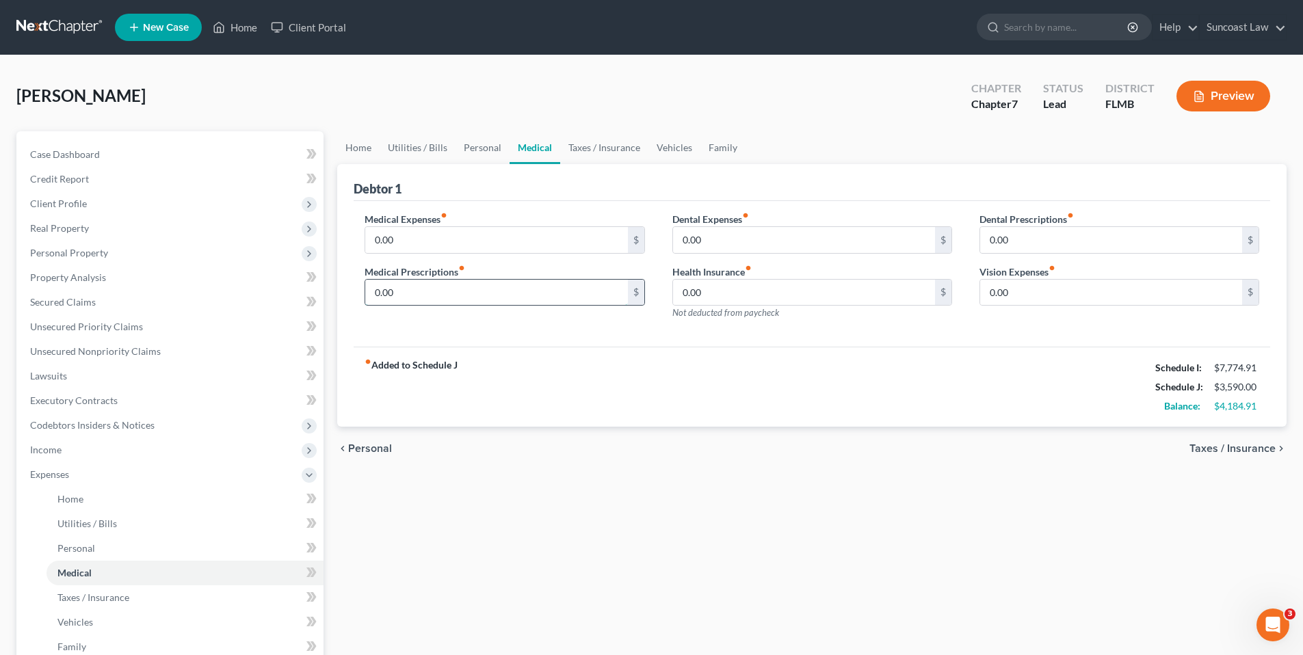
click at [439, 291] on input "0.00" at bounding box center [496, 293] width 262 height 26
type input "100.00"
click at [1225, 449] on span "Taxes / Insurance" at bounding box center [1233, 448] width 86 height 11
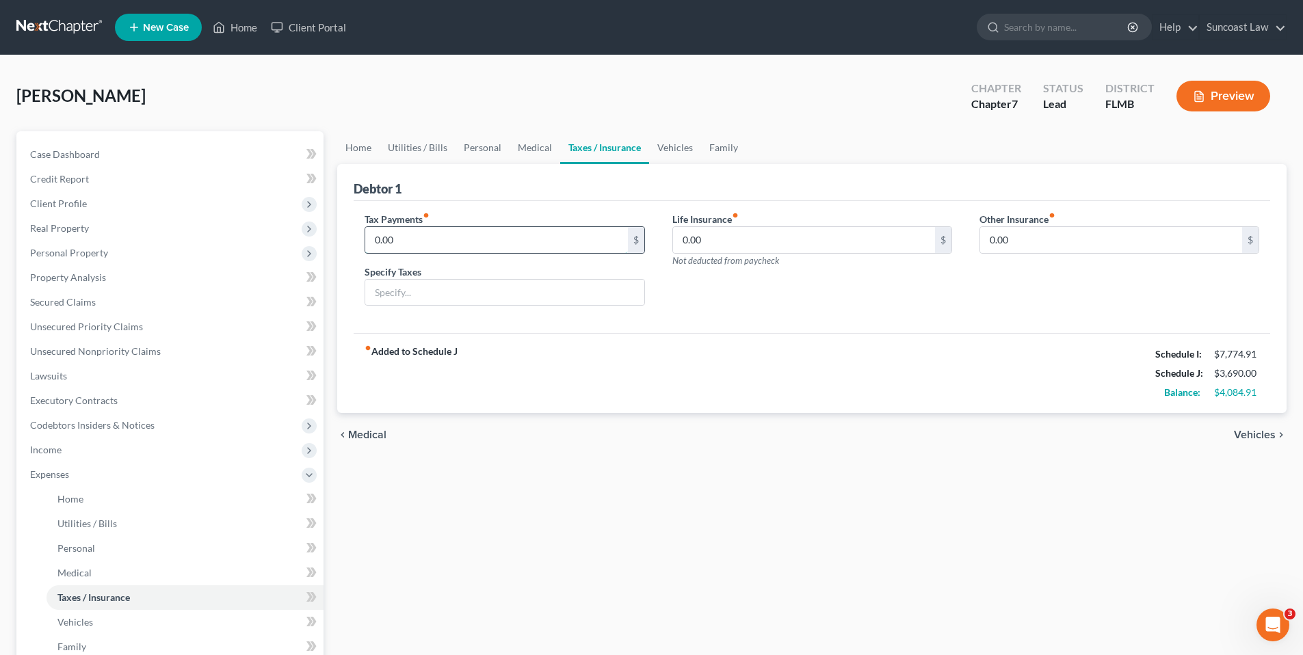
click at [395, 241] on input "0.00" at bounding box center [496, 240] width 262 height 26
click at [732, 246] on input "0.00" at bounding box center [804, 240] width 262 height 26
type input "825.00"
click at [1264, 437] on span "Vehicles" at bounding box center [1255, 435] width 42 height 11
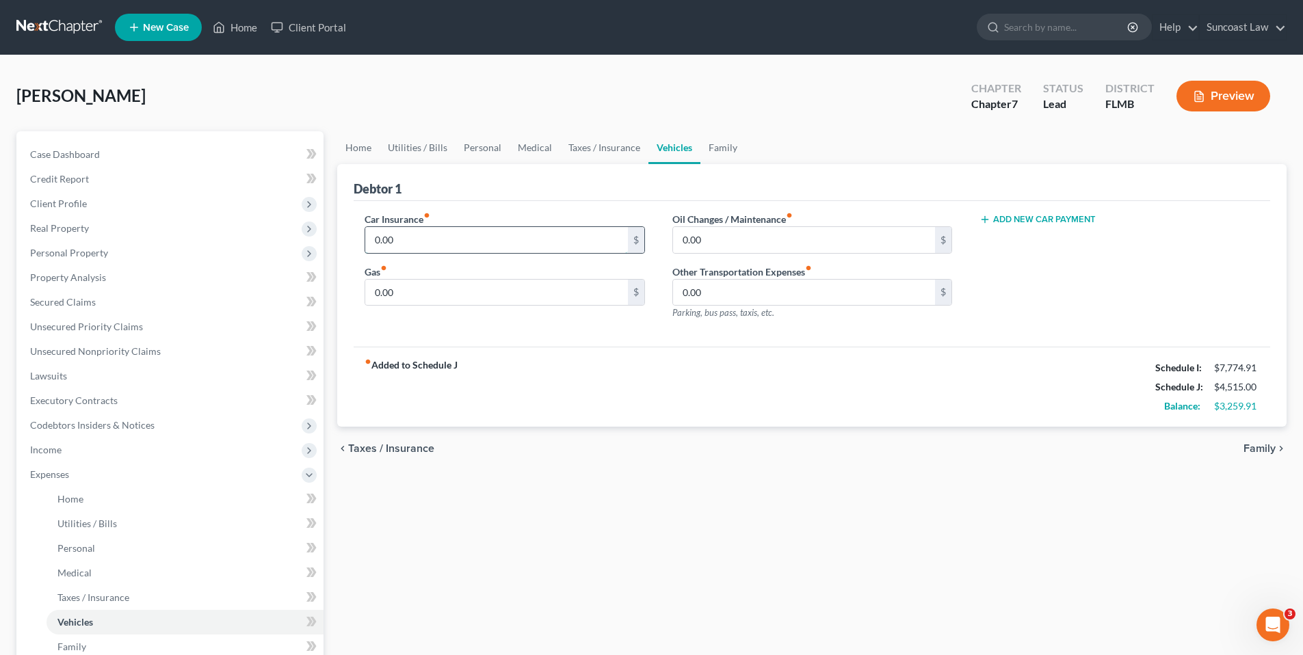
click at [439, 227] on input "0.00" at bounding box center [496, 240] width 262 height 26
type input "250.00"
click at [433, 294] on input "0.00" at bounding box center [496, 293] width 262 height 26
type input "250.00"
click at [743, 242] on input "0.00" at bounding box center [804, 240] width 262 height 26
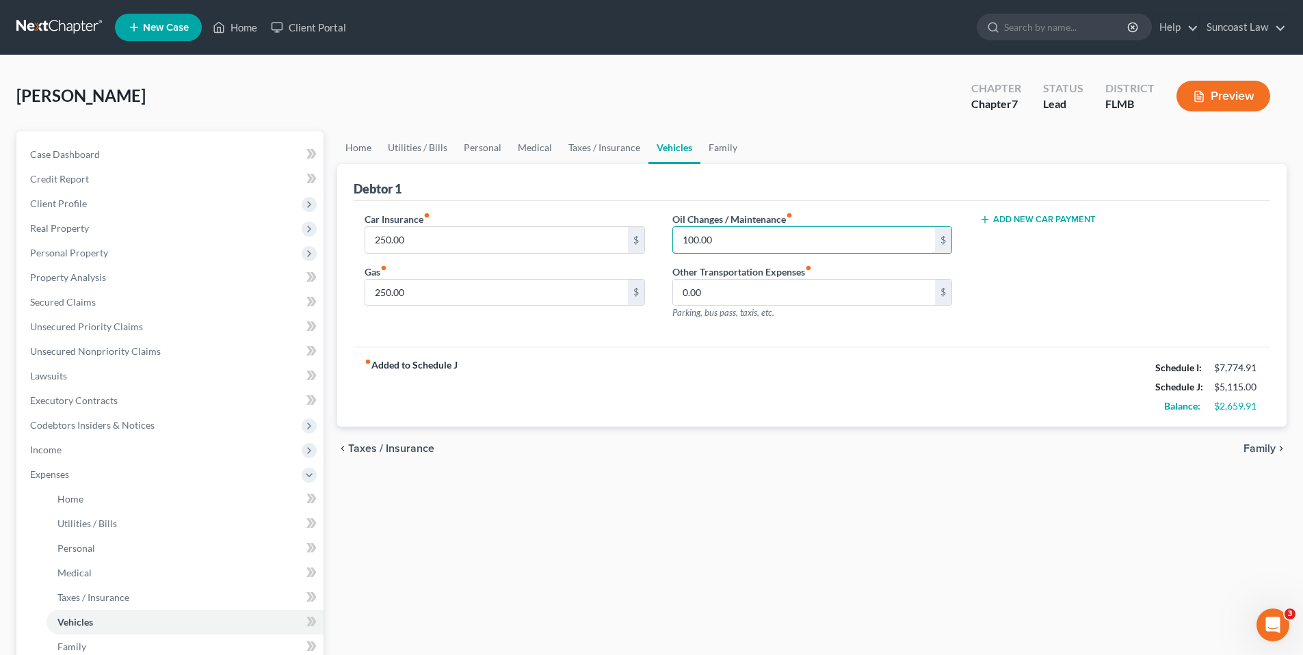
type input "100.00"
click at [1263, 448] on span "Family" at bounding box center [1260, 448] width 32 height 11
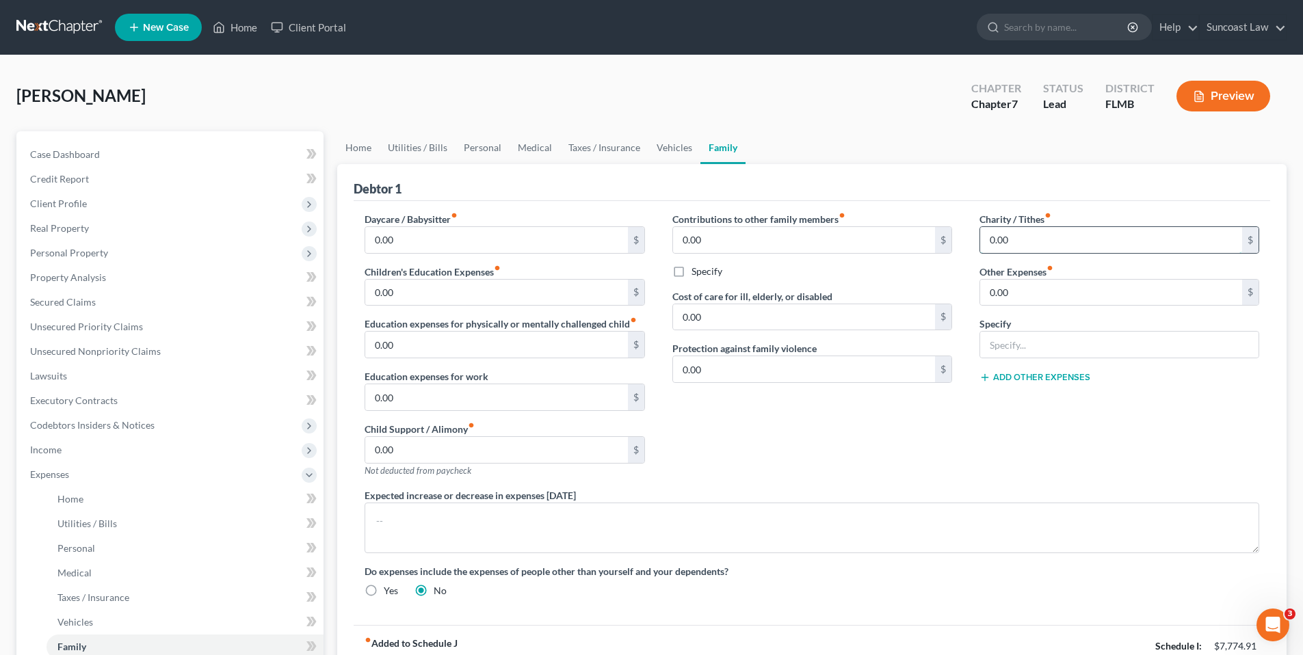
click at [1048, 237] on input "0.00" at bounding box center [1111, 240] width 262 height 26
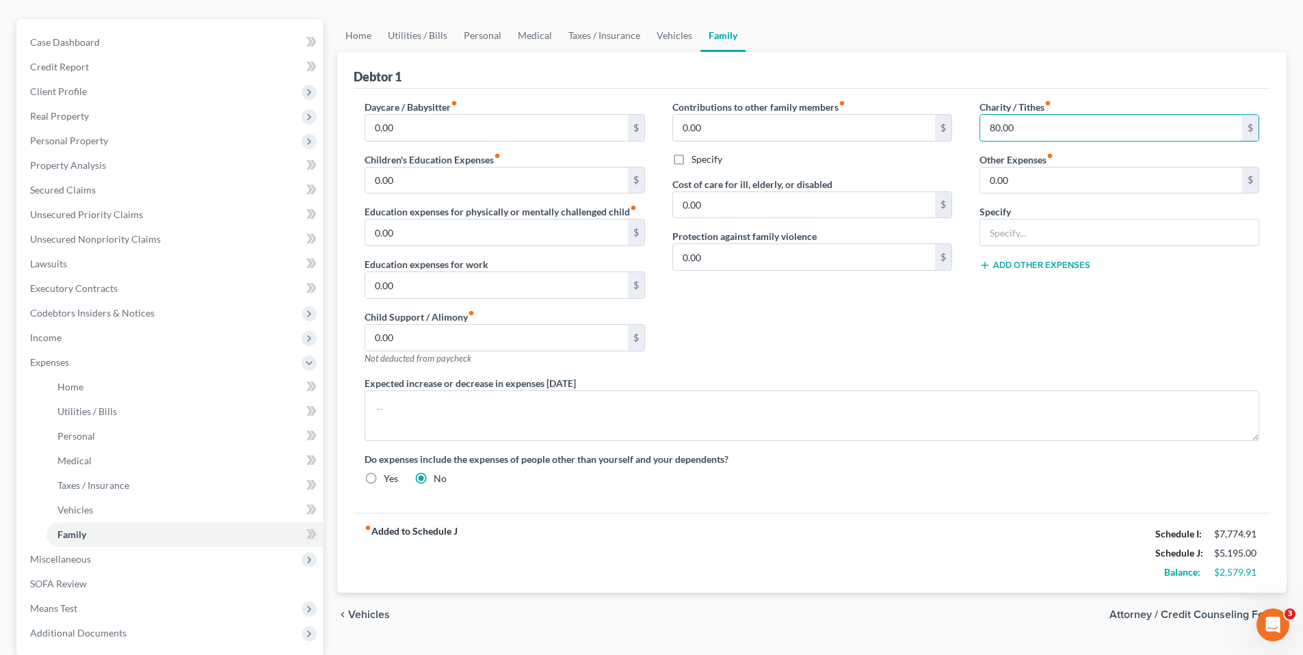
scroll to position [244, 0]
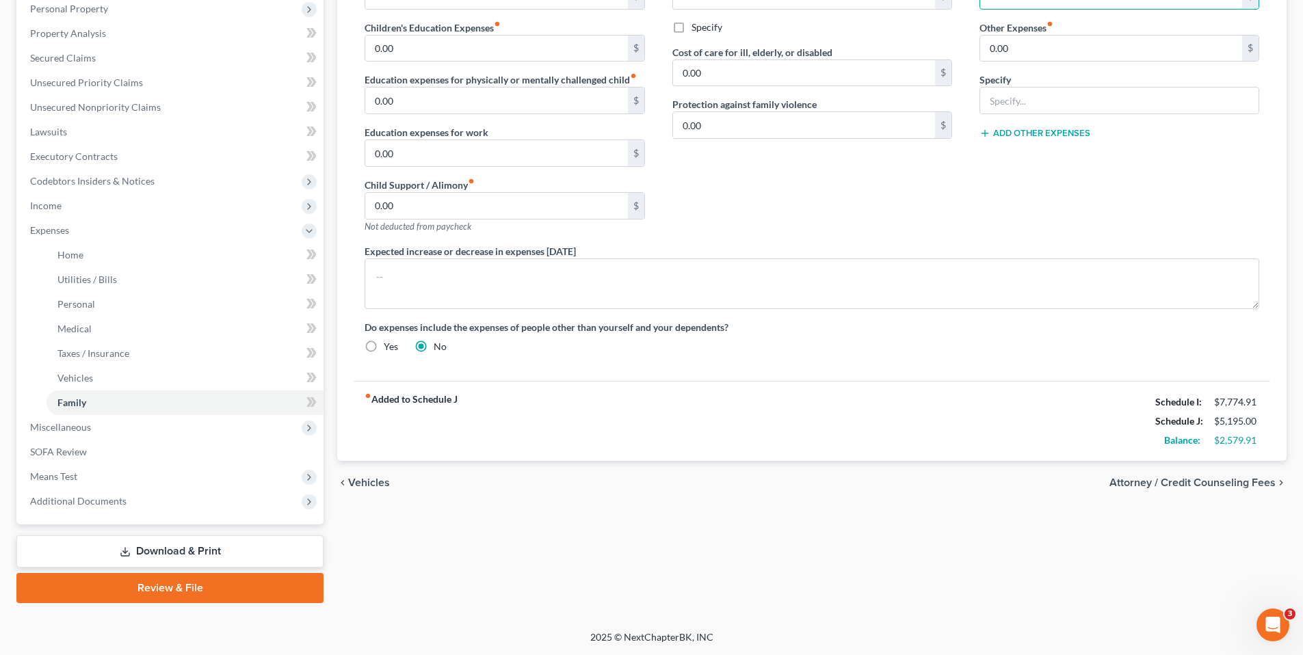
type input "80.00"
click at [1186, 484] on span "Attorney / Credit Counseling Fees" at bounding box center [1193, 483] width 166 height 11
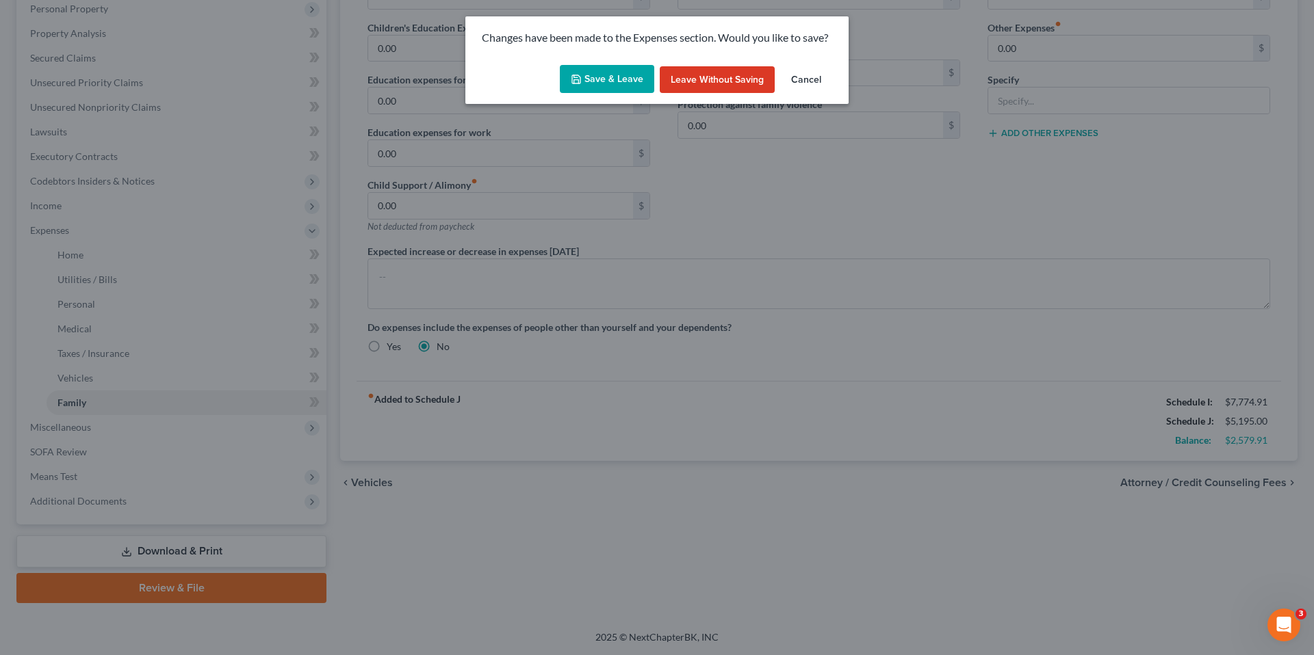
click at [595, 79] on button "Save & Leave" at bounding box center [607, 79] width 94 height 29
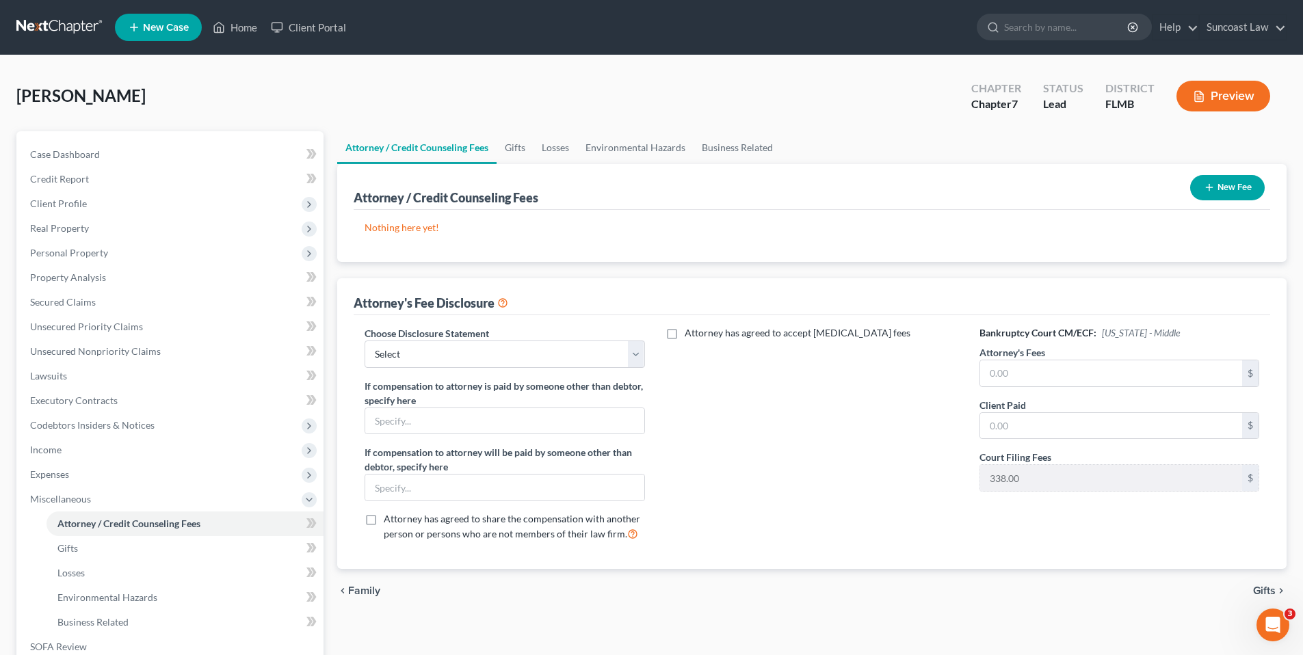
click at [1239, 185] on button "New Fee" at bounding box center [1227, 187] width 75 height 25
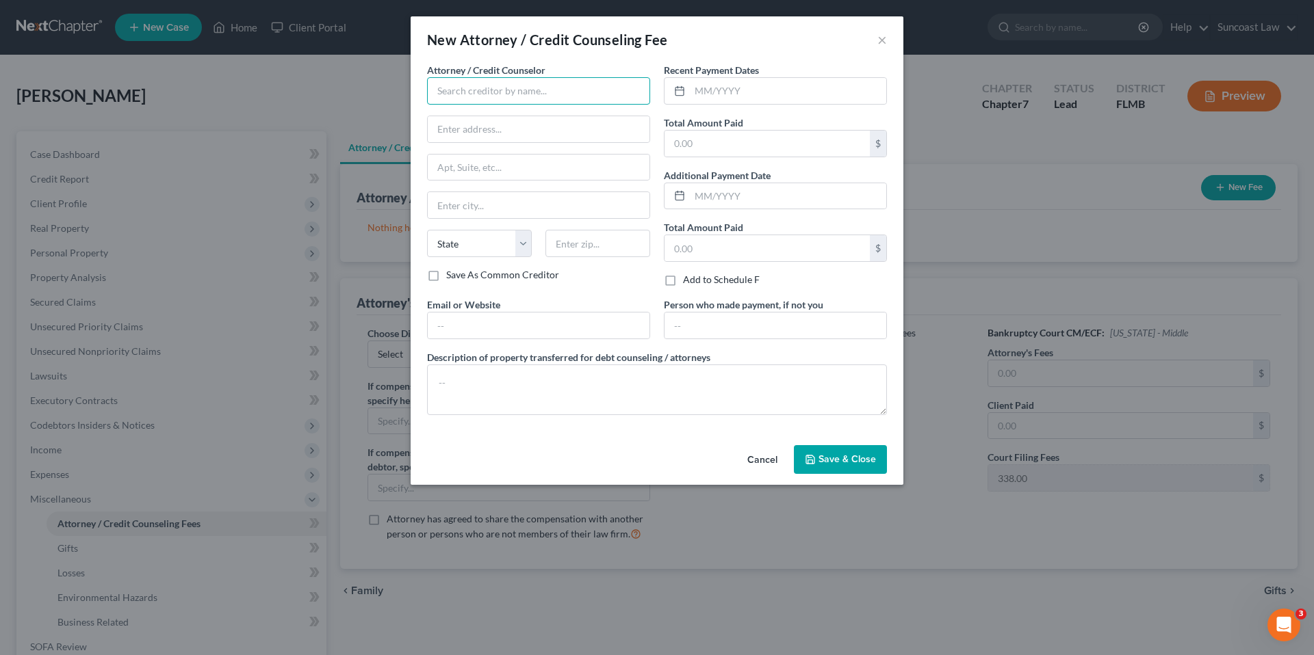
click at [460, 89] on input "text" at bounding box center [538, 90] width 223 height 27
click at [497, 120] on div "Suncoast Law" at bounding box center [509, 115] width 142 height 14
type input "Suncoast Law"
type input "1350 N Orange Ave"
type input "Suite 270"
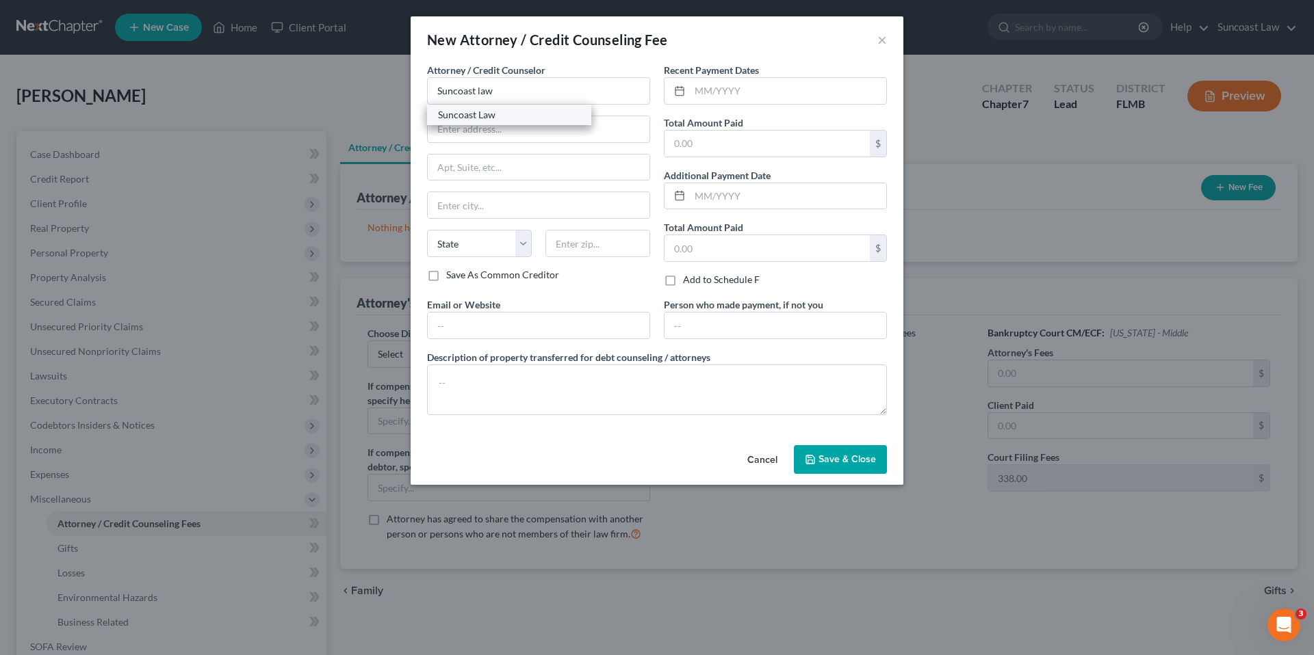
type input "Winter Park"
select select "9"
type input "32789"
click at [699, 93] on input "text" at bounding box center [788, 91] width 196 height 26
type input "06/17/2025"
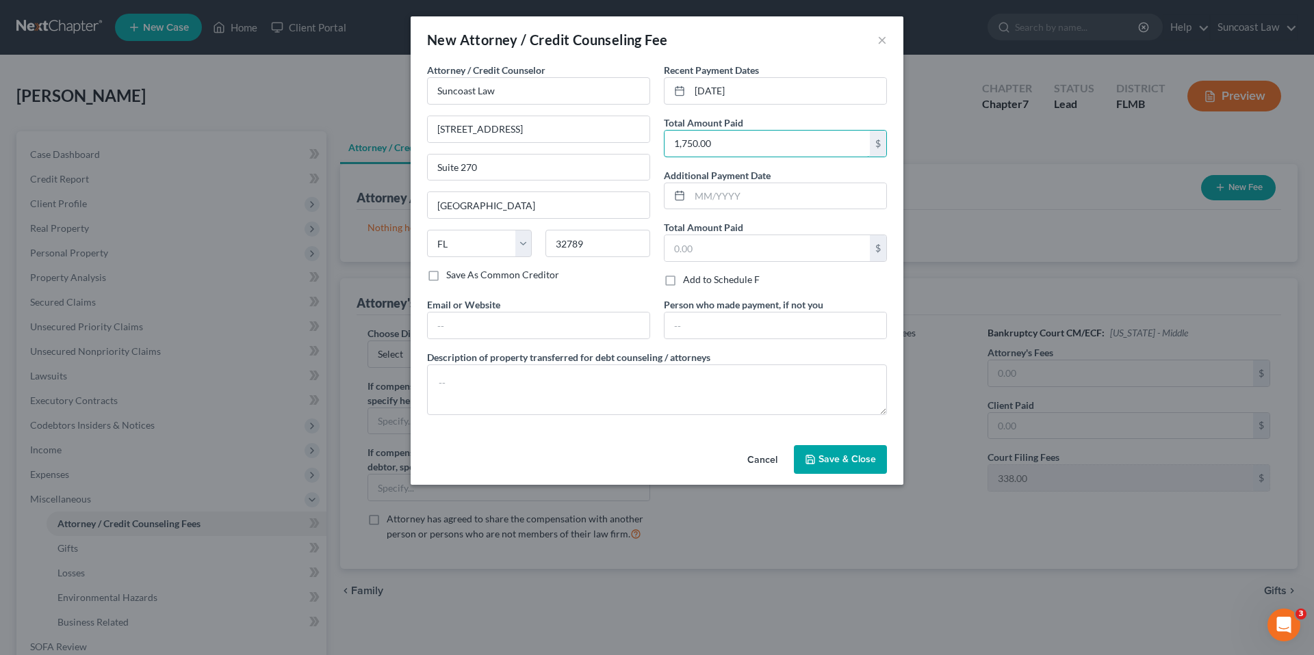
type input "1,750.00"
click at [814, 459] on icon "button" at bounding box center [810, 460] width 8 height 8
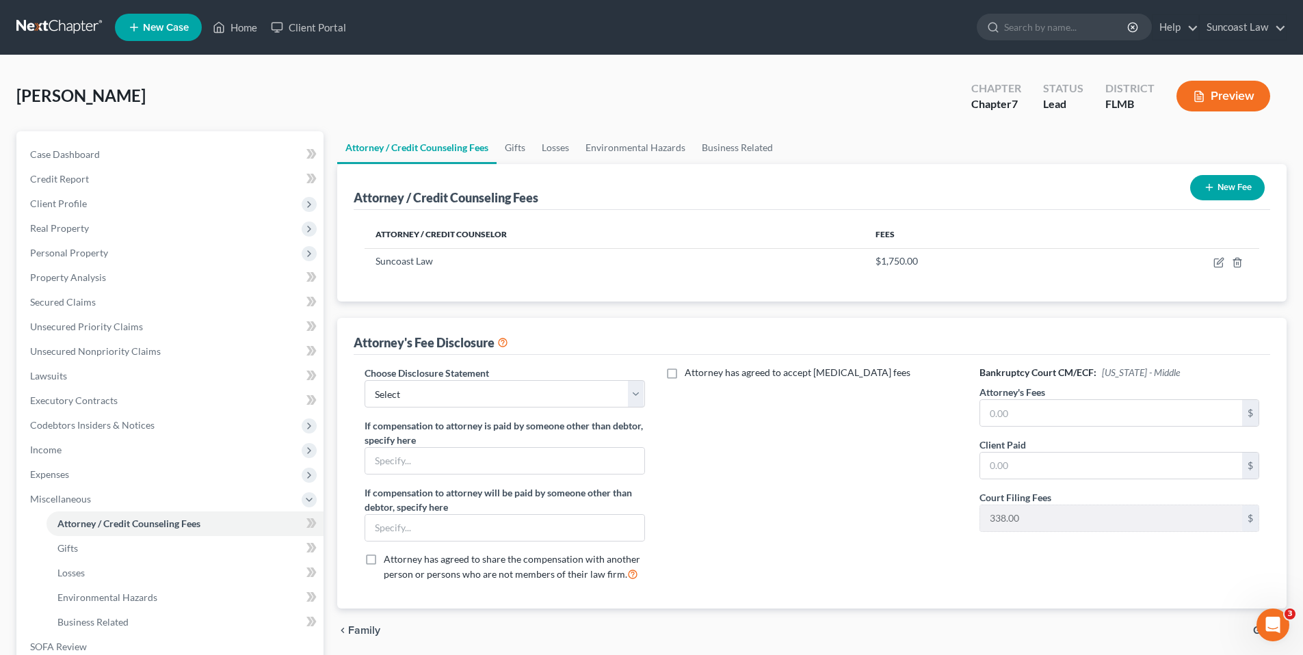
click at [1211, 190] on icon "button" at bounding box center [1209, 187] width 11 height 11
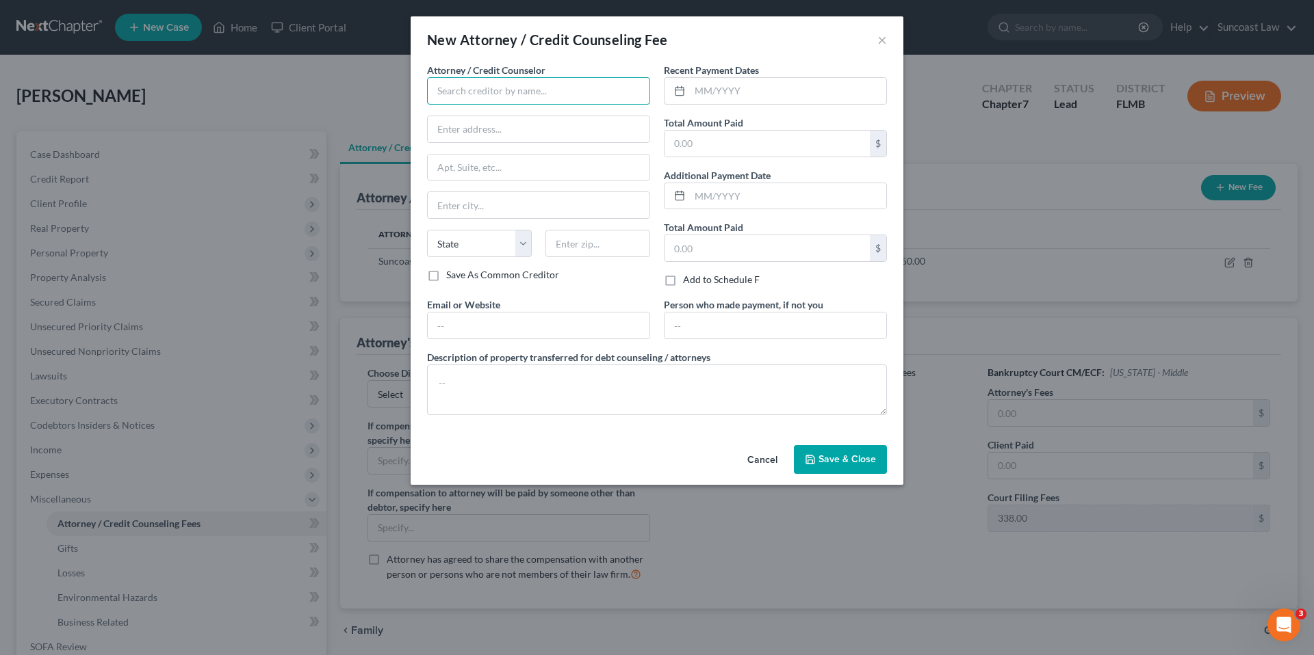
click at [504, 92] on input "text" at bounding box center [538, 90] width 223 height 27
type input "C"
type input "Dollar Wiser"
click at [720, 93] on input "text" at bounding box center [788, 91] width 196 height 26
type input "07/01/2025"
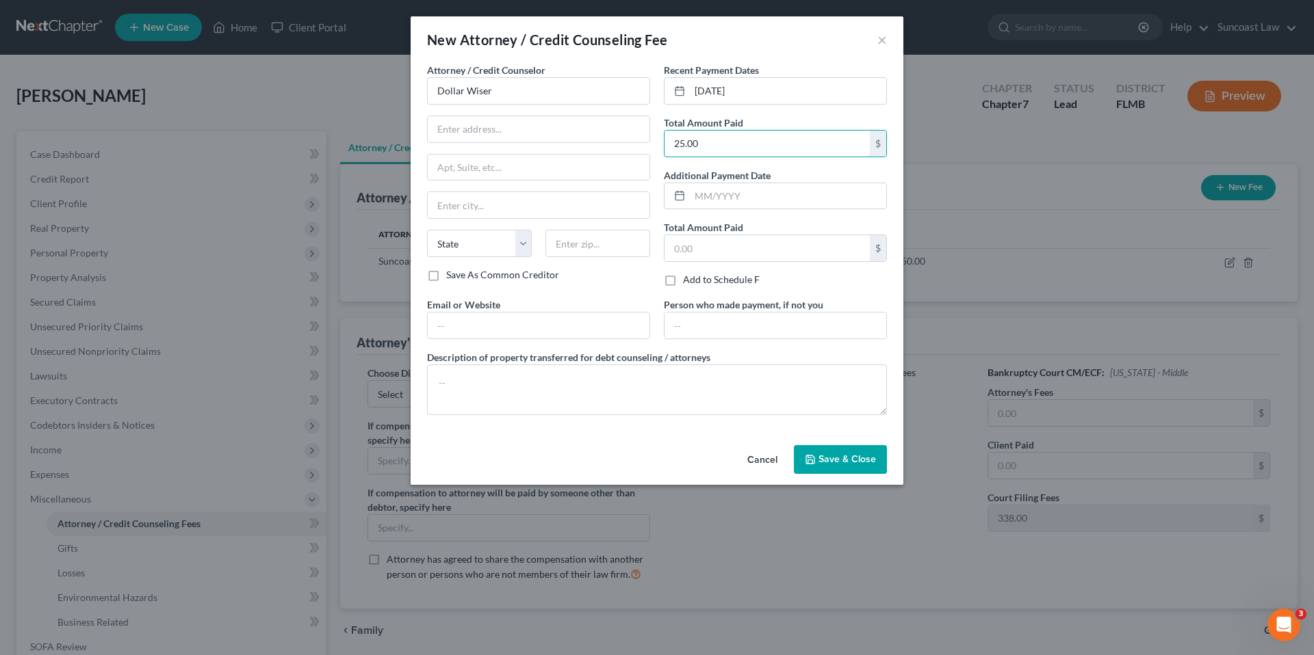
type input "25.00"
click at [842, 460] on span "Save & Close" at bounding box center [846, 460] width 57 height 12
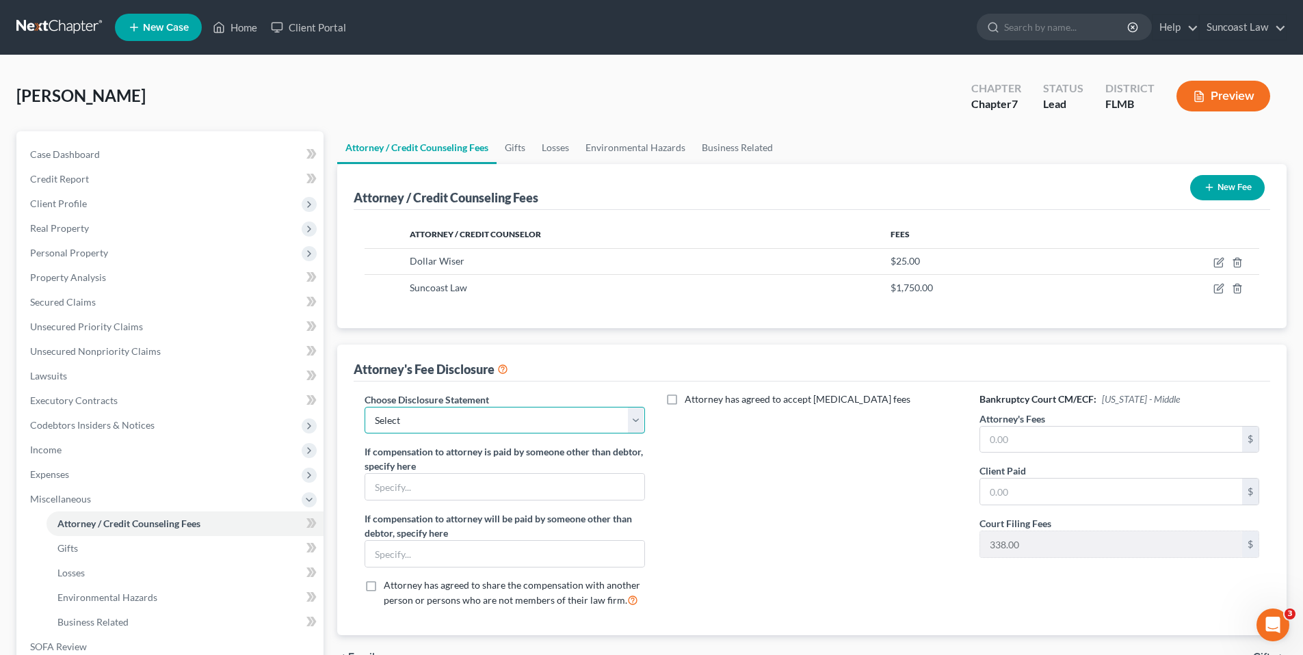
click at [551, 424] on select "Select Attorney" at bounding box center [505, 420] width 280 height 27
select select "0"
click at [365, 407] on select "Select Attorney" at bounding box center [505, 420] width 280 height 27
click at [1089, 441] on input "text" at bounding box center [1111, 440] width 262 height 26
type input "1,750.00"
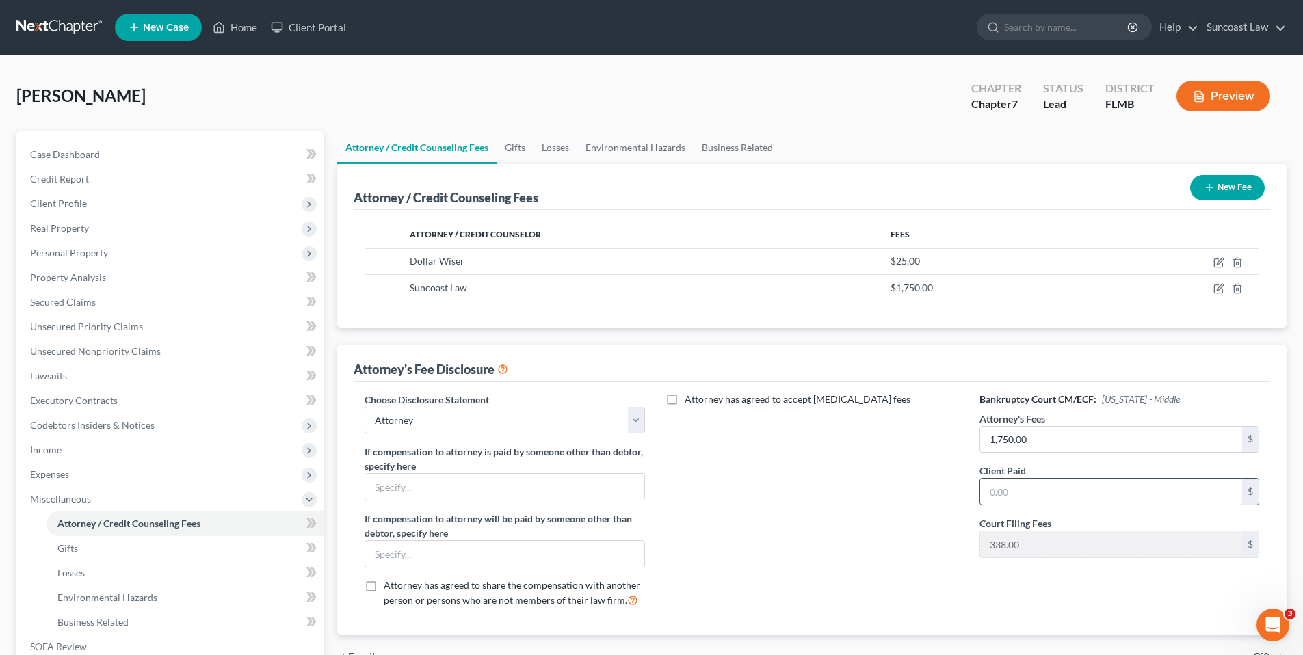
click at [1108, 496] on input "text" at bounding box center [1111, 492] width 262 height 26
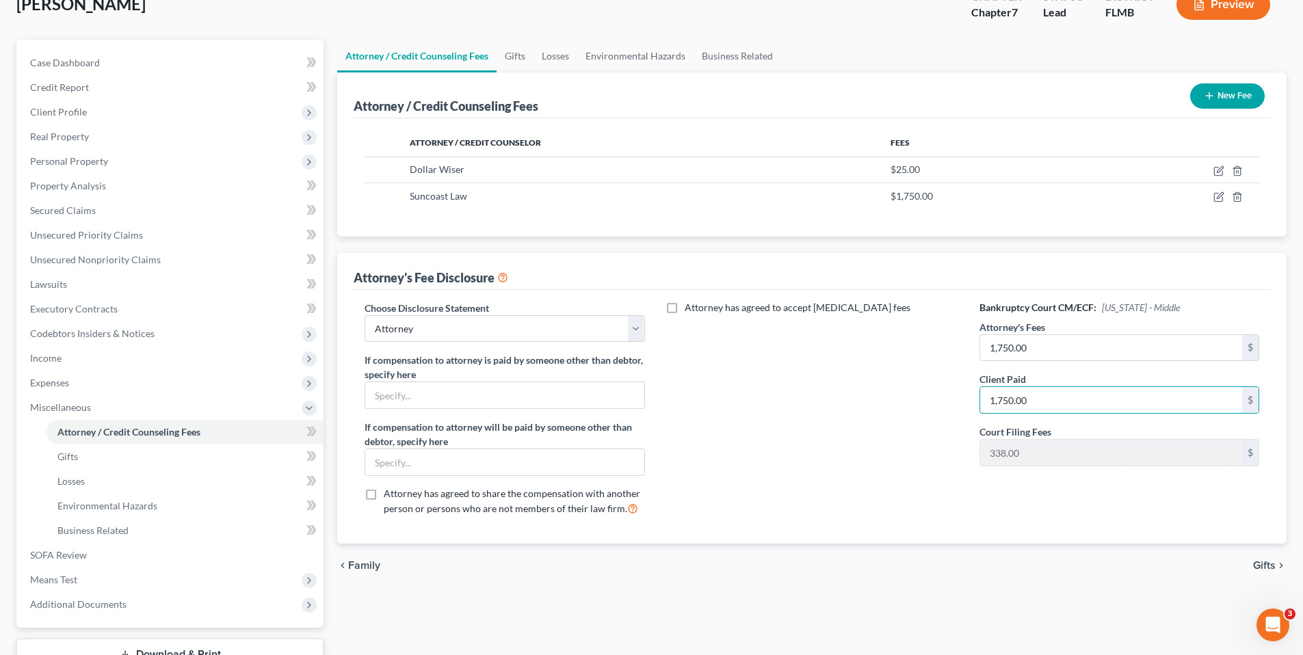
scroll to position [195, 0]
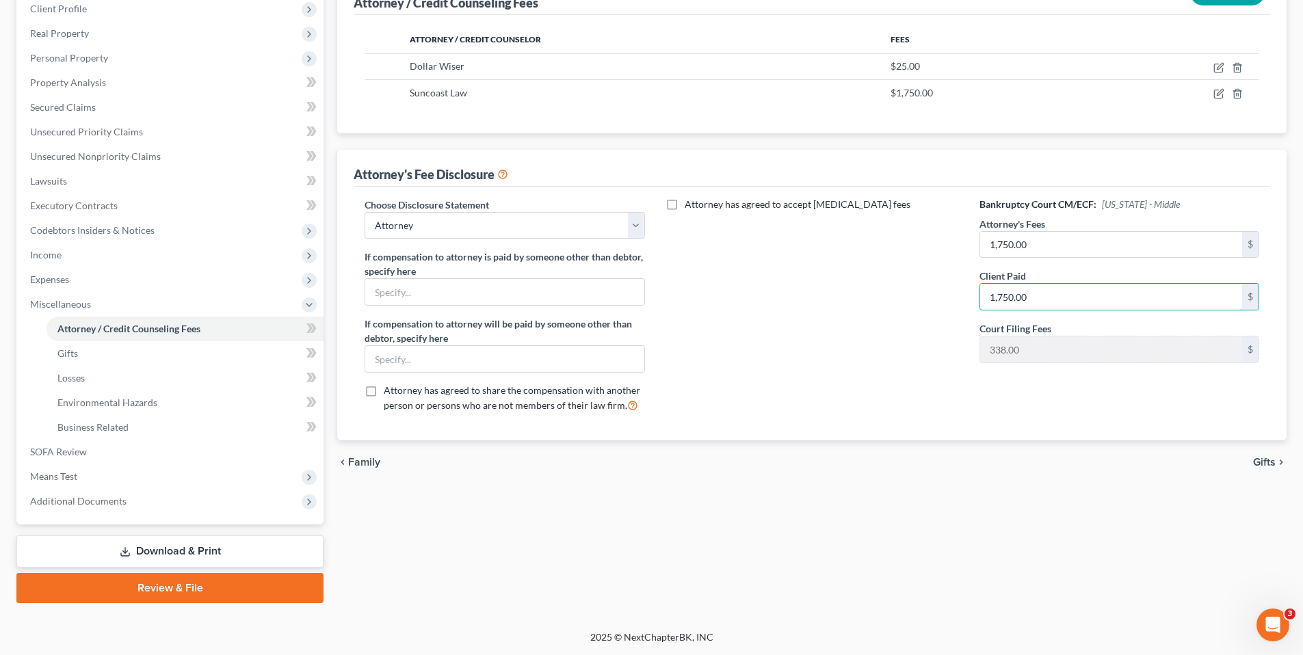
type input "1,750.00"
click at [1260, 458] on span "Gifts" at bounding box center [1264, 462] width 23 height 11
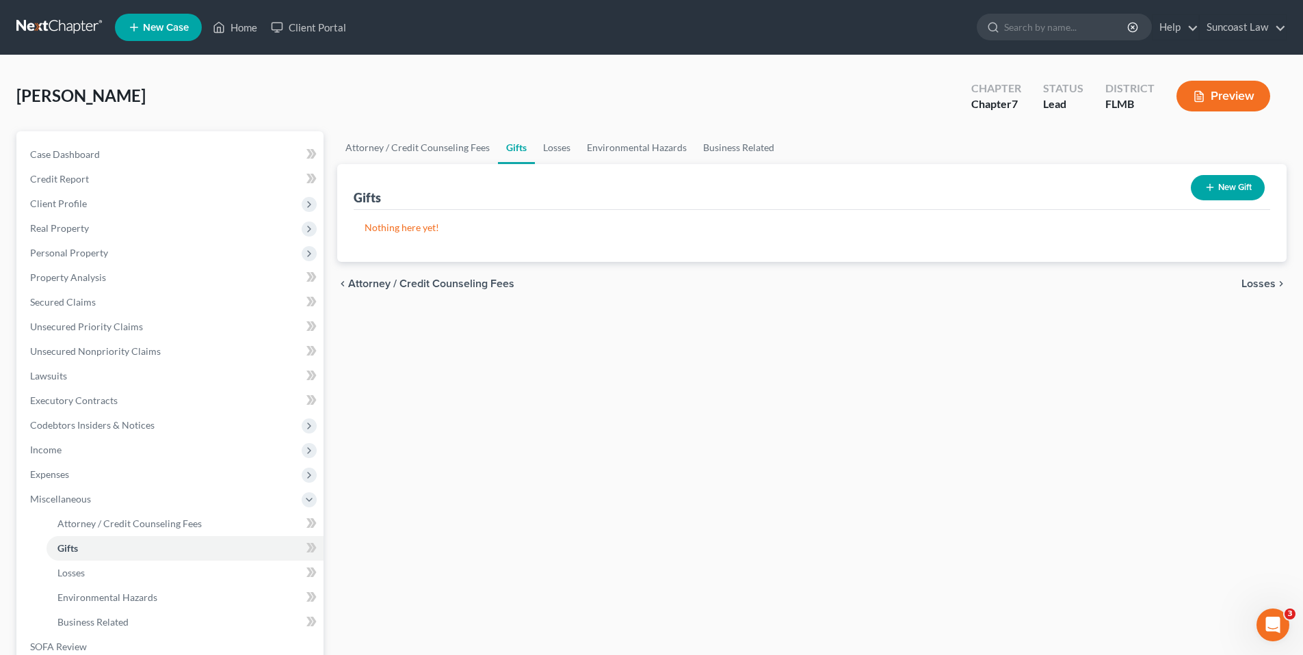
click at [1261, 281] on span "Losses" at bounding box center [1259, 283] width 34 height 11
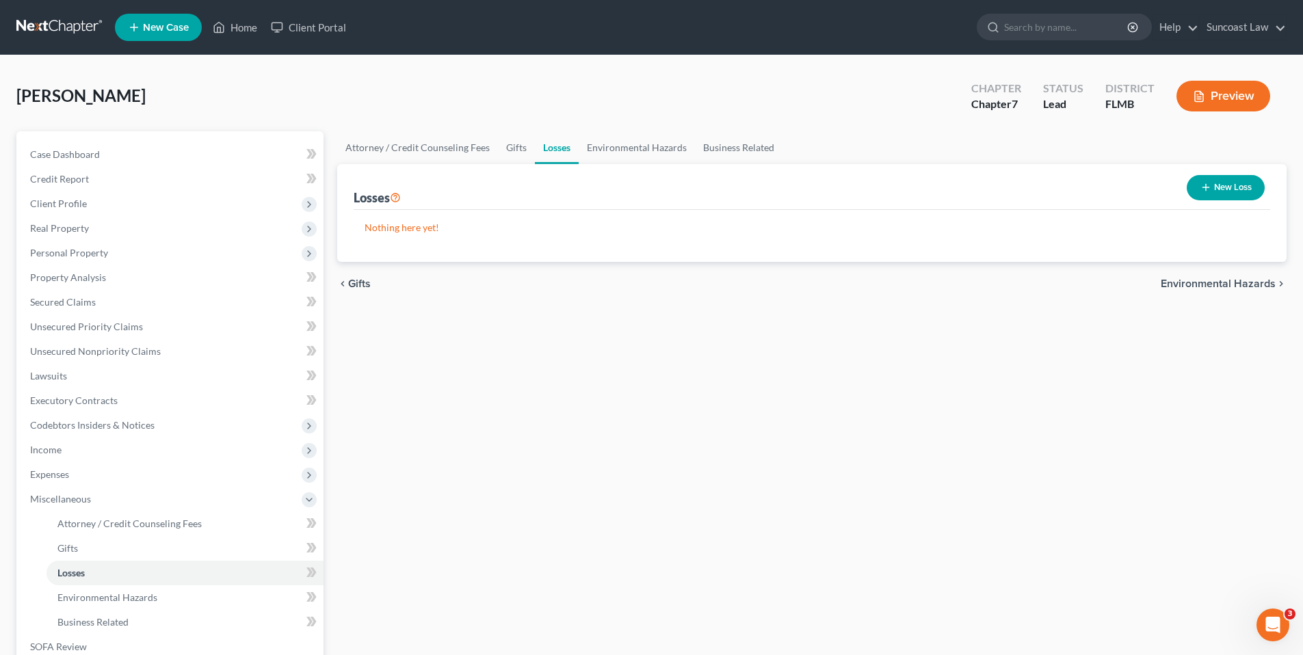
click at [1261, 283] on span "Environmental Hazards" at bounding box center [1218, 283] width 115 height 11
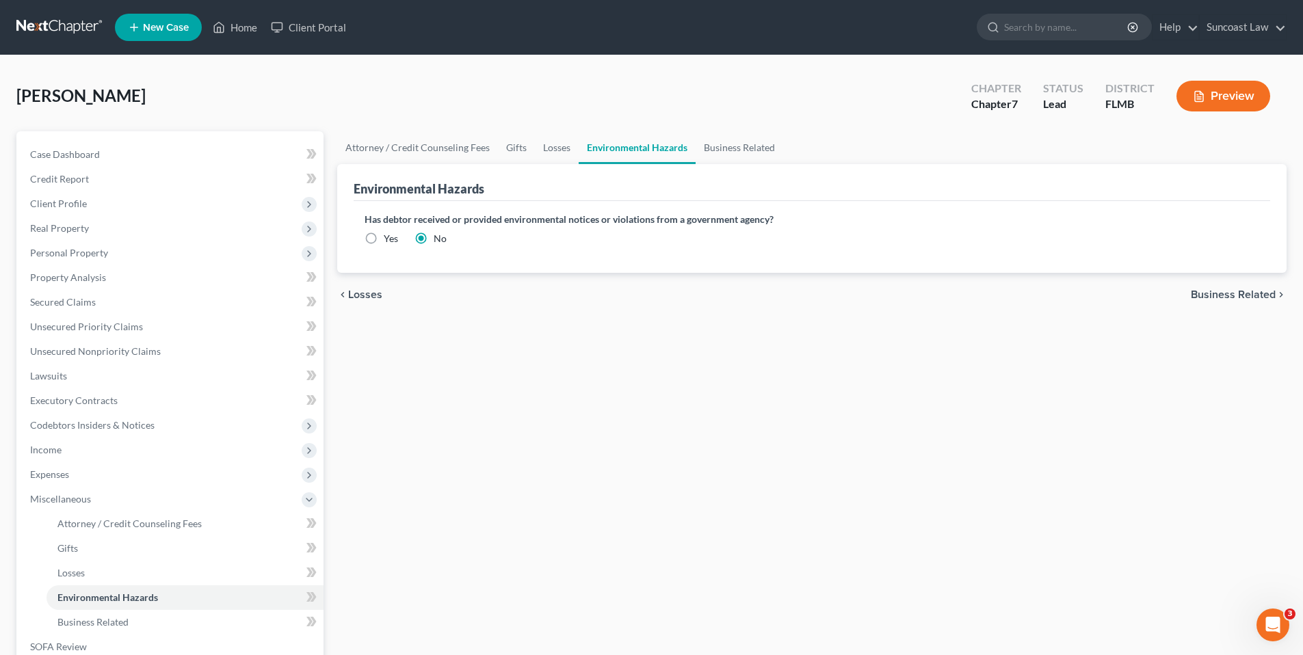
click at [1261, 294] on span "Business Related" at bounding box center [1233, 294] width 85 height 11
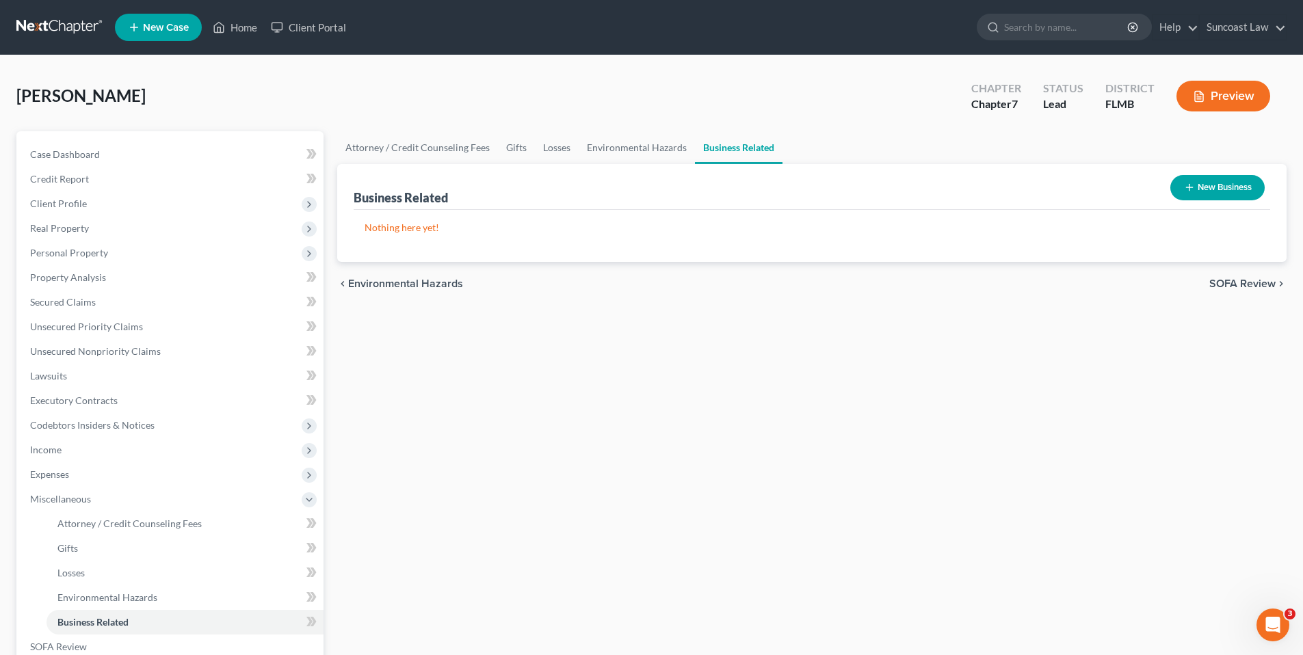
click at [1254, 286] on span "SOFA Review" at bounding box center [1243, 283] width 66 height 11
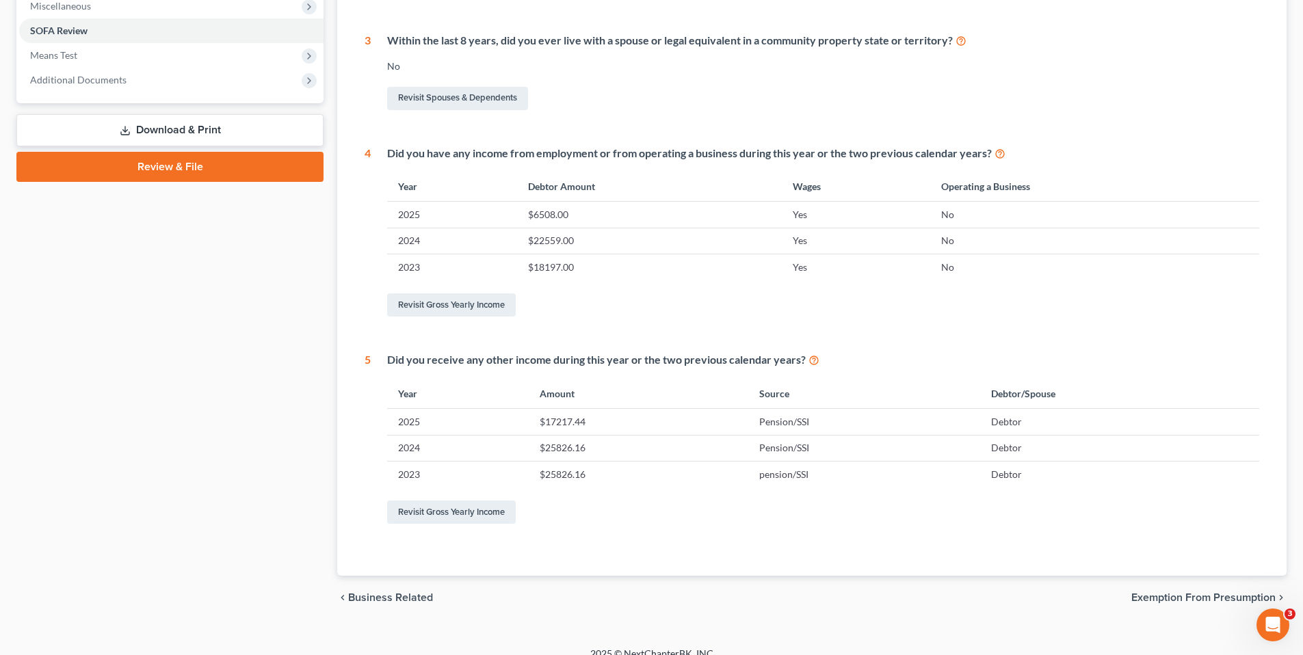
scroll to position [510, 0]
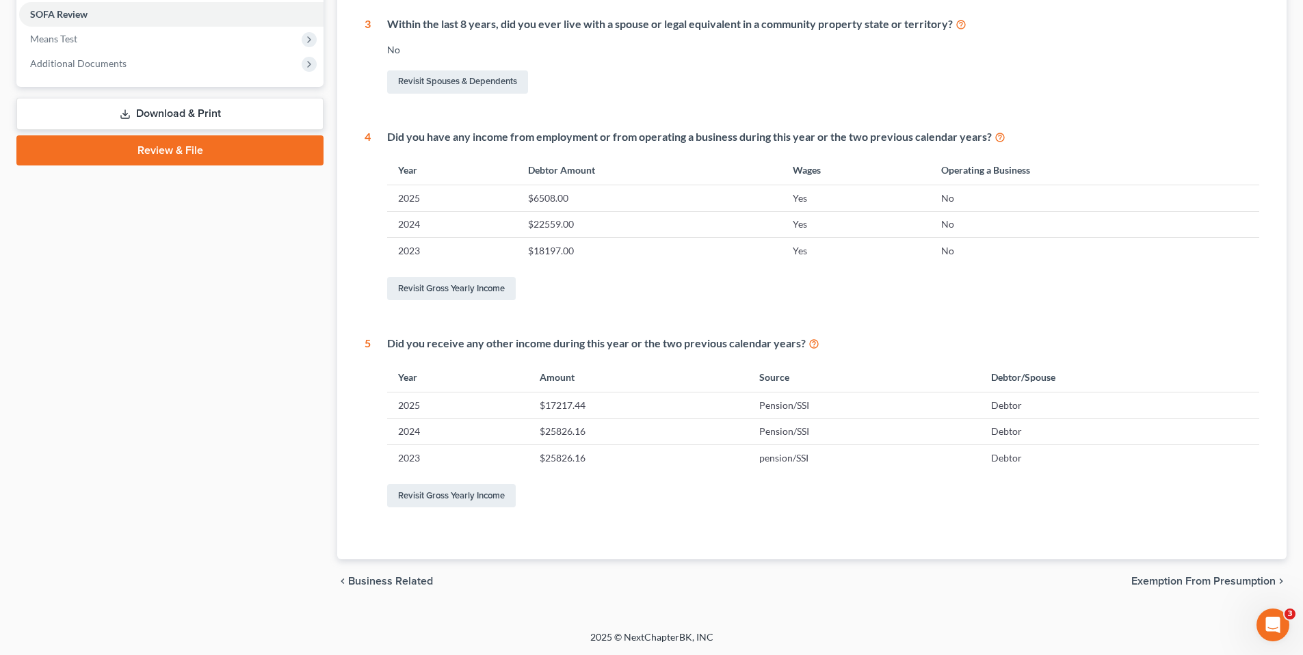
click at [1186, 585] on span "Exemption from Presumption" at bounding box center [1204, 581] width 144 height 11
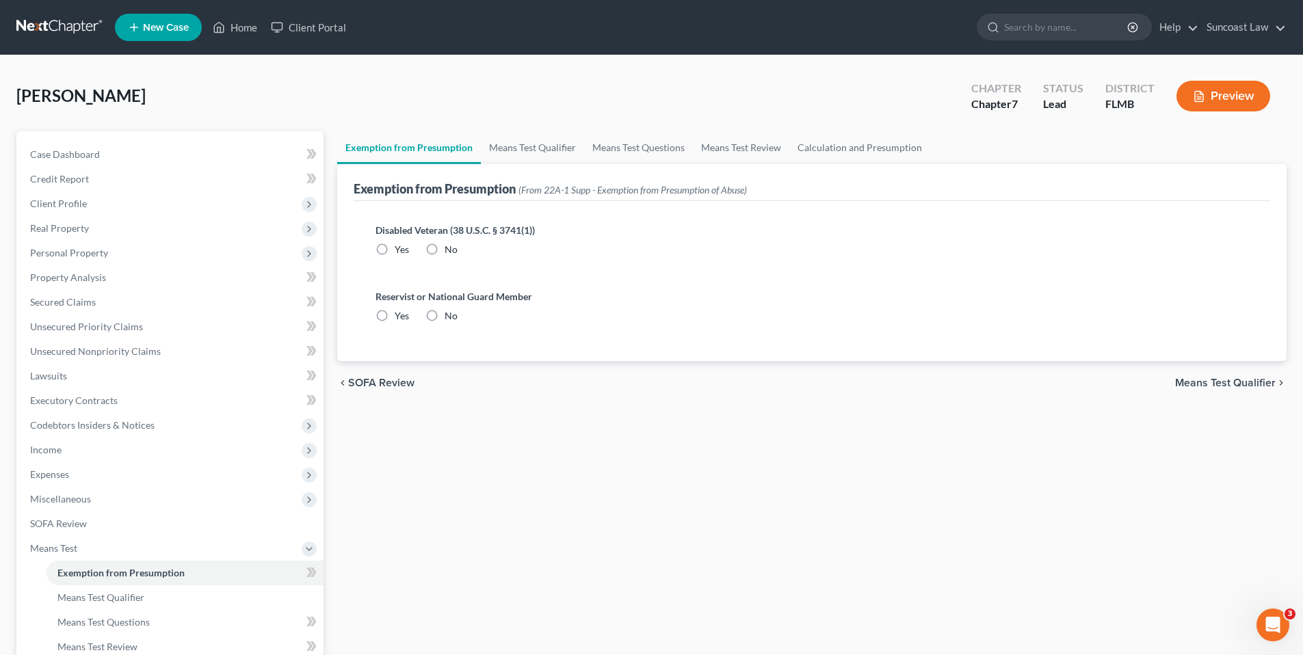
click at [445, 248] on label "No" at bounding box center [451, 250] width 13 height 14
click at [450, 248] on input "No" at bounding box center [454, 247] width 9 height 9
radio input "true"
click at [445, 317] on label "No" at bounding box center [451, 316] width 13 height 14
click at [450, 317] on input "No" at bounding box center [454, 313] width 9 height 9
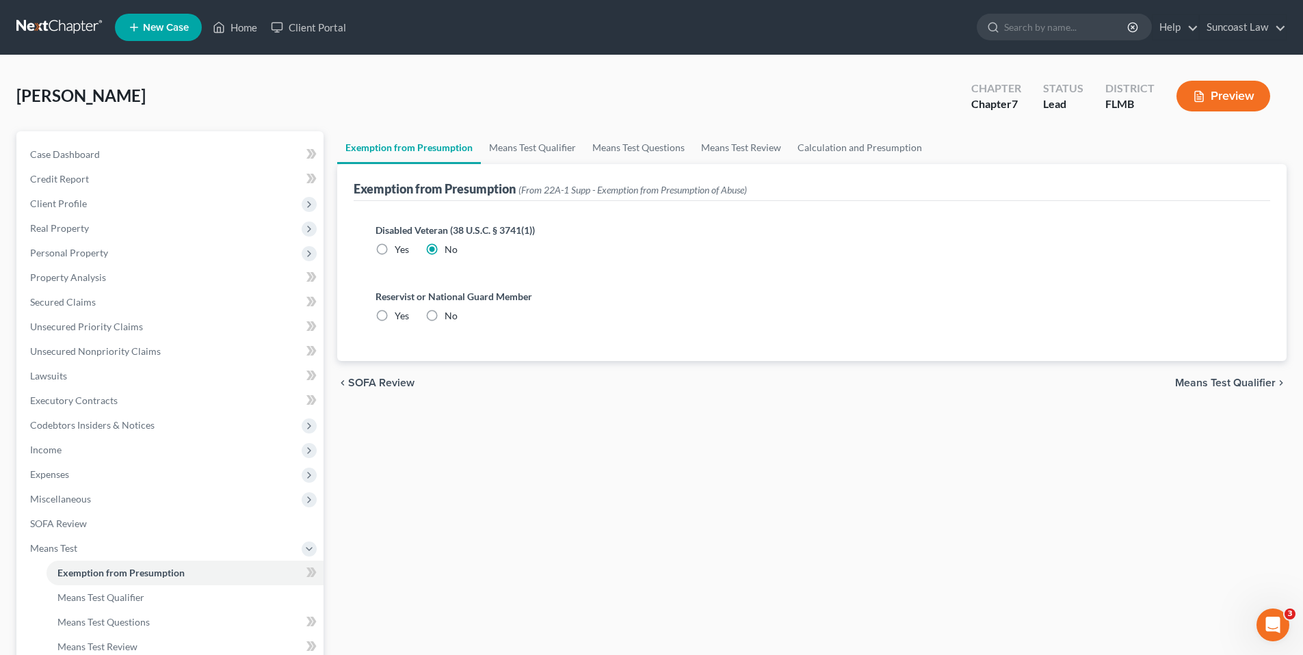
radio input "true"
click at [1198, 381] on span "Means Test Qualifier" at bounding box center [1225, 383] width 101 height 11
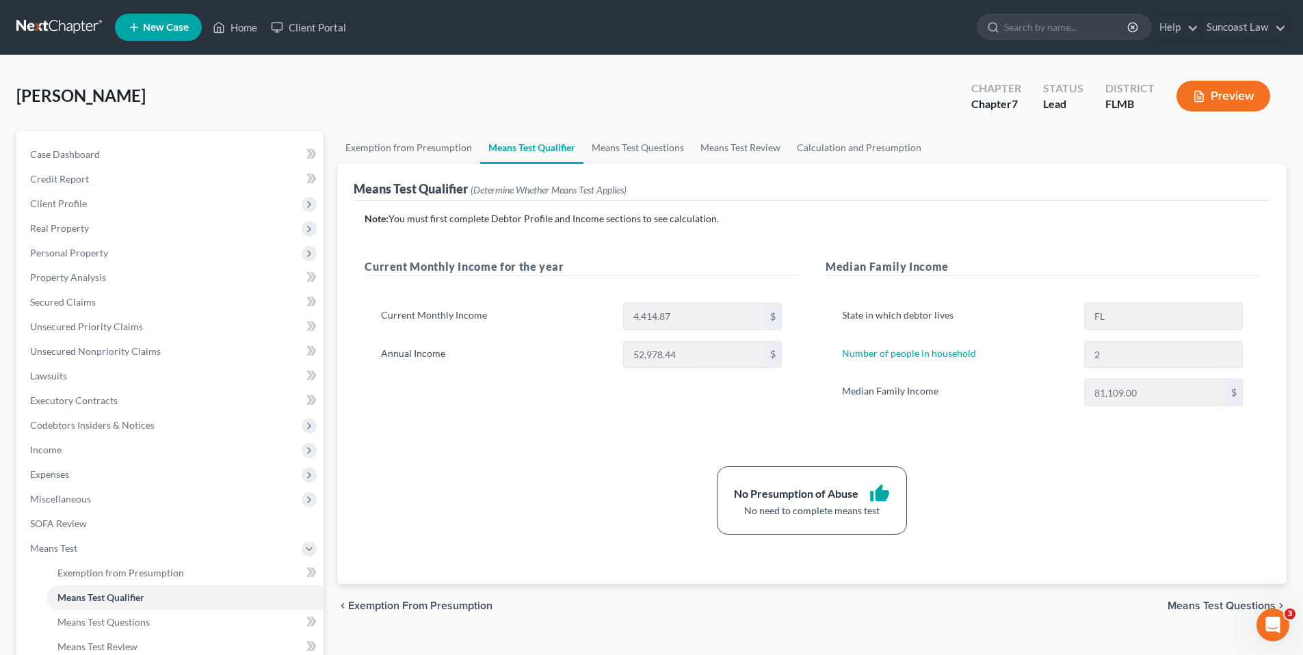
click at [1201, 604] on span "Means Test Questions" at bounding box center [1222, 606] width 108 height 11
